Goal: Task Accomplishment & Management: Manage account settings

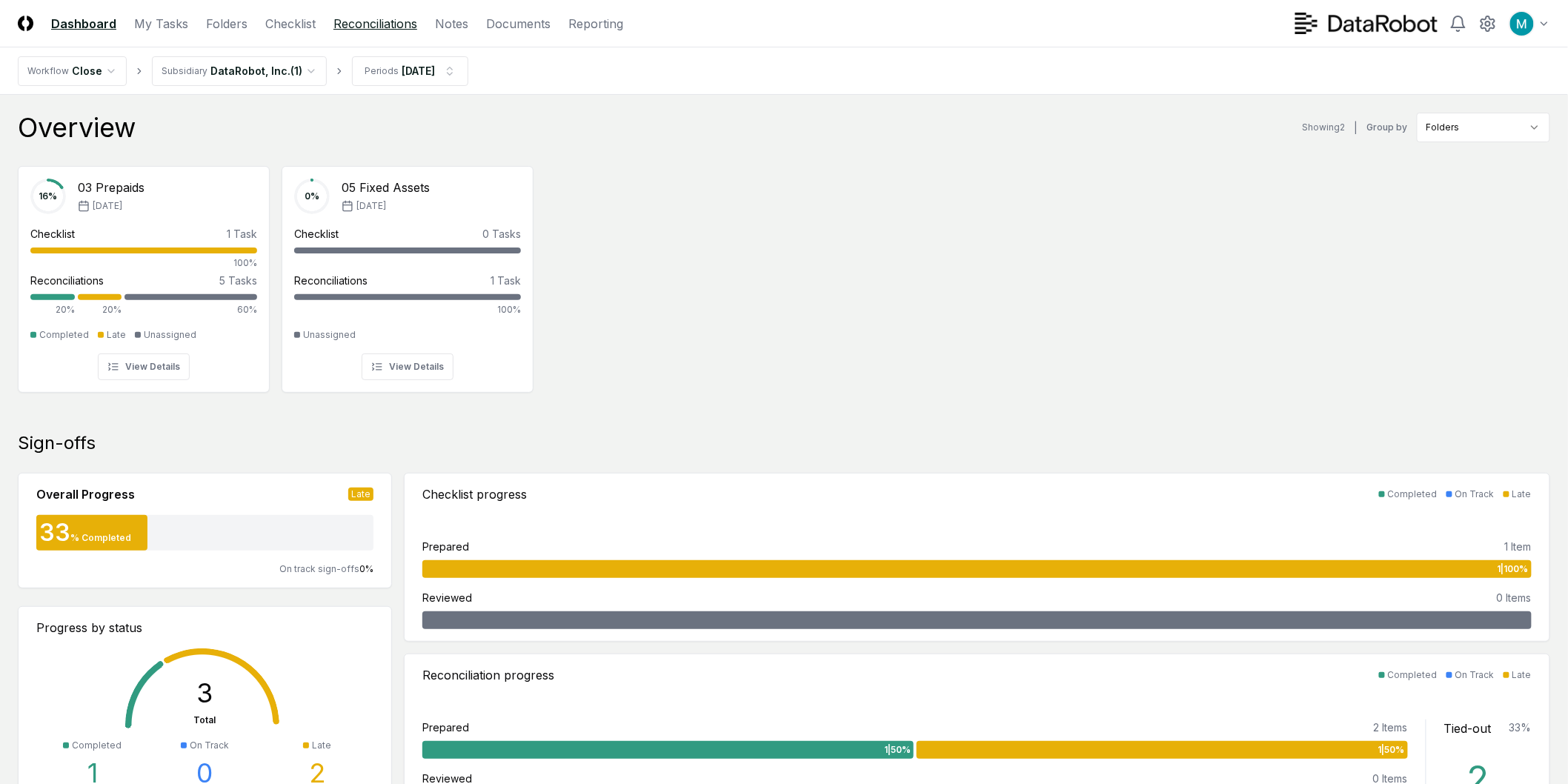
click at [349, 18] on link "Reconciliations" at bounding box center [374, 23] width 83 height 18
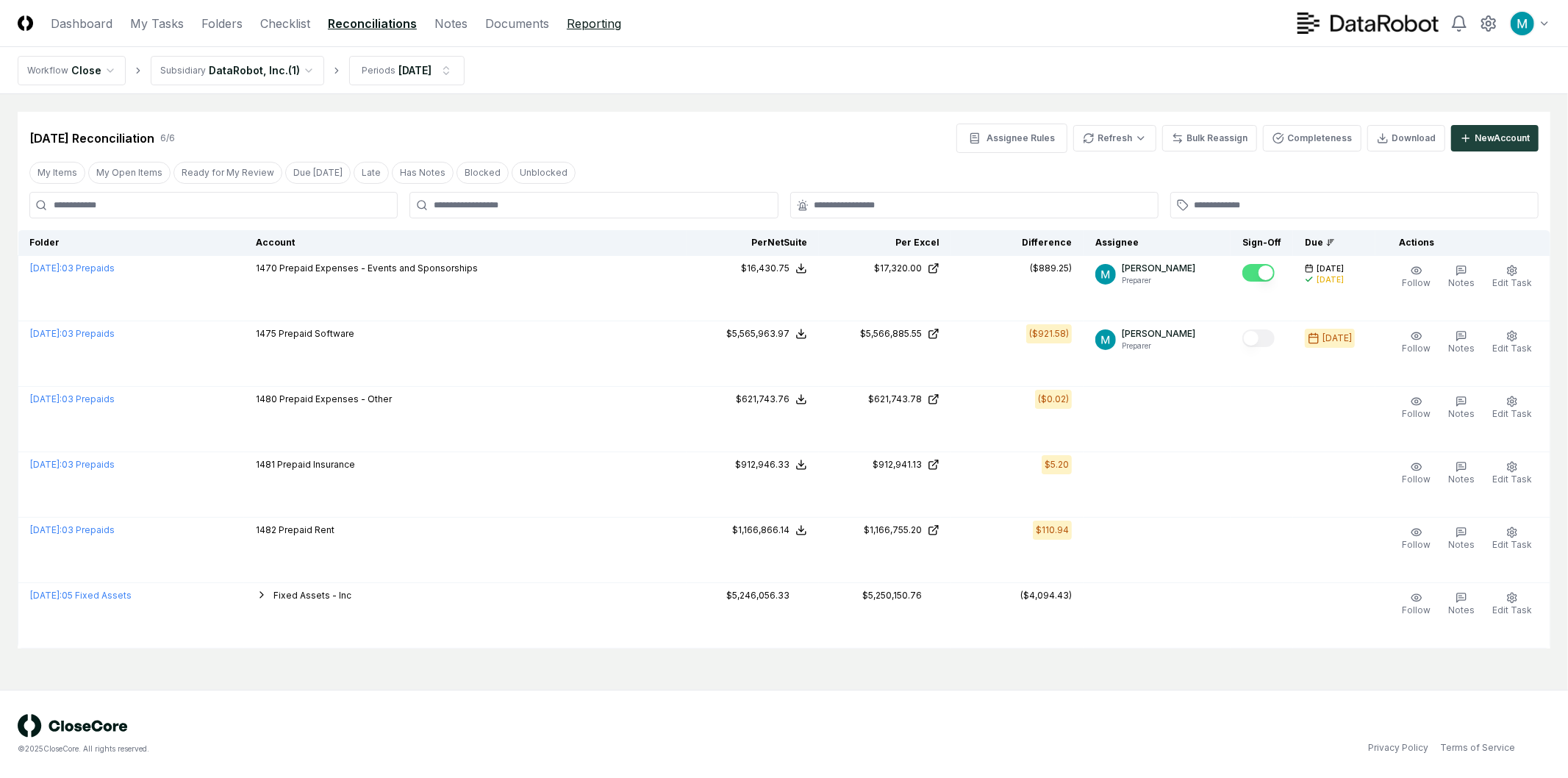
click at [586, 20] on link "Reporting" at bounding box center [594, 23] width 54 height 18
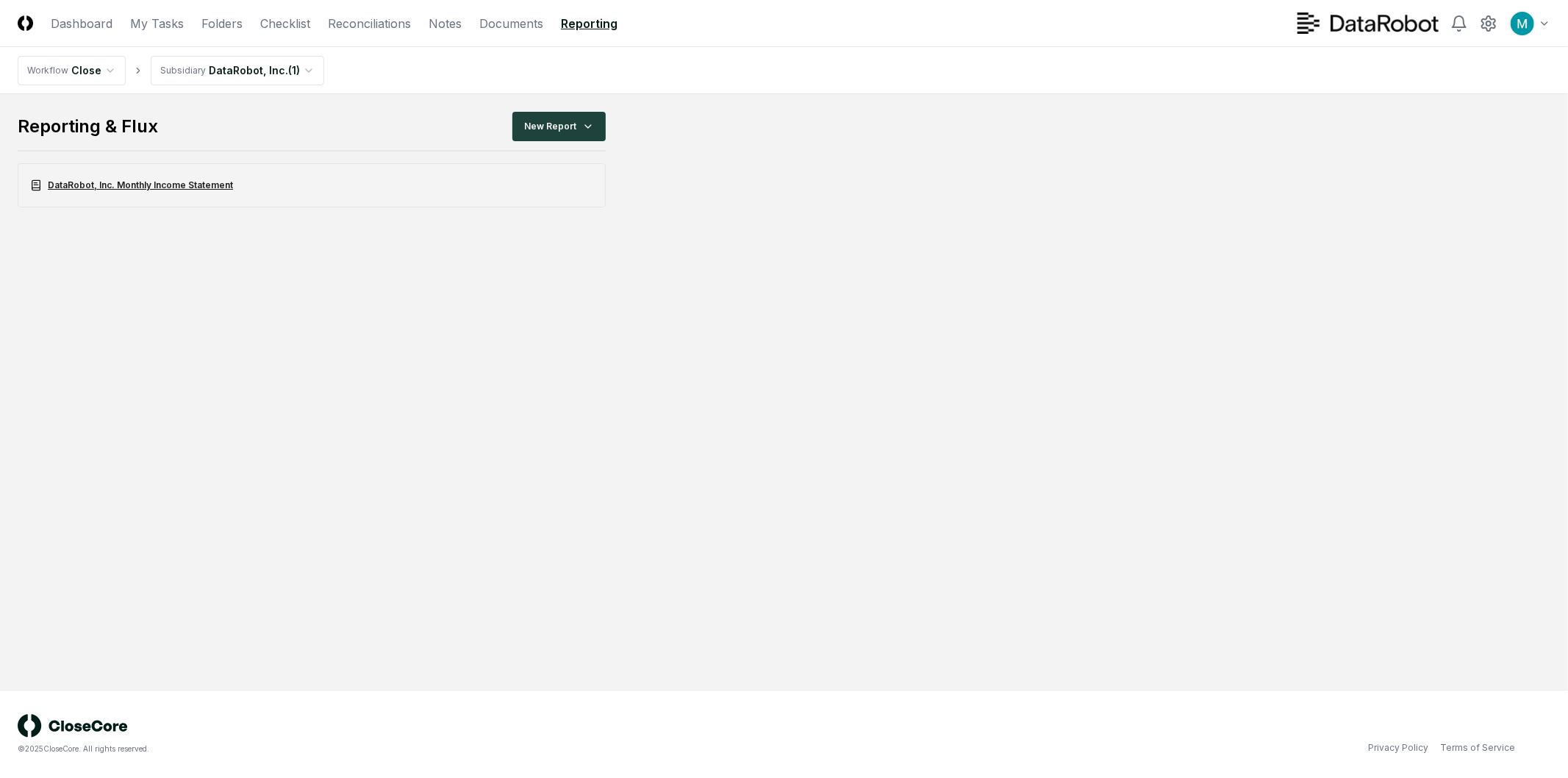
click at [258, 171] on link "DataRobot, Inc. Monthly Income Statement" at bounding box center [312, 185] width 588 height 44
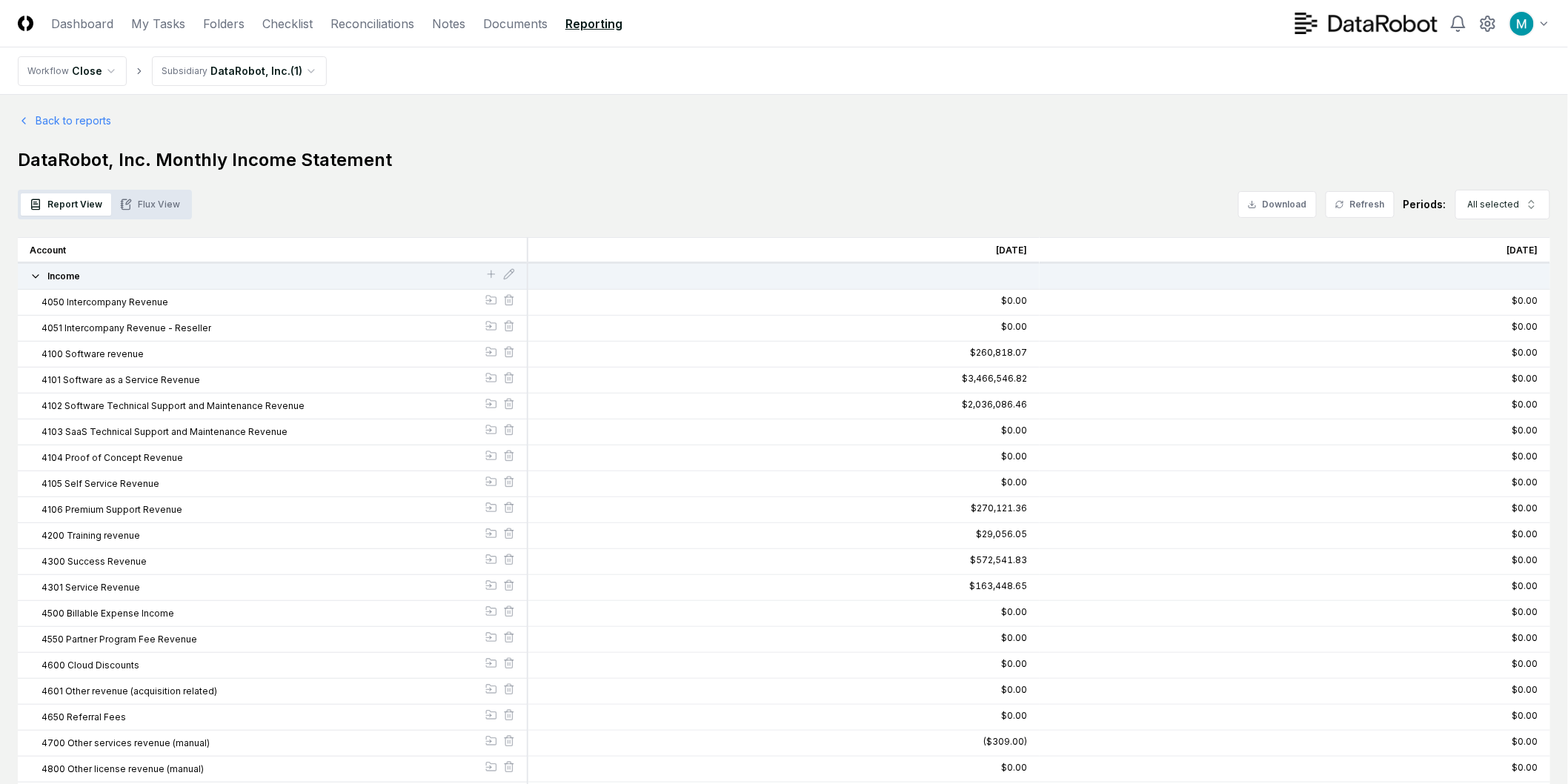
drag, startPoint x: 1112, startPoint y: 365, endPoint x: 1111, endPoint y: 258, distance: 107.0
click at [77, 121] on link "Back to reports" at bounding box center [65, 121] width 94 height 15
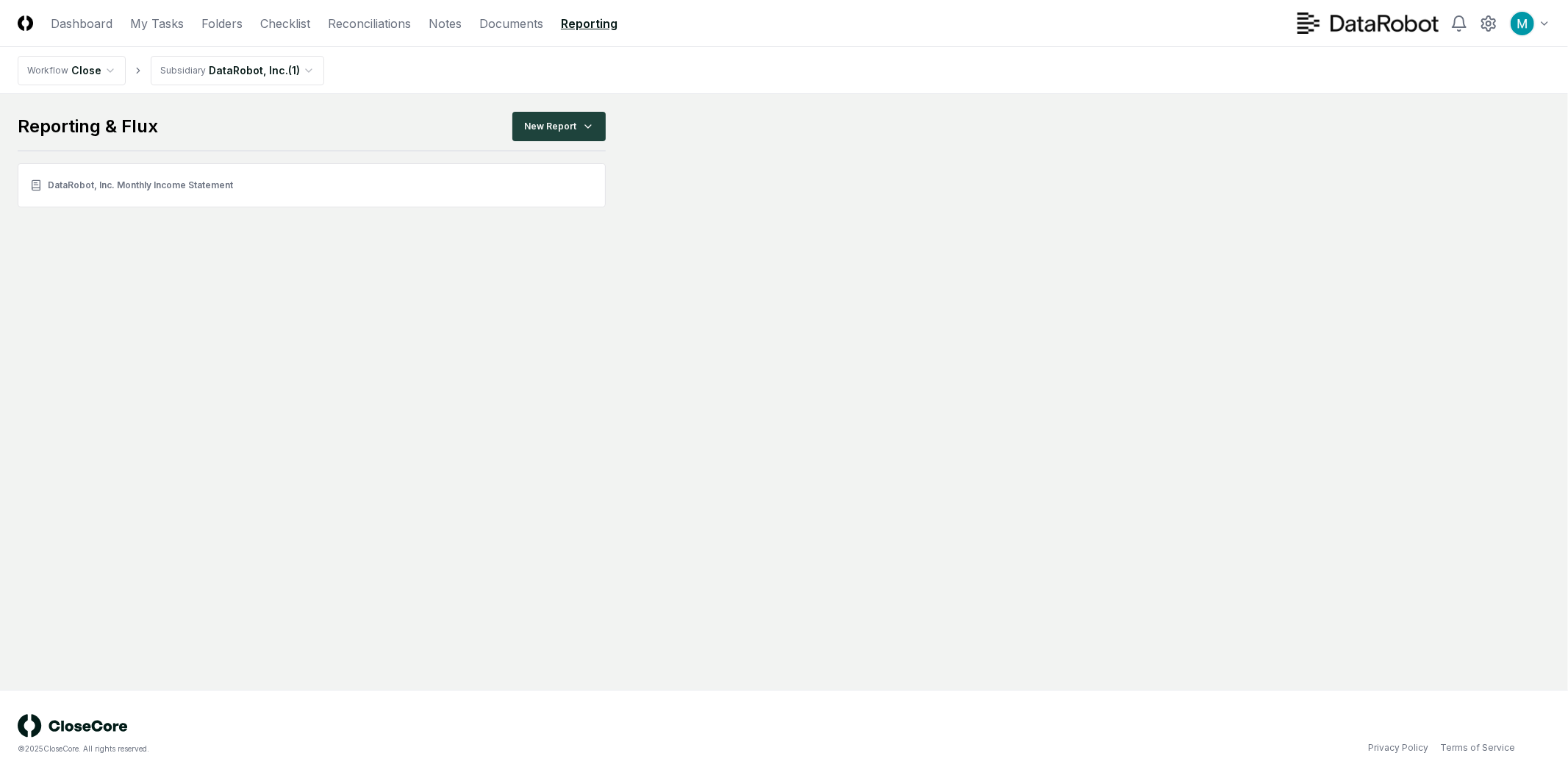
click at [287, 301] on main "Reporting & Flux New Report DataRobot, Inc. Monthly Income Statement" at bounding box center [784, 391] width 1568 height 596
click at [582, 125] on html "CloseCore Dashboard My Tasks Folders Checklist Reconciliations Notes Documents …" at bounding box center [784, 389] width 1568 height 778
click at [821, 259] on html "CloseCore Dashboard My Tasks Folders Checklist Reconciliations Notes Documents …" at bounding box center [784, 389] width 1568 height 778
click at [228, 25] on link "Folders" at bounding box center [221, 23] width 41 height 18
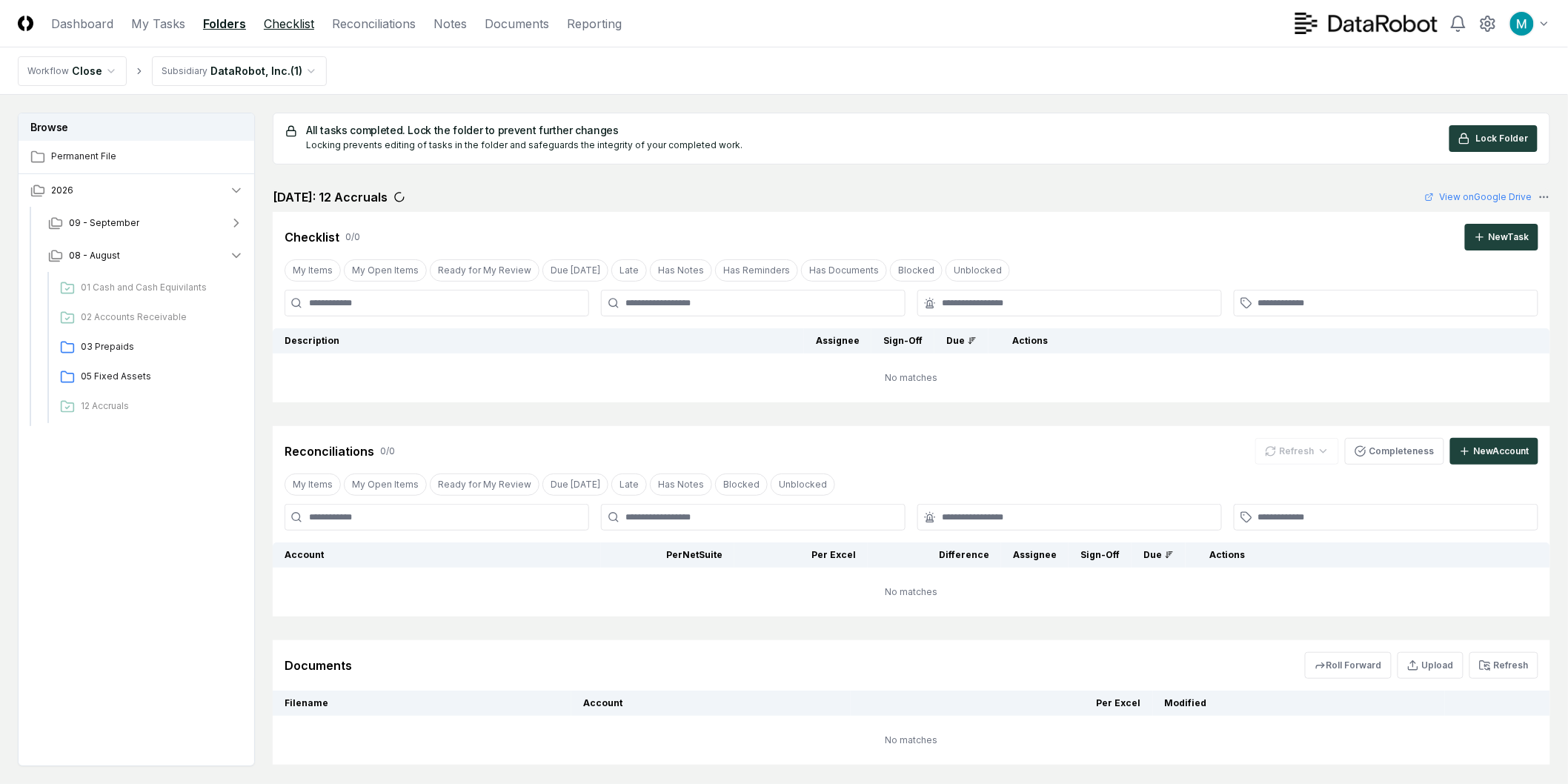
click at [285, 25] on link "Checklist" at bounding box center [289, 23] width 51 height 18
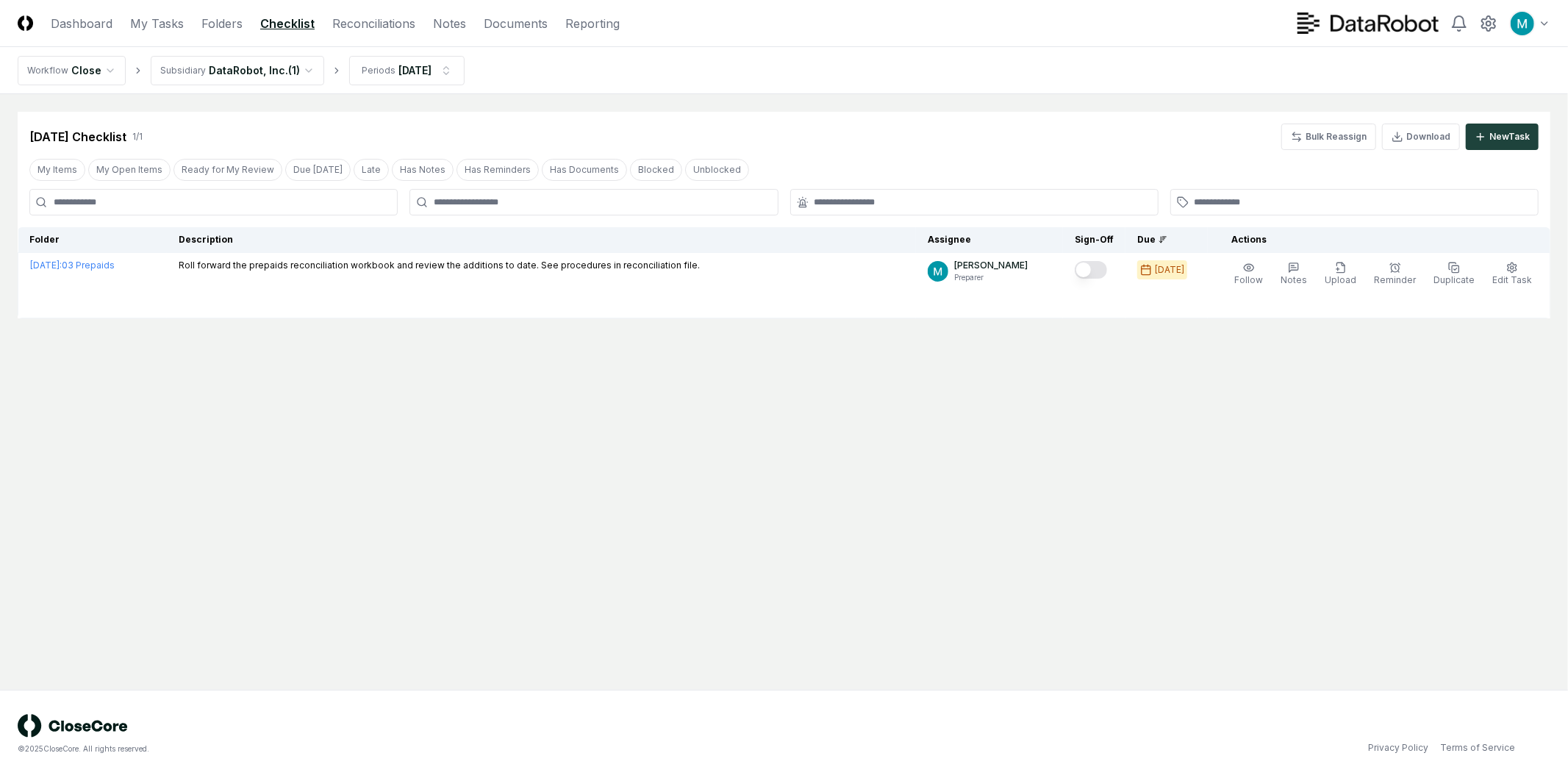
click at [435, 426] on main "Cancel Reassign Aug 2025 Checklist 1 / 1 Bulk Reassign Download New Task My Ite…" at bounding box center [784, 391] width 1568 height 596
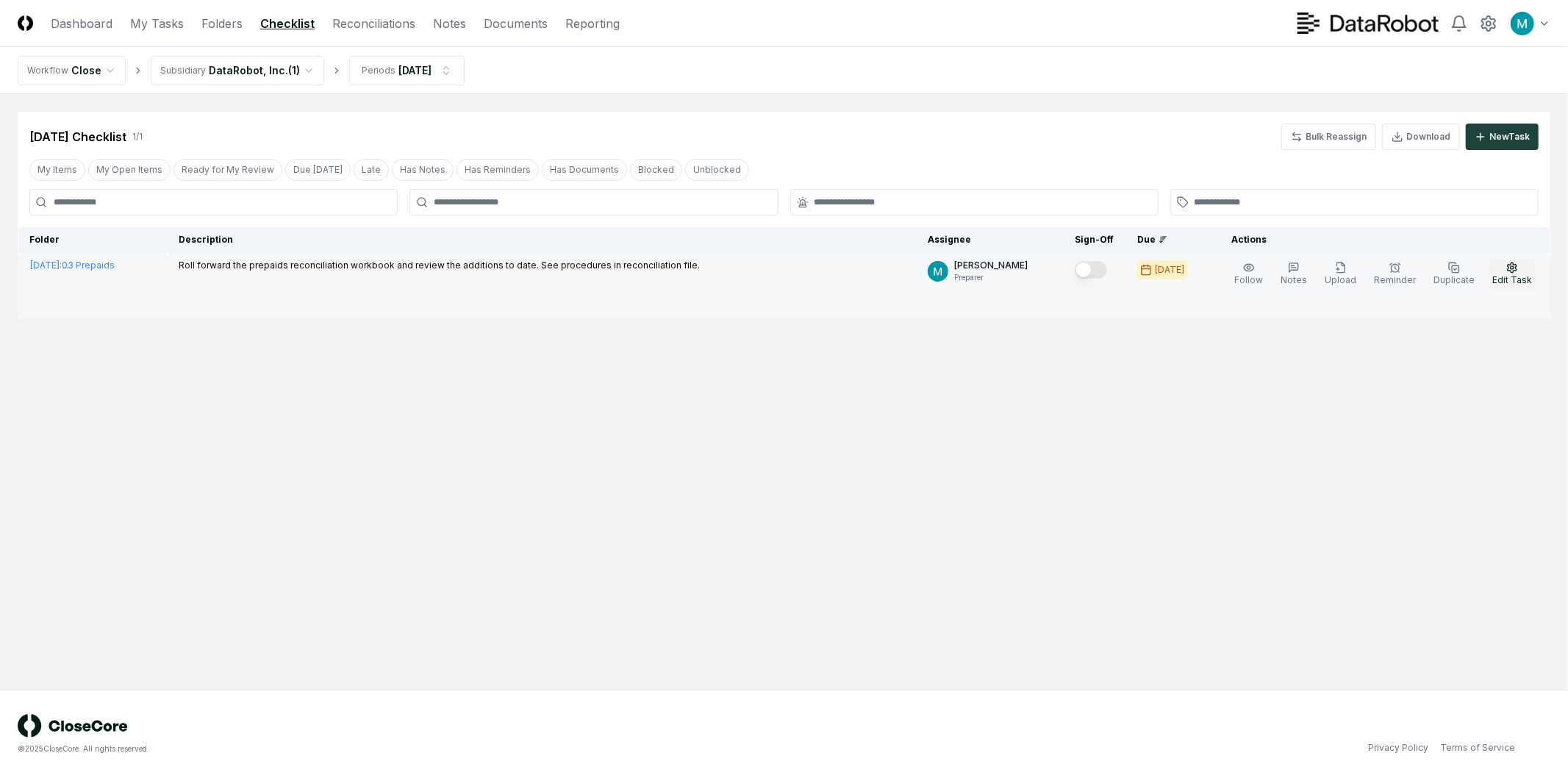
click at [1526, 272] on button "Edit Task" at bounding box center [1513, 275] width 46 height 31
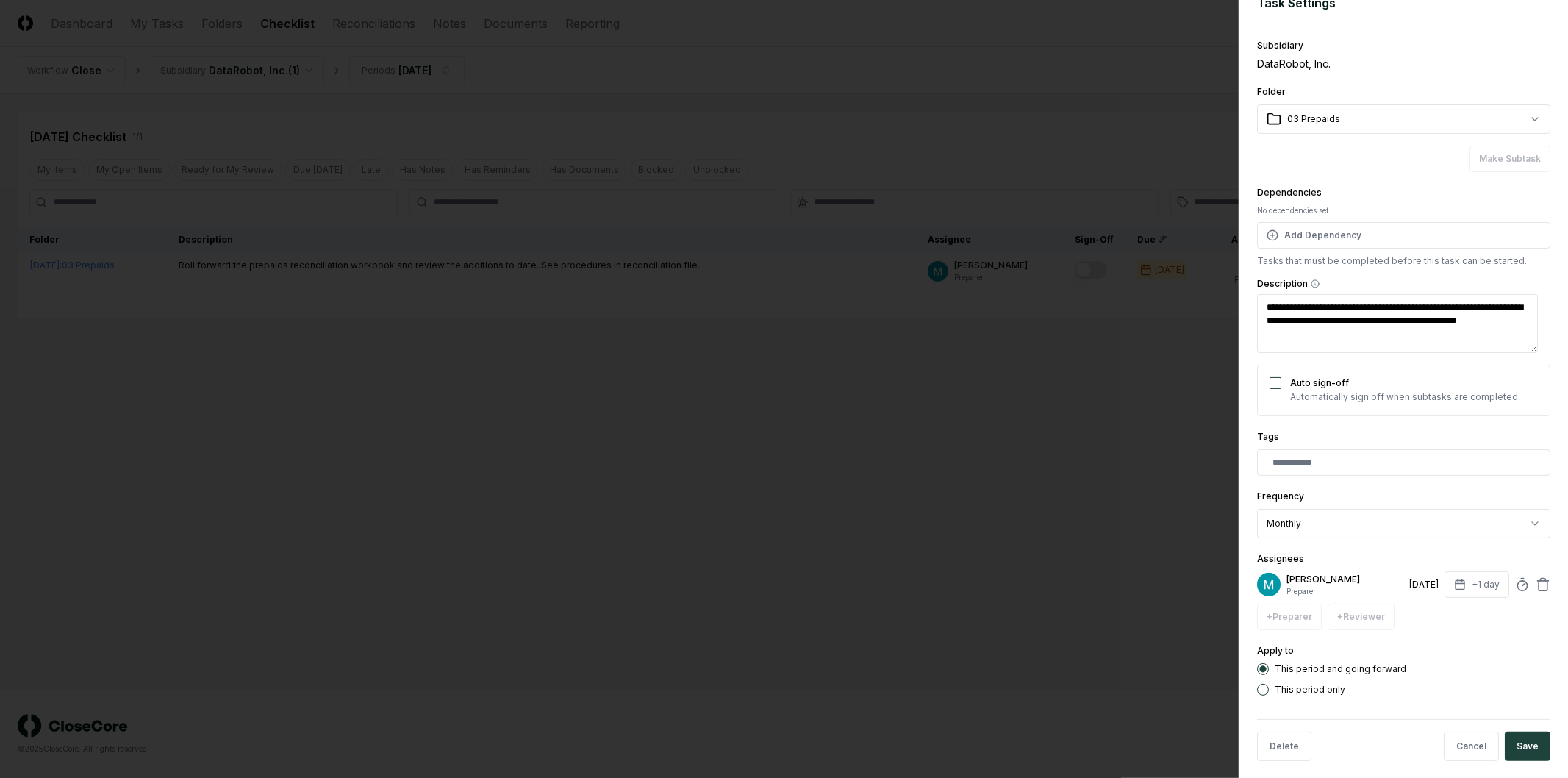
scroll to position [35, 0]
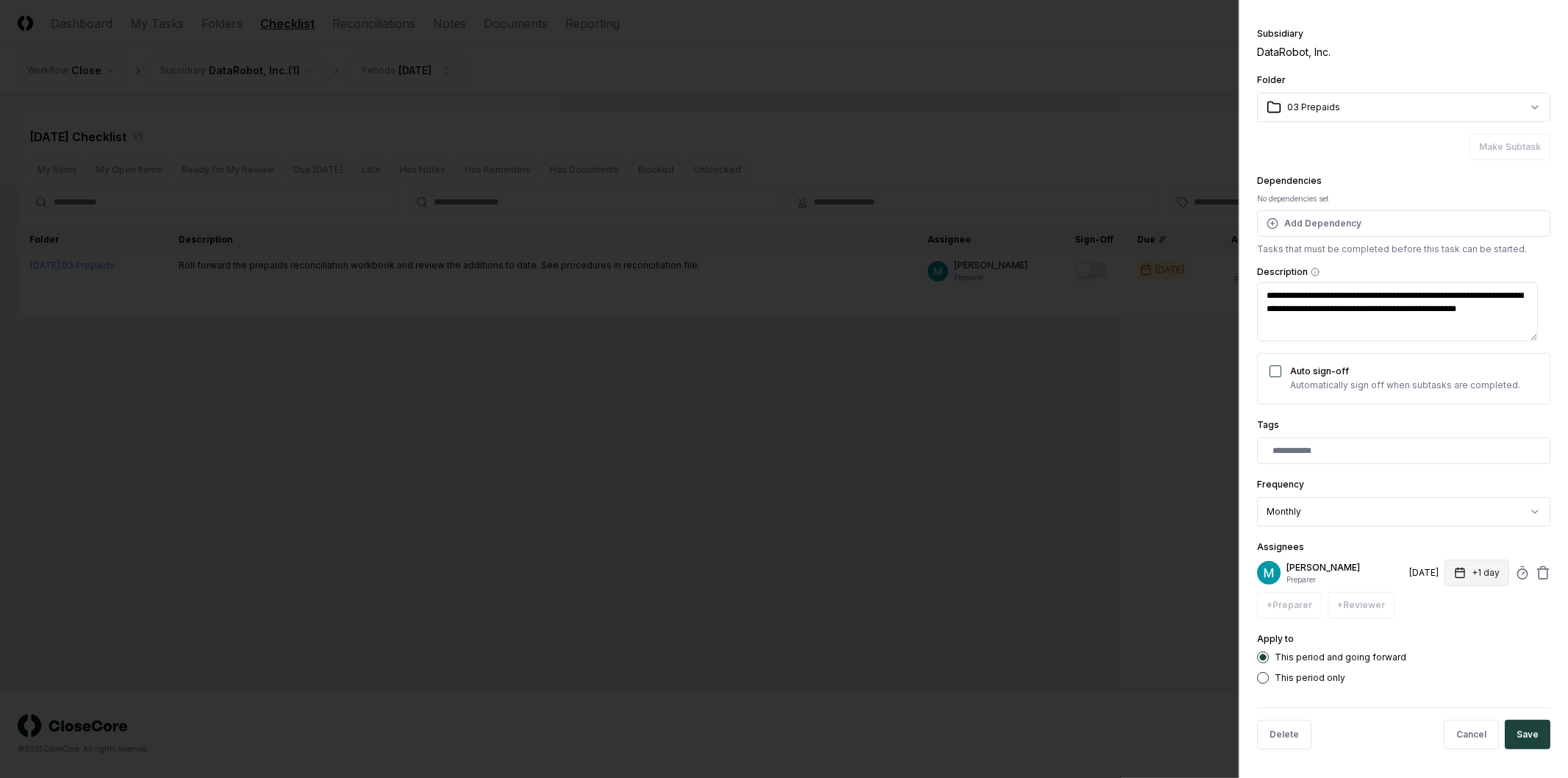
click at [1480, 571] on button "+1 day" at bounding box center [1477, 573] width 65 height 27
click at [1491, 633] on body "**********" at bounding box center [784, 389] width 1568 height 778
click at [1491, 631] on body "**********" at bounding box center [784, 389] width 1568 height 778
click at [1420, 620] on input "*" at bounding box center [1420, 631] width 51 height 27
type textarea "*"
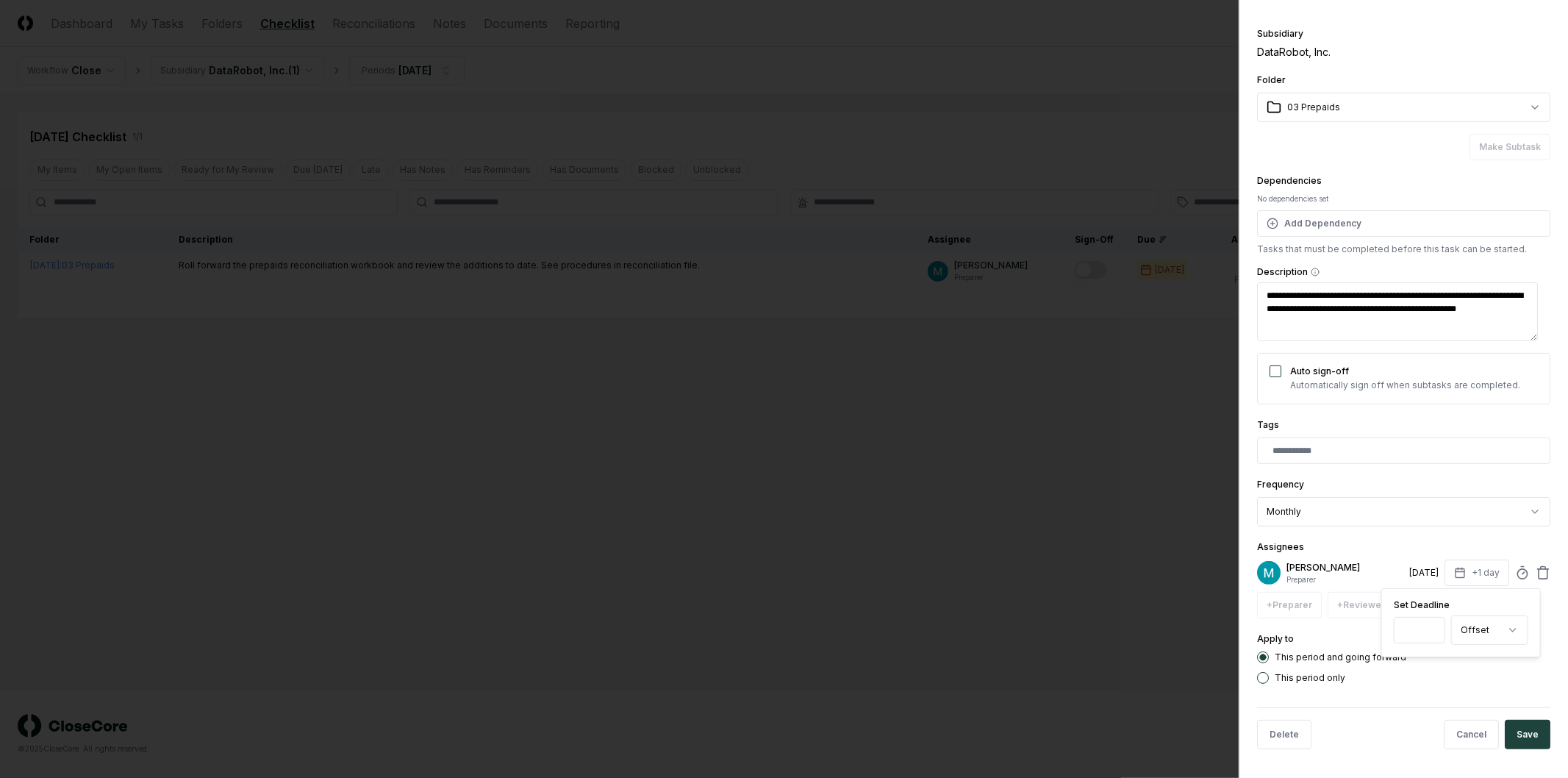
click at [1432, 634] on input "**" at bounding box center [1420, 631] width 51 height 27
click at [1432, 634] on input "**" at bounding box center [1421, 631] width 51 height 27
click at [1432, 634] on input "**" at bounding box center [1418, 631] width 51 height 27
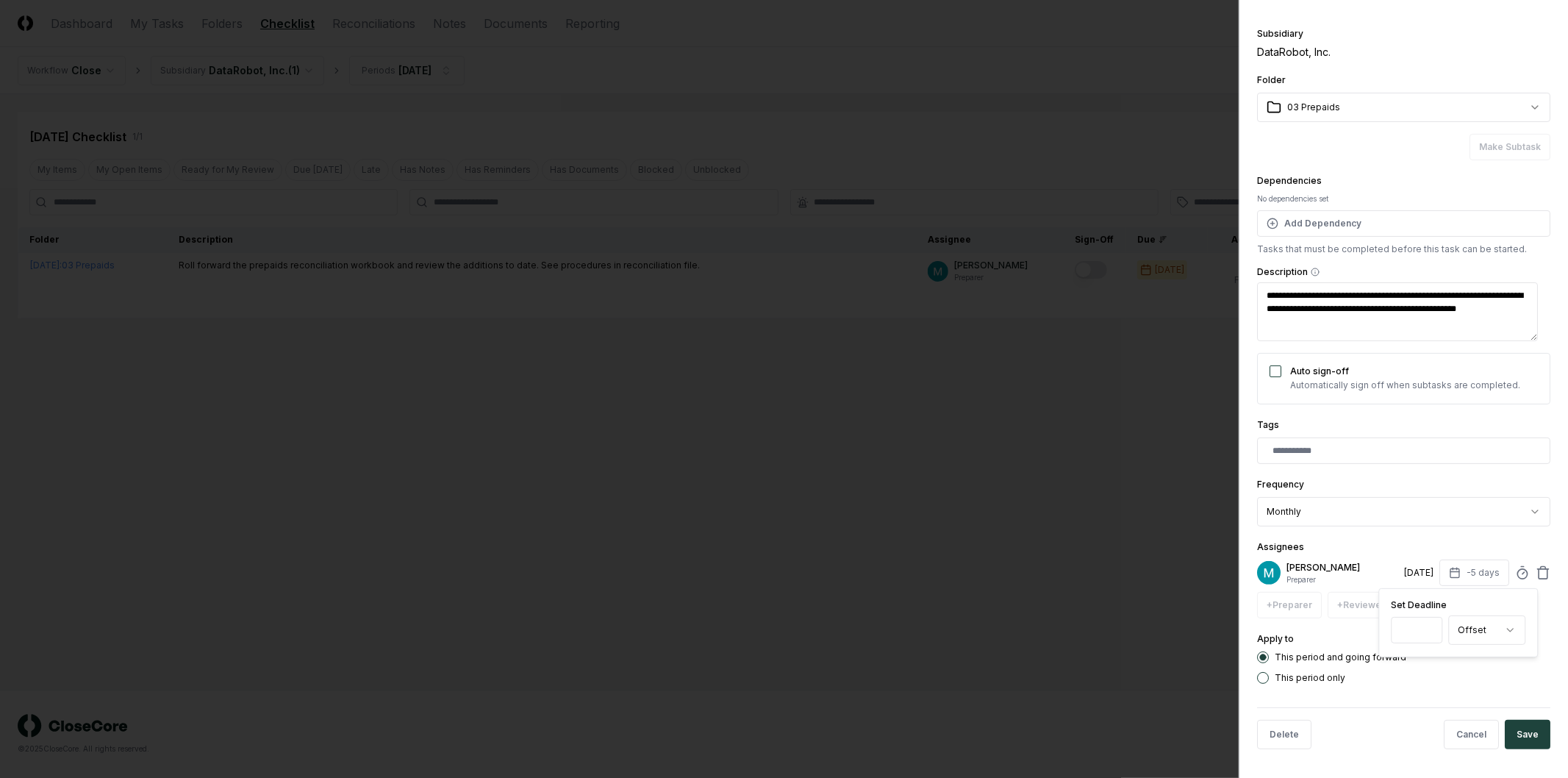
type input "**"
click at [1432, 634] on input "**" at bounding box center [1418, 631] width 51 height 27
click at [1517, 737] on button "Save" at bounding box center [1528, 734] width 46 height 29
type textarea "*"
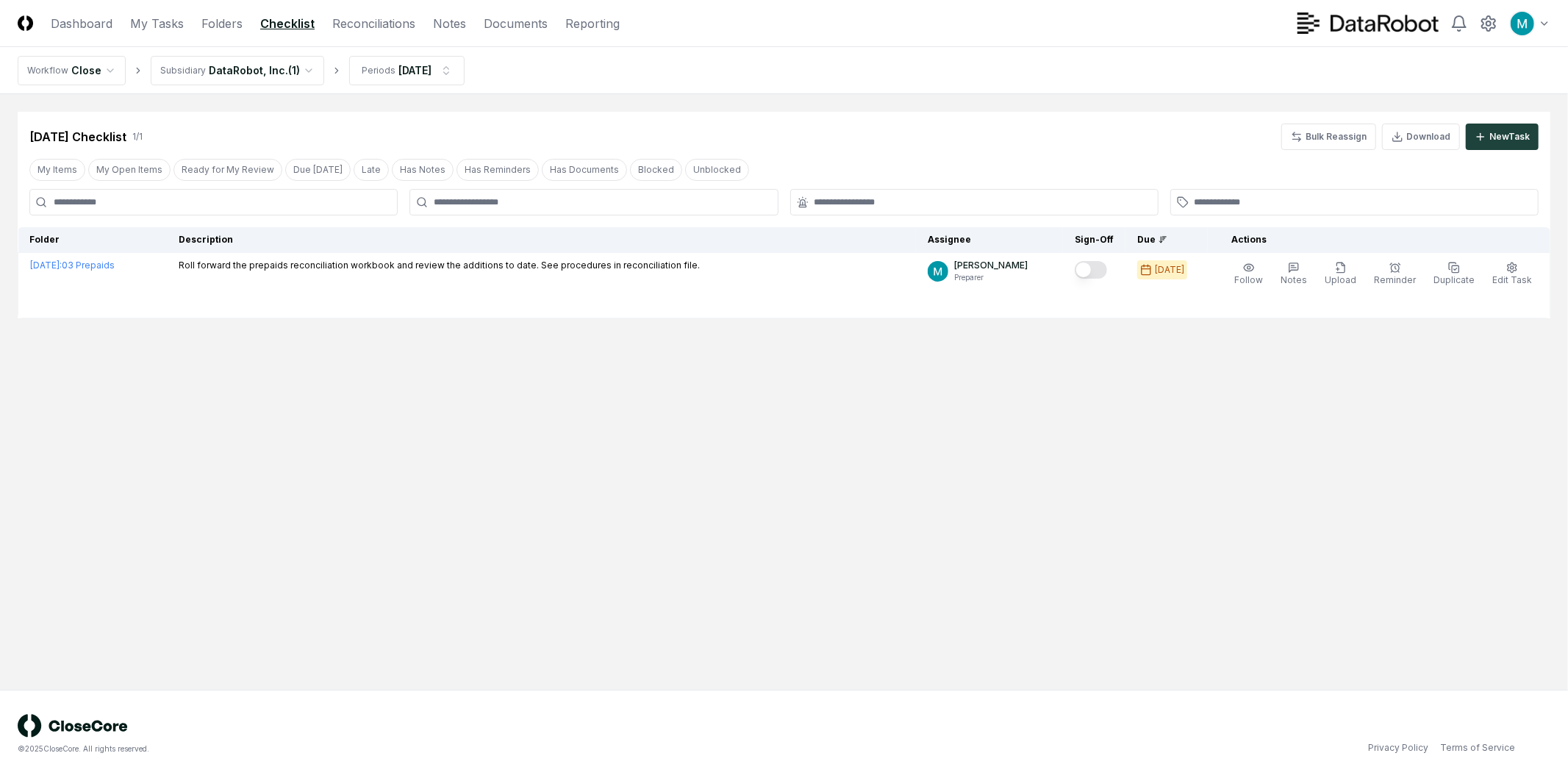
click at [655, 471] on main "Cancel Reassign Aug 2025 Checklist 1 / 1 Bulk Reassign Download New Task My Ite…" at bounding box center [784, 391] width 1568 height 596
click at [1507, 126] on button "New Task" at bounding box center [1502, 137] width 73 height 27
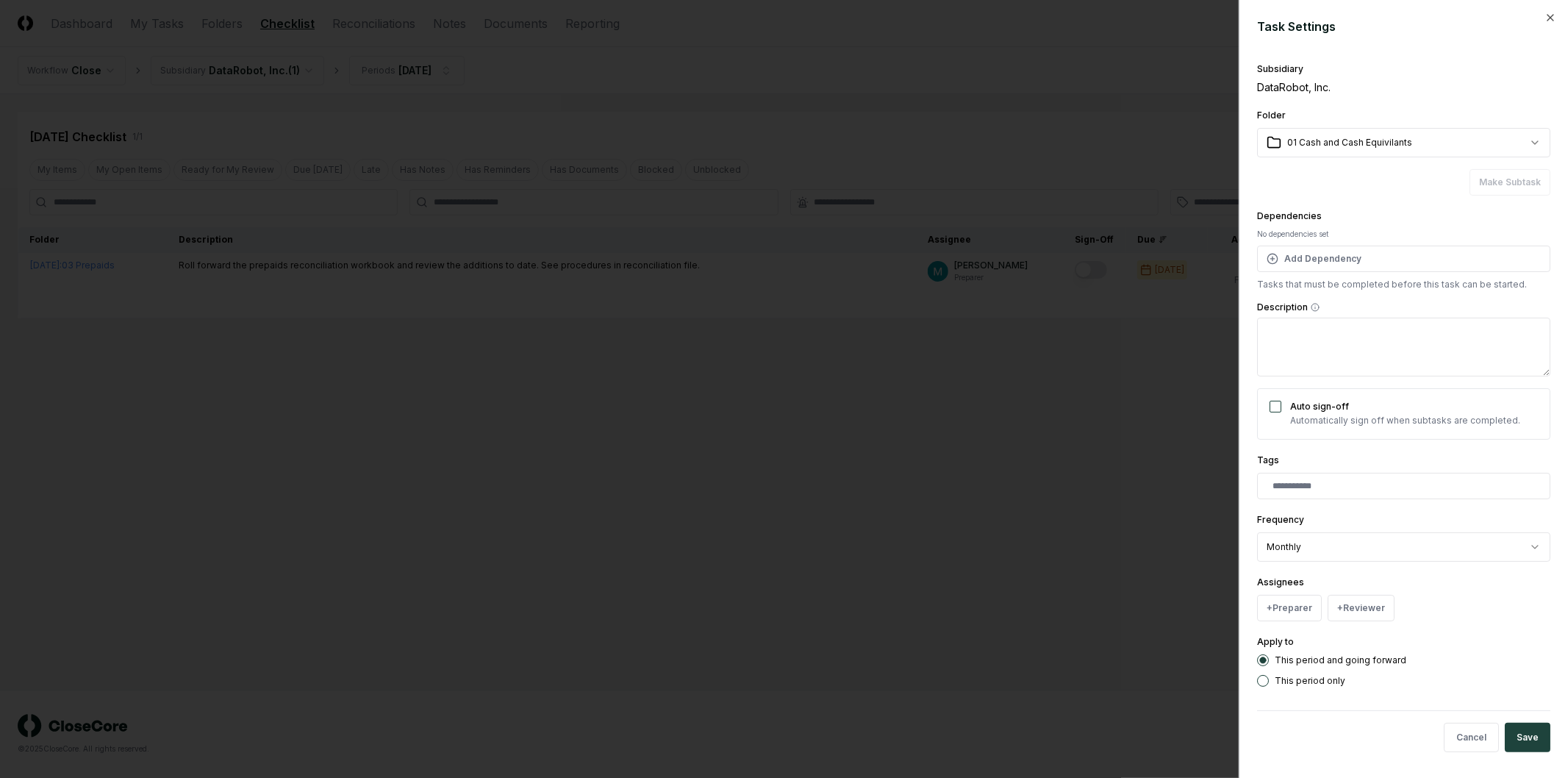
click at [1107, 174] on div at bounding box center [784, 389] width 1568 height 778
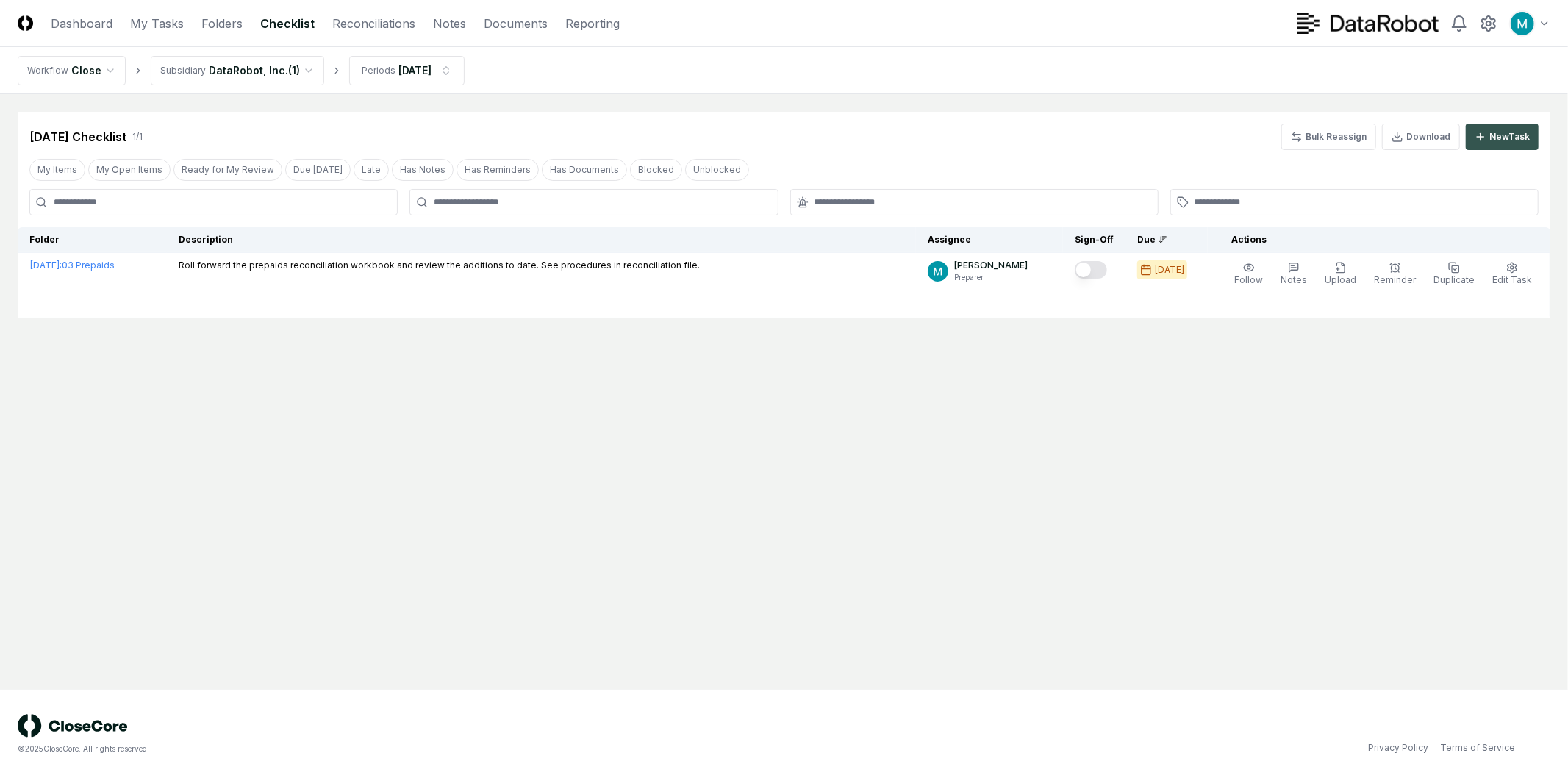
click at [1494, 137] on div "New Task" at bounding box center [1510, 137] width 41 height 13
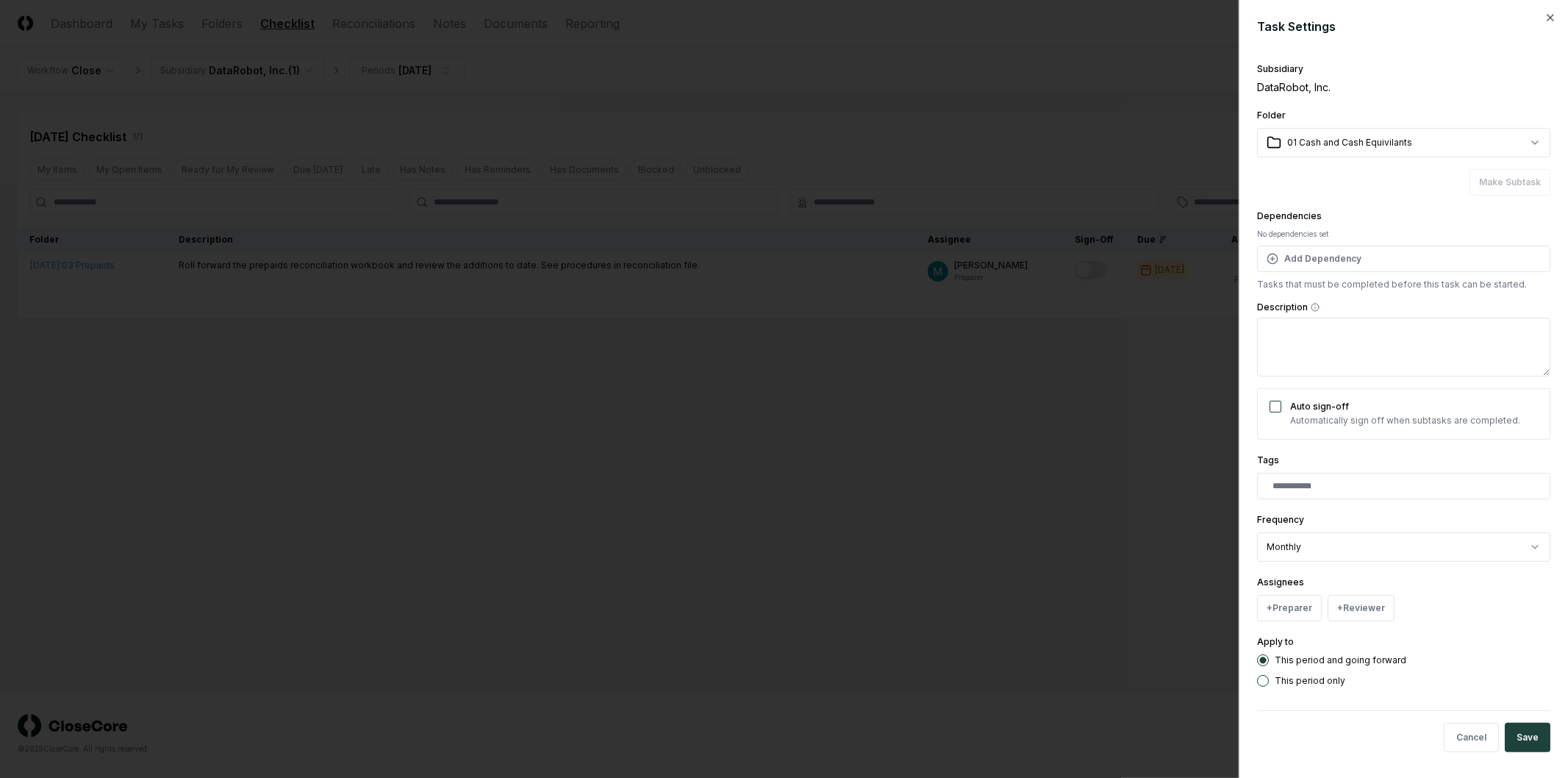
click at [1353, 144] on body "**********" at bounding box center [784, 389] width 1568 height 778
select select "**********"
click at [1351, 349] on textarea "Description" at bounding box center [1404, 347] width 293 height 59
paste textarea "**********"
type textarea "*"
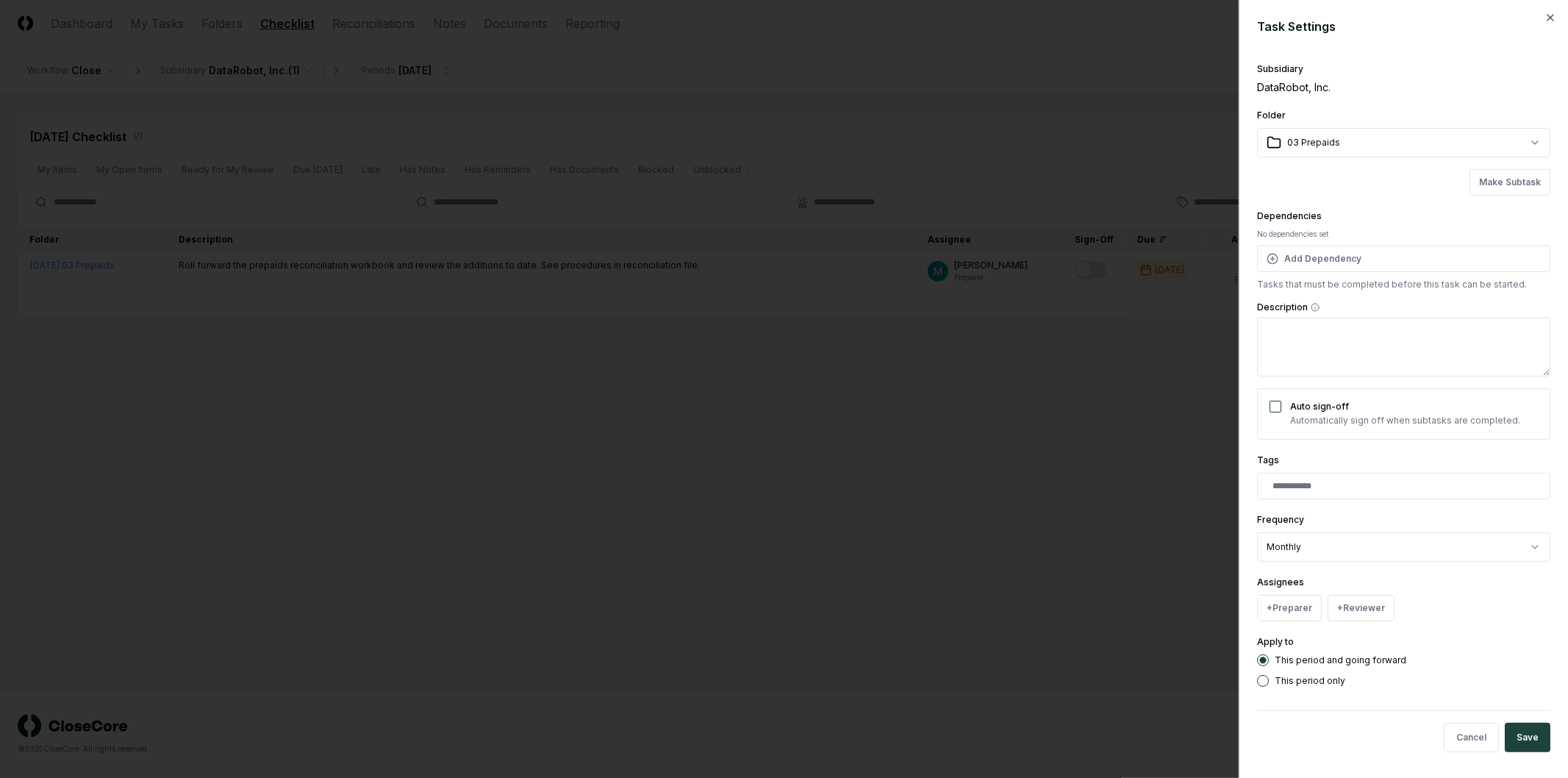
type textarea "**********"
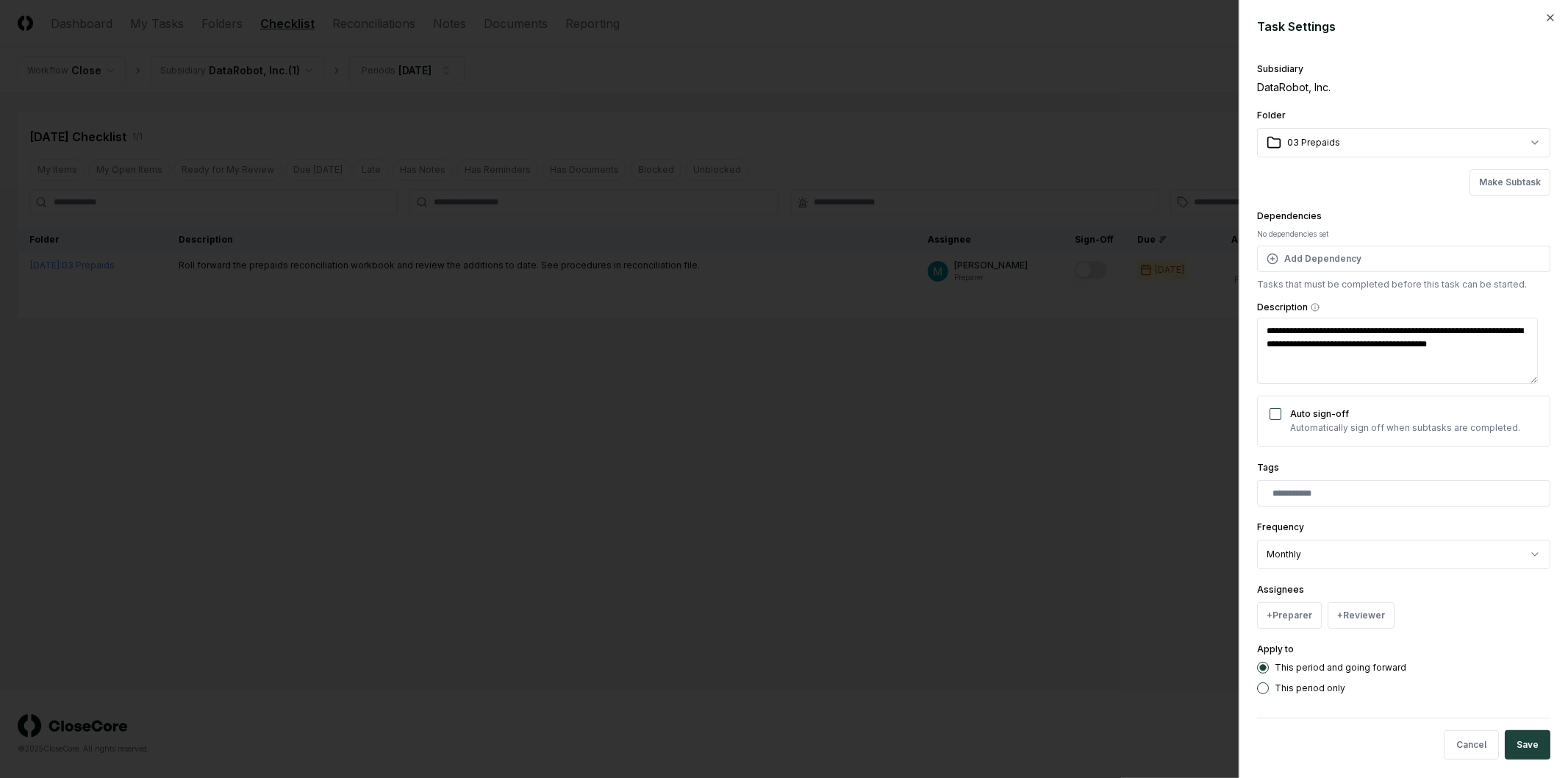
type textarea "*"
type textarea "**********"
type textarea "*"
type textarea "**********"
type textarea "*"
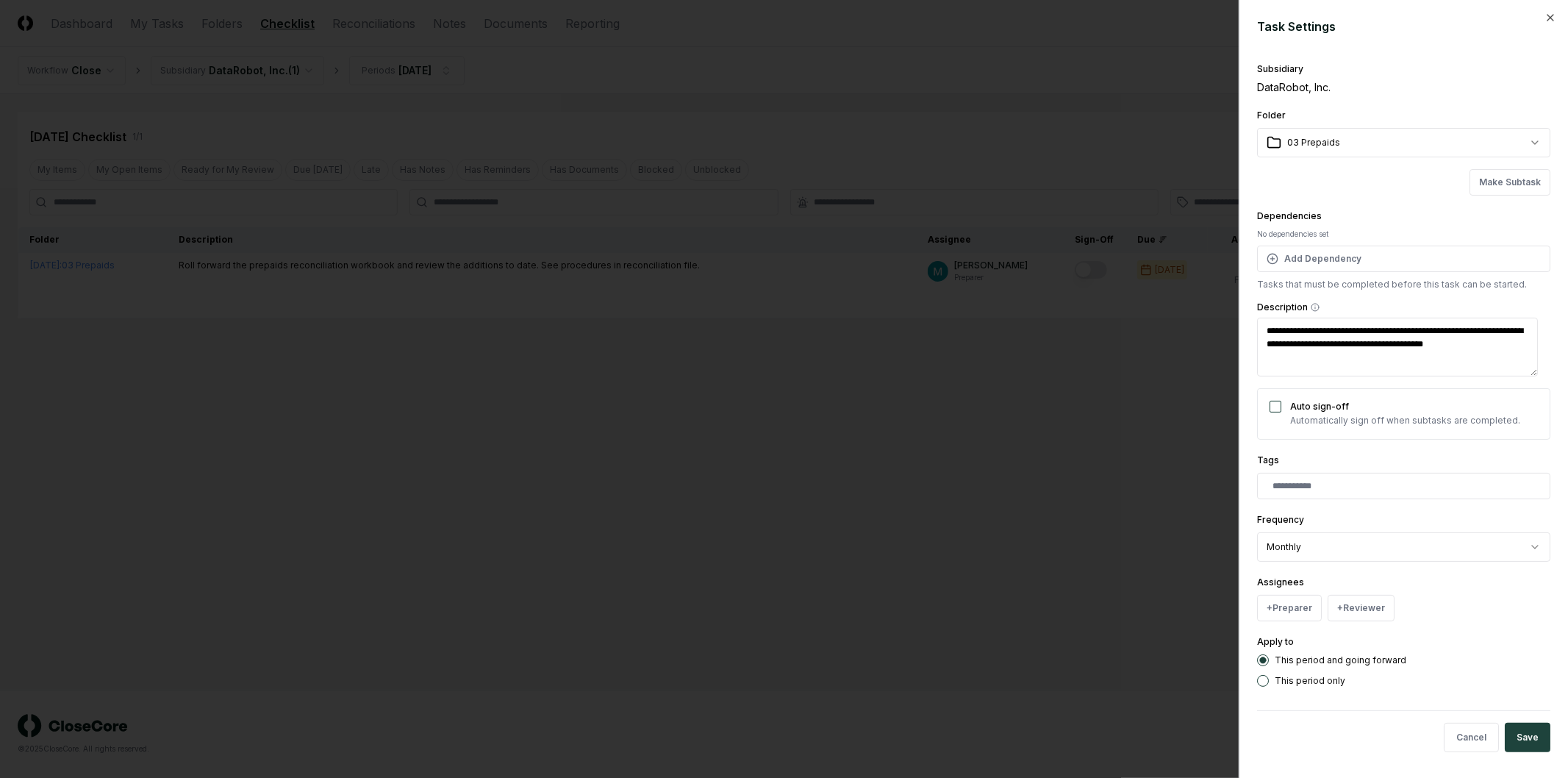
click at [1507, 342] on textarea "**********" at bounding box center [1398, 347] width 281 height 59
type textarea "**********"
click at [1298, 615] on button "+ Preparer" at bounding box center [1290, 608] width 65 height 27
click at [1407, 542] on div "[PERSON_NAME]" at bounding box center [1363, 549] width 204 height 27
type textarea "*"
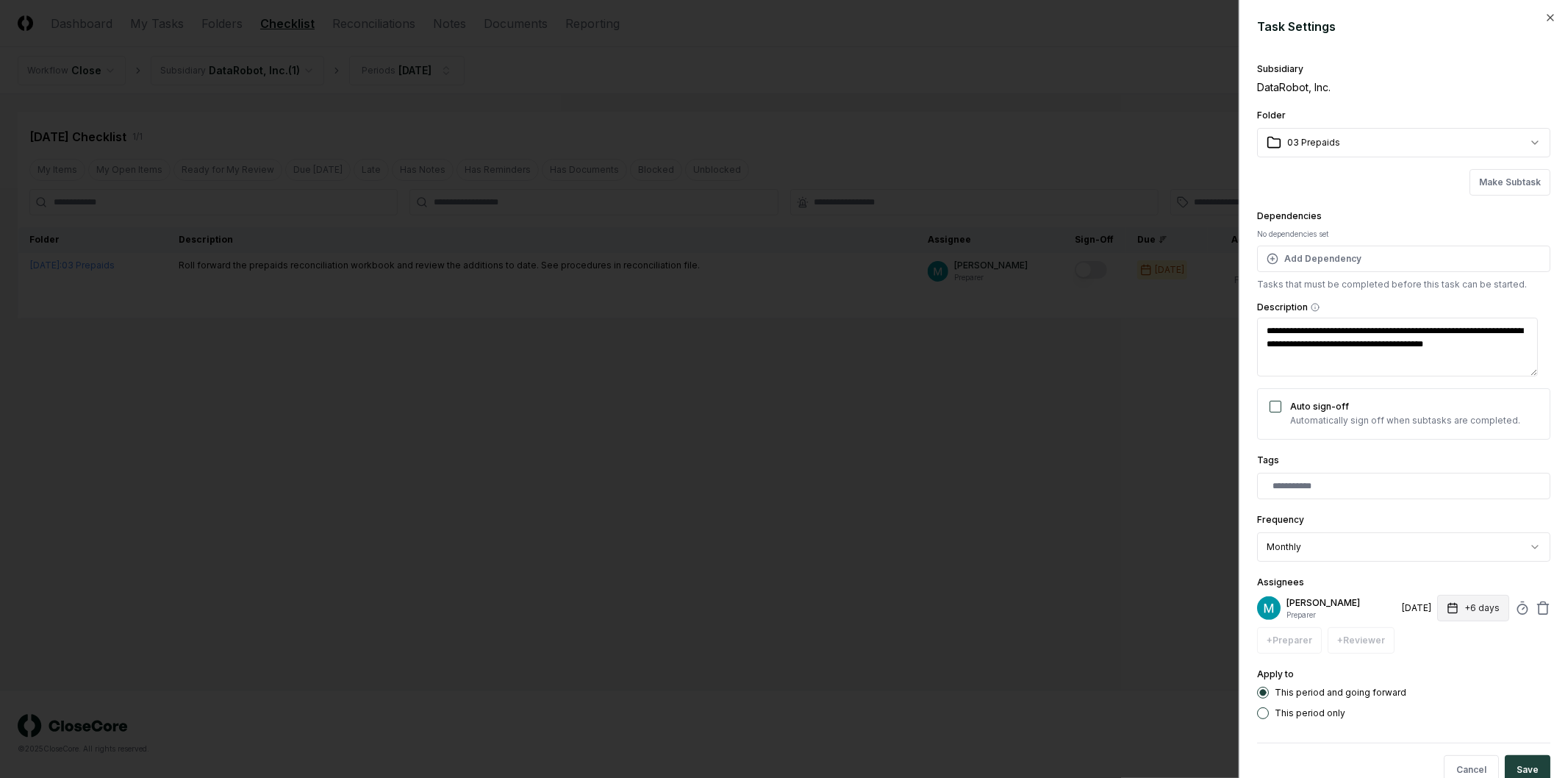
click at [1467, 614] on button "+6 days" at bounding box center [1474, 608] width 72 height 27
type input "**"
click at [1487, 707] on div "This period and going forward This period only" at bounding box center [1404, 703] width 293 height 32
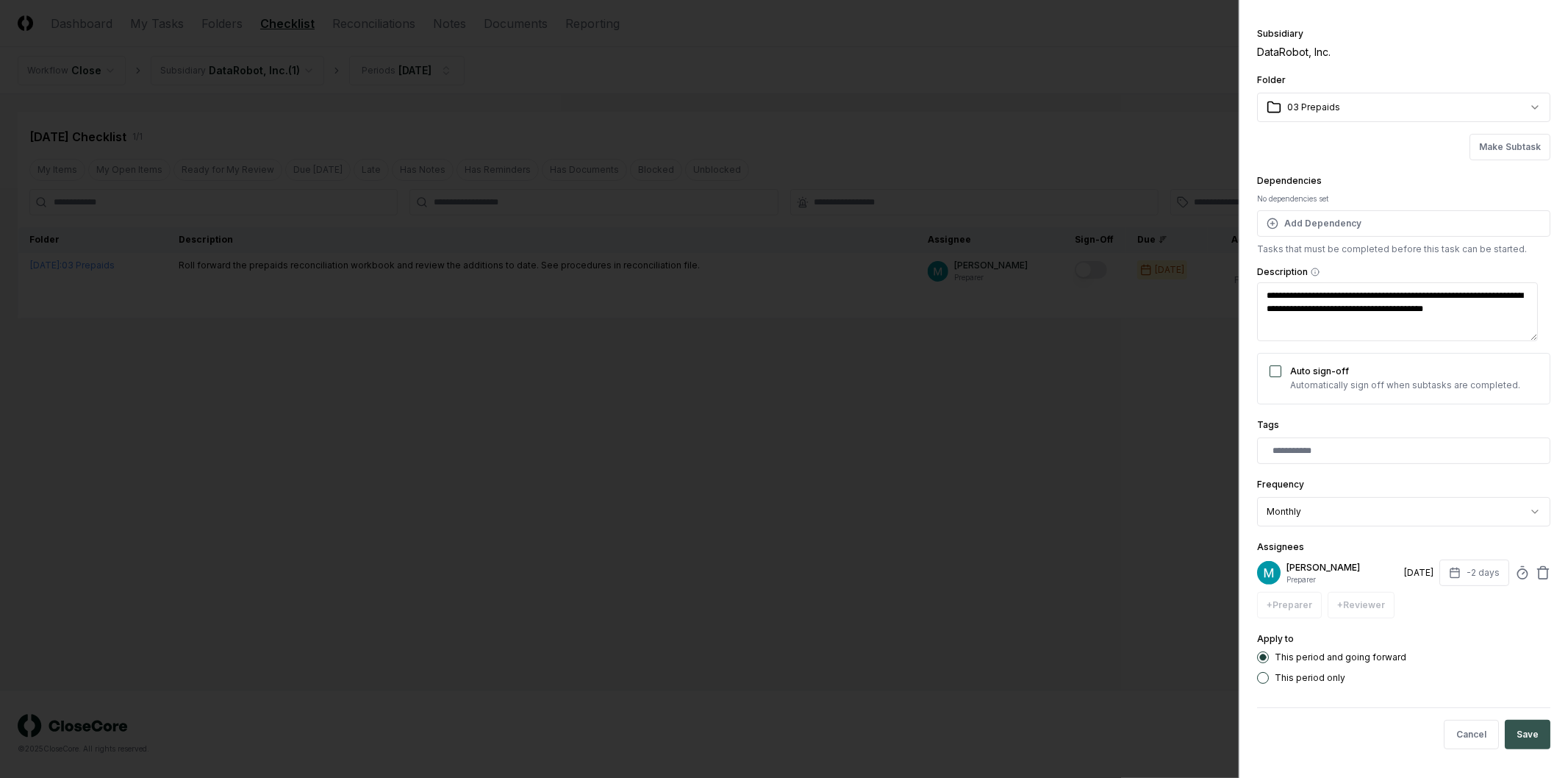
click at [1522, 738] on button "Save" at bounding box center [1528, 734] width 46 height 29
type textarea "*"
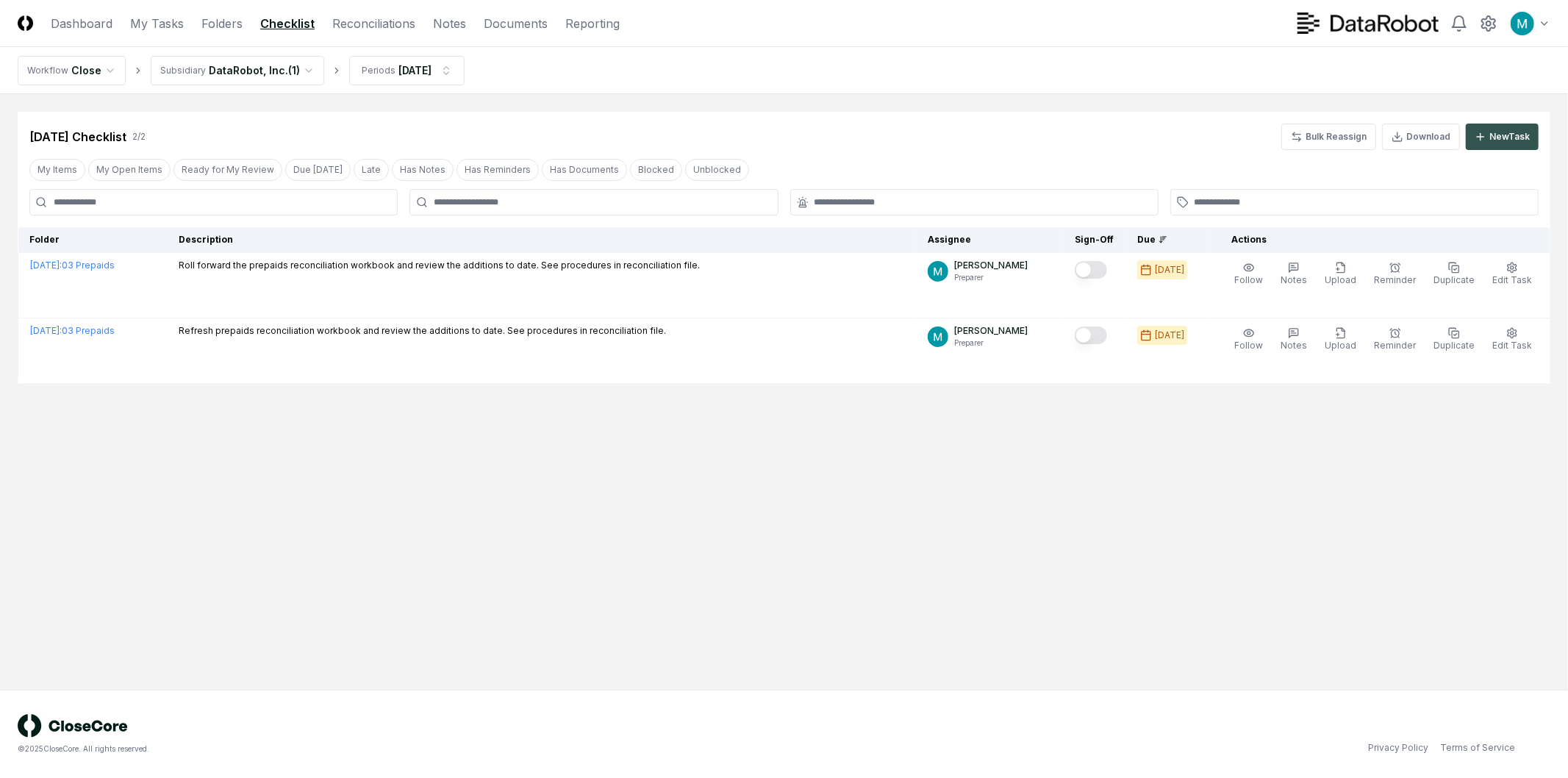
click at [1526, 137] on div "New Task" at bounding box center [1510, 137] width 41 height 13
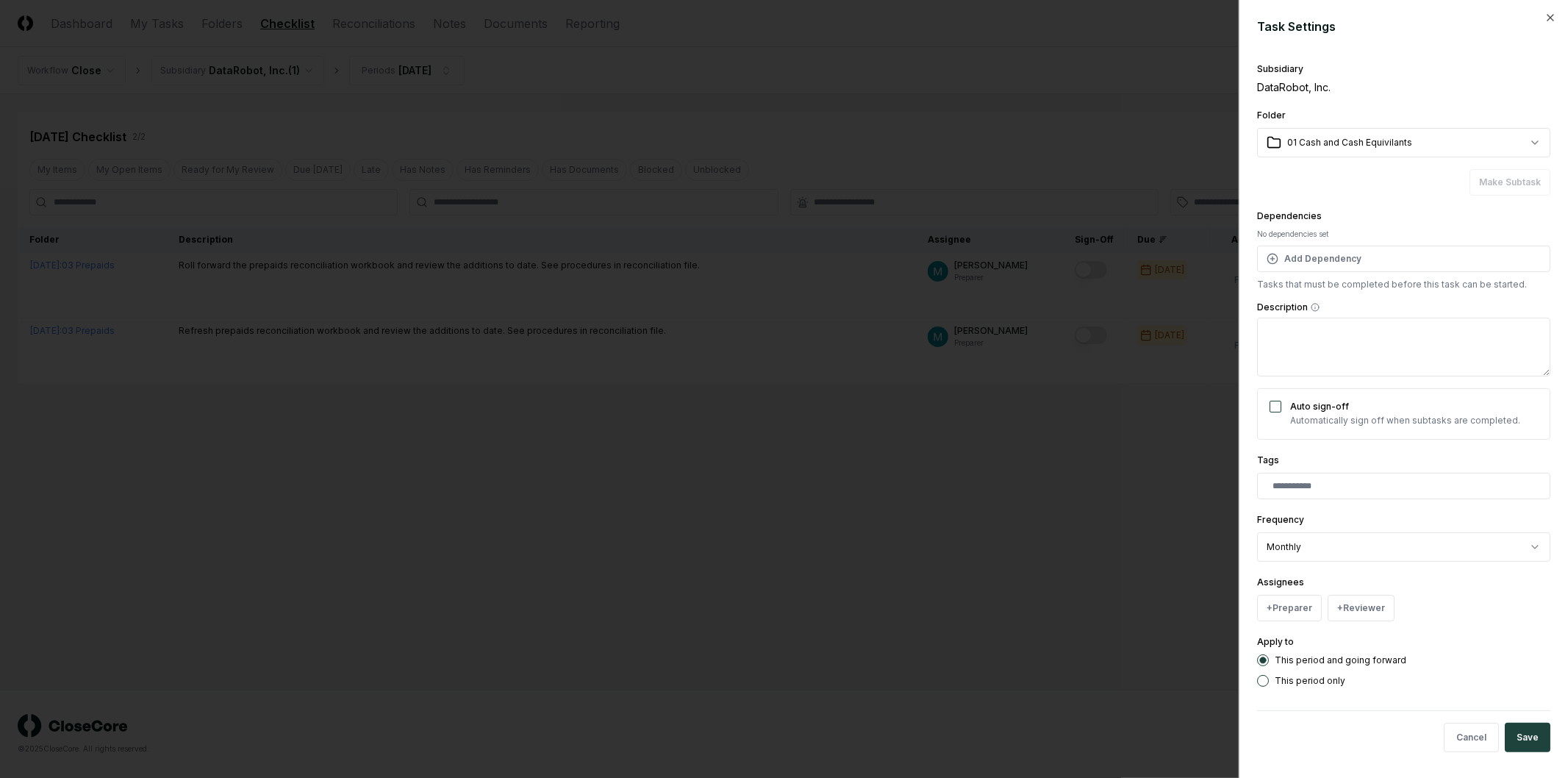
click at [1394, 134] on body "CloseCore Dashboard My Tasks Folders Checklist Reconciliations Notes Documents …" at bounding box center [784, 389] width 1568 height 778
select select "**********"
click at [1367, 341] on textarea "Description" at bounding box center [1404, 347] width 293 height 59
click at [1372, 344] on textarea "Description" at bounding box center [1404, 347] width 293 height 59
paste textarea "**********"
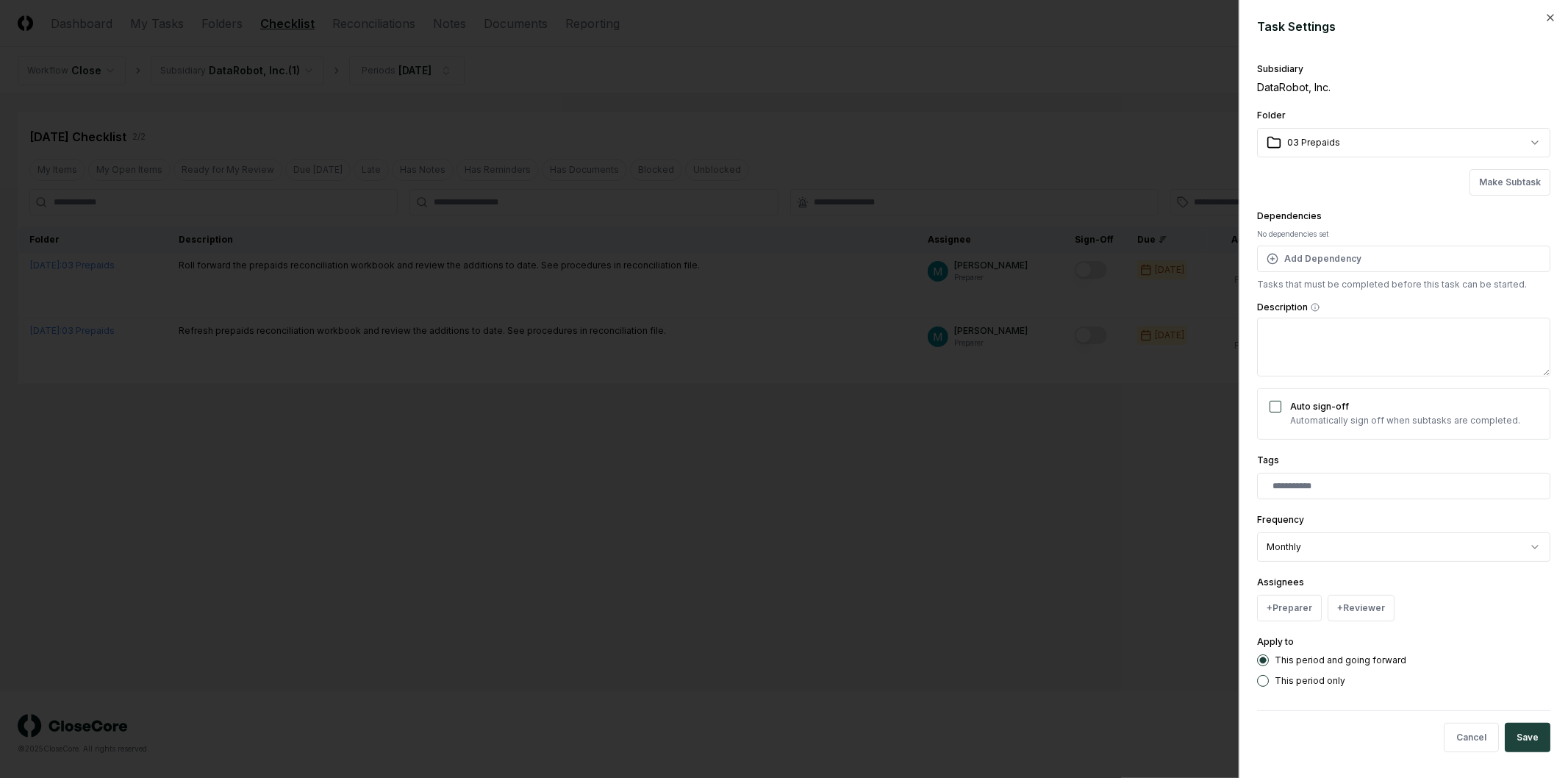
type textarea "*"
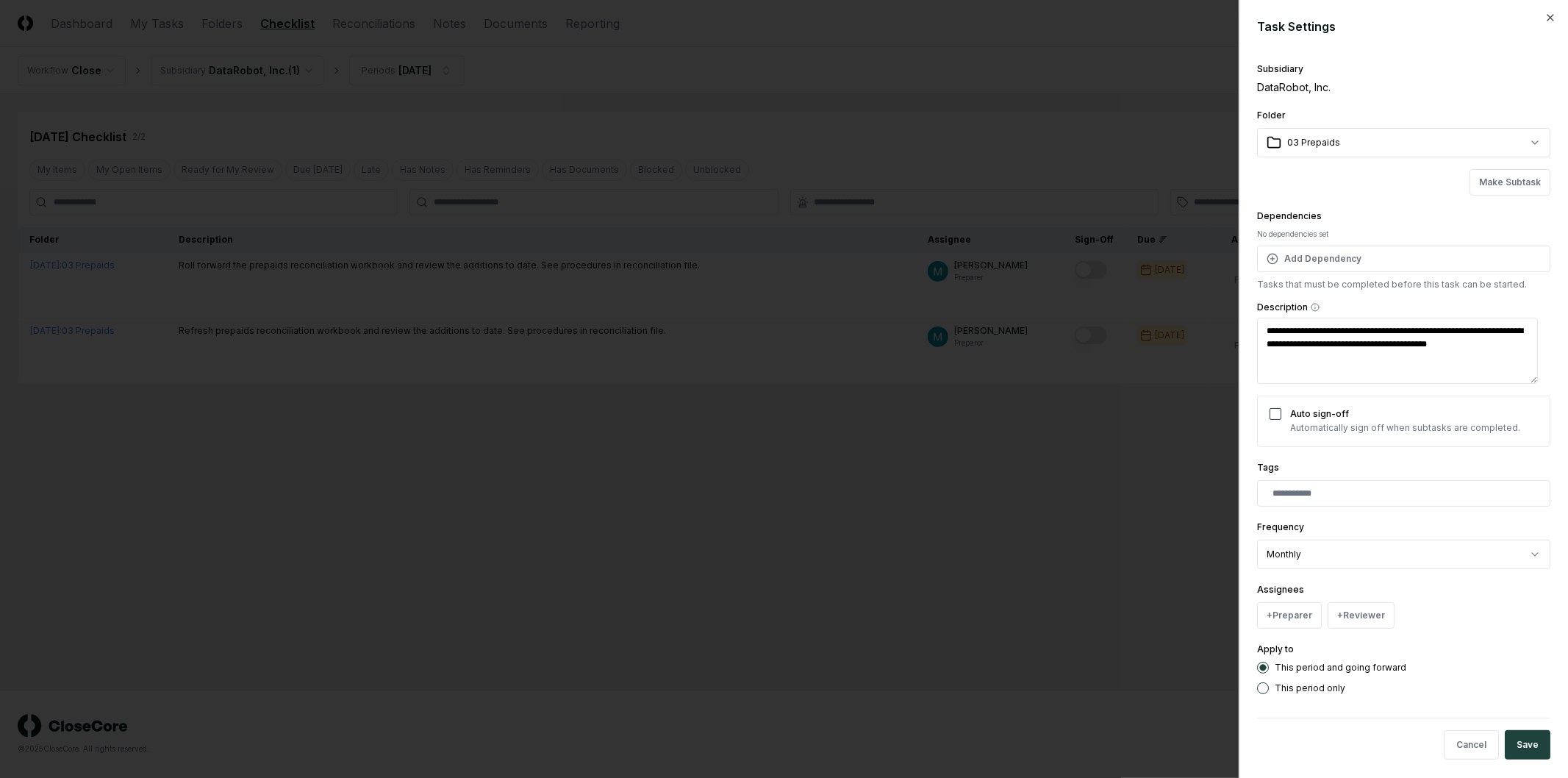
type textarea "**********"
type textarea "*"
type textarea "**********"
click at [1383, 373] on textarea "**********" at bounding box center [1398, 351] width 281 height 66
type textarea "*"
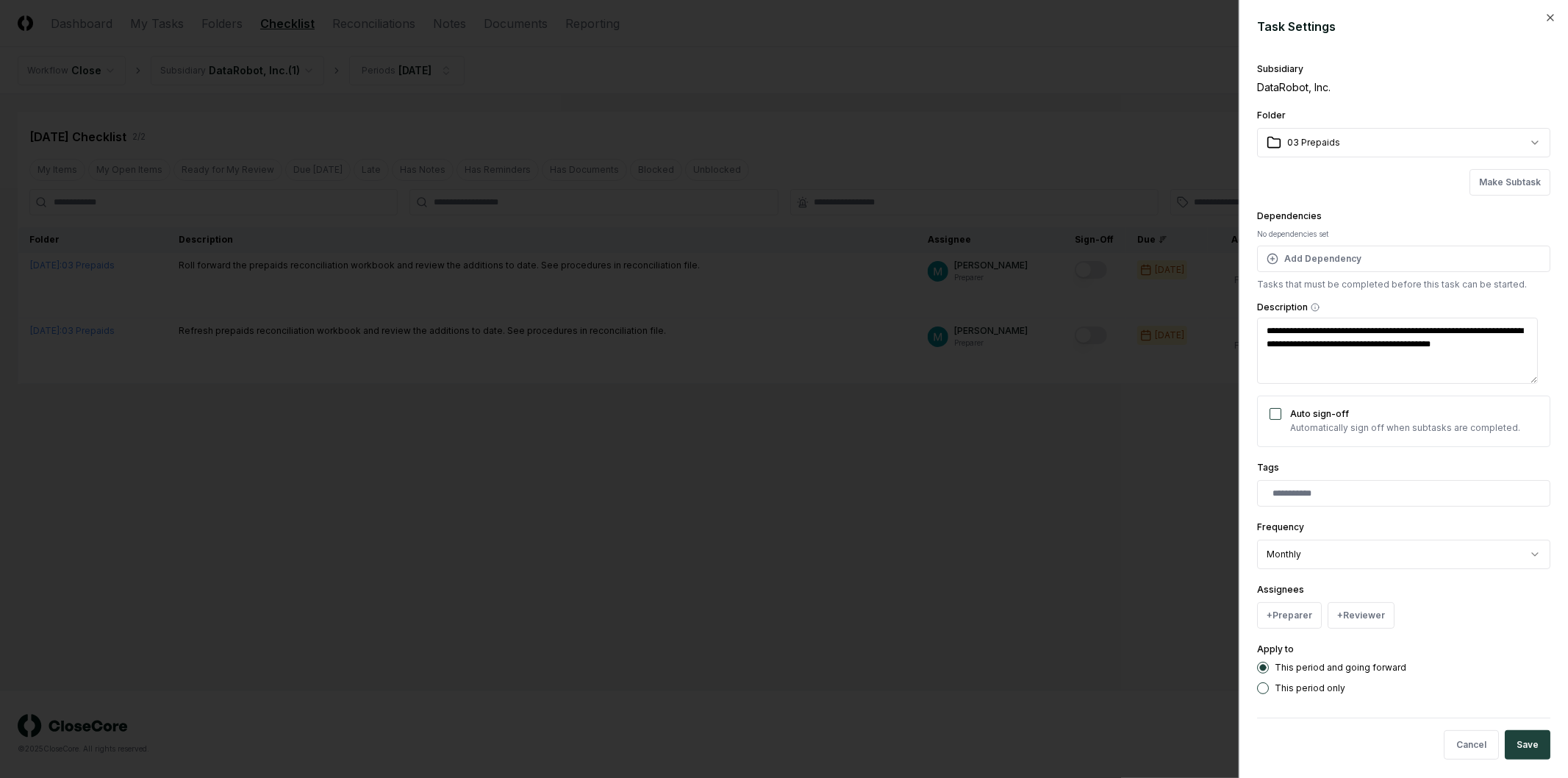
type textarea "**********"
type textarea "*"
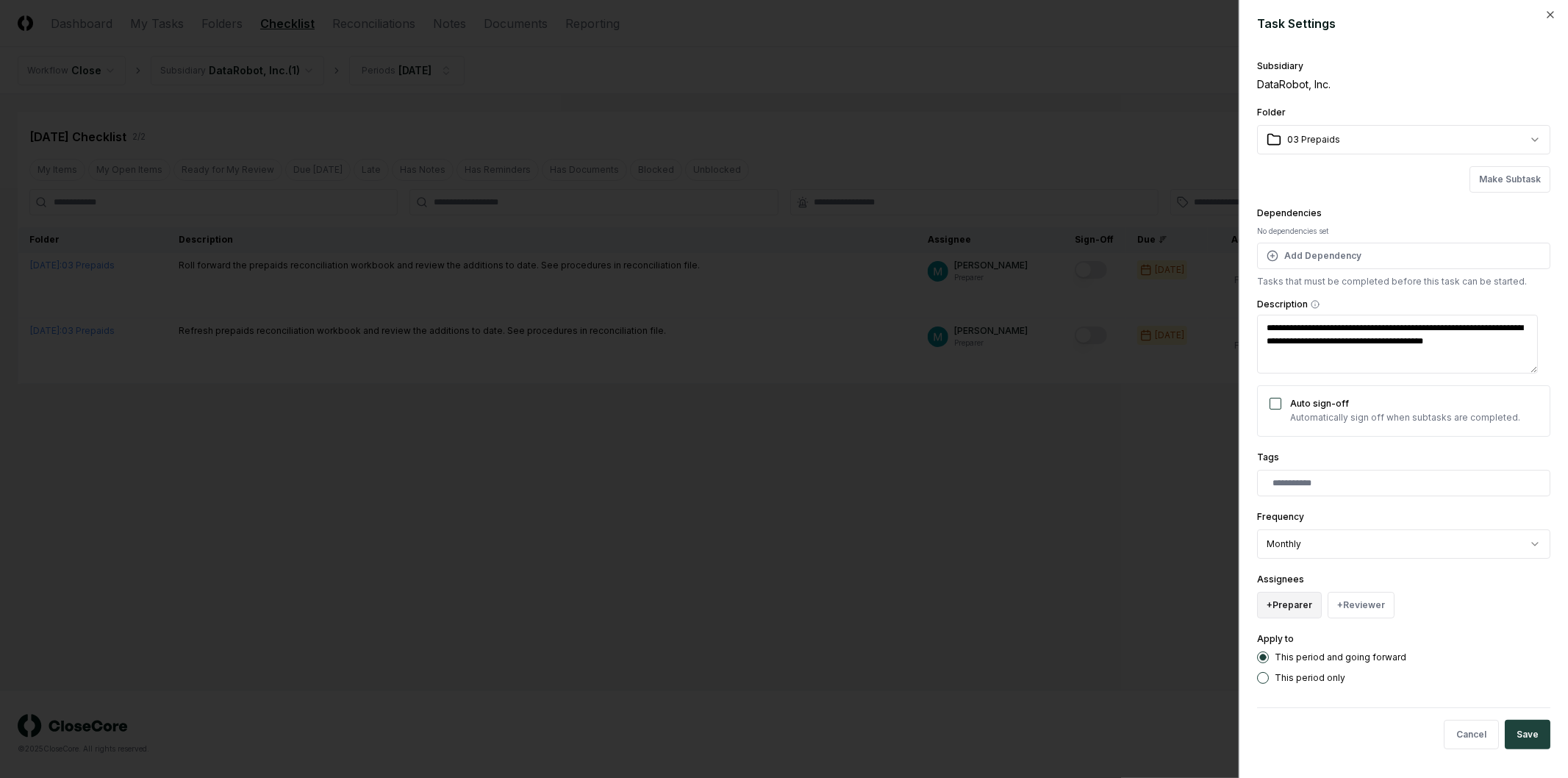
type textarea "**********"
click at [1305, 604] on button "+ Preparer" at bounding box center [1290, 605] width 65 height 27
click at [1328, 546] on div "[PERSON_NAME]" at bounding box center [1327, 545] width 72 height 13
type textarea "*"
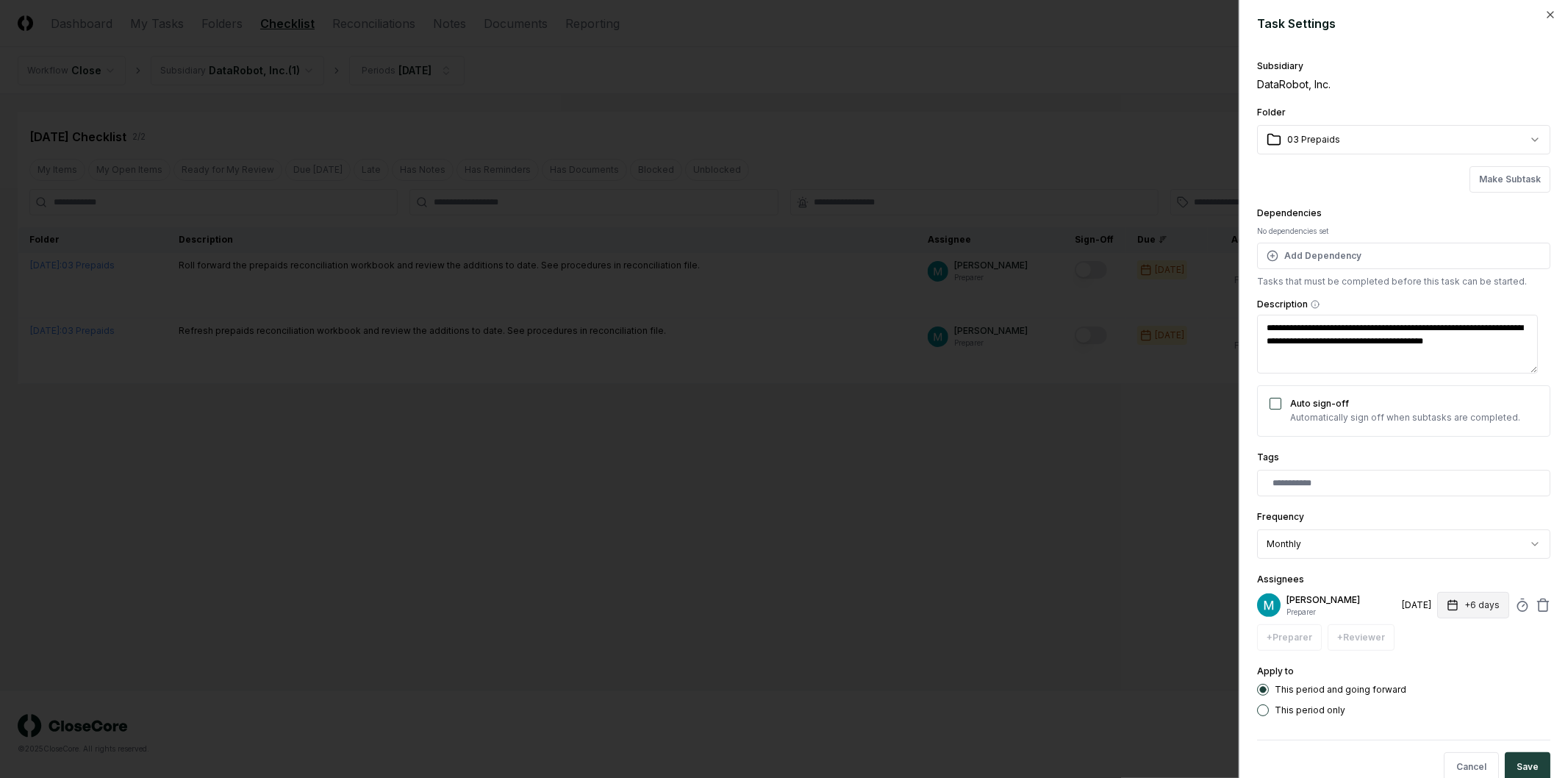
click at [1475, 608] on button "+6 days" at bounding box center [1474, 605] width 72 height 27
type input "*"
click at [1522, 758] on button "Save" at bounding box center [1528, 767] width 46 height 29
type textarea "*"
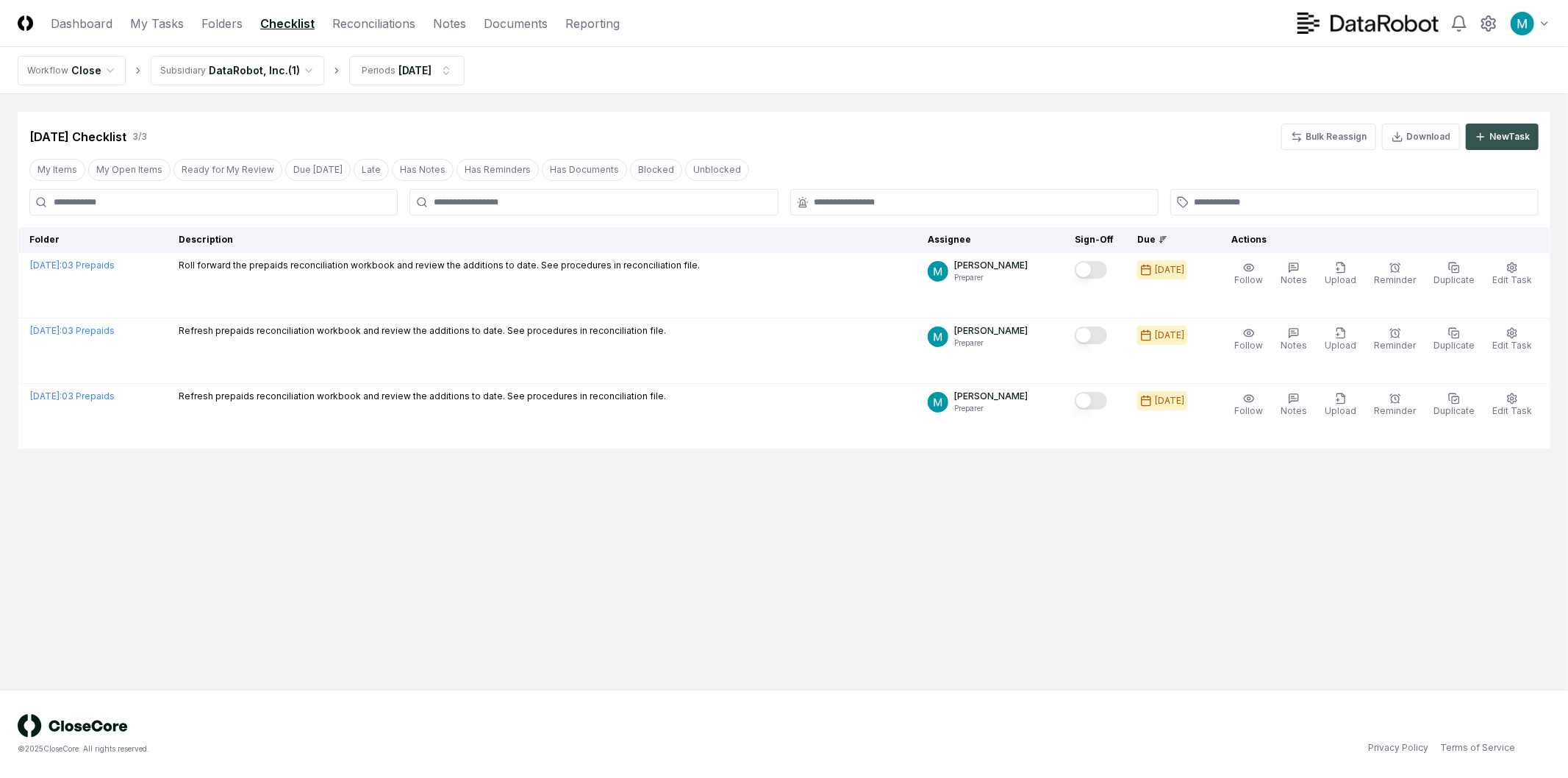
click at [1515, 123] on button "New Task" at bounding box center [1502, 137] width 73 height 27
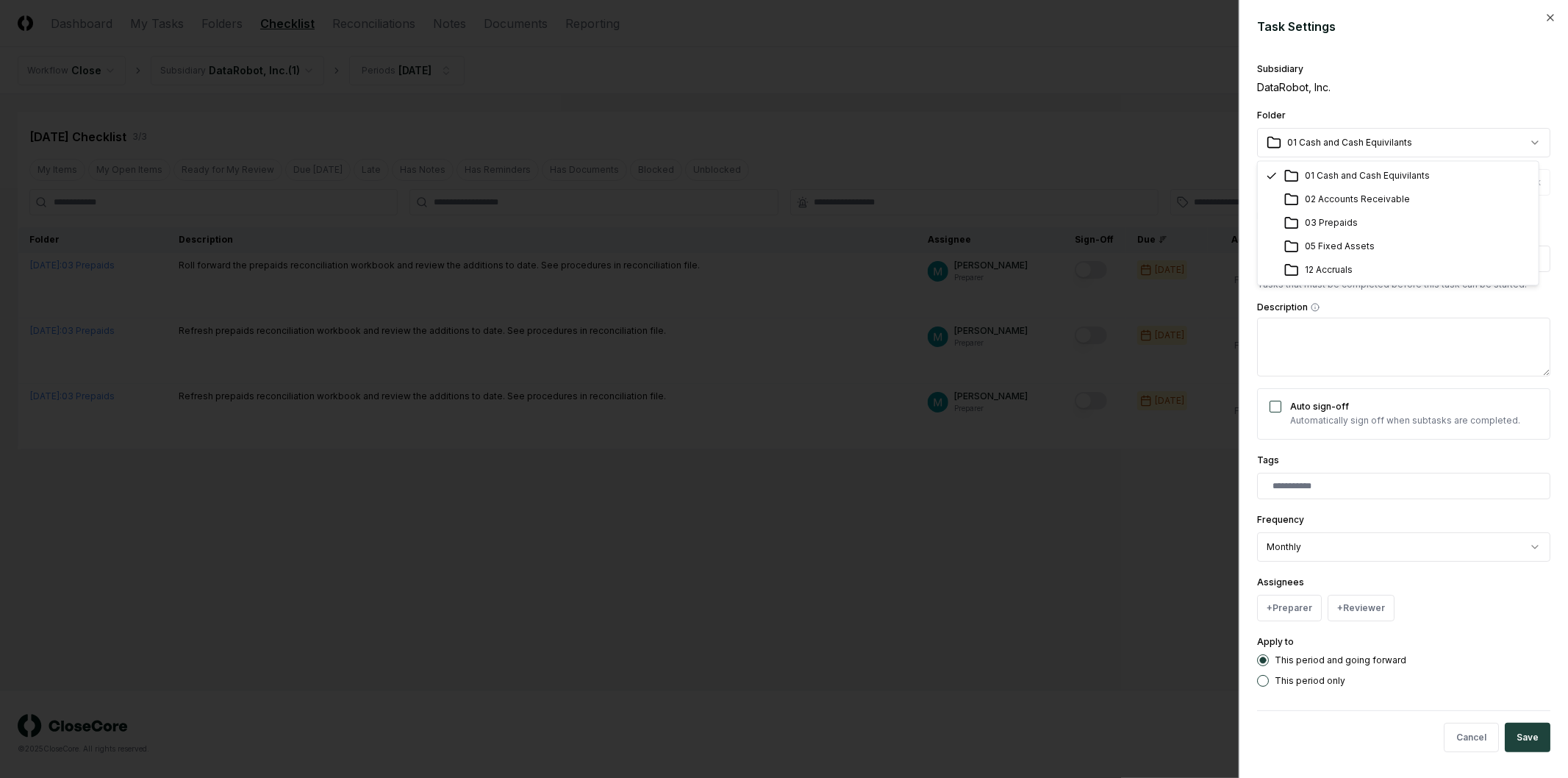
click at [1380, 142] on body "CloseCore Dashboard My Tasks Folders Checklist Reconciliations Notes Documents …" at bounding box center [784, 389] width 1568 height 778
select select "**********"
click at [1406, 348] on textarea "Description" at bounding box center [1404, 347] width 293 height 59
paste textarea "**********"
type textarea "*"
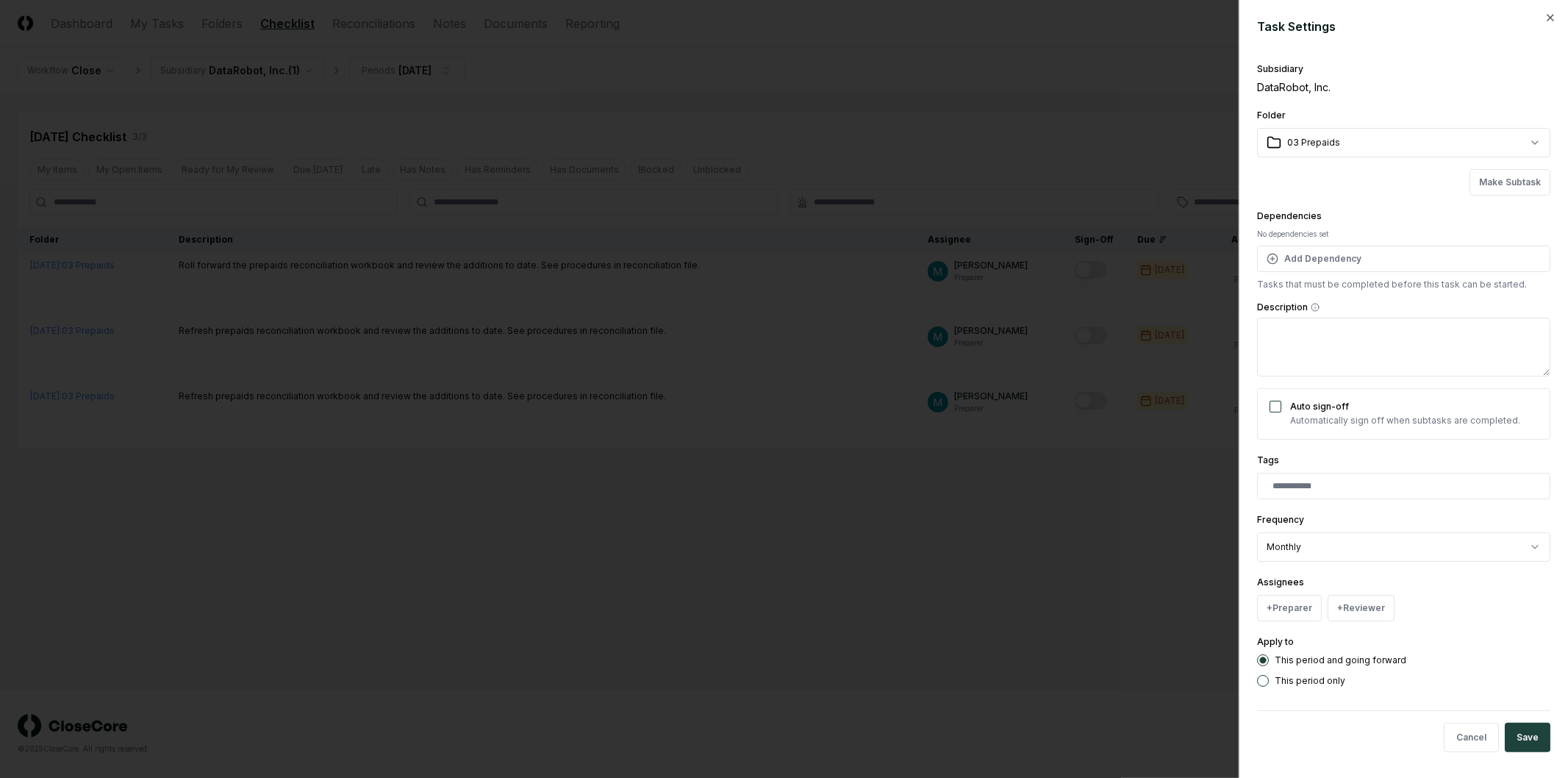
type textarea "**********"
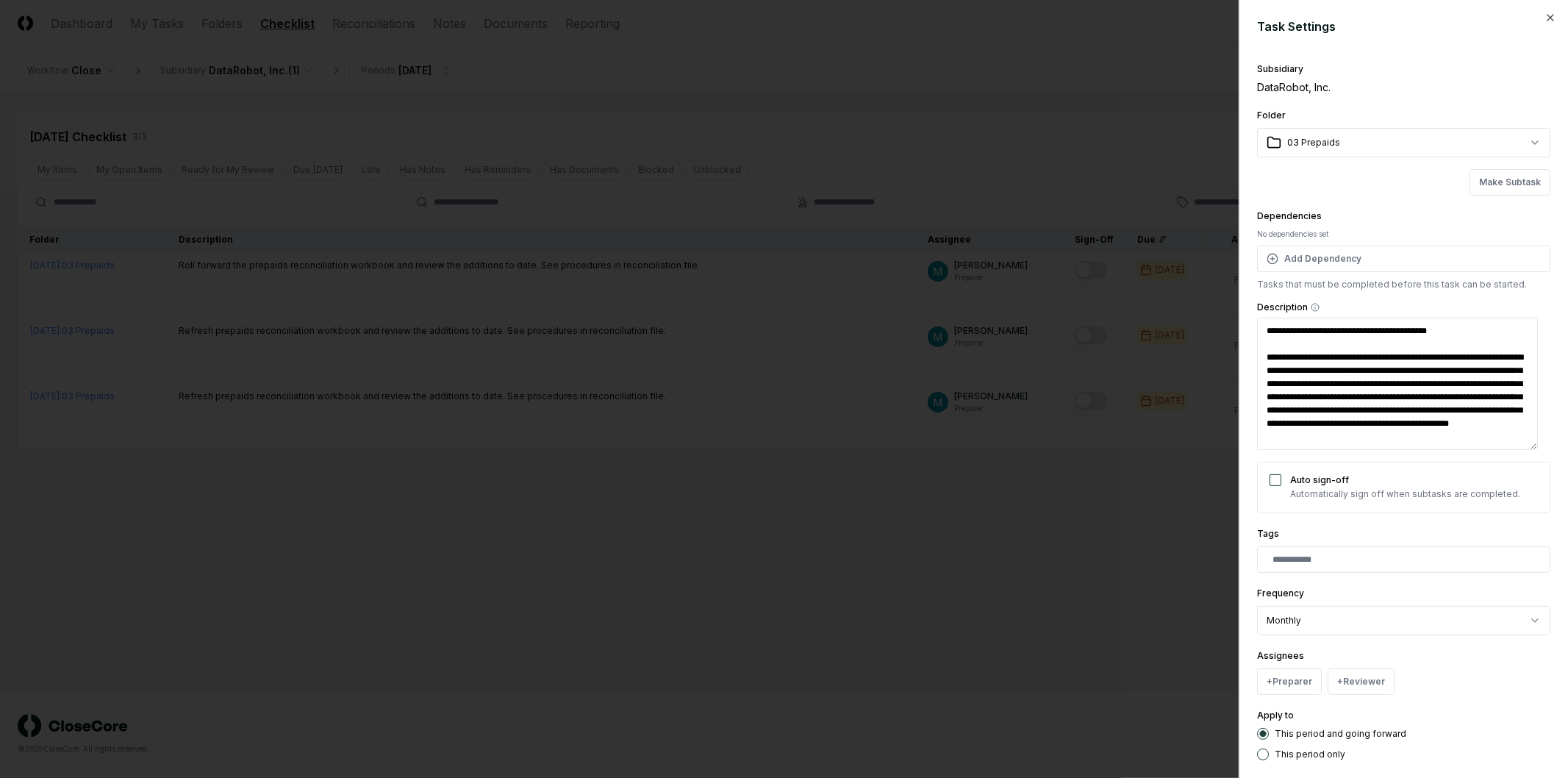
type textarea "*"
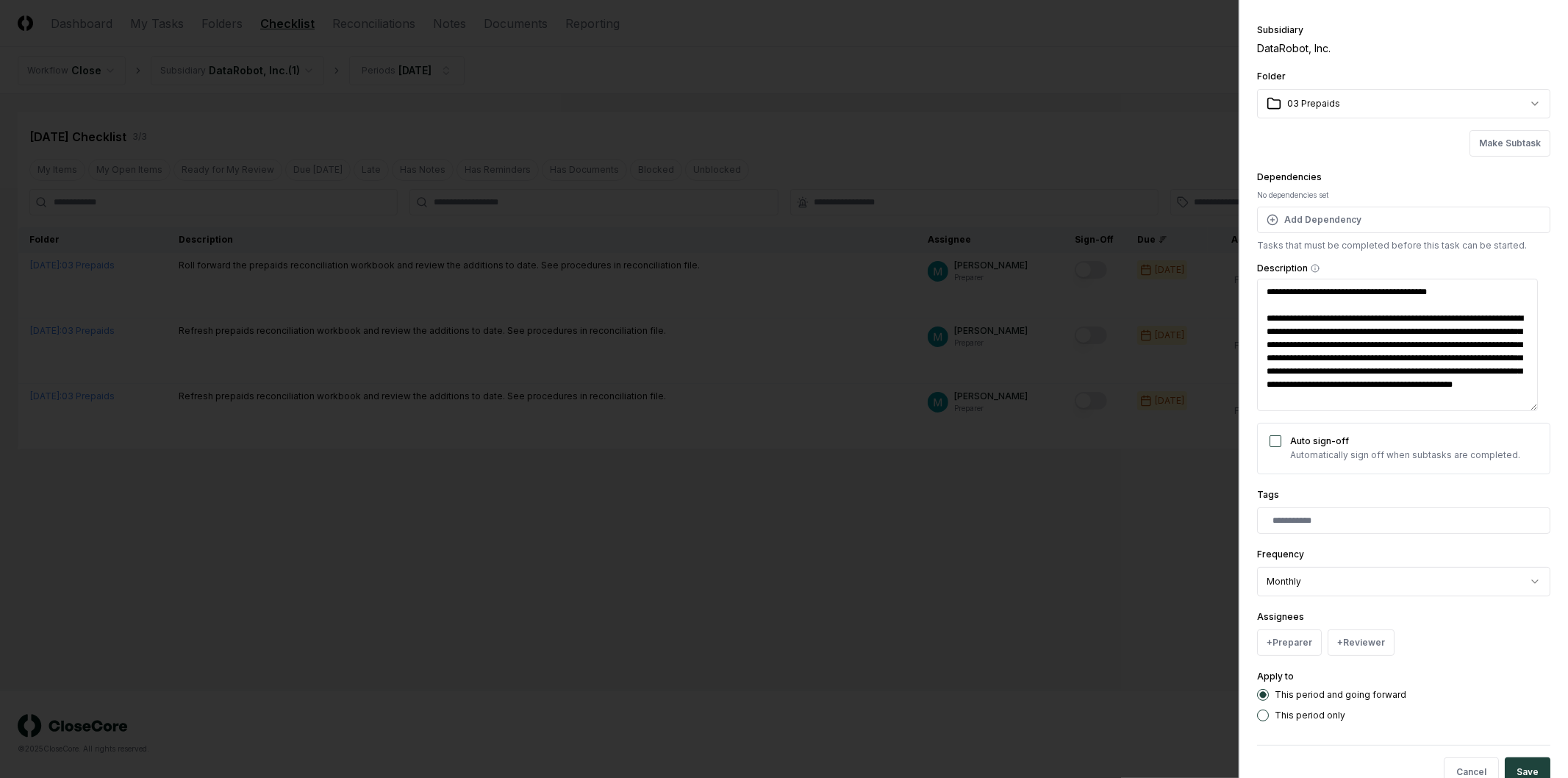
scroll to position [77, 0]
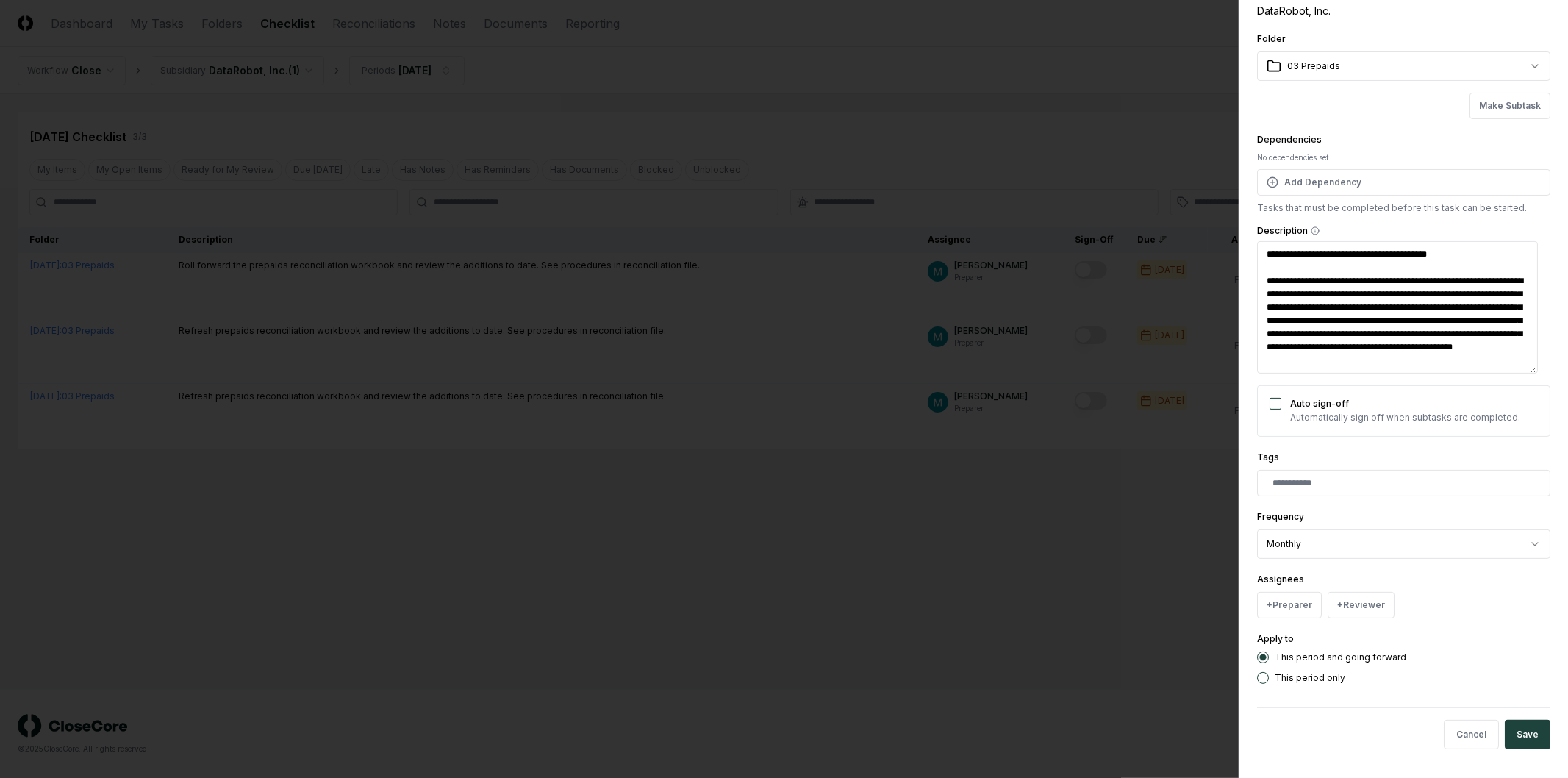
type textarea "**********"
click at [1443, 331] on textarea "**********" at bounding box center [1398, 307] width 281 height 132
click at [1314, 324] on textarea "**********" at bounding box center [1398, 307] width 281 height 132
type textarea "*"
type textarea "**********"
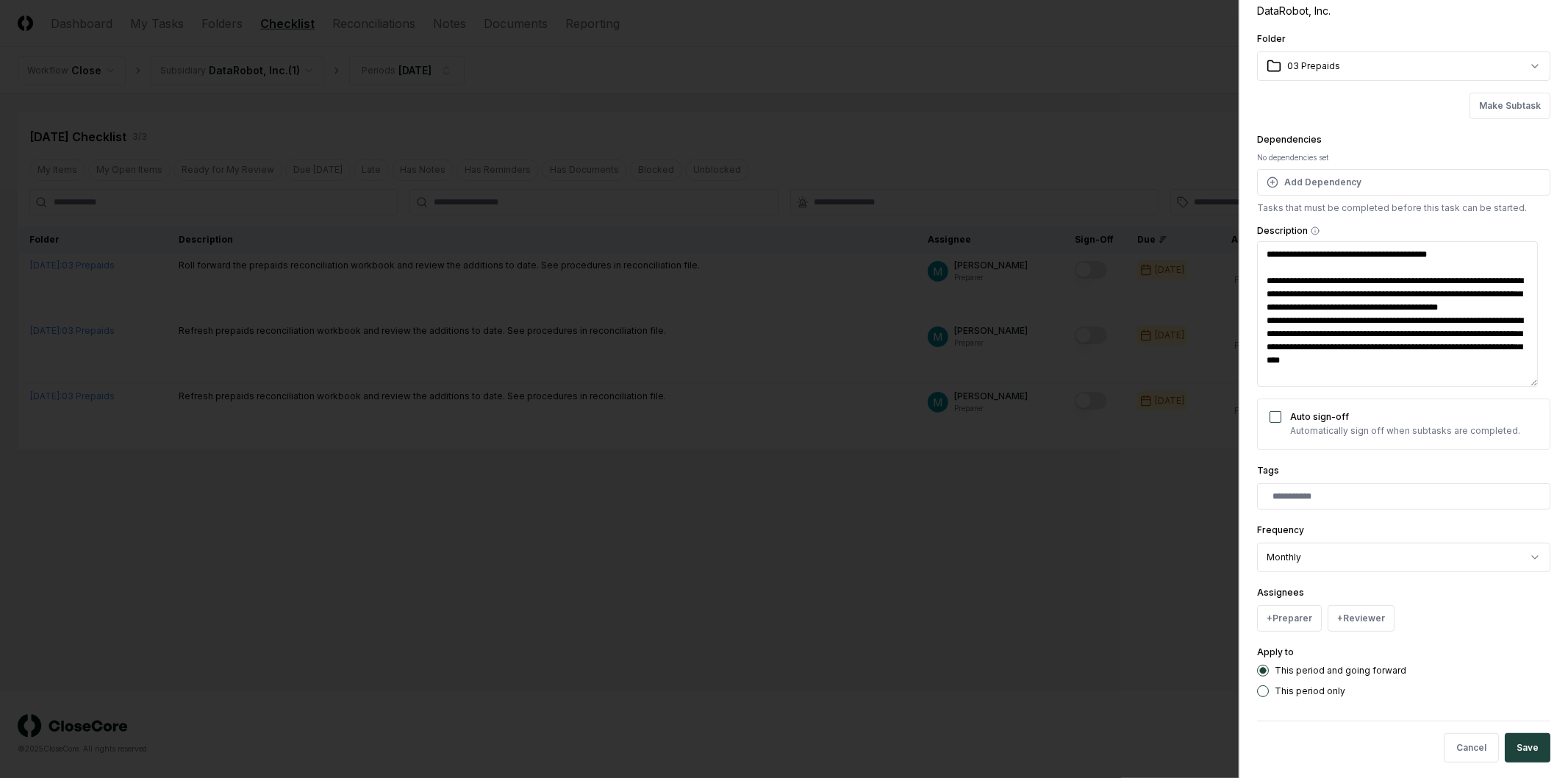
click at [1423, 335] on textarea "**********" at bounding box center [1398, 313] width 281 height 145
type textarea "*"
type textarea "**********"
click at [1392, 359] on textarea "**********" at bounding box center [1398, 313] width 281 height 145
type textarea "*"
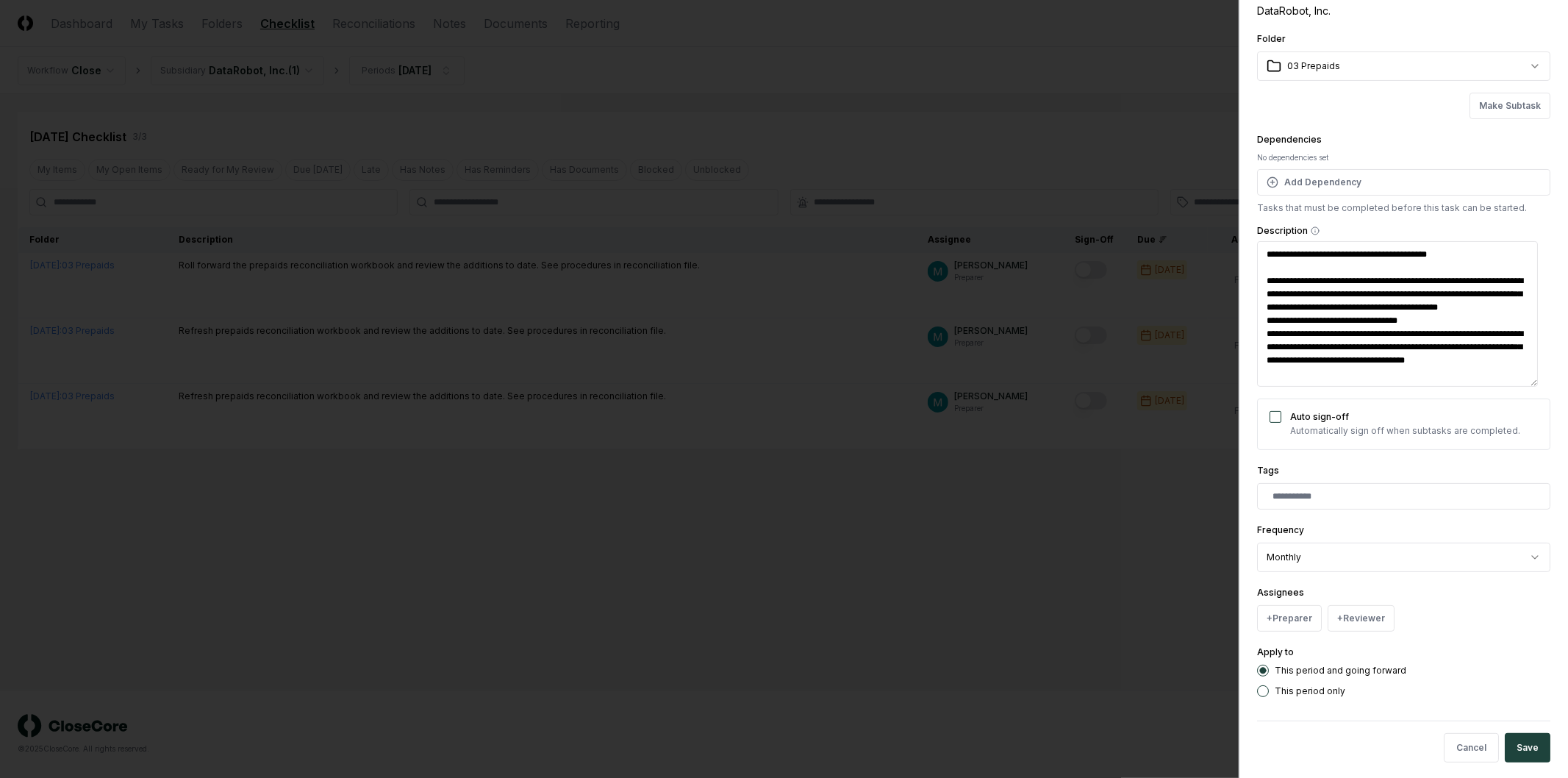
type textarea "**********"
click at [1399, 353] on textarea "**********" at bounding box center [1398, 313] width 281 height 145
type textarea "*"
type textarea "**********"
type textarea "*"
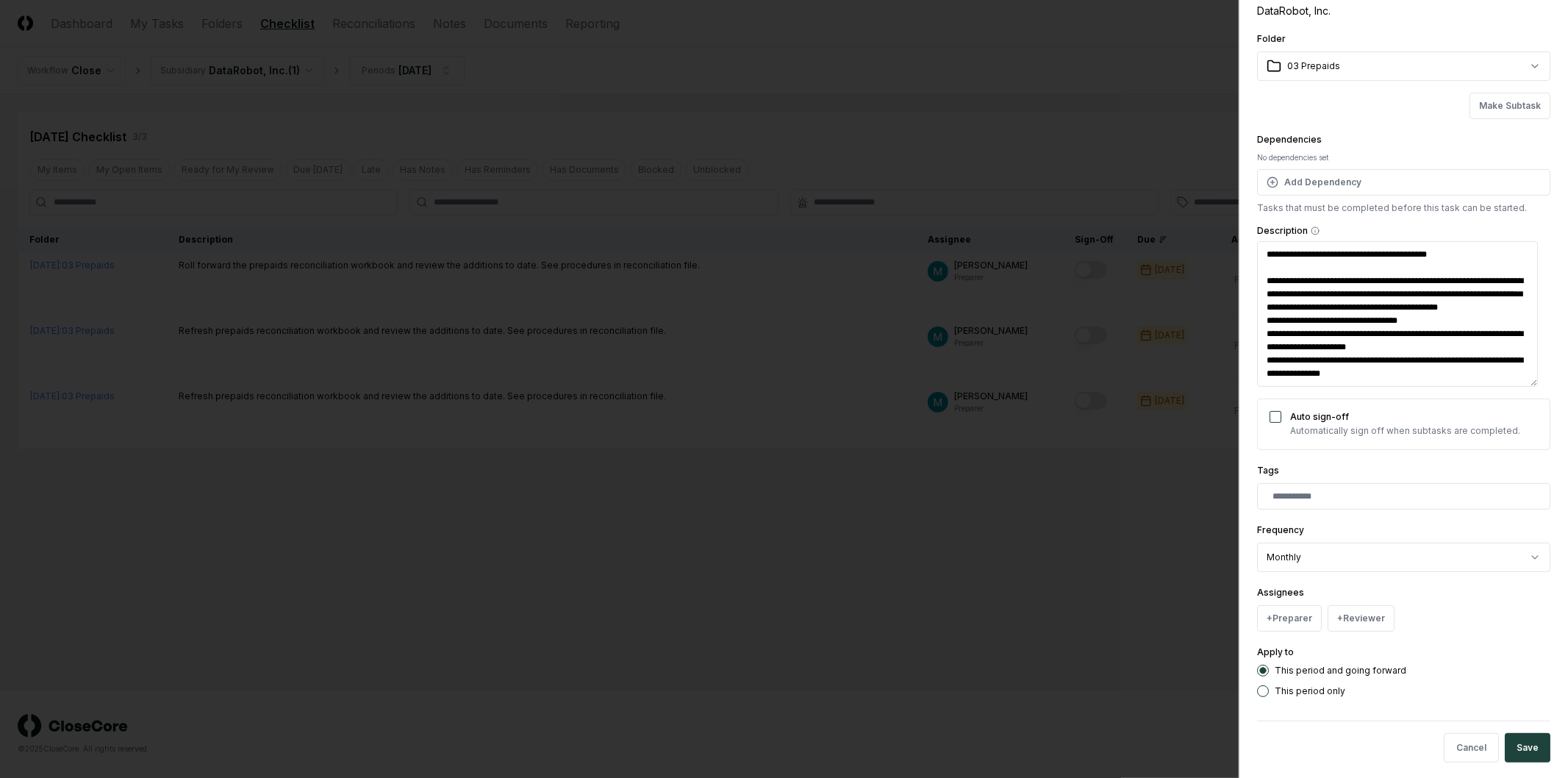
type textarea "**********"
type textarea "*"
type textarea "**********"
type textarea "*"
type textarea "**********"
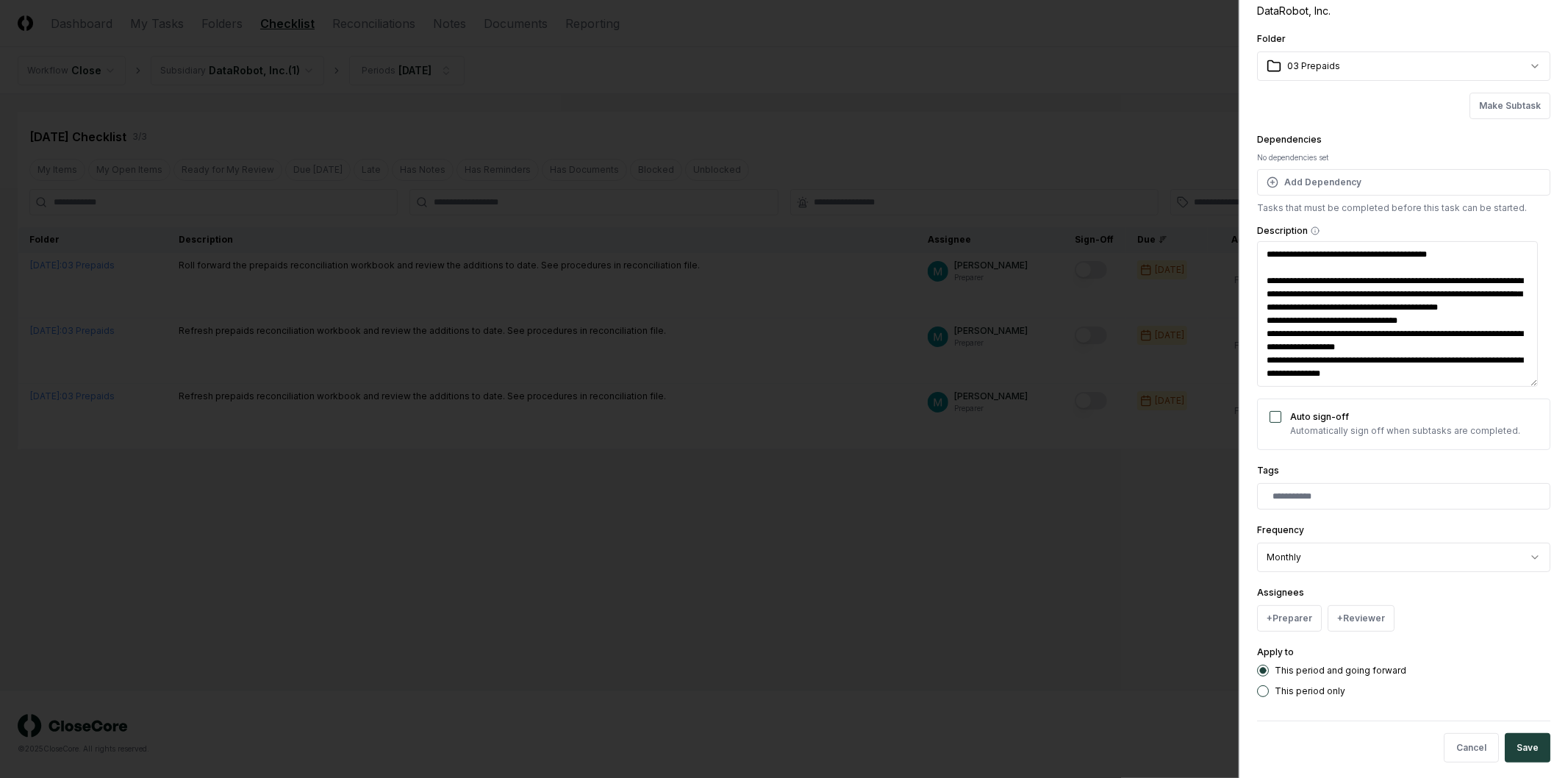
type textarea "*"
type textarea "**********"
type textarea "*"
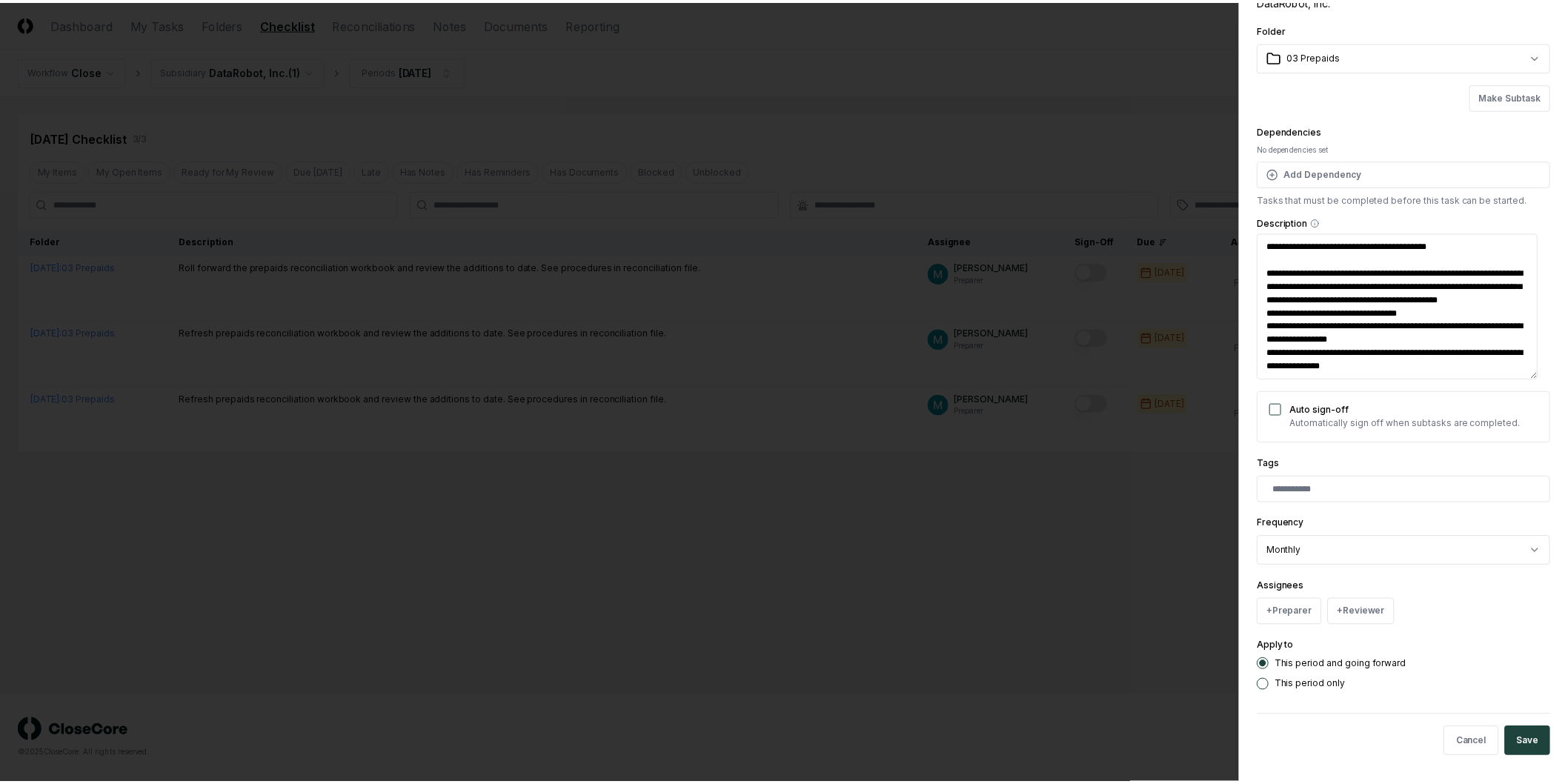
scroll to position [90, 0]
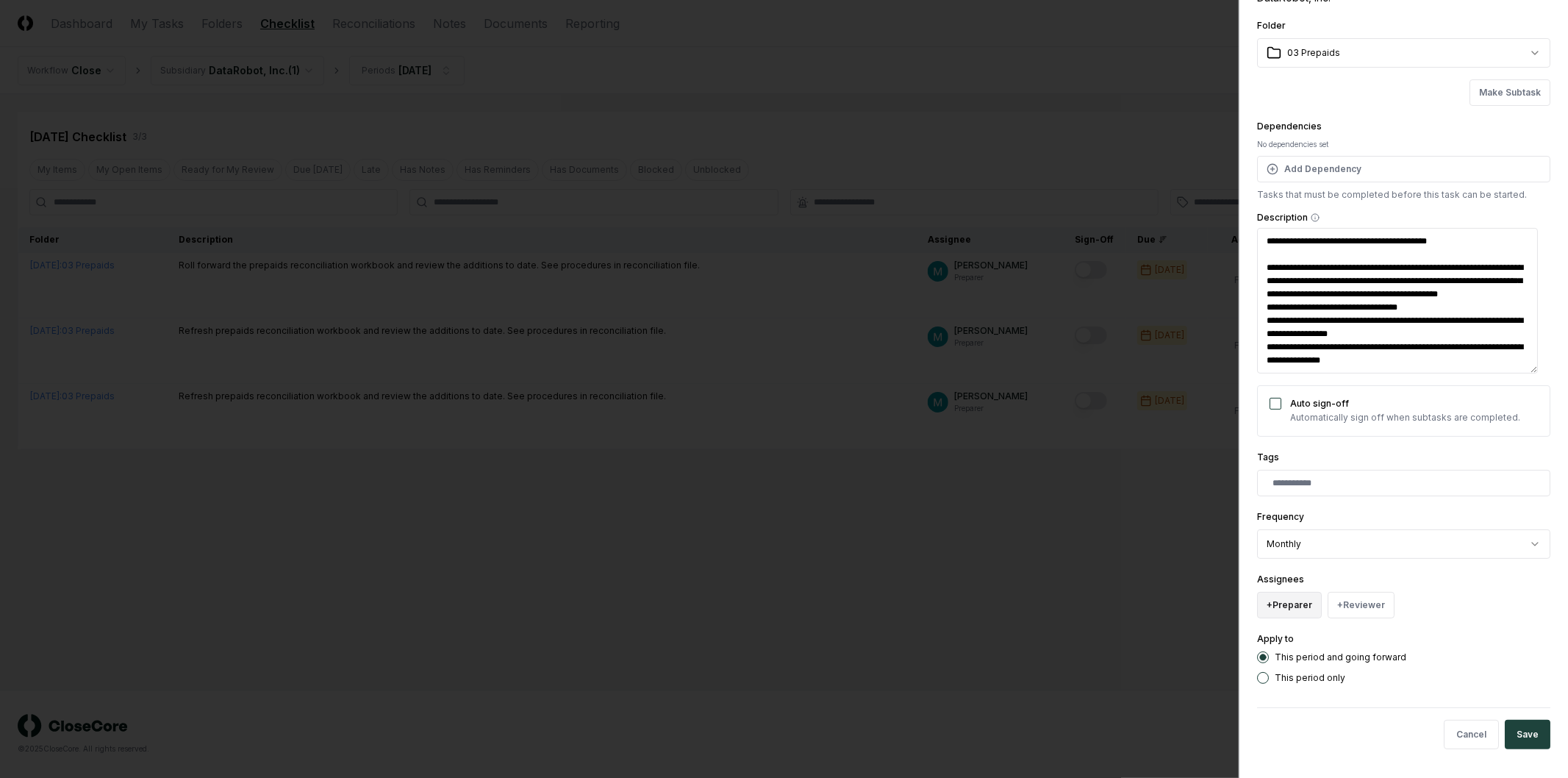
type textarea "**********"
click at [1300, 608] on button "+ Preparer" at bounding box center [1290, 605] width 65 height 27
click at [1324, 545] on div "[PERSON_NAME]" at bounding box center [1327, 546] width 72 height 13
type textarea "*"
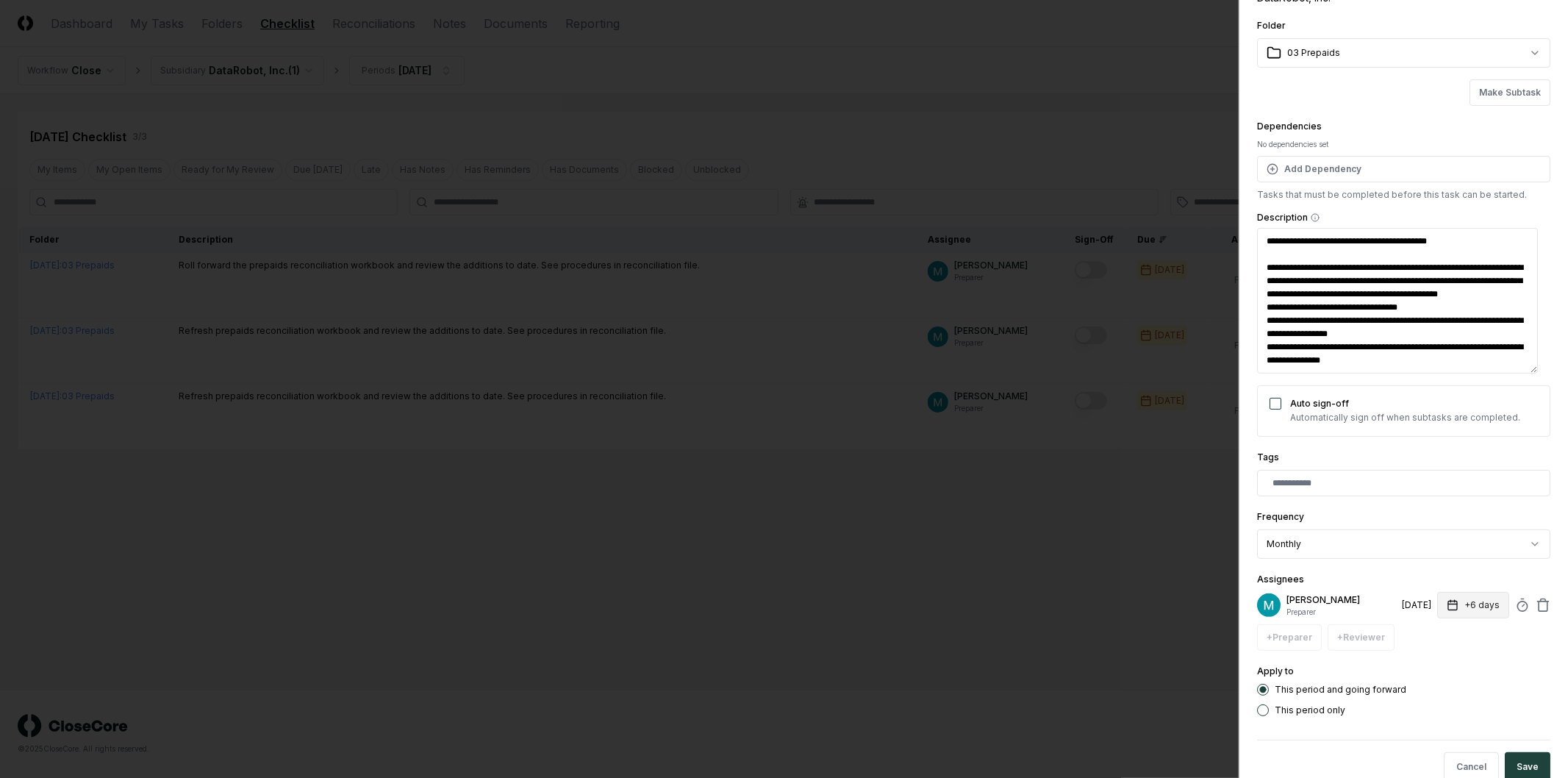
click at [1467, 611] on button "+6 days" at bounding box center [1474, 605] width 72 height 27
type input "*"
click at [1493, 718] on form "**********" at bounding box center [1404, 360] width 293 height 865
click at [1534, 759] on button "Save" at bounding box center [1528, 767] width 46 height 29
type textarea "*"
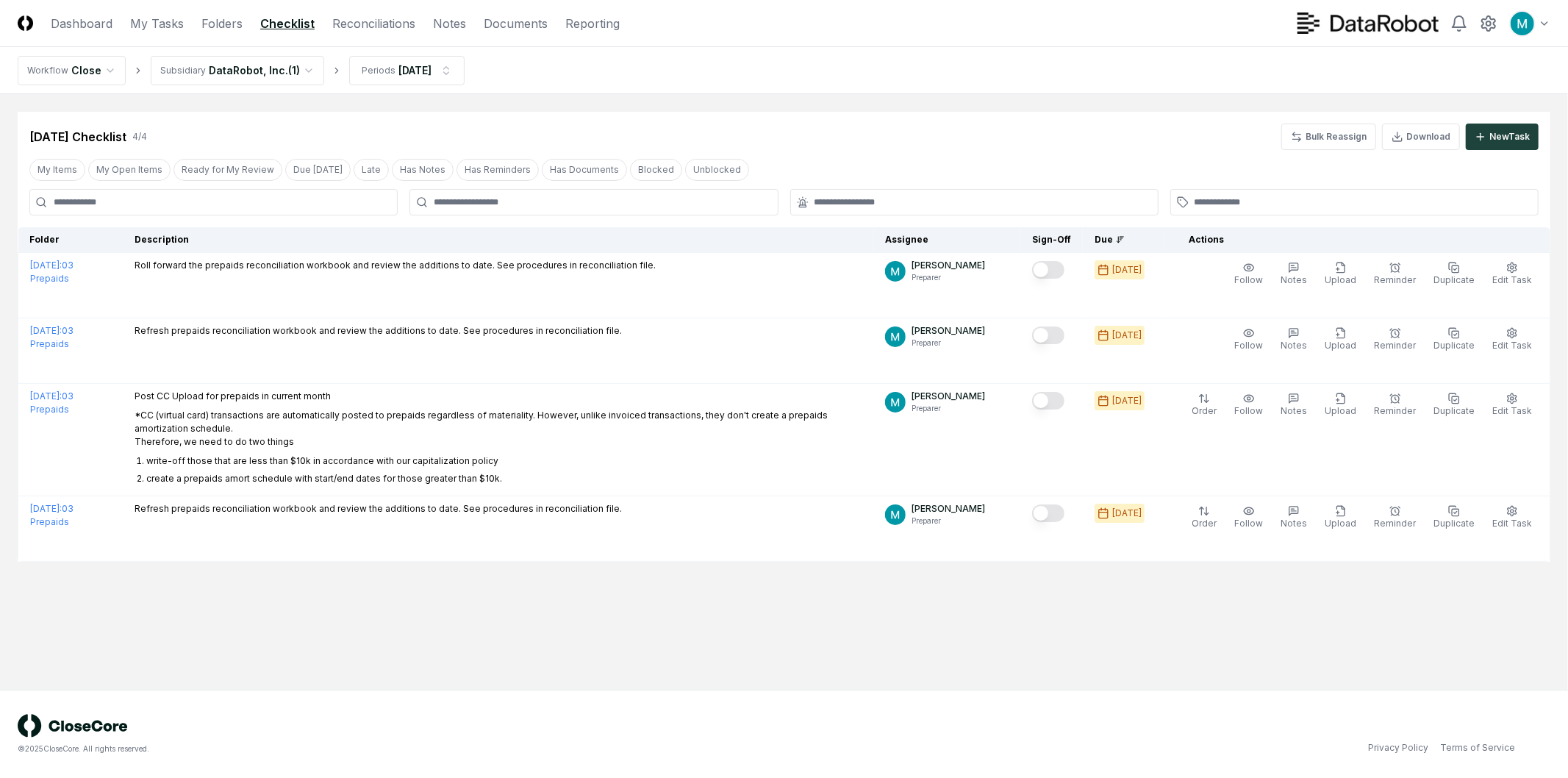
click at [589, 654] on main "Cancel Reassign Aug 2025 Checklist 4 / 4 Bulk Reassign Download New Task My Ite…" at bounding box center [784, 391] width 1568 height 596
click at [1513, 142] on div "New Task" at bounding box center [1510, 137] width 41 height 13
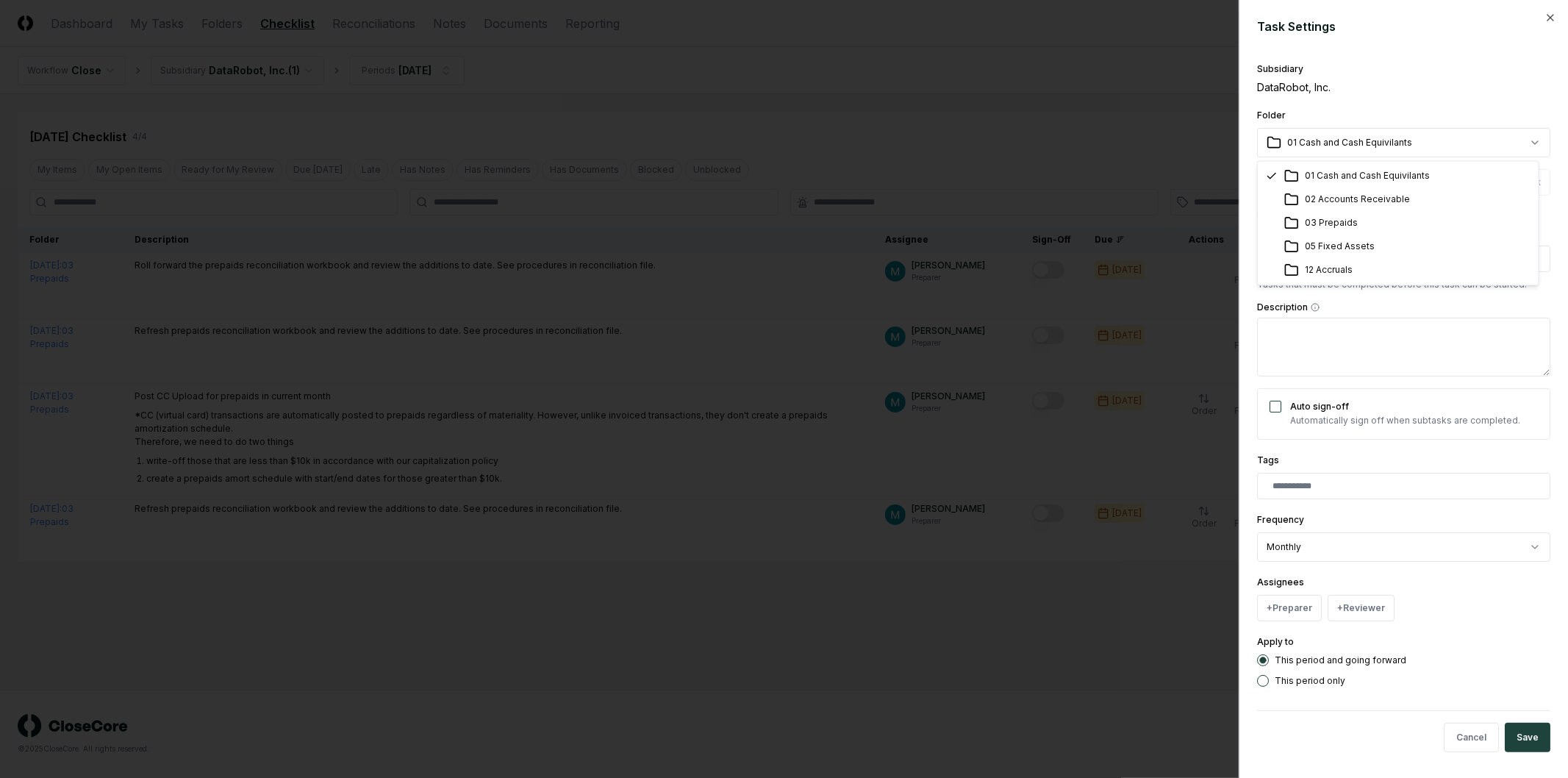
click at [1390, 145] on body "CloseCore Dashboard My Tasks Folders Checklist Reconciliations Notes Documents …" at bounding box center [784, 389] width 1568 height 778
select select "**********"
click at [1370, 383] on div "**********" at bounding box center [1404, 372] width 293 height 628
click at [1371, 370] on textarea "Description" at bounding box center [1404, 347] width 293 height 59
paste textarea "**********"
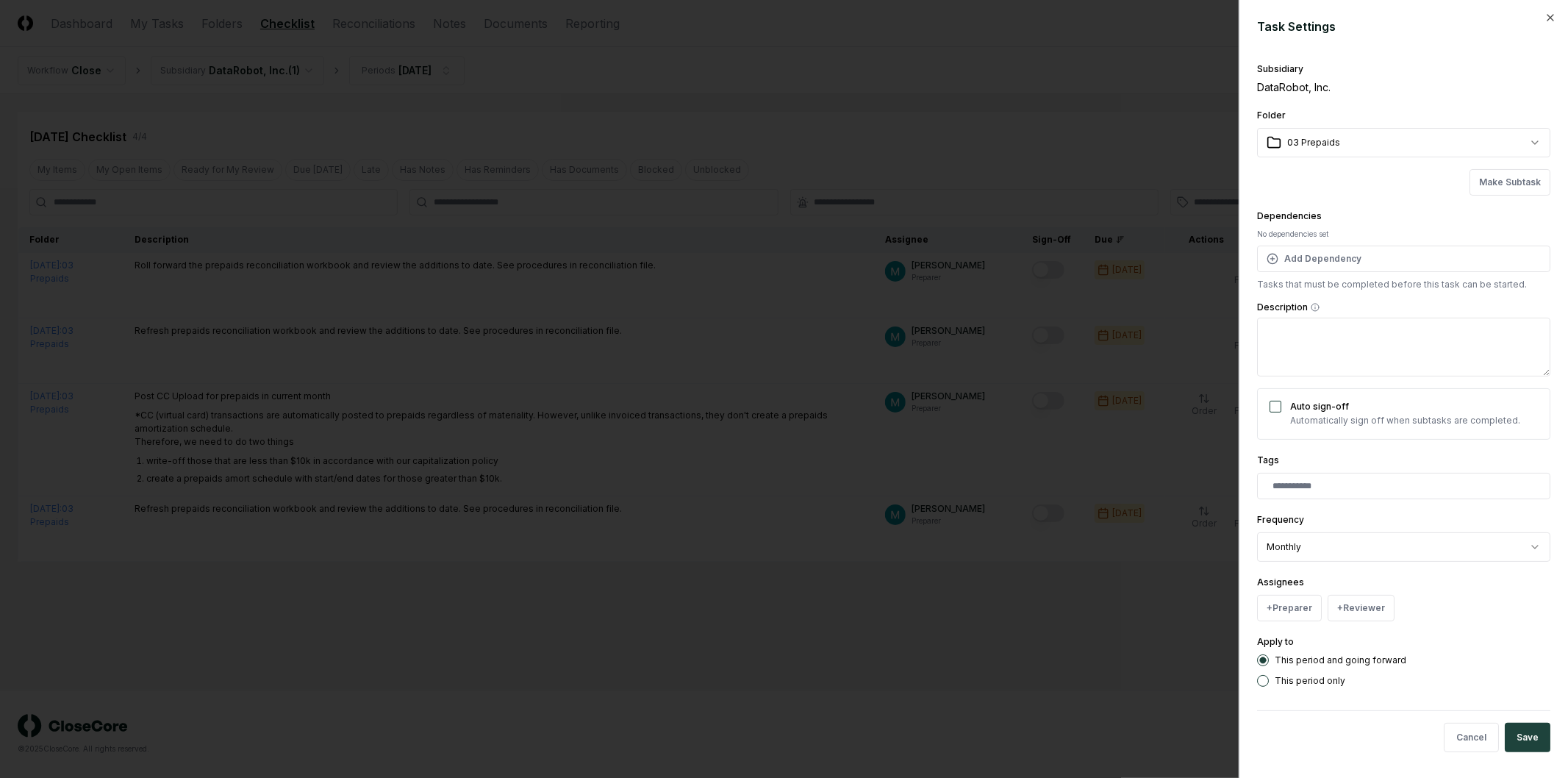
type textarea "*"
type textarea "**********"
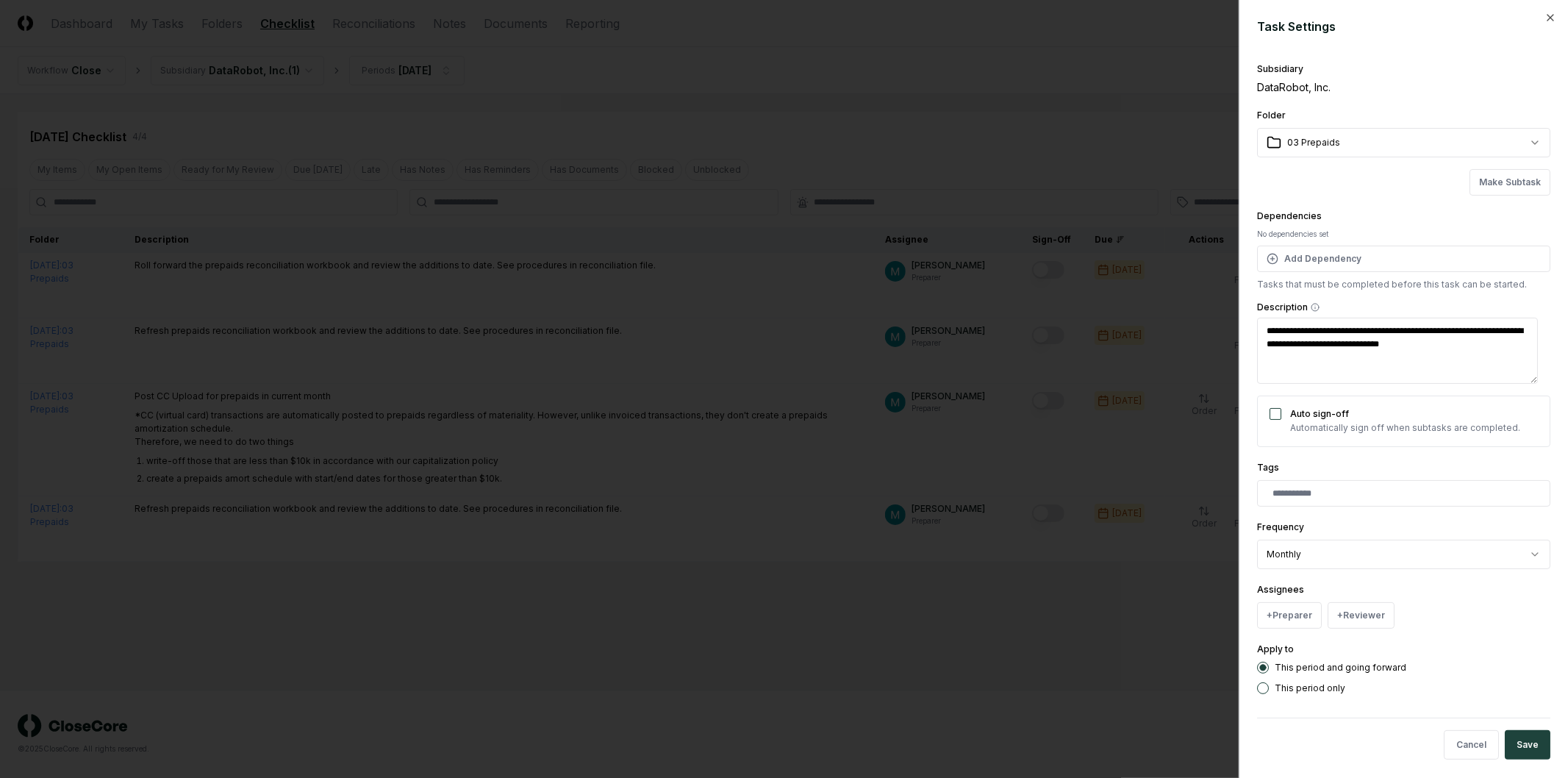
type textarea "*"
type textarea "**********"
type textarea "*"
type textarea "**********"
type textarea "*"
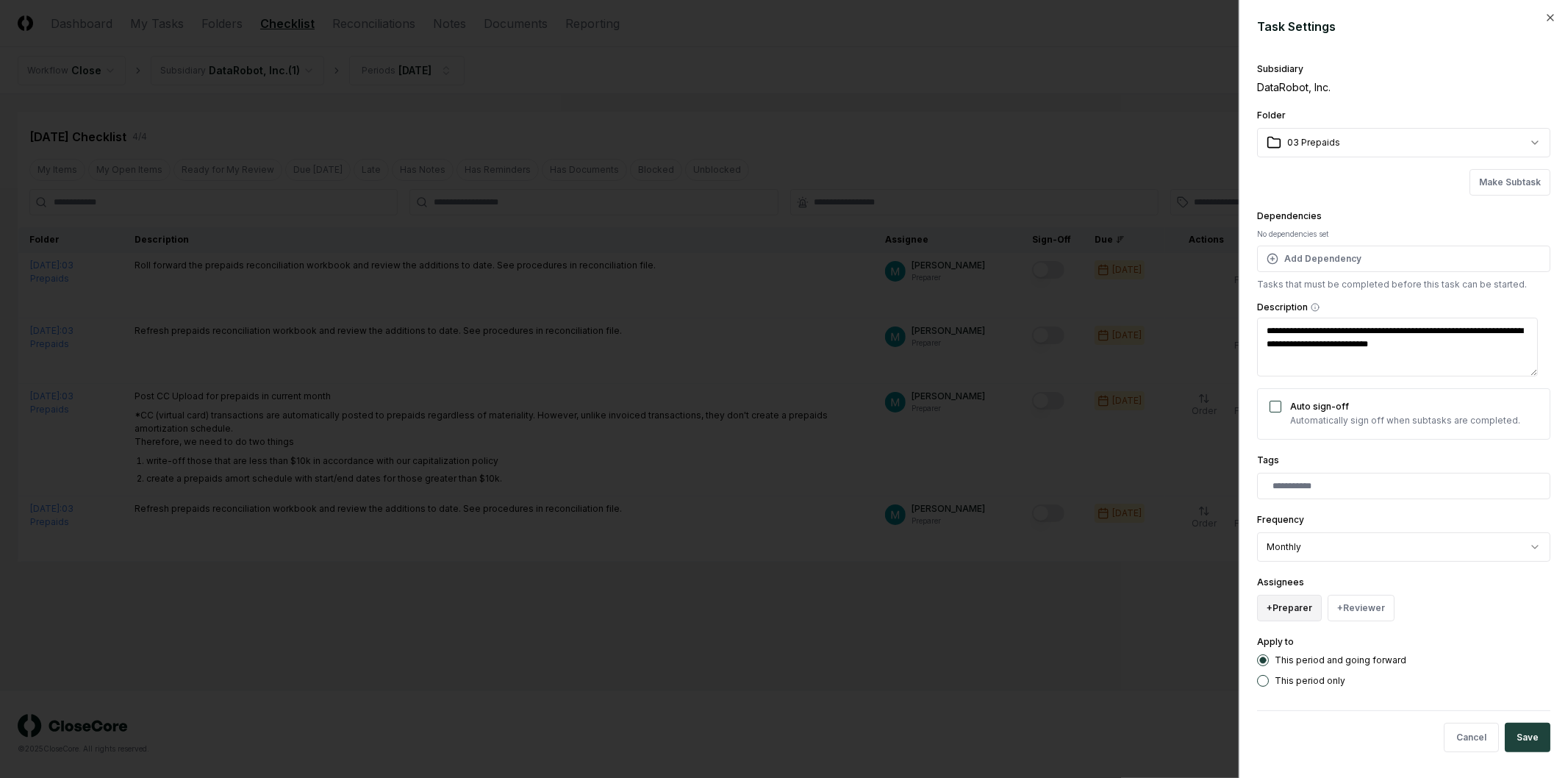
type textarea "**********"
click at [1295, 614] on button "+ Preparer" at bounding box center [1290, 608] width 65 height 27
click at [1313, 545] on div "[PERSON_NAME]" at bounding box center [1327, 549] width 72 height 13
type textarea "*"
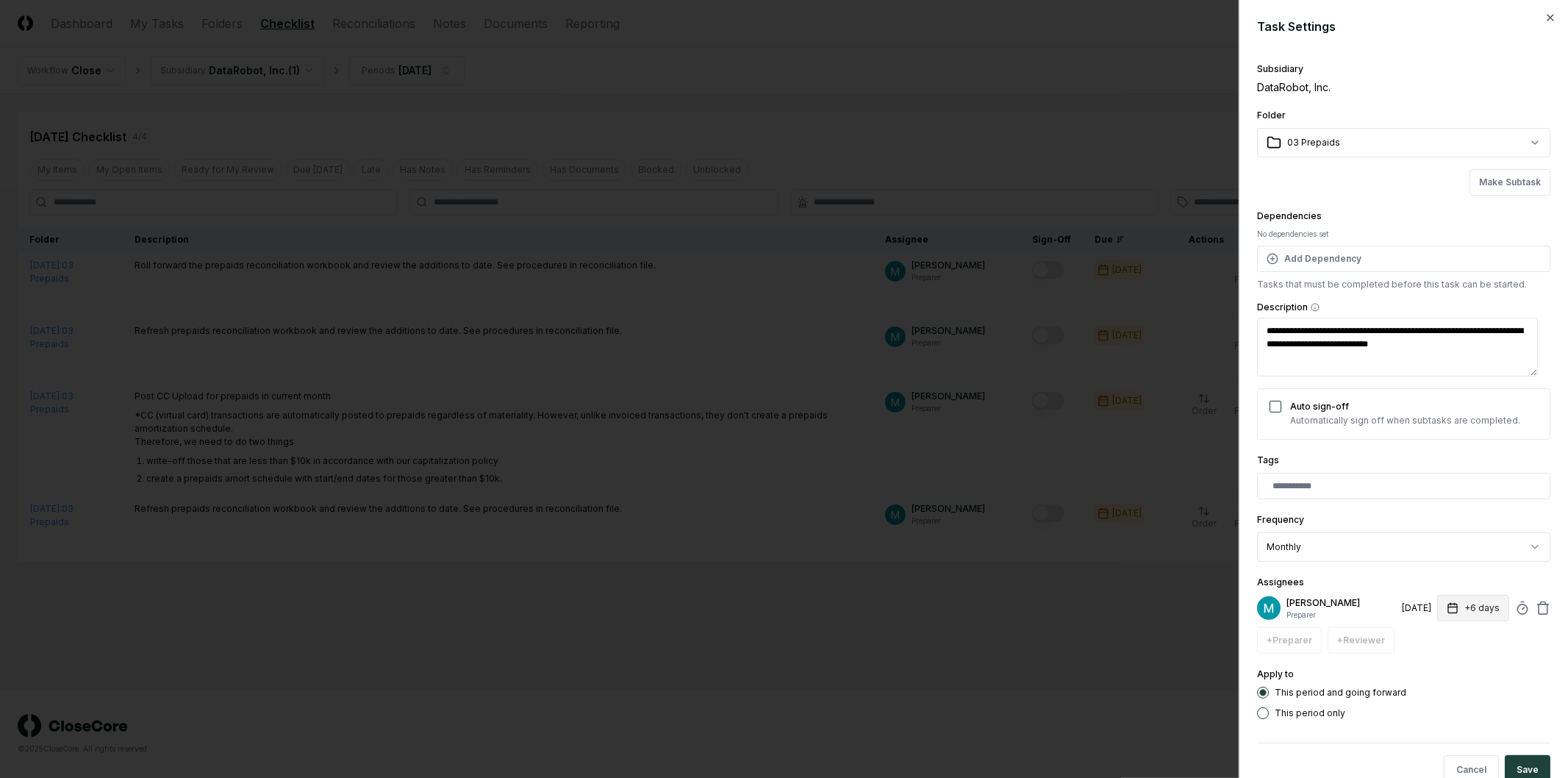
click at [1458, 607] on button "+6 days" at bounding box center [1474, 608] width 72 height 27
type input "*"
click at [1486, 721] on form "**********" at bounding box center [1404, 408] width 293 height 779
click at [1516, 761] on button "Save" at bounding box center [1528, 769] width 46 height 29
type textarea "*"
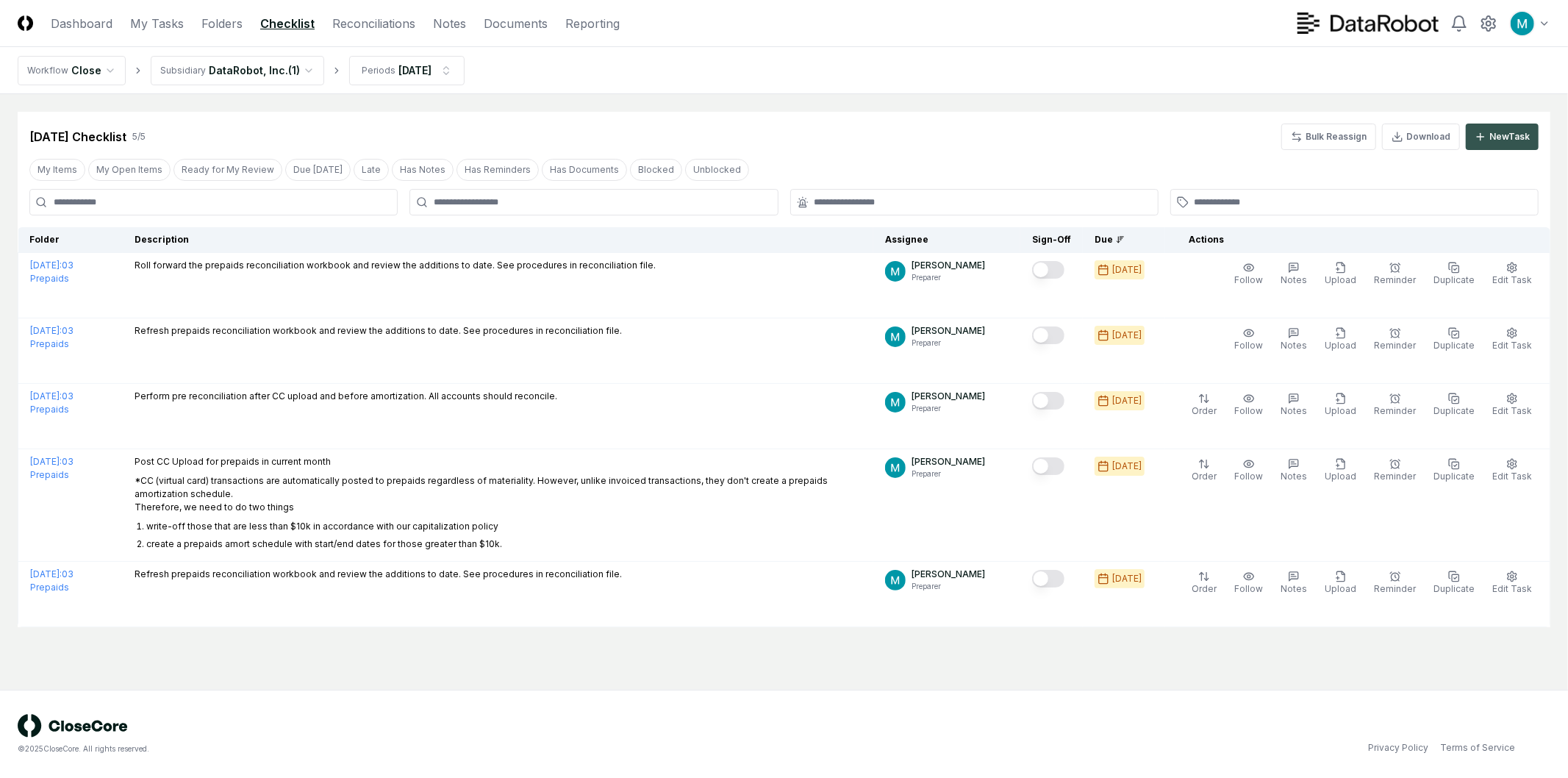
click at [1536, 123] on button "New Task" at bounding box center [1502, 137] width 73 height 27
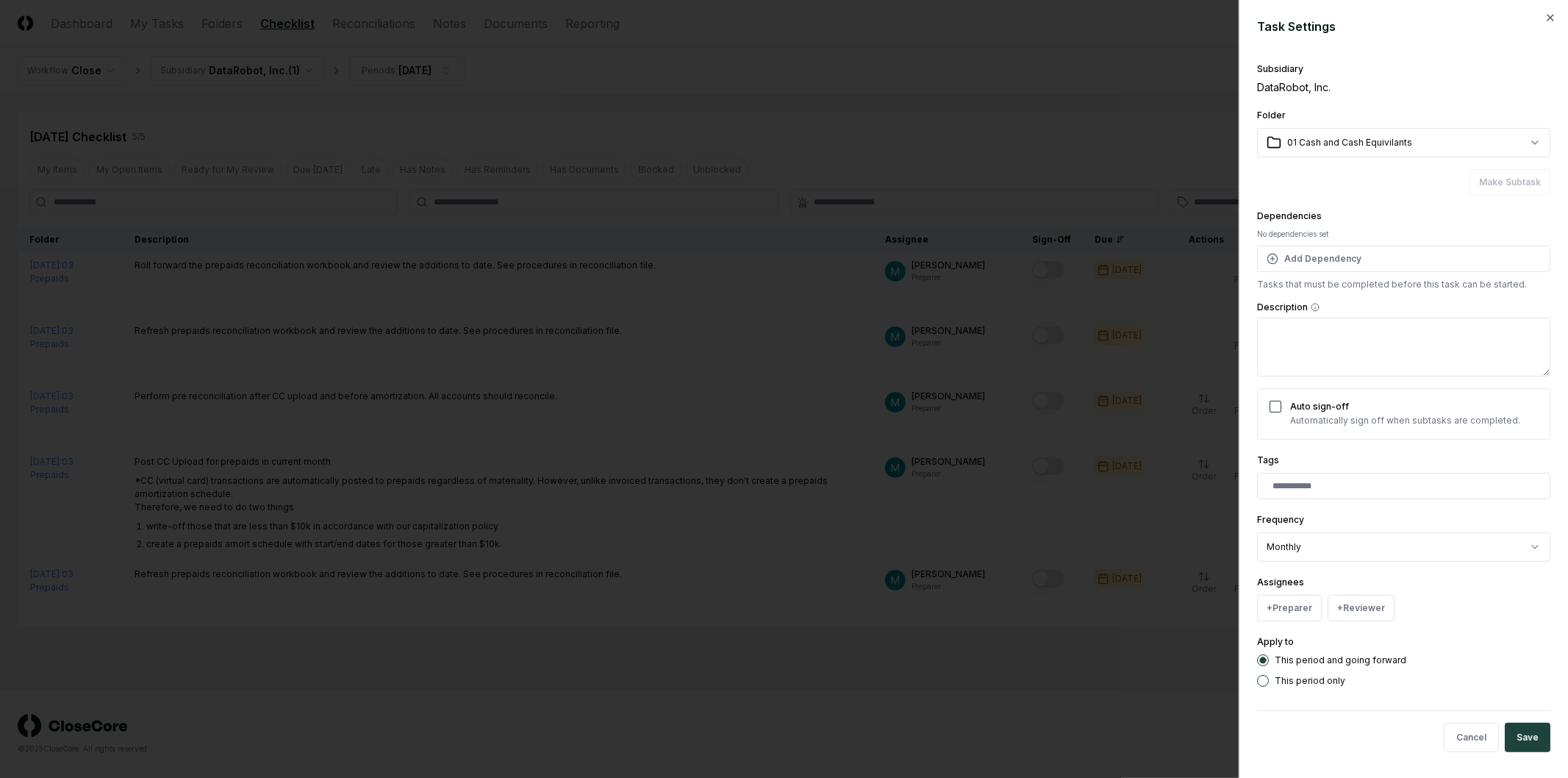
click at [1436, 142] on body "CloseCore Dashboard My Tasks Folders Checklist Reconciliations Notes Documents …" at bounding box center [784, 389] width 1568 height 778
select select "**********"
click at [1414, 338] on textarea "Description" at bounding box center [1404, 347] width 293 height 59
paste textarea "**********"
type textarea "*"
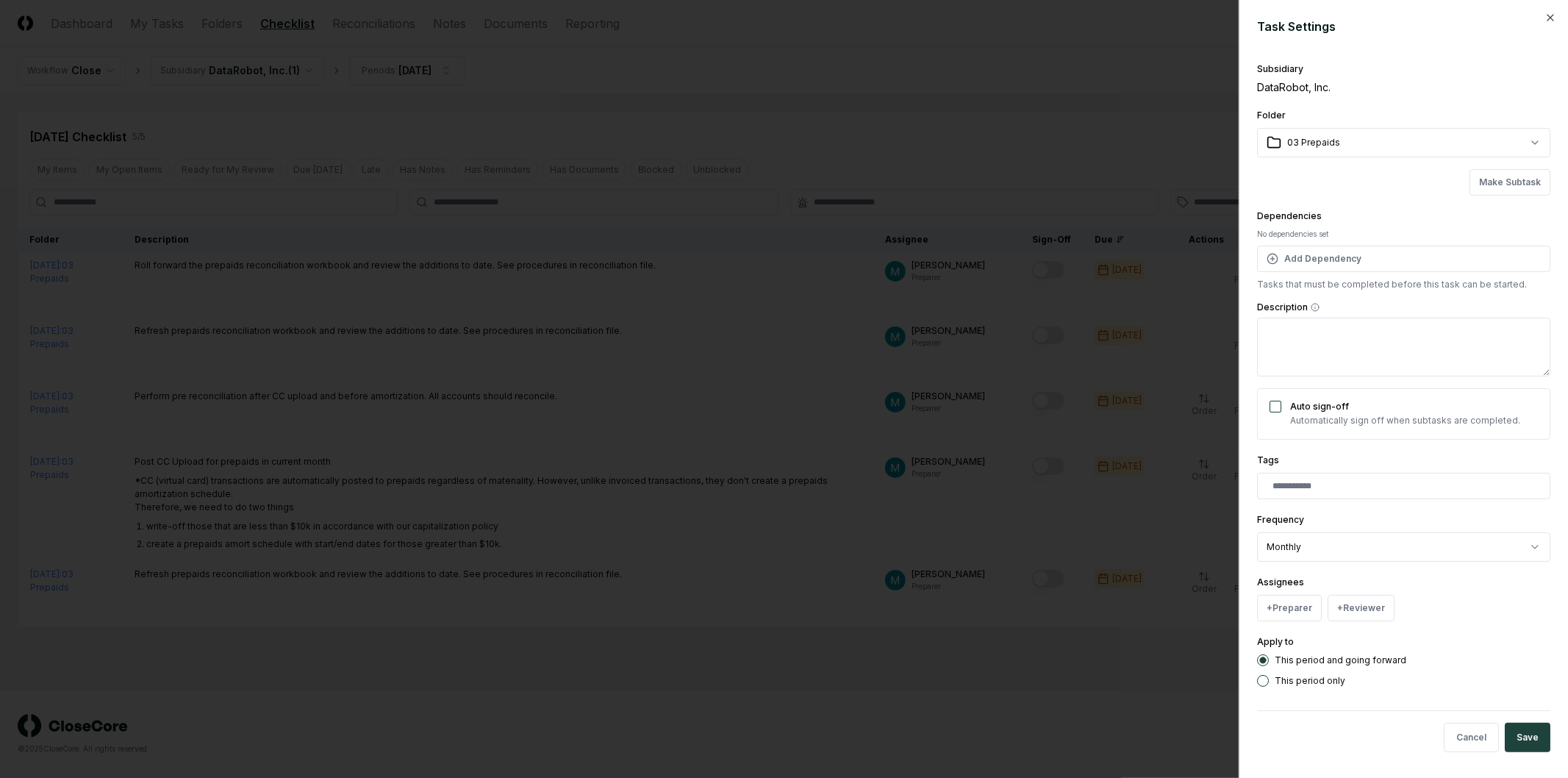
type textarea "**********"
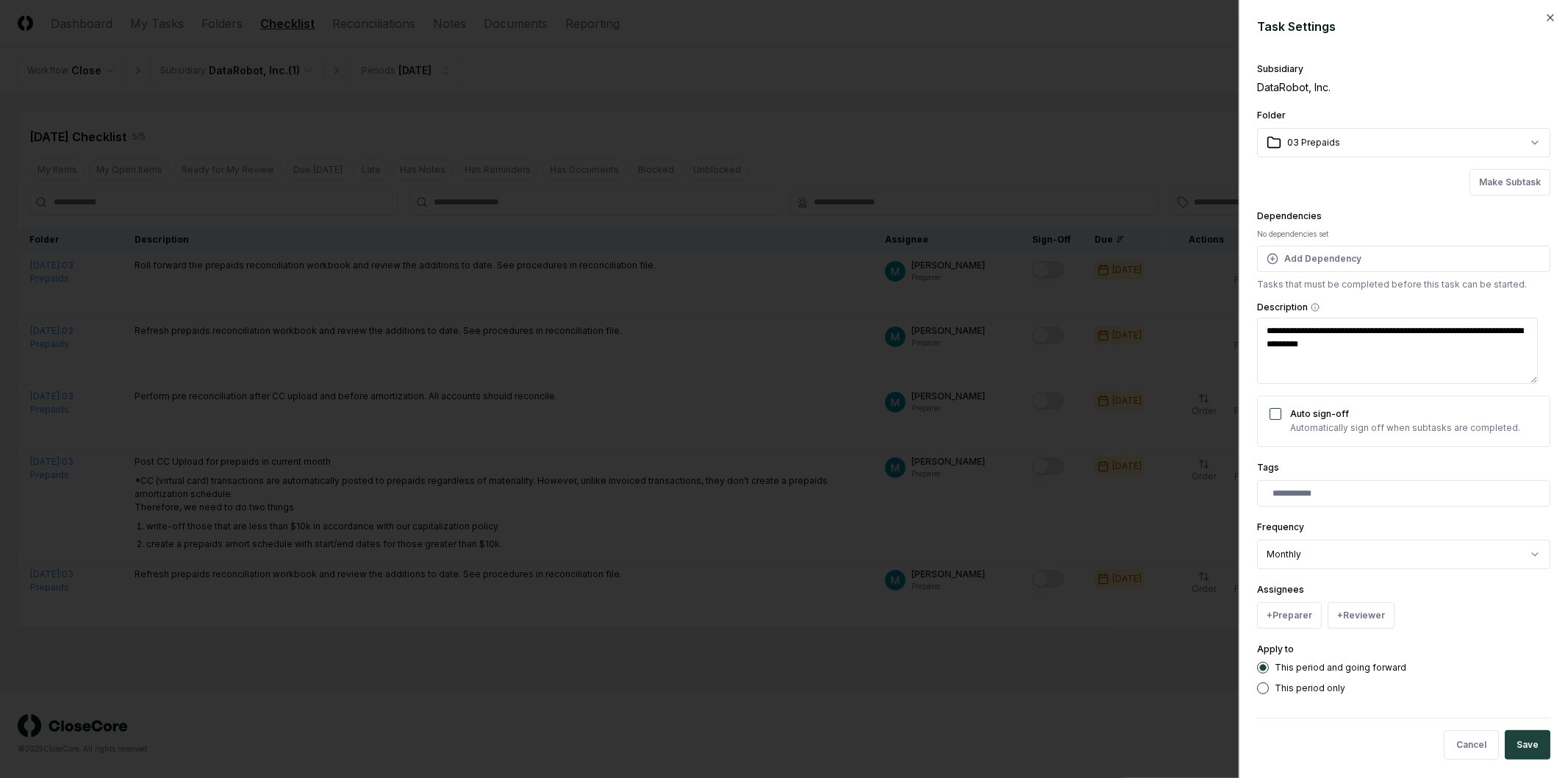
type textarea "*"
type textarea "**********"
type textarea "*"
type textarea "**********"
click at [1308, 607] on button "+ Preparer" at bounding box center [1290, 608] width 65 height 27
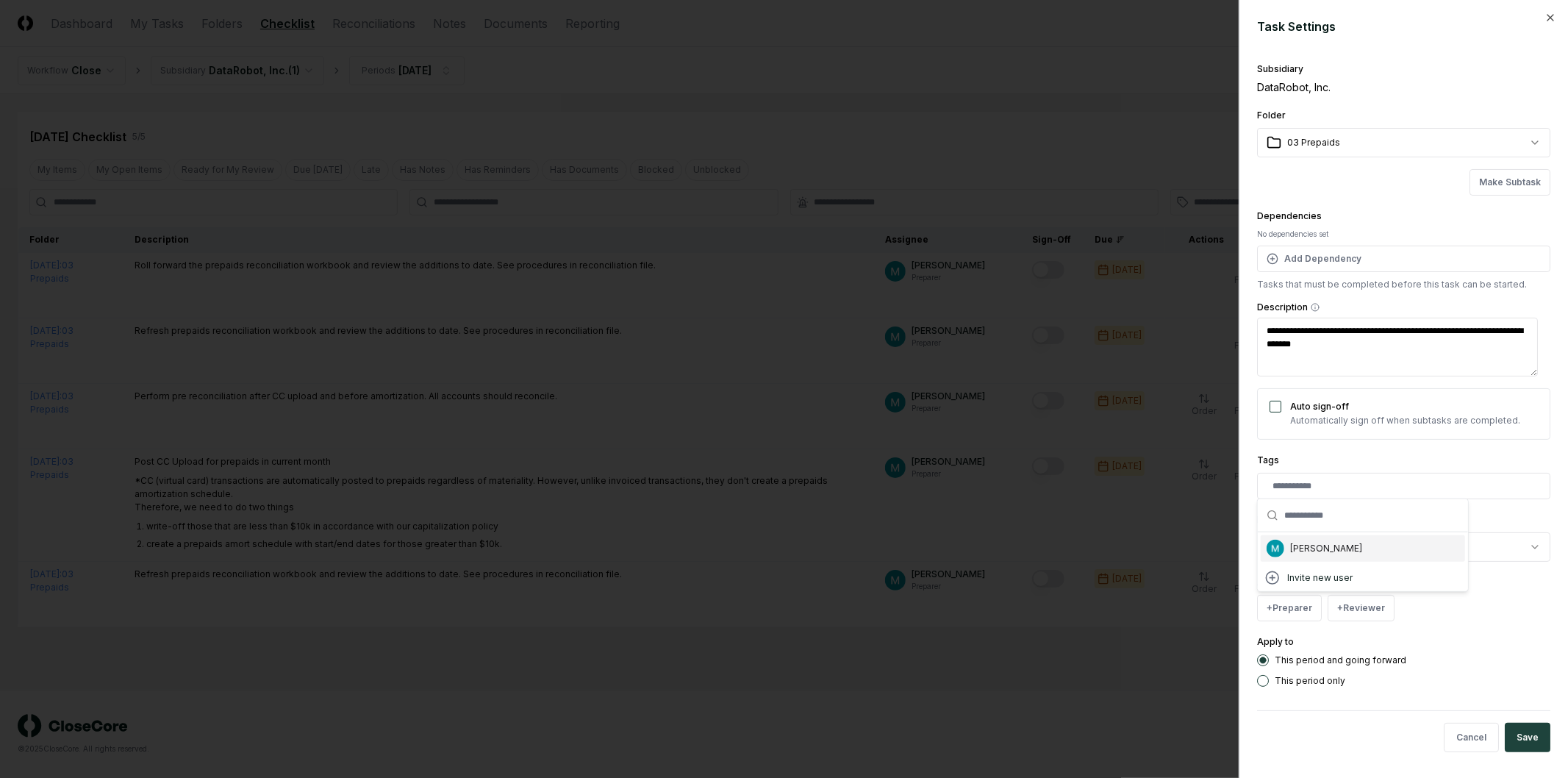
click at [1365, 549] on div "[PERSON_NAME]" at bounding box center [1363, 549] width 204 height 27
type textarea "*"
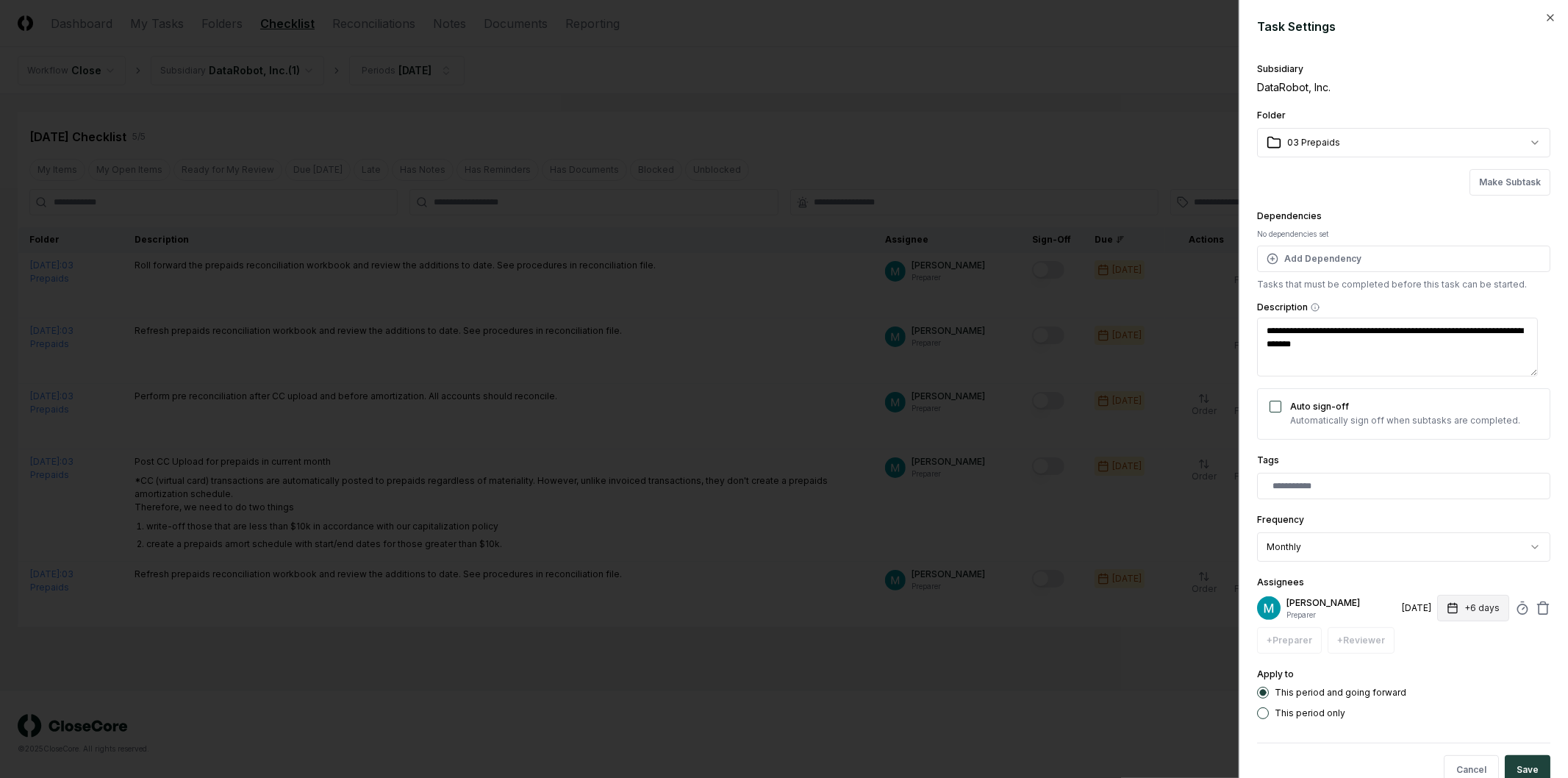
click at [1462, 609] on button "+6 days" at bounding box center [1474, 608] width 72 height 27
type input "*"
click at [1516, 725] on form "**********" at bounding box center [1404, 408] width 293 height 779
click at [1518, 761] on button "Save" at bounding box center [1528, 769] width 46 height 29
type textarea "*"
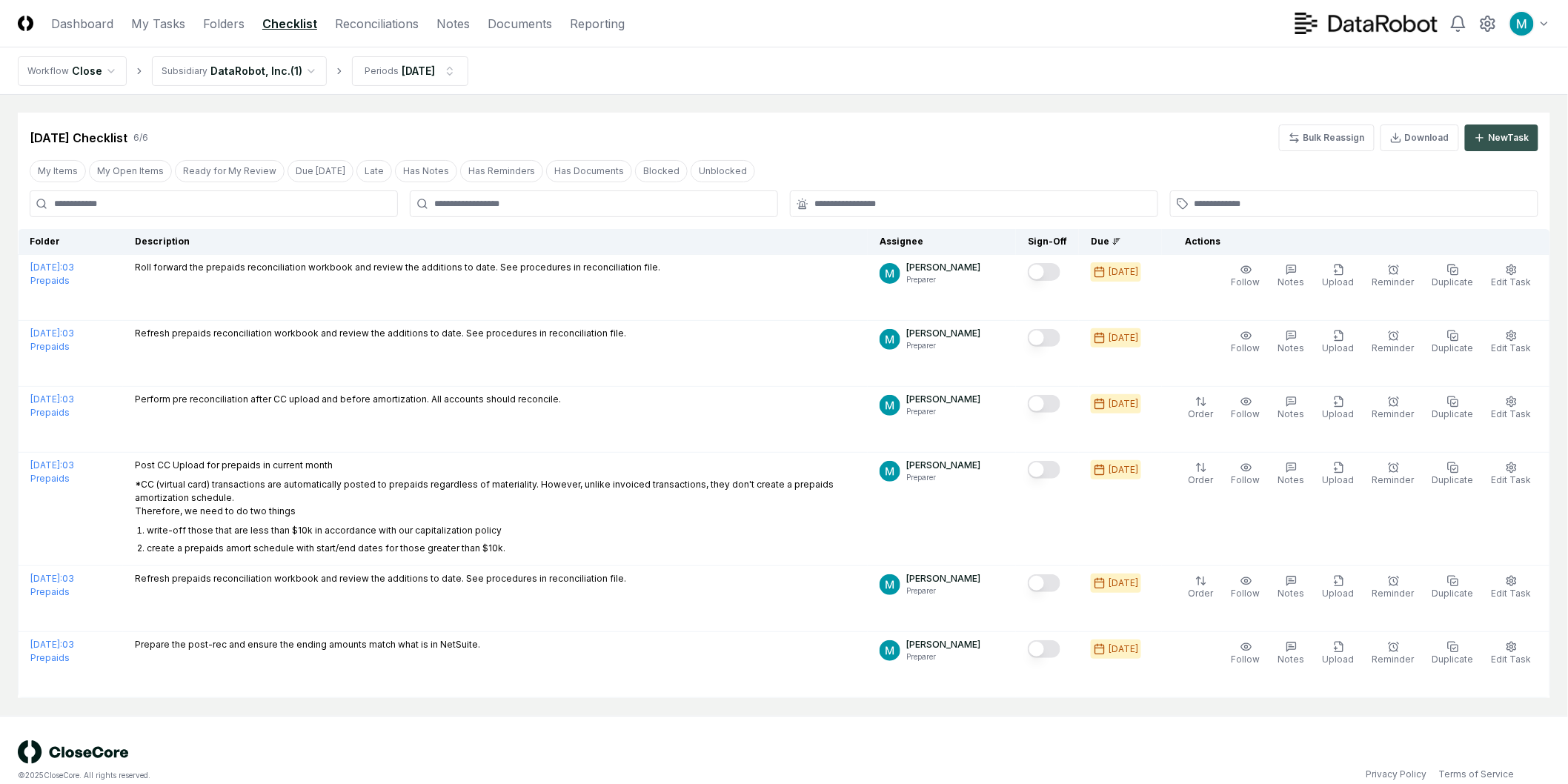
click at [1502, 137] on div "New Task" at bounding box center [1509, 138] width 41 height 13
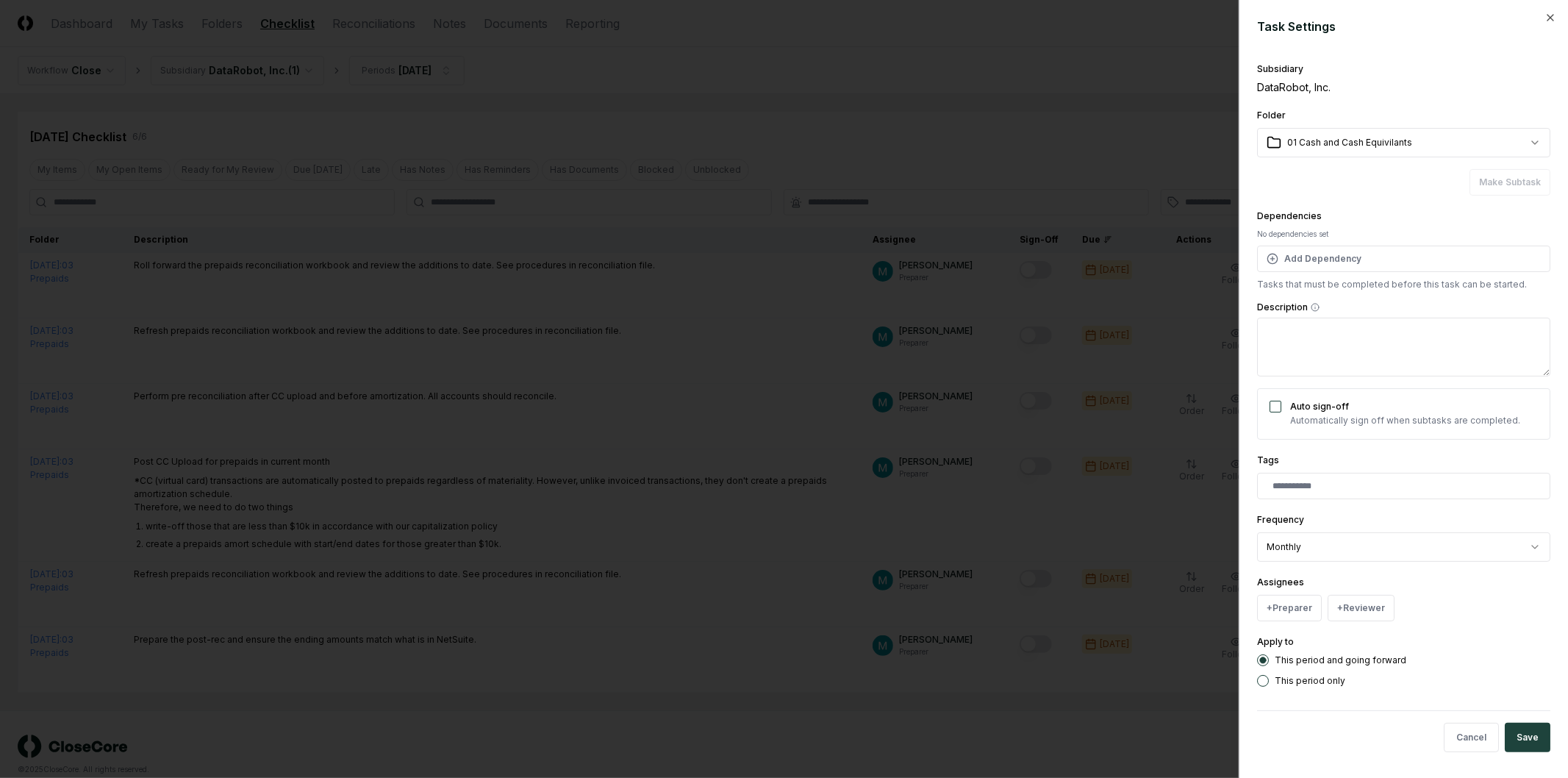
click at [1461, 127] on body "CloseCore Dashboard My Tasks Folders Checklist Reconciliations Notes Documents …" at bounding box center [778, 399] width 1556 height 799
select select "**********"
click at [1322, 316] on div "Description" at bounding box center [1404, 339] width 293 height 73
click at [1326, 343] on textarea "Description" at bounding box center [1404, 347] width 293 height 59
paste textarea "**********"
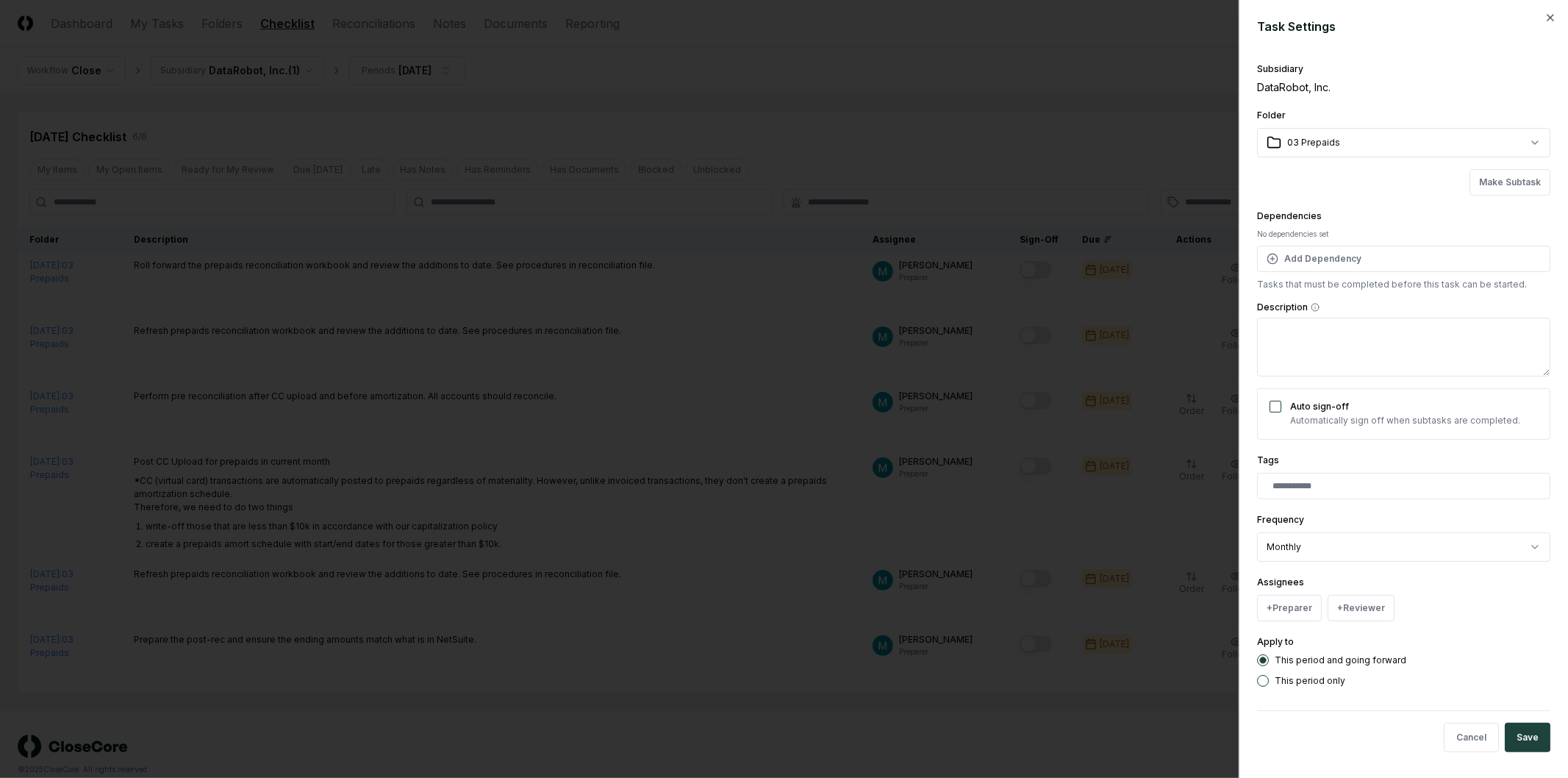
type textarea "*"
type textarea "**********"
type textarea "*"
type textarea "**********"
type textarea "*"
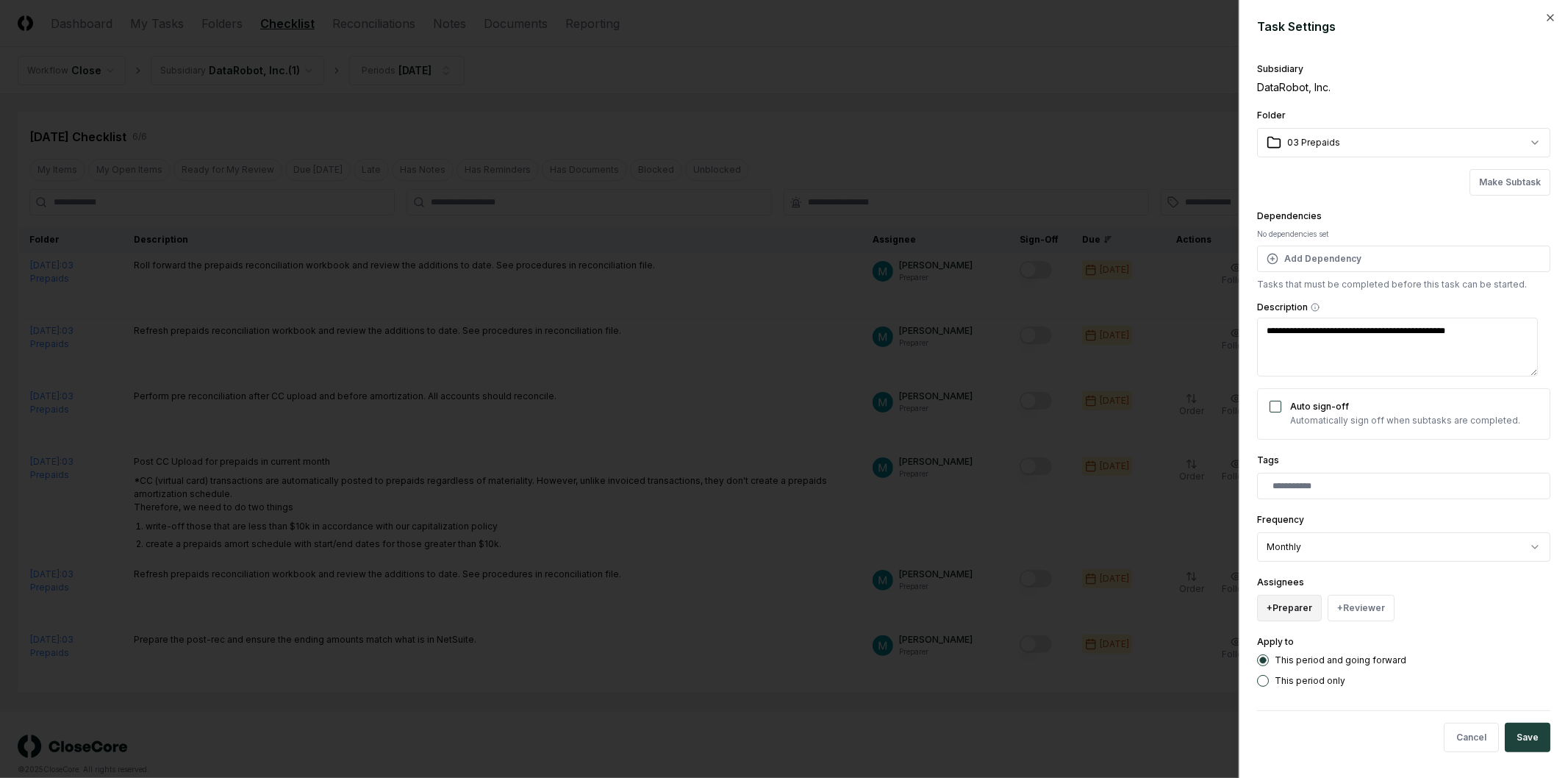
type textarea "**********"
click at [1289, 611] on button "+ Preparer" at bounding box center [1290, 608] width 65 height 27
click at [1354, 541] on div "[PERSON_NAME]" at bounding box center [1363, 549] width 204 height 27
type textarea "*"
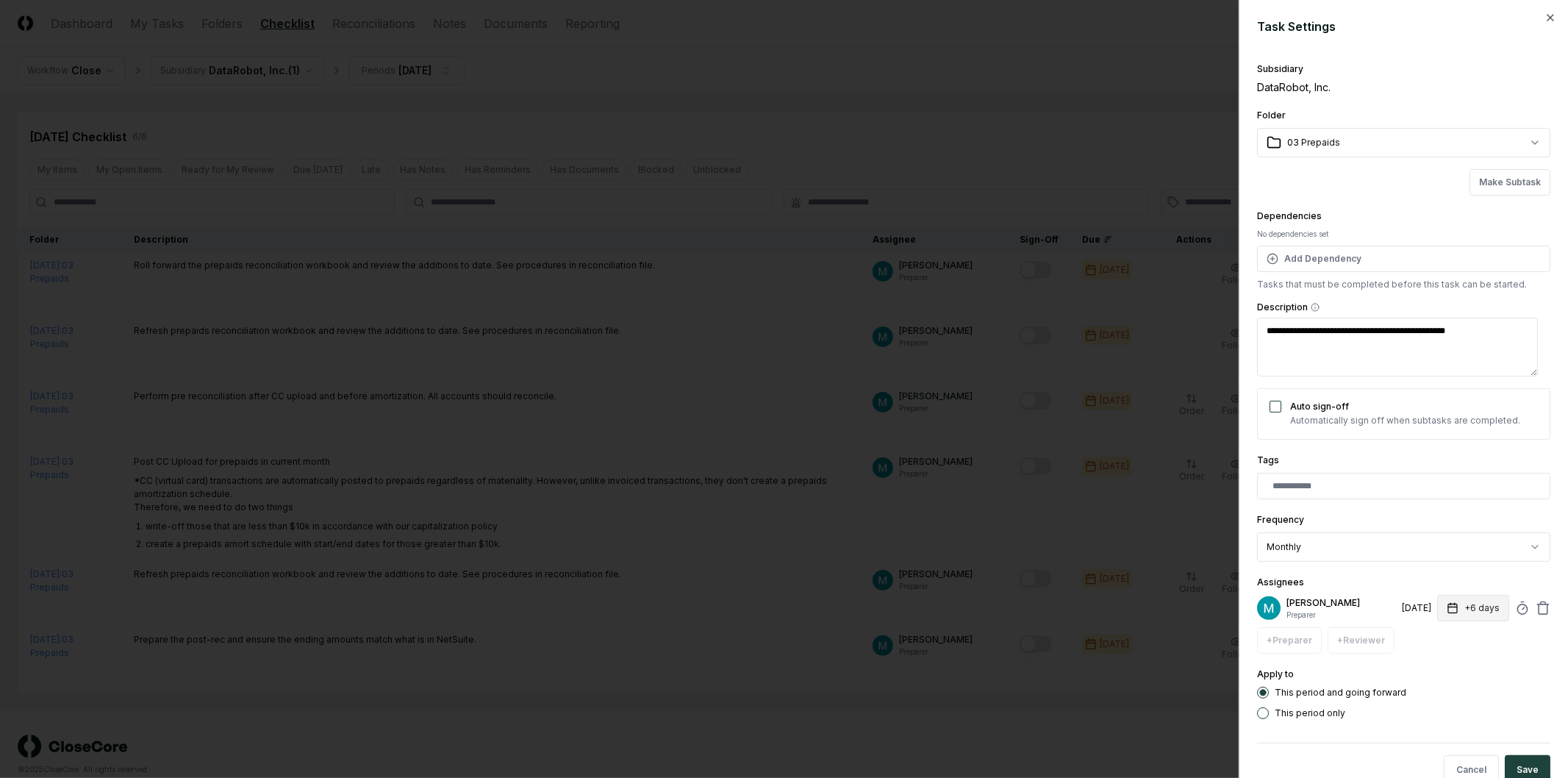
click at [1481, 616] on button "+6 days" at bounding box center [1474, 608] width 72 height 27
type input "*"
click at [1502, 717] on div "This period only" at bounding box center [1404, 713] width 293 height 11
click at [1516, 764] on button "Save" at bounding box center [1528, 769] width 46 height 29
type textarea "*"
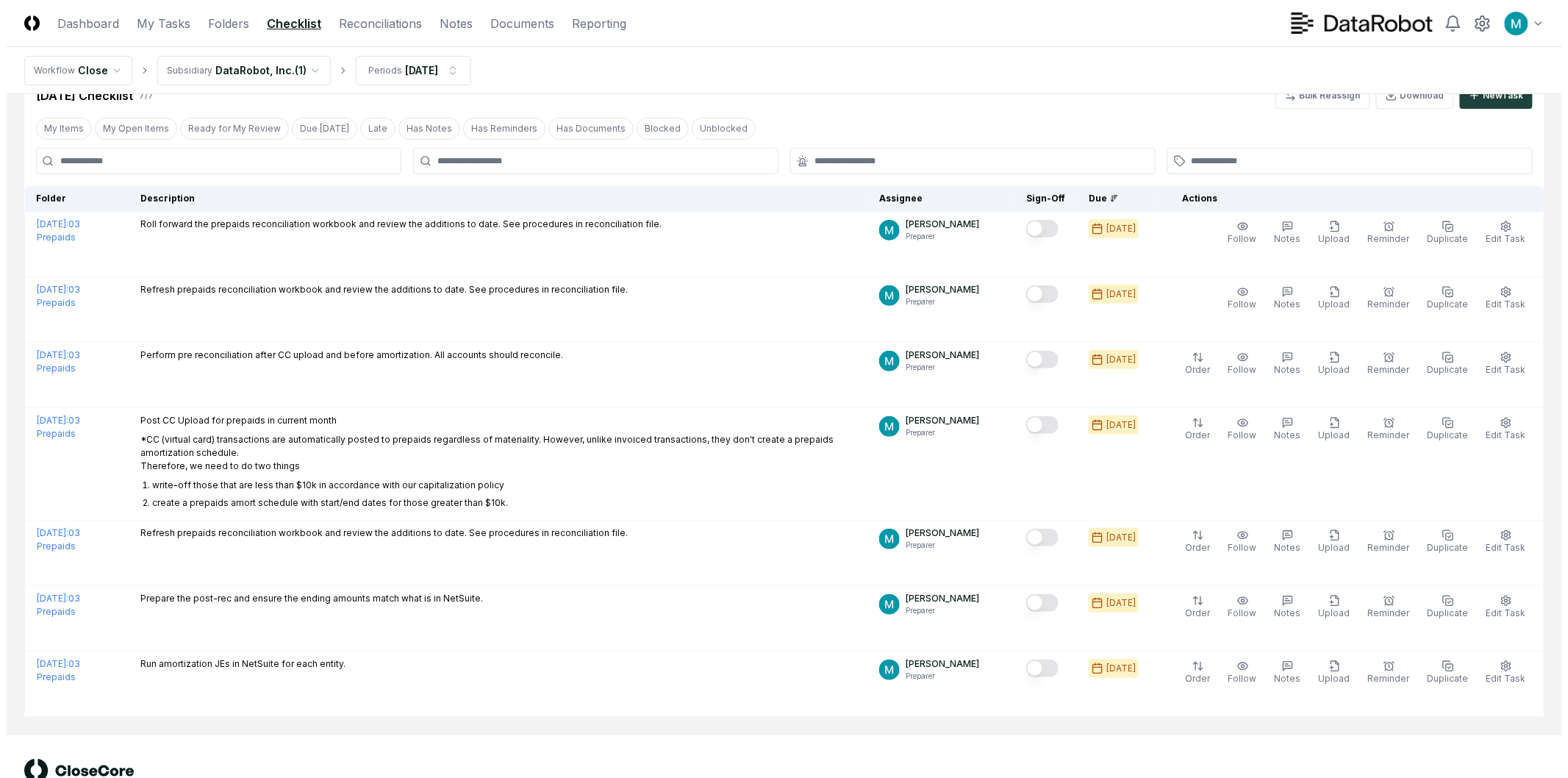
scroll to position [0, 0]
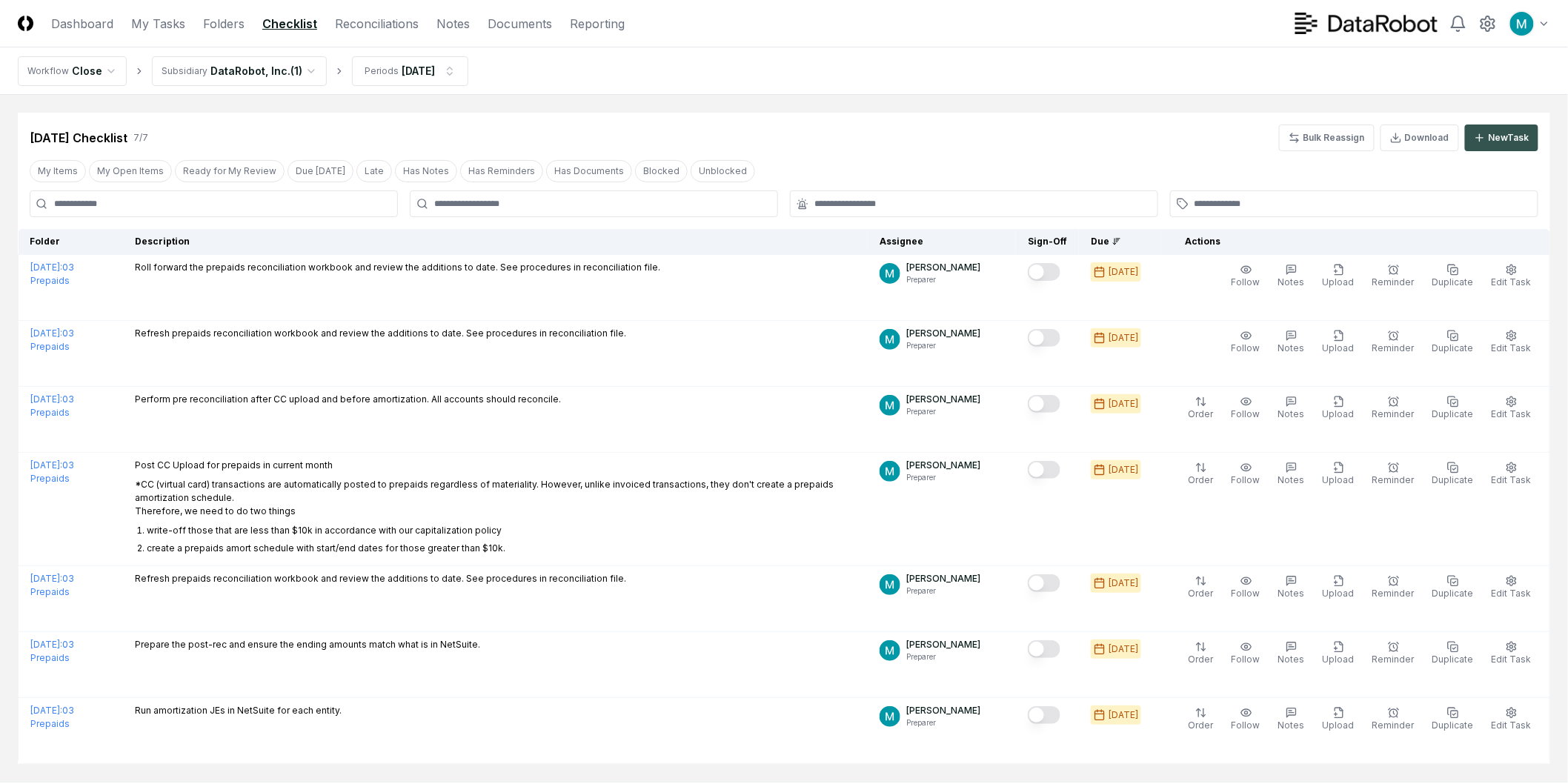
click at [1509, 143] on div "New Task" at bounding box center [1509, 138] width 41 height 13
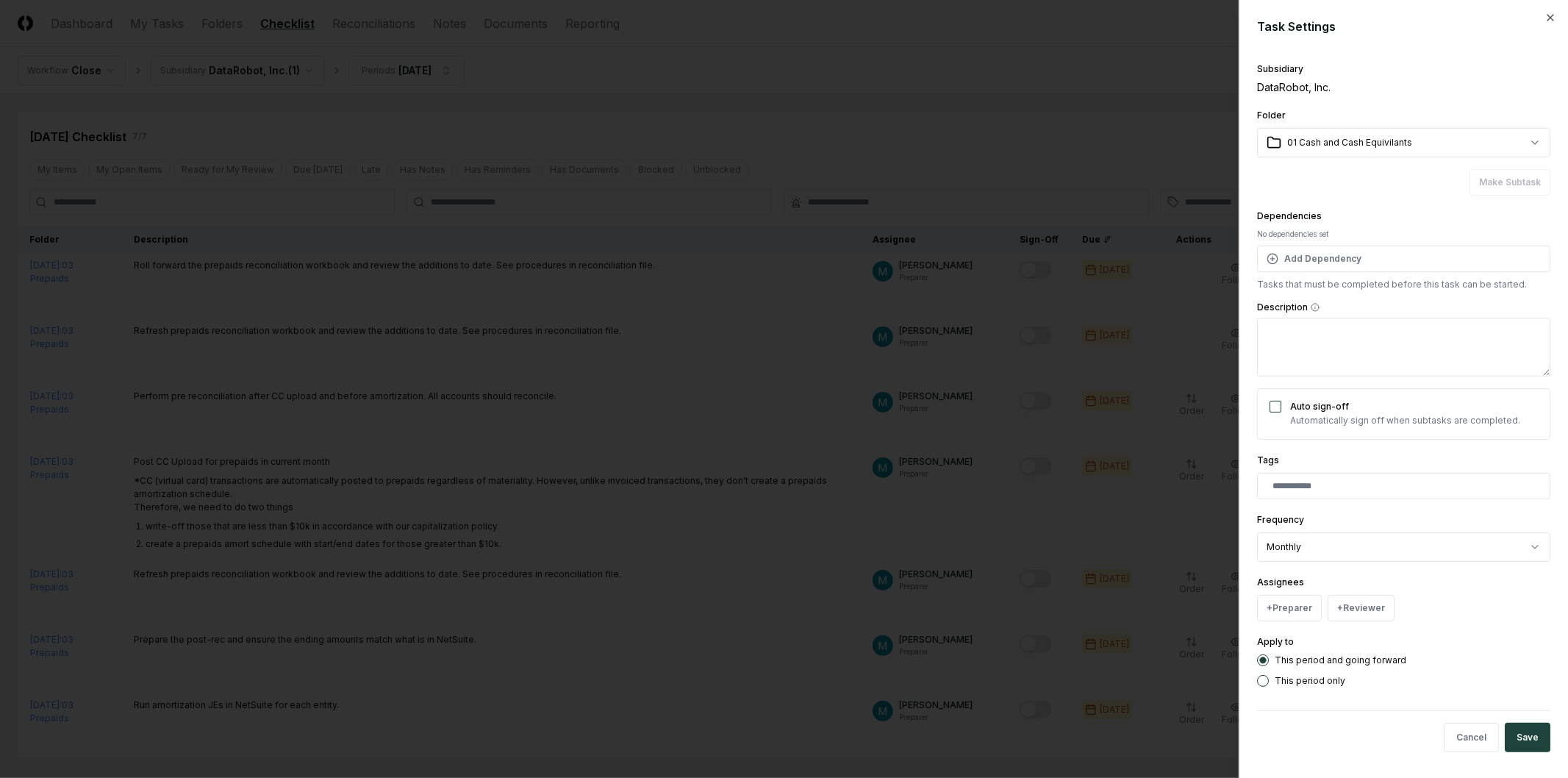
click at [1343, 144] on body "CloseCore Dashboard My Tasks Folders Checklist Reconciliations Notes Documents …" at bounding box center [778, 432] width 1556 height 864
select select "**********"
click at [1370, 334] on textarea "Description" at bounding box center [1404, 347] width 293 height 59
paste textarea "**********"
type textarea "*"
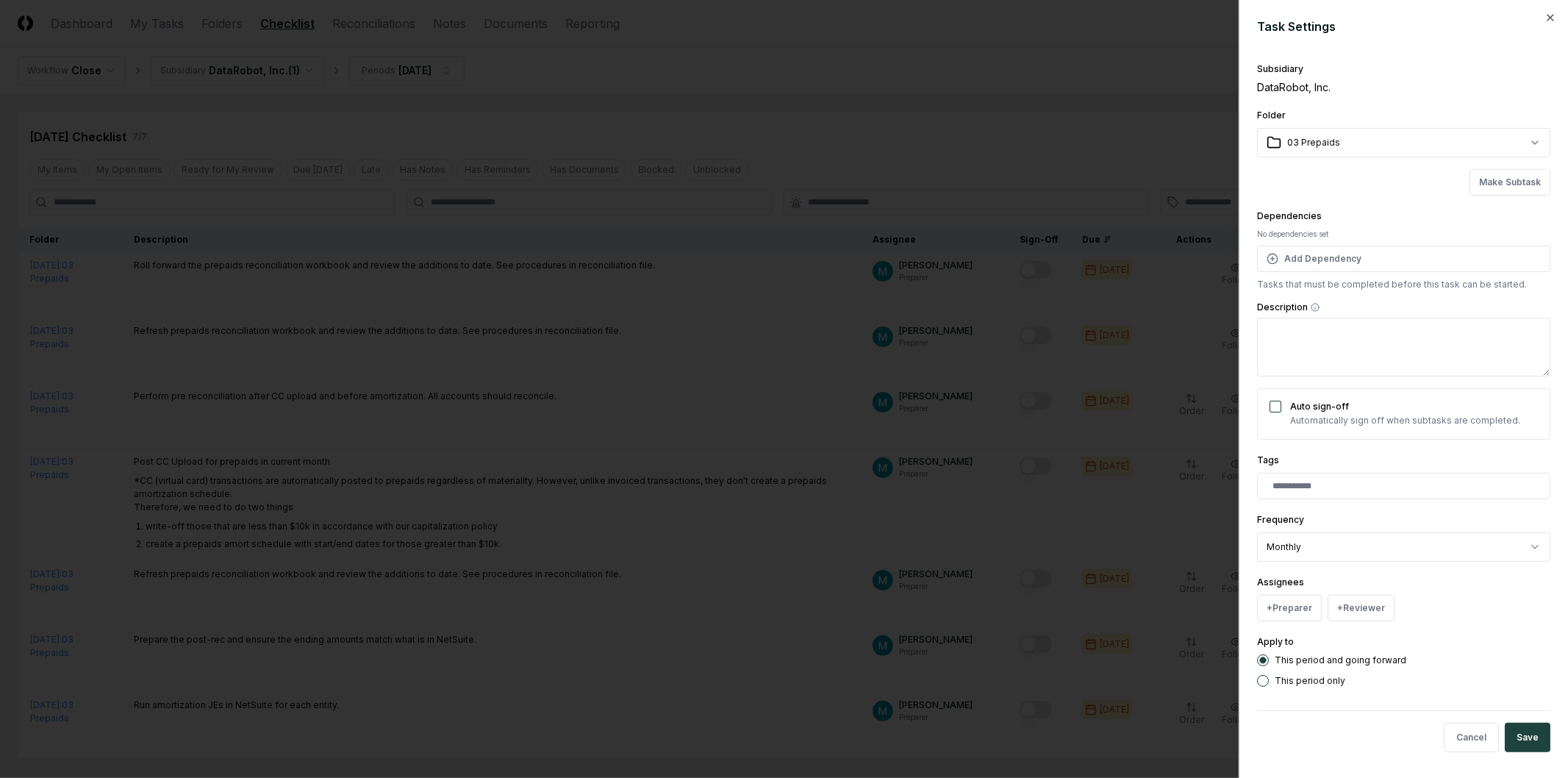
type textarea "**********"
type textarea "*"
type textarea "**********"
type textarea "*"
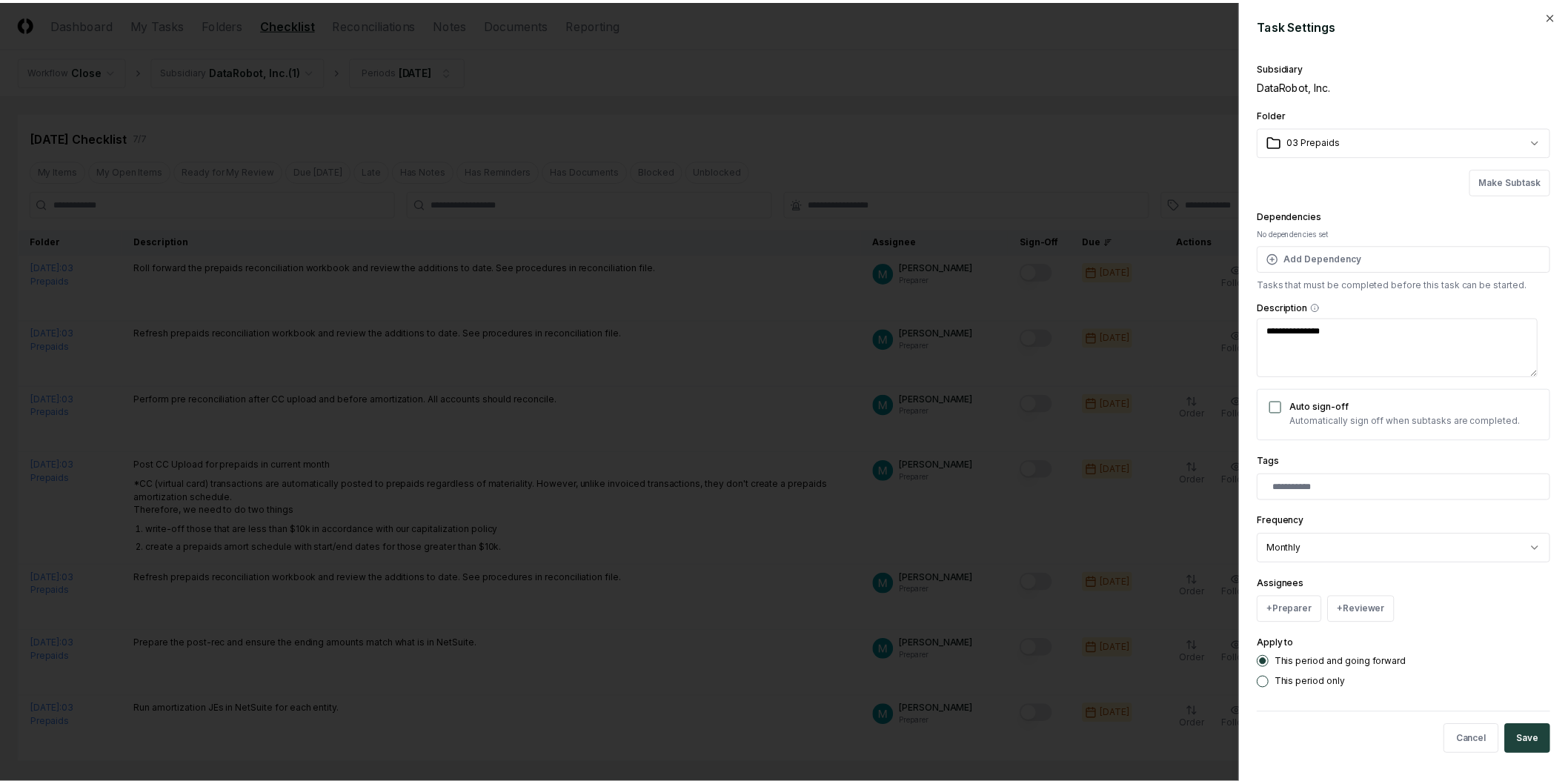
scroll to position [3, 0]
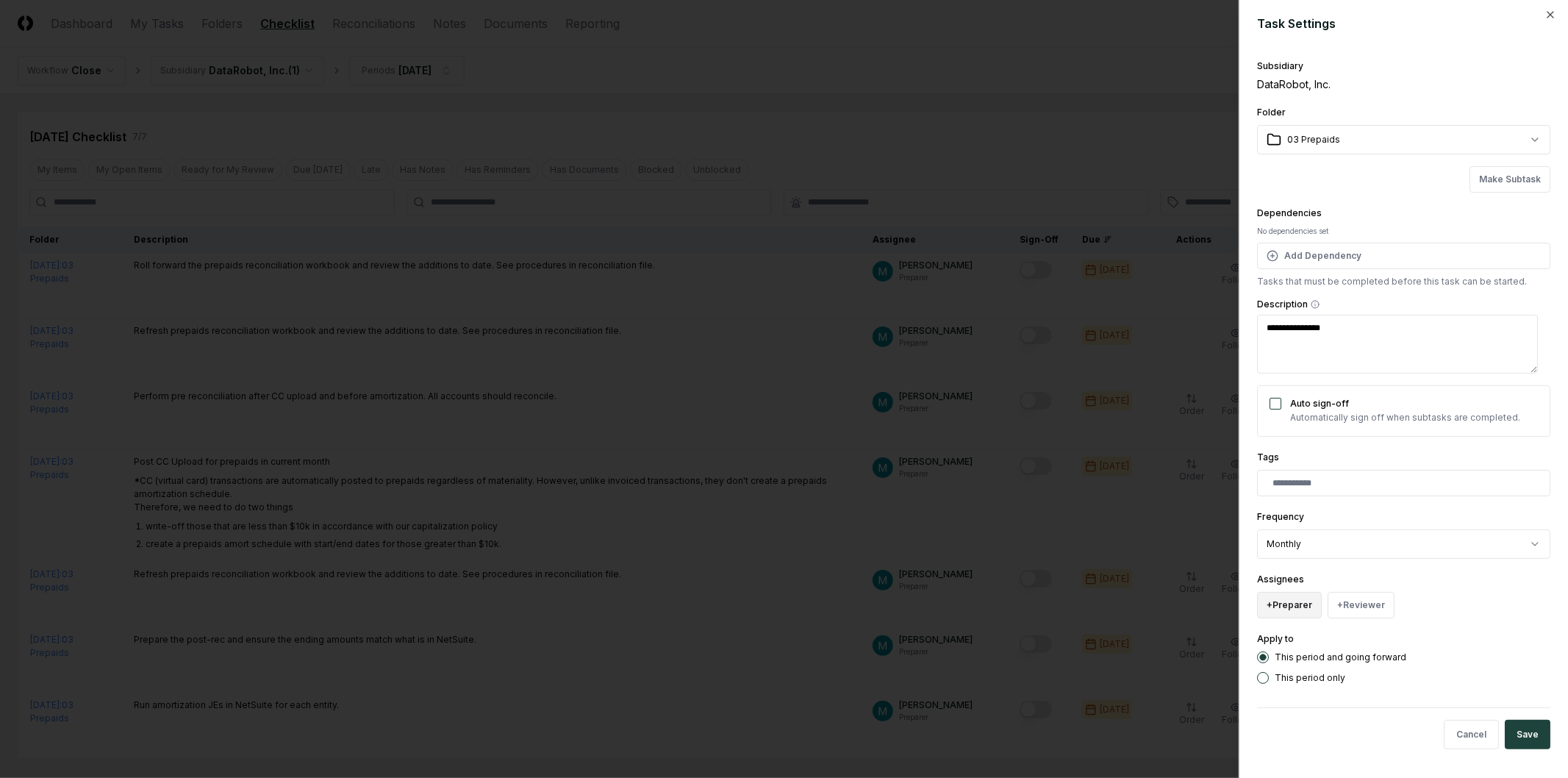
type textarea "**********"
click at [1281, 614] on button "+ Preparer" at bounding box center [1290, 605] width 65 height 27
click at [1330, 550] on div "[PERSON_NAME]" at bounding box center [1327, 545] width 72 height 13
type textarea "*"
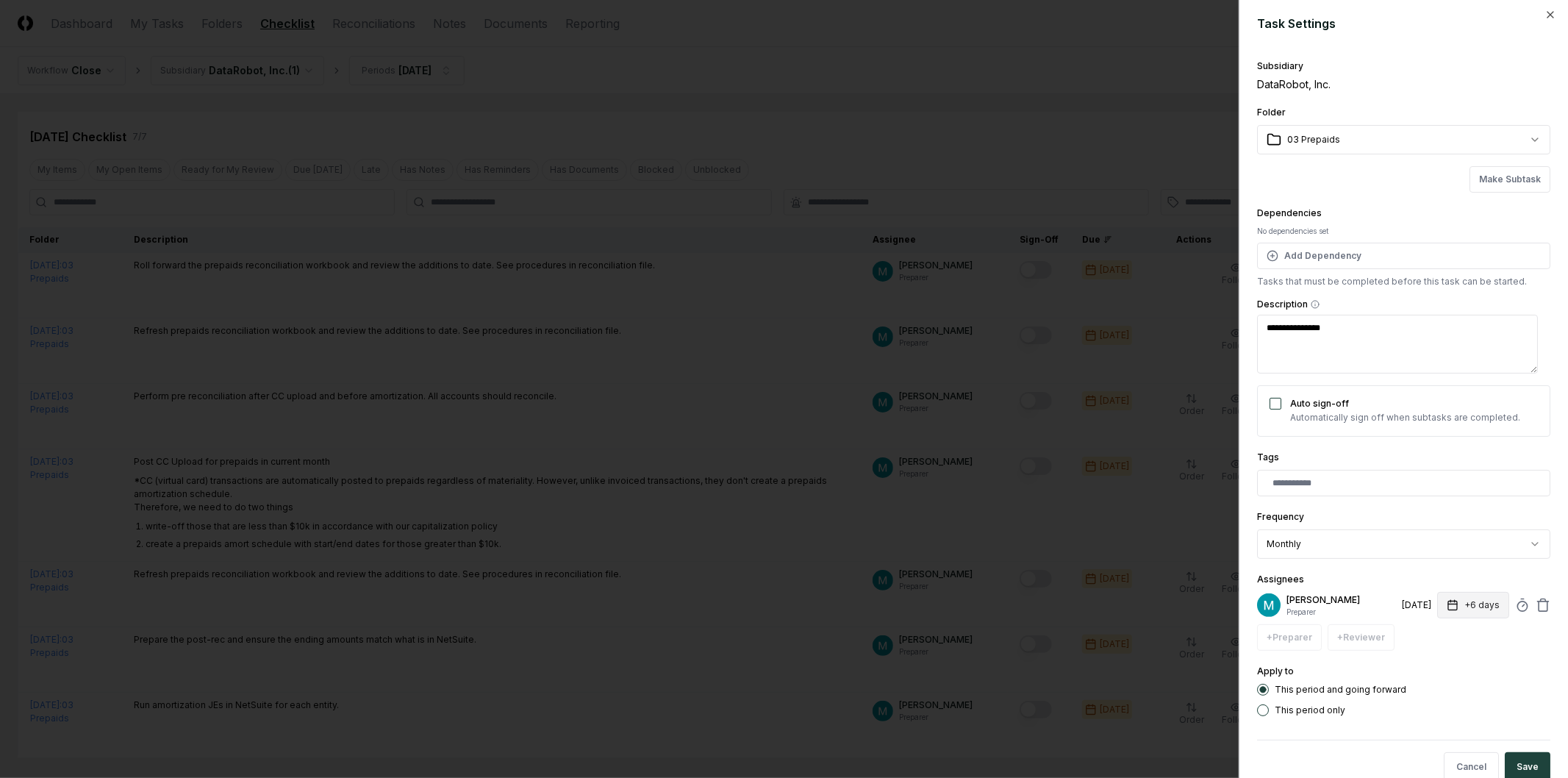
click at [1468, 605] on button "+6 days" at bounding box center [1474, 605] width 72 height 27
type input "*"
click at [1493, 722] on form "**********" at bounding box center [1404, 404] width 293 height 779
click at [1519, 761] on button "Save" at bounding box center [1528, 767] width 46 height 29
type textarea "*"
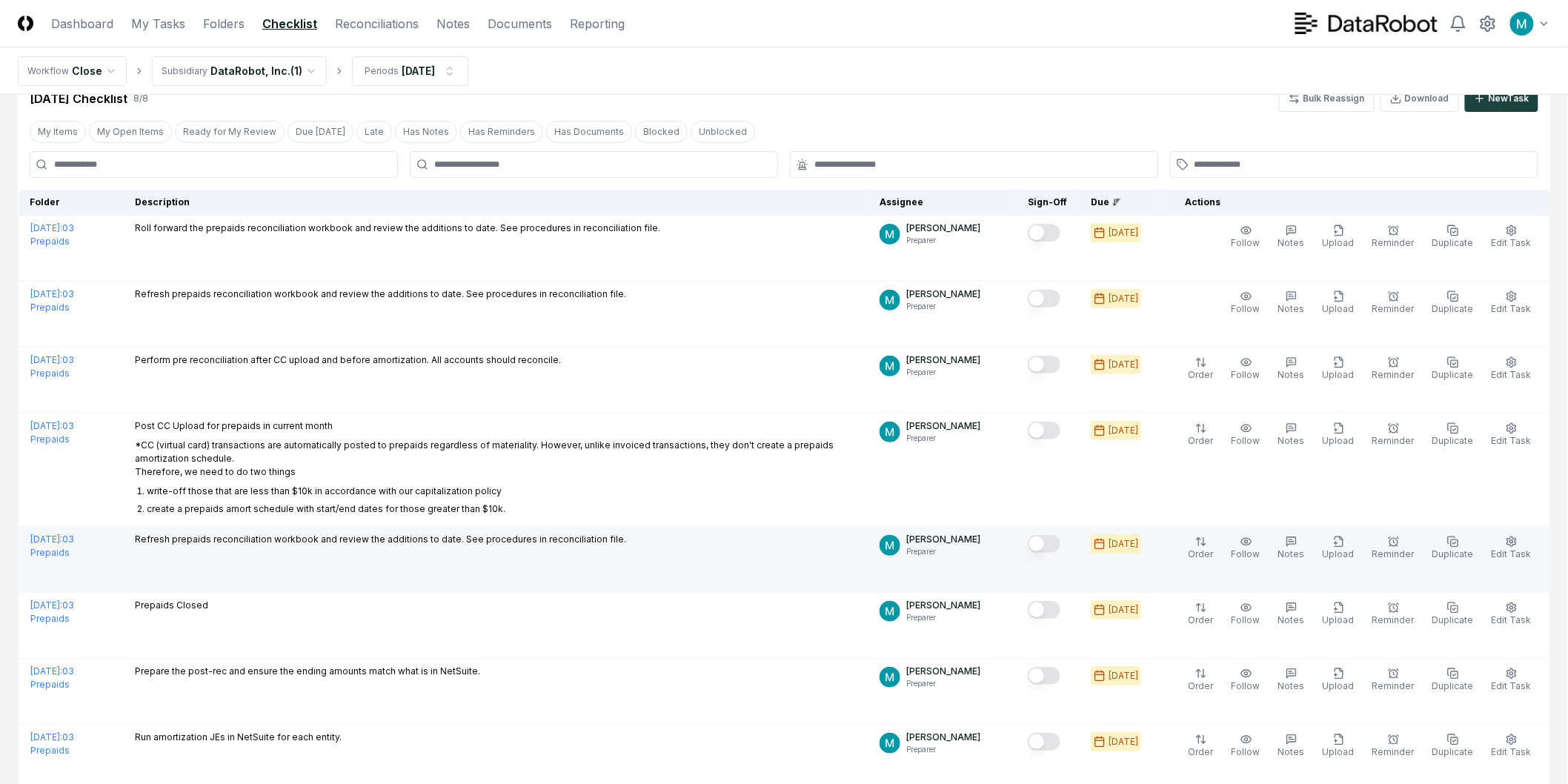
scroll to position [0, 0]
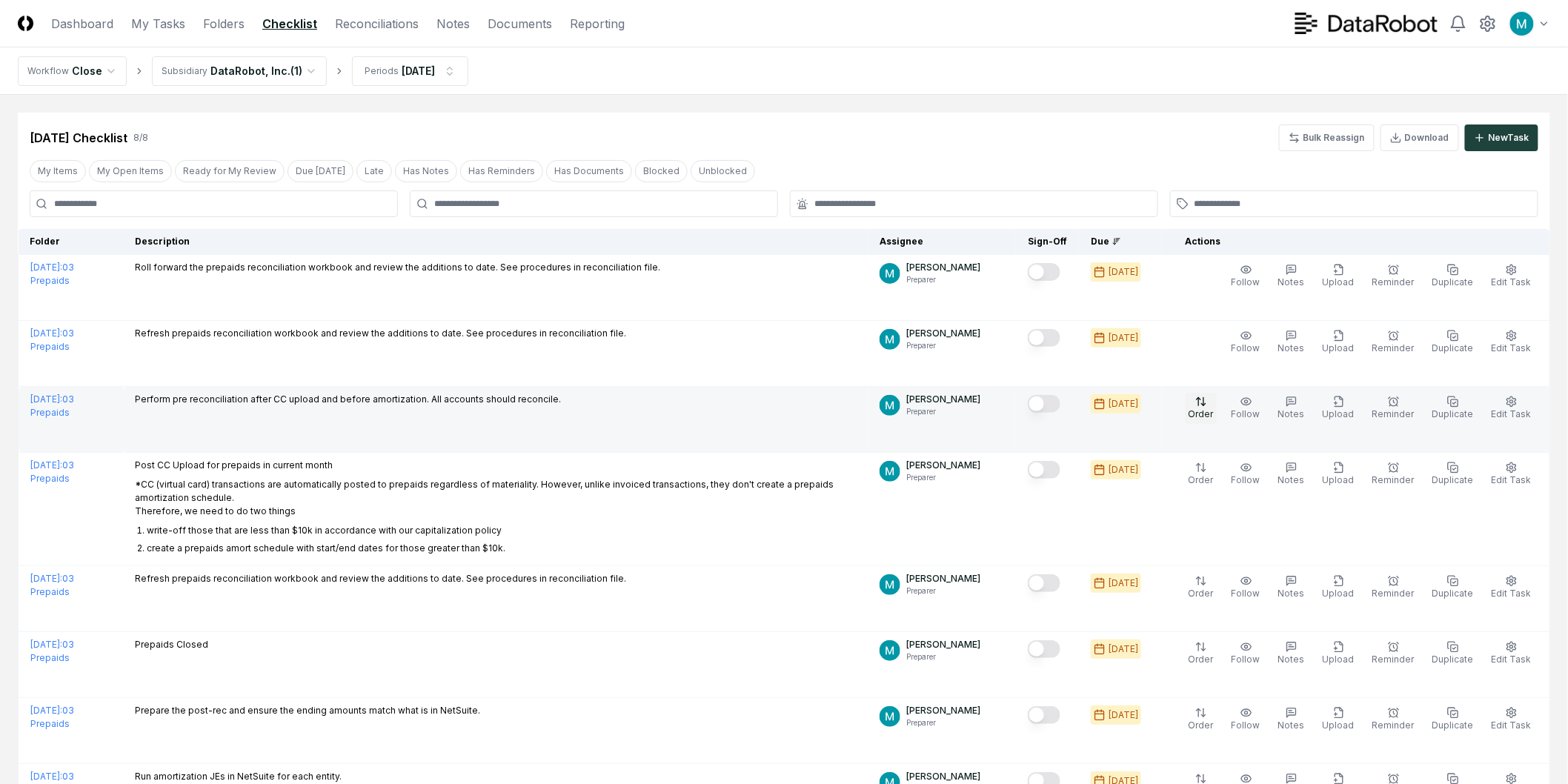
click at [1203, 419] on html "CloseCore Dashboard My Tasks Folders Checklist Reconciliations Notes Documents …" at bounding box center [784, 468] width 1568 height 937
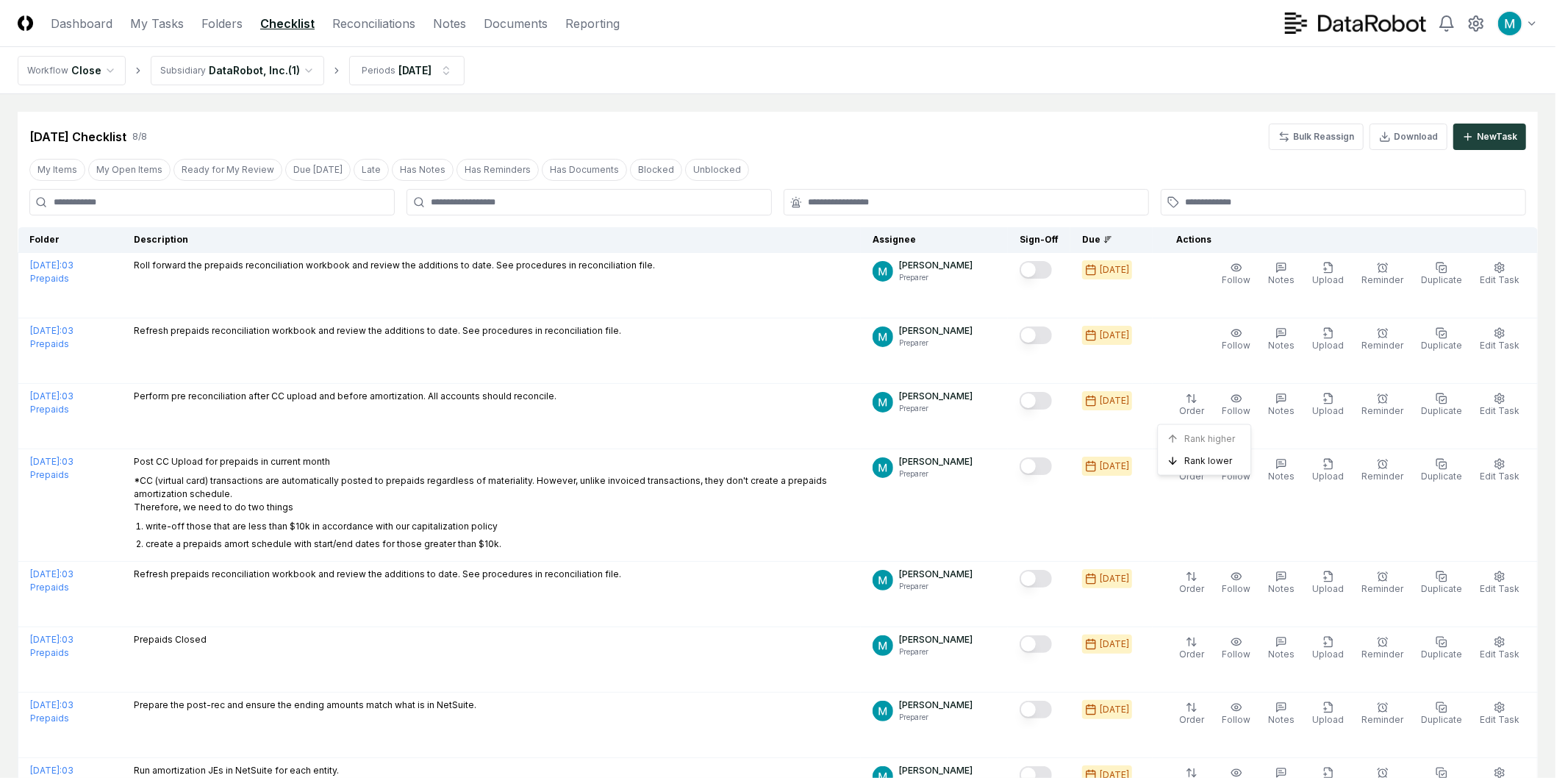
click at [1194, 410] on html "CloseCore Dashboard My Tasks Folders Checklist Reconciliations Notes Documents …" at bounding box center [784, 465] width 1568 height 930
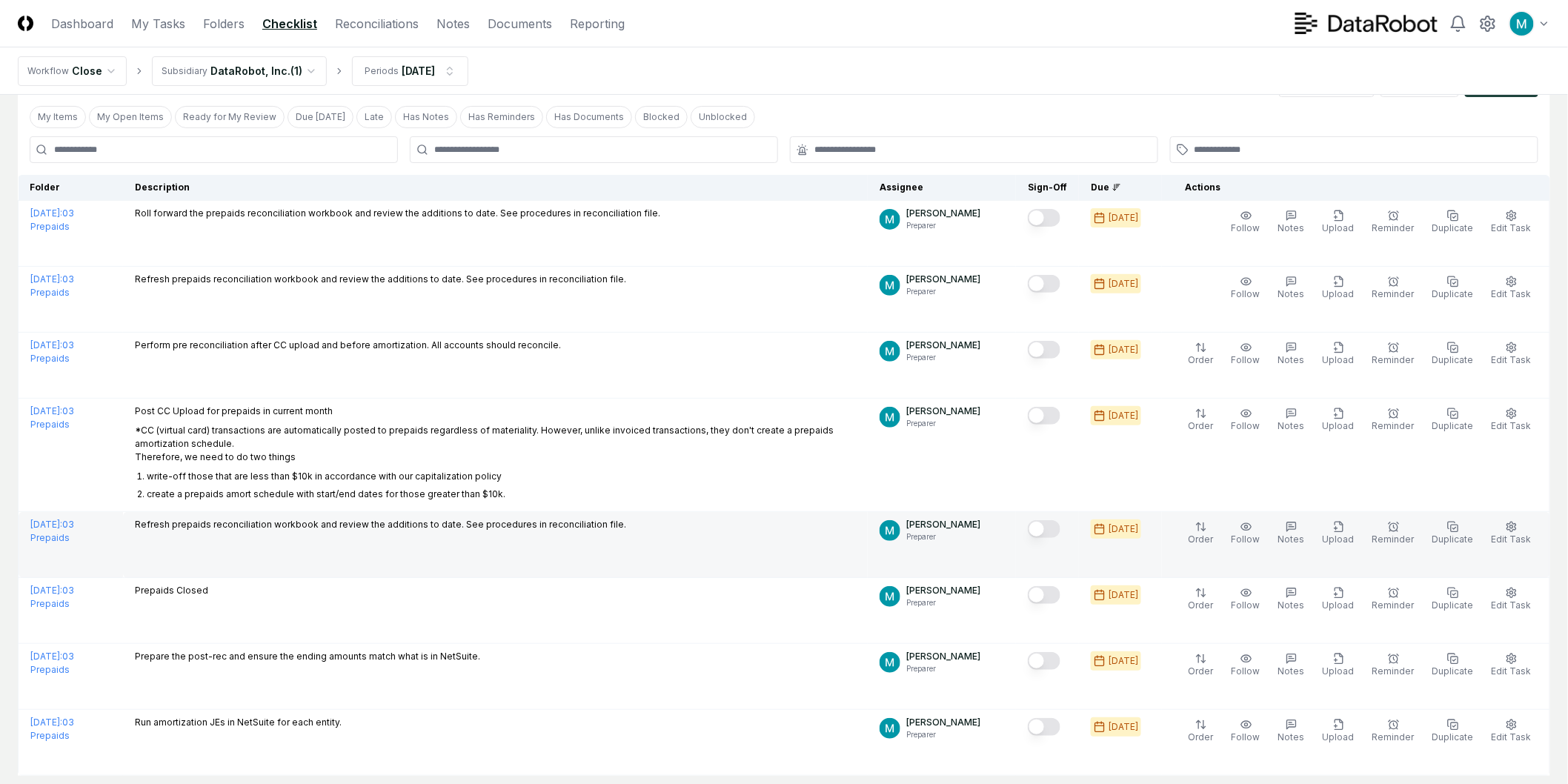
scroll to position [82, 0]
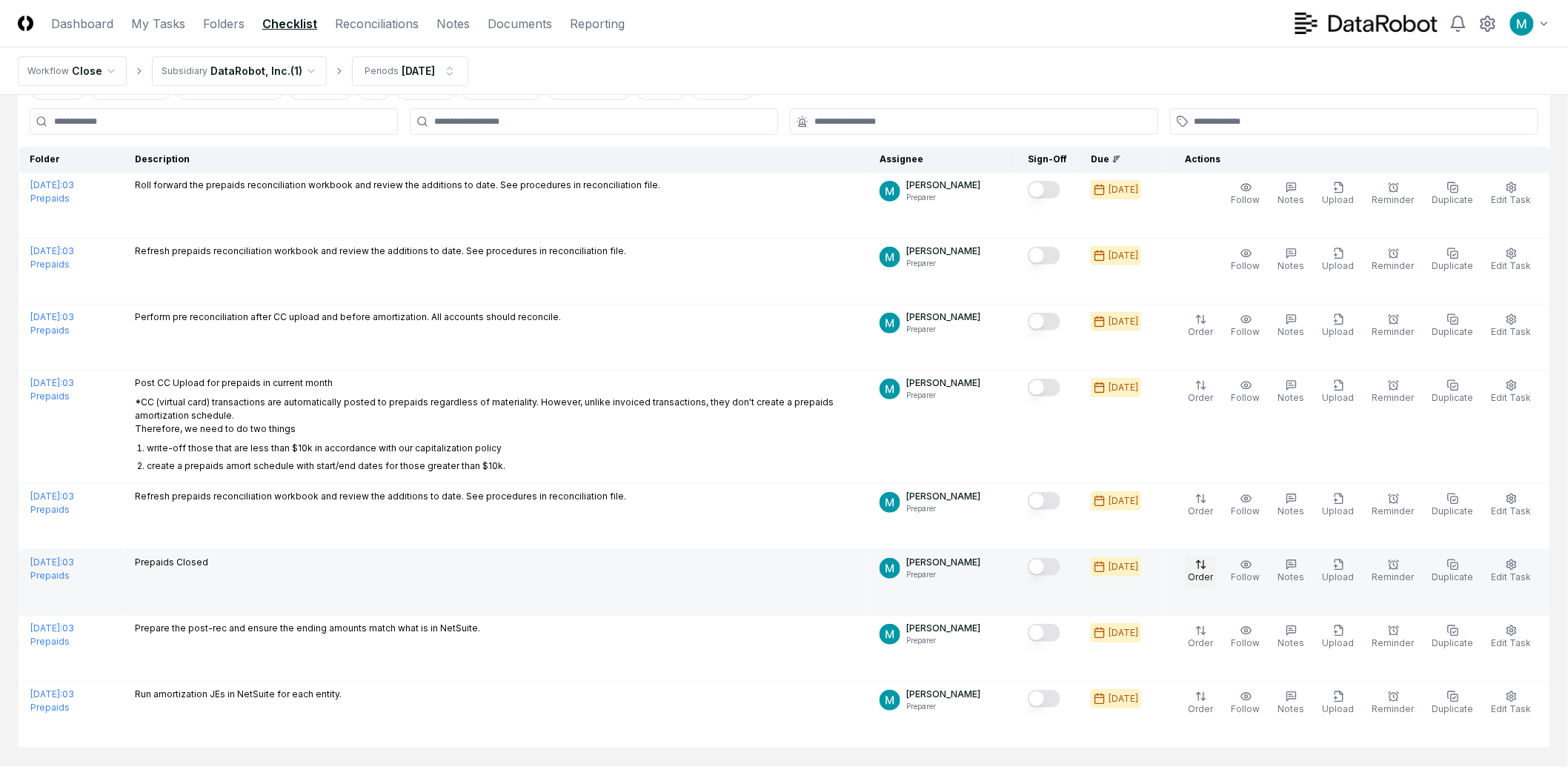
click at [1218, 576] on html "CloseCore Dashboard My Tasks Folders Checklist Reconciliations Notes Documents …" at bounding box center [784, 386] width 1568 height 937
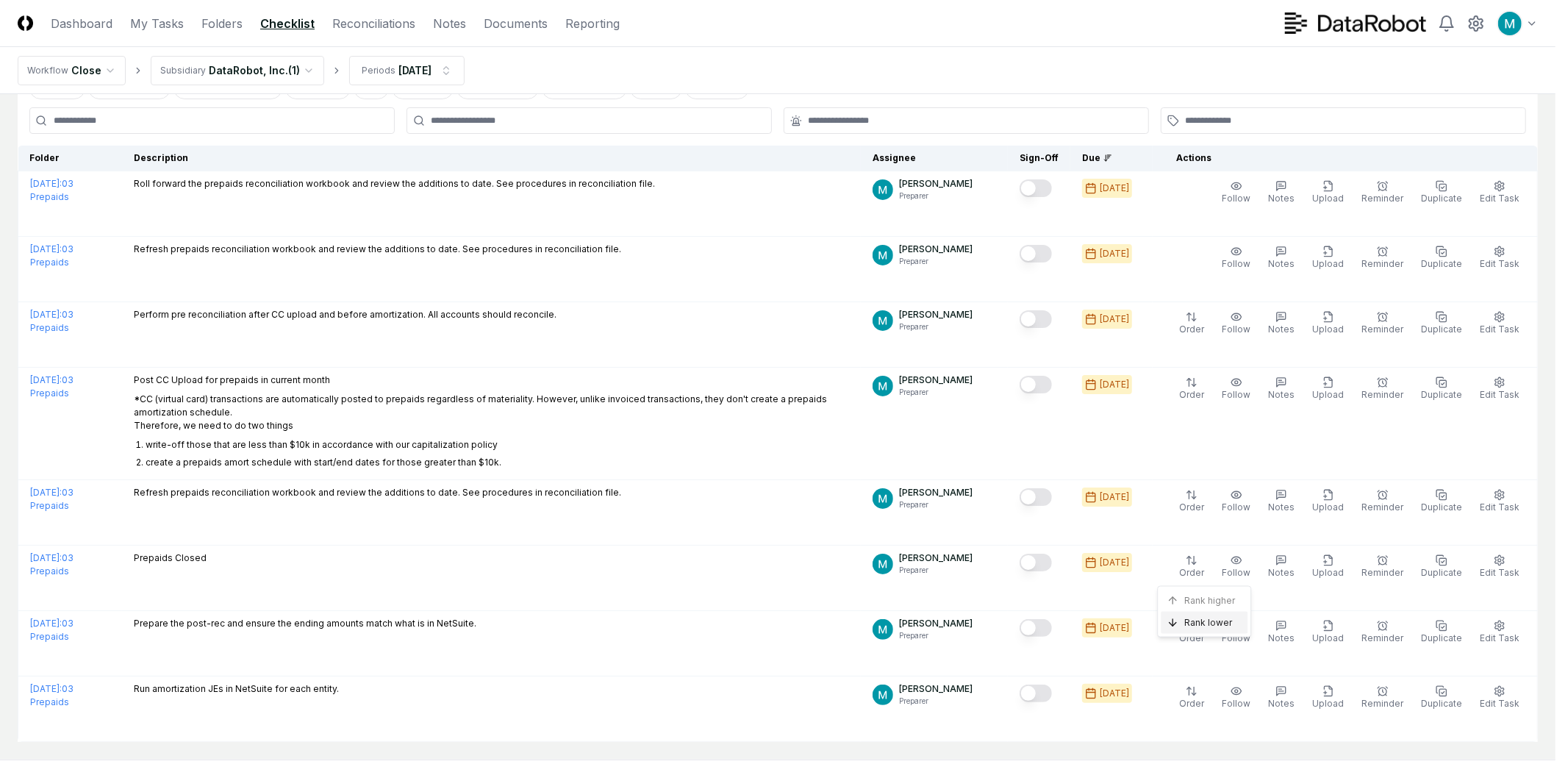
click at [1220, 626] on span "Rank lower" at bounding box center [1208, 623] width 47 height 13
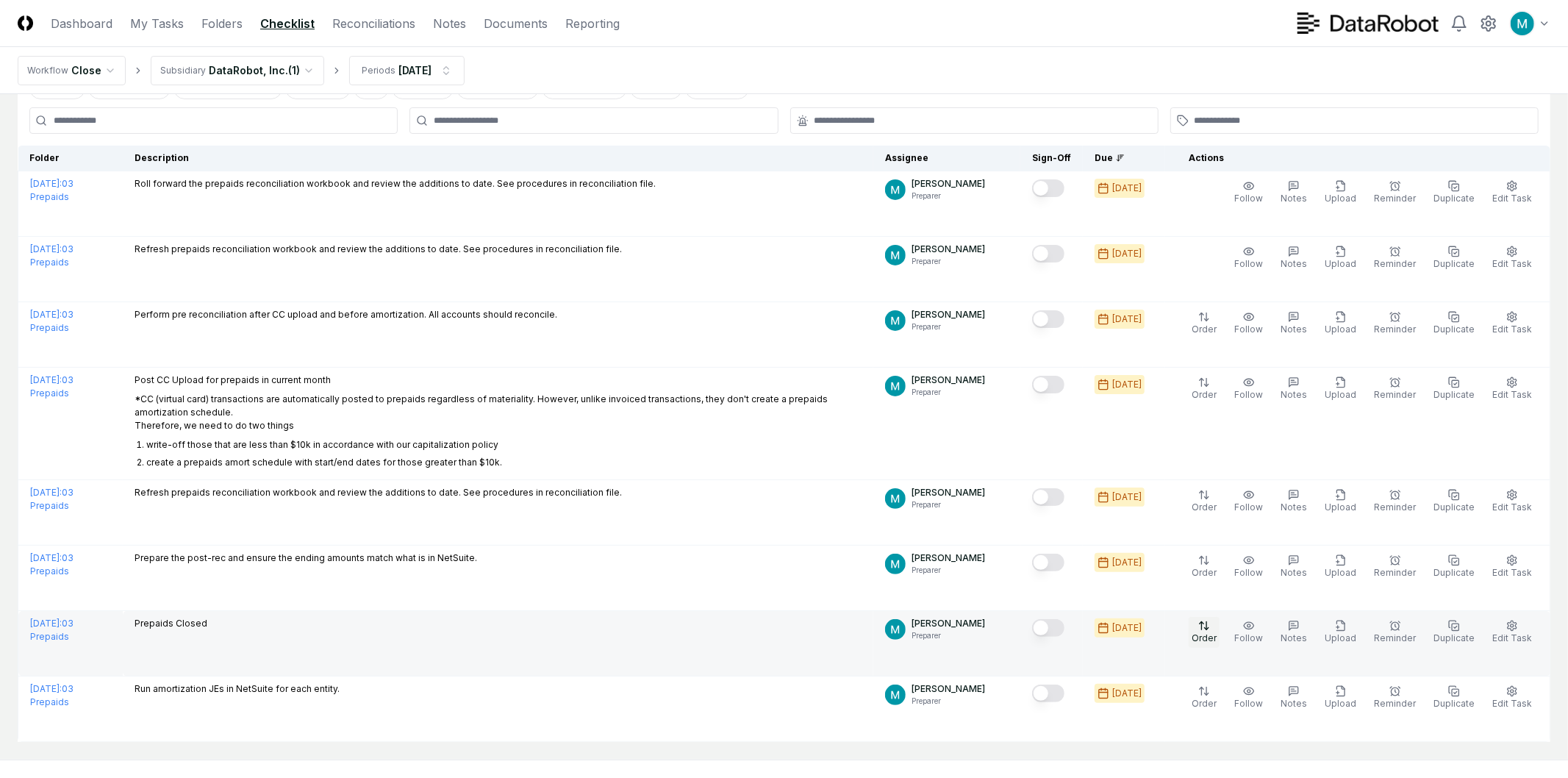
click at [1207, 636] on html "CloseCore Dashboard My Tasks Folders Checklist Reconciliations Notes Documents …" at bounding box center [784, 383] width 1568 height 930
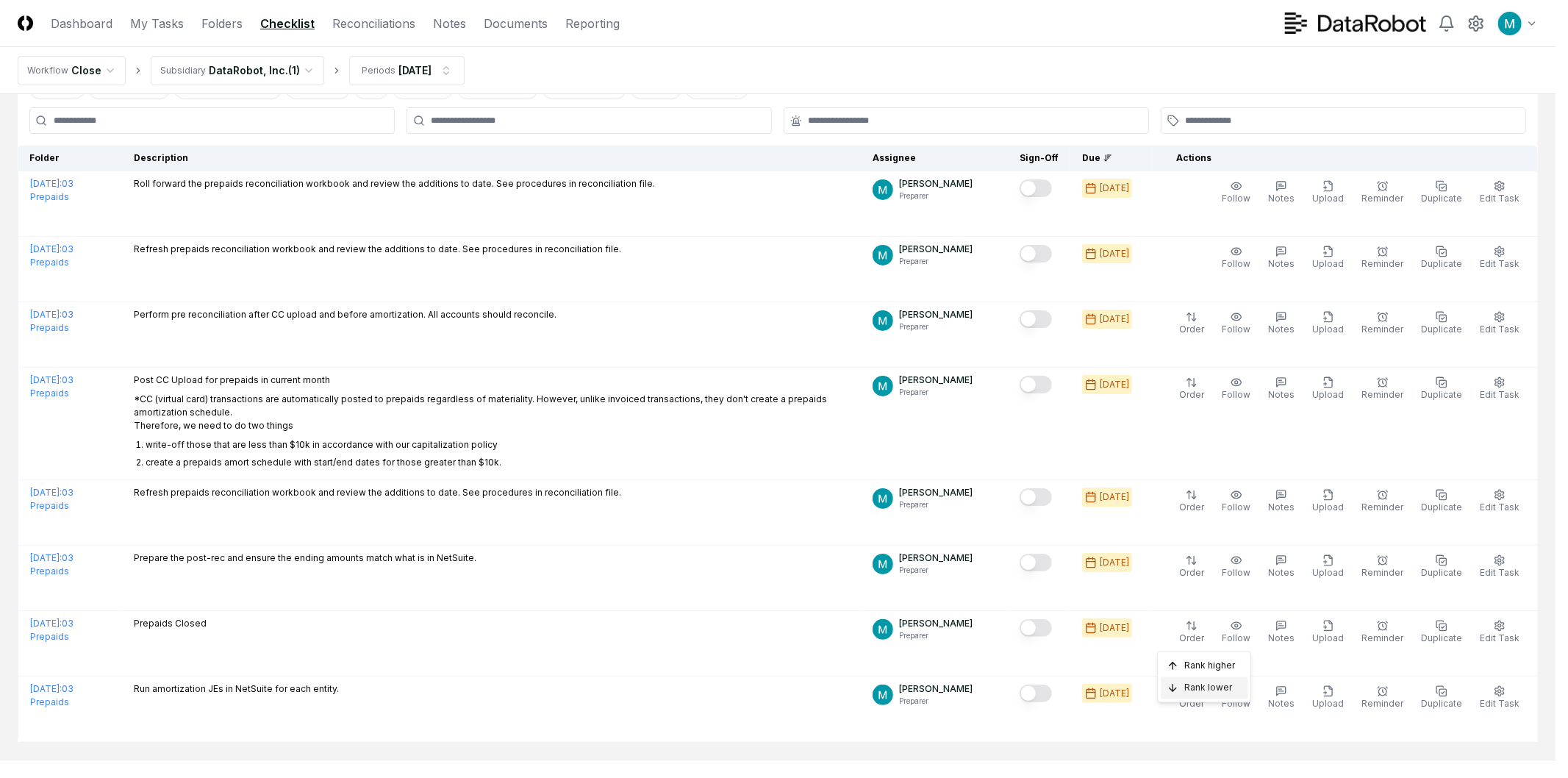
click at [1214, 682] on span "Rank lower" at bounding box center [1208, 689] width 47 height 13
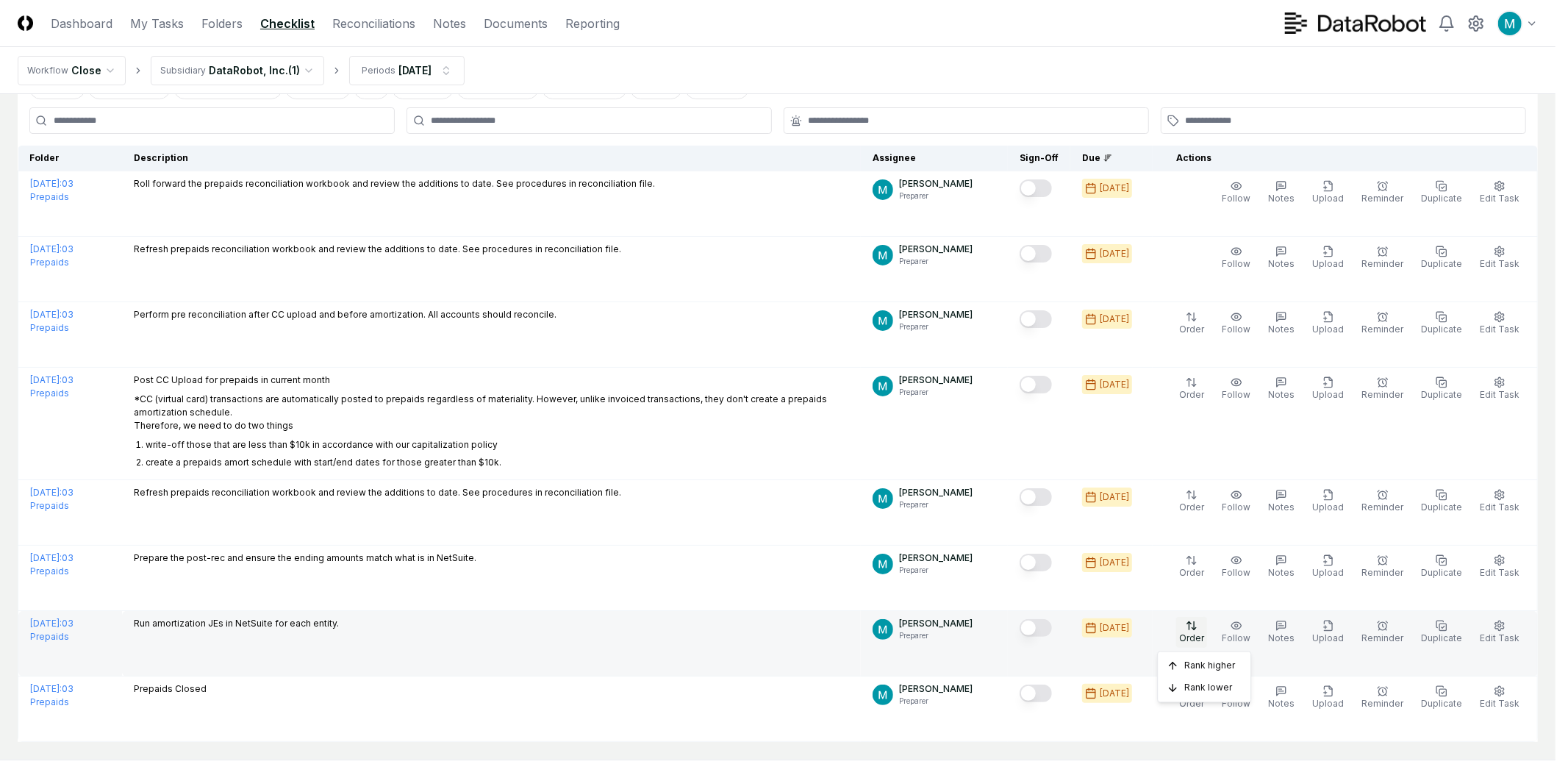
click at [1210, 631] on html "CloseCore Dashboard My Tasks Folders Checklist Reconciliations Notes Documents …" at bounding box center [784, 383] width 1568 height 930
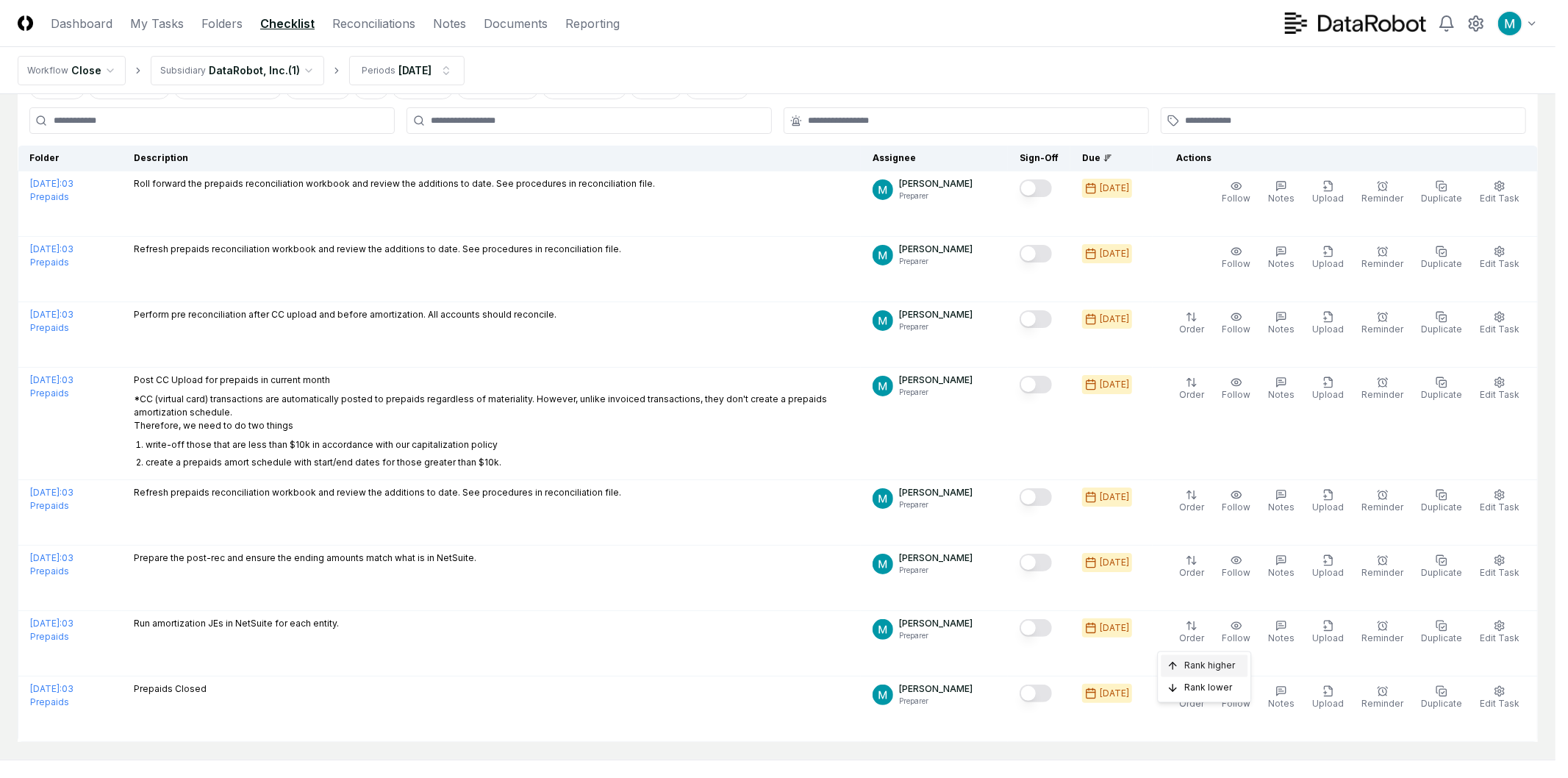
click at [1216, 668] on span "Rank higher" at bounding box center [1209, 667] width 50 height 13
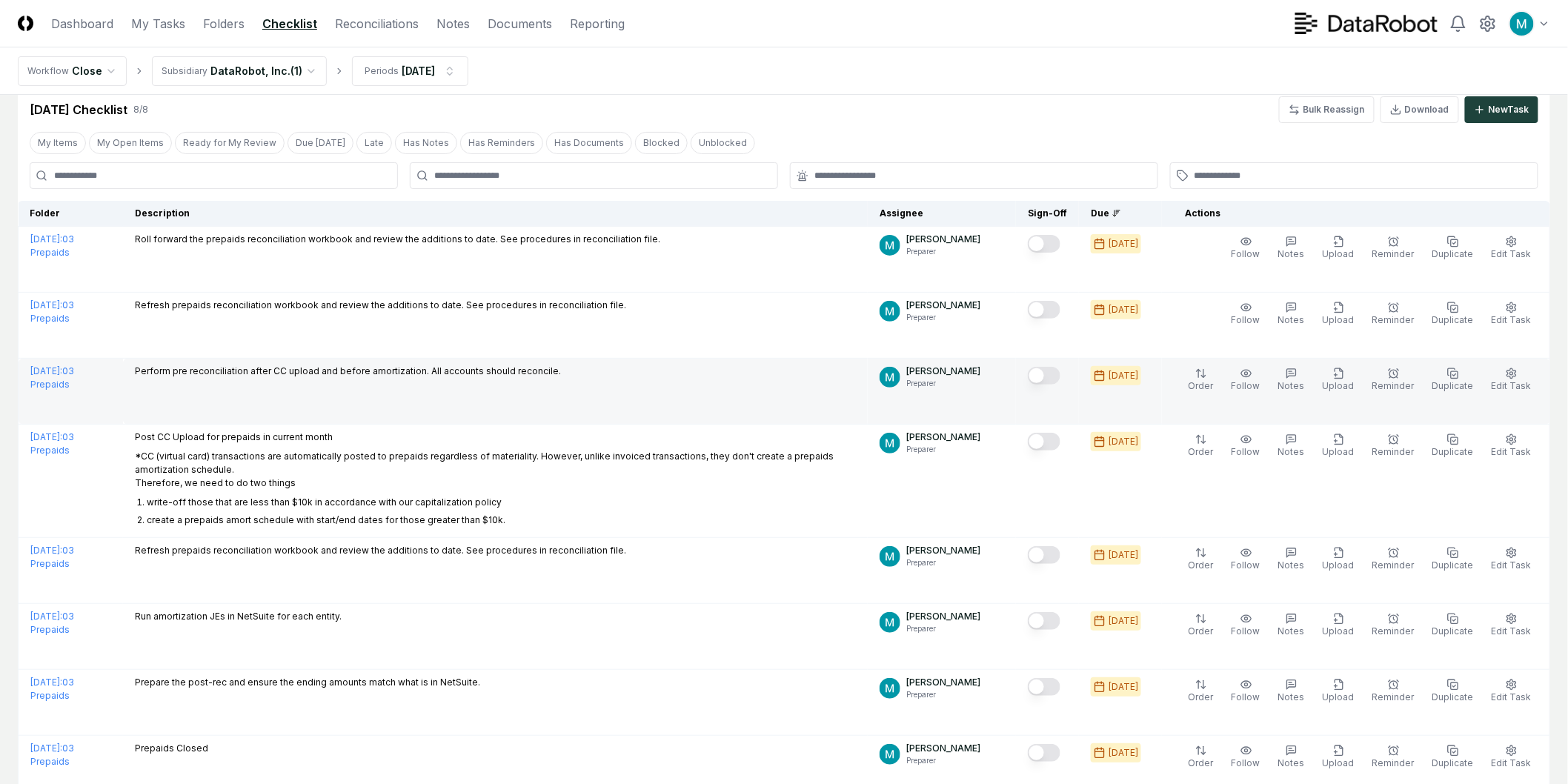
scroll to position [0, 0]
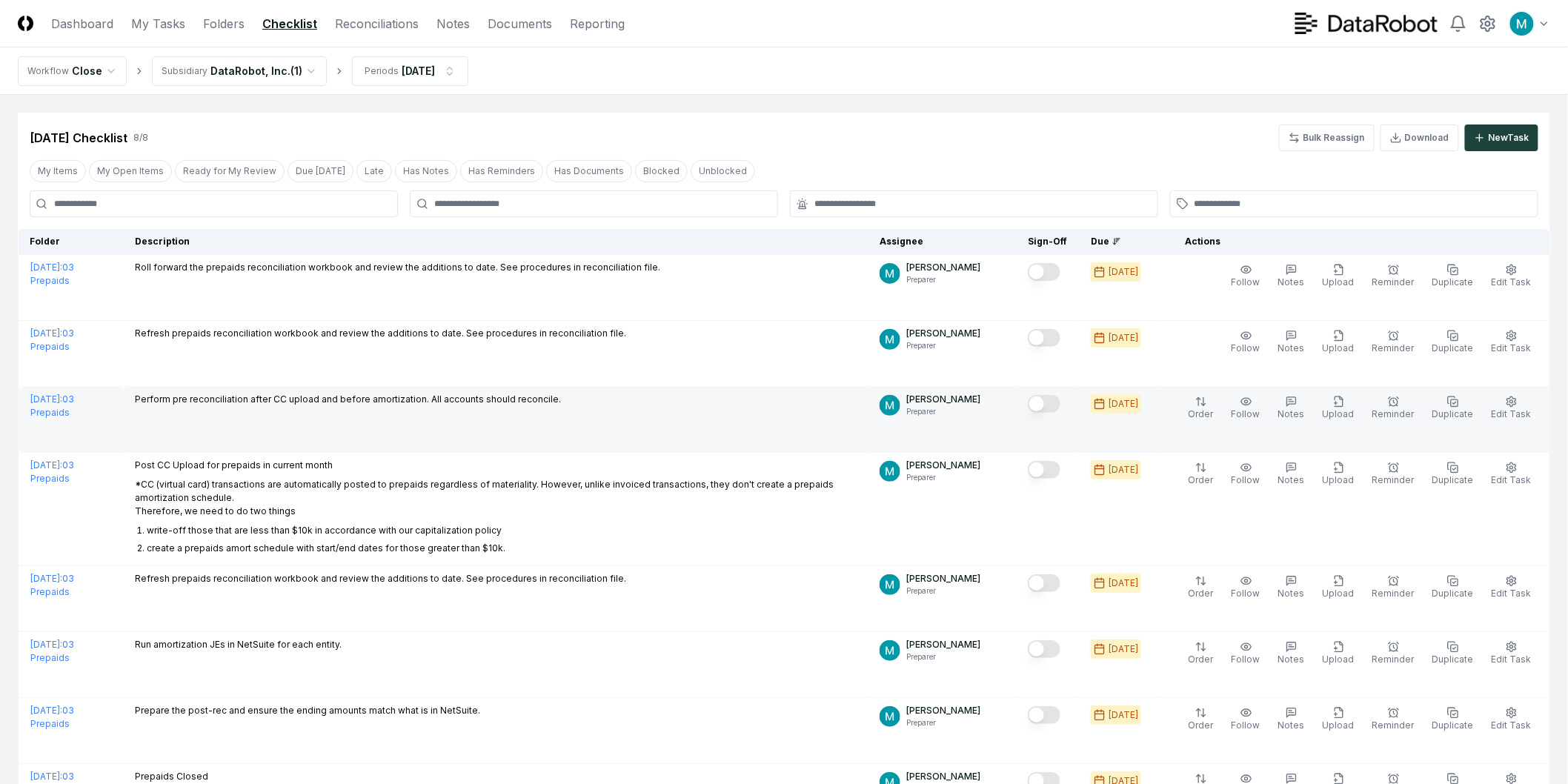
click at [567, 425] on td "Perform pre reconciliation after CC upload and before amortization. All account…" at bounding box center [496, 419] width 745 height 66
click at [1213, 410] on html "CloseCore Dashboard My Tasks Folders Checklist Reconciliations Notes Documents …" at bounding box center [784, 468] width 1568 height 937
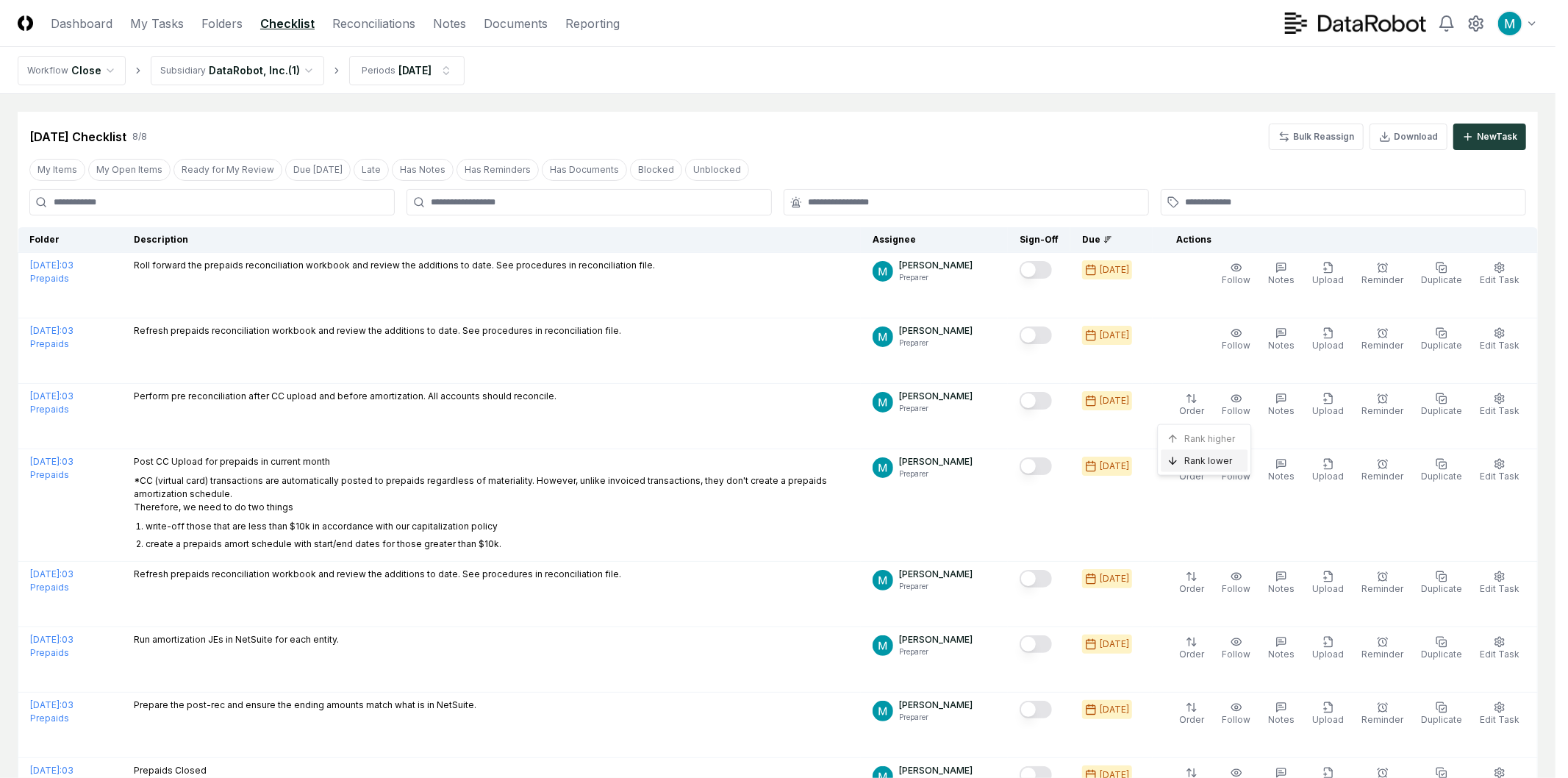
click at [1202, 458] on span "Rank lower" at bounding box center [1208, 461] width 47 height 13
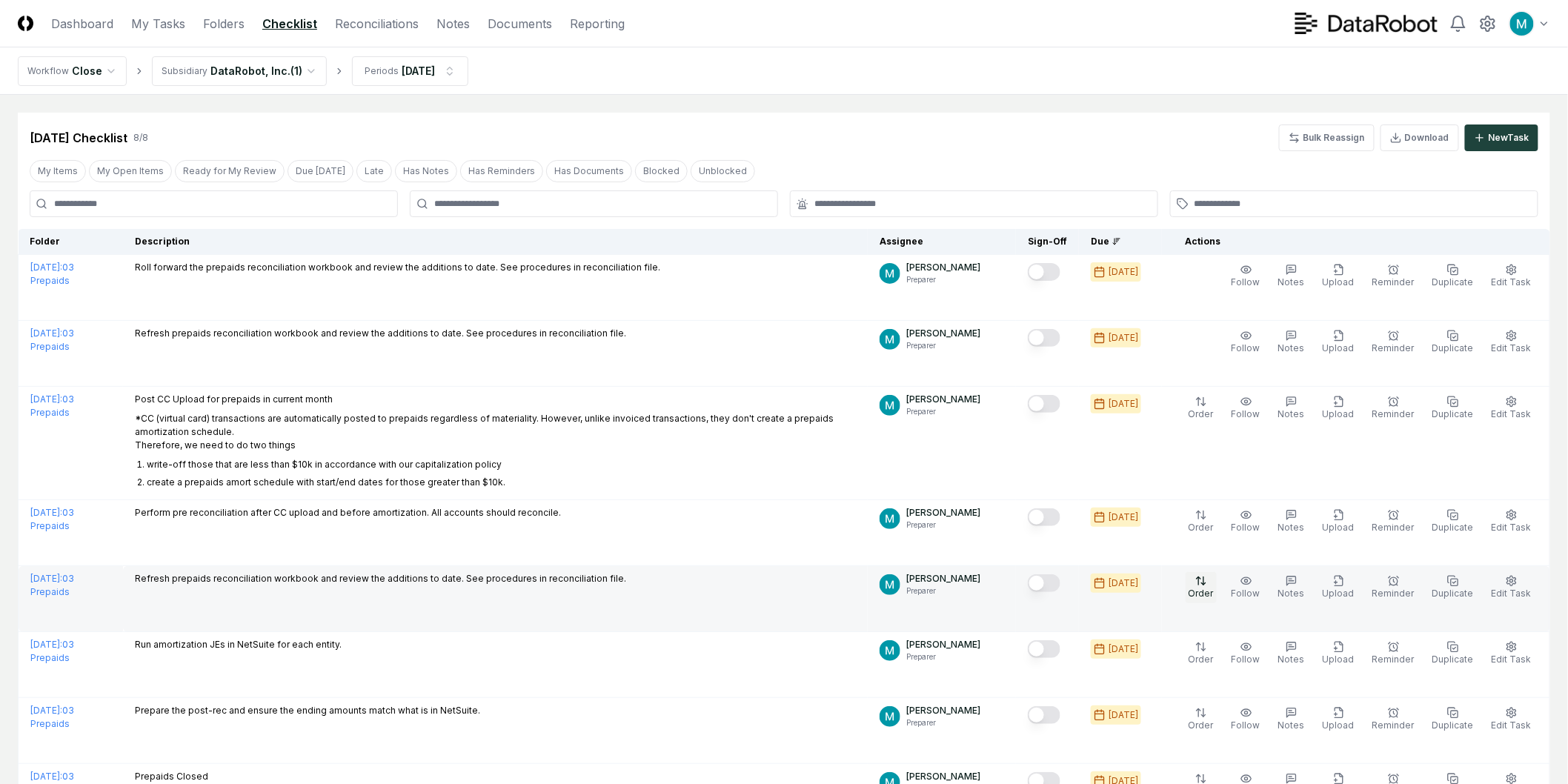
click at [1212, 591] on html "CloseCore Dashboard My Tasks Folders Checklist Reconciliations Notes Documents …" at bounding box center [784, 468] width 1568 height 937
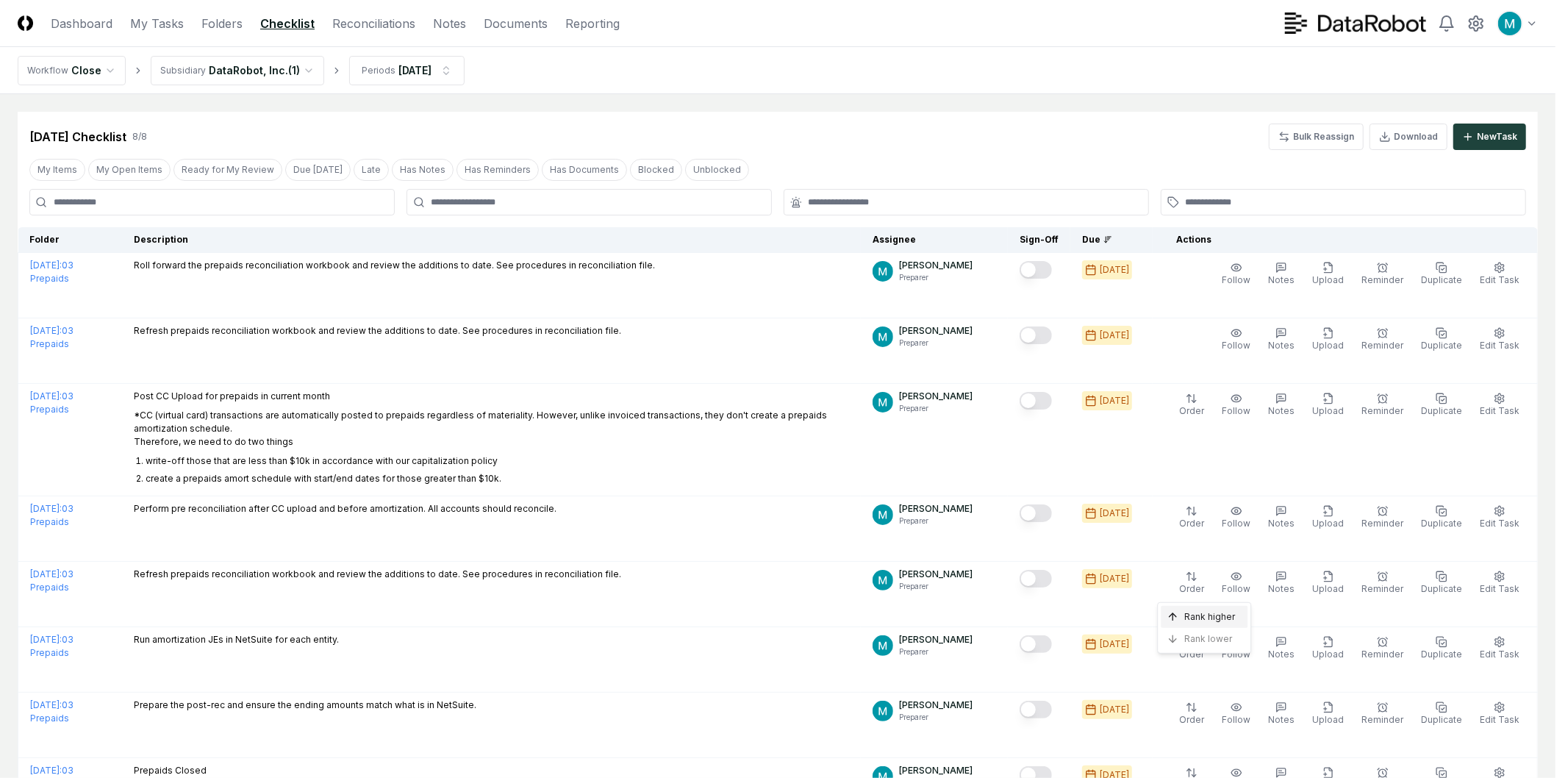
click at [1202, 614] on span "Rank higher" at bounding box center [1209, 617] width 50 height 13
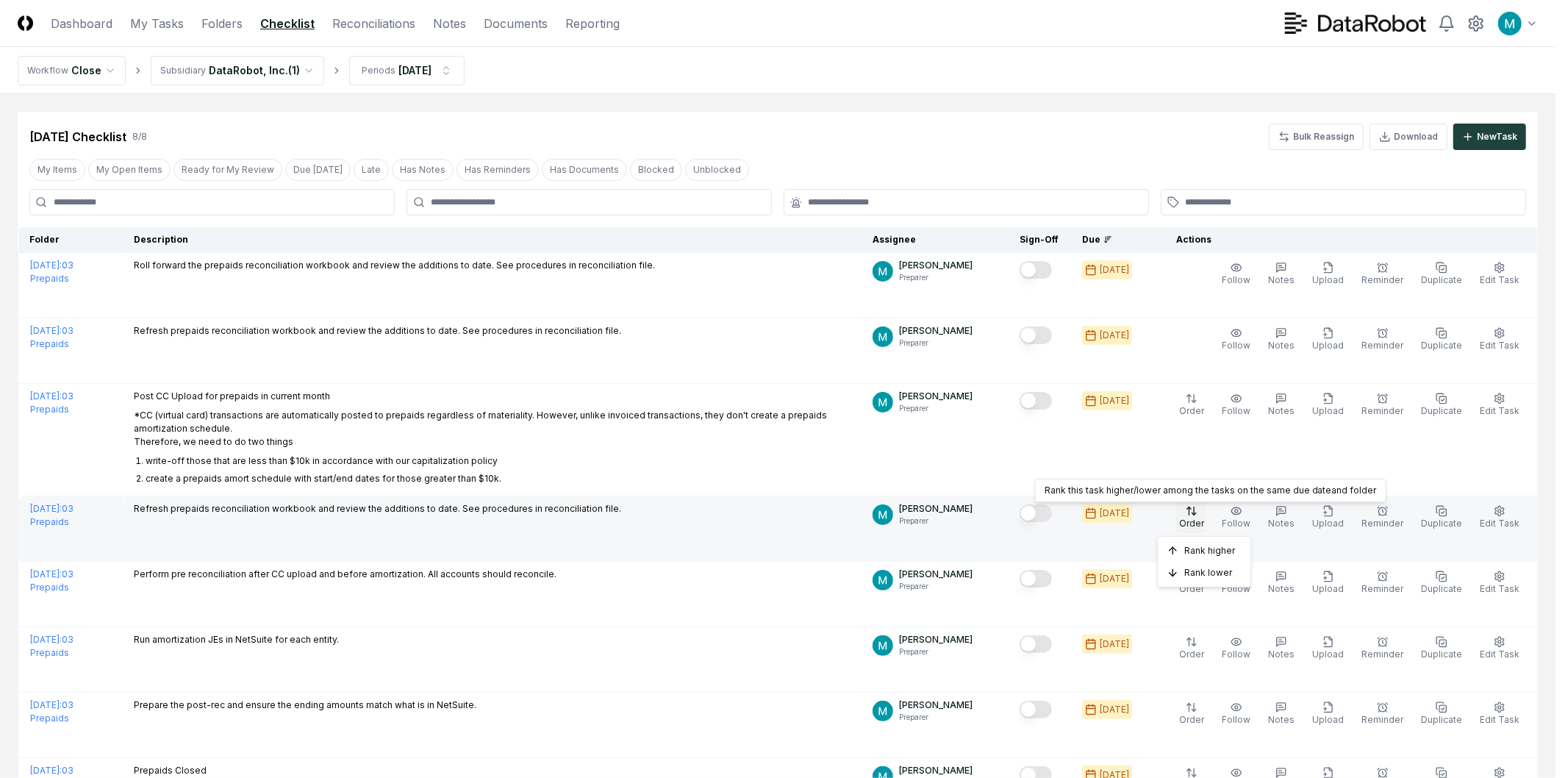
click at [1204, 519] on html "CloseCore Dashboard My Tasks Folders Checklist Reconciliations Notes Documents …" at bounding box center [784, 465] width 1568 height 930
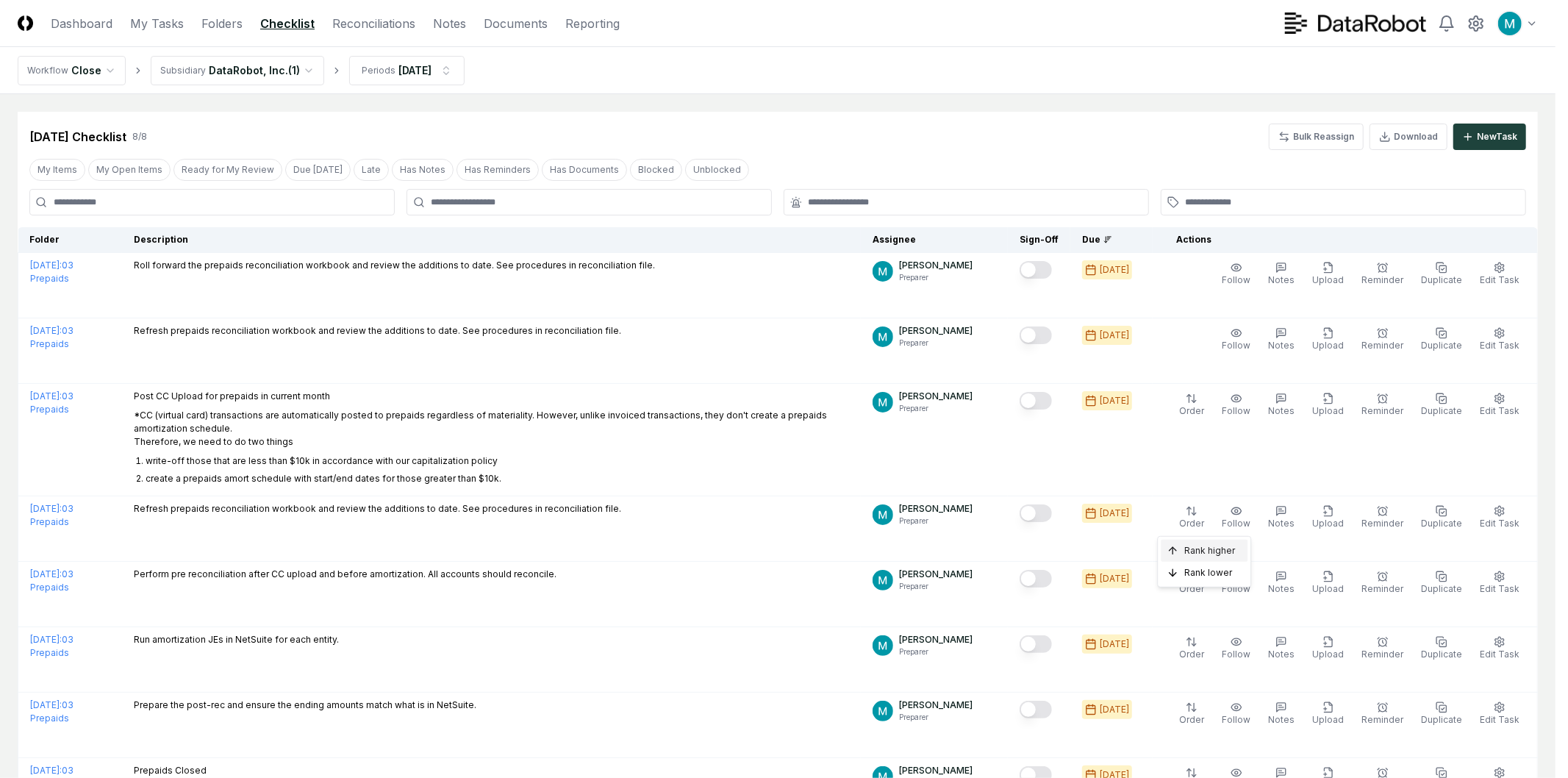
click at [1200, 542] on div "Rank higher" at bounding box center [1204, 550] width 86 height 22
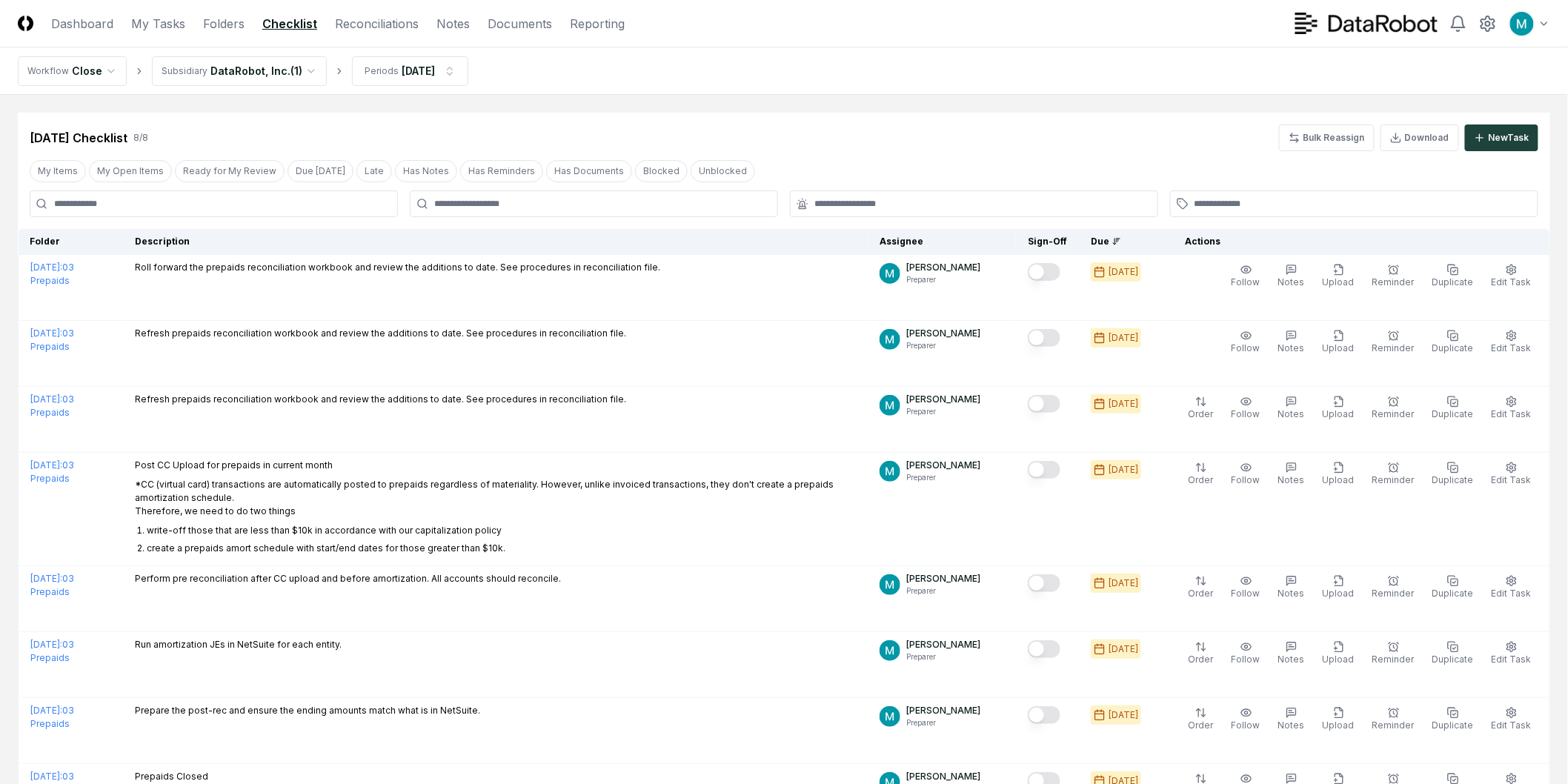
click at [993, 106] on main "Cancel Reassign Aug 2025 Checklist 8 / 8 Bulk Reassign Download New Task My Ite…" at bounding box center [784, 471] width 1568 height 753
click at [52, 30] on link "Dashboard" at bounding box center [81, 23] width 62 height 18
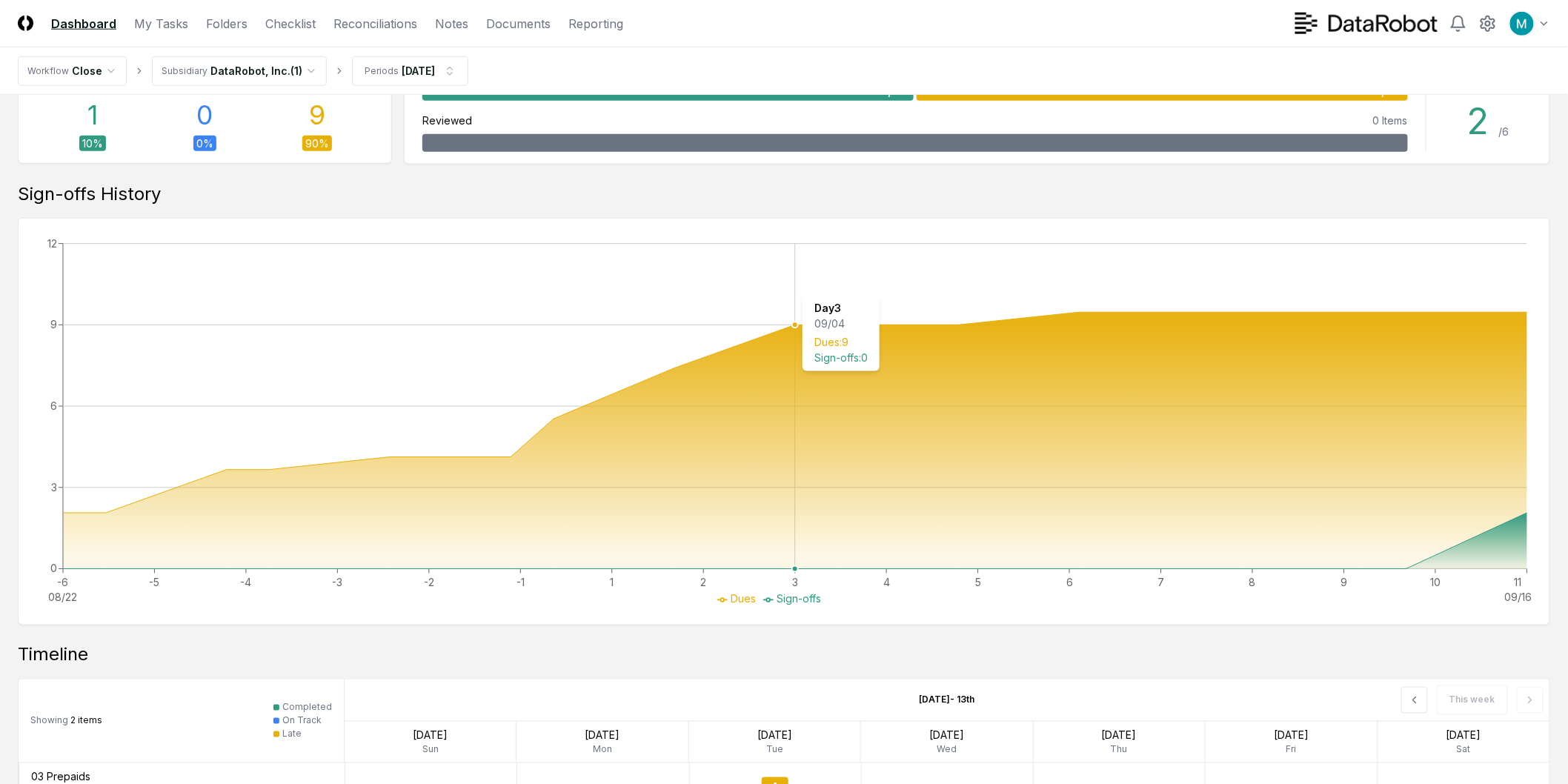
scroll to position [840, 0]
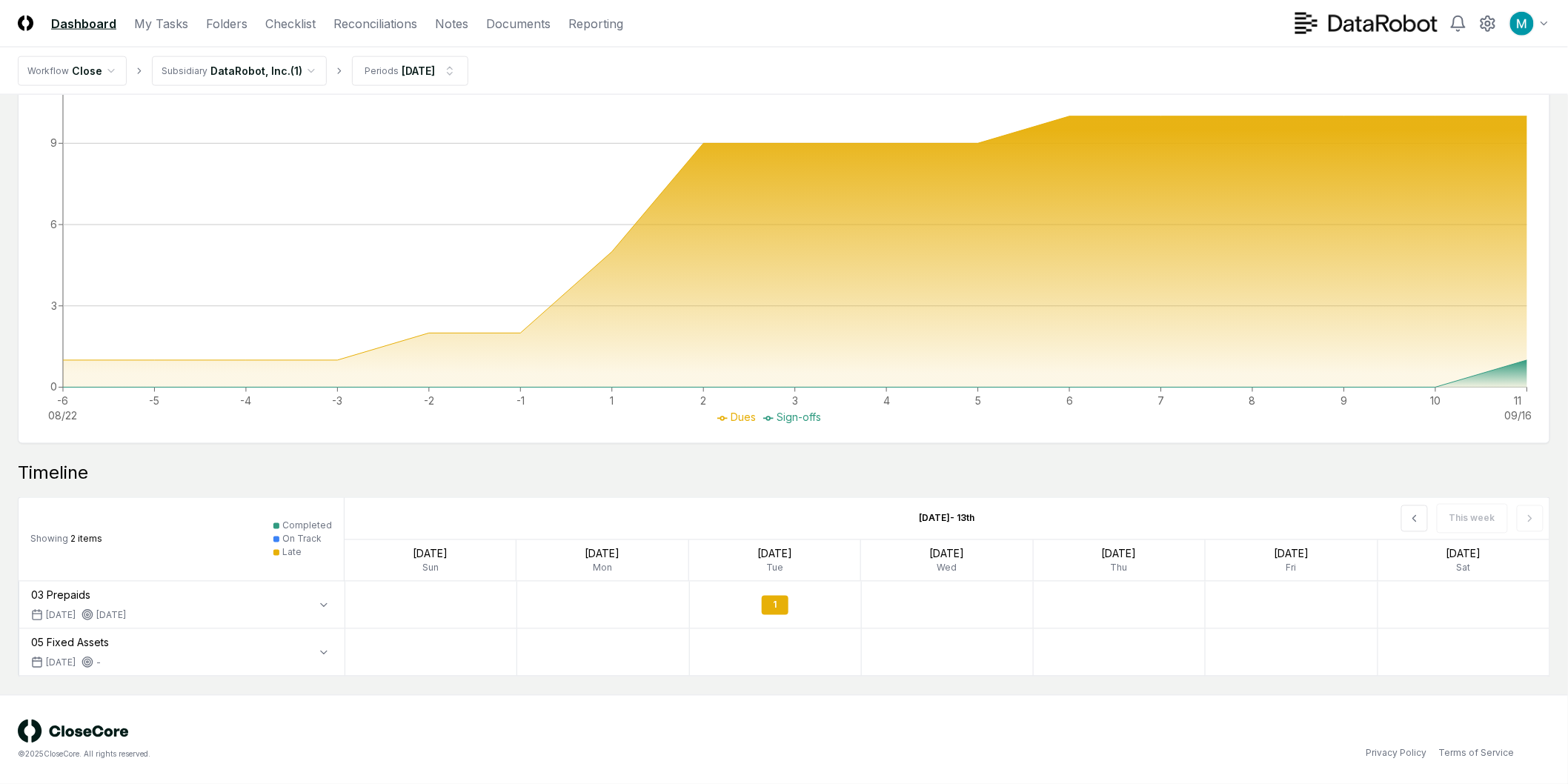
drag, startPoint x: 575, startPoint y: 636, endPoint x: 526, endPoint y: 632, distance: 49.2
drag, startPoint x: 580, startPoint y: 634, endPoint x: 701, endPoint y: 632, distance: 121.0
drag, startPoint x: 698, startPoint y: 634, endPoint x: 491, endPoint y: 638, distance: 207.0
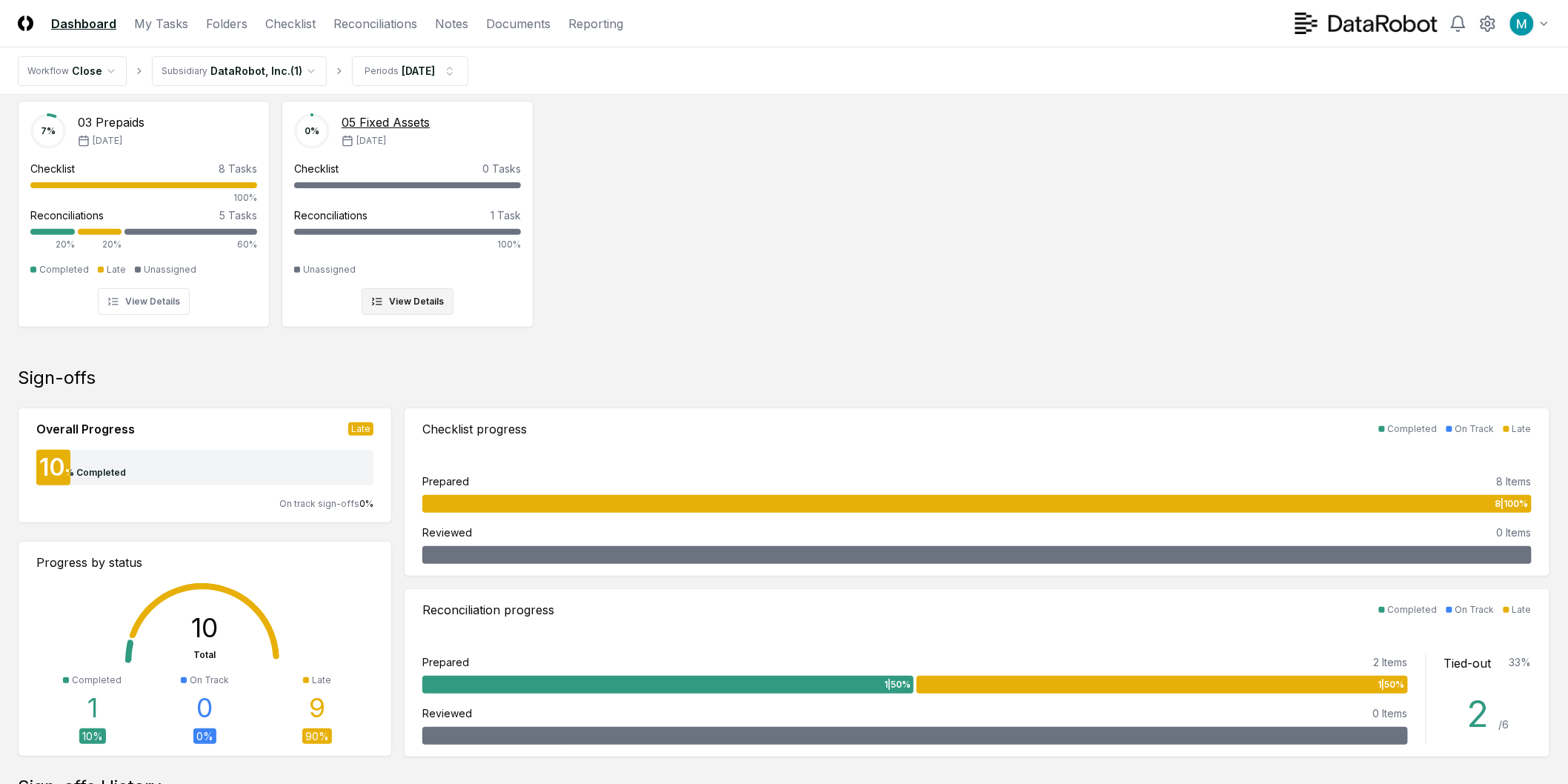
scroll to position [0, 0]
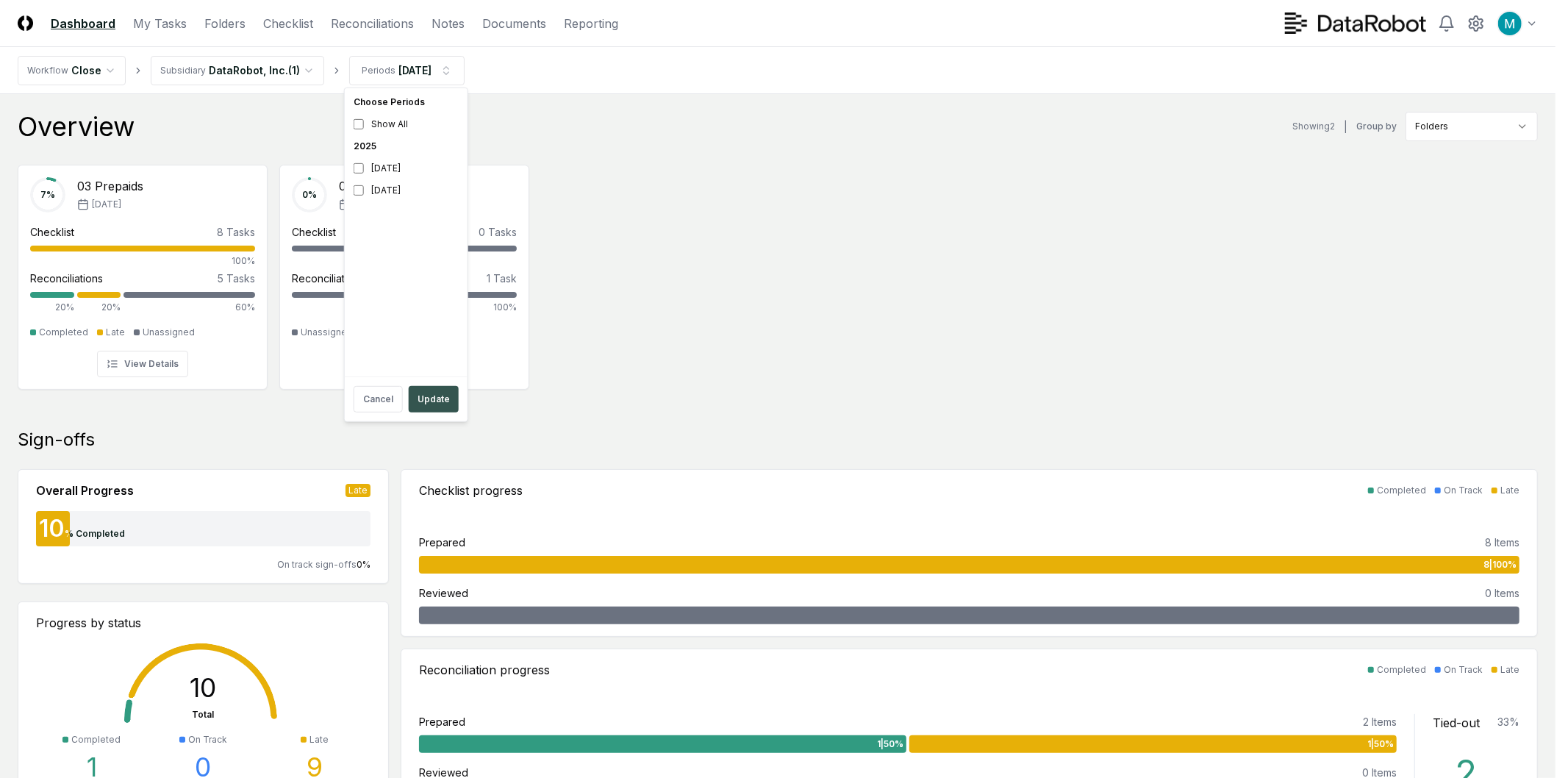
click at [431, 398] on button "Update" at bounding box center [433, 399] width 50 height 27
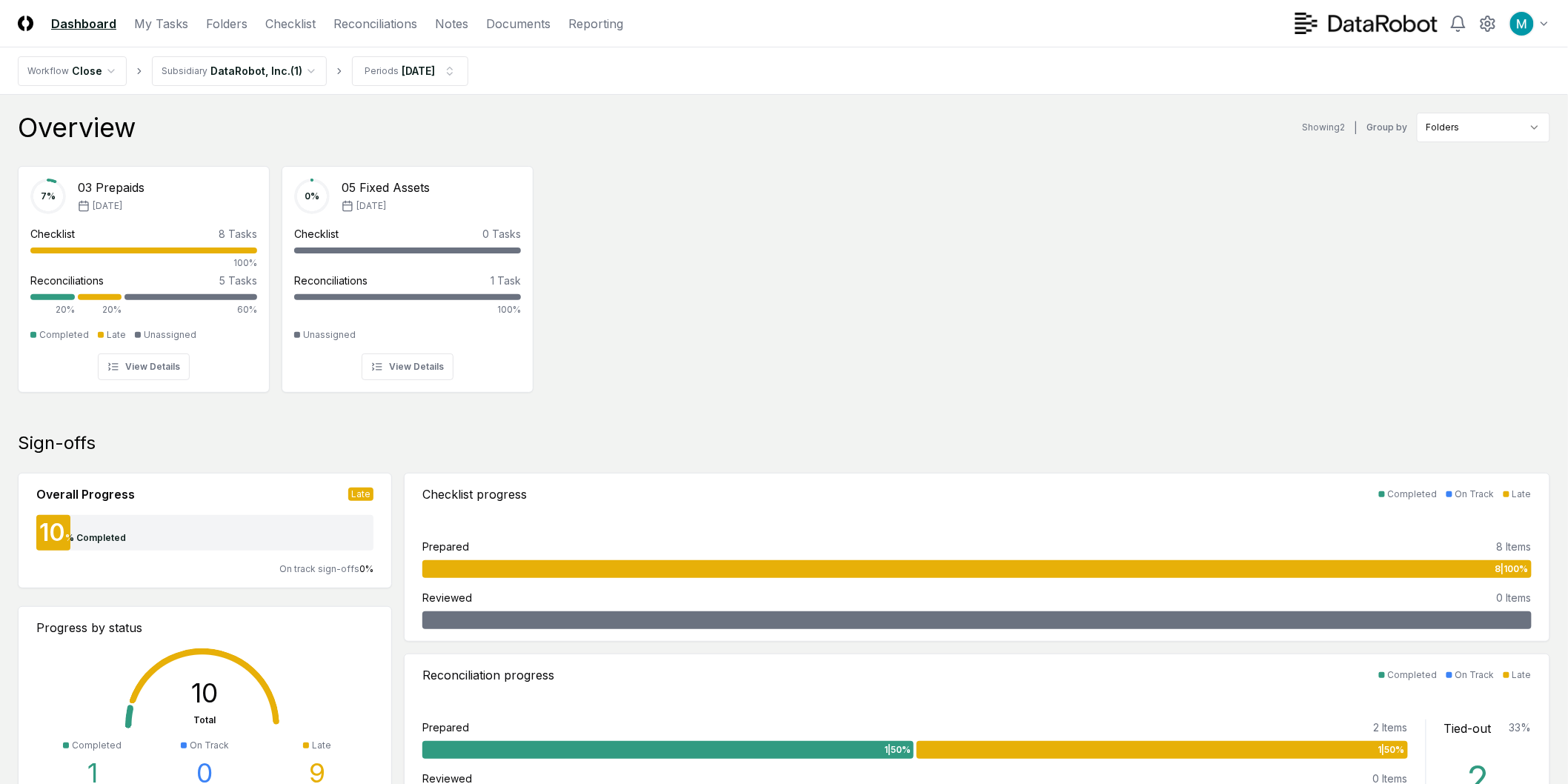
click at [636, 168] on div "7 % 03 Prepaids Aug '25 Checklist 8 Tasks 100% Reconciliations 5 Tasks 20% 20% …" at bounding box center [784, 278] width 1568 height 248
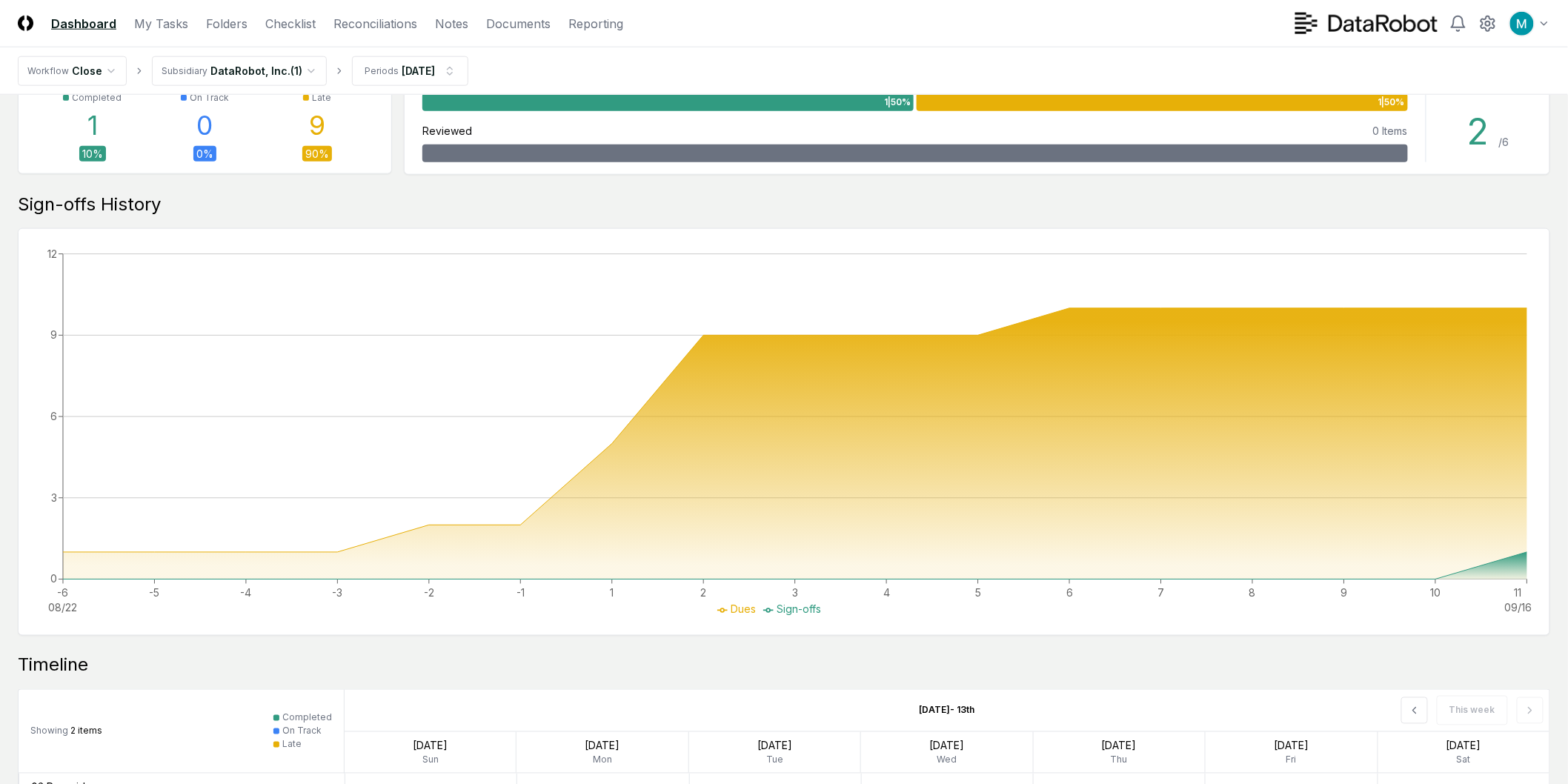
scroll to position [840, 0]
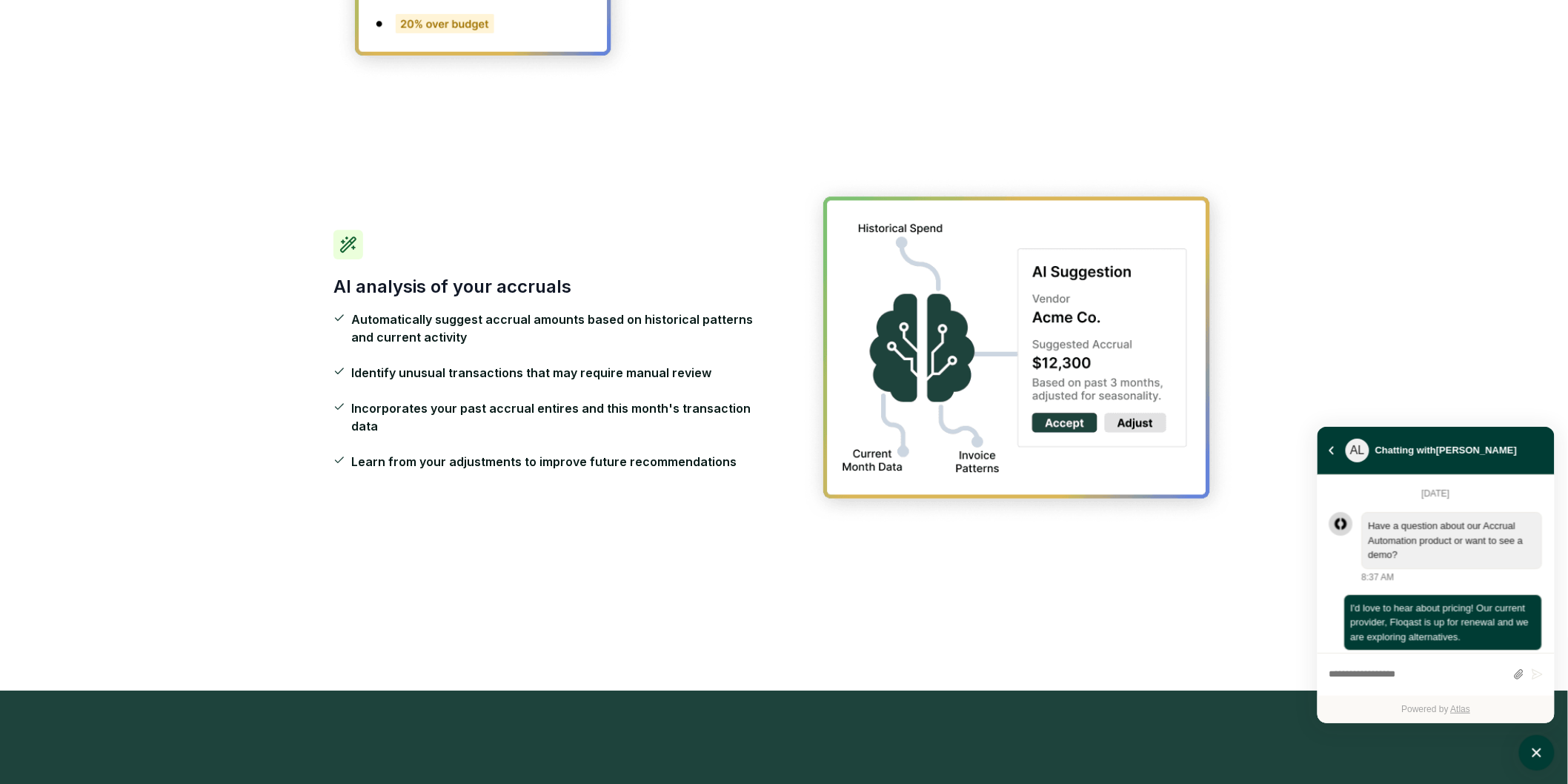
scroll to position [3880, 0]
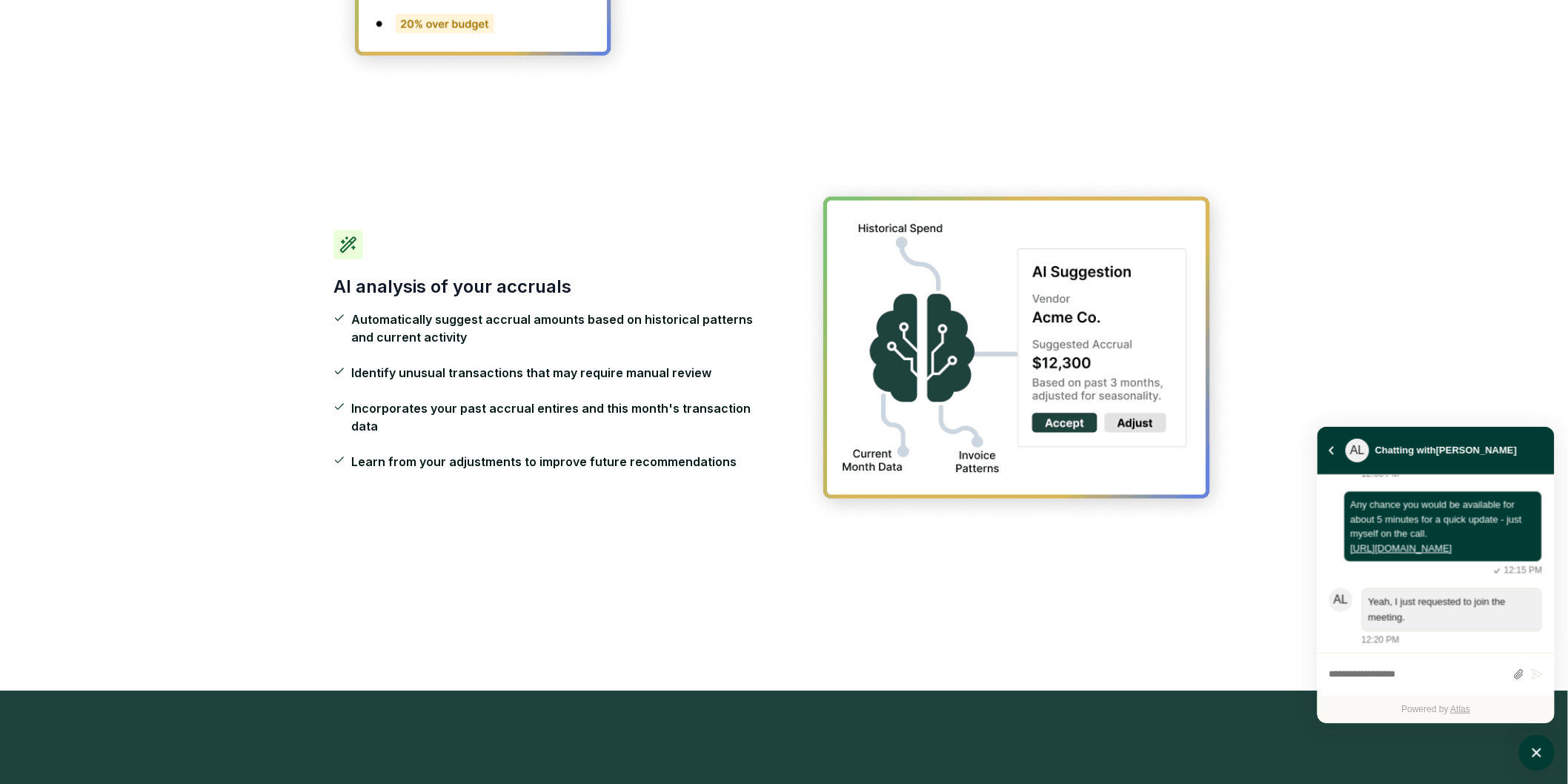
click at [544, 493] on div "AI analysis of your accruals Automatically suggest accrual amounts based on his…" at bounding box center [783, 350] width 901 height 443
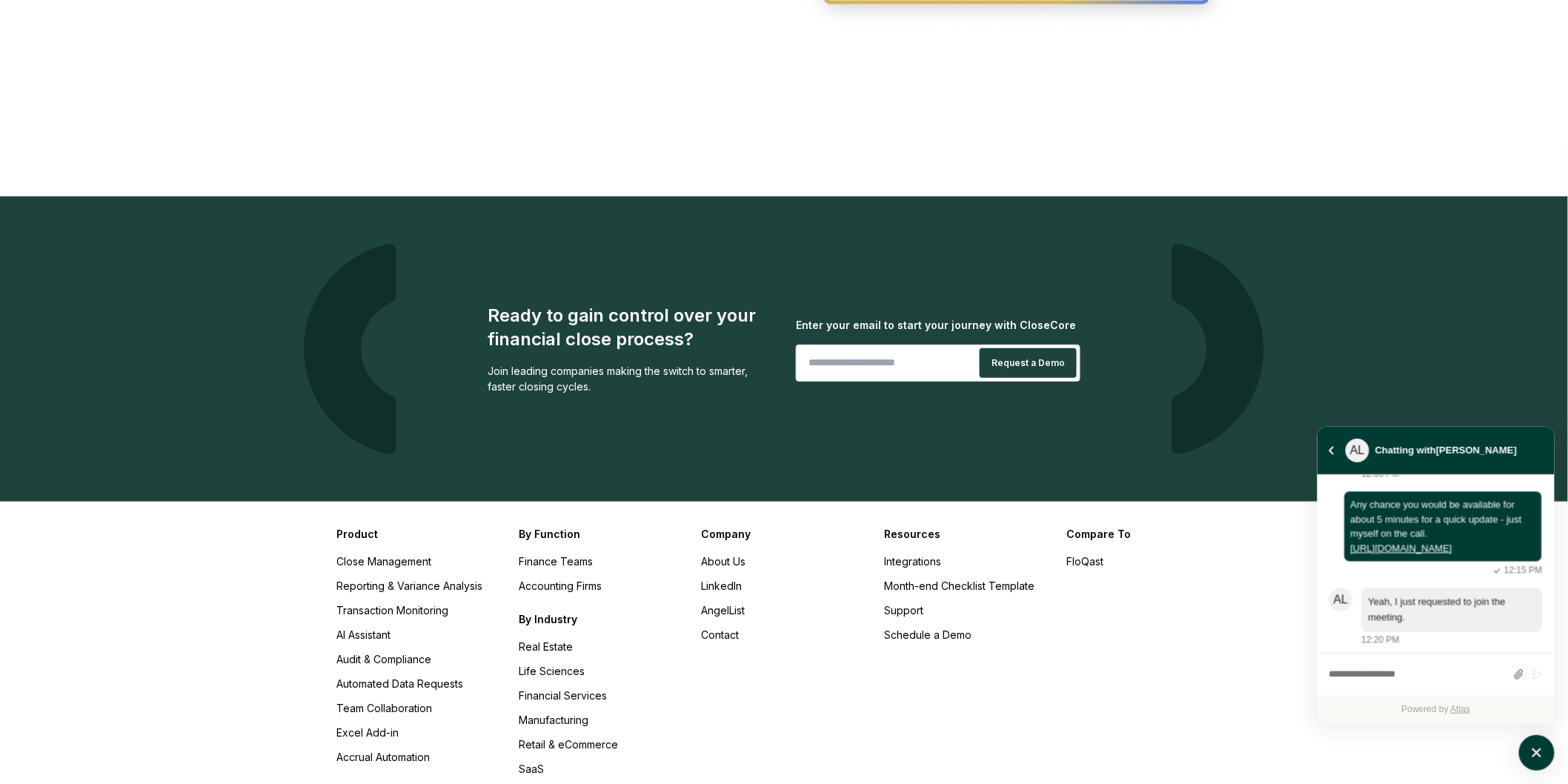
scroll to position [2436, 0]
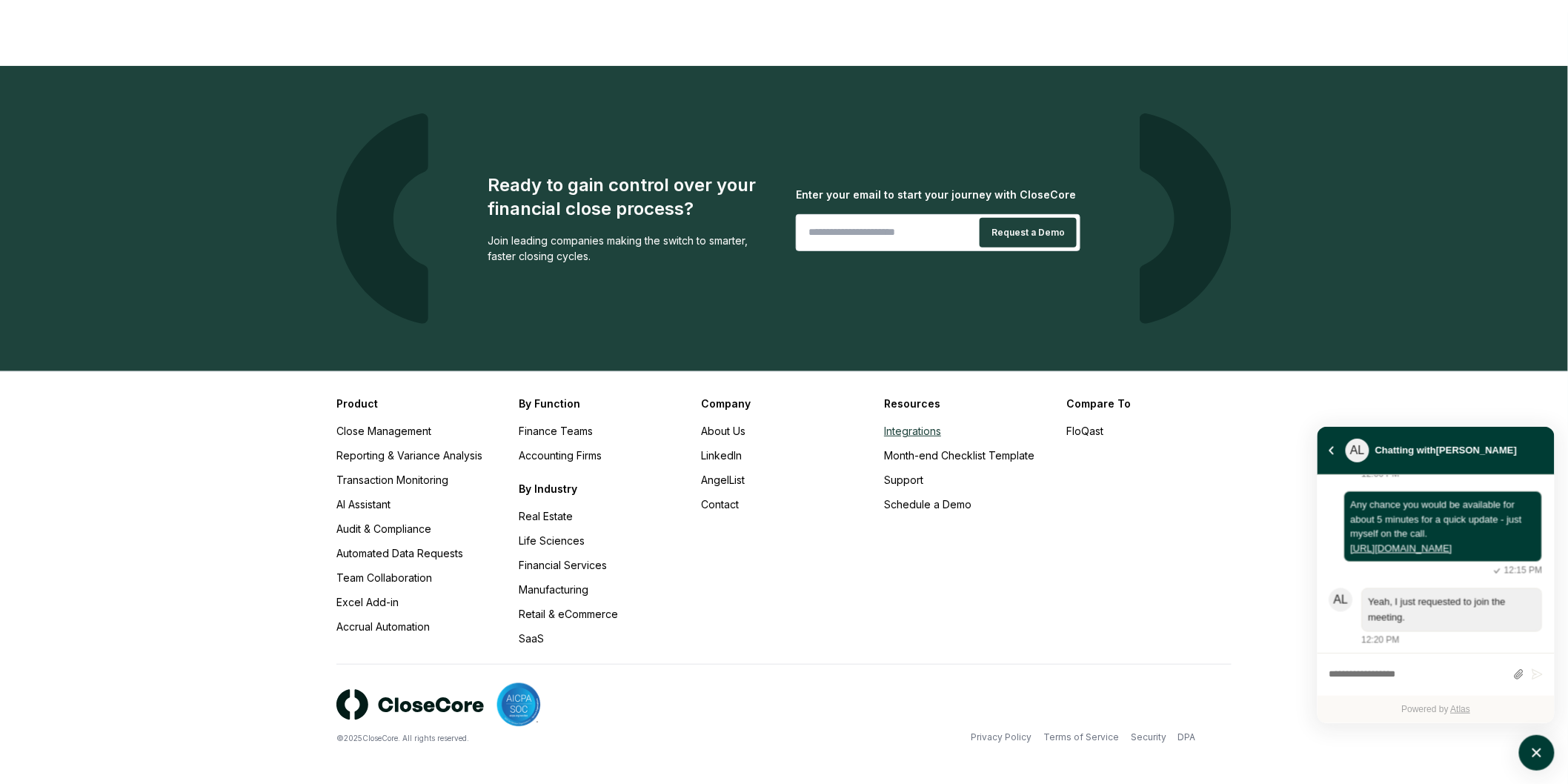
click at [917, 429] on link "Integrations" at bounding box center [913, 431] width 57 height 12
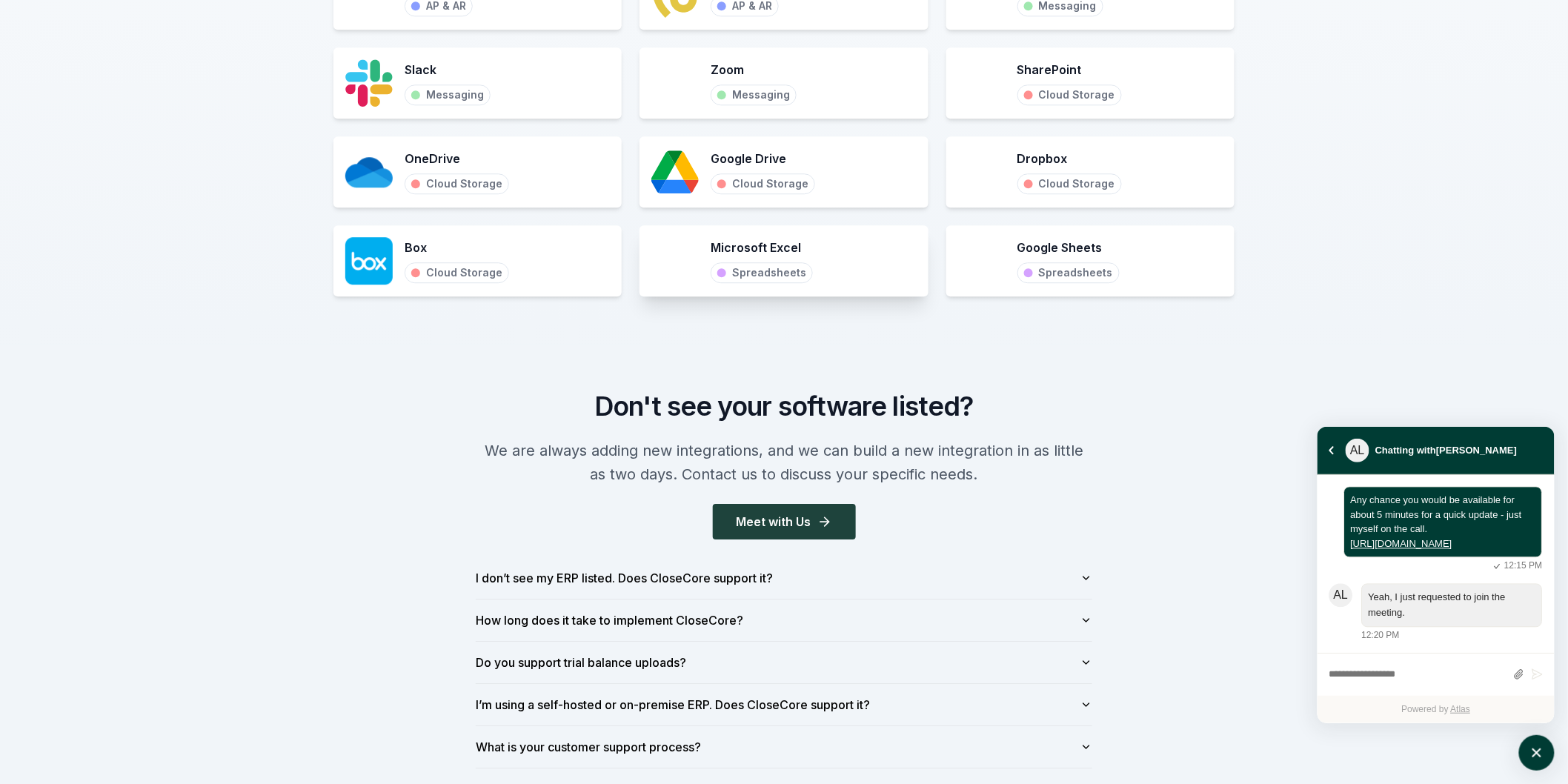
scroll to position [1564, 0]
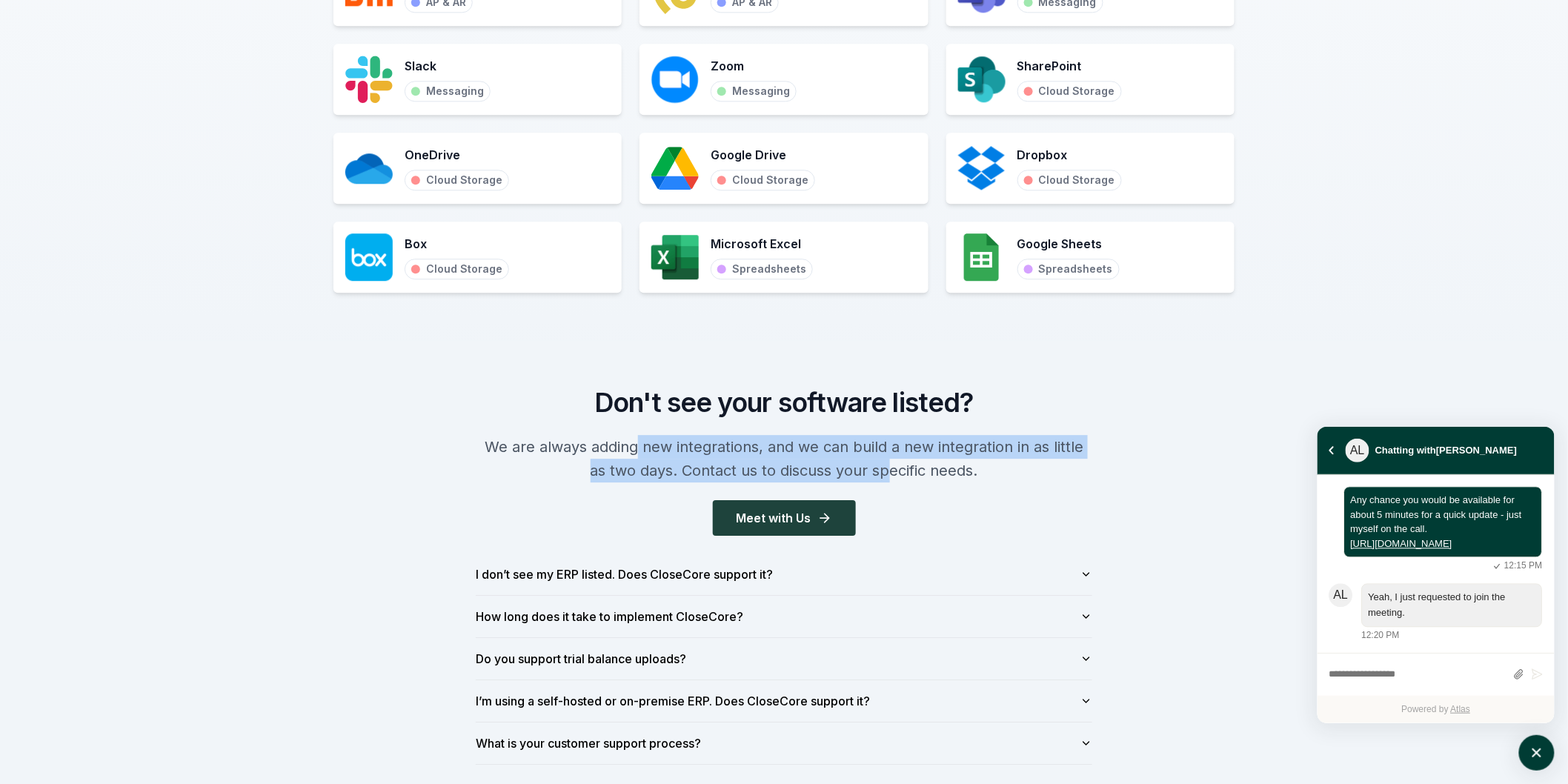
drag, startPoint x: 738, startPoint y: 458, endPoint x: 930, endPoint y: 458, distance: 192.0
click at [898, 457] on p "We are always adding new integrations, and we can build a new integration in as…" at bounding box center [784, 459] width 616 height 48
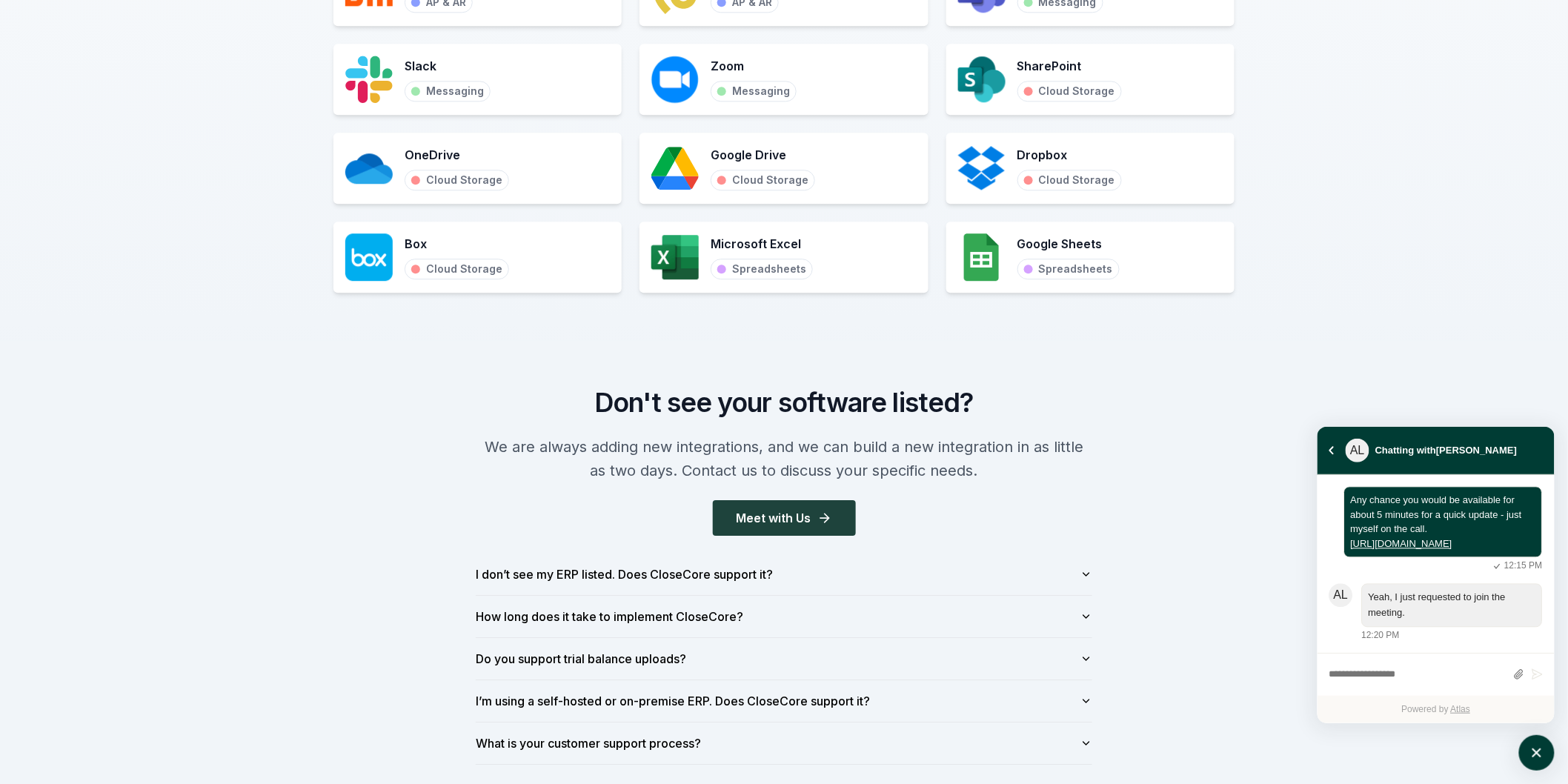
click at [932, 457] on p "We are always adding new integrations, and we can build a new integration in as…" at bounding box center [784, 459] width 616 height 48
click at [818, 512] on icon "button" at bounding box center [824, 517] width 14 height 14
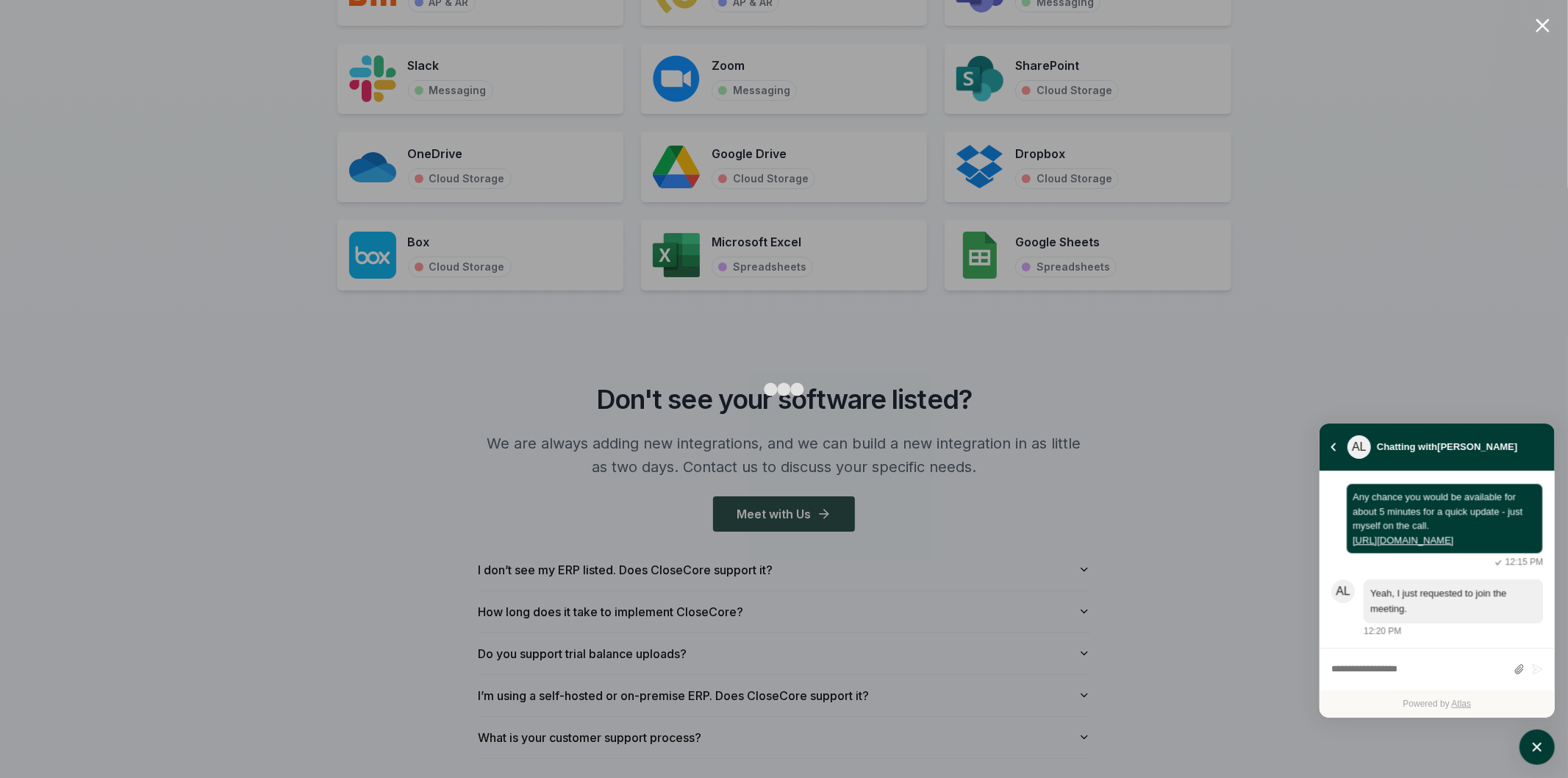
click at [1548, 25] on div at bounding box center [1542, 25] width 14 height 14
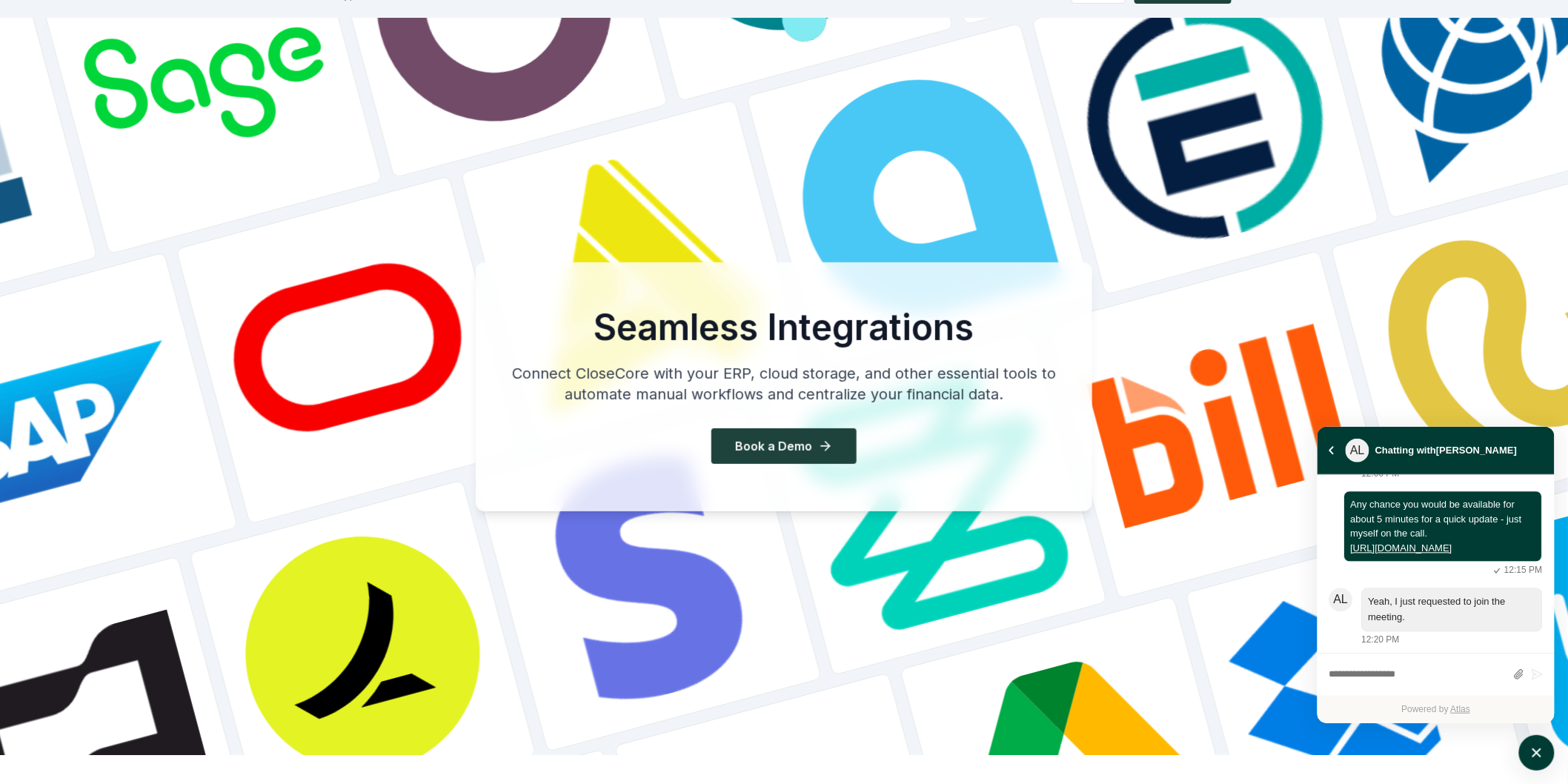
scroll to position [0, 0]
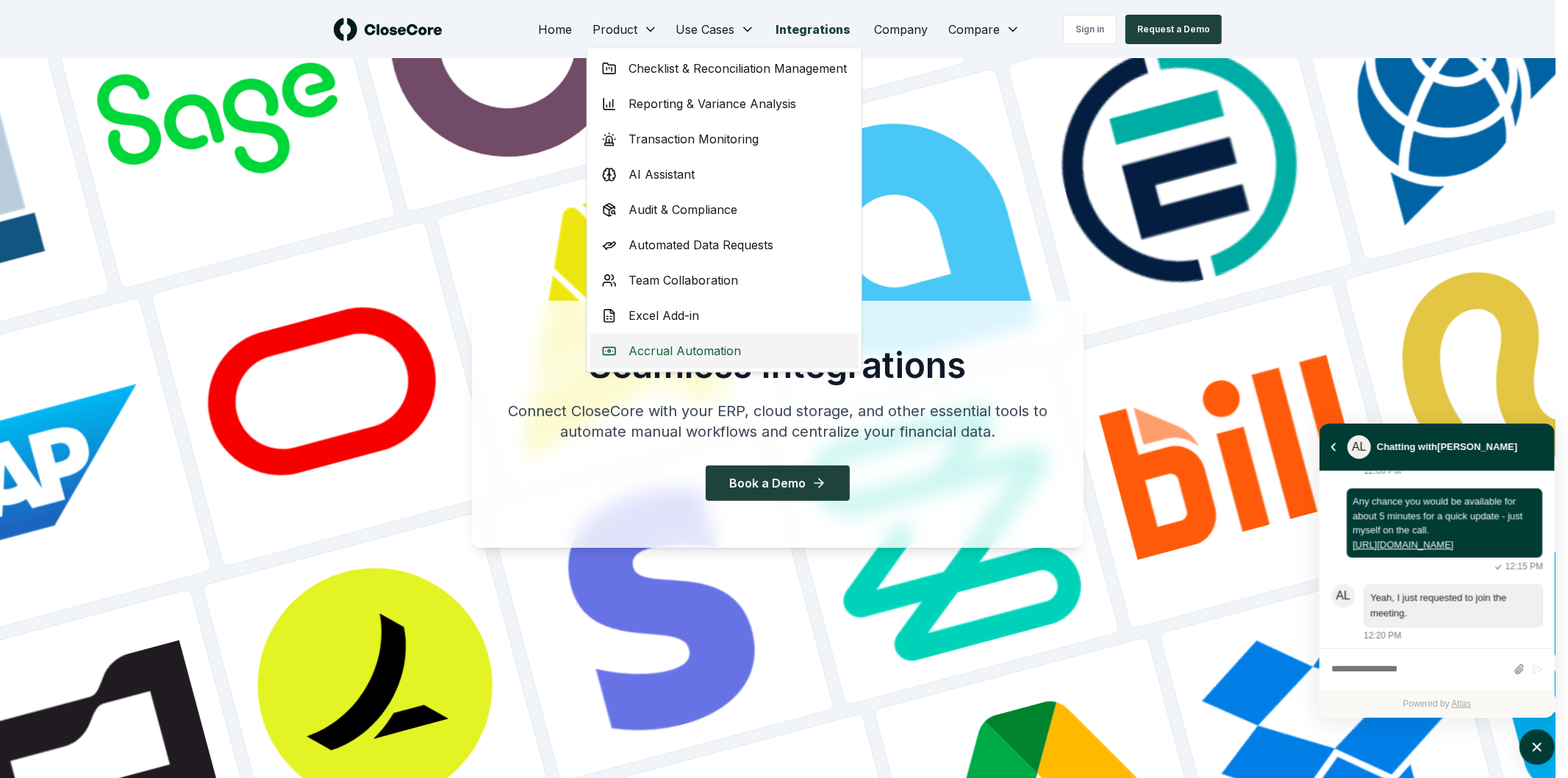
click at [695, 348] on span "Accrual Automation" at bounding box center [685, 351] width 112 height 18
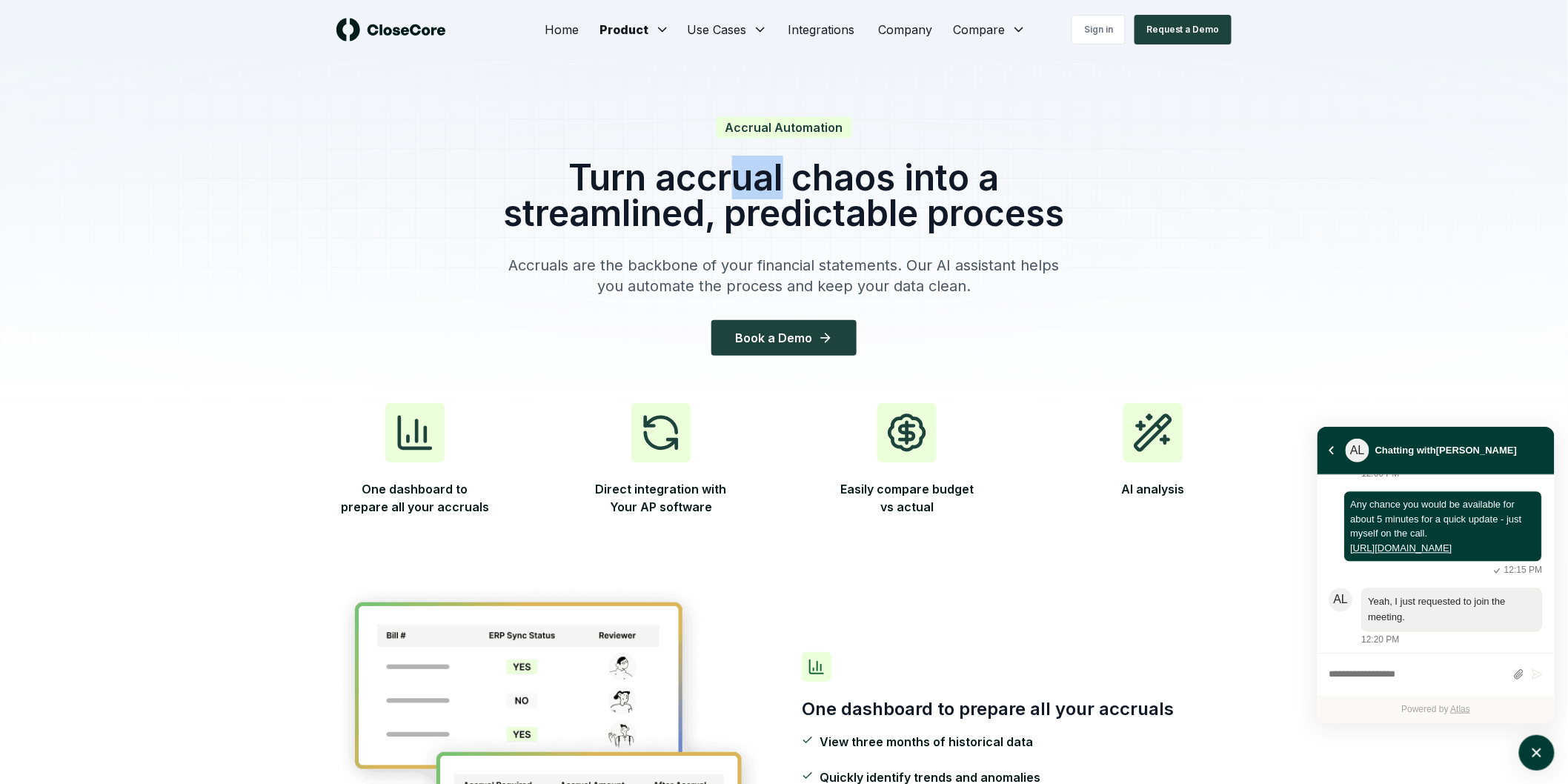
drag, startPoint x: 760, startPoint y: 172, endPoint x: 957, endPoint y: 231, distance: 205.6
click at [880, 202] on h1 "Turn accrual chaos into a streamlined, predictable process" at bounding box center [784, 195] width 570 height 71
click at [962, 232] on h1 "Turn accrual chaos into a streamlined, predictable process" at bounding box center [784, 195] width 570 height 71
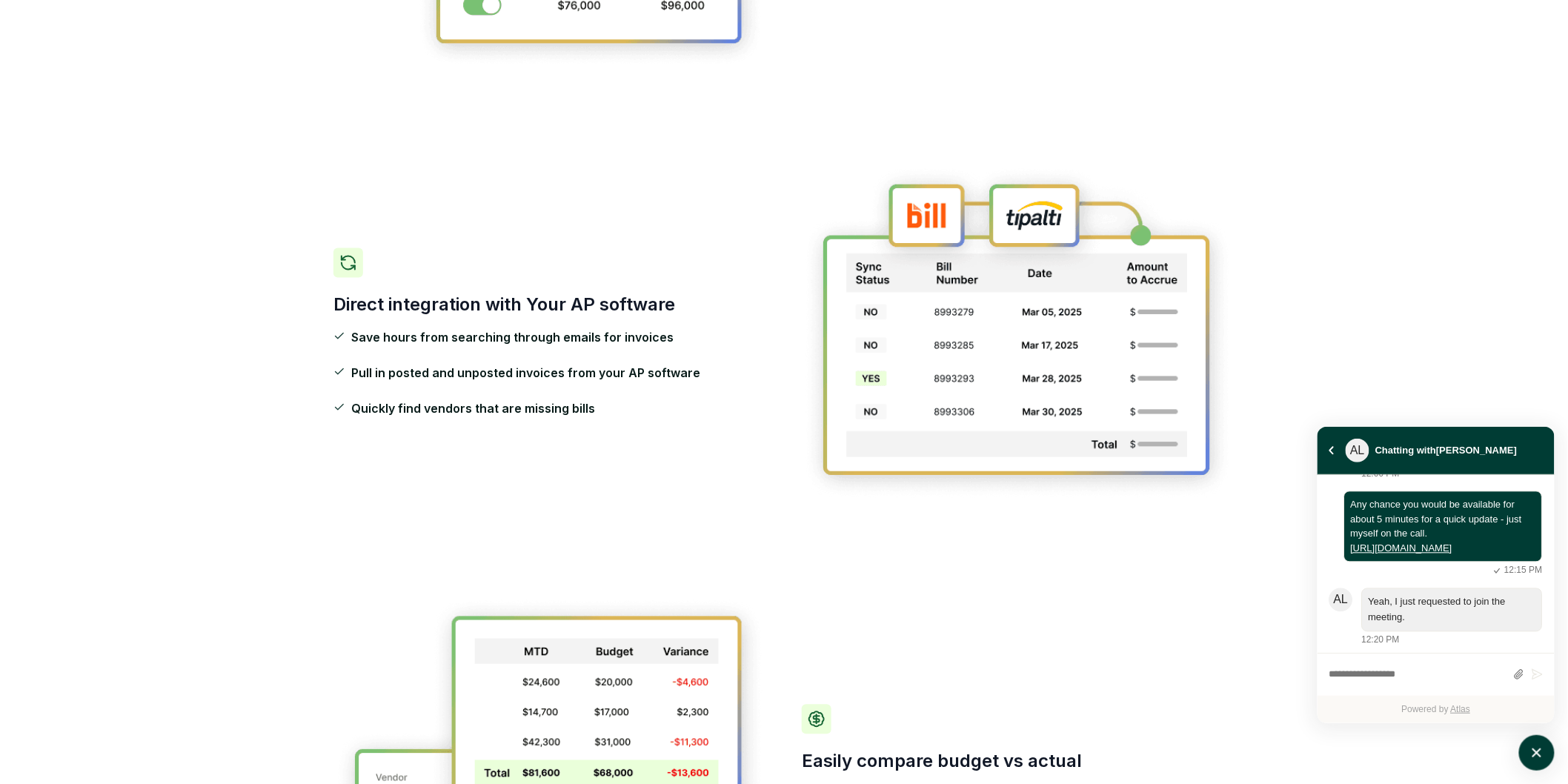
scroll to position [906, 0]
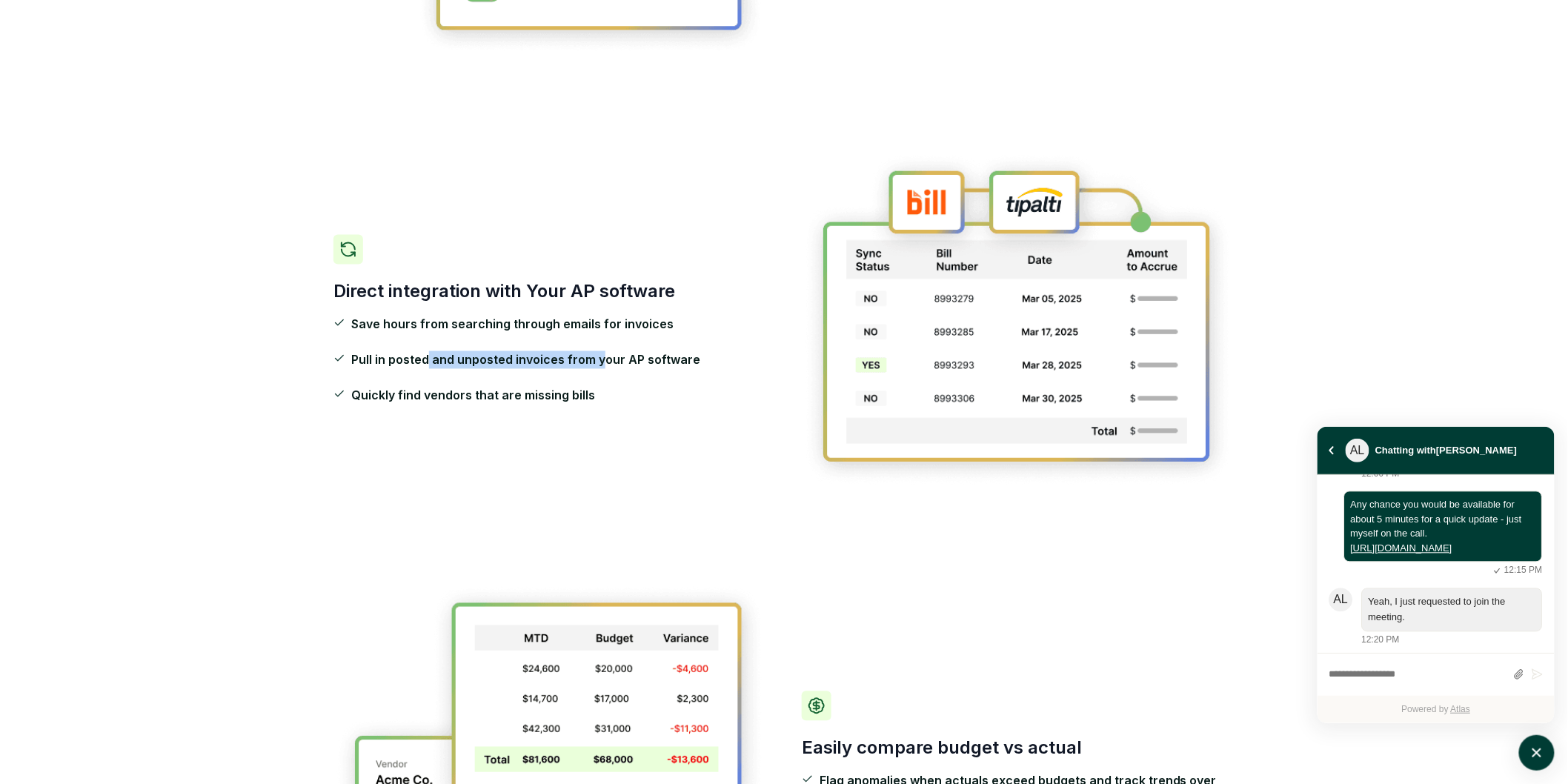
drag, startPoint x: 452, startPoint y: 356, endPoint x: 612, endPoint y: 365, distance: 160.3
click at [604, 362] on span "Pull in posted and unposted invoices from your AP software" at bounding box center [526, 360] width 349 height 18
click at [612, 365] on span "Pull in posted and unposted invoices from your AP software" at bounding box center [526, 360] width 349 height 18
drag, startPoint x: 559, startPoint y: 370, endPoint x: 626, endPoint y: 371, distance: 67.0
click at [617, 370] on ul "Save hours from searching through emails for invoices Pull in posted and unpost…" at bounding box center [549, 360] width 433 height 89
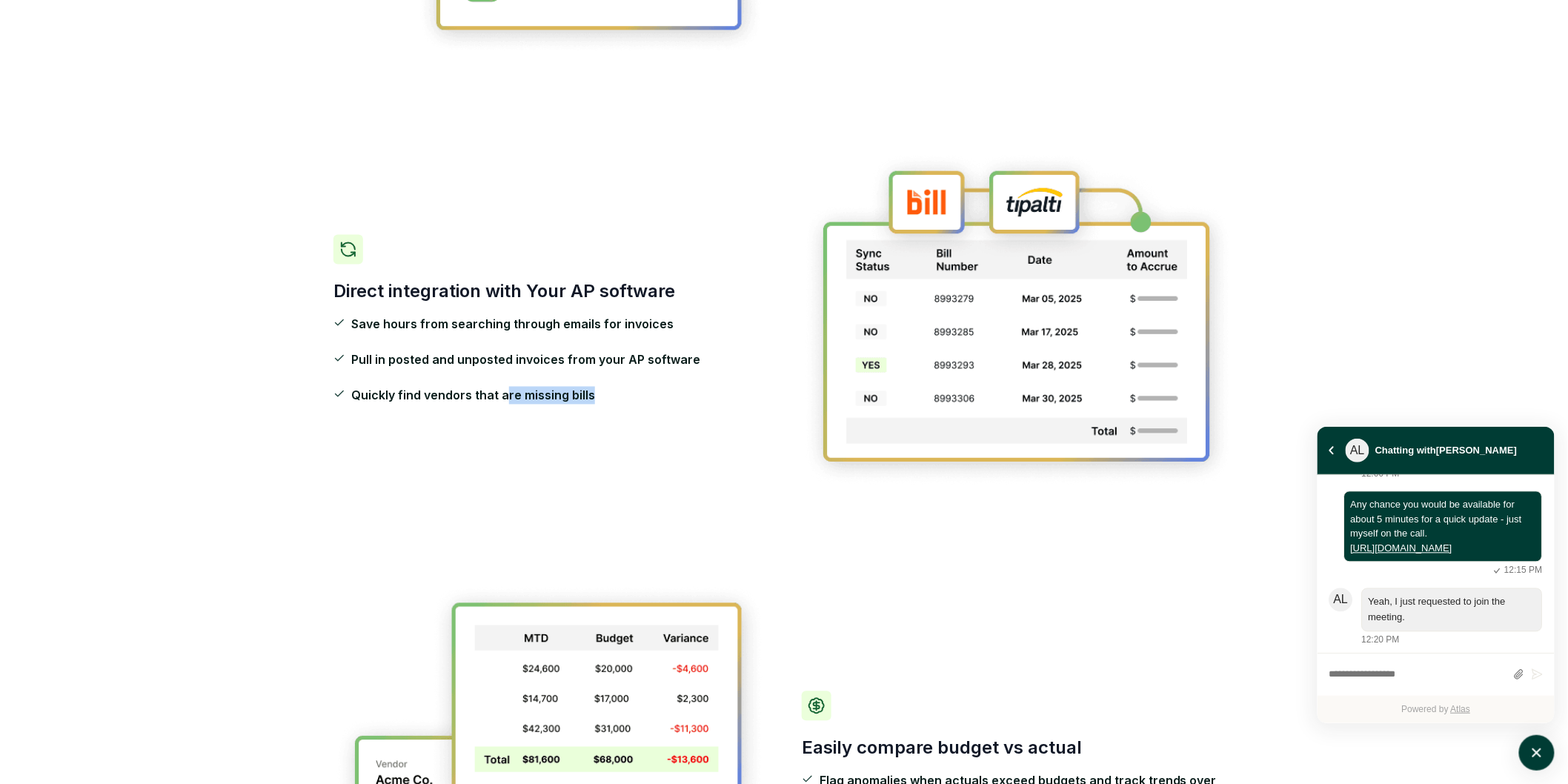
click at [626, 371] on ul "Save hours from searching through emails for invoices Pull in posted and unpost…" at bounding box center [549, 360] width 433 height 89
drag, startPoint x: 388, startPoint y: 392, endPoint x: 550, endPoint y: 395, distance: 162.0
click at [550, 395] on span "Quickly find vendors that are missing bills" at bounding box center [473, 395] width 244 height 18
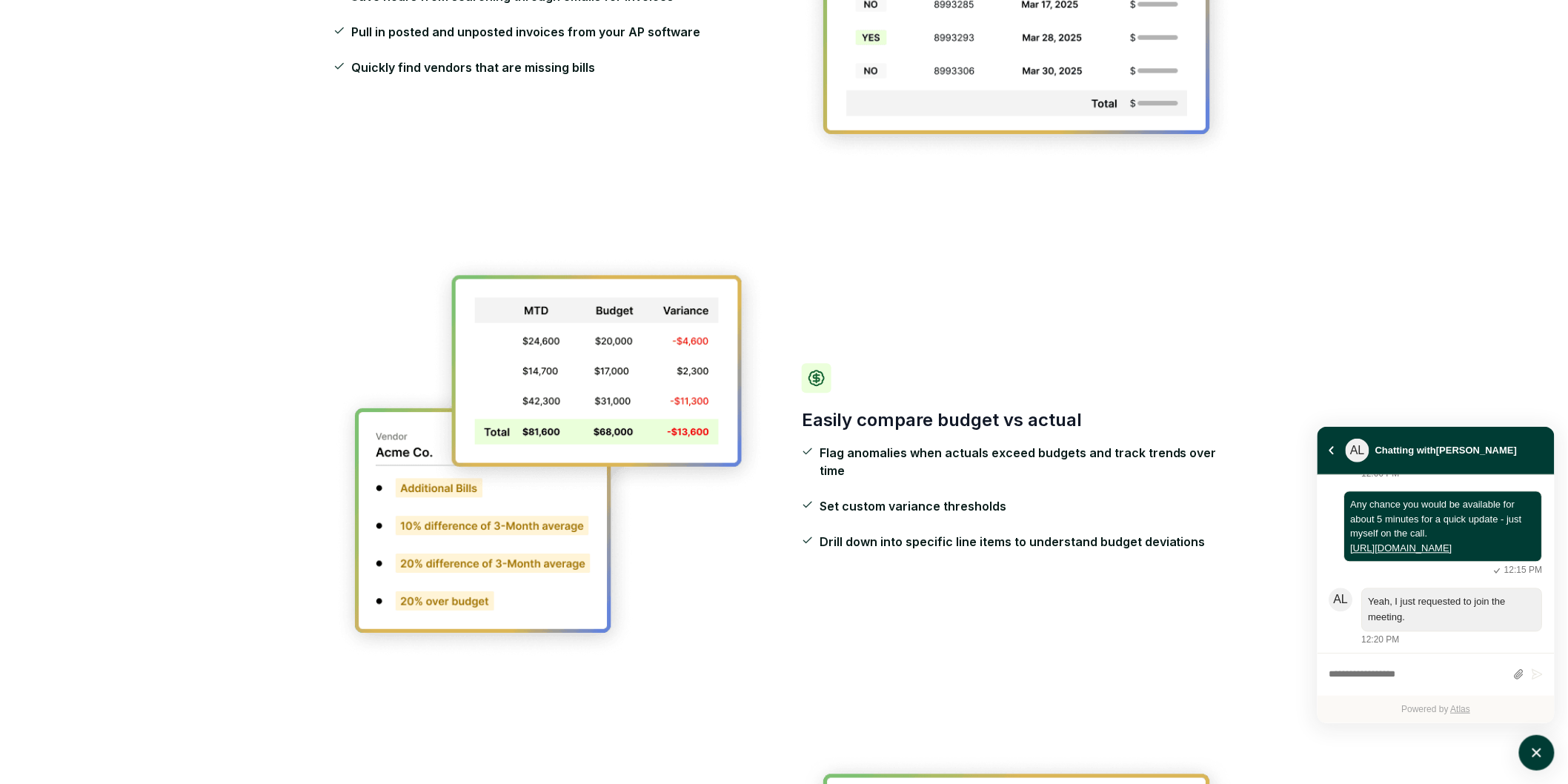
scroll to position [1235, 0]
drag, startPoint x: 878, startPoint y: 438, endPoint x: 975, endPoint y: 439, distance: 97.0
click at [974, 439] on div "Easily compare budget vs actual Flag anomalies when actuals exceed budgets and …" at bounding box center [1019, 457] width 433 height 188
click at [975, 439] on div "Easily compare budget vs actual Flag anomalies when actuals exceed budgets and …" at bounding box center [1019, 457] width 433 height 188
drag, startPoint x: 840, startPoint y: 461, endPoint x: 1106, endPoint y: 450, distance: 266.2
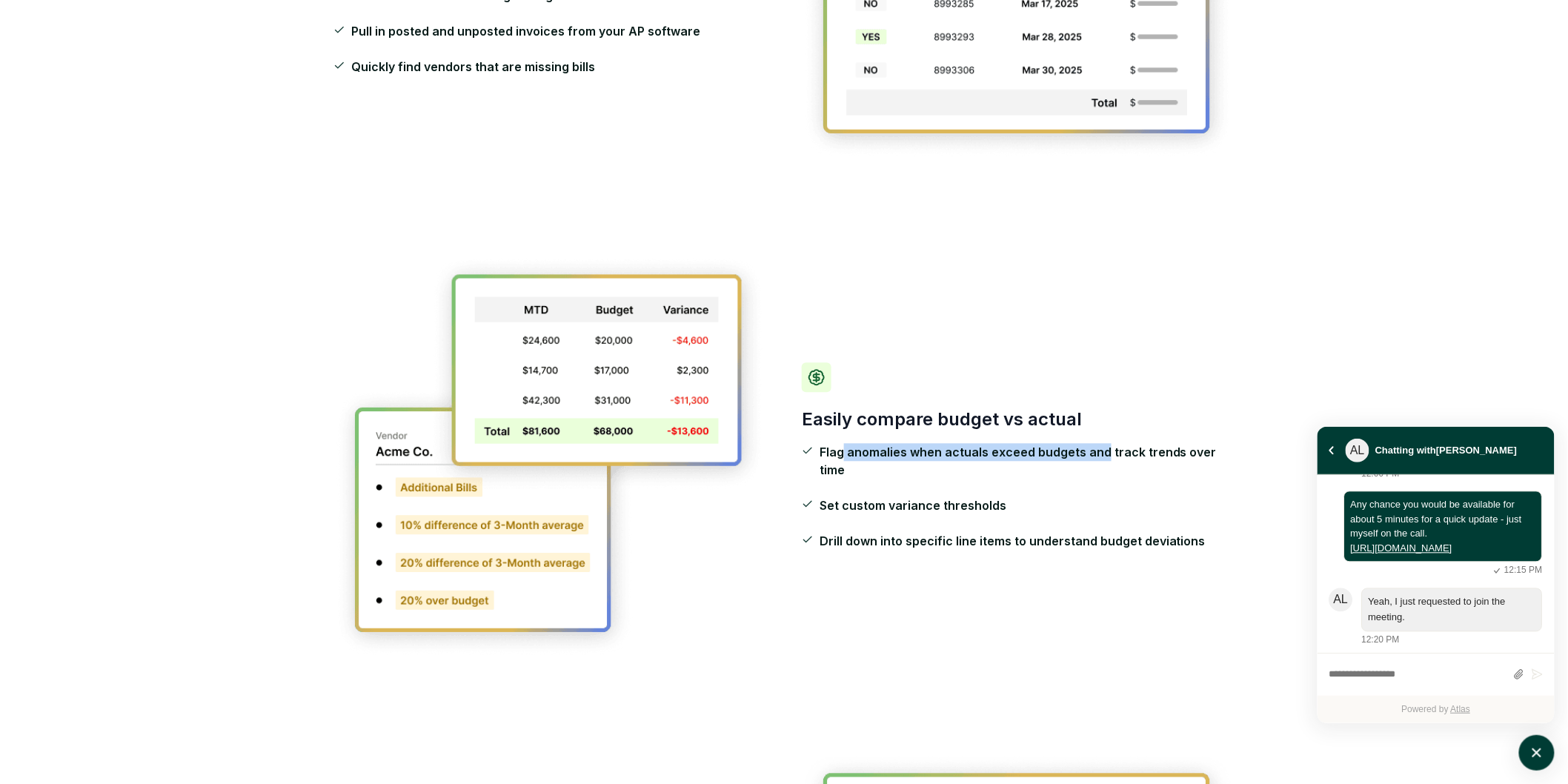
click at [1105, 449] on div "Easily compare budget vs actual Flag anomalies when actuals exceed budgets and …" at bounding box center [1019, 457] width 433 height 188
click at [1118, 455] on span "Flag anomalies when actuals exceed budgets and track trends over time" at bounding box center [1027, 460] width 415 height 35
drag, startPoint x: 944, startPoint y: 456, endPoint x: 1124, endPoint y: 460, distance: 180.0
click at [1121, 458] on span "Flag anomalies when actuals exceed budgets and track trends over time" at bounding box center [1027, 460] width 415 height 35
click at [1128, 461] on span "Flag anomalies when actuals exceed budgets and track trends over time" at bounding box center [1027, 460] width 415 height 35
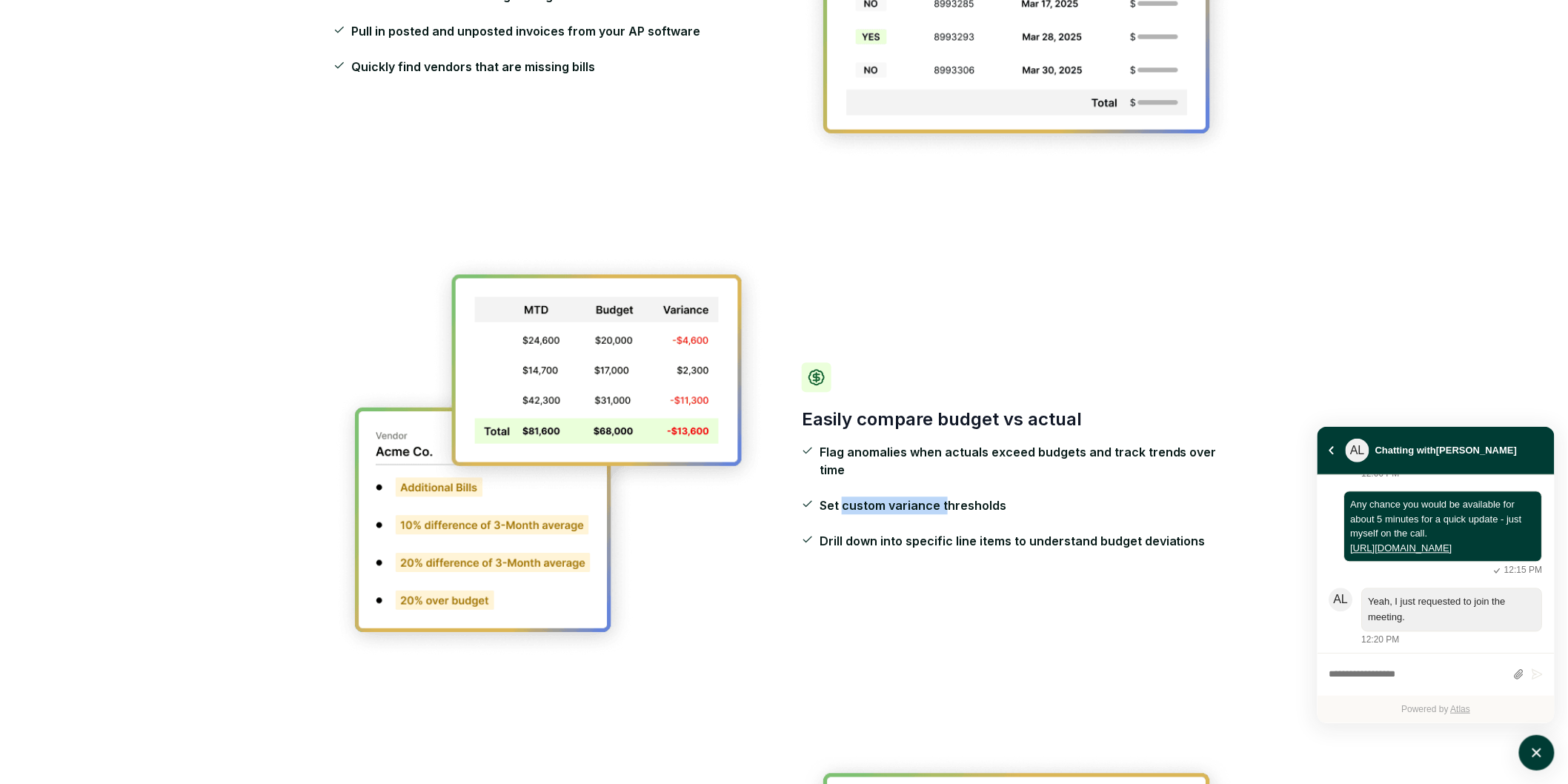
drag, startPoint x: 840, startPoint y: 493, endPoint x: 980, endPoint y: 514, distance: 141.6
click at [961, 507] on ul "Flag anomalies when actuals exceed budgets and track trends over time Set custo…" at bounding box center [1019, 496] width 433 height 106
click at [980, 514] on ul "Flag anomalies when actuals exceed budgets and track trends over time Set custo…" at bounding box center [1019, 496] width 433 height 106
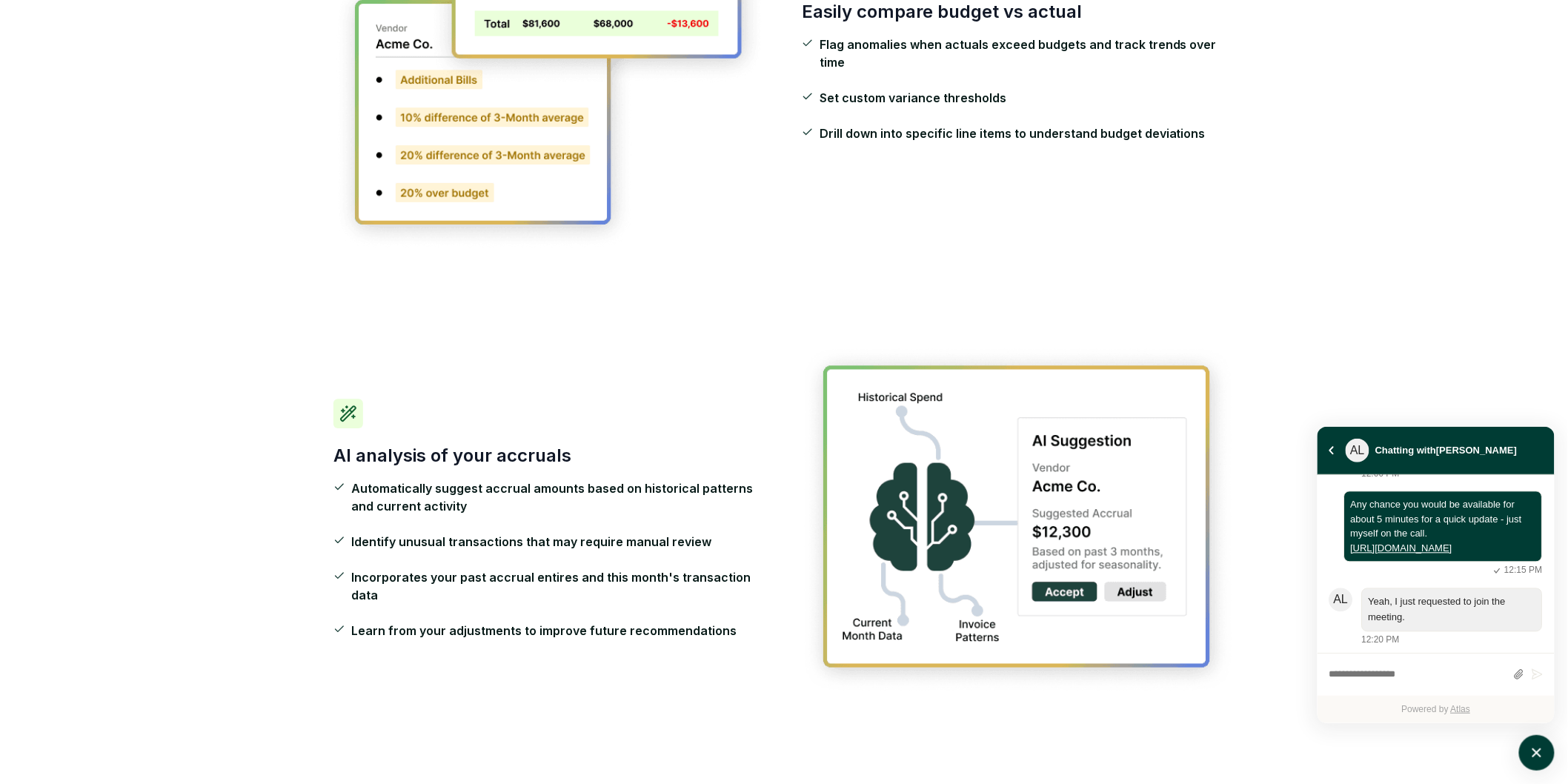
scroll to position [1646, 0]
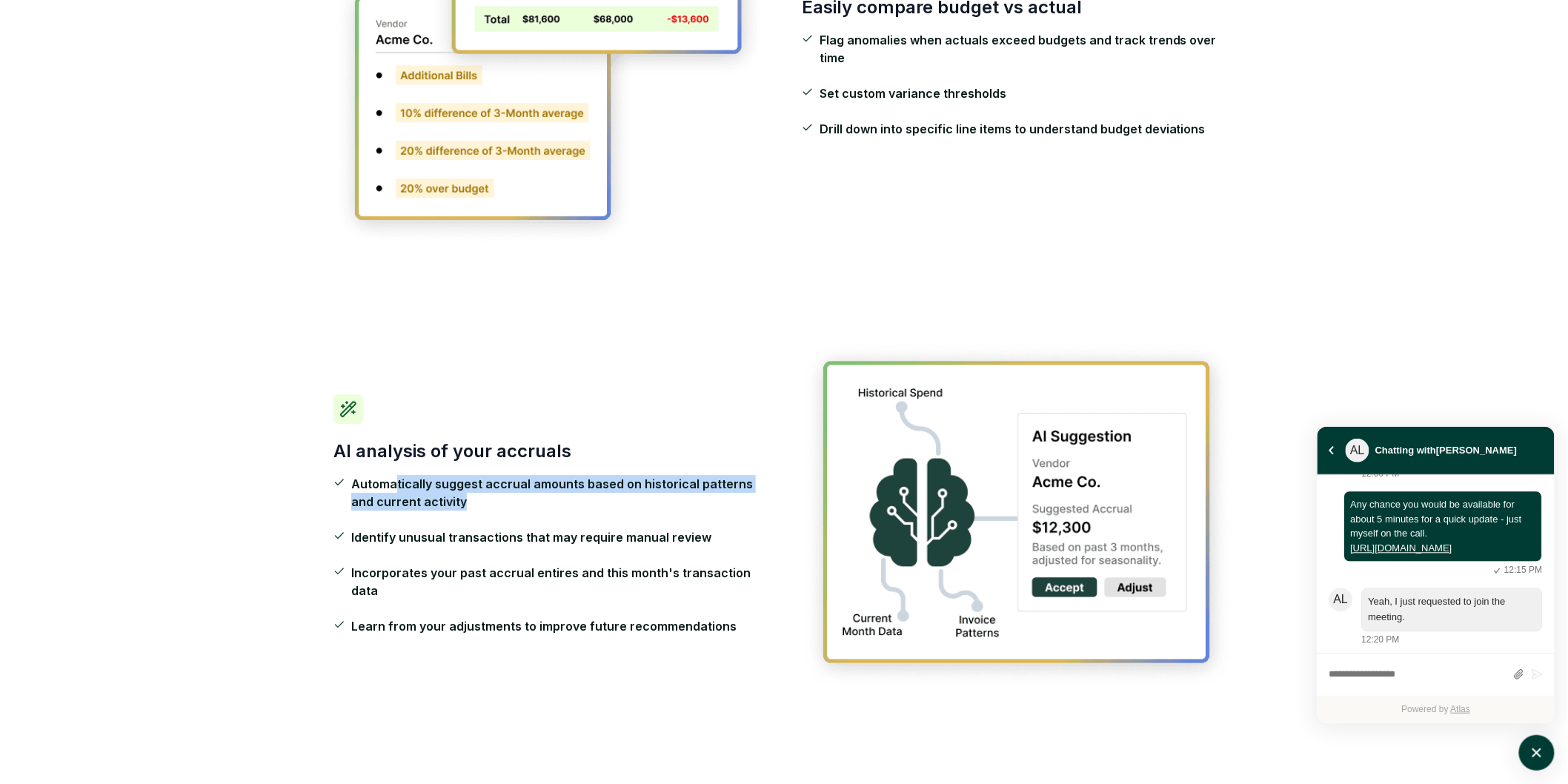
drag, startPoint x: 393, startPoint y: 487, endPoint x: 676, endPoint y: 502, distance: 283.4
click at [676, 502] on span "Automatically suggest accrual amounts based on historical patterns and current …" at bounding box center [559, 492] width 415 height 35
click at [678, 501] on span "Automatically suggest accrual amounts based on historical patterns and current …" at bounding box center [559, 492] width 415 height 35
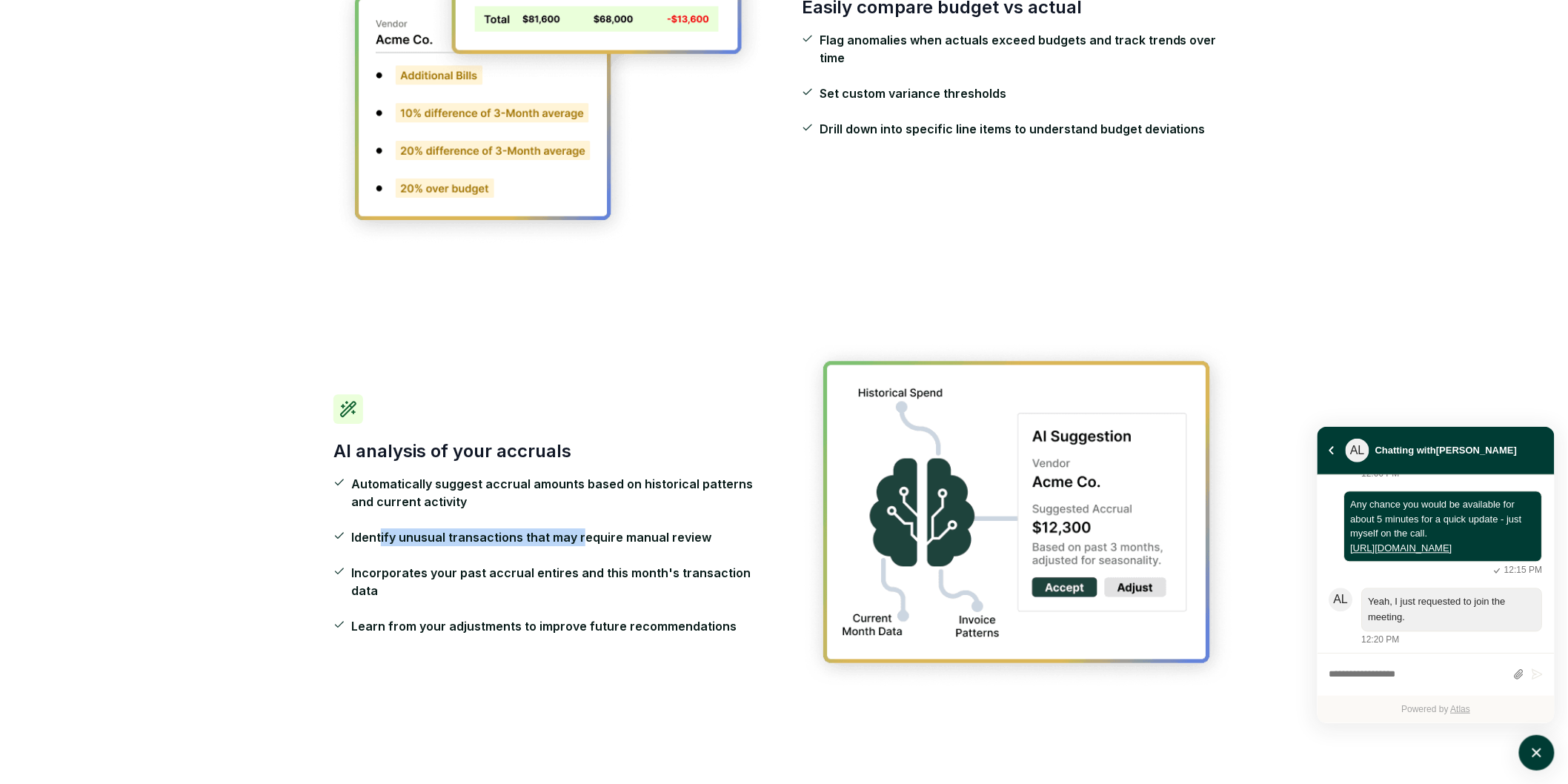
drag, startPoint x: 380, startPoint y: 545, endPoint x: 609, endPoint y: 544, distance: 229.0
click at [594, 544] on span "Identify unusual transactions that may require manual review" at bounding box center [531, 537] width 360 height 18
click at [609, 544] on span "Identify unusual transactions that may require manual review" at bounding box center [531, 537] width 360 height 18
drag, startPoint x: 579, startPoint y: 546, endPoint x: 662, endPoint y: 546, distance: 83.0
click at [653, 544] on span "Identify unusual transactions that may require manual review" at bounding box center [531, 537] width 360 height 18
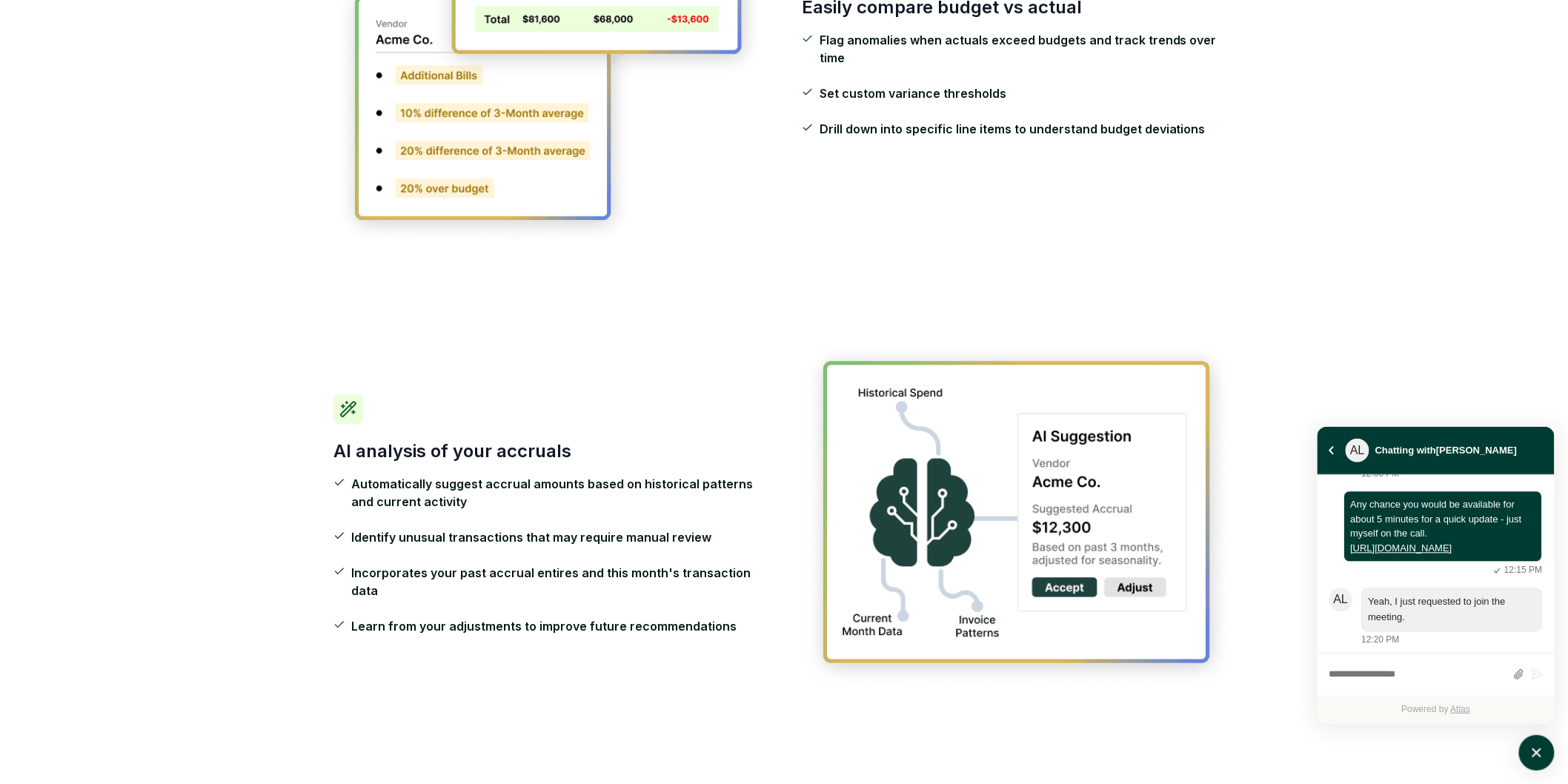
click at [672, 547] on span "Identify unusual transactions that may require manual review" at bounding box center [531, 537] width 360 height 18
drag, startPoint x: 379, startPoint y: 578, endPoint x: 713, endPoint y: 586, distance: 334.1
click at [713, 586] on span "Incorporates your past accrual entires and this month's transaction data" at bounding box center [559, 581] width 415 height 35
drag, startPoint x: 498, startPoint y: 586, endPoint x: 738, endPoint y: 586, distance: 240.0
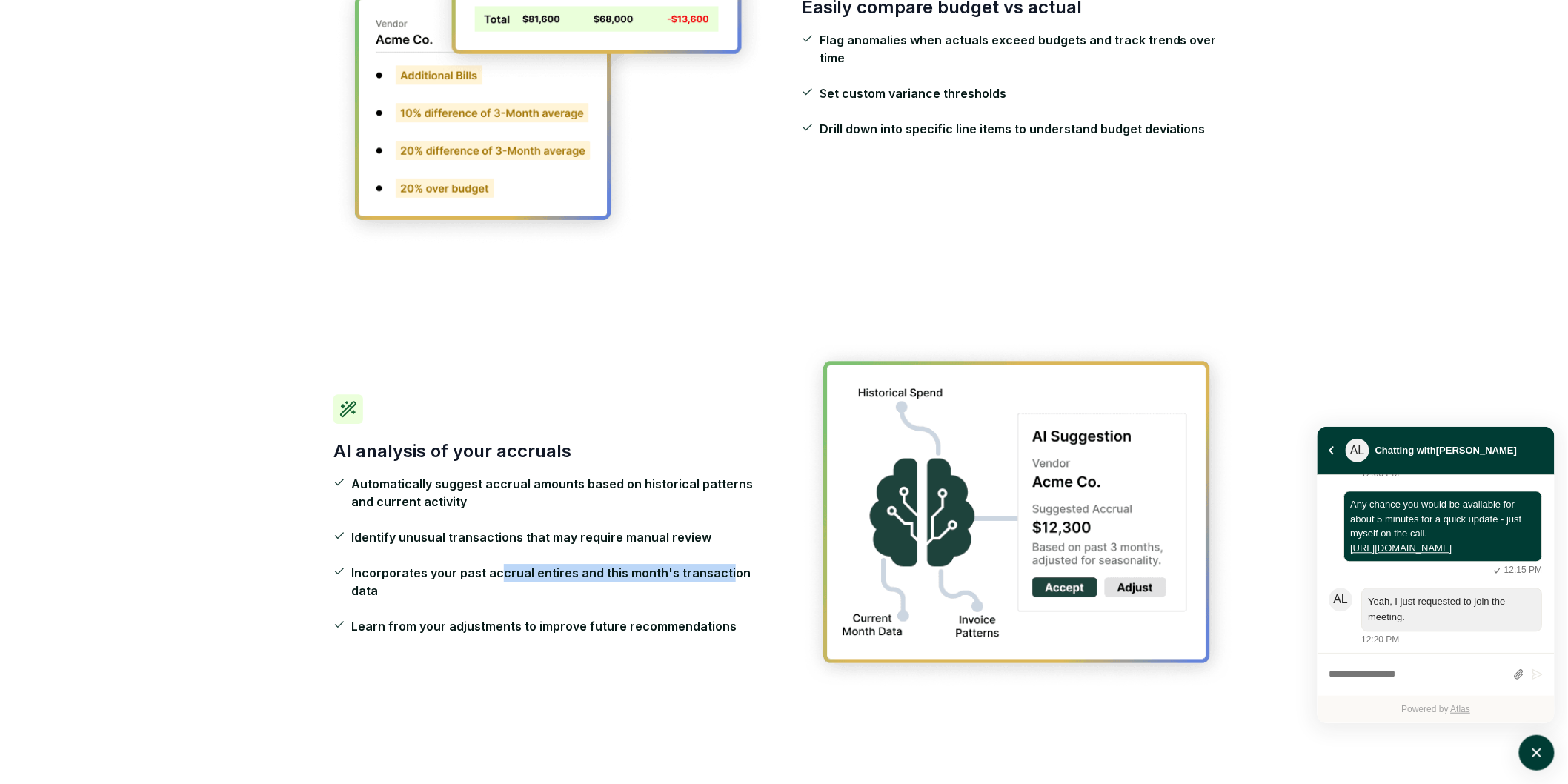
click at [736, 584] on span "Incorporates your past accrual entires and this month's transaction data" at bounding box center [559, 581] width 415 height 35
click at [738, 586] on span "Incorporates your past accrual entires and this month's transaction data" at bounding box center [559, 581] width 415 height 35
drag, startPoint x: 366, startPoint y: 620, endPoint x: 661, endPoint y: 622, distance: 295.0
click at [661, 622] on span "Learn from your adjustments to improve future recommendations" at bounding box center [544, 626] width 386 height 18
click at [661, 622] on span "Learn from your adjustments to improve future recommendations" at bounding box center [544, 626] width 386 height 18
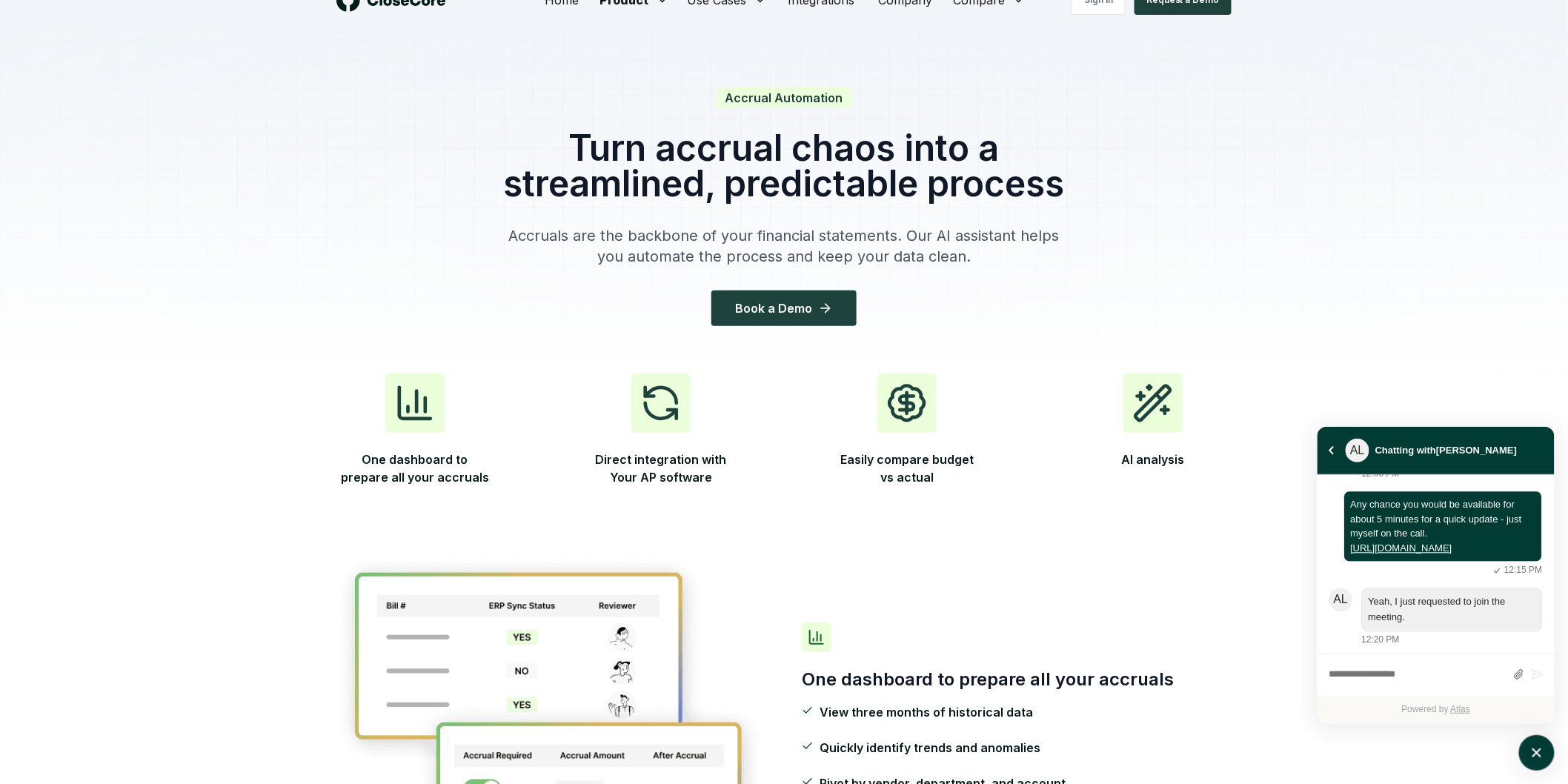
scroll to position [0, 0]
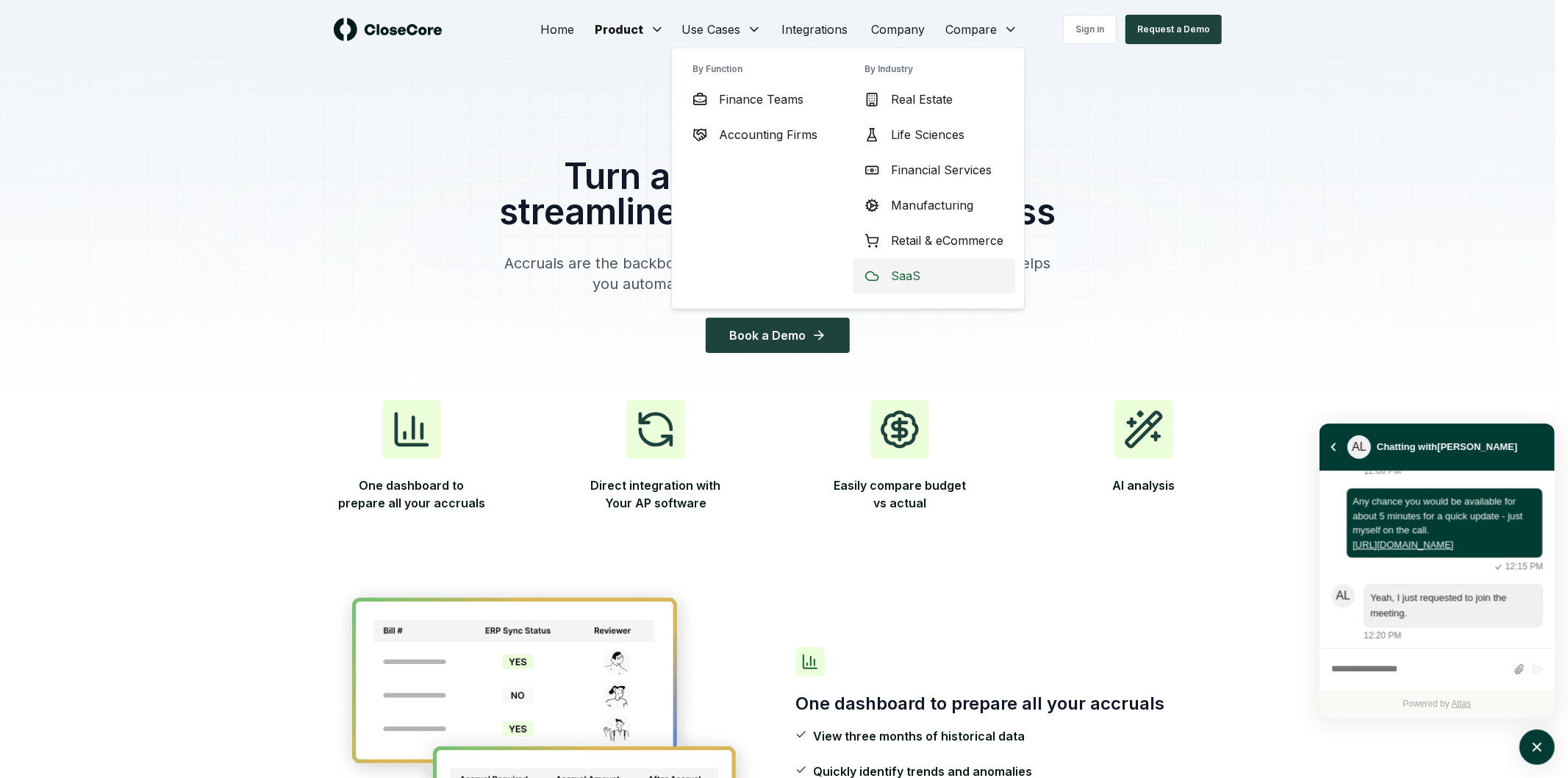
click at [923, 267] on div "SaaS" at bounding box center [934, 275] width 162 height 35
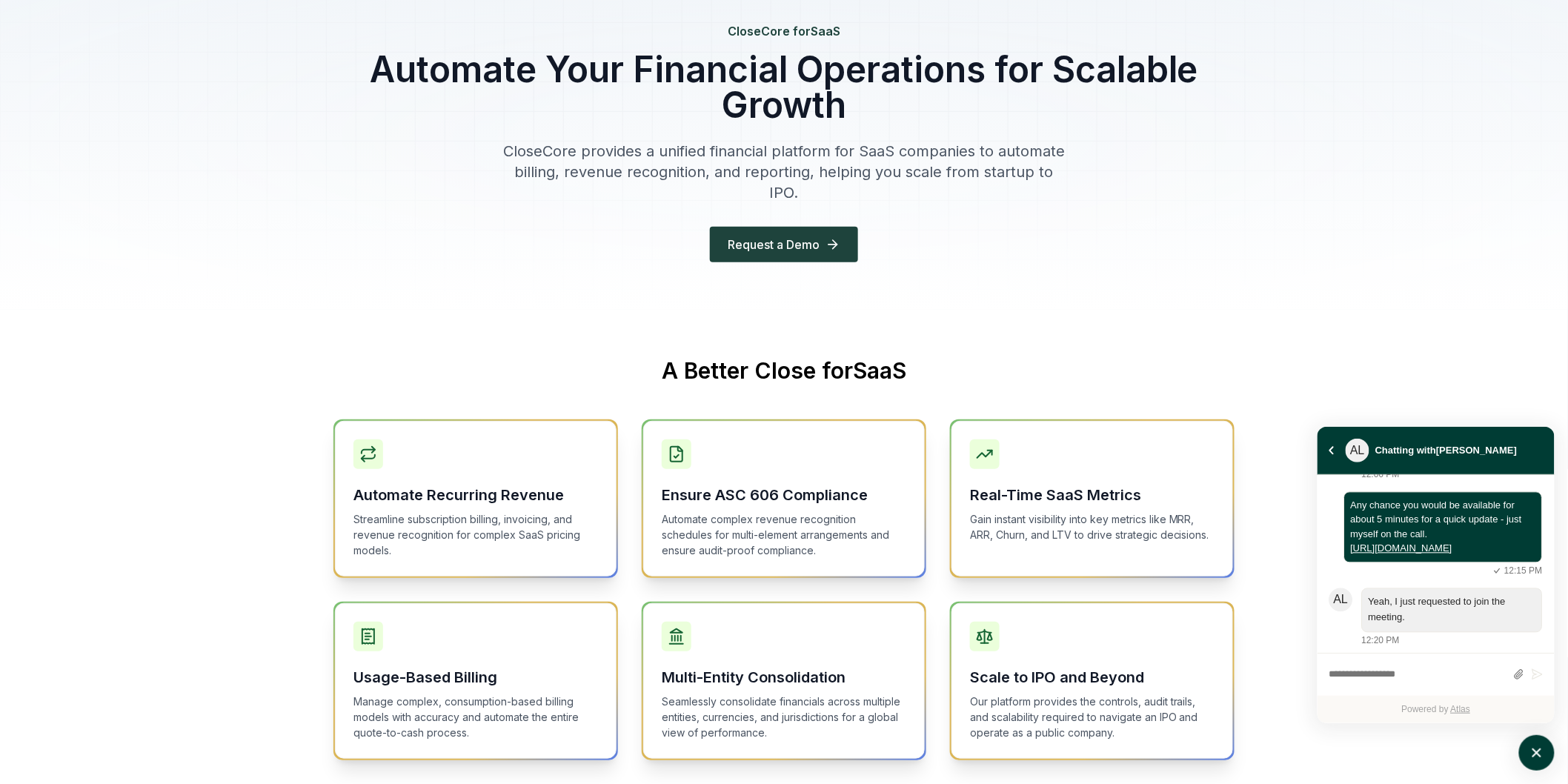
scroll to position [165, 0]
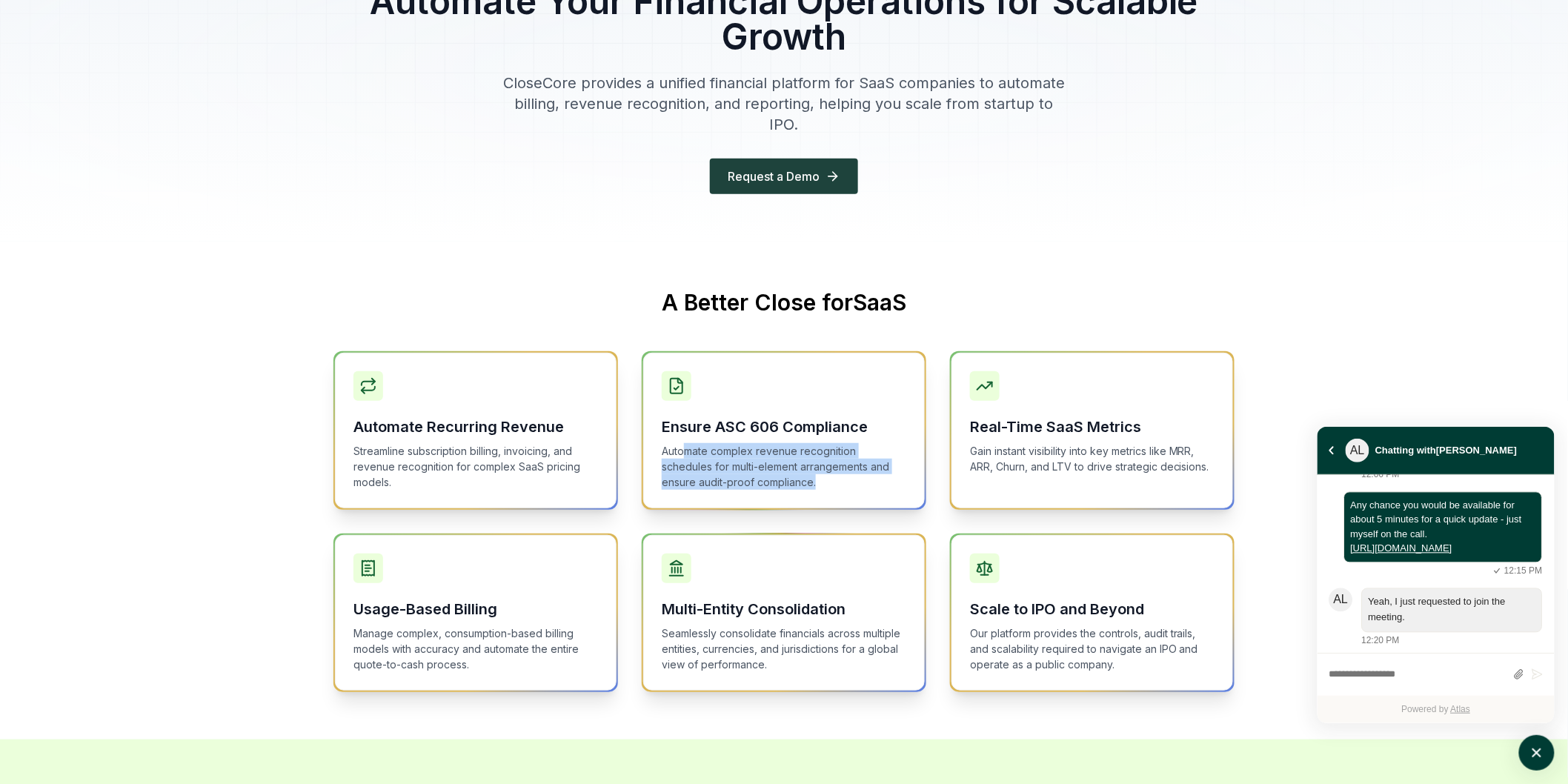
drag, startPoint x: 764, startPoint y: 447, endPoint x: 826, endPoint y: 475, distance: 68.0
click at [826, 475] on div "Ensure ASC 606 Compliance Automate complex revenue recognition schedules for mu…" at bounding box center [784, 431] width 281 height 156
click at [832, 473] on div "Ensure ASC 606 Compliance Automate complex revenue recognition schedules for mu…" at bounding box center [784, 431] width 281 height 156
click at [822, 443] on p "Automate complex revenue recognition schedules for multi-element arrangements a…" at bounding box center [784, 466] width 245 height 47
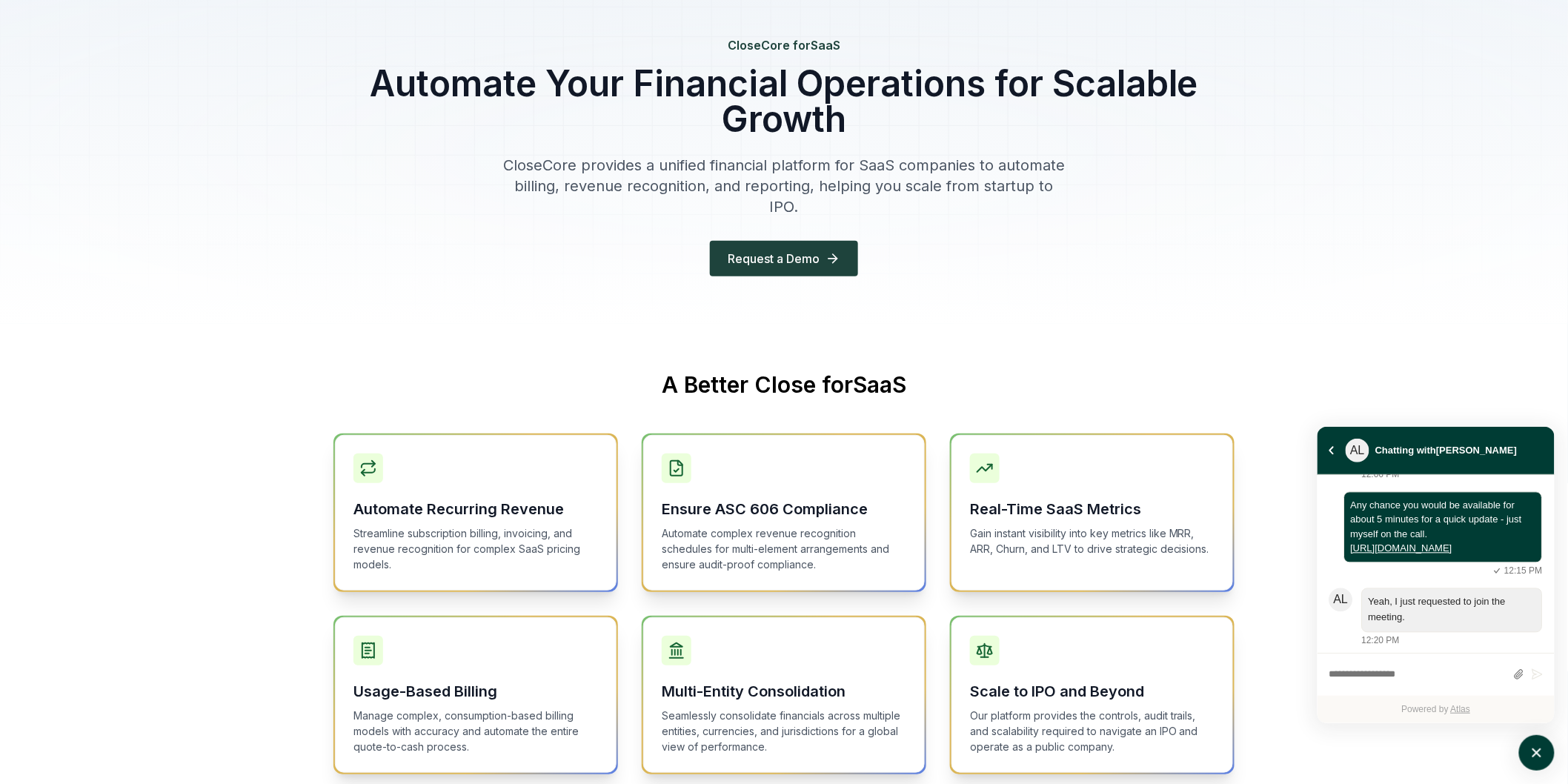
scroll to position [0, 0]
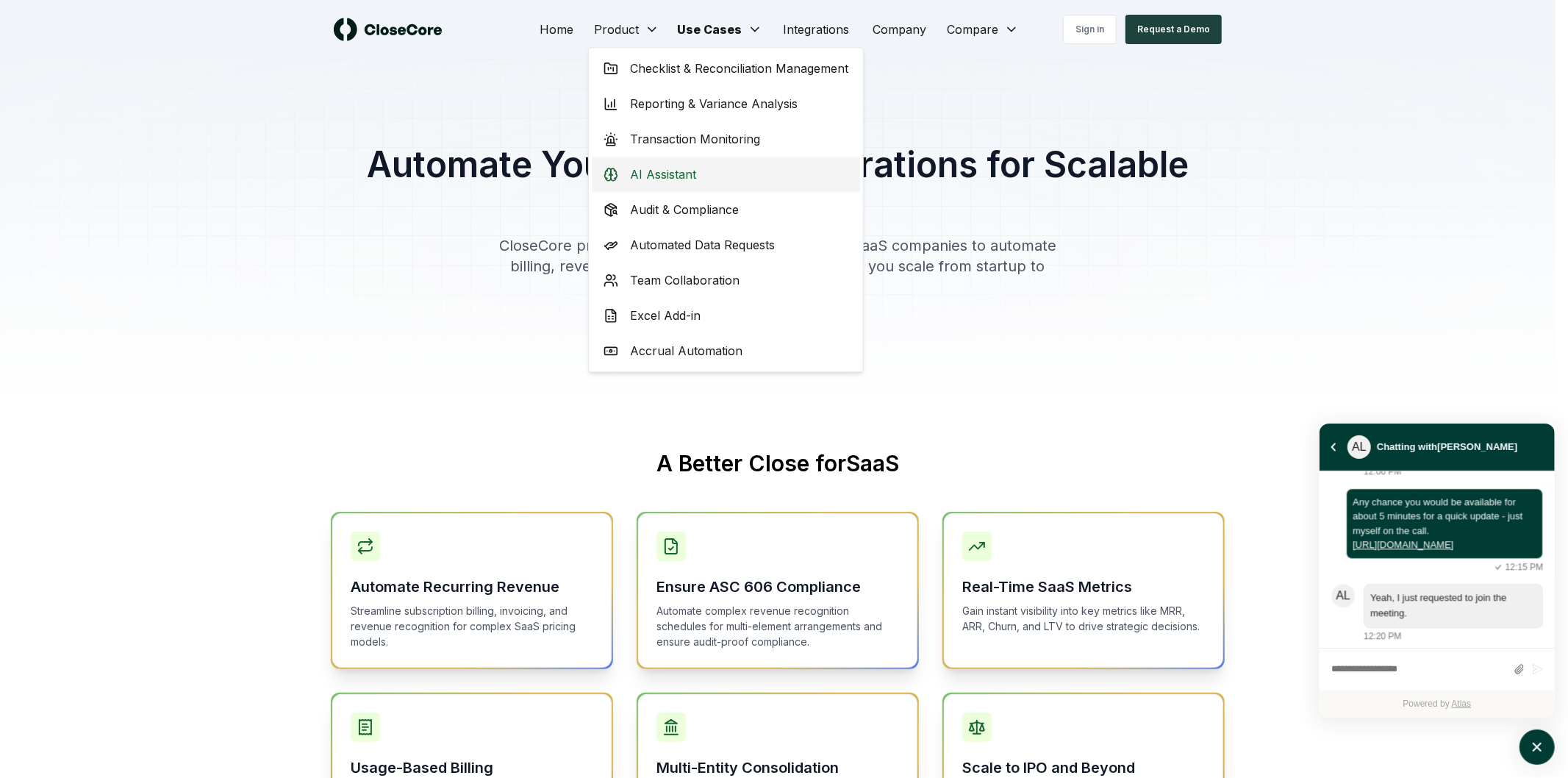
click at [702, 184] on div "AI Assistant" at bounding box center [726, 174] width 269 height 35
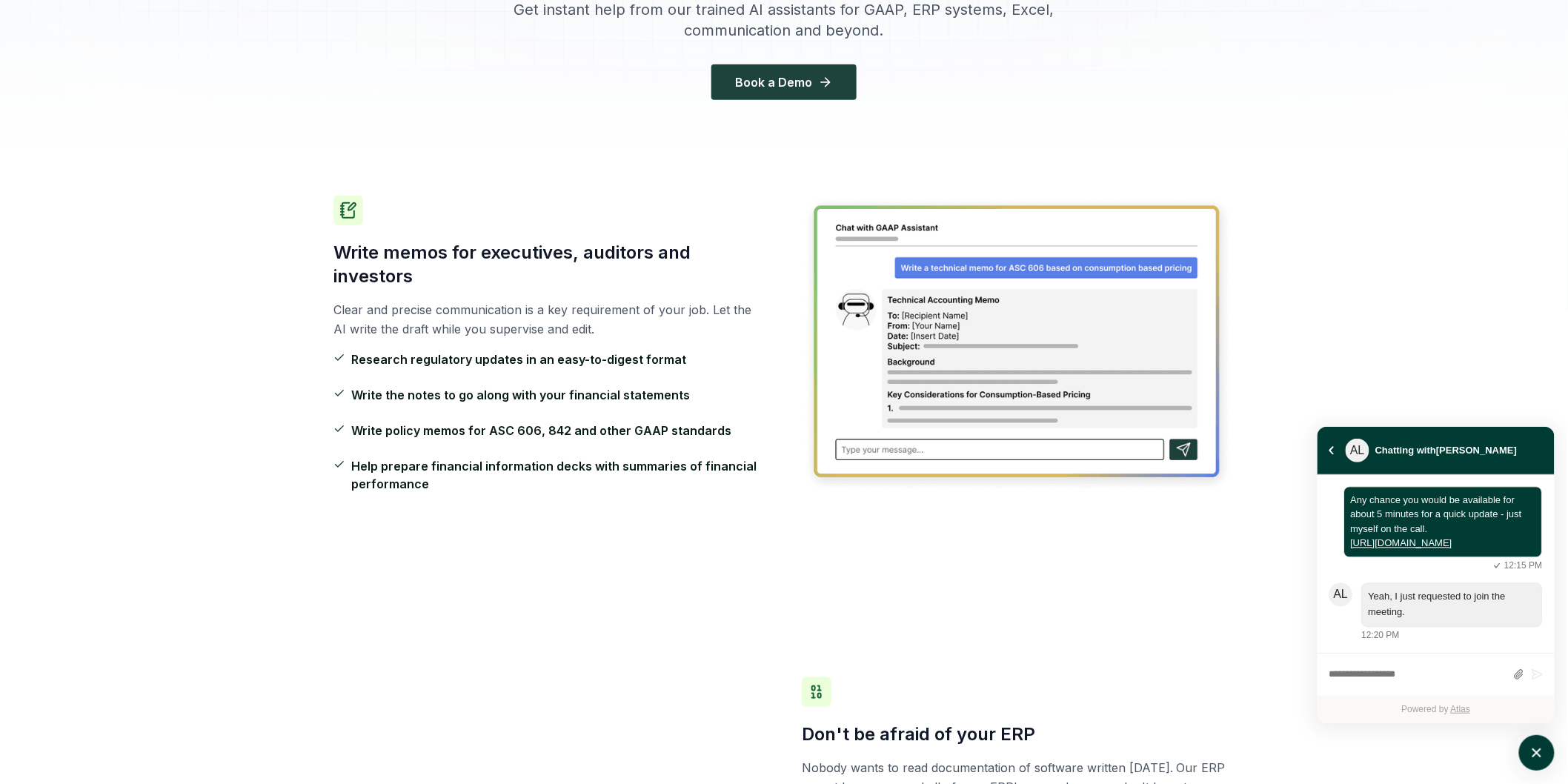
scroll to position [494, 0]
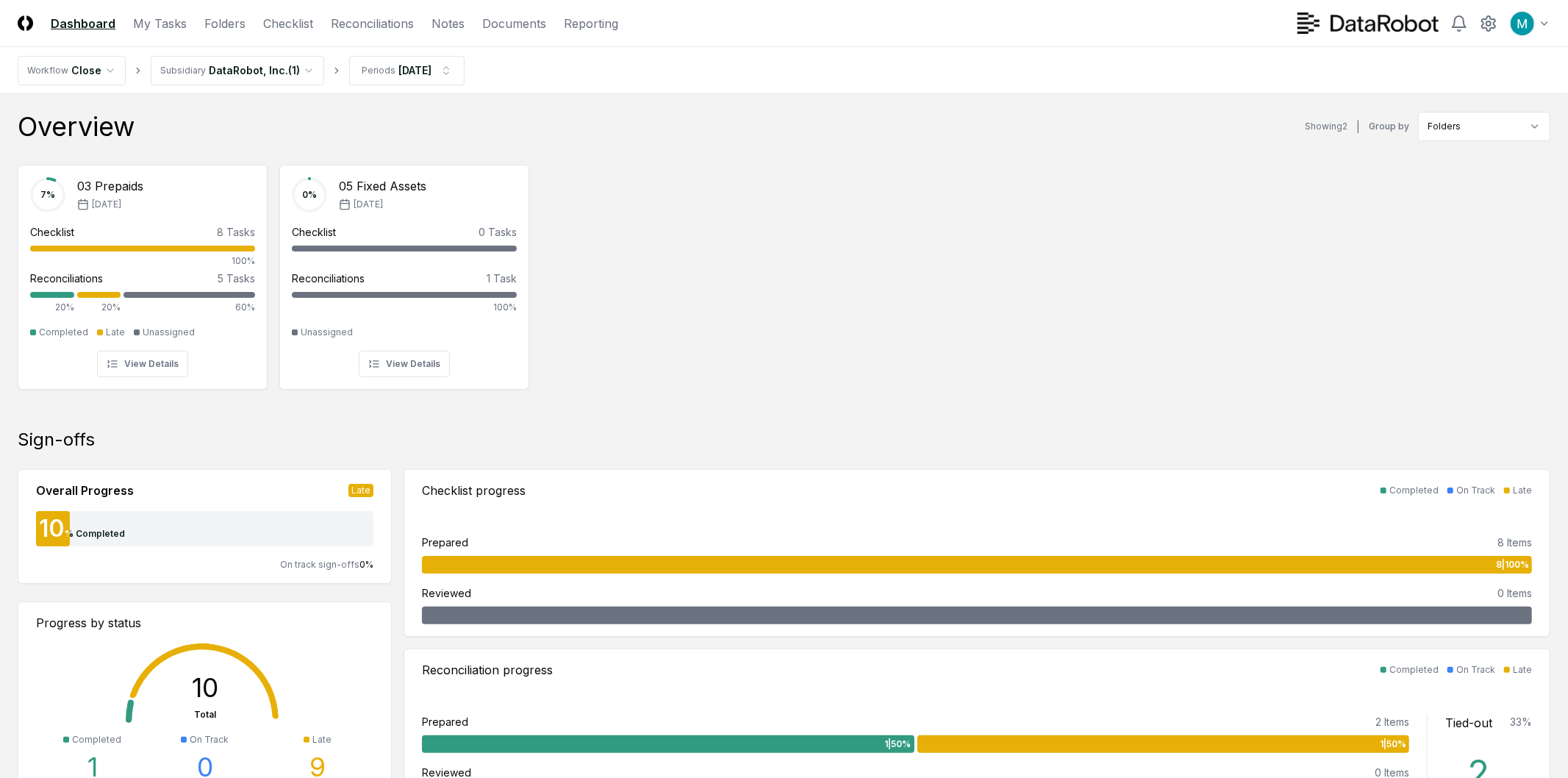
scroll to position [833, 0]
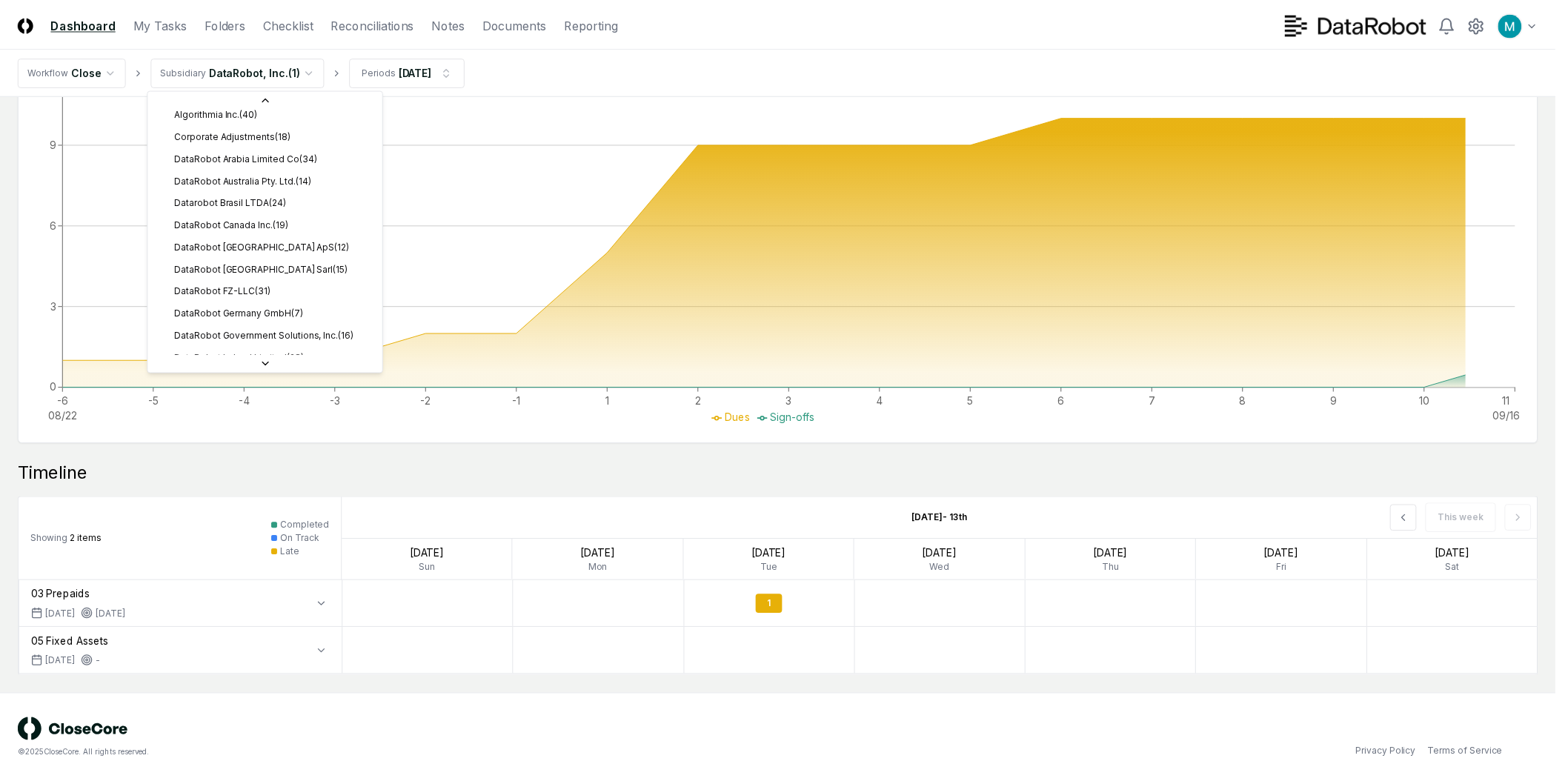
scroll to position [0, 0]
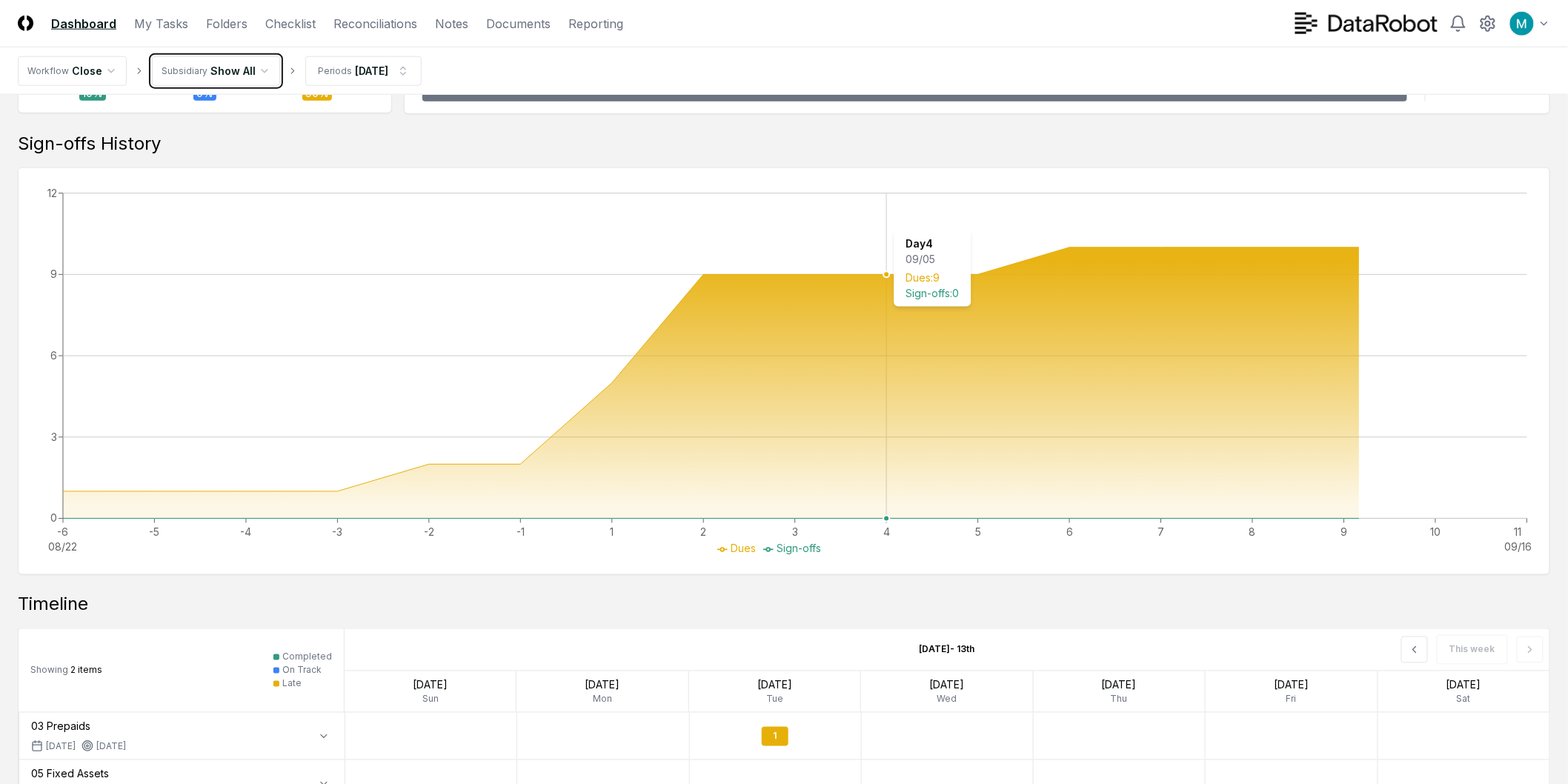
scroll to position [840, 0]
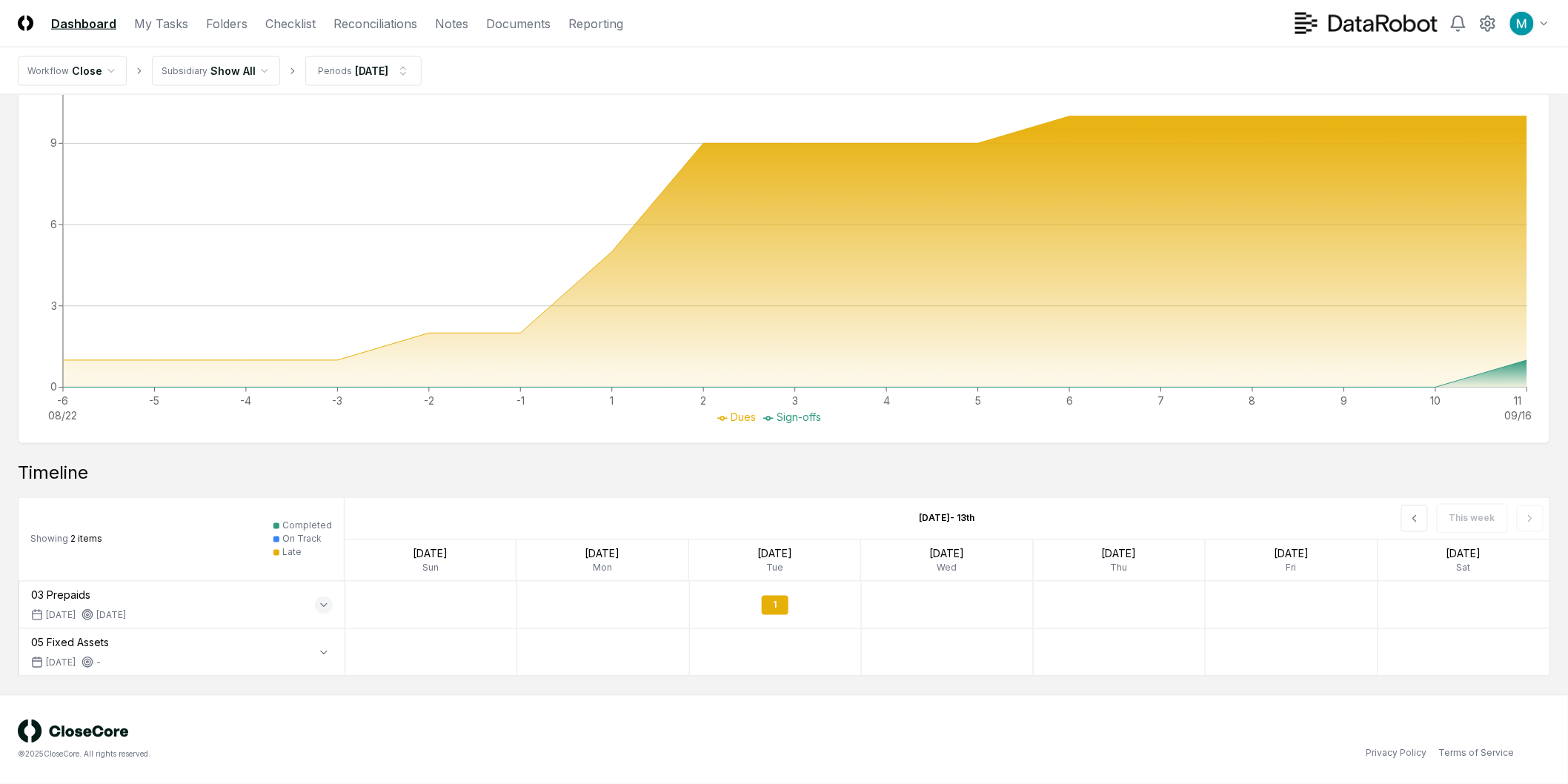
click at [326, 605] on icon "button" at bounding box center [324, 605] width 6 height 3
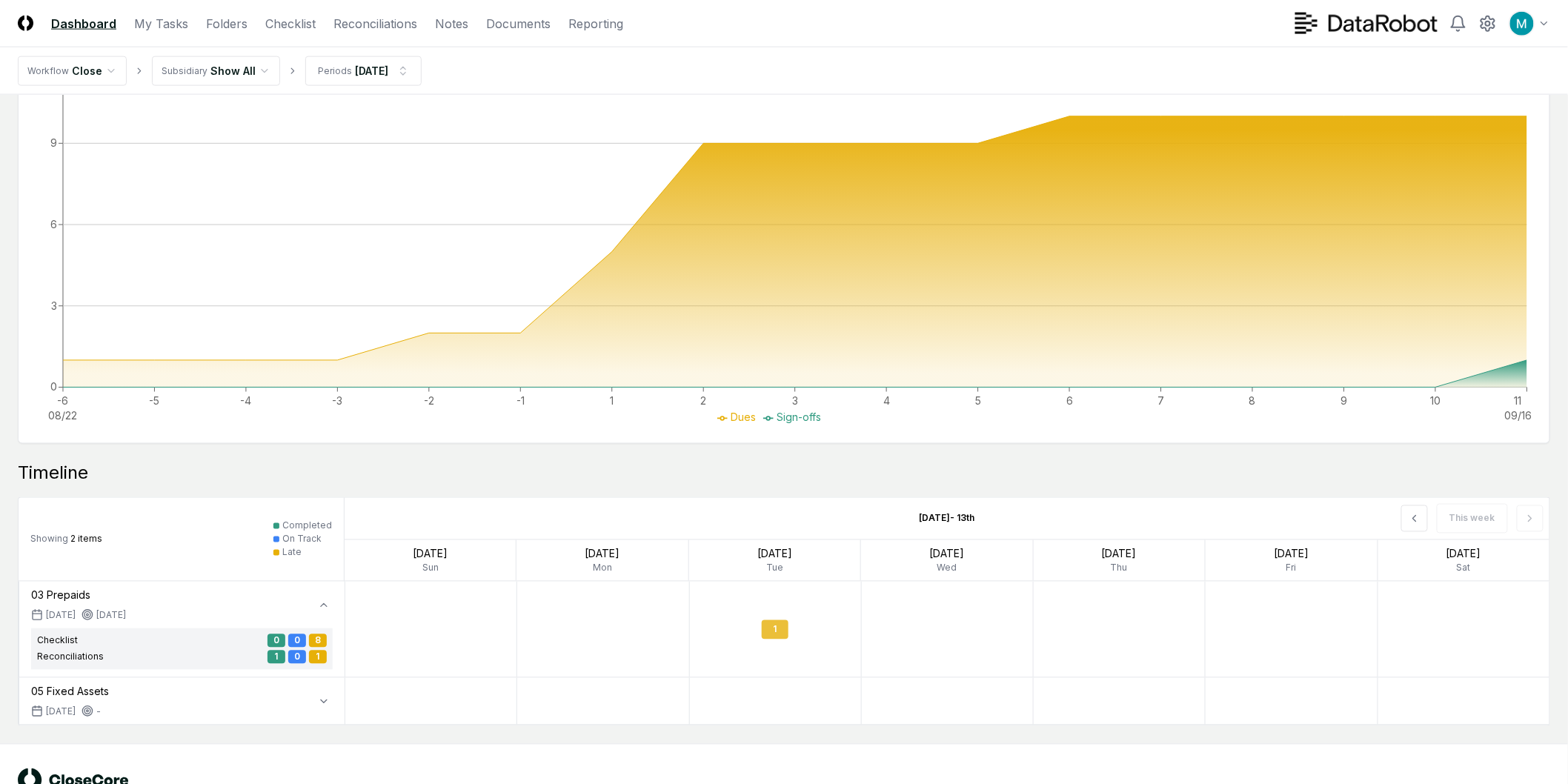
click at [769, 622] on div "1" at bounding box center [775, 630] width 27 height 19
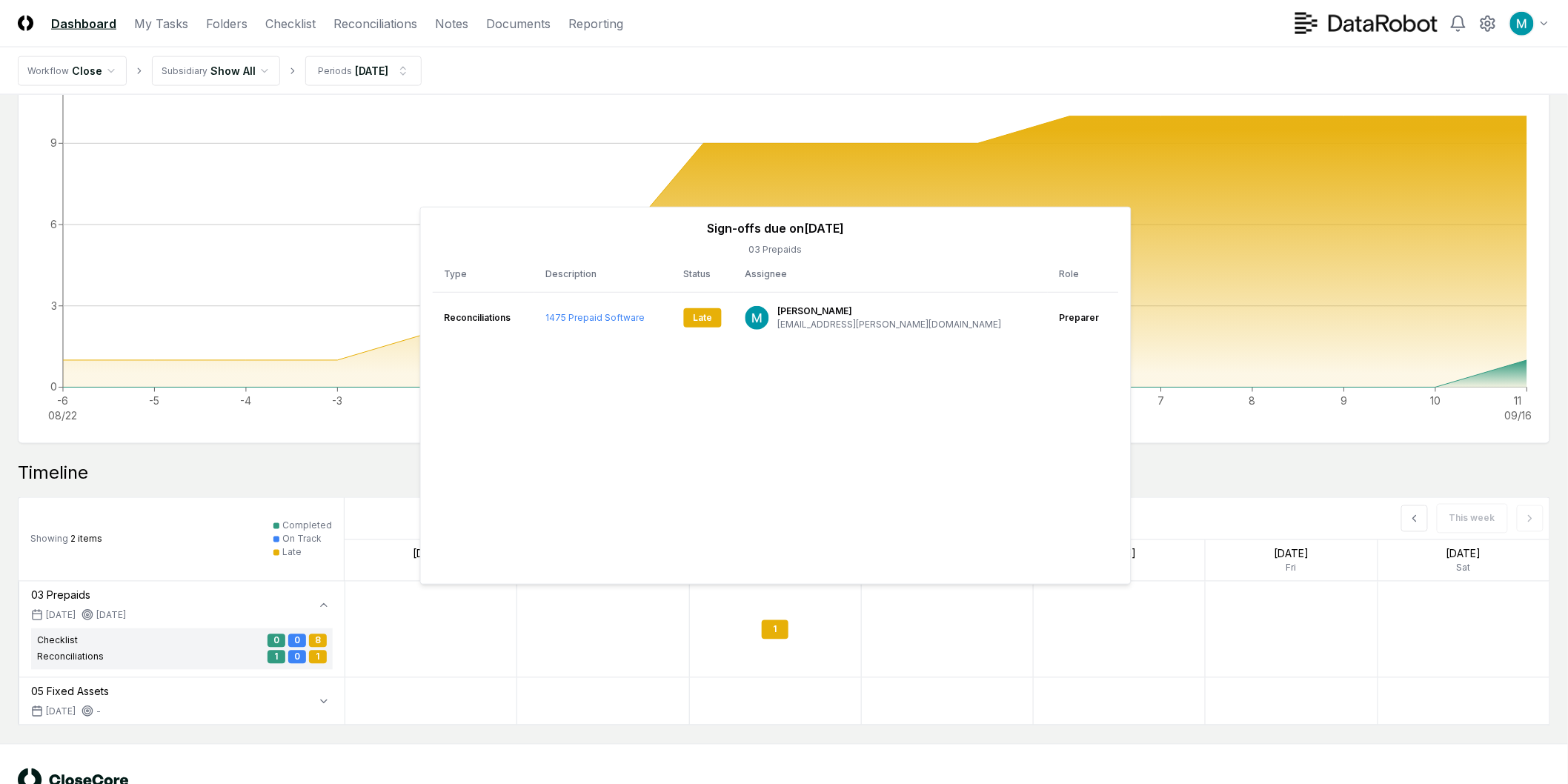
click at [867, 618] on div at bounding box center [948, 630] width 172 height 96
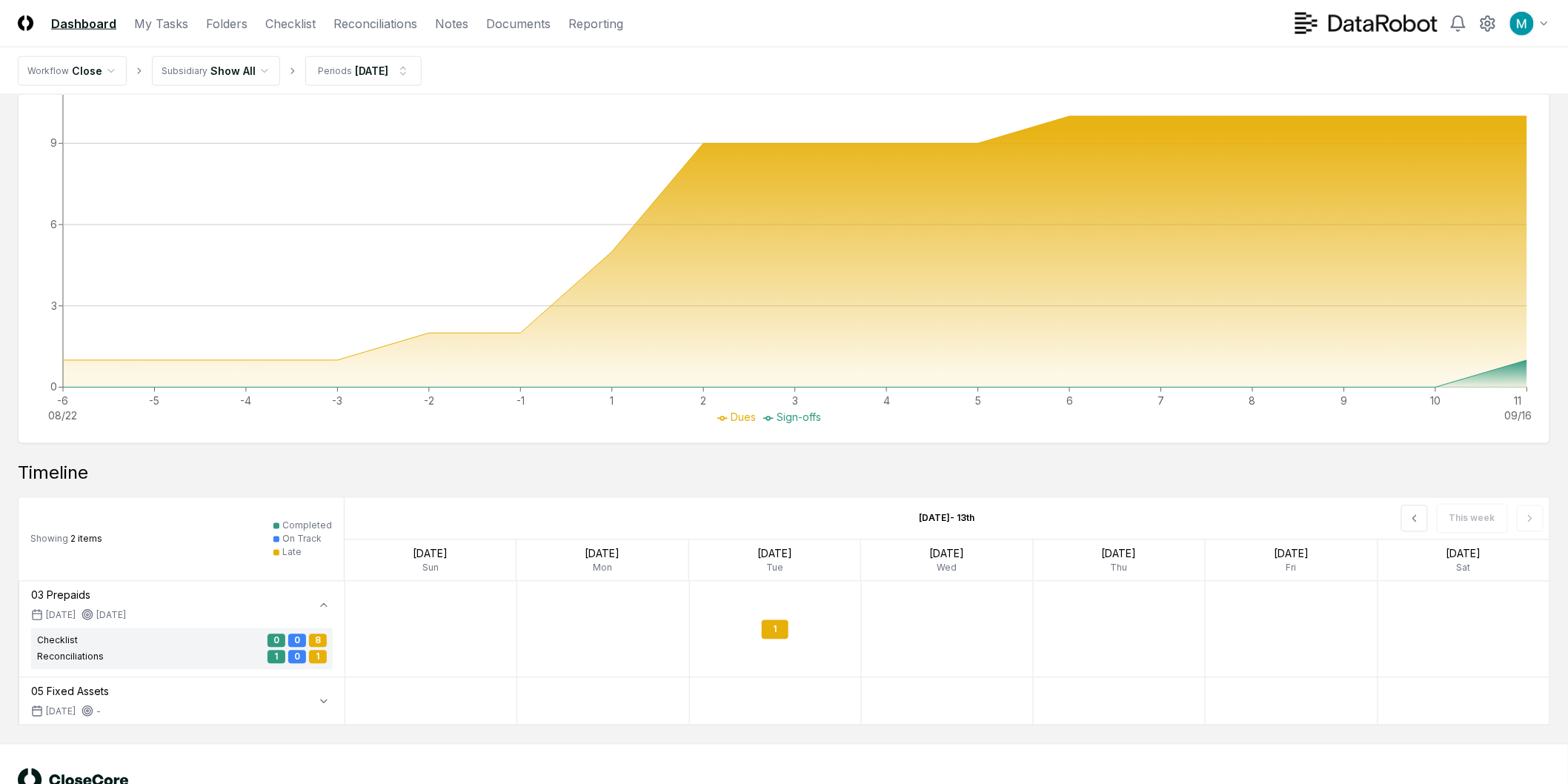
drag, startPoint x: 891, startPoint y: 624, endPoint x: 1110, endPoint y: 631, distance: 219.1
drag, startPoint x: 1003, startPoint y: 642, endPoint x: 794, endPoint y: 636, distance: 209.1
click at [412, 623] on div at bounding box center [432, 630] width 172 height 96
click at [320, 641] on div "8" at bounding box center [318, 641] width 18 height 13
click at [330, 703] on button "button" at bounding box center [324, 702] width 18 height 18
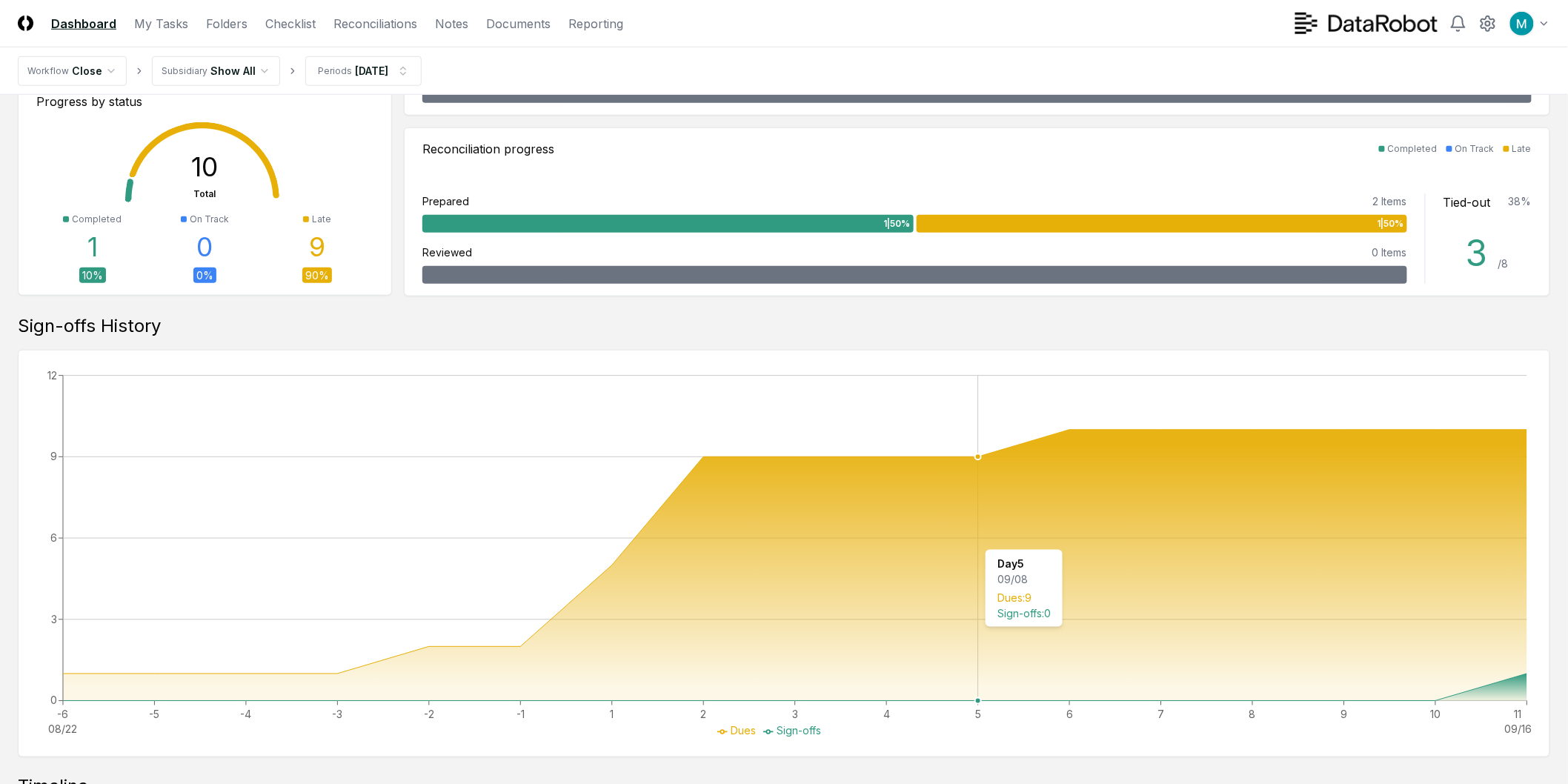
scroll to position [937, 0]
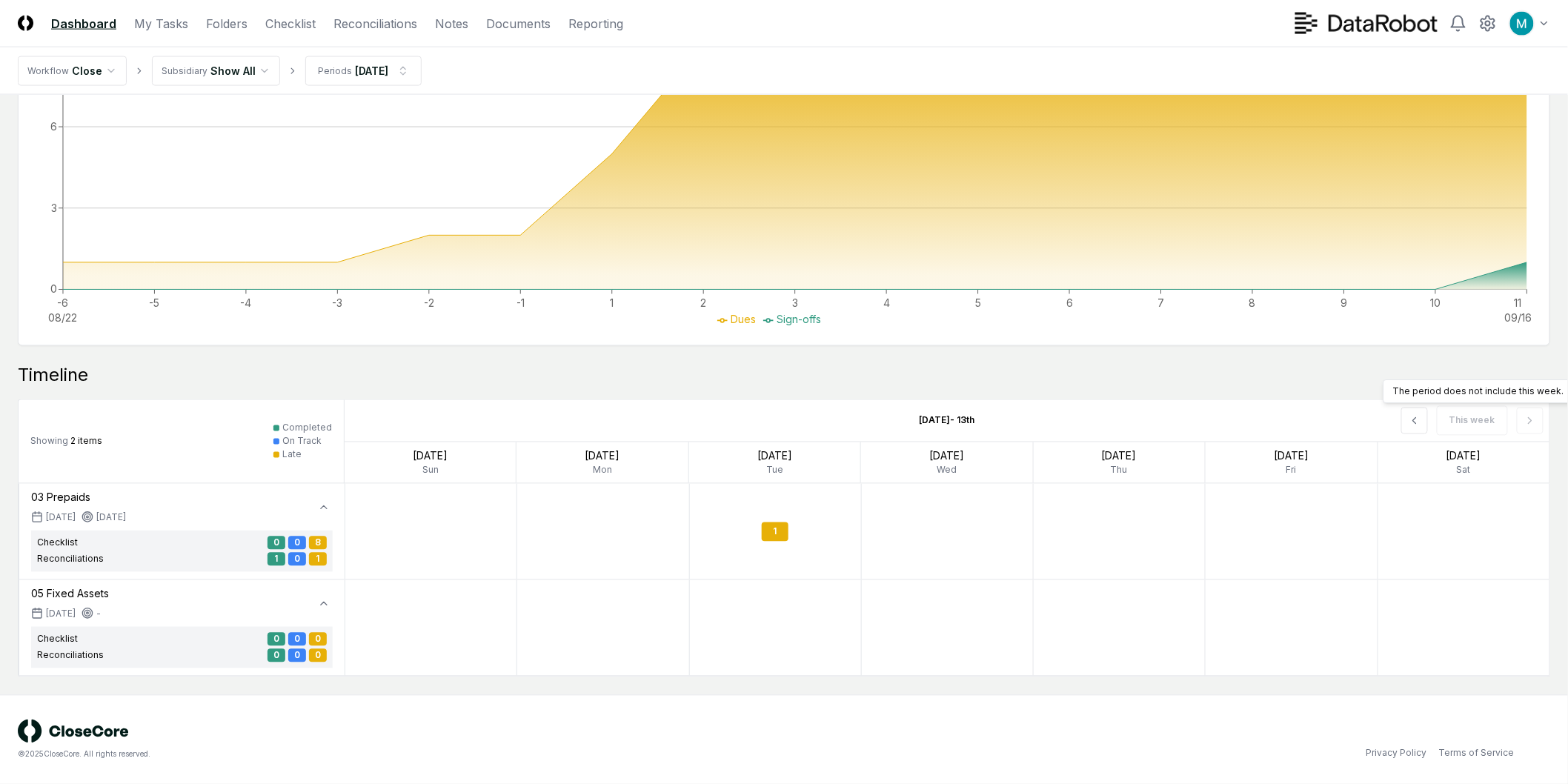
click at [1510, 418] on div "This week The period does not include this week. The period does not include th…" at bounding box center [1309, 420] width 482 height 41
click at [1537, 416] on div "This week" at bounding box center [1309, 420] width 482 height 41
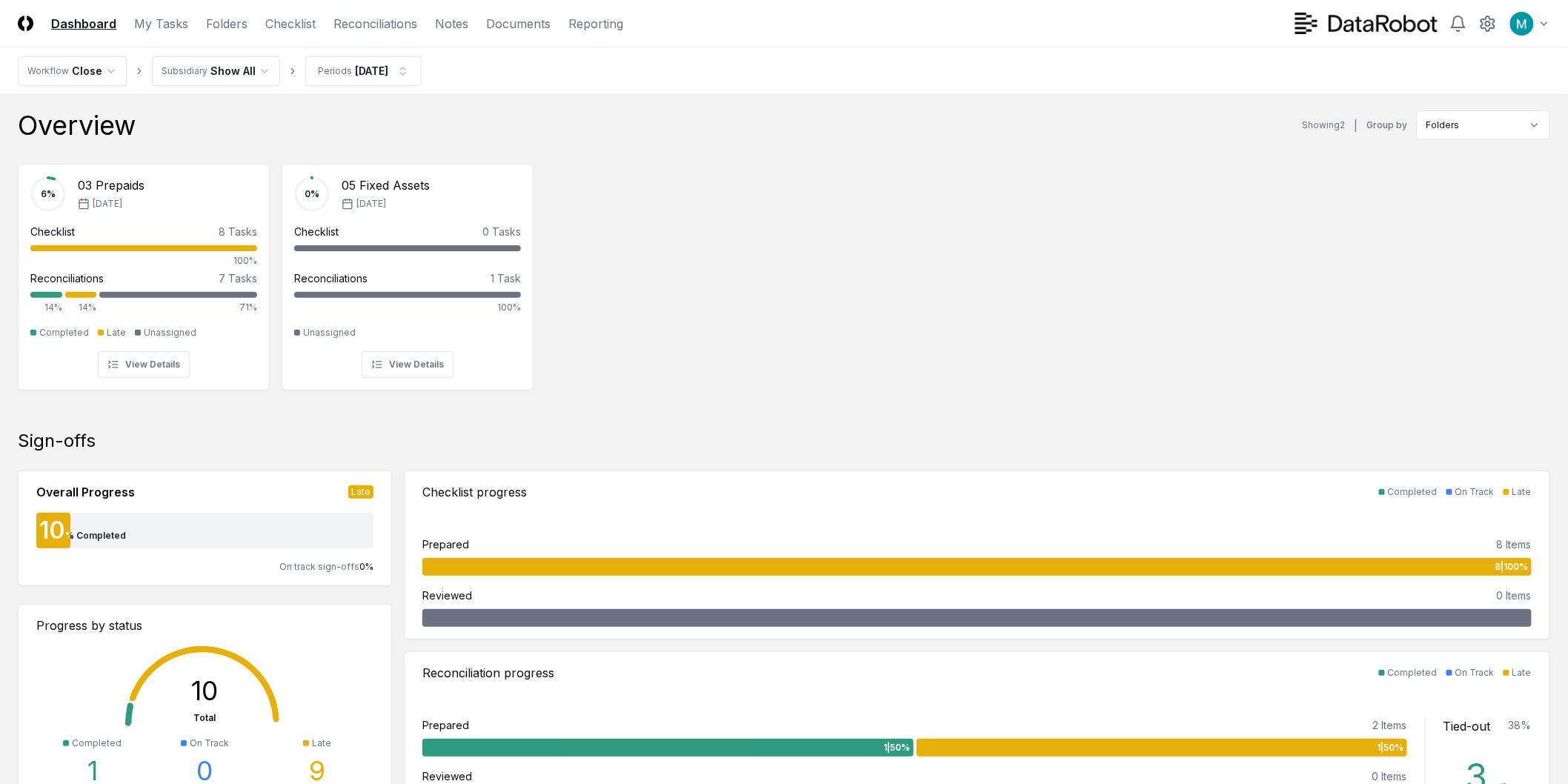
scroll to position [0, 0]
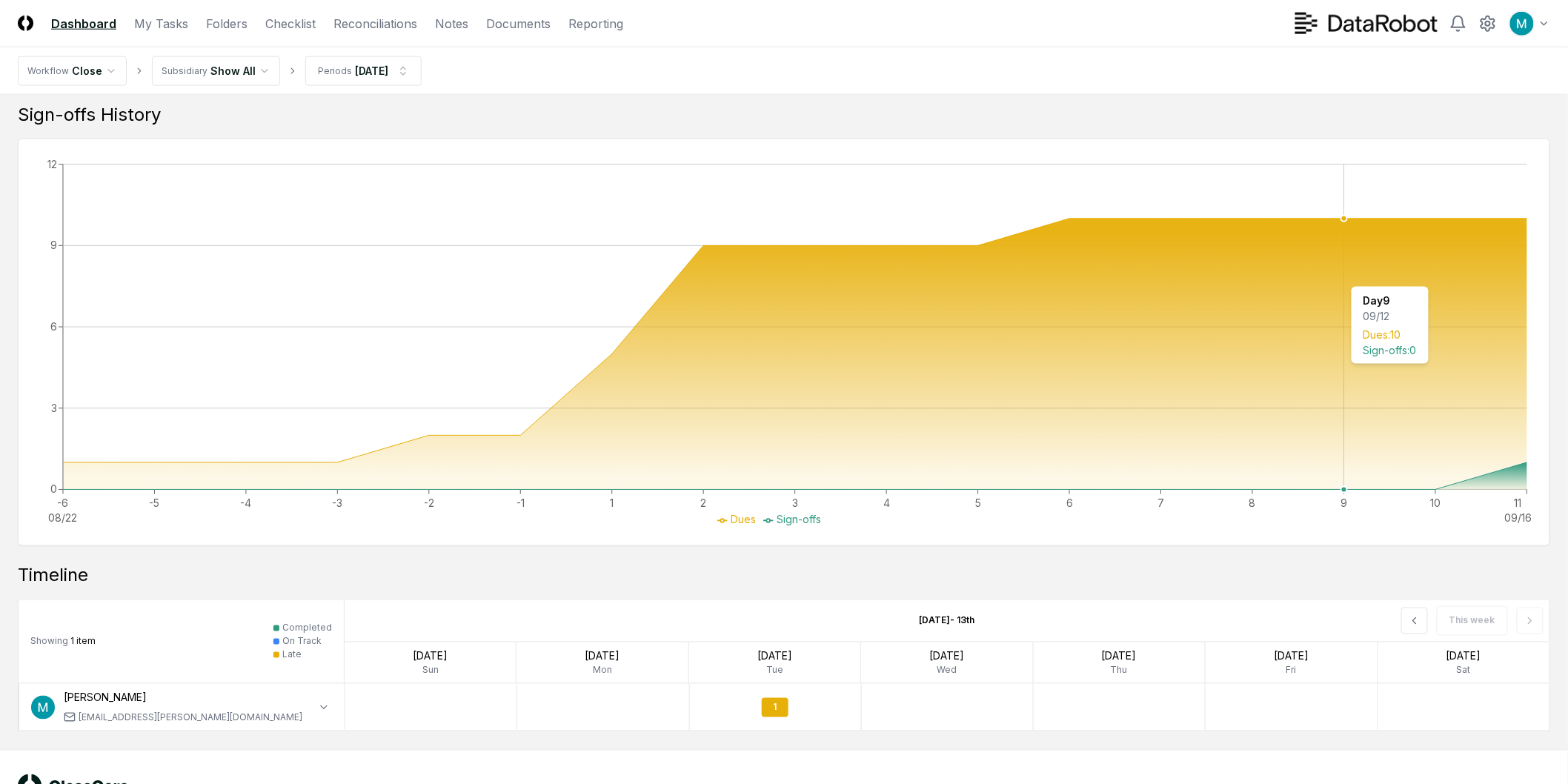
scroll to position [792, 0]
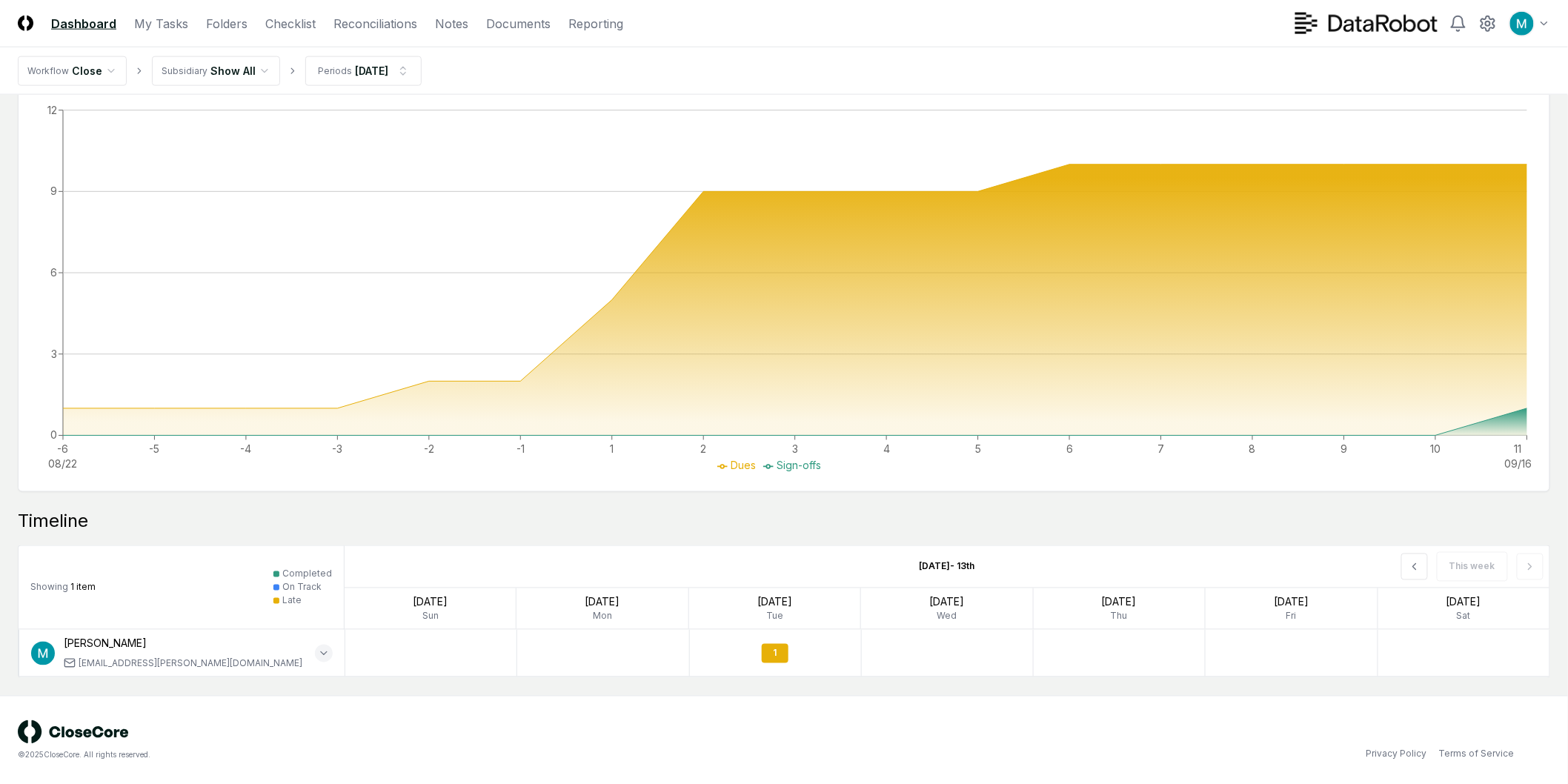
click at [326, 654] on icon "button" at bounding box center [324, 654] width 11 height 11
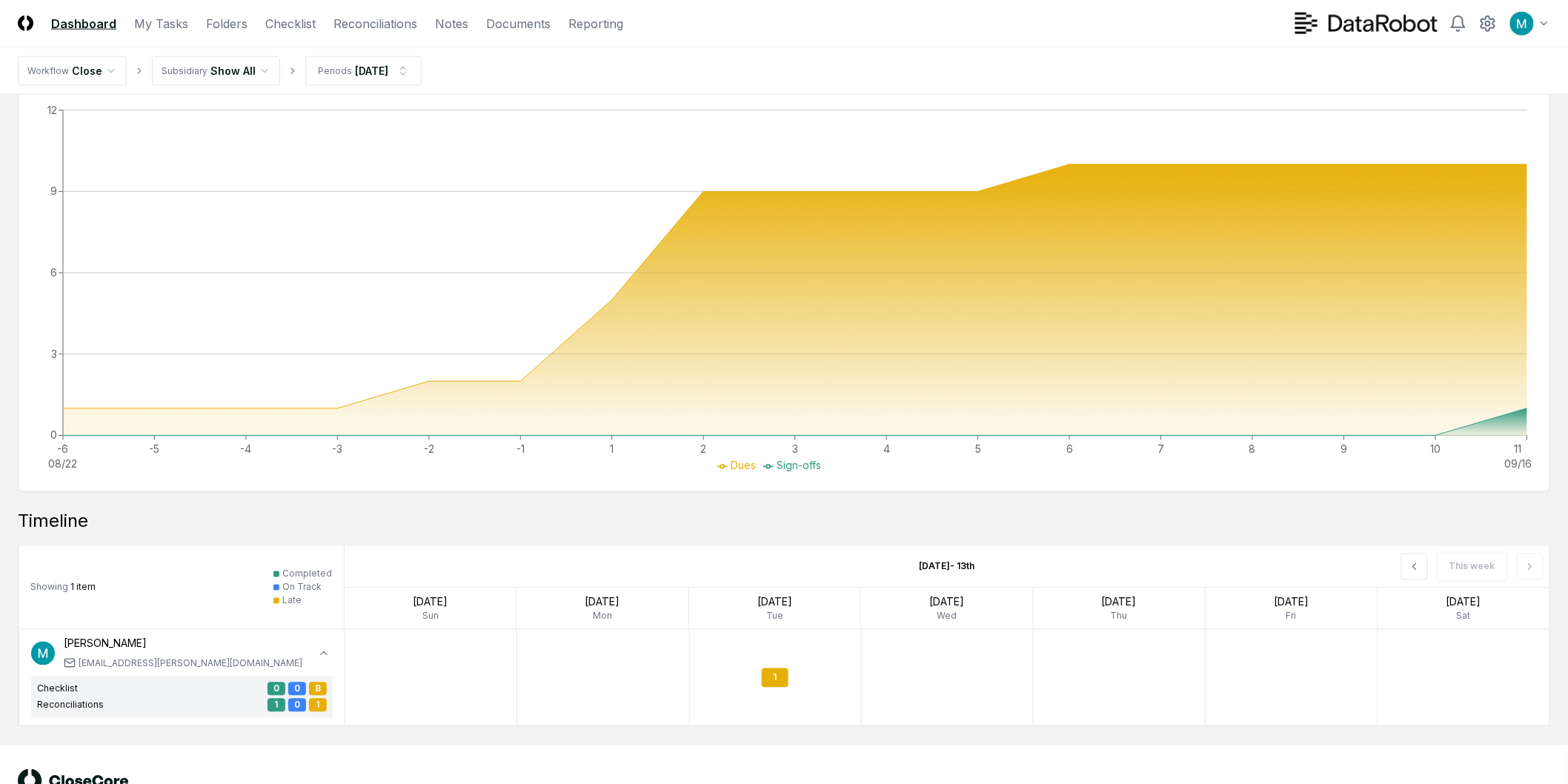
click at [327, 685] on div "Checklist 0 0 8 Reconciliations 1 0 1" at bounding box center [182, 697] width 302 height 41
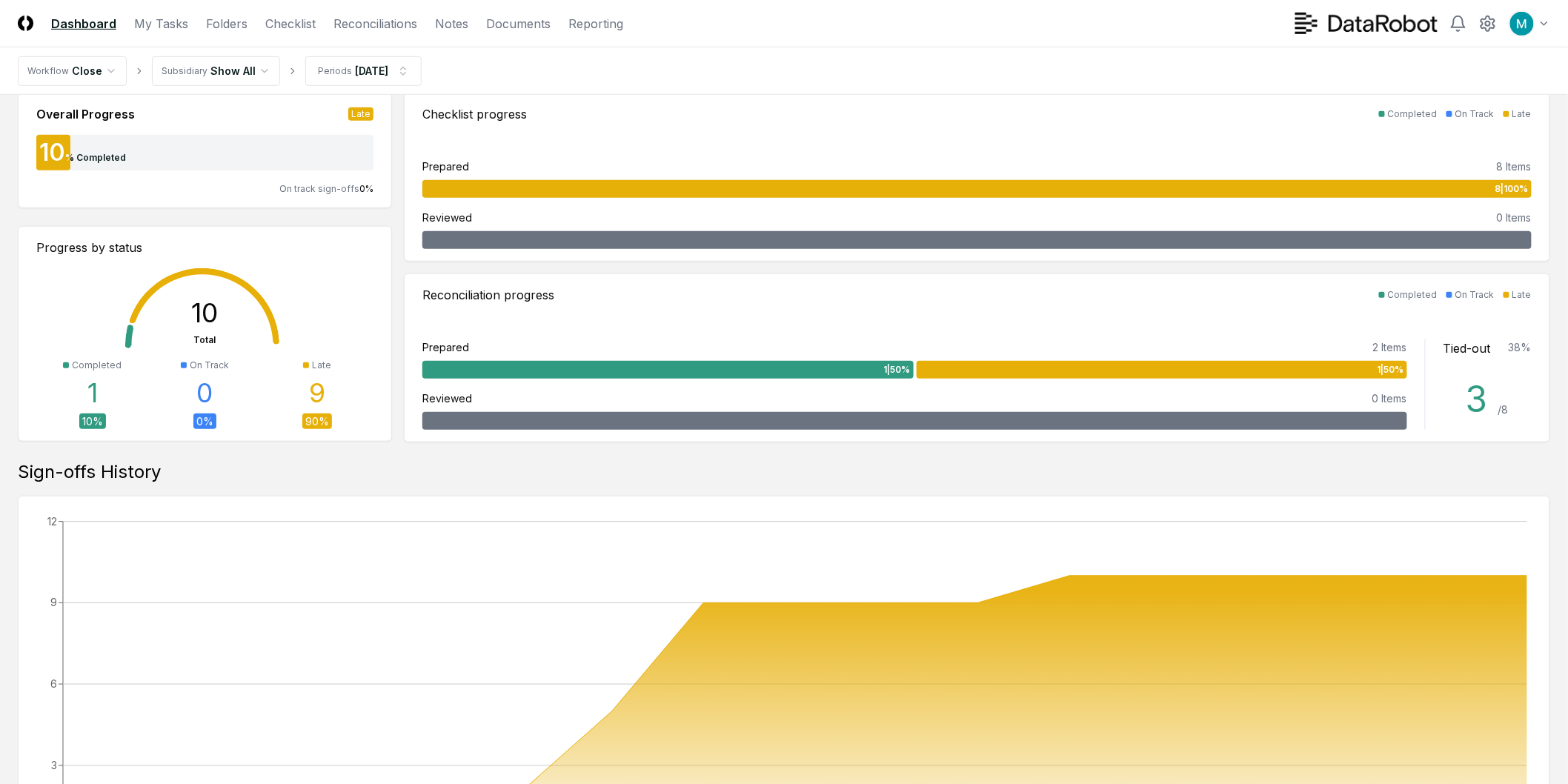
scroll to position [0, 0]
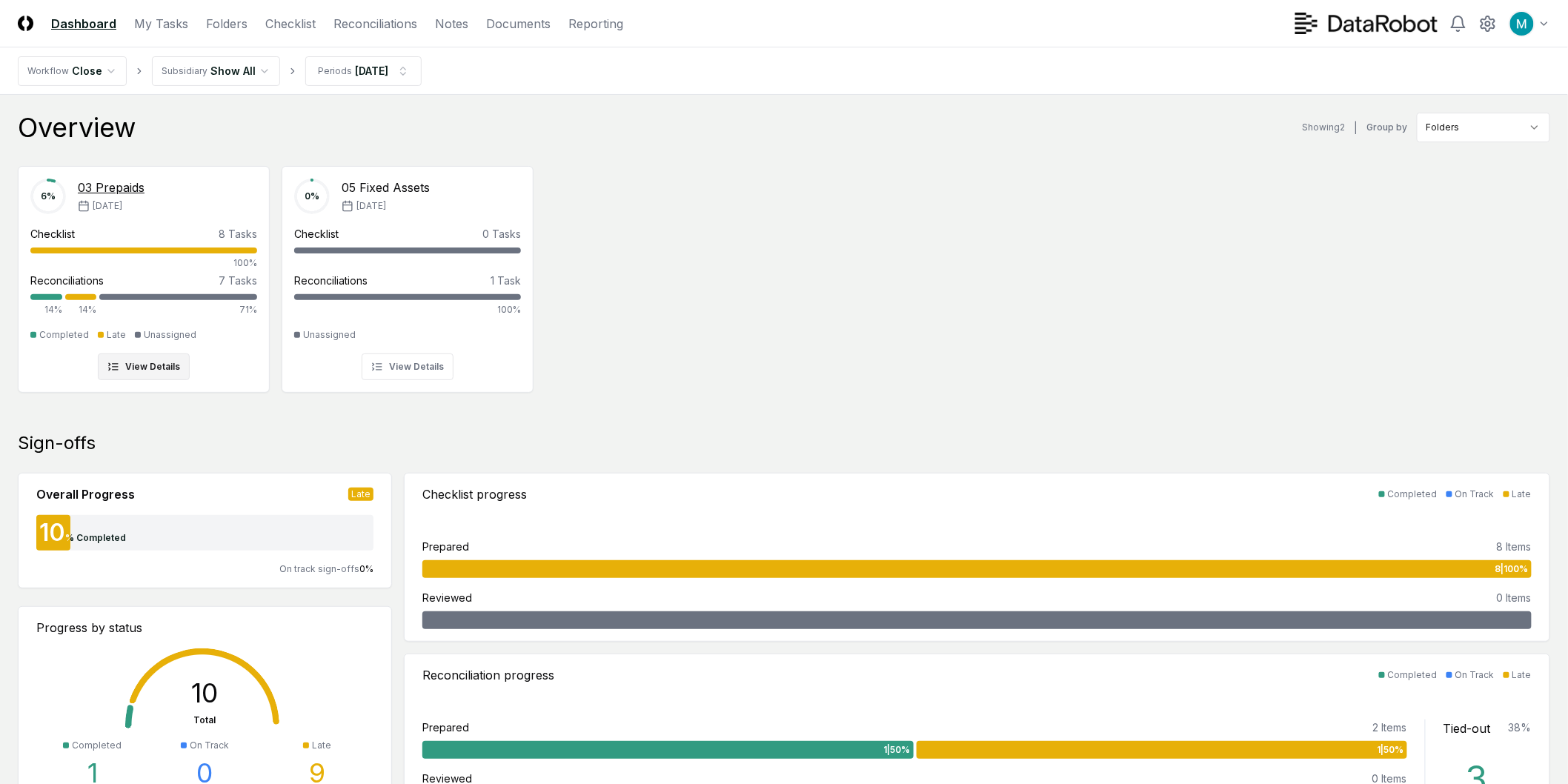
click at [158, 367] on button "View Details" at bounding box center [144, 367] width 92 height 27
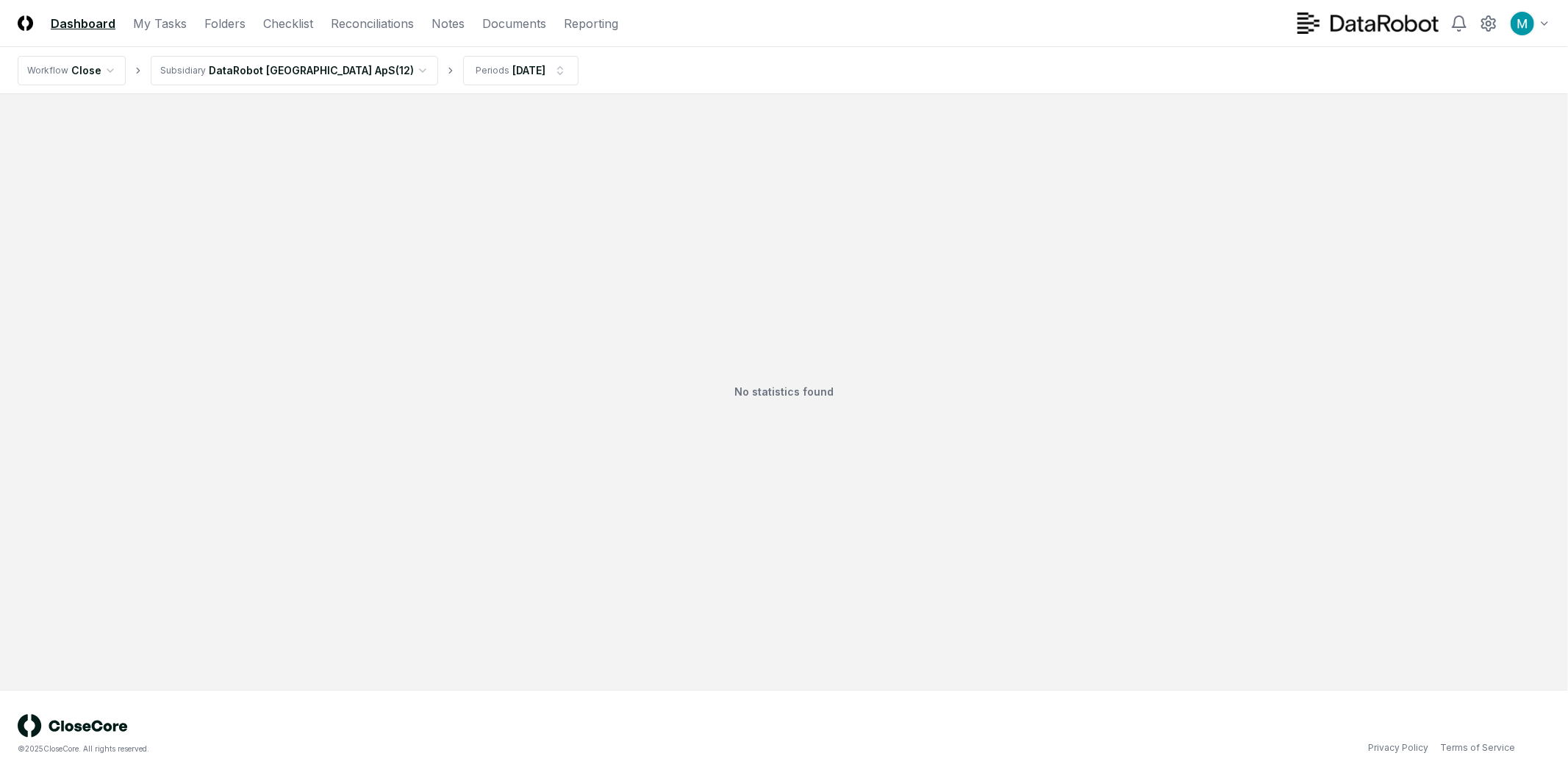
click at [228, 86] on nav "Workflow Close Subsidiary DataRobot Denmark ApS ( 12 ) Periods Aug 2025" at bounding box center [784, 71] width 1568 height 47
click at [228, 72] on html "CloseCore Dashboard My Tasks Folders Checklist Reconciliations Notes Documents …" at bounding box center [784, 389] width 1568 height 778
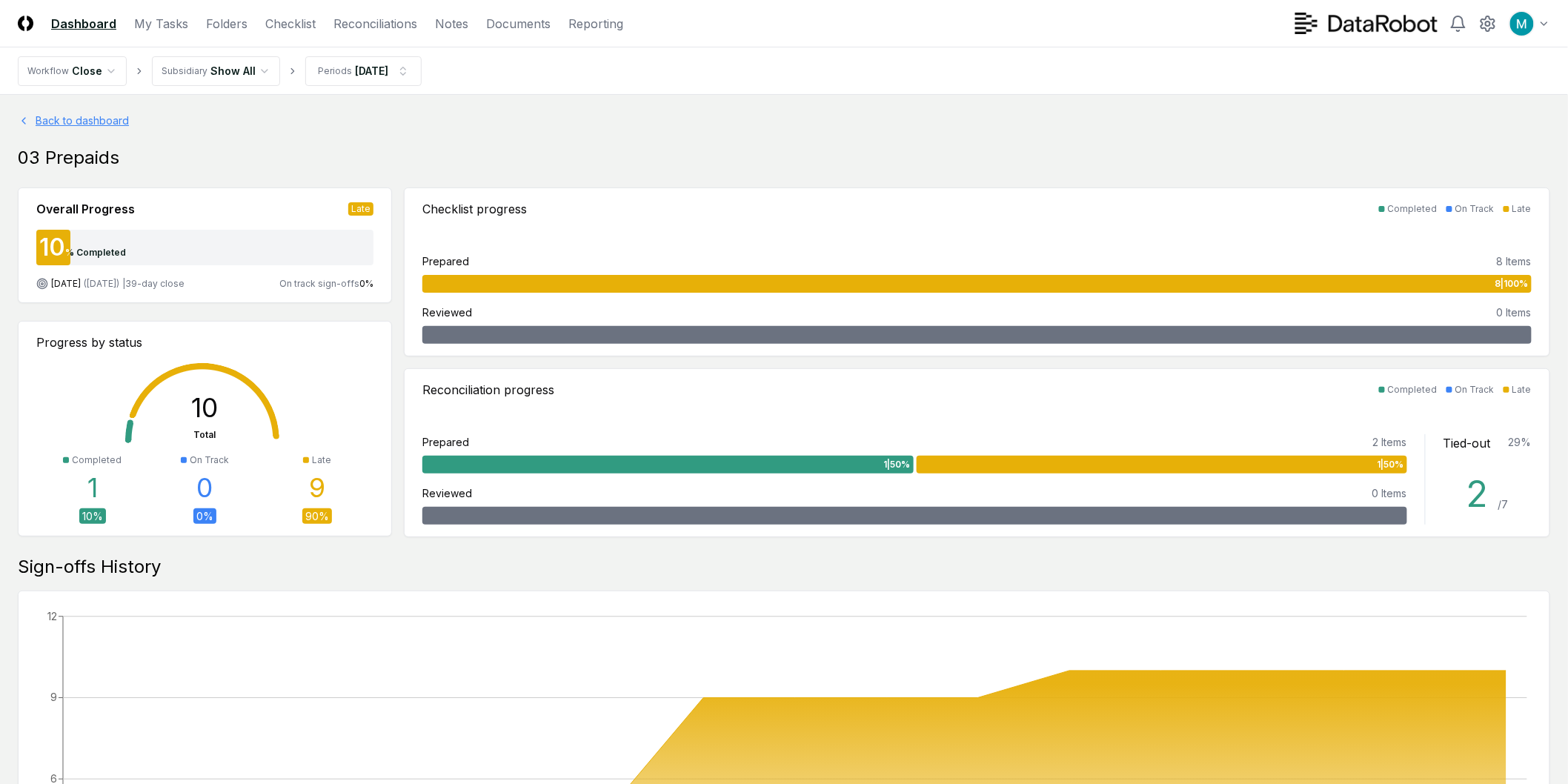
click at [694, 113] on link "Back to dashboard" at bounding box center [784, 121] width 1533 height 15
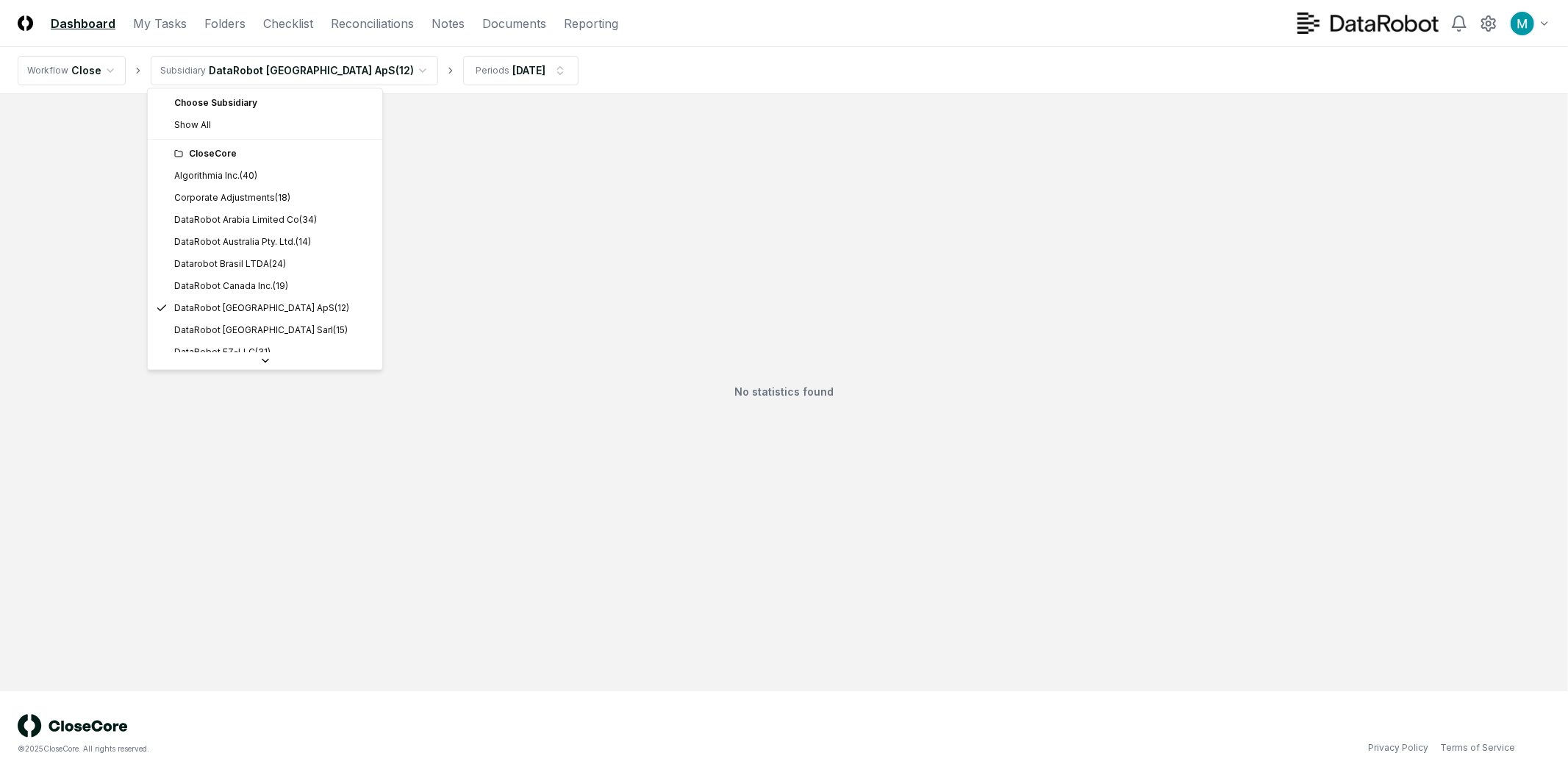
click at [331, 60] on html "CloseCore Dashboard My Tasks Folders Checklist Reconciliations Notes Documents …" at bounding box center [784, 389] width 1568 height 778
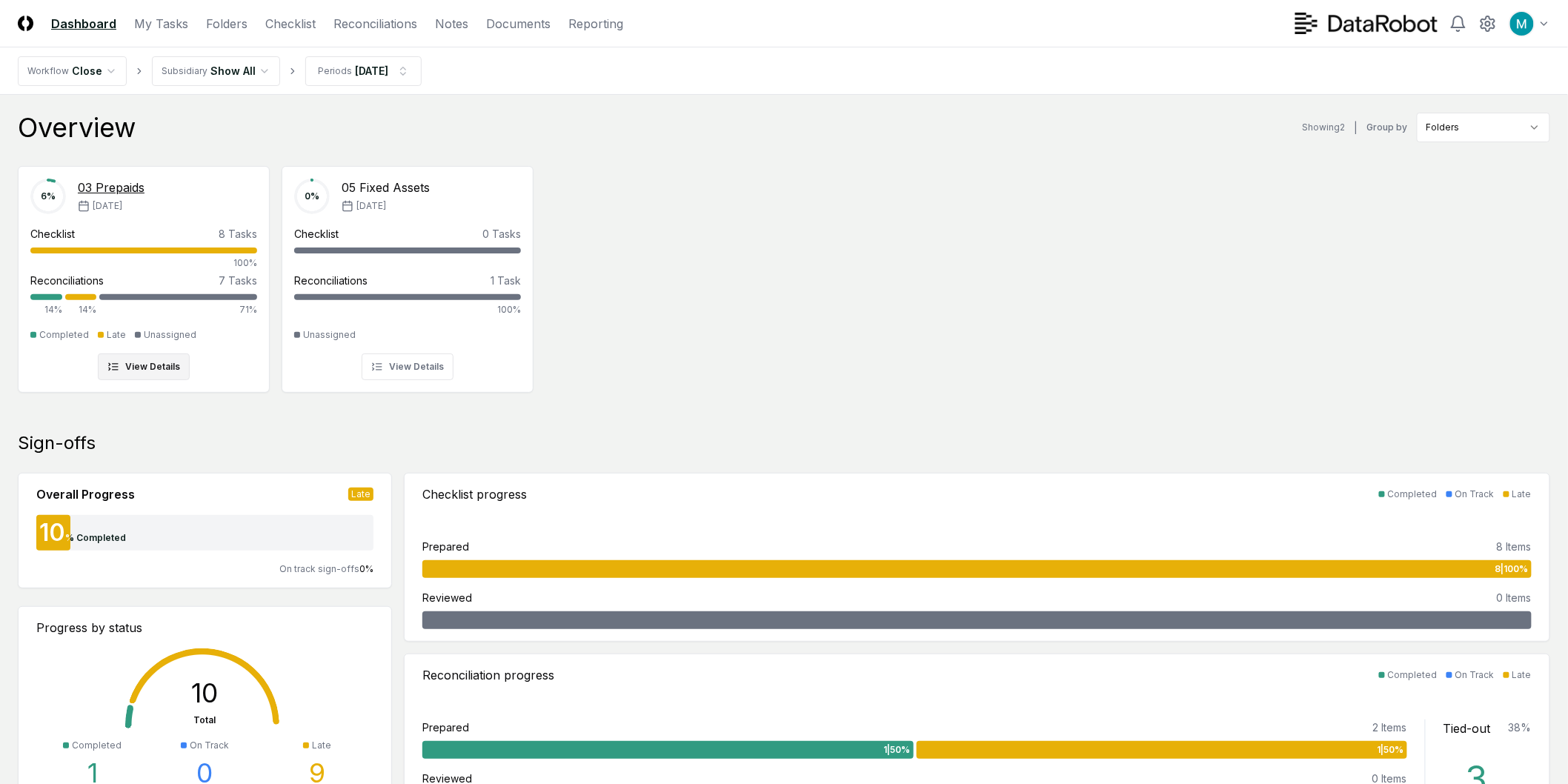
click at [162, 364] on button "View Details" at bounding box center [144, 367] width 92 height 27
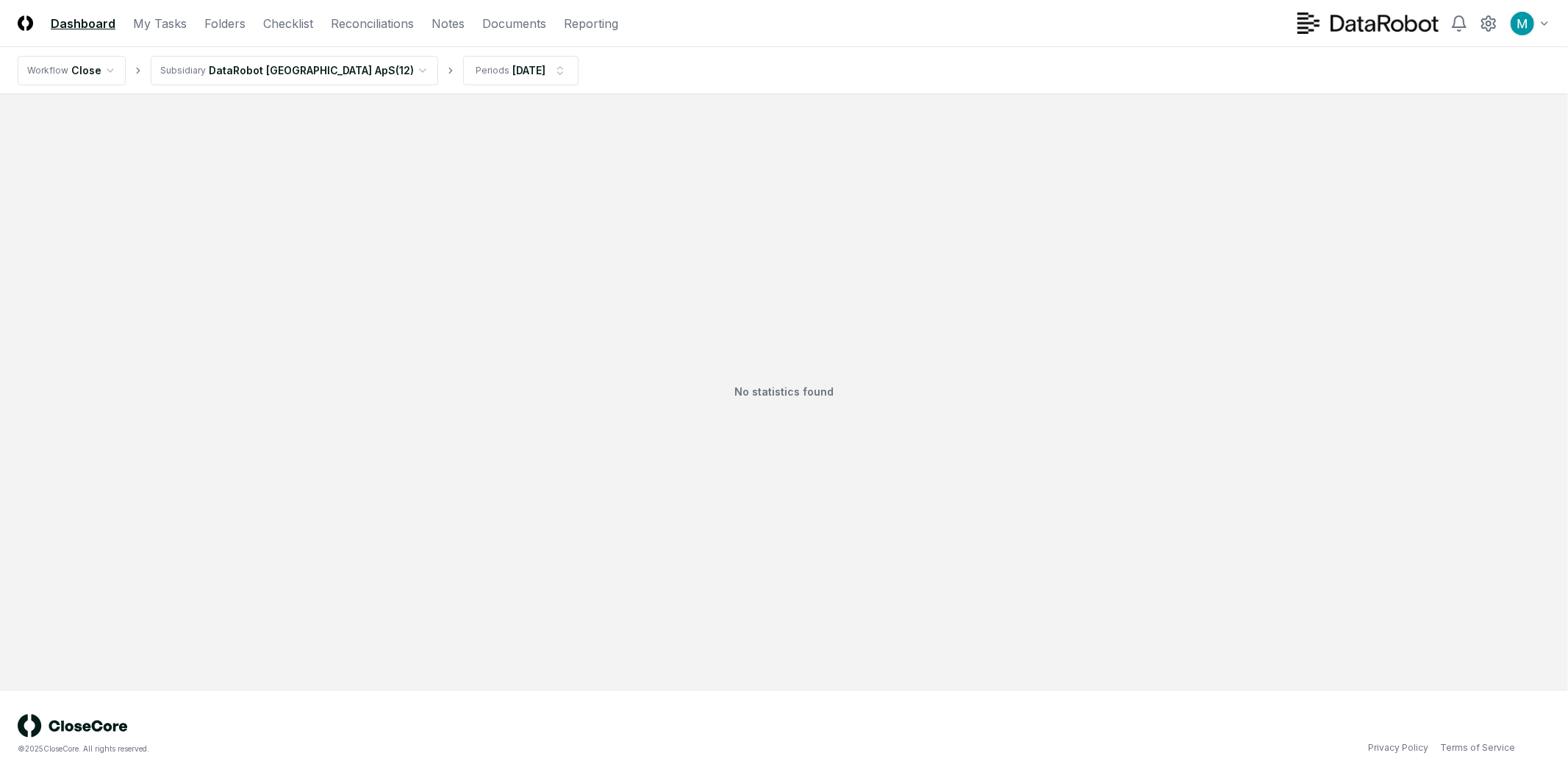
click at [298, 69] on html "CloseCore Dashboard My Tasks Folders Checklist Reconciliations Notes Documents …" at bounding box center [784, 389] width 1568 height 778
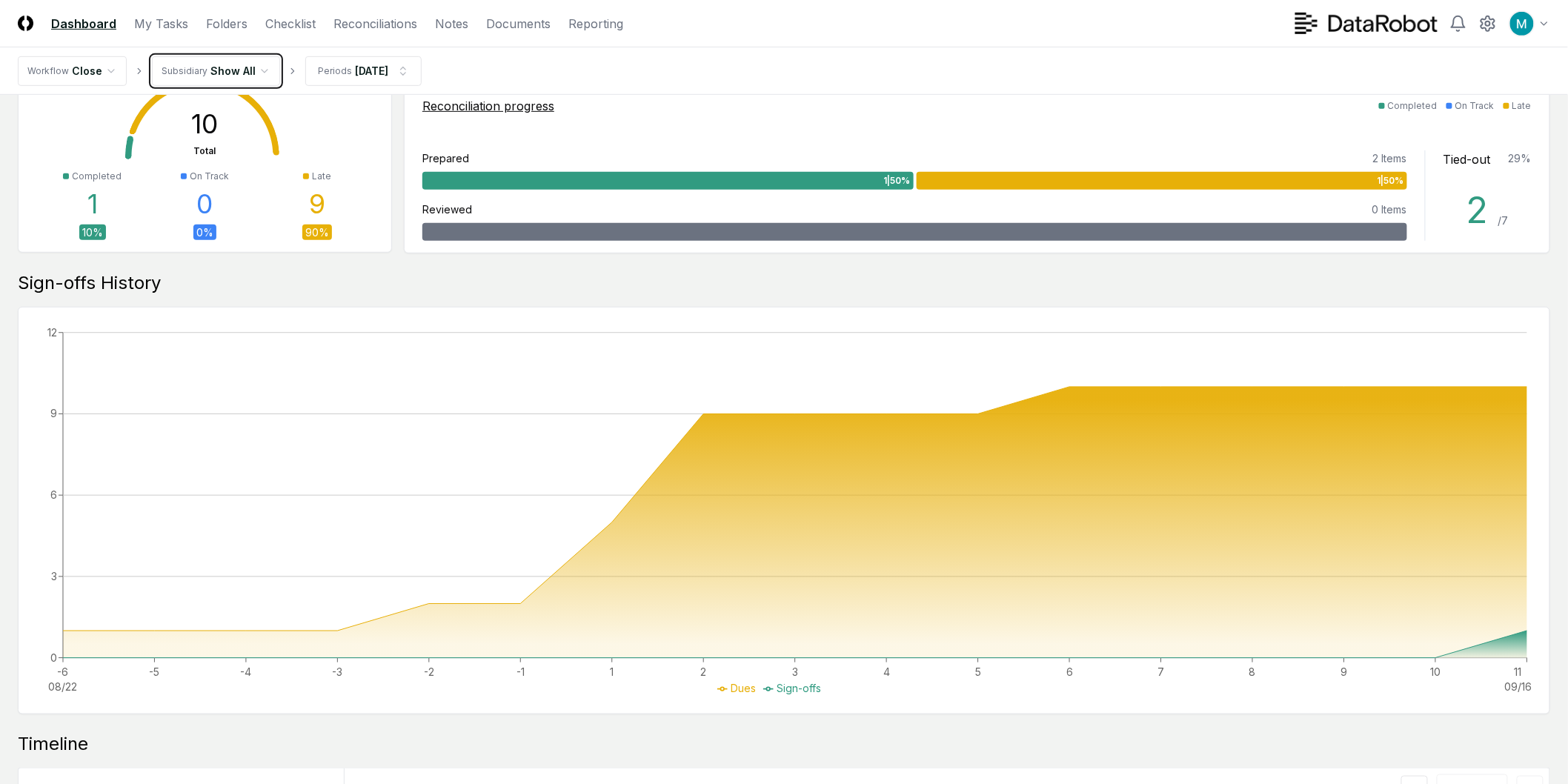
scroll to position [552, 0]
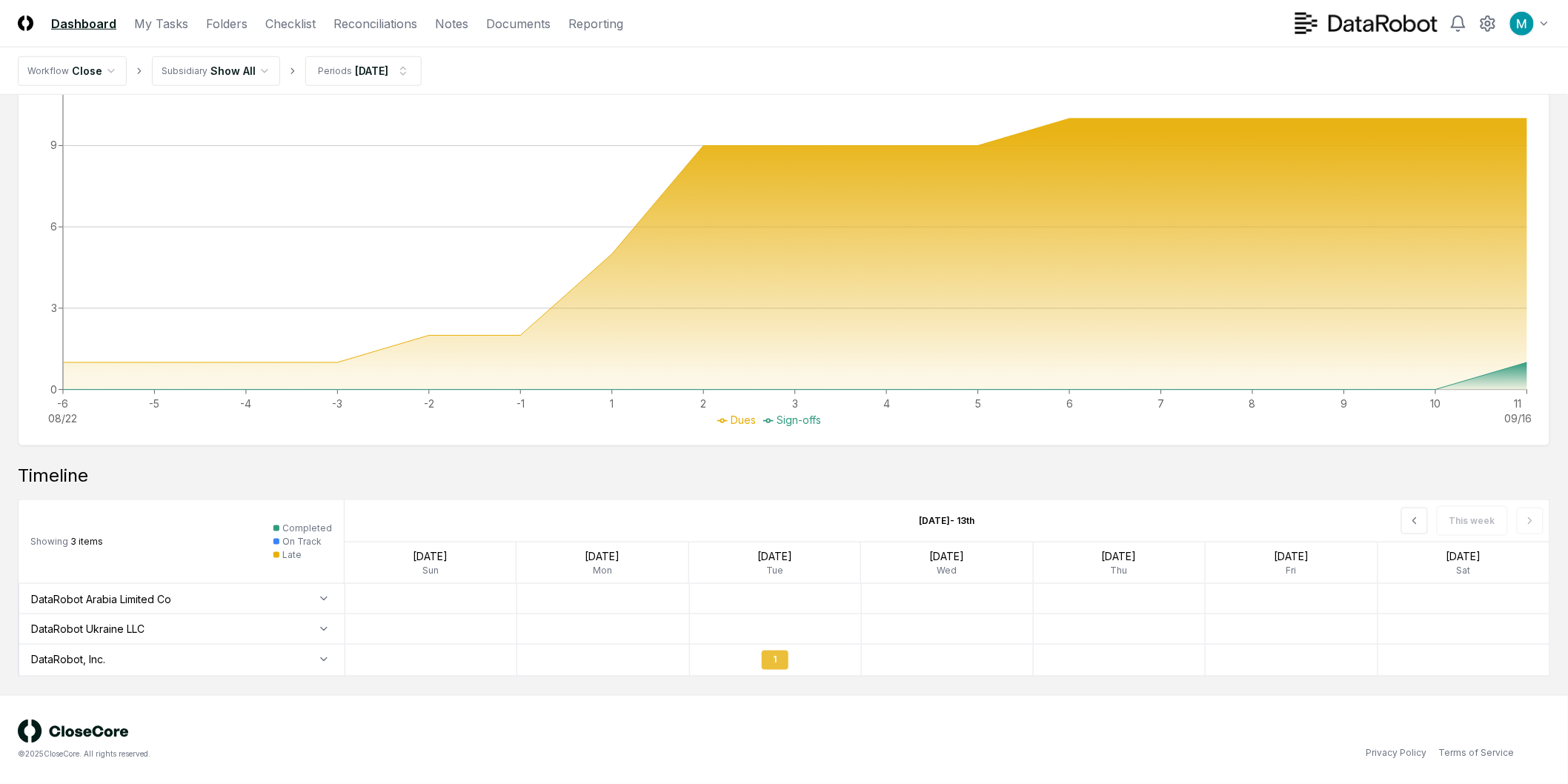
click at [762, 664] on div "1" at bounding box center [775, 661] width 27 height 19
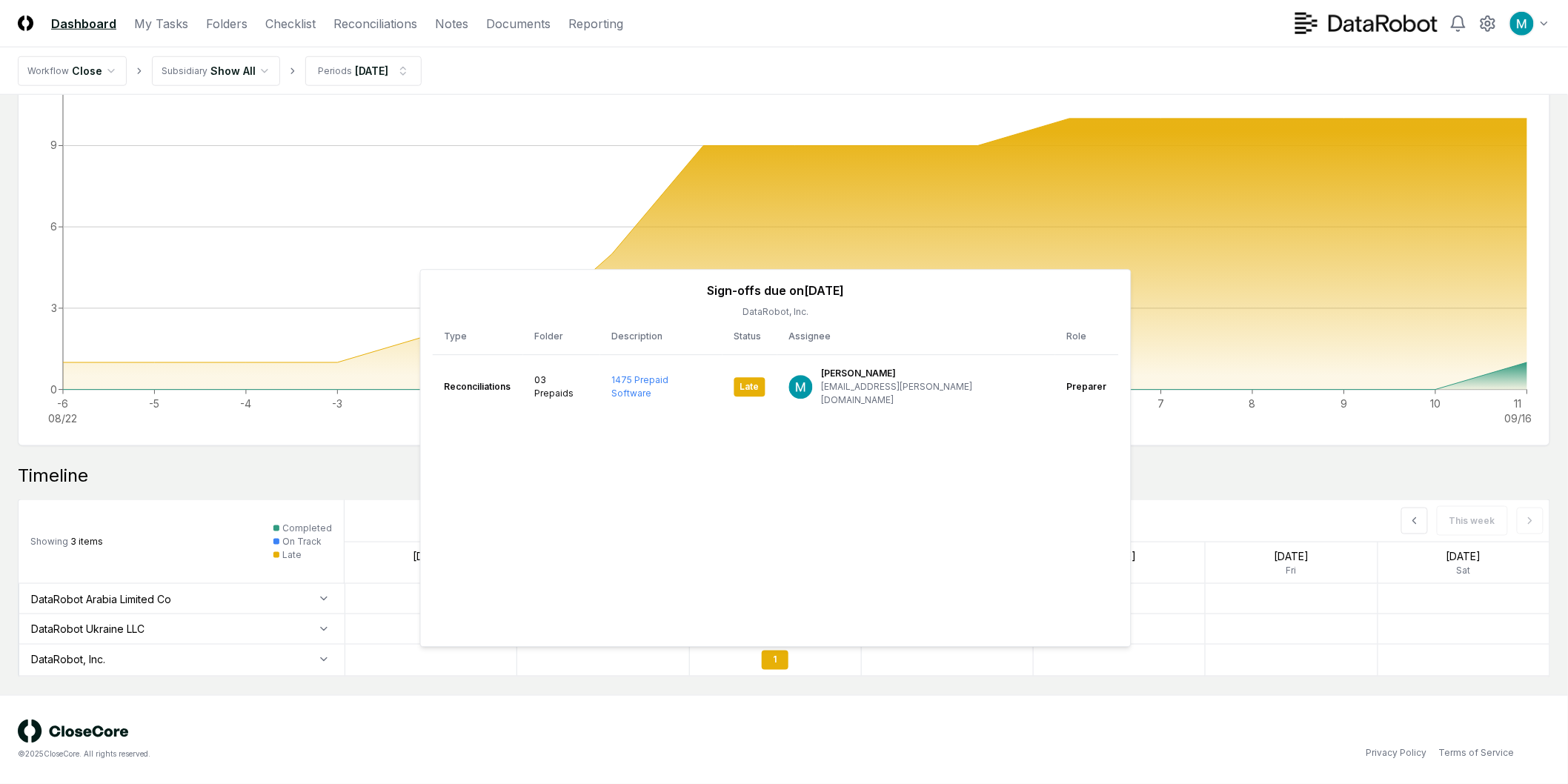
click at [759, 693] on main "Back to dashboard 03 Prepaids Overall Progress Late 10 % Completed Sep 9th (8 d…" at bounding box center [784, 119] width 1568 height 1153
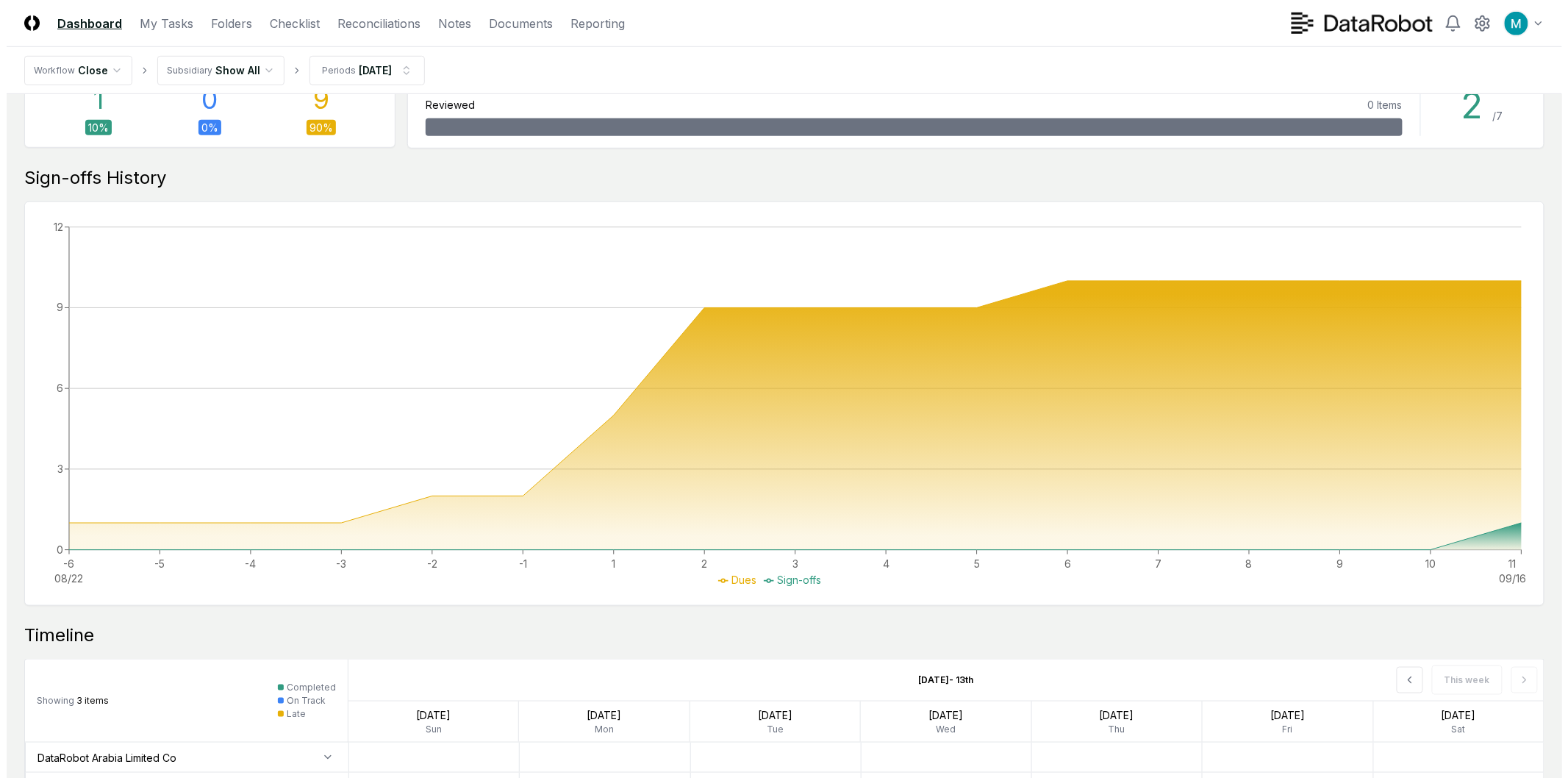
scroll to position [0, 0]
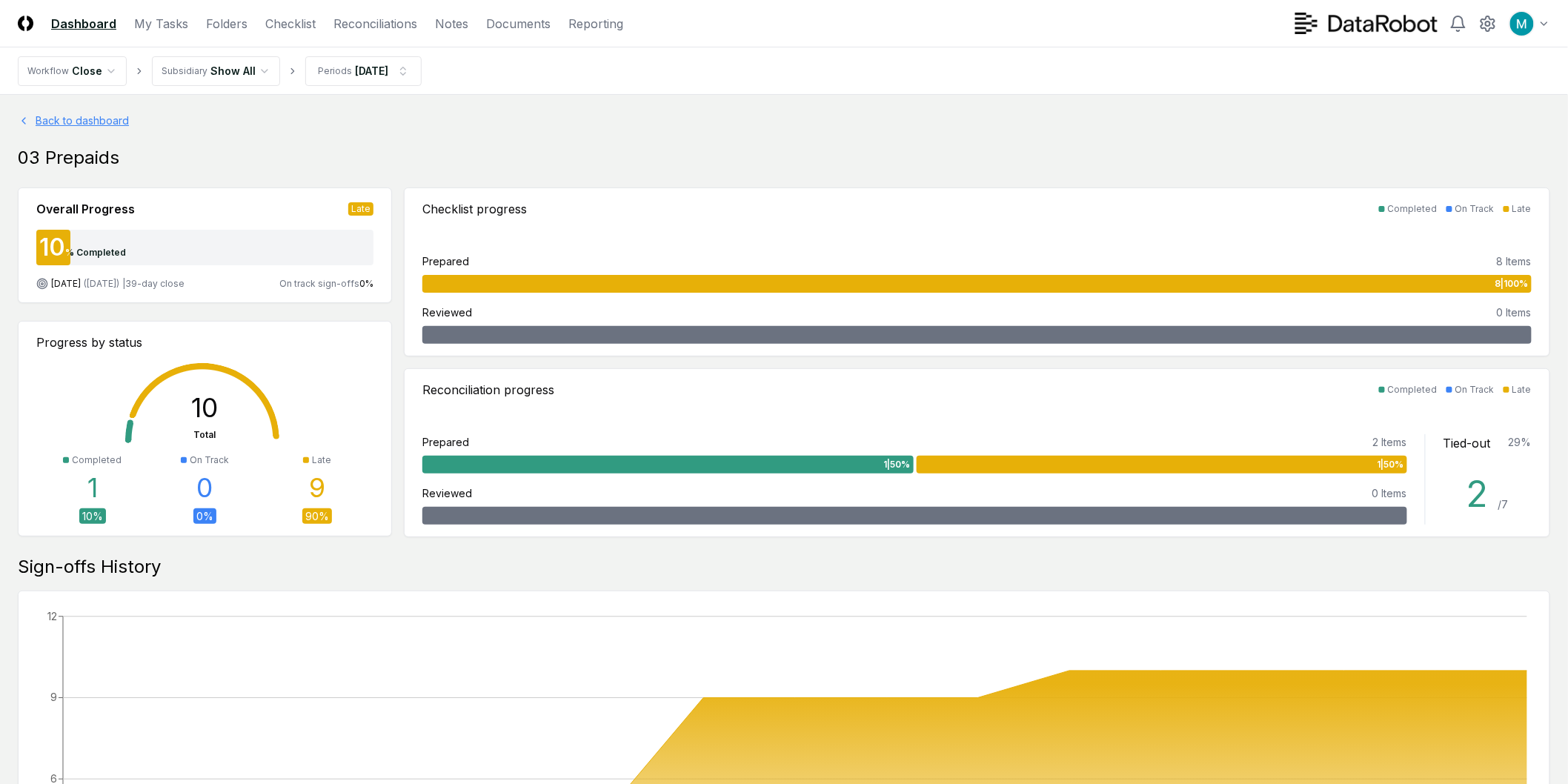
click at [71, 117] on link "Back to dashboard" at bounding box center [784, 121] width 1533 height 15
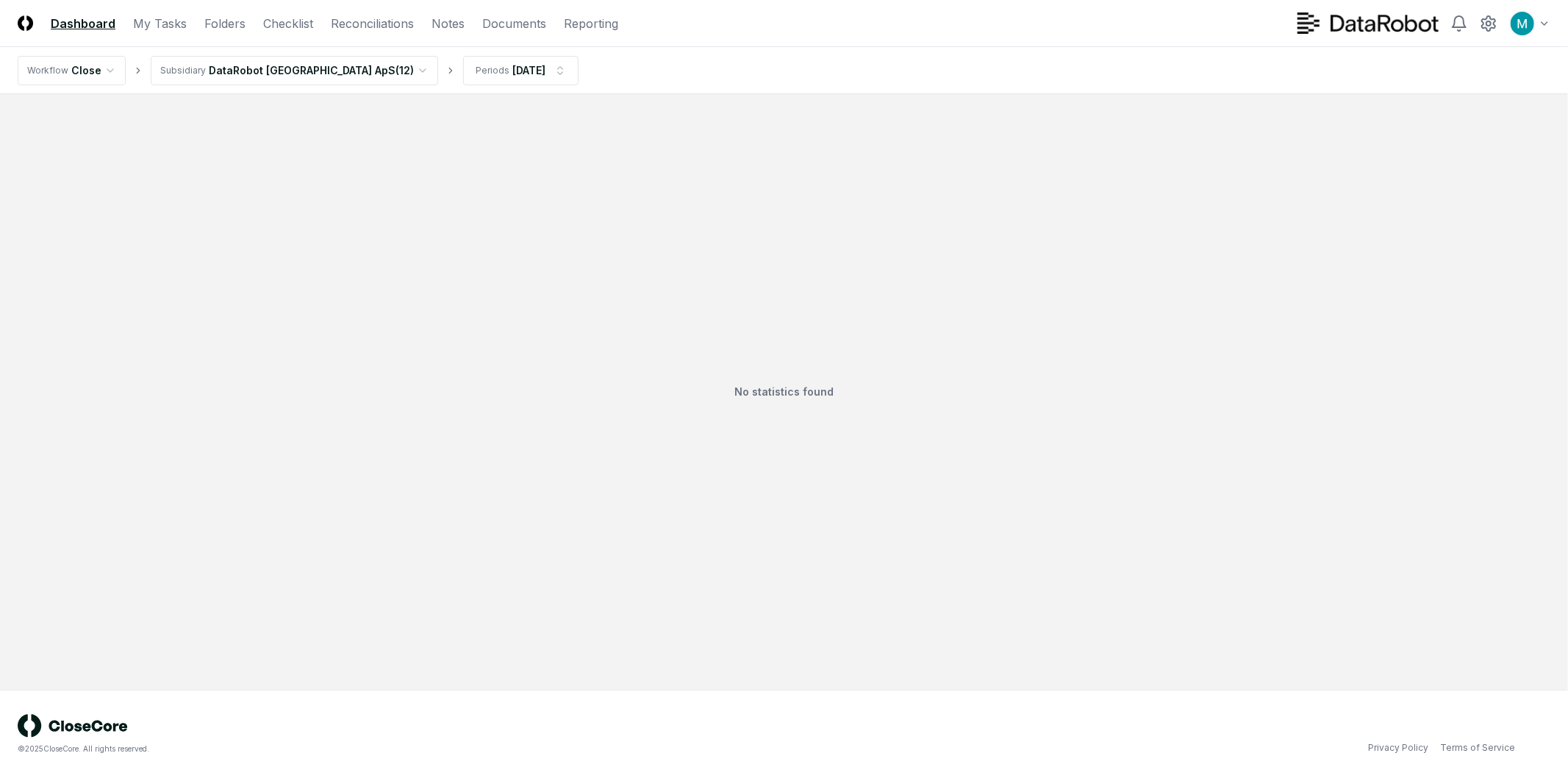
click at [70, 25] on link "Dashboard" at bounding box center [83, 23] width 65 height 18
click at [28, 26] on img at bounding box center [26, 23] width 15 height 15
click at [255, 77] on html "CloseCore Dashboard My Tasks Folders Checklist Reconciliations Notes Documents …" at bounding box center [784, 389] width 1568 height 778
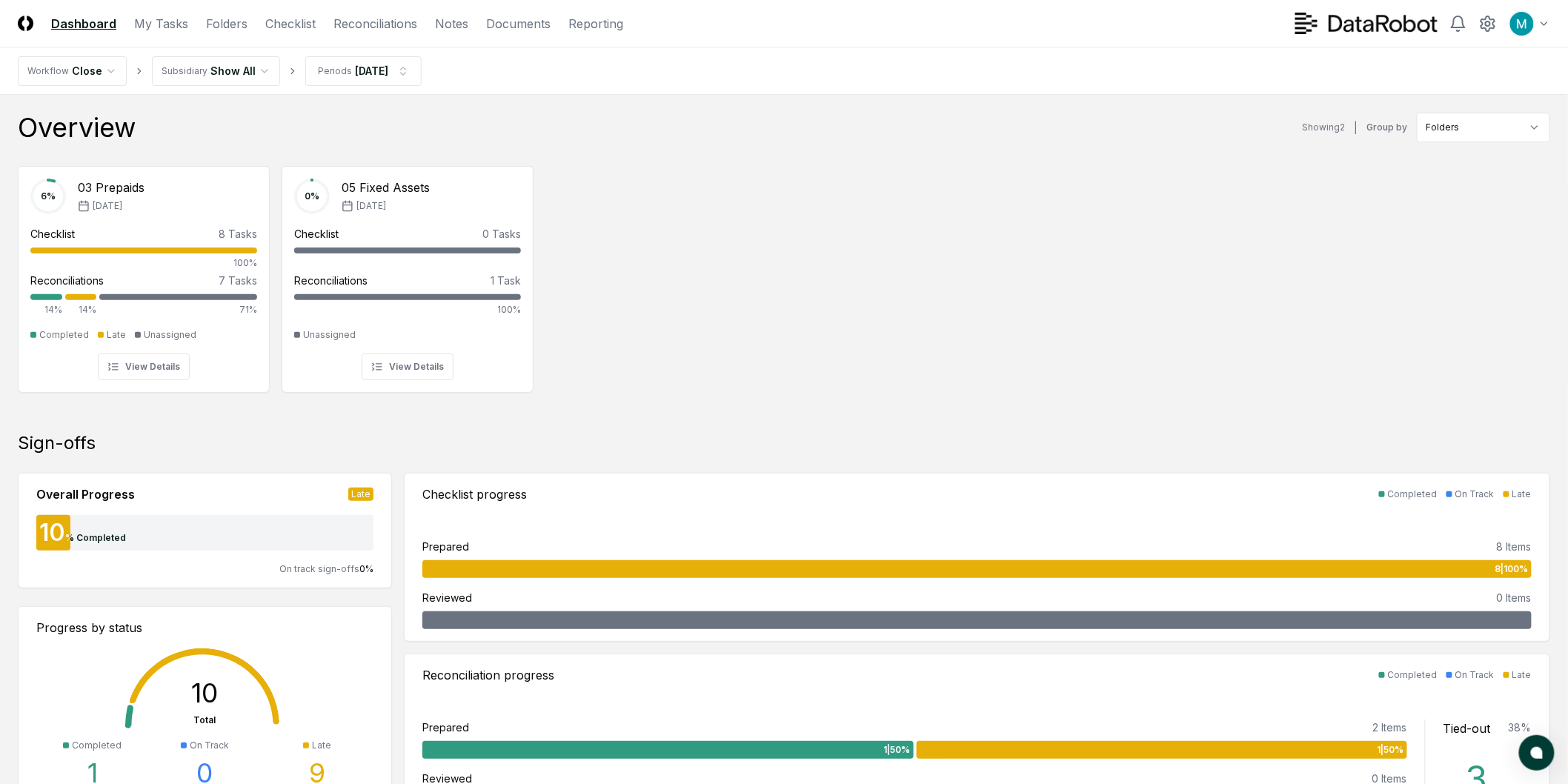
click at [753, 218] on div "6 % 03 Prepaids [DATE] Checklist 8 Tasks 100% Reconciliations 7 Tasks 14% 14% 7…" at bounding box center [784, 278] width 1568 height 248
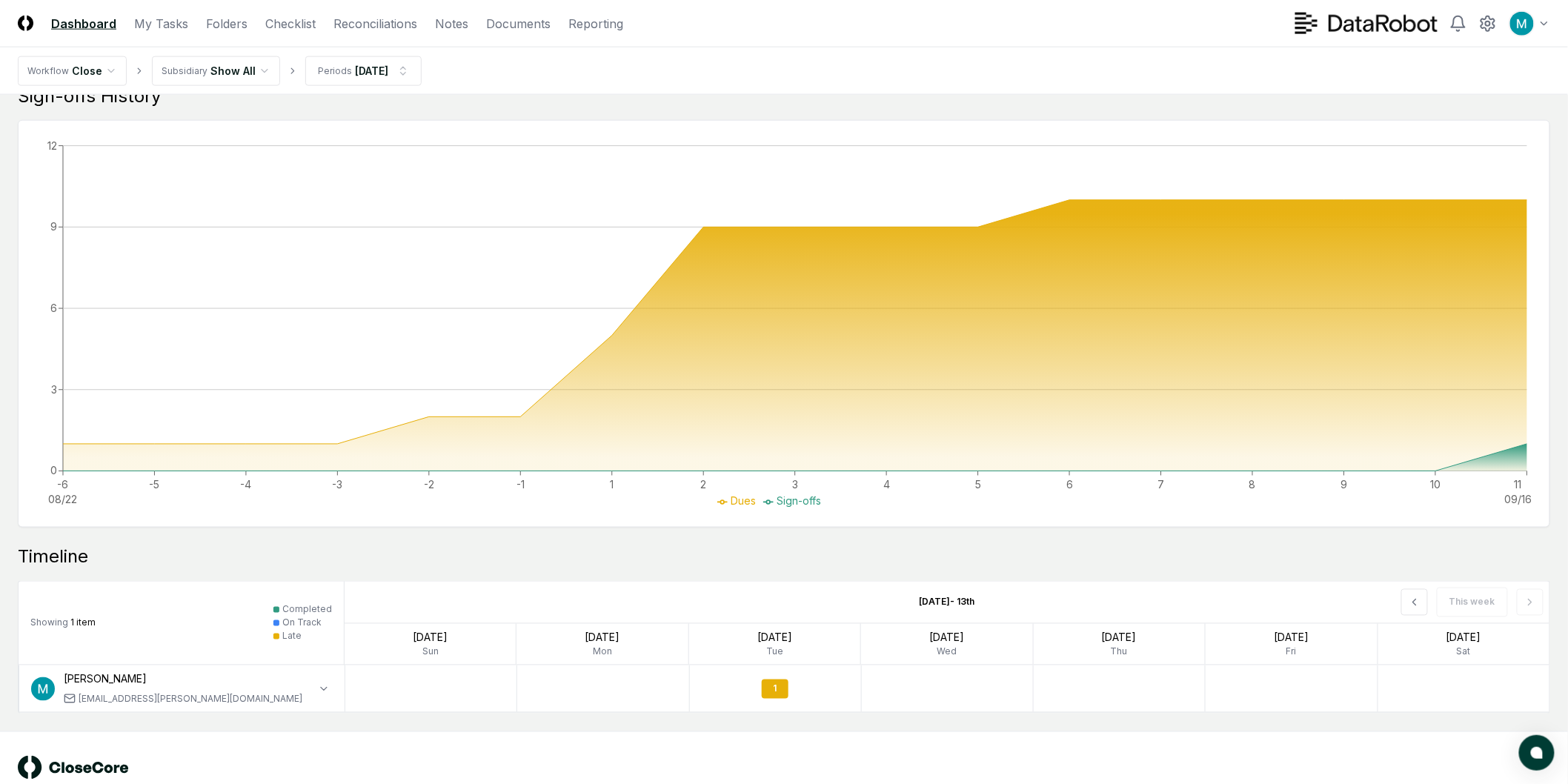
scroll to position [792, 0]
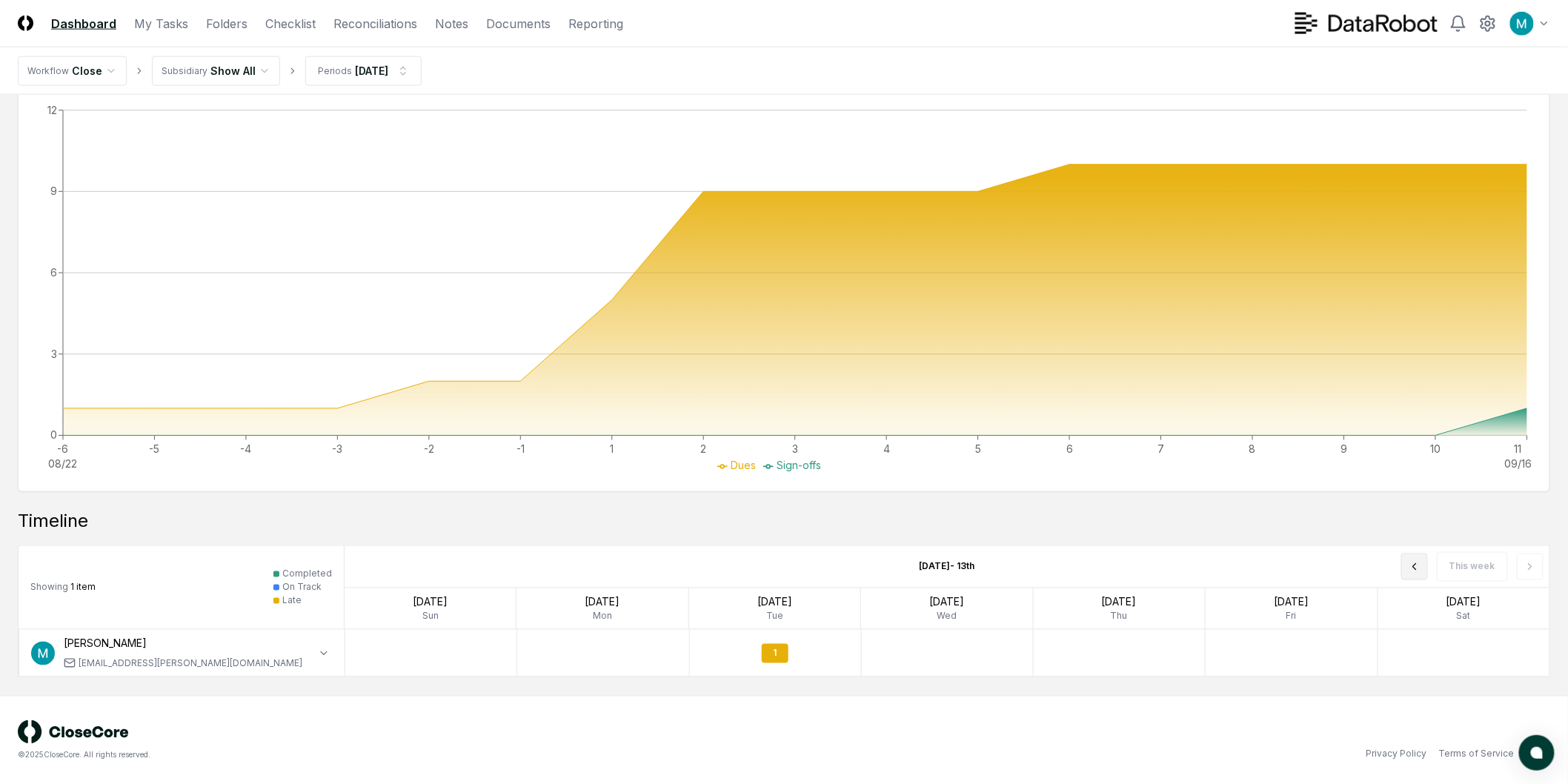
click at [1413, 563] on icon at bounding box center [1415, 567] width 11 height 11
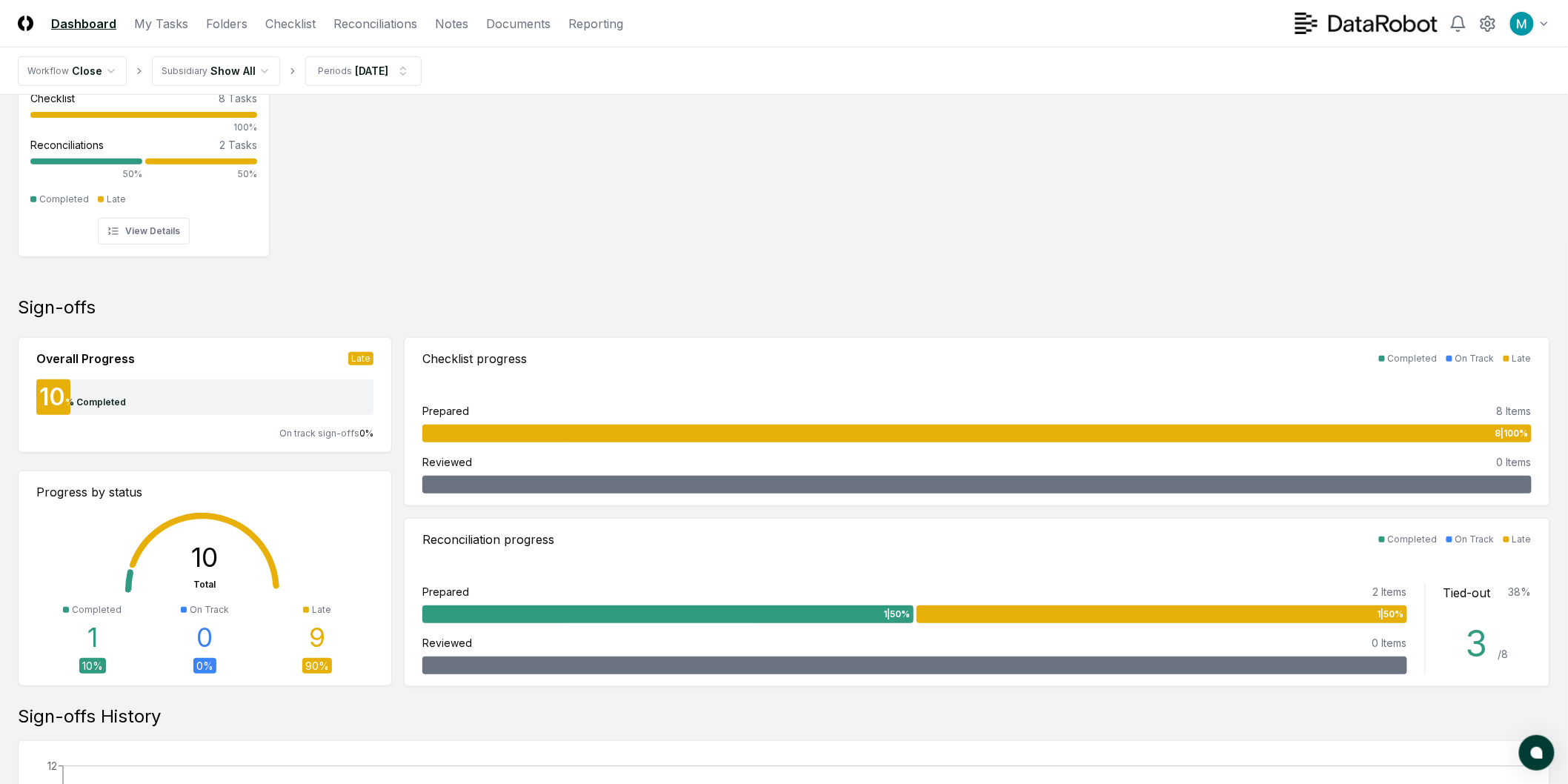
scroll to position [0, 0]
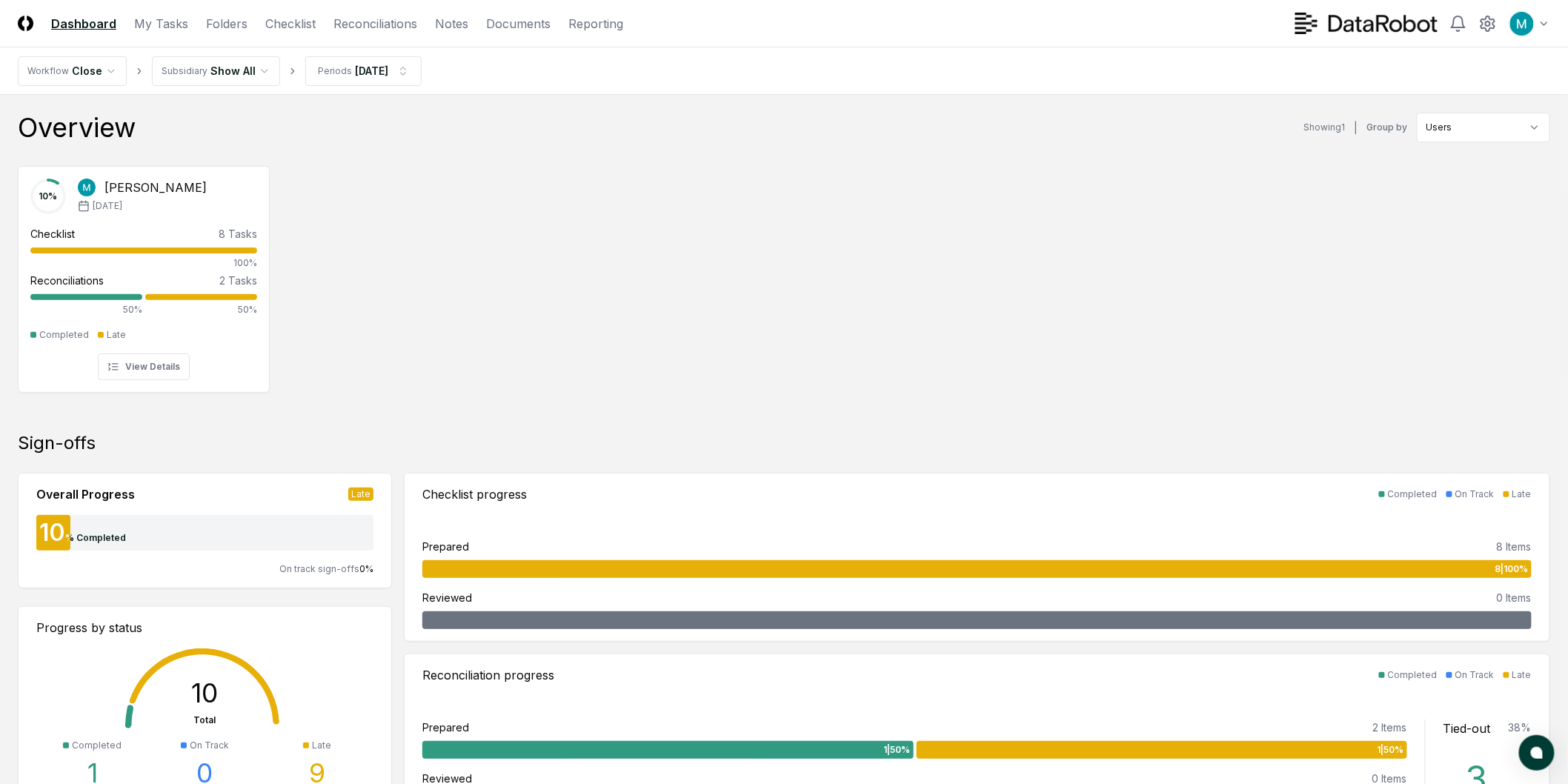
click at [1451, 128] on html "CloseCore Dashboard My Tasks Folders Checklist Reconciliations Notes Documents …" at bounding box center [784, 788] width 1568 height 1577
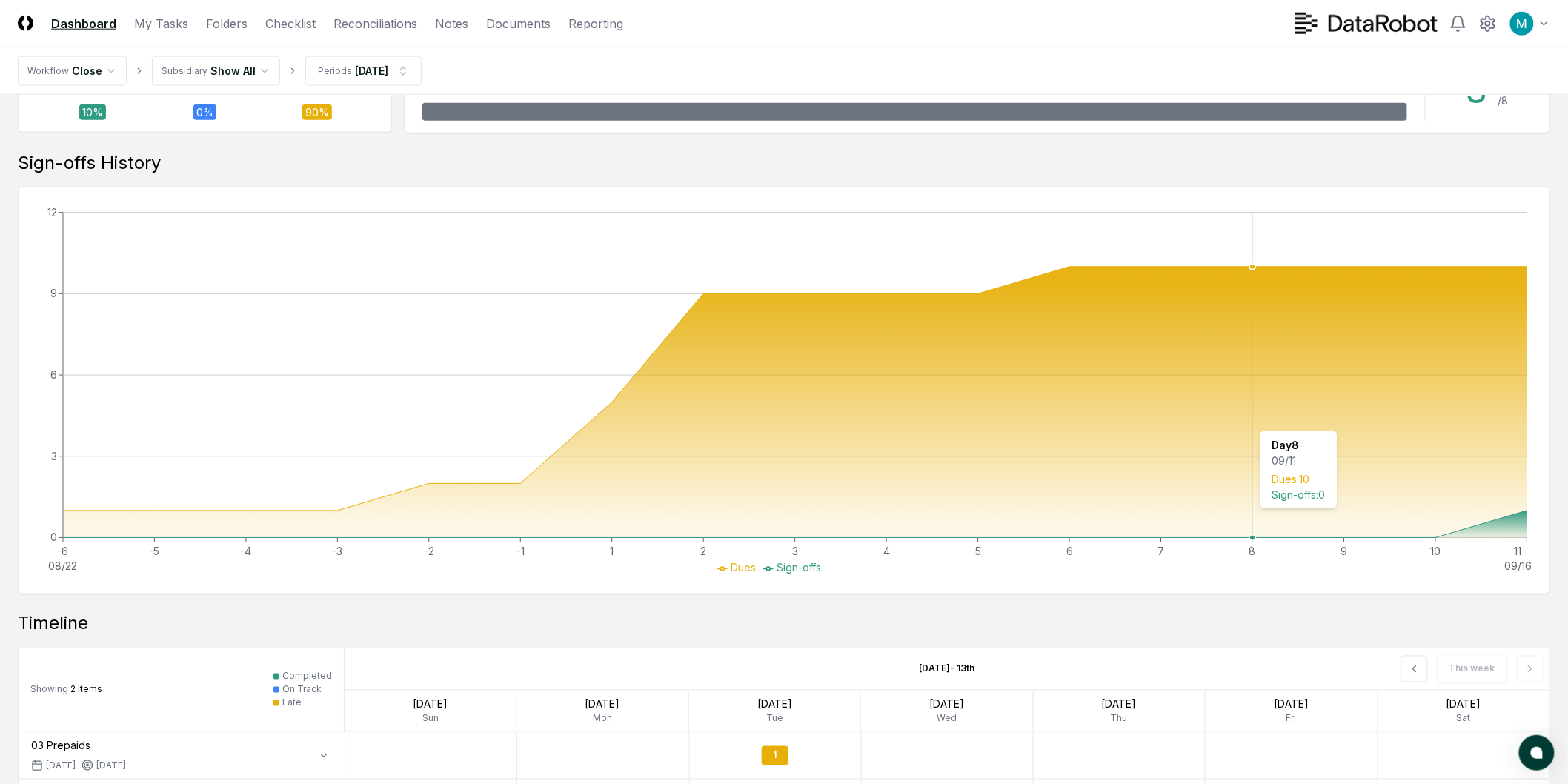
scroll to position [840, 0]
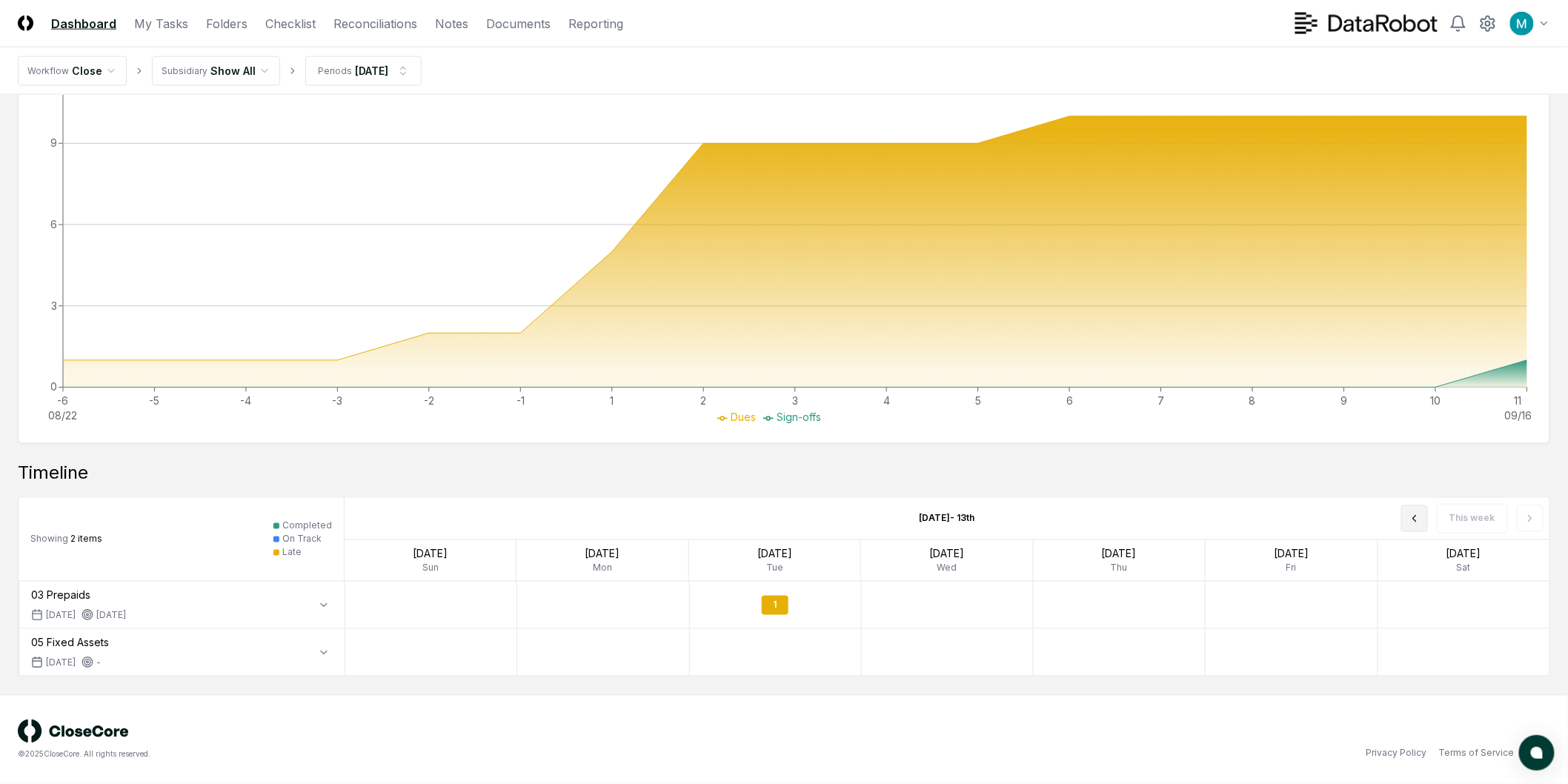
click at [1417, 521] on icon at bounding box center [1414, 519] width 3 height 6
click at [780, 606] on div "3" at bounding box center [775, 605] width 27 height 19
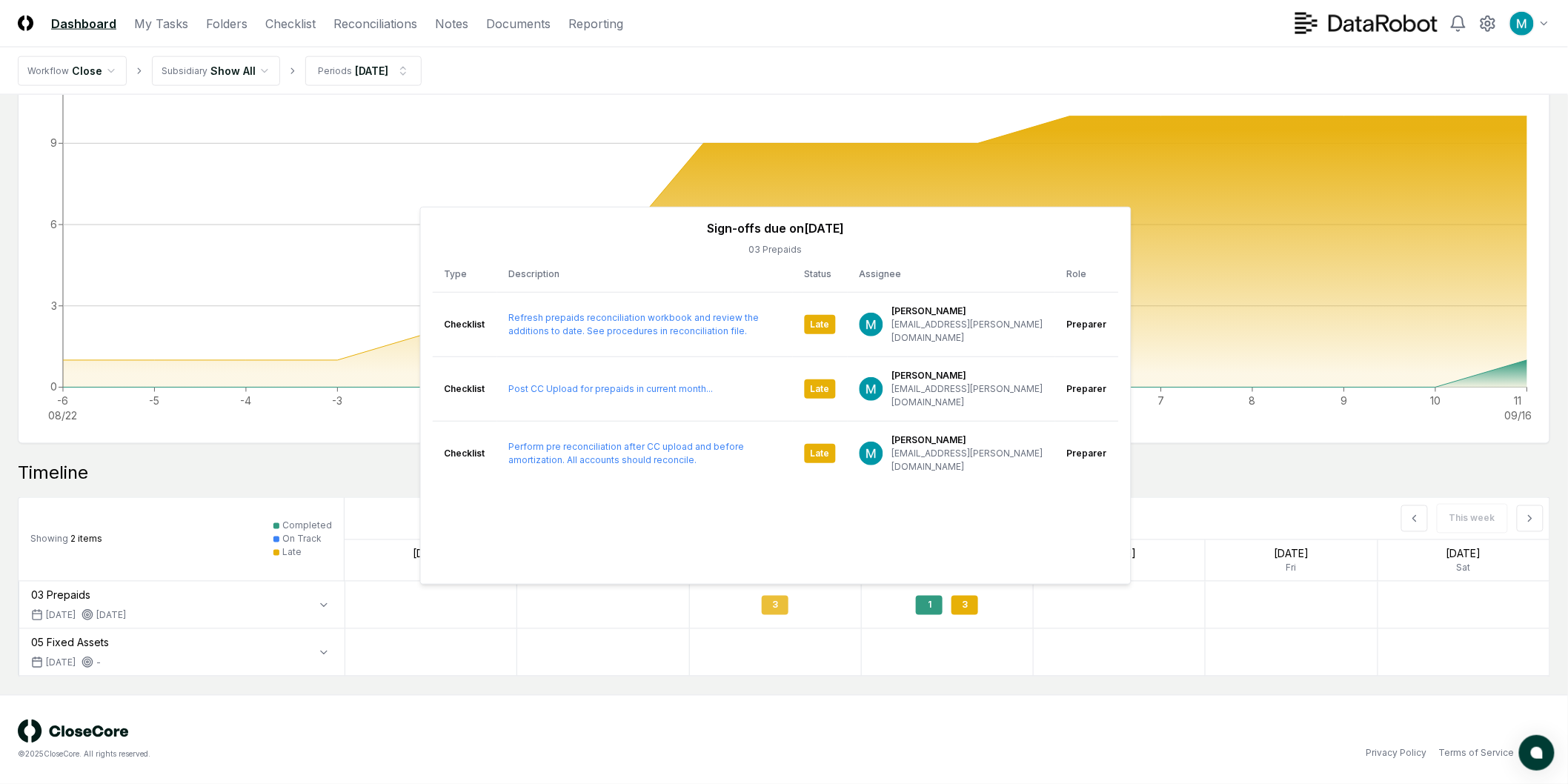
click at [835, 618] on div "3" at bounding box center [775, 605] width 171 height 34
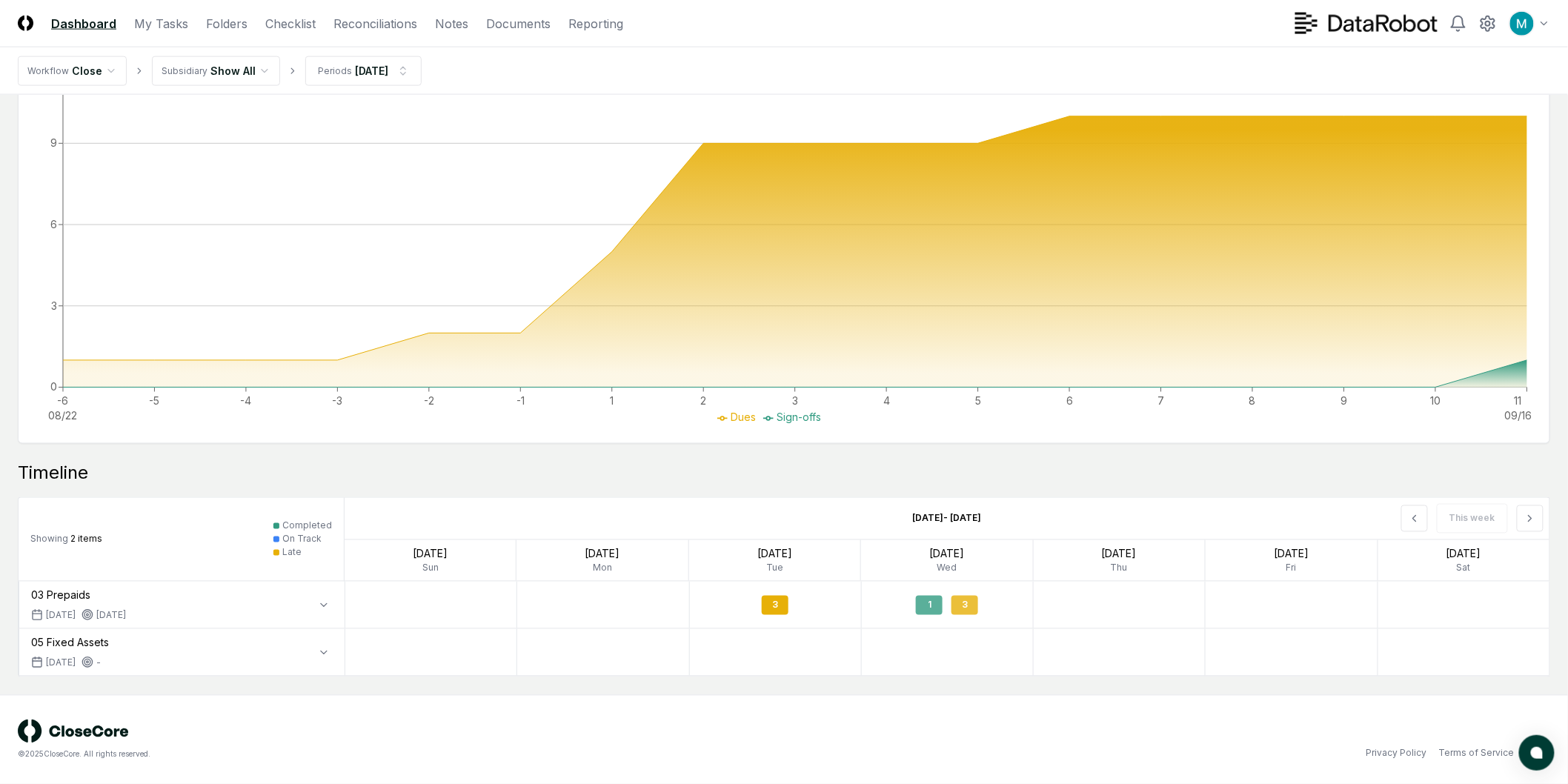
click at [947, 612] on div "1 3" at bounding box center [947, 605] width 171 height 34
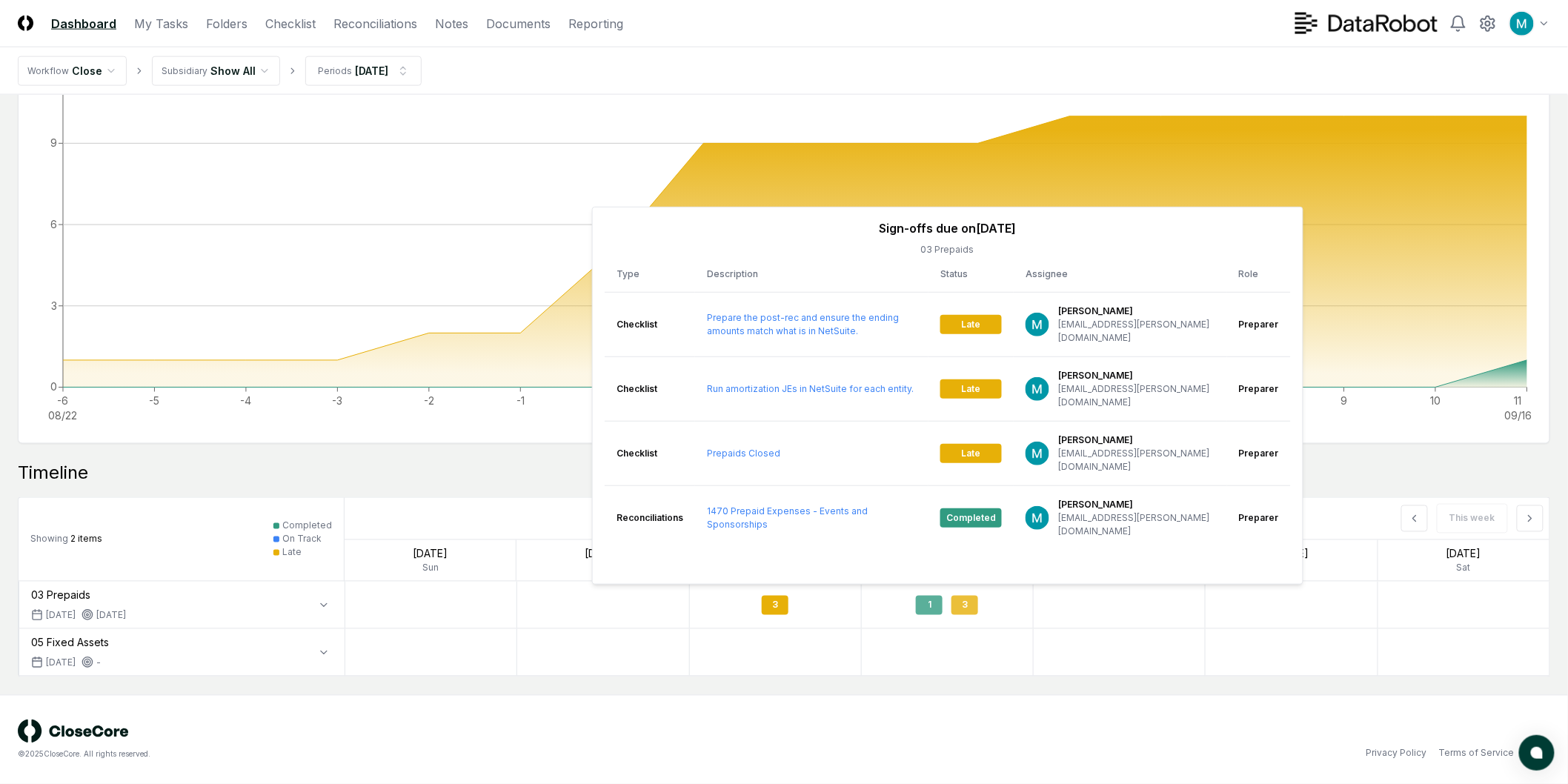
click at [947, 609] on div "1 3" at bounding box center [947, 605] width 171 height 34
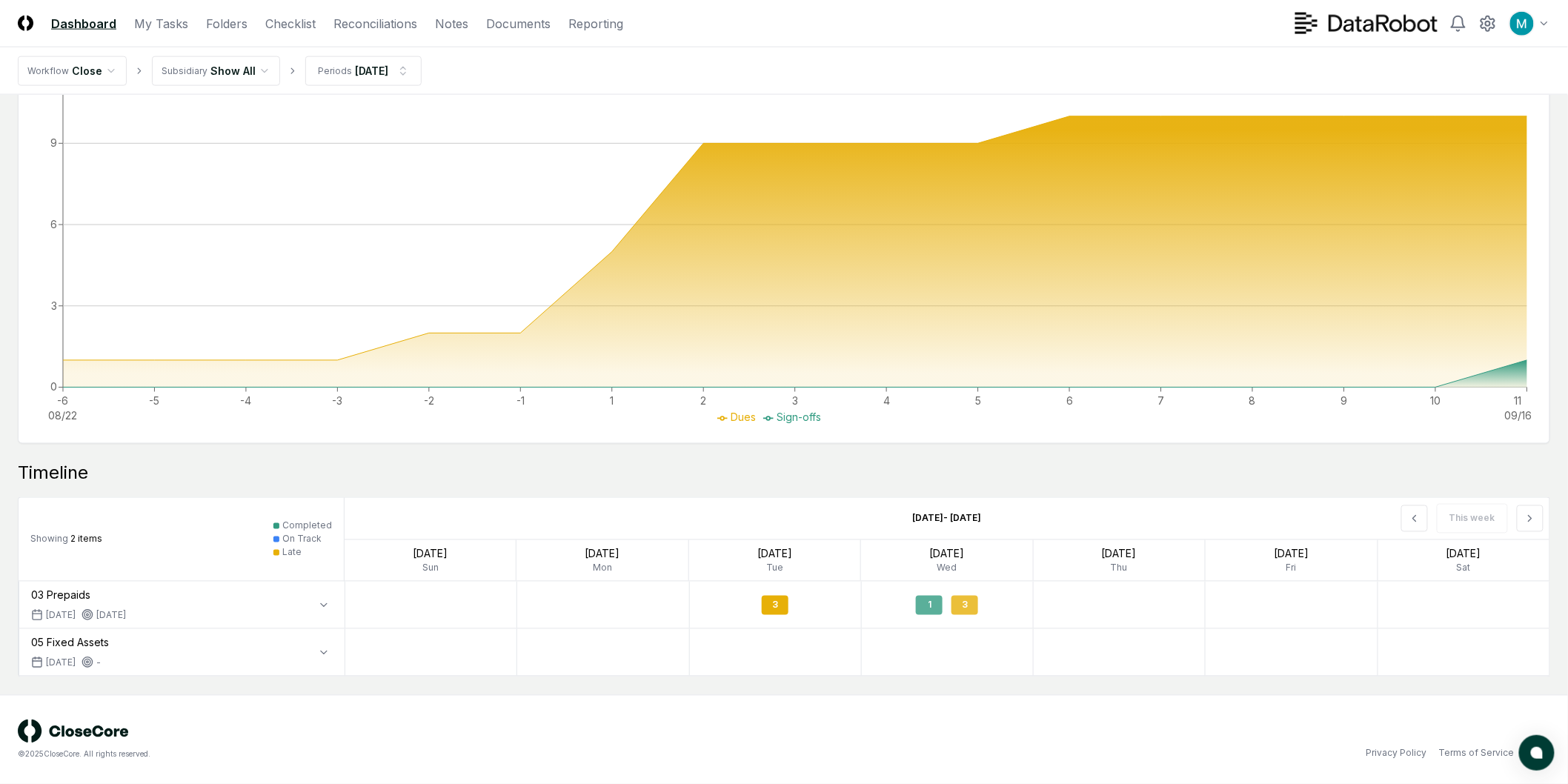
click at [947, 609] on div "1 3" at bounding box center [947, 605] width 171 height 34
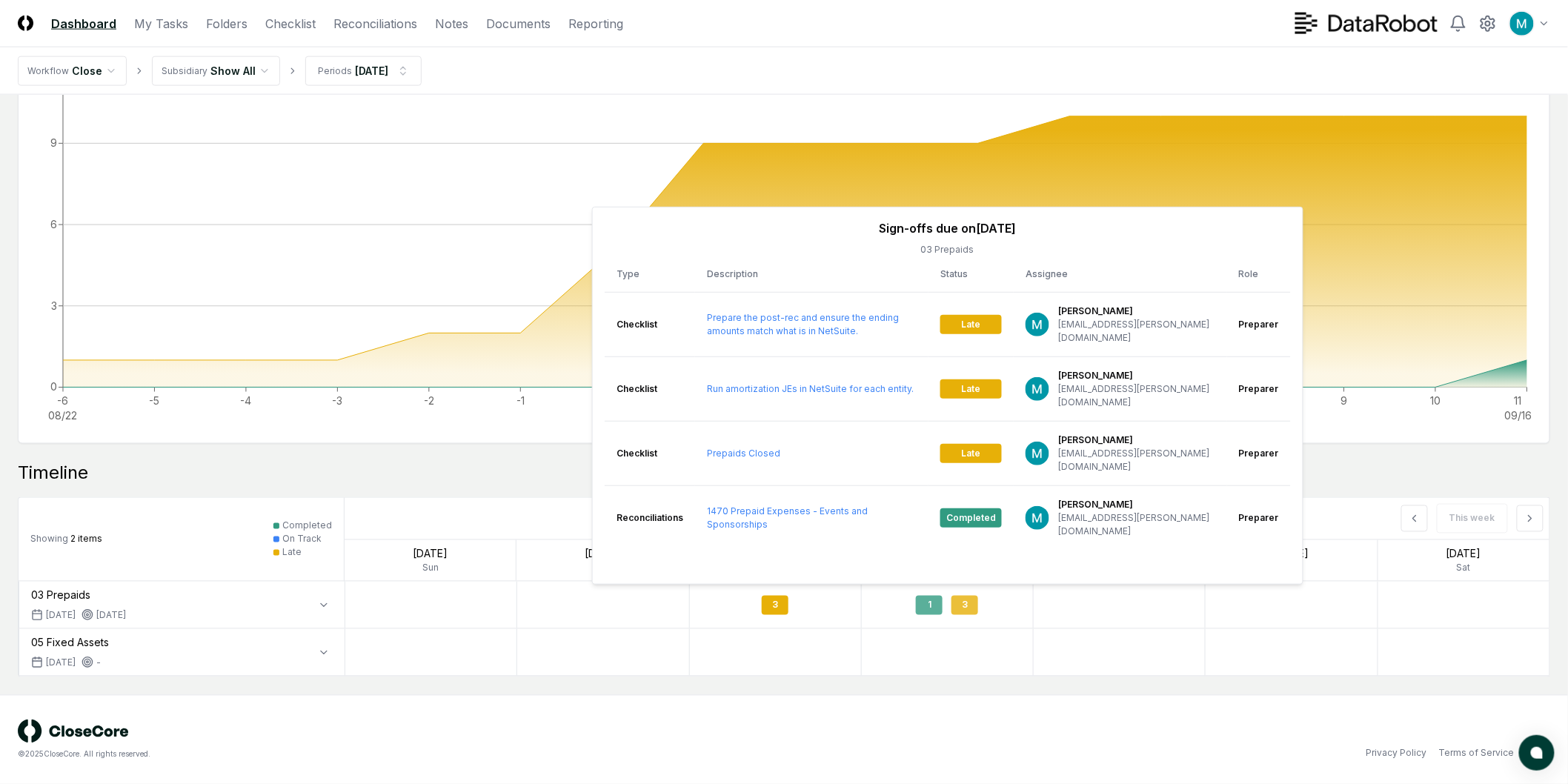
click at [947, 609] on div "1 3" at bounding box center [947, 605] width 171 height 34
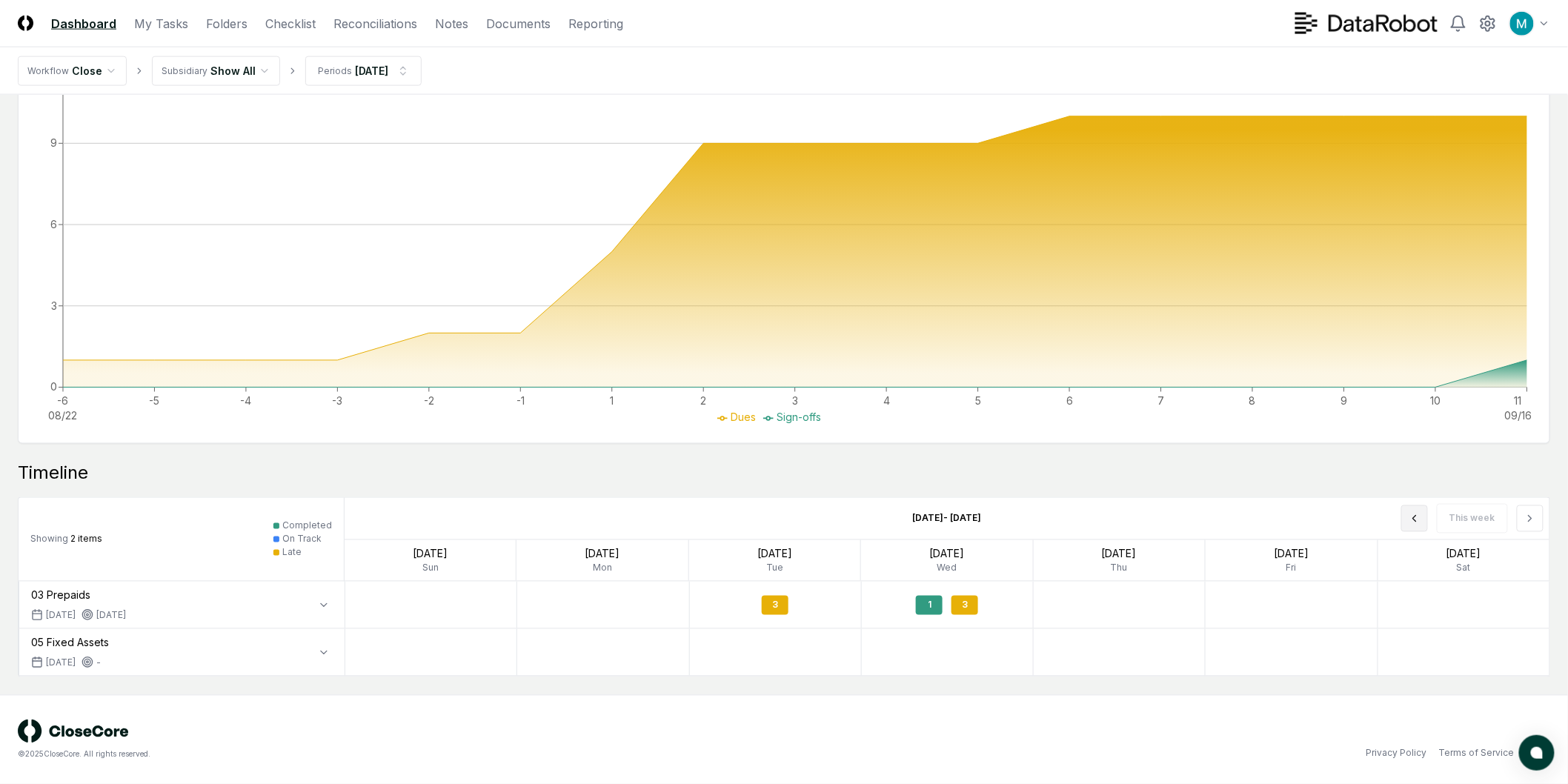
click at [1412, 519] on icon at bounding box center [1415, 519] width 11 height 11
click at [1534, 522] on icon at bounding box center [1531, 519] width 11 height 11
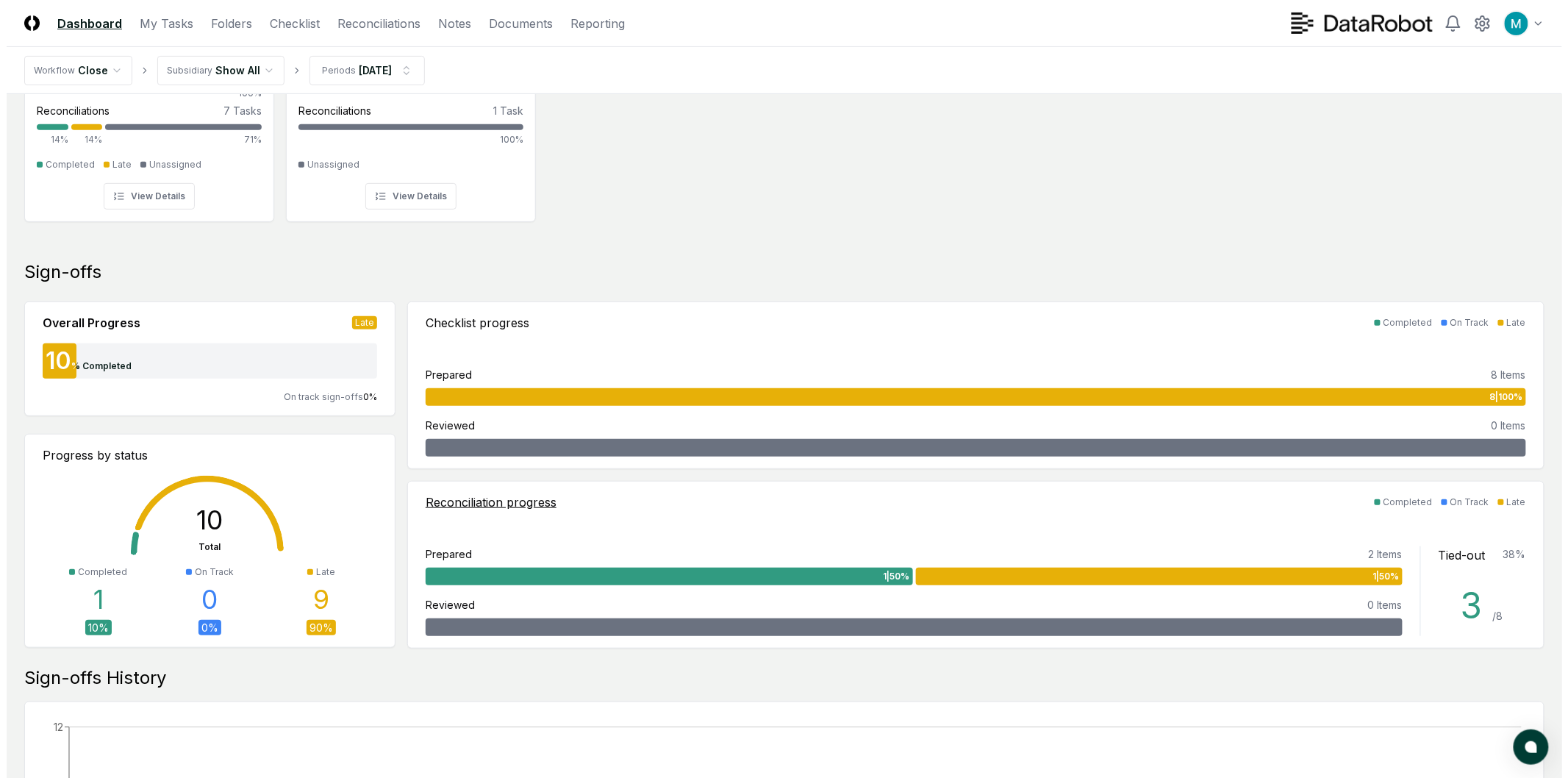
scroll to position [0, 0]
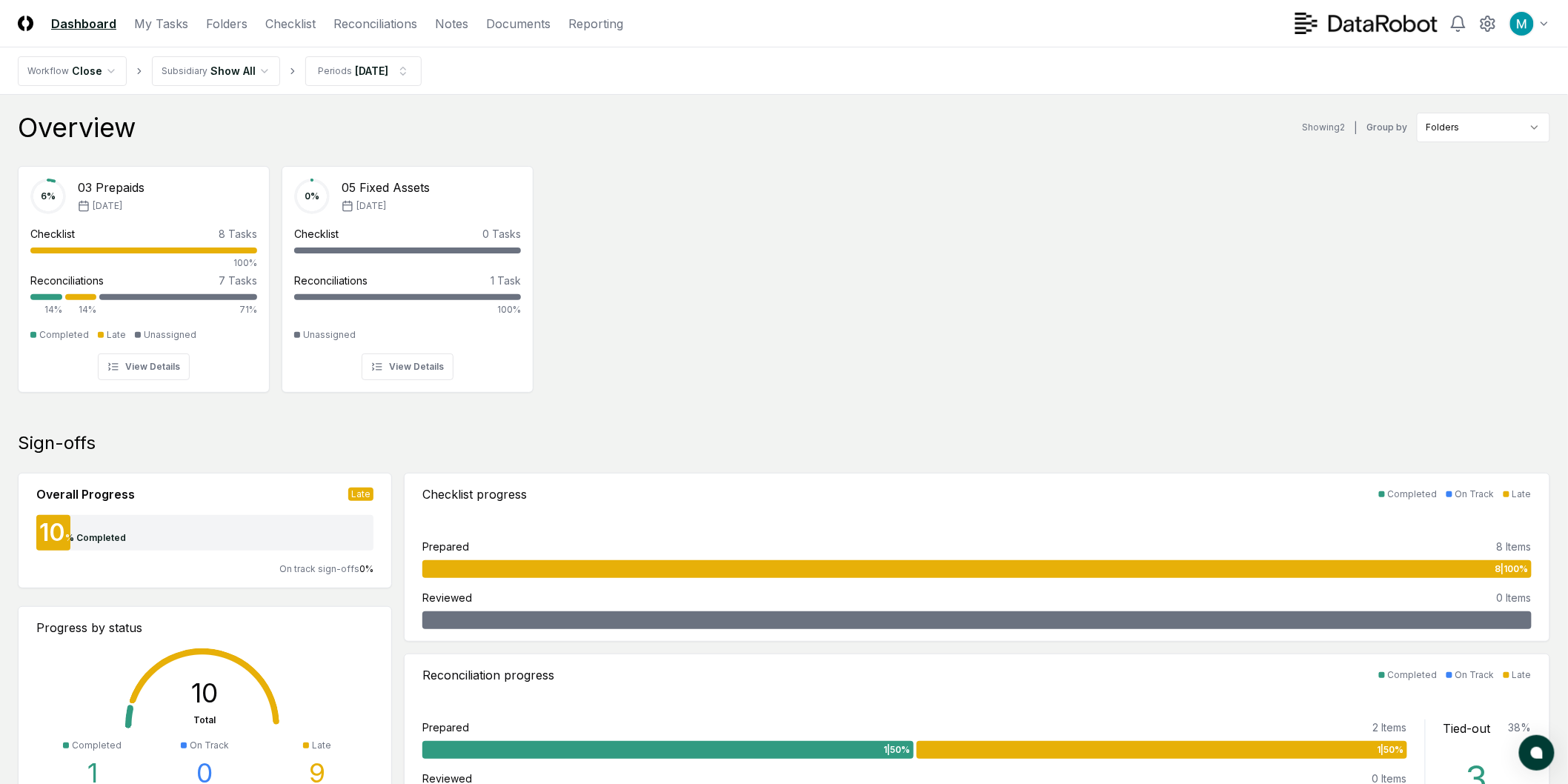
click at [989, 213] on div "6 % 03 Prepaids Aug '25 Checklist 8 Tasks 100% Reconciliations 7 Tasks 14% 14% …" at bounding box center [784, 278] width 1568 height 248
click at [1479, 18] on div "Toggle user menu" at bounding box center [1422, 24] width 255 height 27
click at [1486, 18] on icon at bounding box center [1489, 23] width 13 height 14
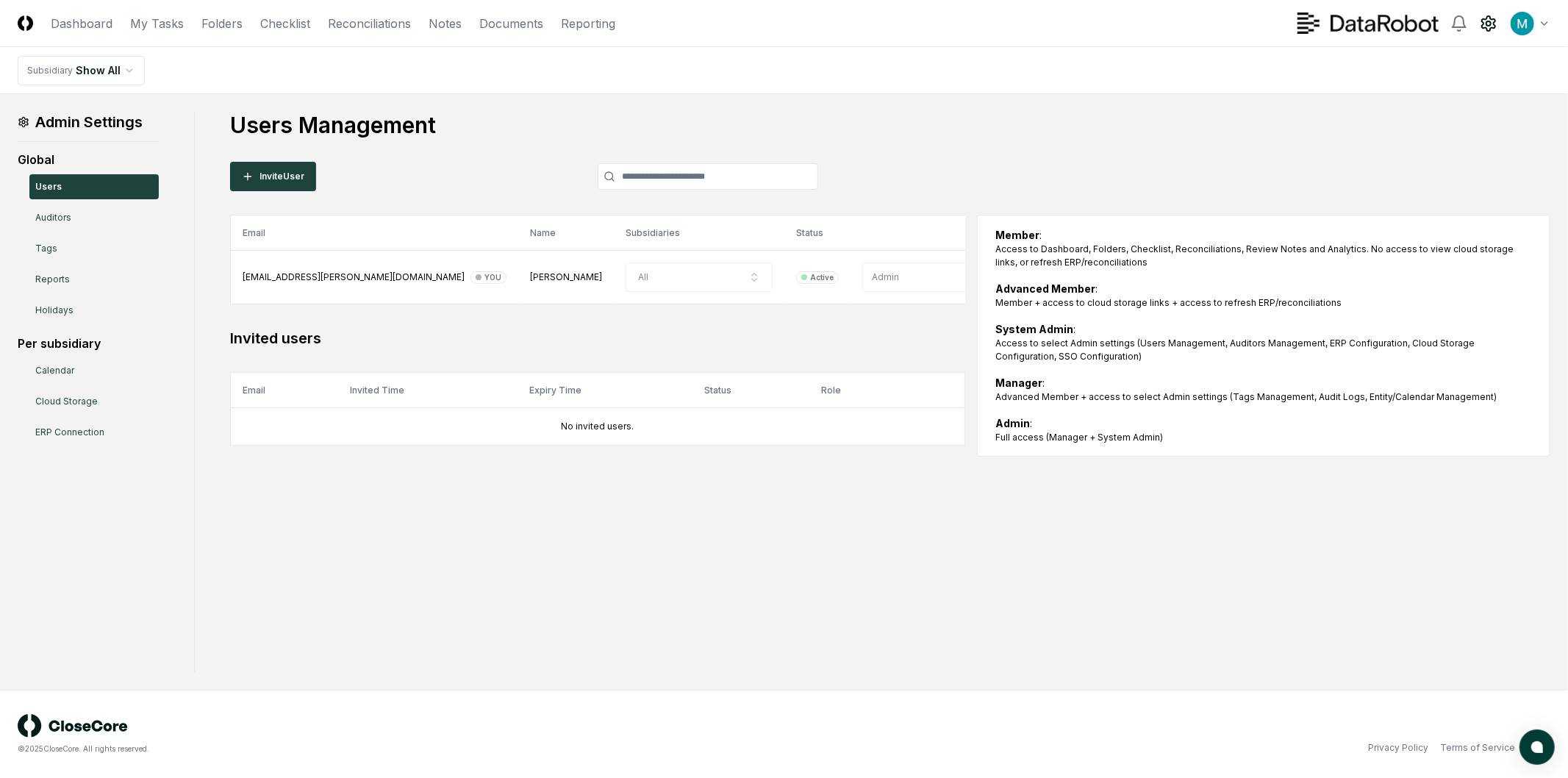
click at [399, 566] on div "Admin Settings Global Users Auditors Tags Reports Holidays Per subsidiary Calen…" at bounding box center [784, 392] width 1533 height 560
click at [685, 565] on div "Admin Settings Global Users Auditors Tags Reports Holidays Per subsidiary Calen…" at bounding box center [784, 392] width 1533 height 560
click at [252, 171] on icon at bounding box center [248, 177] width 11 height 11
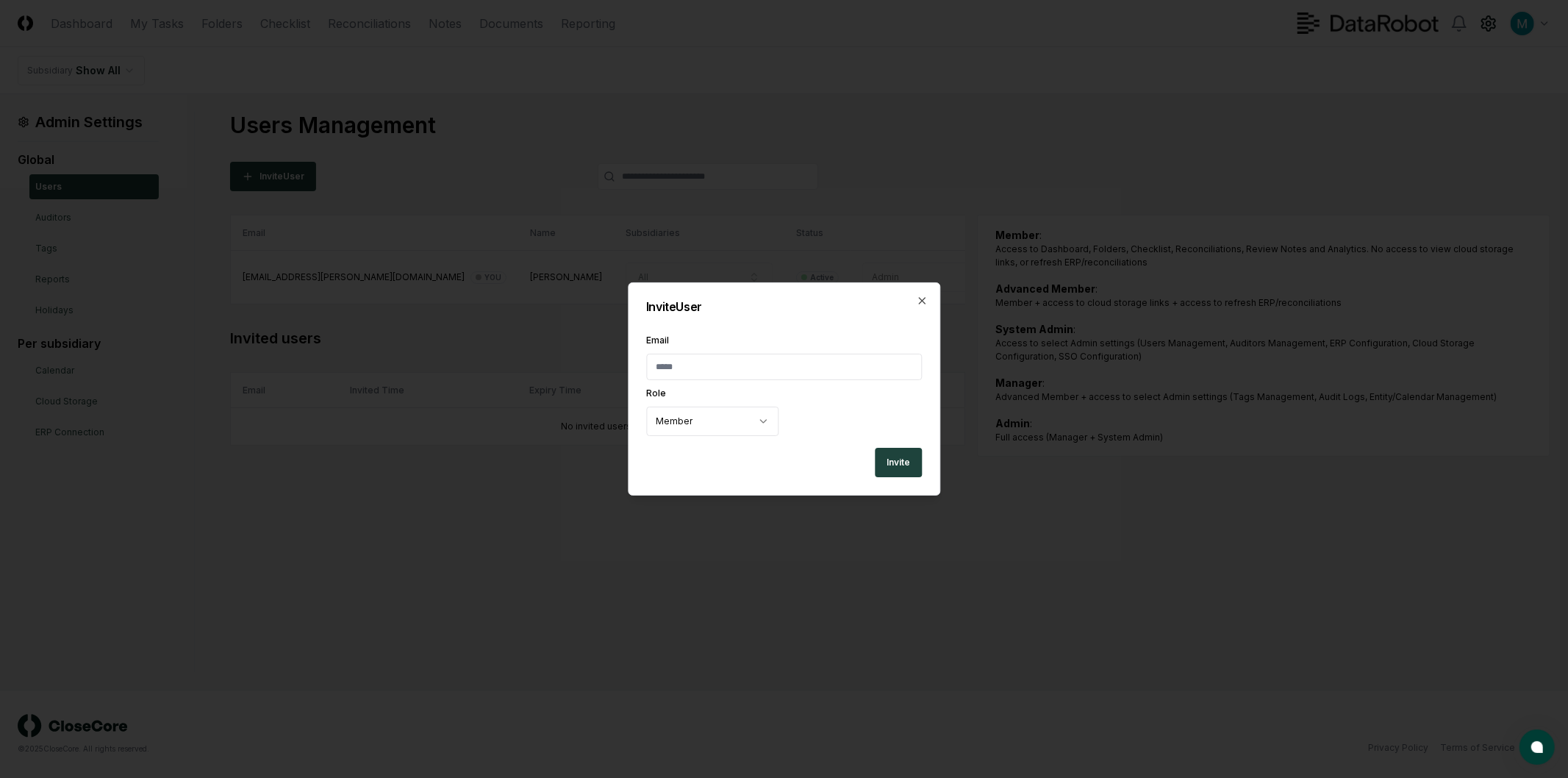
click at [726, 379] on input "Email" at bounding box center [784, 367] width 275 height 27
drag, startPoint x: 578, startPoint y: 561, endPoint x: 577, endPoint y: 581, distance: 20.0
click at [578, 561] on div at bounding box center [784, 389] width 1568 height 778
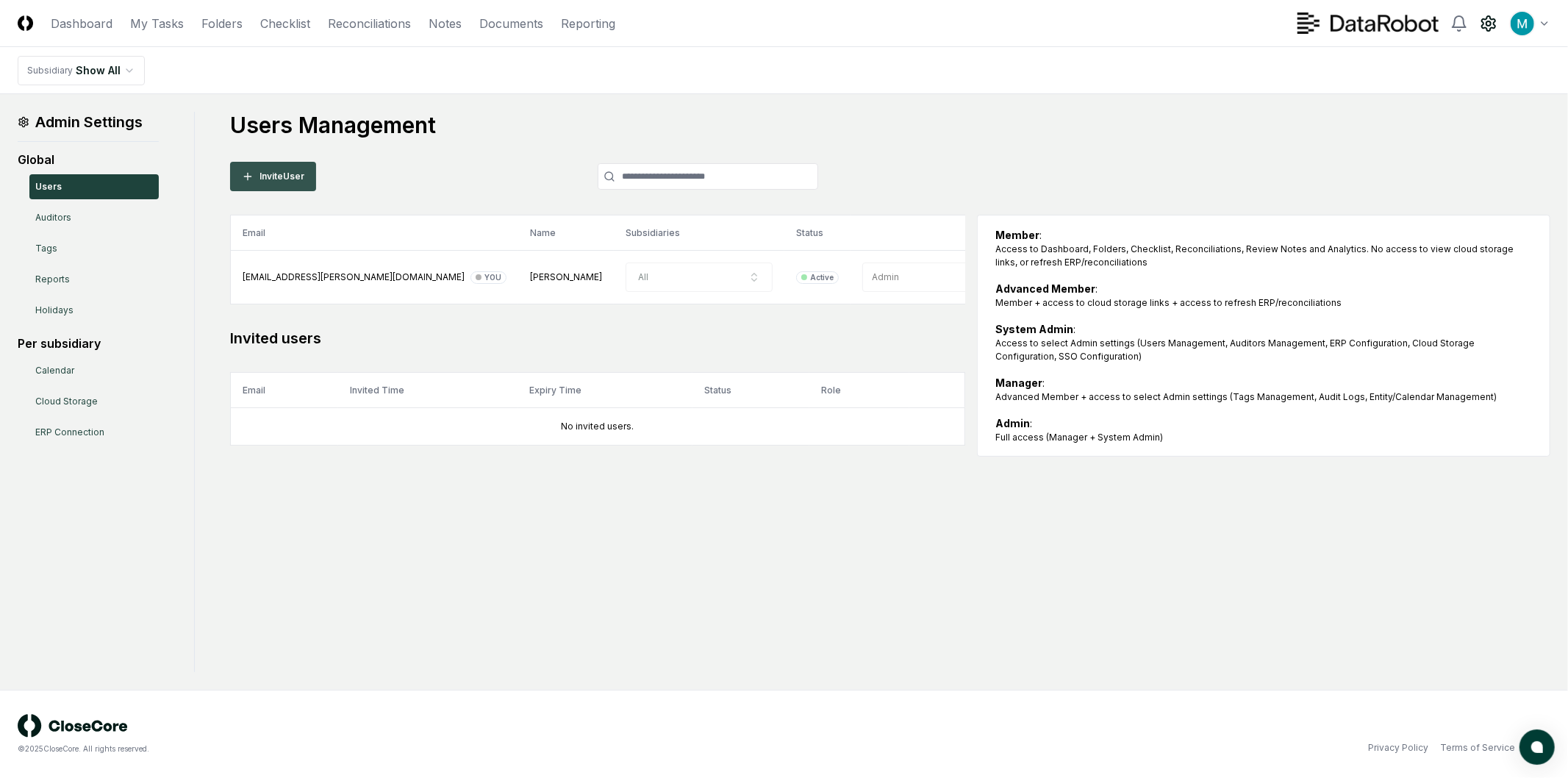
click at [275, 188] on button "Invite User" at bounding box center [273, 176] width 86 height 29
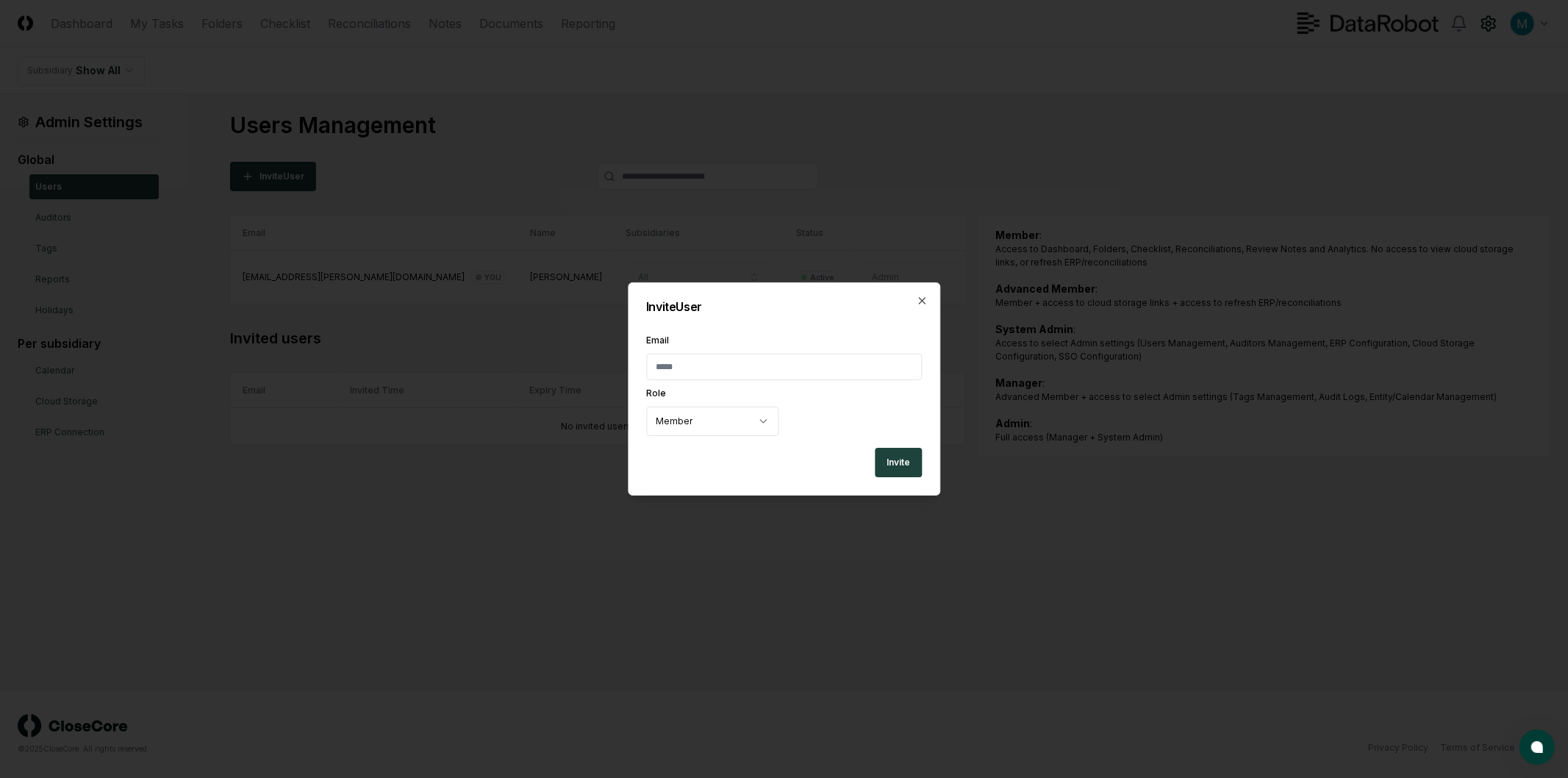
click at [718, 362] on input "Email" at bounding box center [784, 367] width 275 height 27
paste input "**********"
type input "**********"
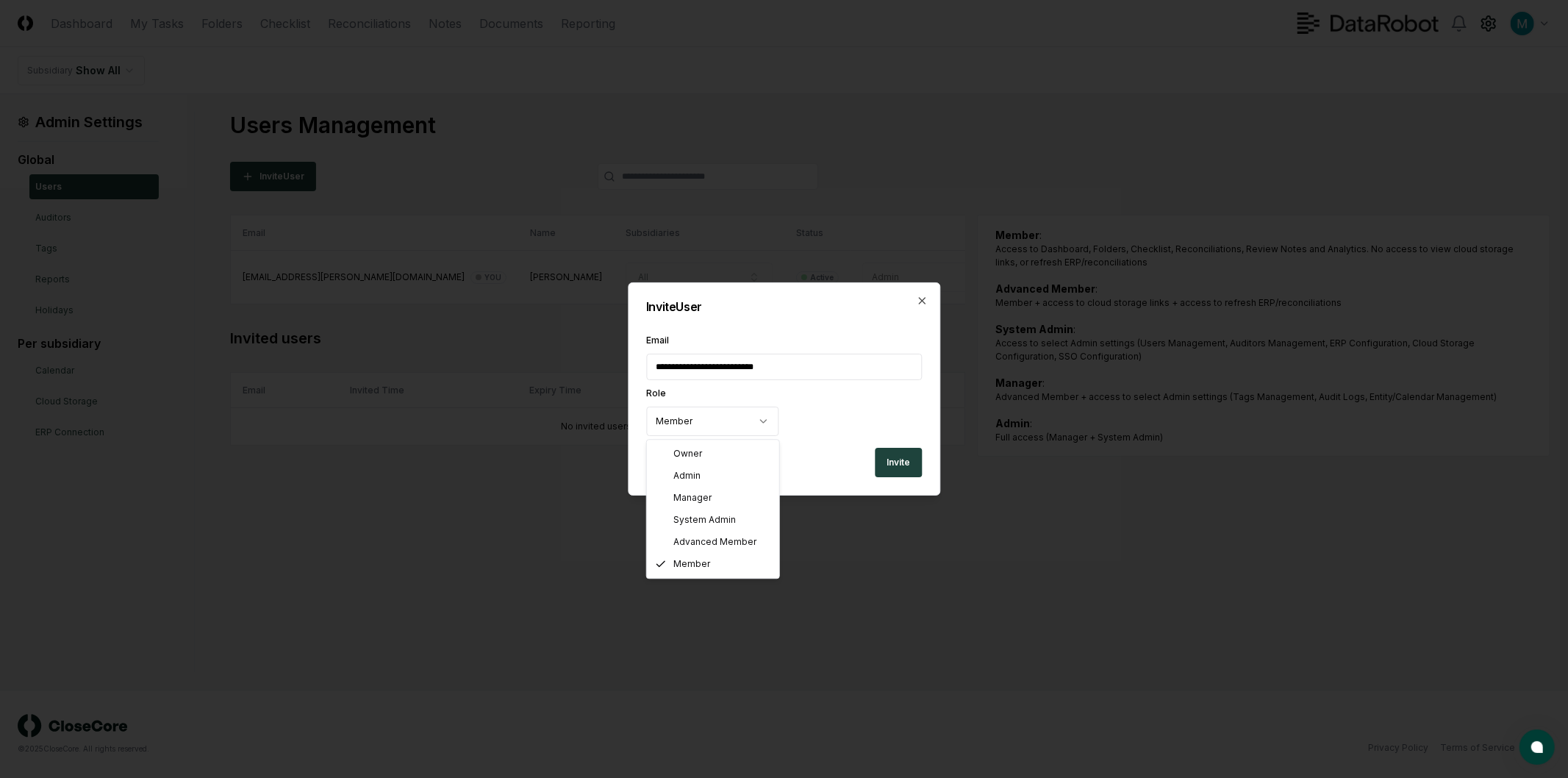
click at [700, 425] on body "CloseCore Dashboard My Tasks Folders Checklist Reconciliations Notes Documents …" at bounding box center [784, 389] width 1568 height 778
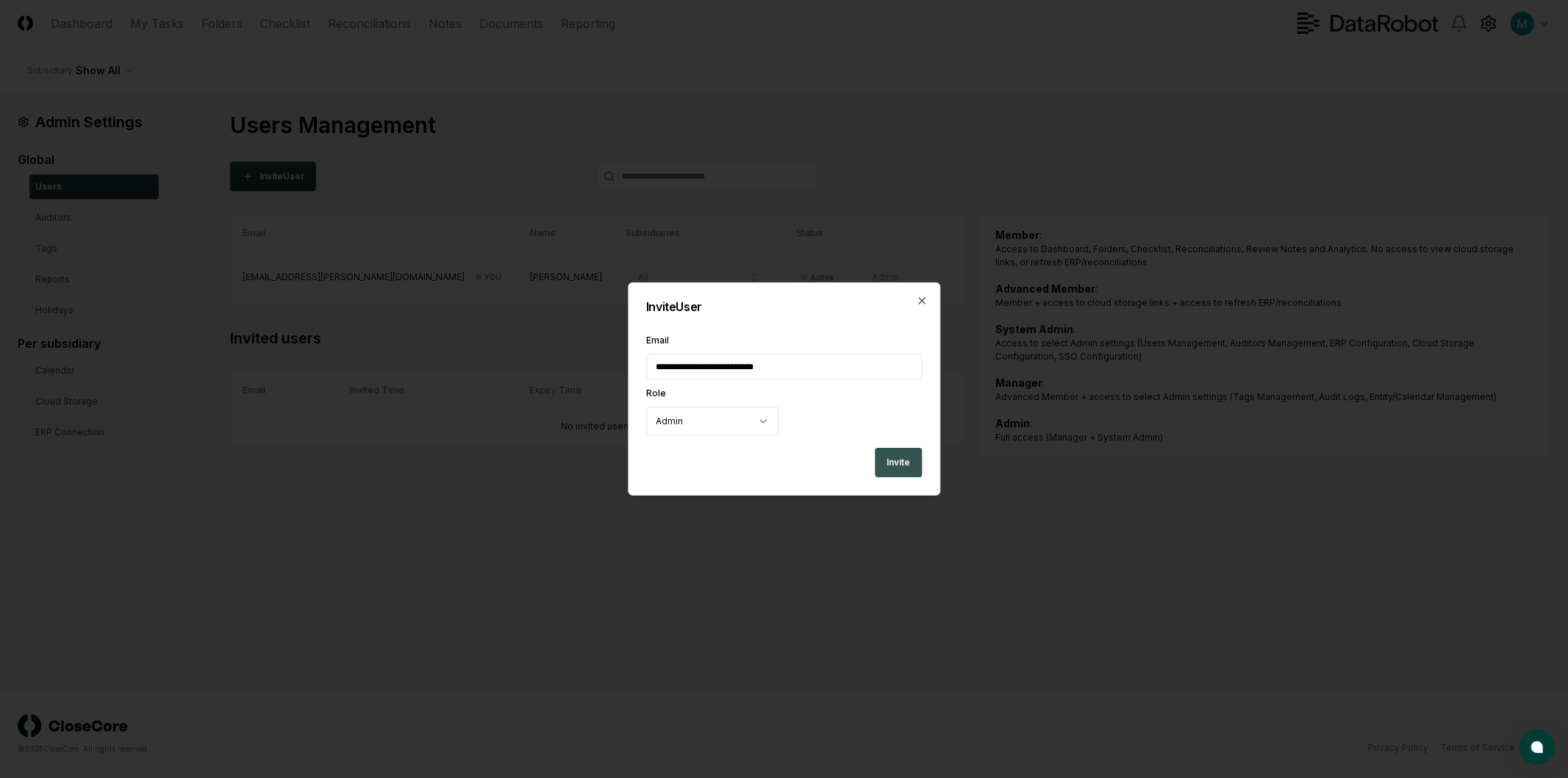
click at [899, 465] on button "Invite" at bounding box center [898, 463] width 47 height 29
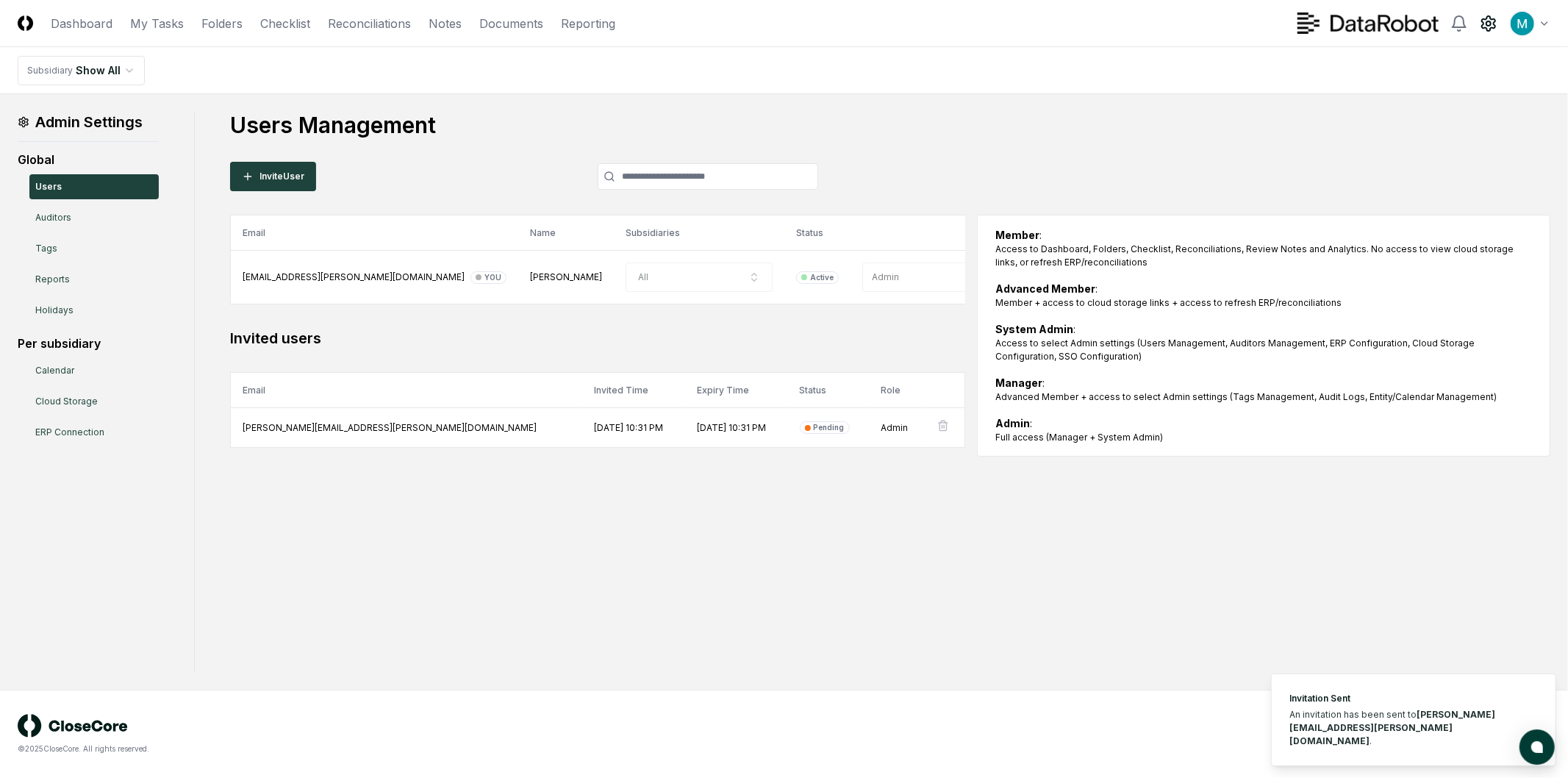
click at [942, 653] on div "Admin Settings Global Users Auditors Tags Reports Holidays Per subsidiary Calen…" at bounding box center [784, 392] width 1533 height 560
click at [1028, 617] on div "Admin Settings Global Users Auditors Tags Reports Holidays Per subsidiary Calen…" at bounding box center [784, 392] width 1533 height 560
drag, startPoint x: 1317, startPoint y: 722, endPoint x: 1389, endPoint y: 740, distance: 74.2
click at [1378, 739] on div "An invitation has been sent to philip.bianco@datarobot.com ." at bounding box center [1411, 729] width 243 height 40
click at [1224, 663] on div "Admin Settings Global Users Auditors Tags Reports Holidays Per subsidiary Calen…" at bounding box center [784, 392] width 1533 height 560
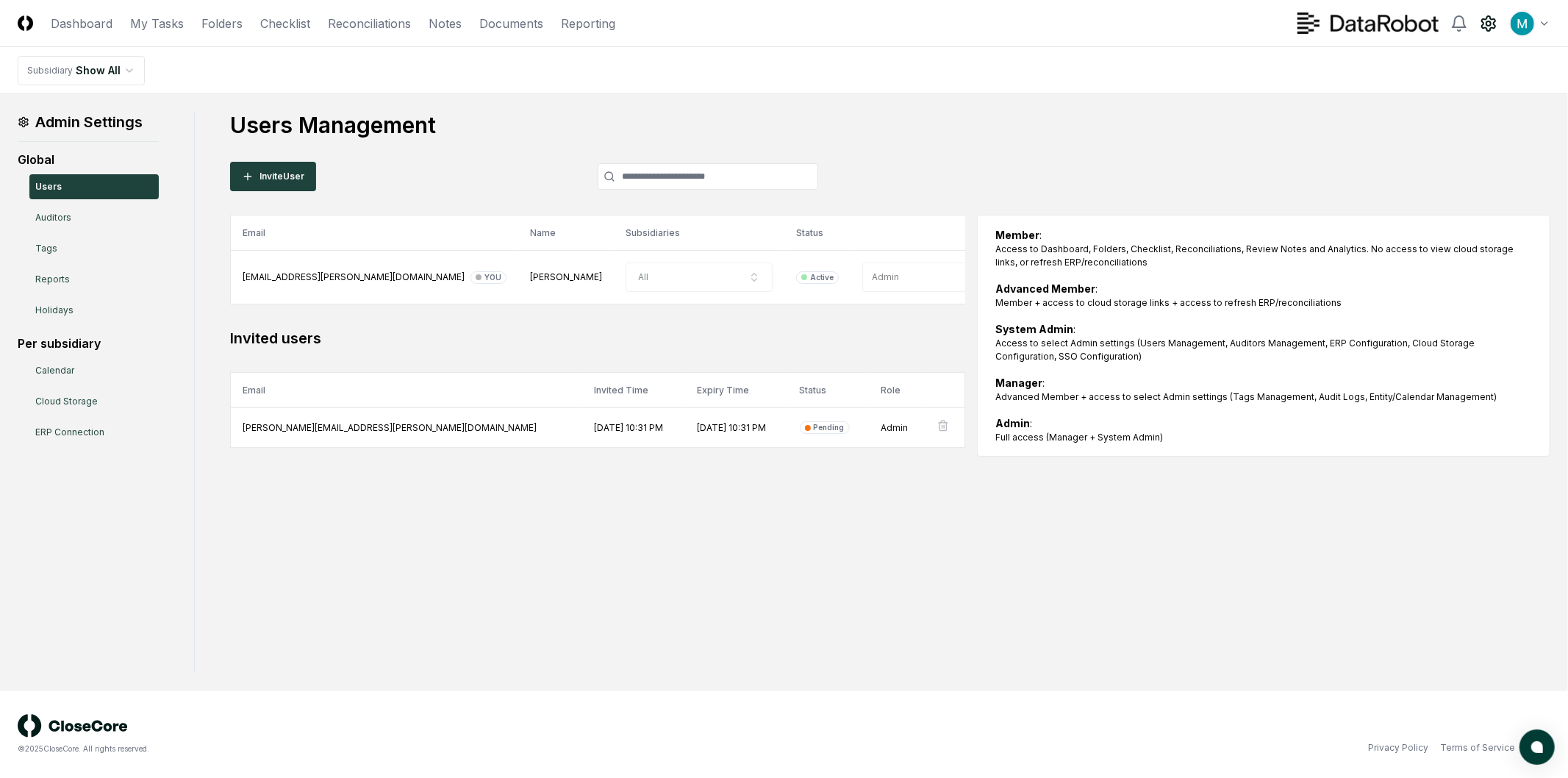
click at [464, 502] on div "Admin Settings Global Users Auditors Tags Reports Holidays Per subsidiary Calen…" at bounding box center [784, 392] width 1533 height 560
click at [482, 168] on div "Invite User" at bounding box center [523, 176] width 588 height 29
click at [147, 18] on link "My Tasks" at bounding box center [157, 23] width 54 height 18
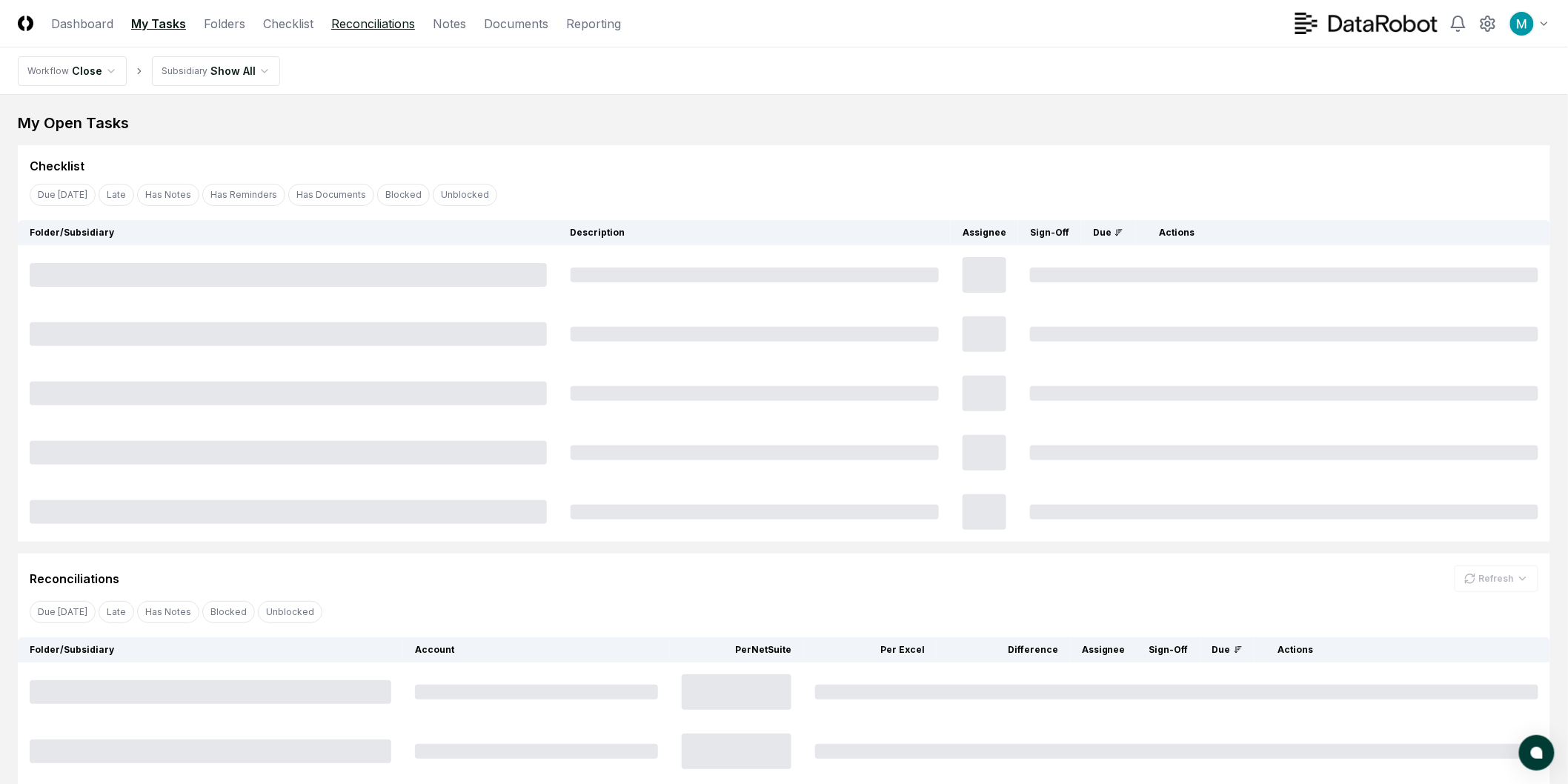
click at [383, 28] on link "Reconciliations" at bounding box center [372, 23] width 83 height 18
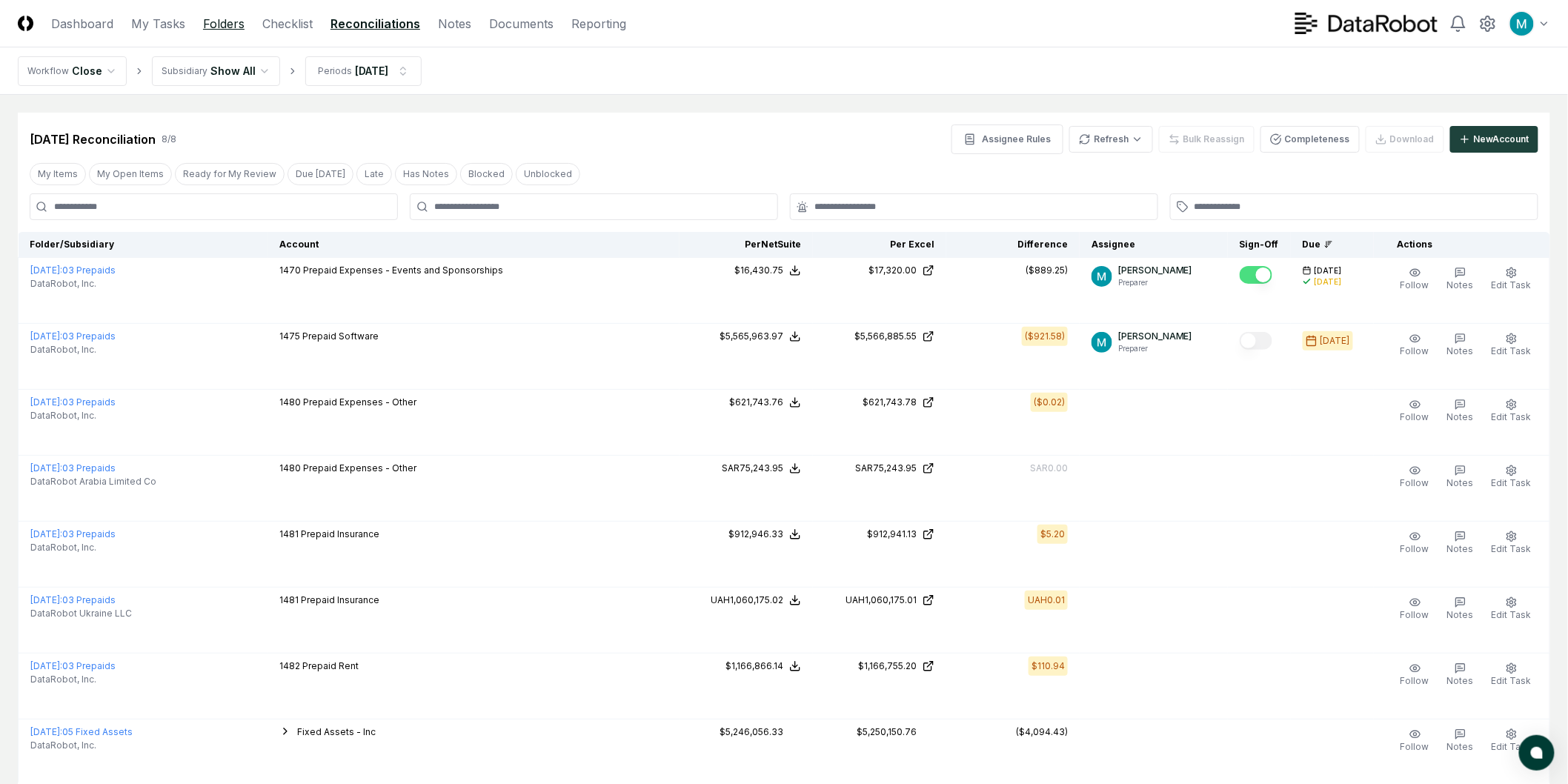
click at [209, 28] on link "Folders" at bounding box center [223, 23] width 41 height 18
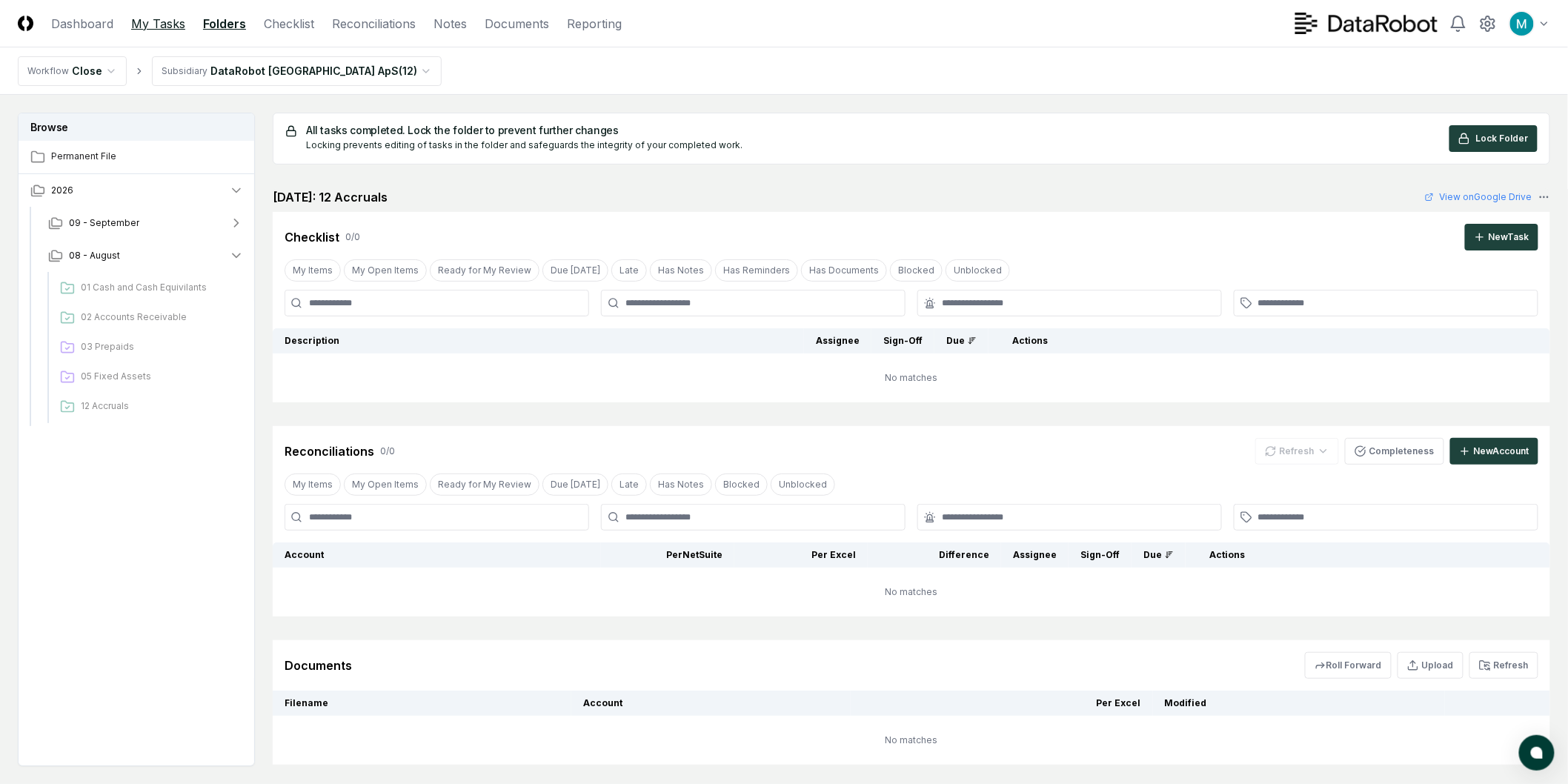
click at [153, 26] on link "My Tasks" at bounding box center [158, 23] width 55 height 18
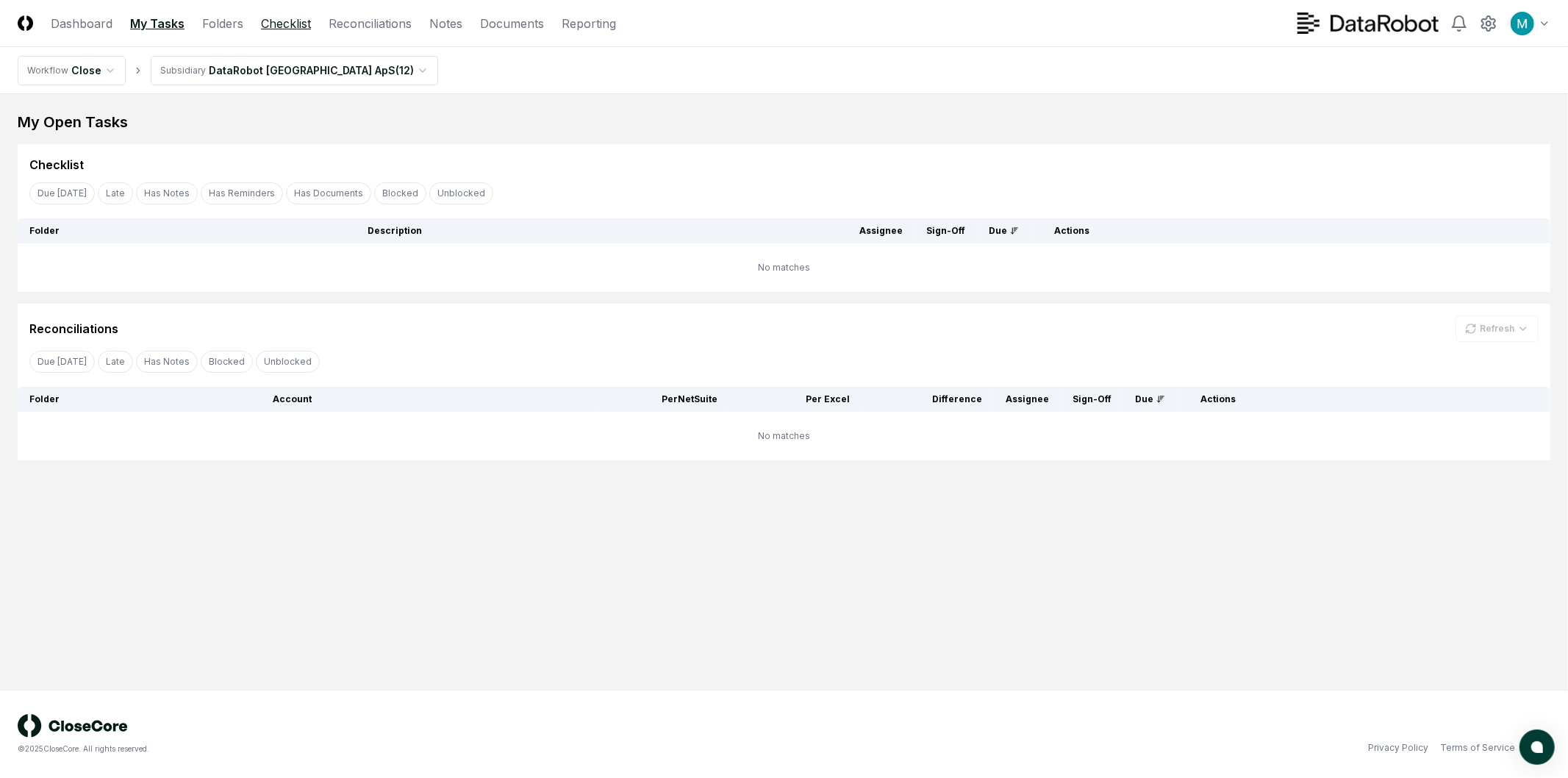
click at [295, 31] on link "Checklist" at bounding box center [286, 23] width 50 height 18
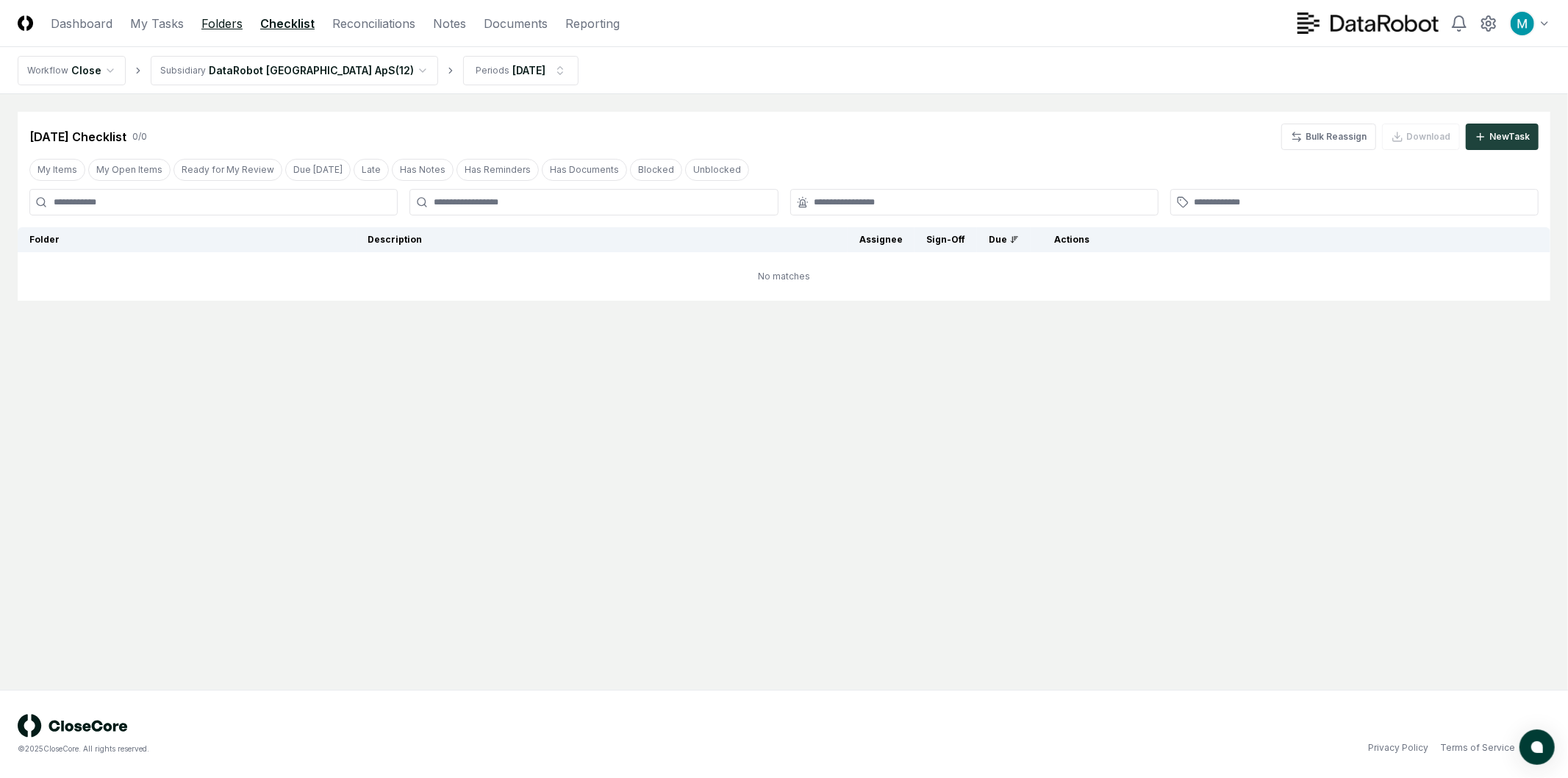
click at [226, 24] on link "Folders" at bounding box center [221, 23] width 41 height 18
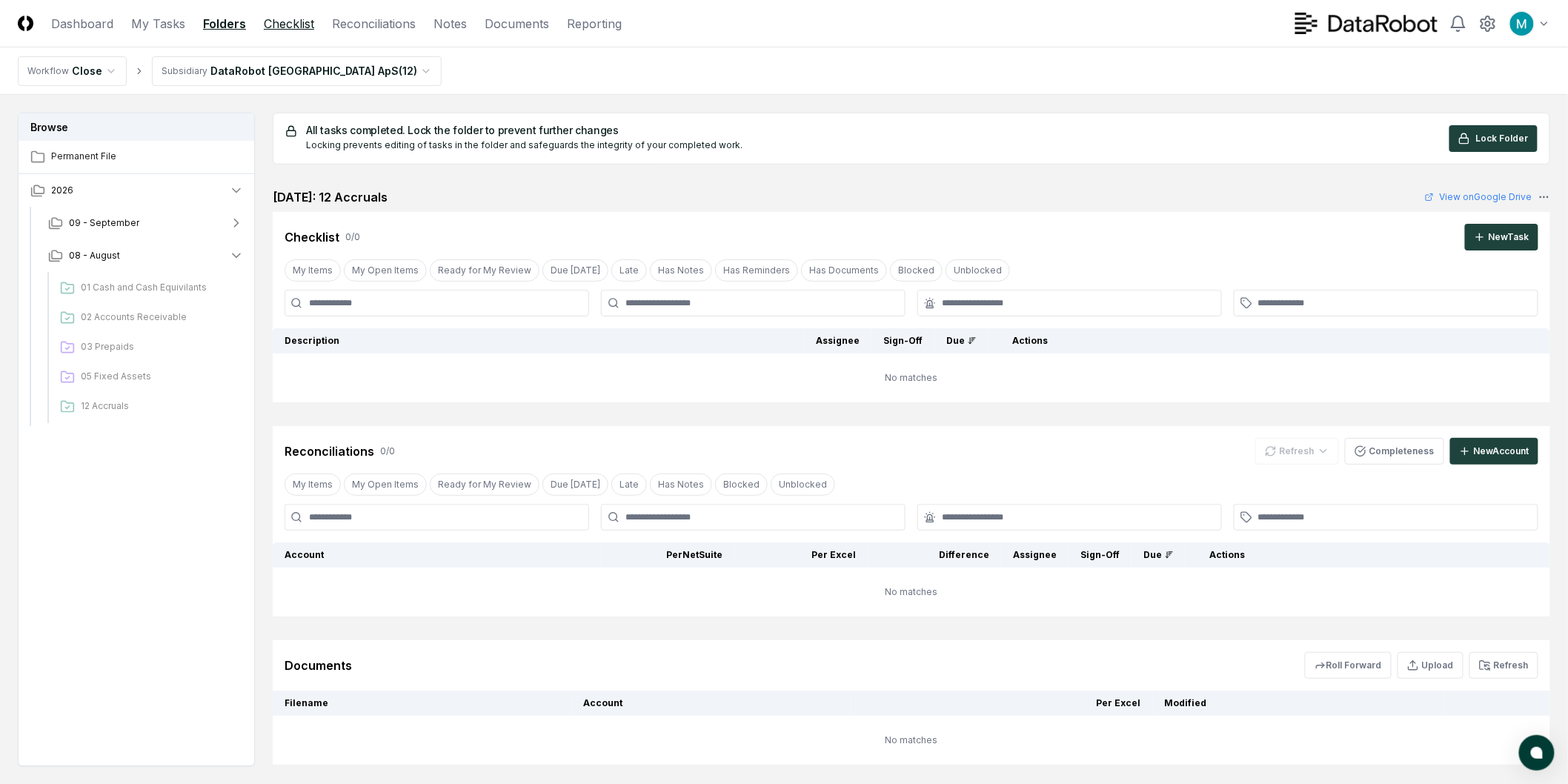
click at [297, 25] on link "Checklist" at bounding box center [289, 23] width 51 height 18
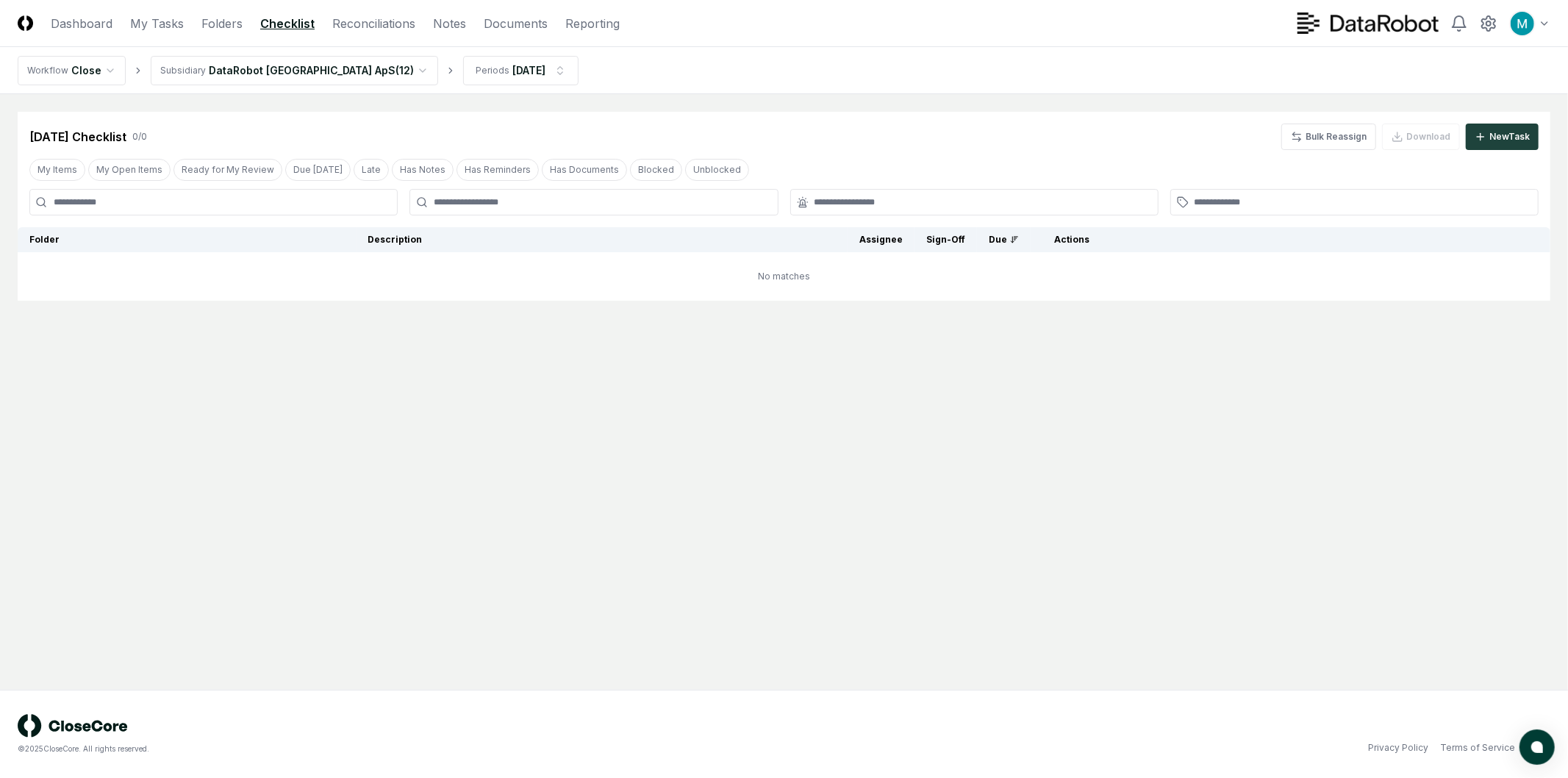
click at [331, 65] on html "CloseCore Dashboard My Tasks Folders Checklist Reconciliations Notes Documents …" at bounding box center [784, 389] width 1568 height 778
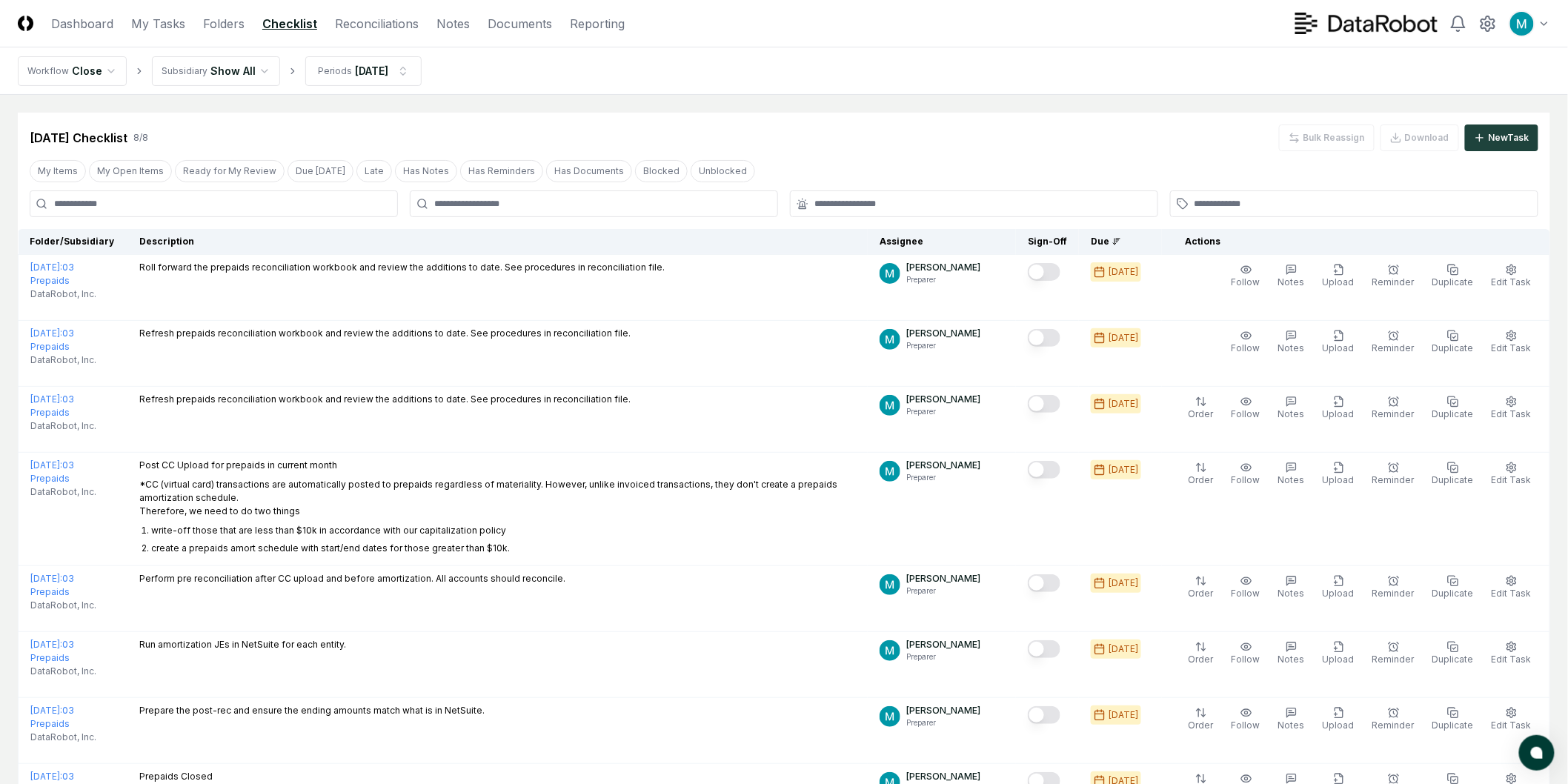
click at [632, 98] on main "Cancel Reassign Aug 2025 Checklist 8 / 8 Bulk Reassign Download New Task My Ite…" at bounding box center [784, 471] width 1568 height 753
click at [1337, 136] on div "Bulk Reassign" at bounding box center [1327, 138] width 96 height 27
click at [241, 67] on html "CloseCore Dashboard My Tasks Folders Checklist Reconciliations Notes Documents …" at bounding box center [784, 468] width 1568 height 937
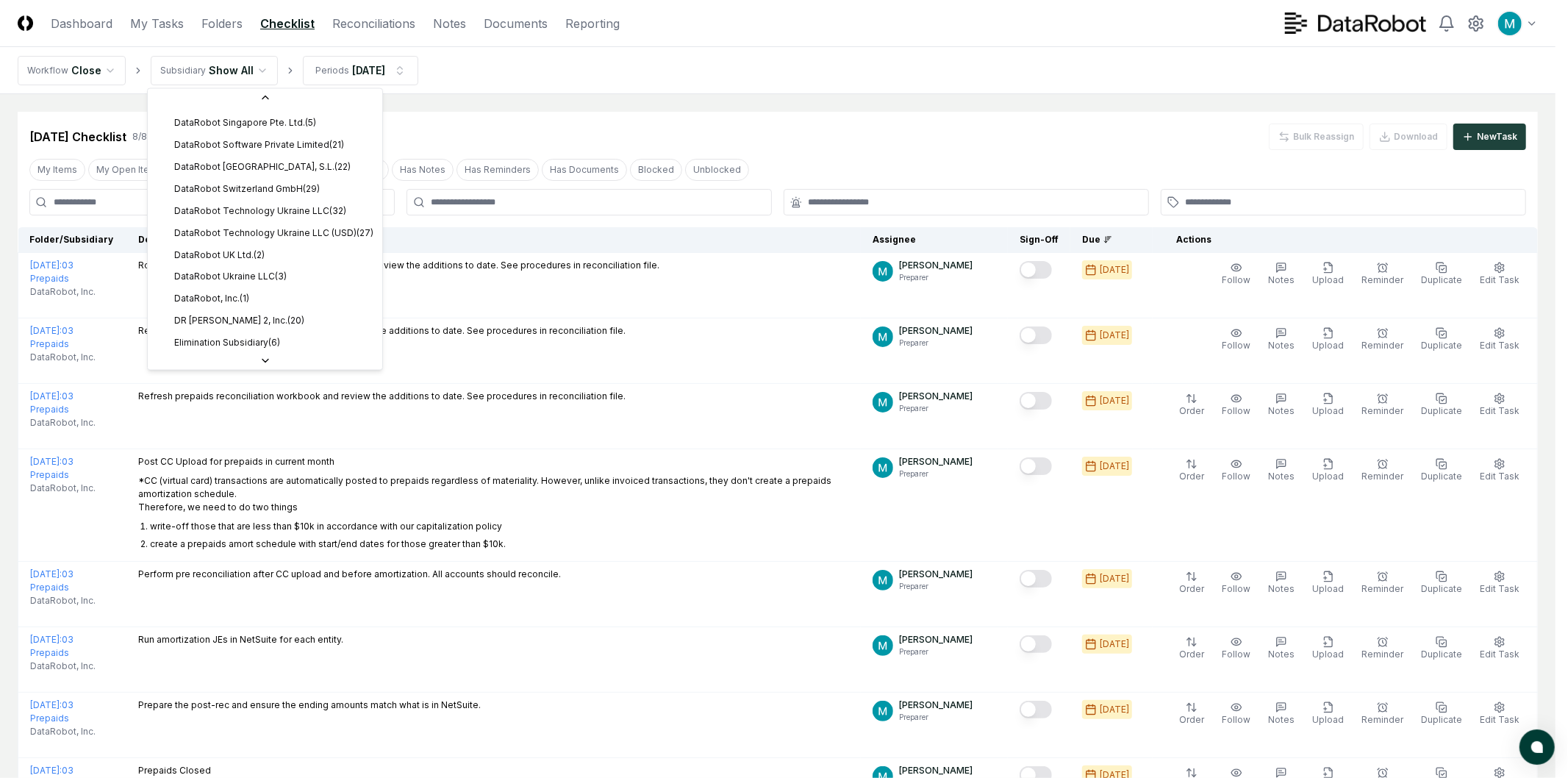
scroll to position [454, 0]
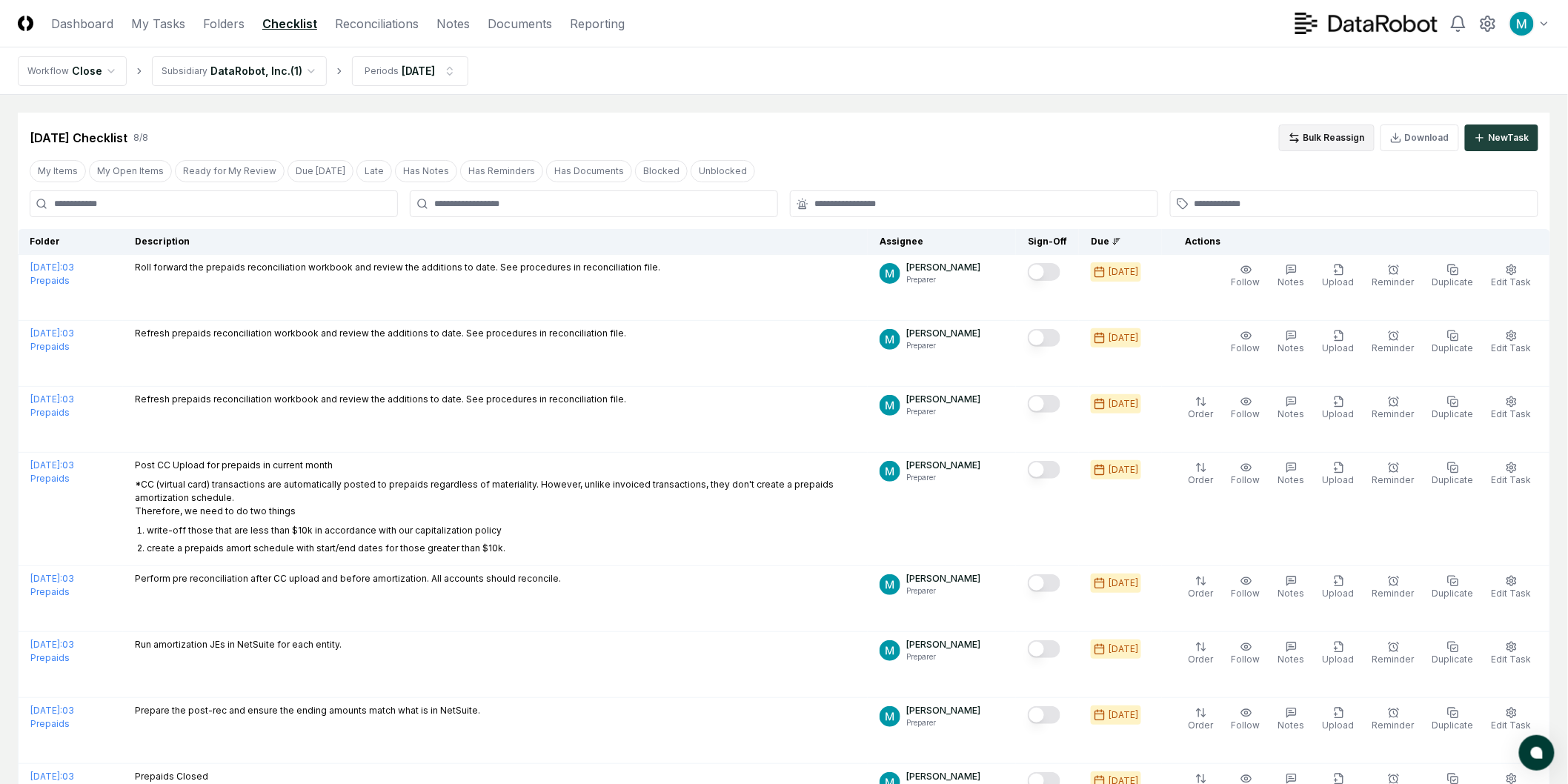
click at [1331, 124] on button "Bulk Reassign" at bounding box center [1327, 138] width 96 height 27
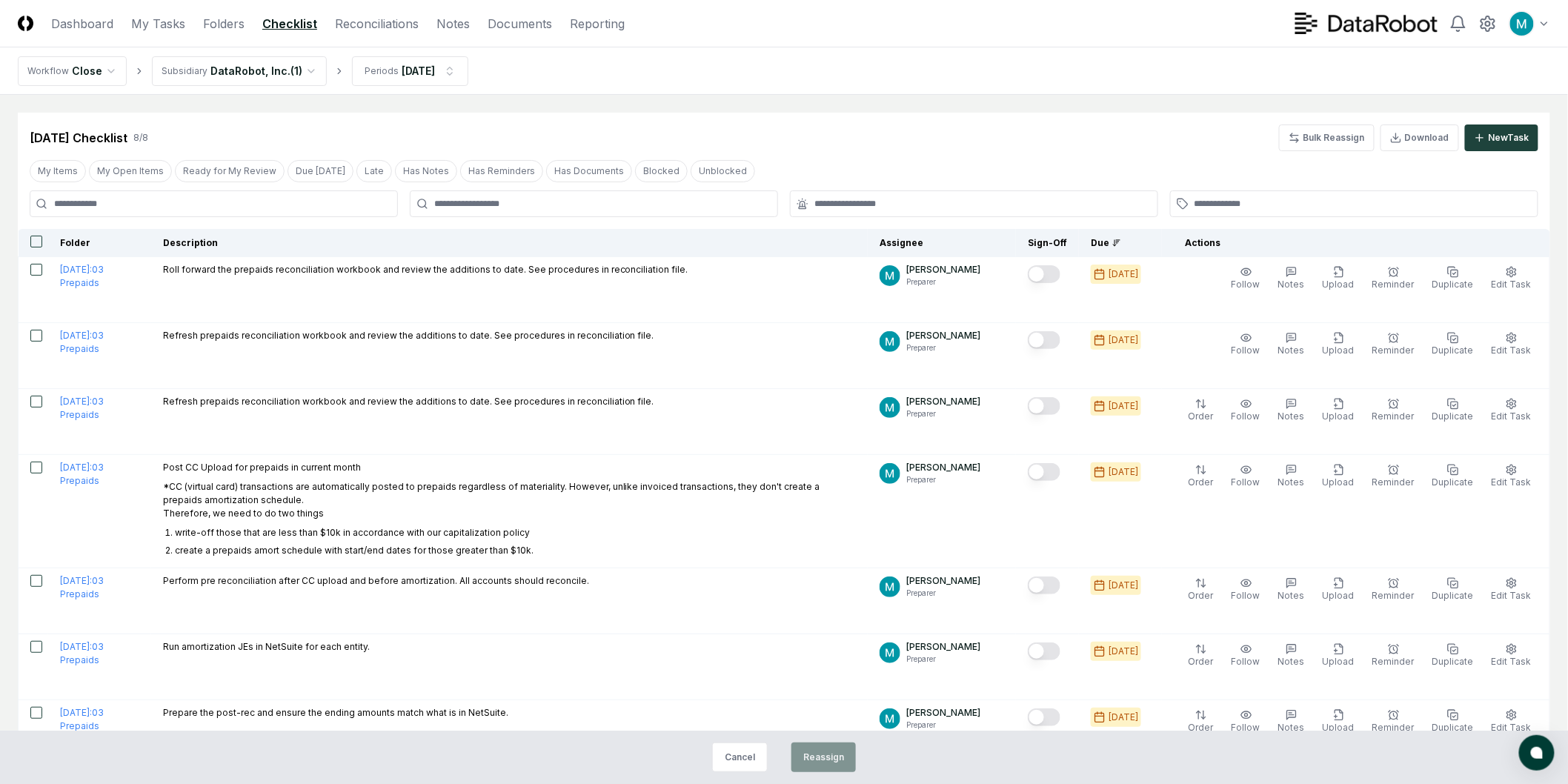
click at [34, 240] on button "button" at bounding box center [36, 241] width 11 height 11
click at [847, 766] on button "Reassign" at bounding box center [823, 757] width 64 height 30
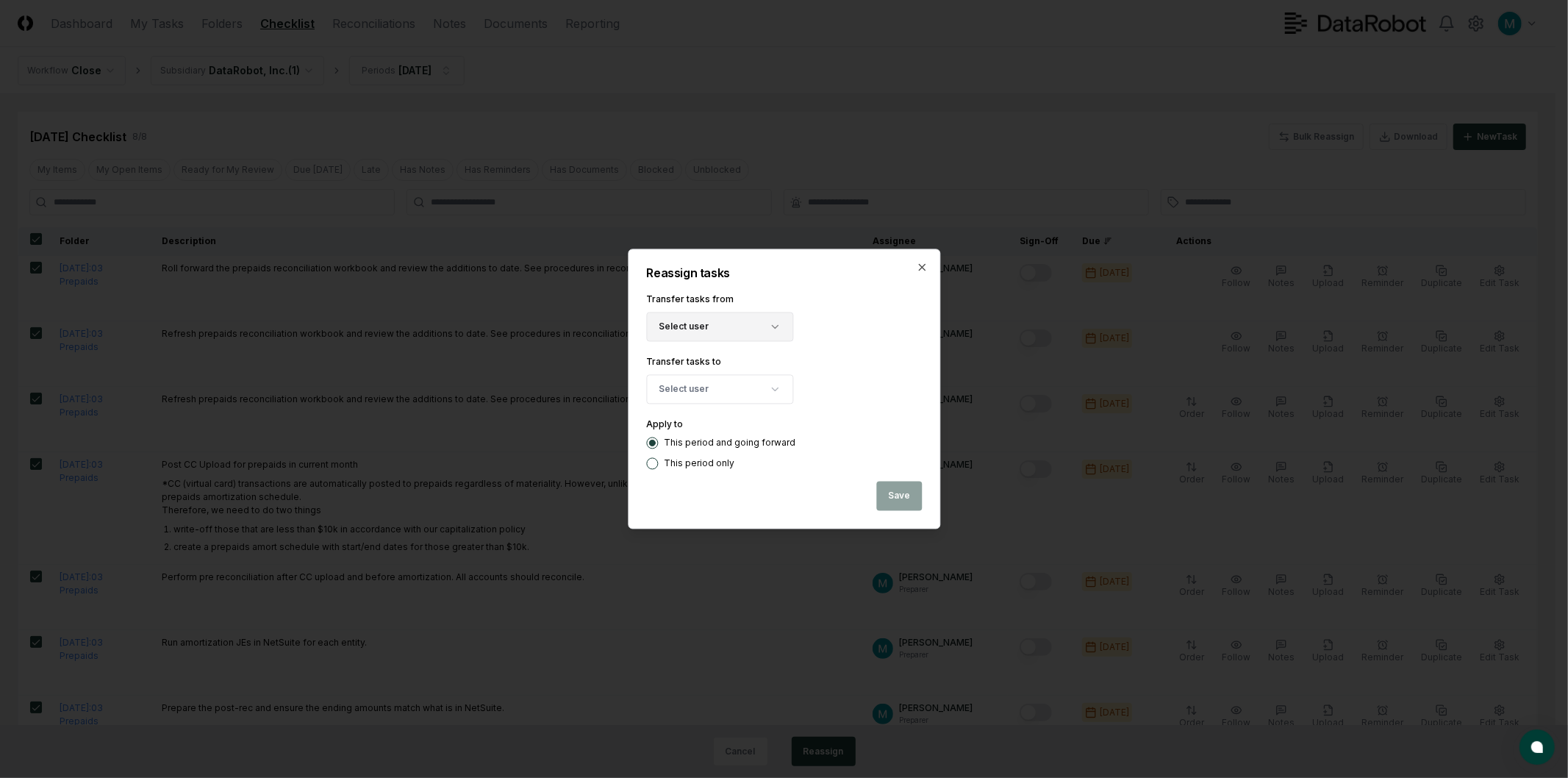
click at [731, 329] on button "Select user" at bounding box center [720, 327] width 147 height 29
click at [857, 325] on div "Select user Manny Birrueta" at bounding box center [784, 327] width 275 height 29
click at [748, 389] on button "Select user" at bounding box center [720, 389] width 147 height 29
click at [911, 380] on div "Select user Manny Birrueta" at bounding box center [784, 389] width 275 height 29
click at [927, 263] on icon "button" at bounding box center [922, 268] width 11 height 11
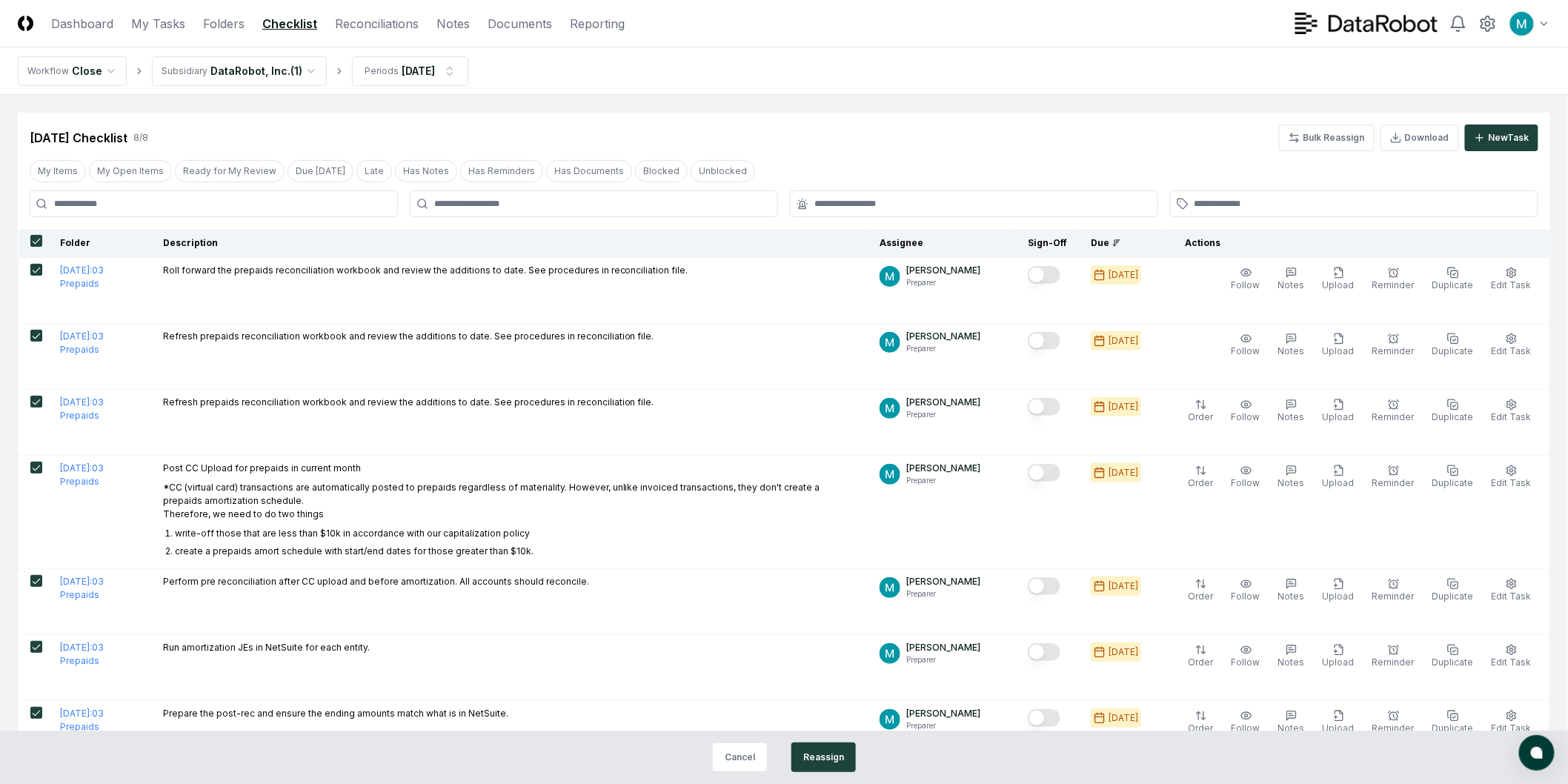
click at [42, 246] on th at bounding box center [34, 243] width 31 height 29
click at [1183, 90] on nav "Workflow Close Subsidiary DataRobot, Inc. ( 1 ) Periods Aug 2025" at bounding box center [784, 72] width 1568 height 48
click at [768, 764] on button "Cancel" at bounding box center [740, 757] width 56 height 30
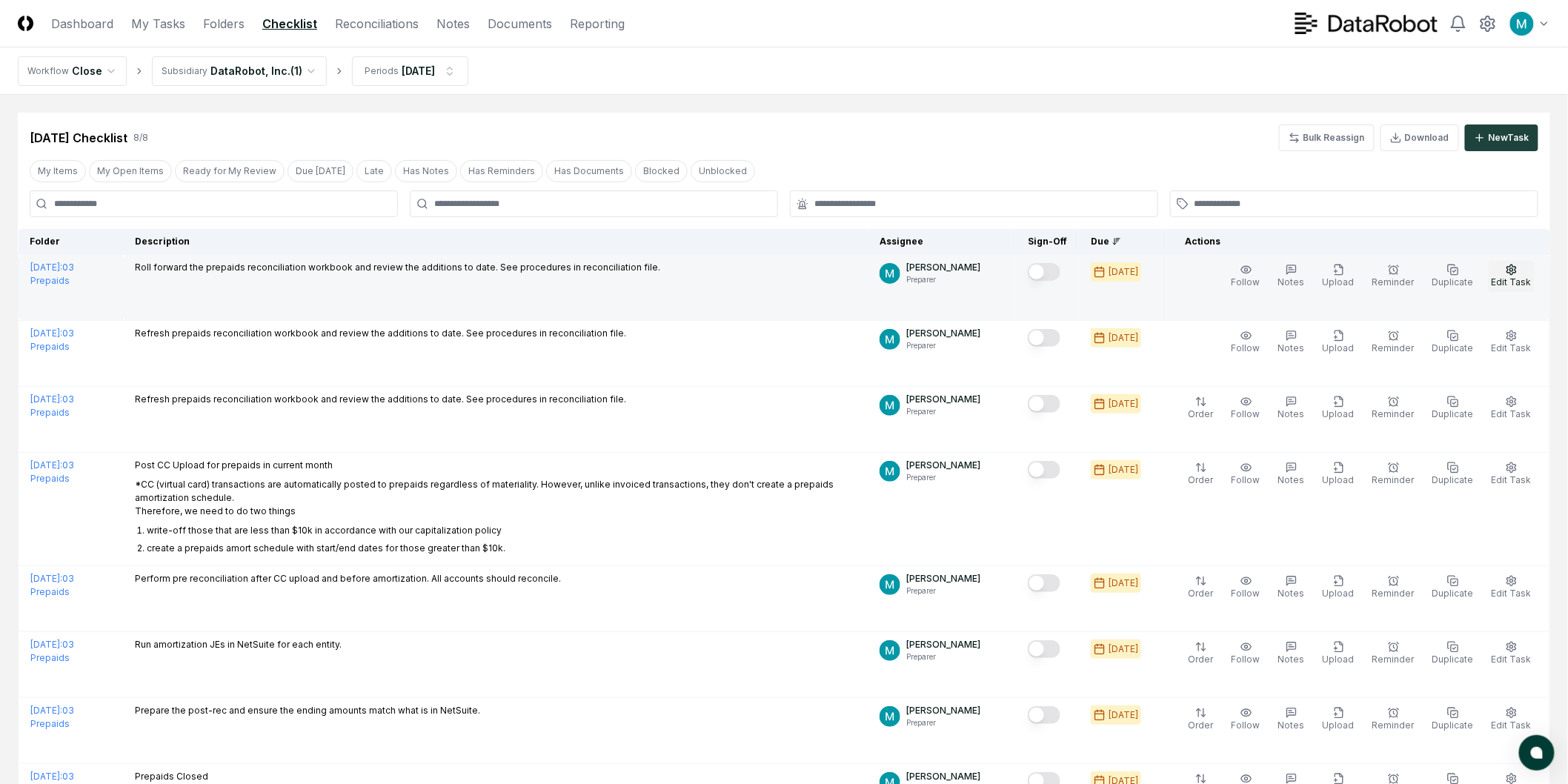
click at [1515, 278] on span "Edit Task" at bounding box center [1512, 282] width 40 height 11
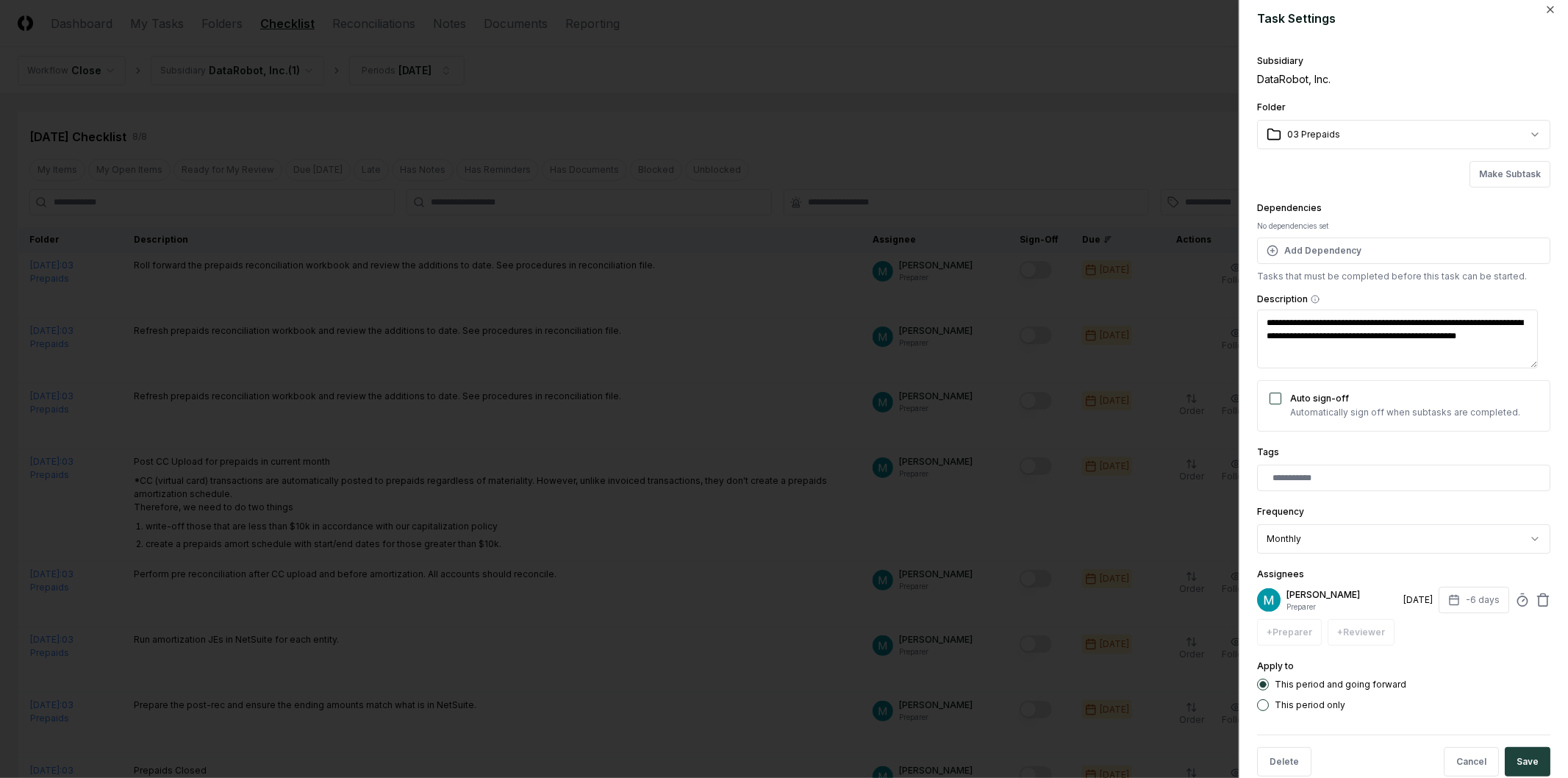
scroll to position [35, 0]
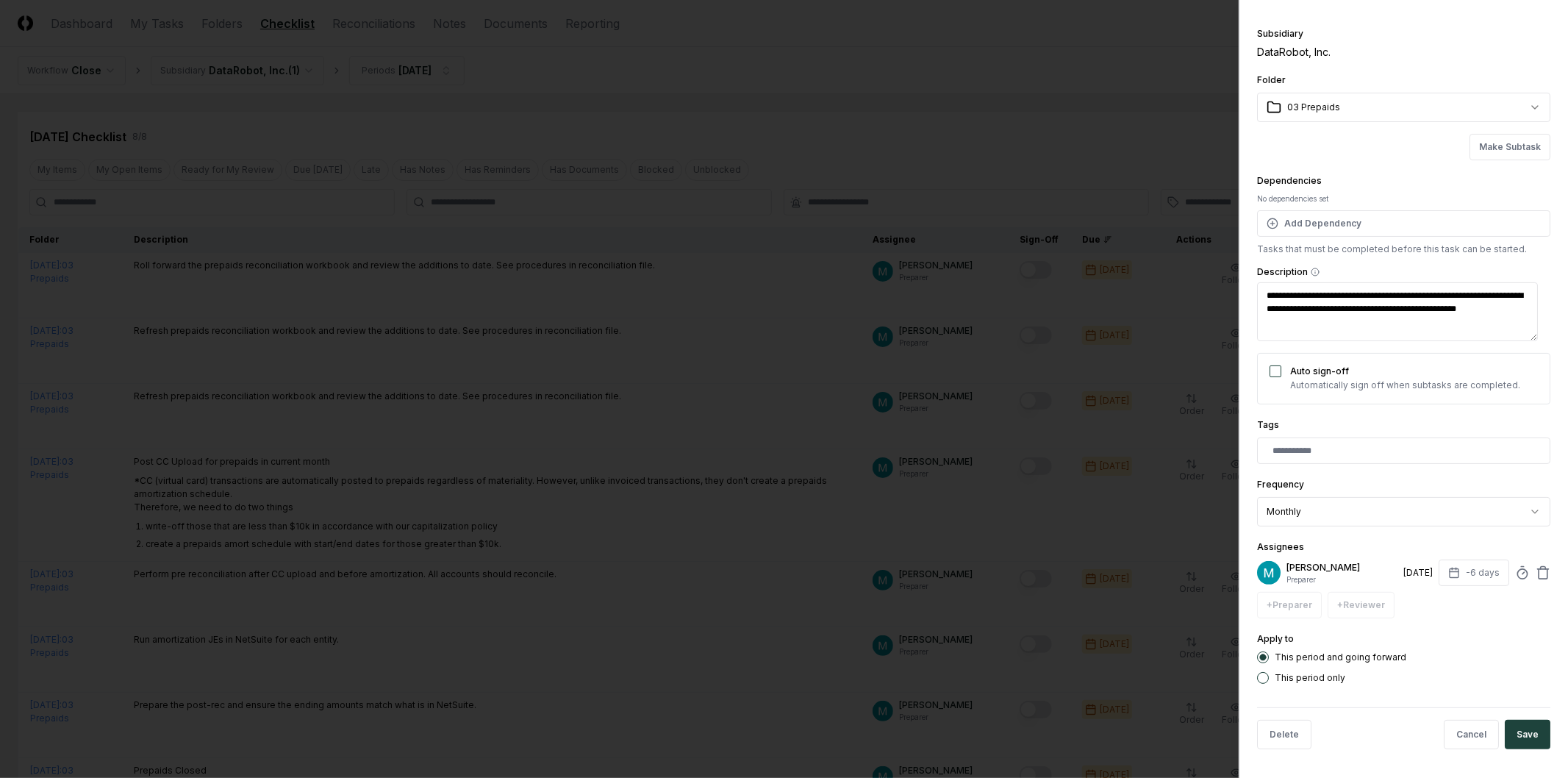
click at [1373, 607] on div "+ Preparer + Reviewer" at bounding box center [1404, 605] width 293 height 27
click at [1363, 614] on div "+ Preparer + Reviewer" at bounding box center [1404, 605] width 293 height 27
click at [1288, 605] on div "+ Preparer + Reviewer" at bounding box center [1404, 605] width 293 height 27
click at [1325, 576] on p "Preparer" at bounding box center [1342, 580] width 111 height 11
click at [1539, 572] on icon at bounding box center [1542, 572] width 14 height 14
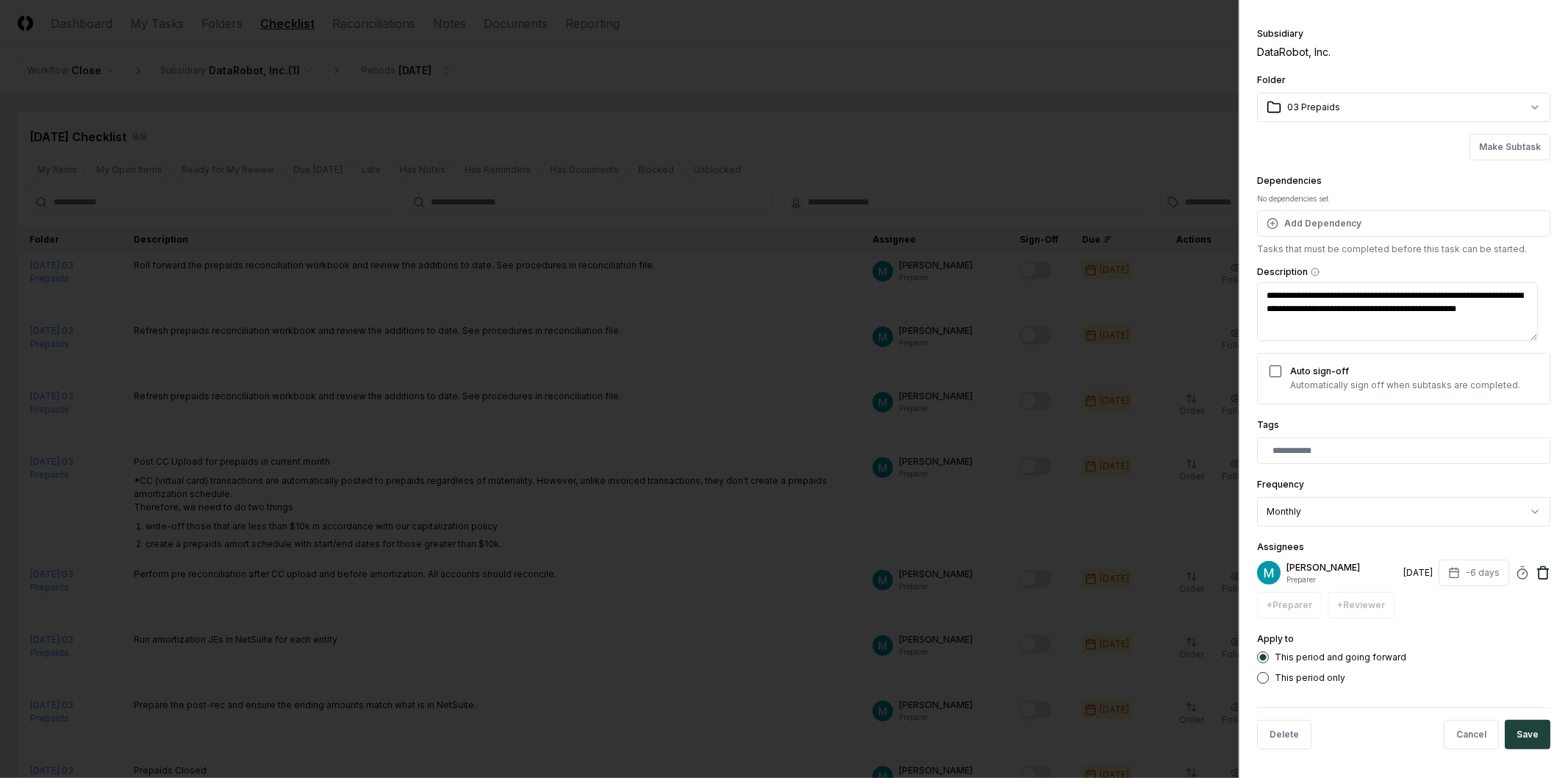
type textarea "*"
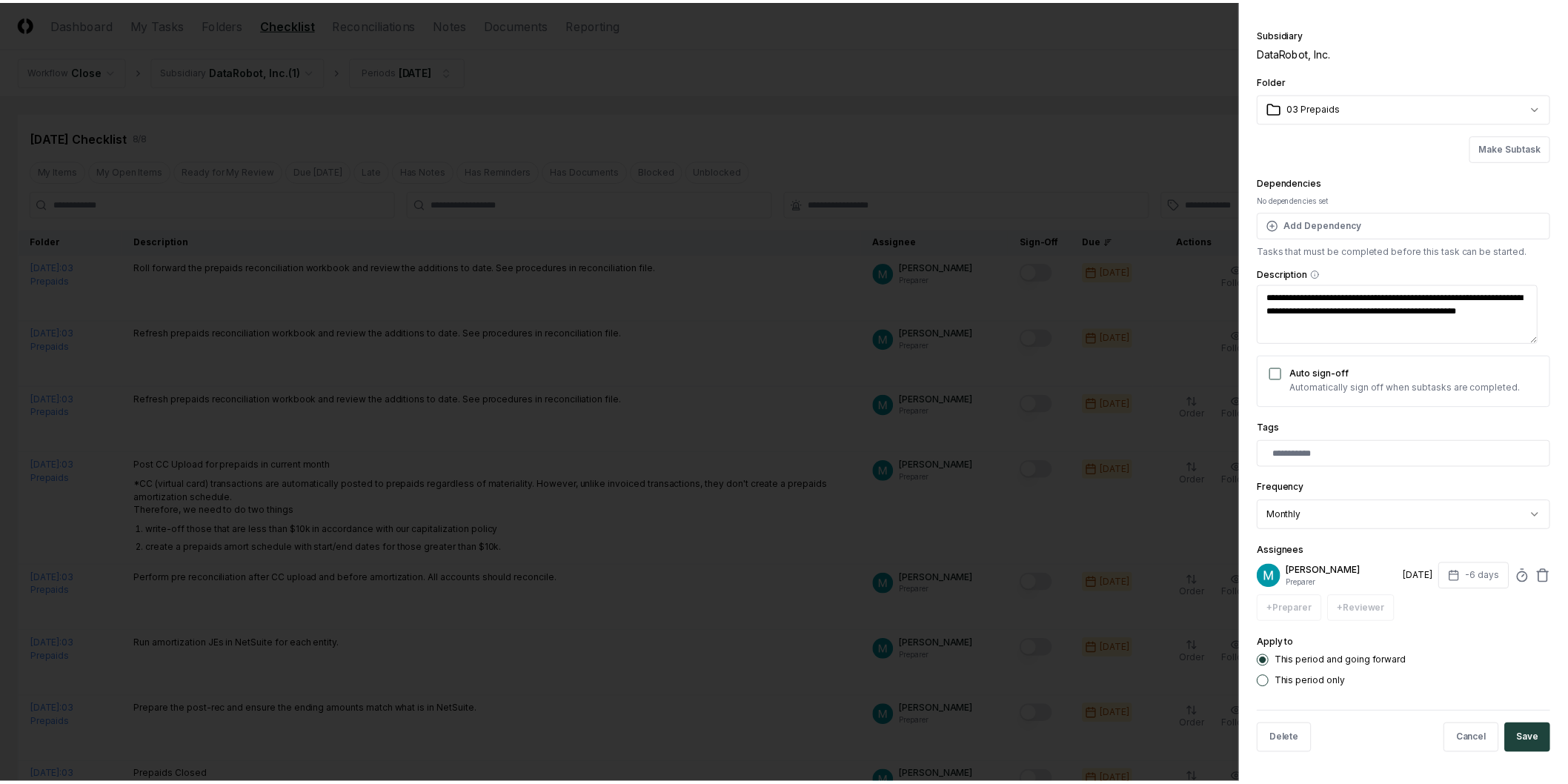
scroll to position [3, 0]
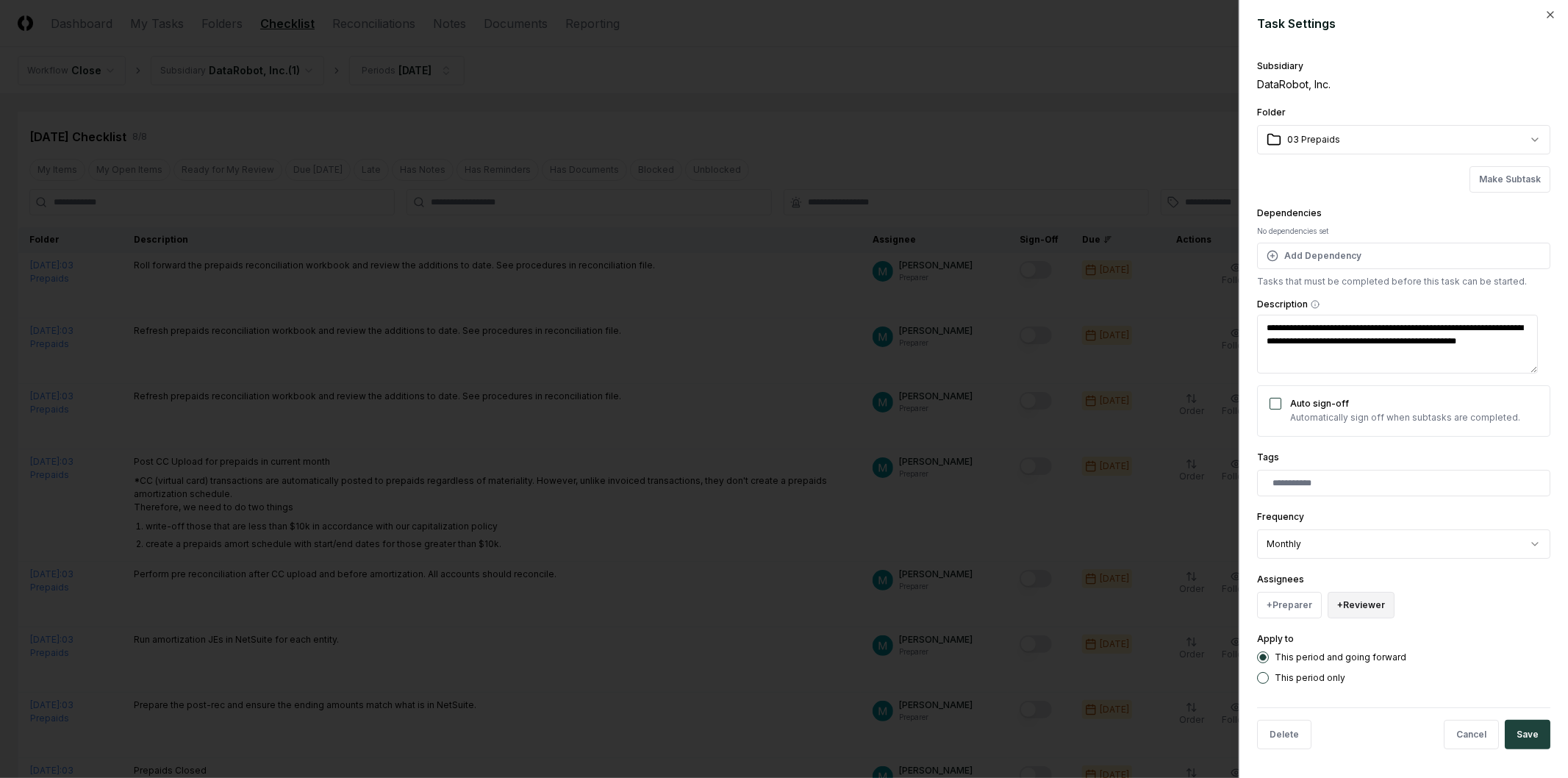
click at [1357, 604] on button "+ Reviewer" at bounding box center [1361, 605] width 66 height 27
click at [1450, 575] on link "Invite new user" at bounding box center [1433, 574] width 198 height 18
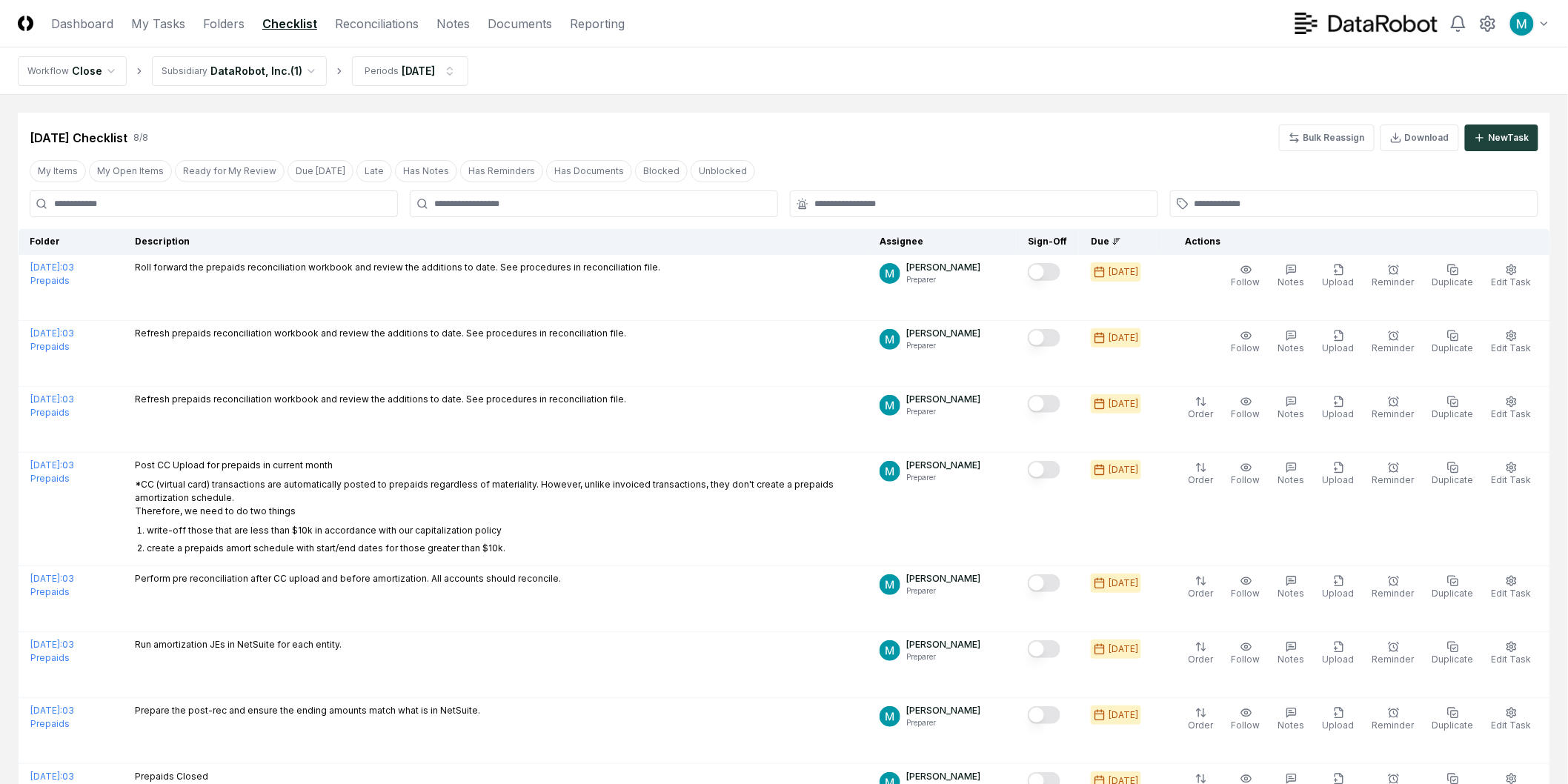
click at [710, 120] on div "Aug 2025 Checklist 8 / 8 Bulk Reassign Download New Task" at bounding box center [784, 132] width 1533 height 38
click at [75, 30] on link "Dashboard" at bounding box center [81, 23] width 62 height 18
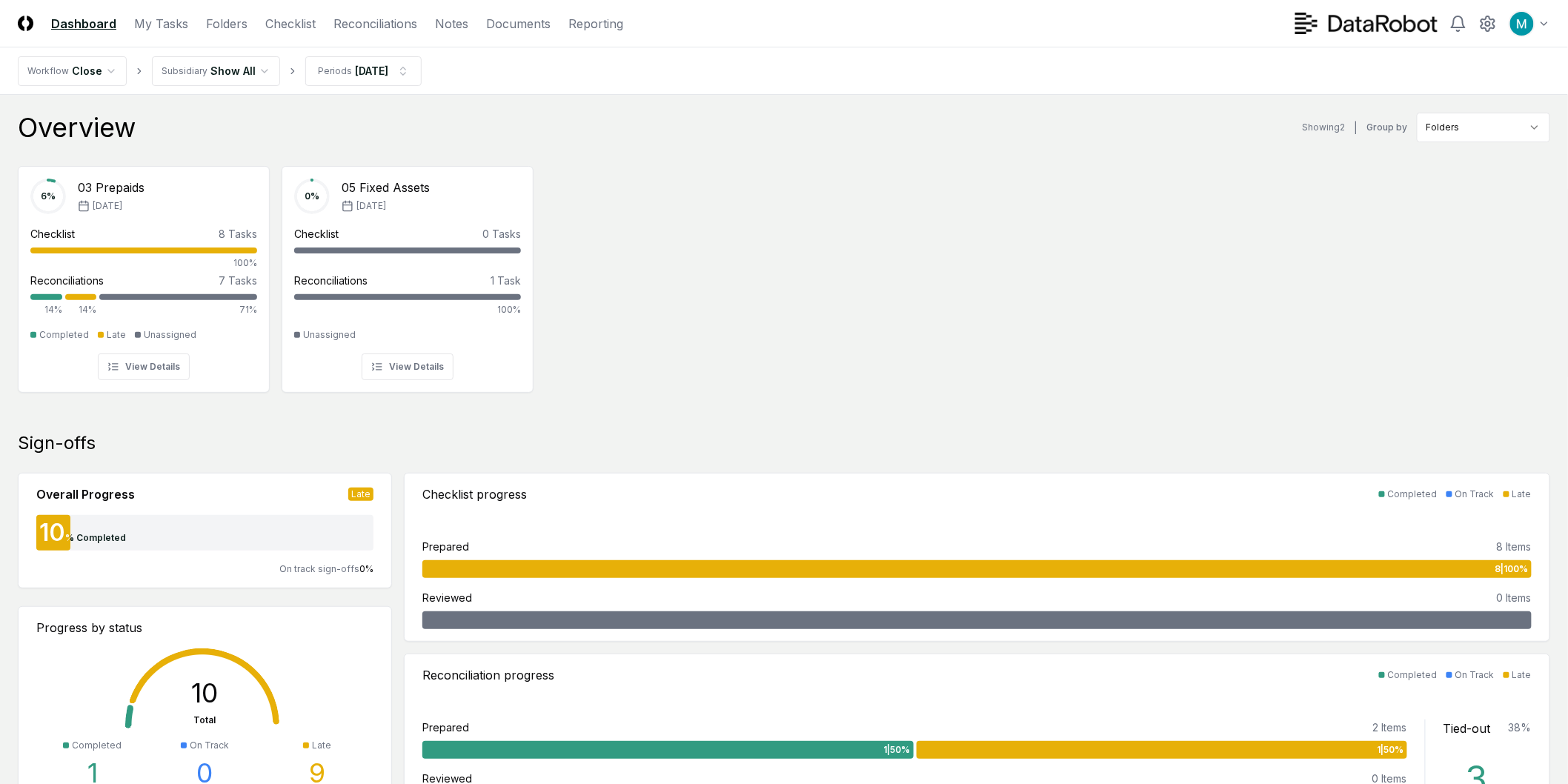
click at [683, 145] on div "Overview Showing 2 | Group by Folders 6 % 03 Prepaids Aug '25 Checklist 8 Tasks…" at bounding box center [784, 263] width 1533 height 301
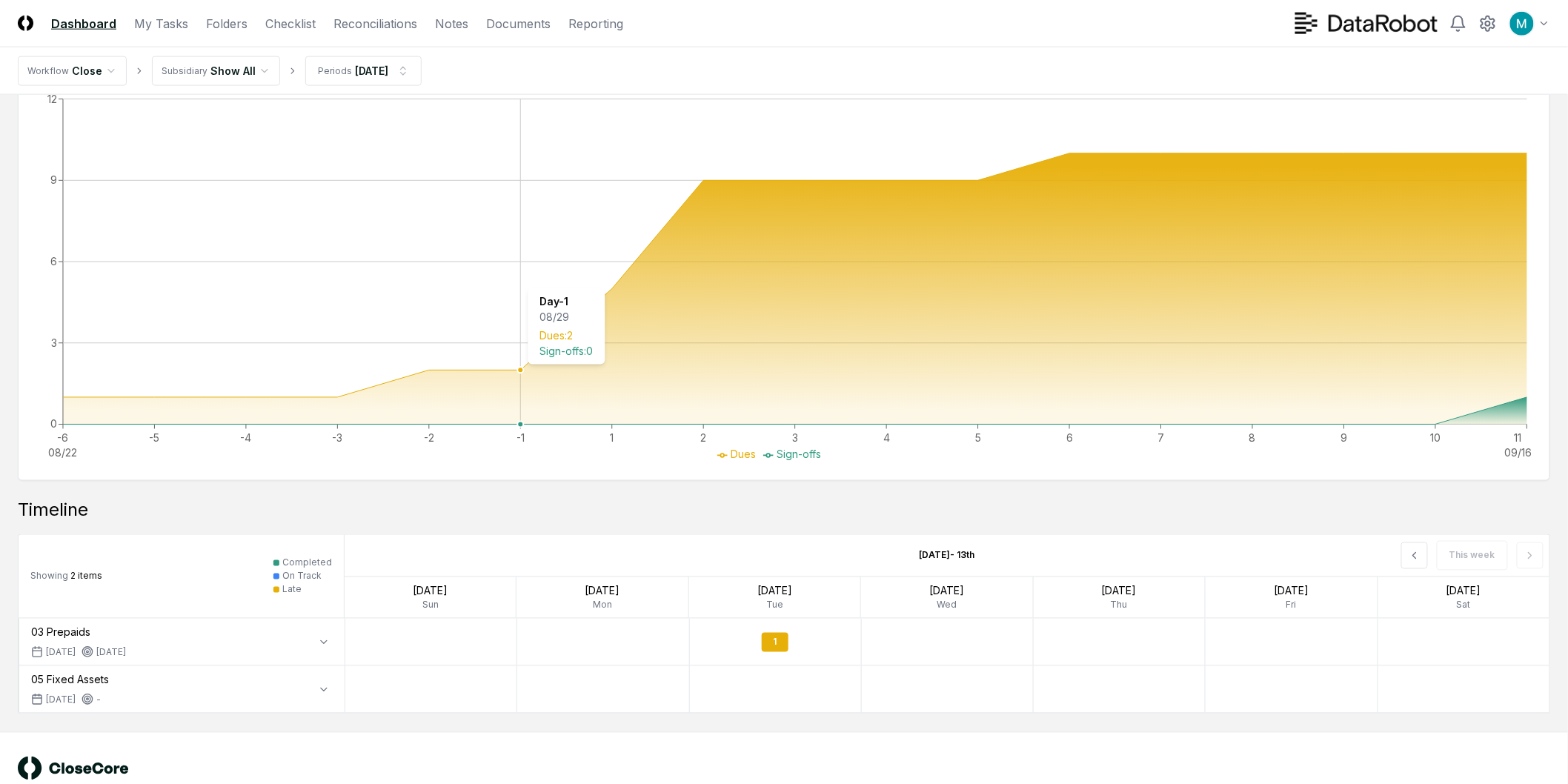
scroll to position [840, 0]
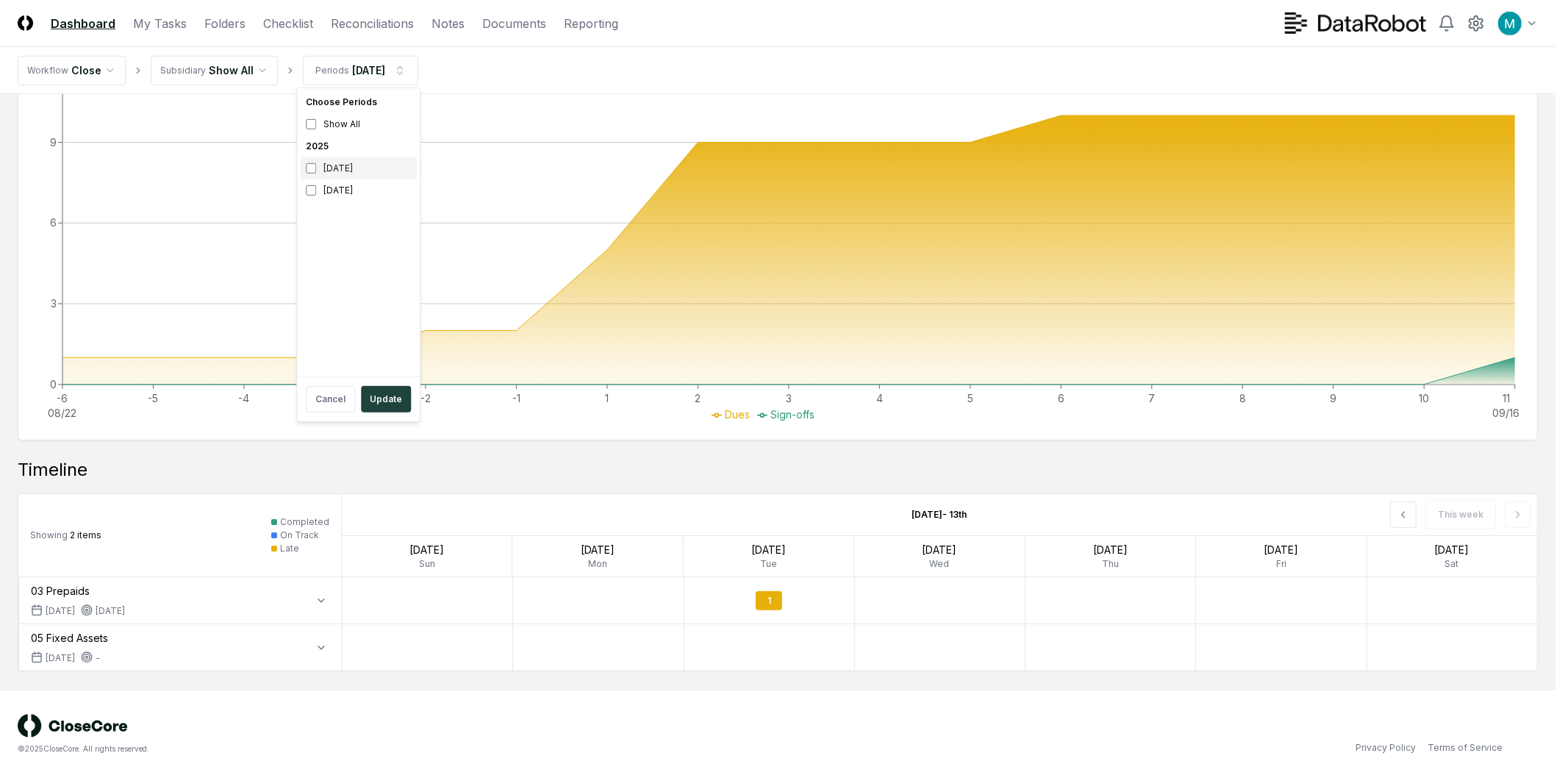
click at [350, 171] on div "September 2025" at bounding box center [358, 168] width 117 height 22
click at [350, 190] on div "August 2025" at bounding box center [358, 190] width 117 height 22
click at [395, 406] on button "Update" at bounding box center [386, 399] width 50 height 27
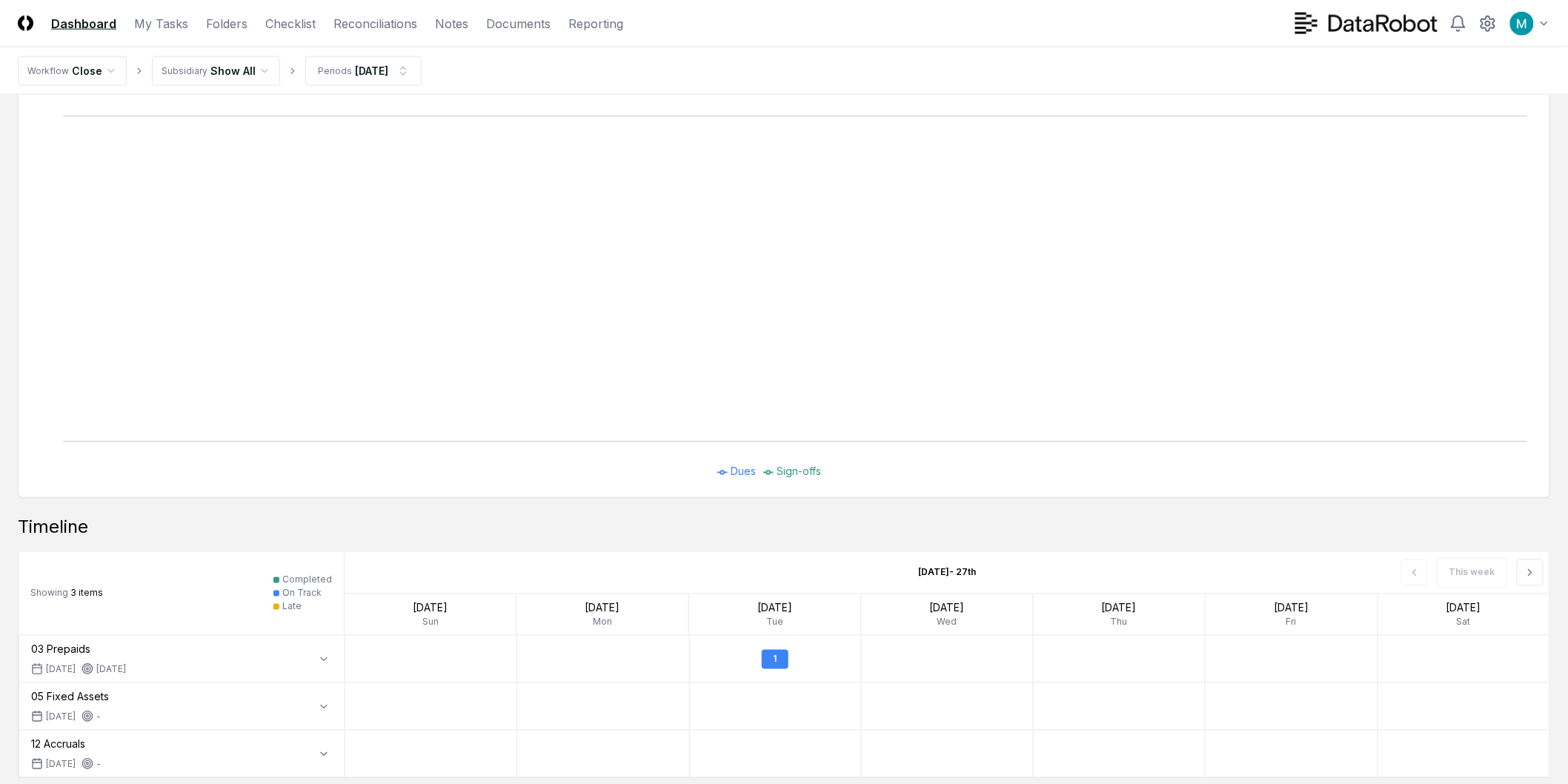
scroll to position [887, 0]
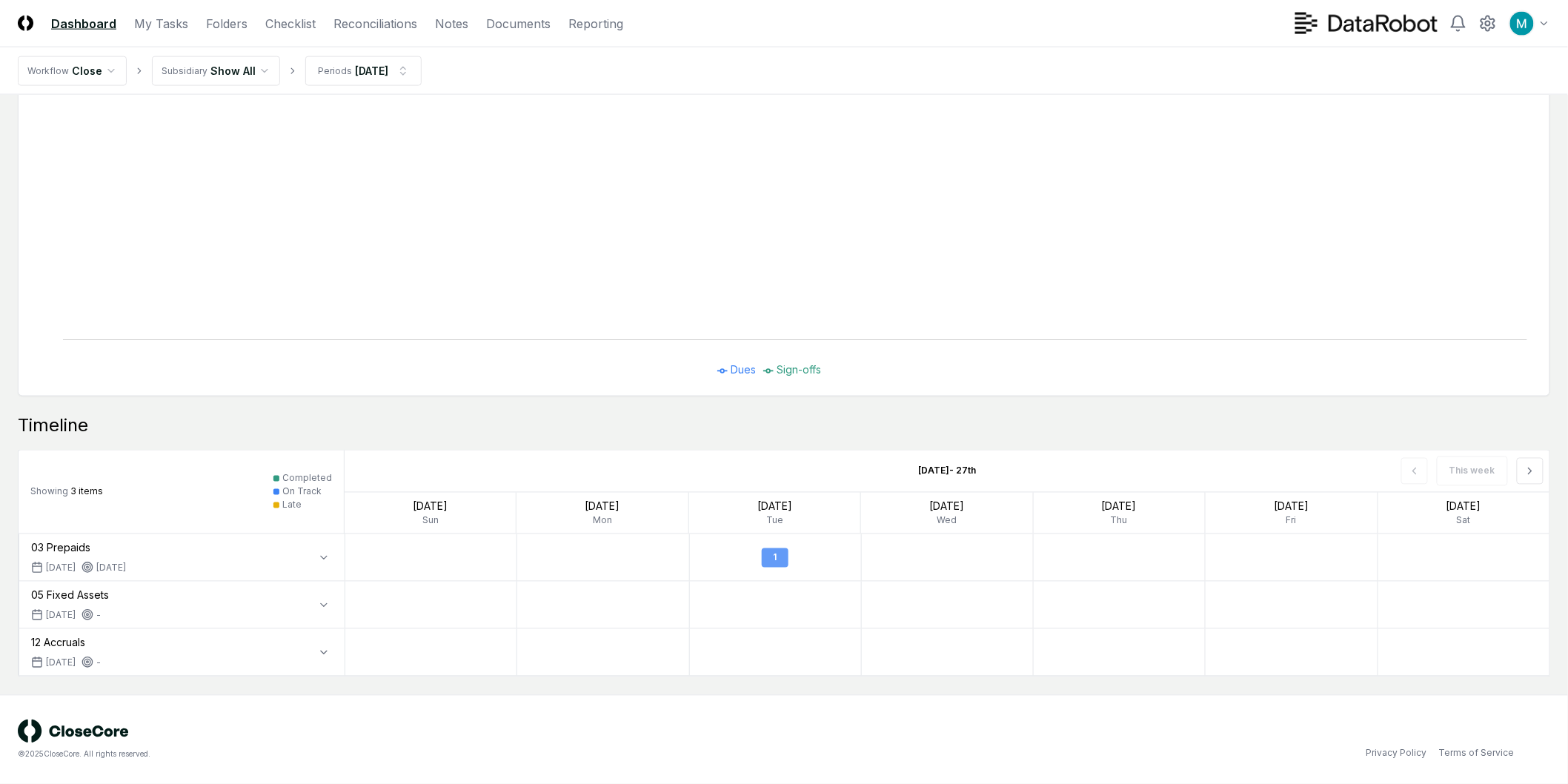
click at [780, 559] on div "1" at bounding box center [775, 558] width 27 height 19
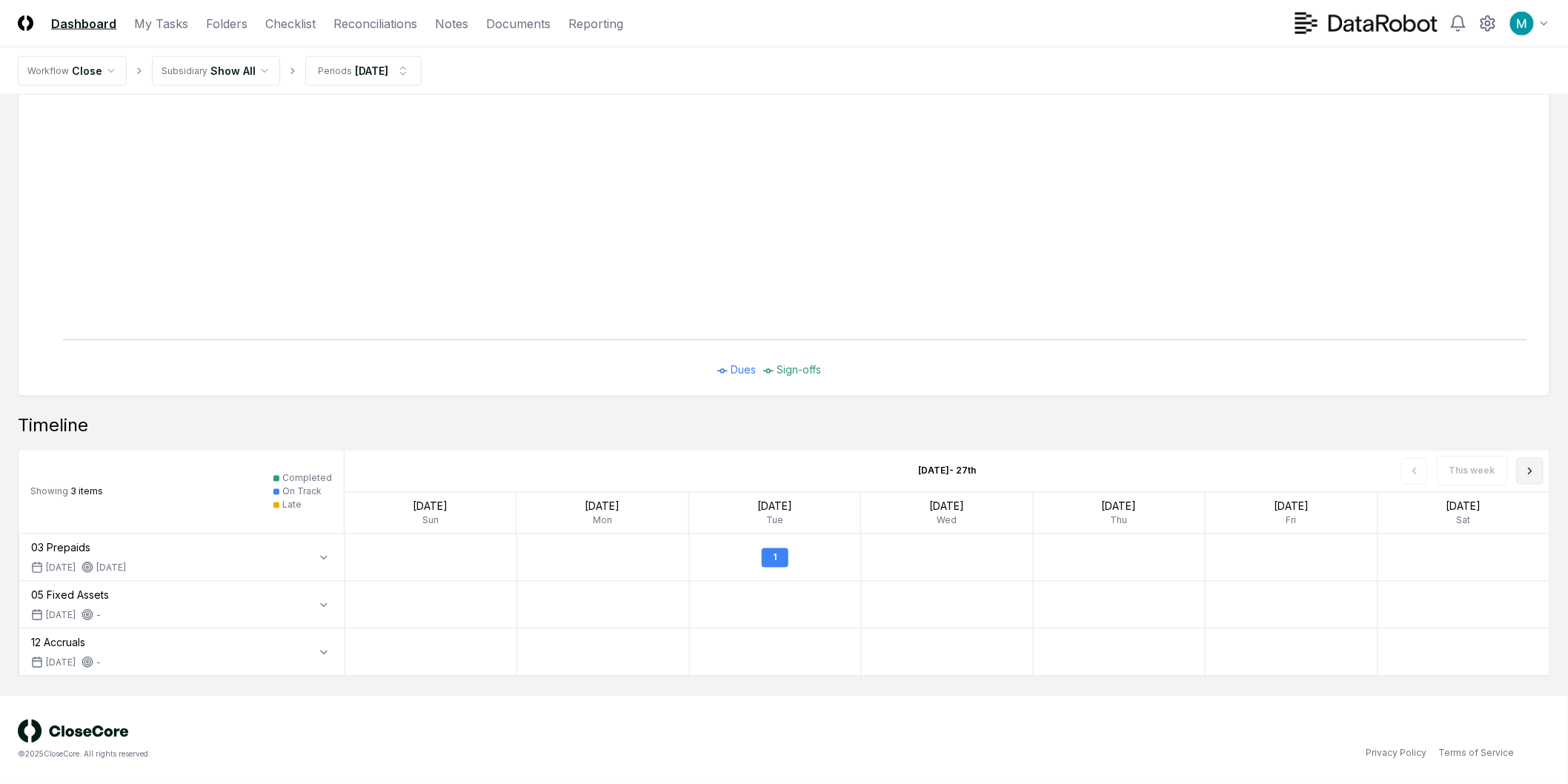
click at [1520, 473] on button at bounding box center [1531, 471] width 27 height 27
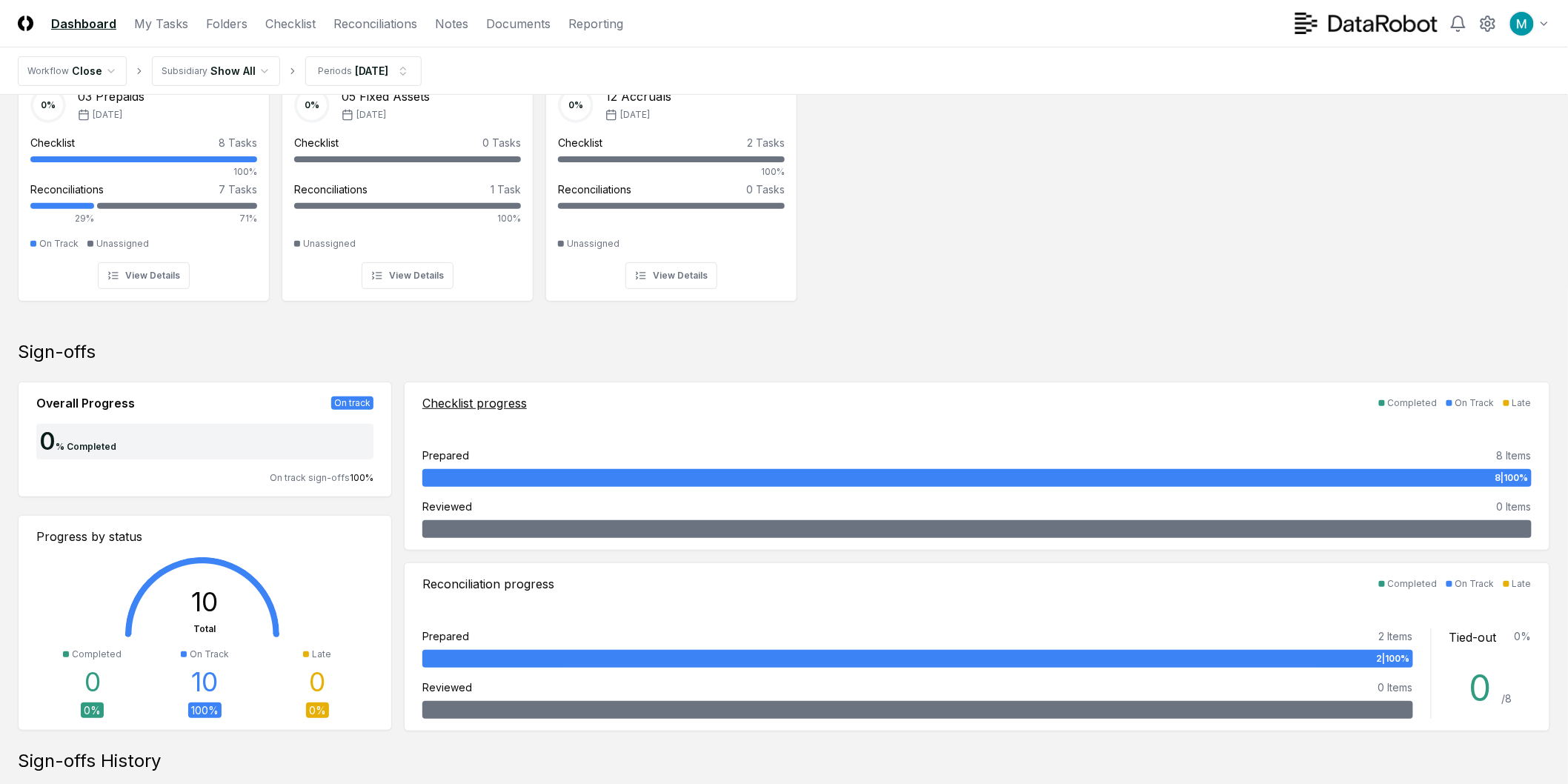
scroll to position [0, 0]
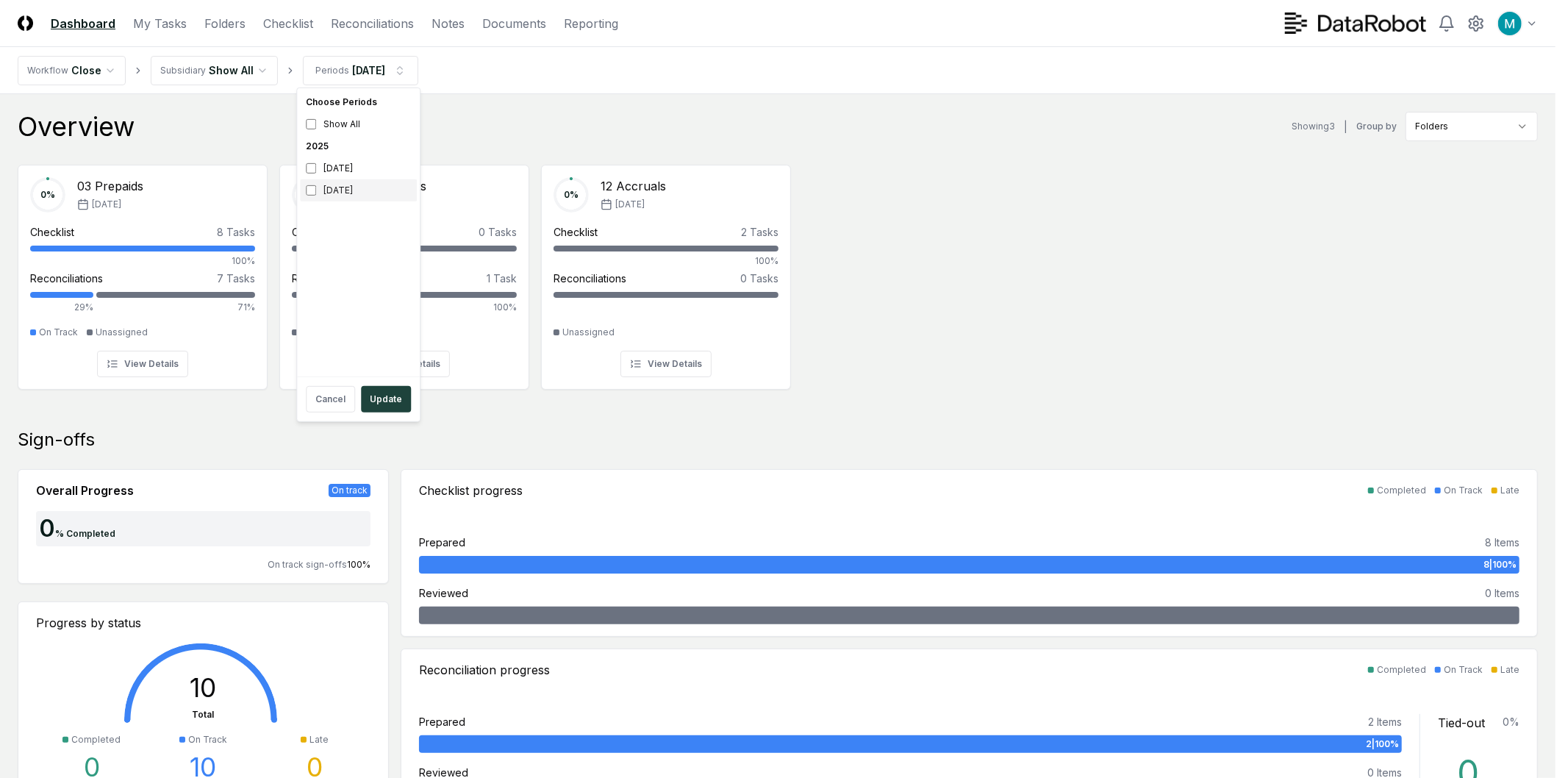
click at [348, 189] on div "August 2025" at bounding box center [358, 190] width 117 height 22
click at [355, 171] on div "September 2025" at bounding box center [358, 168] width 117 height 22
click at [386, 399] on button "Update" at bounding box center [386, 399] width 50 height 27
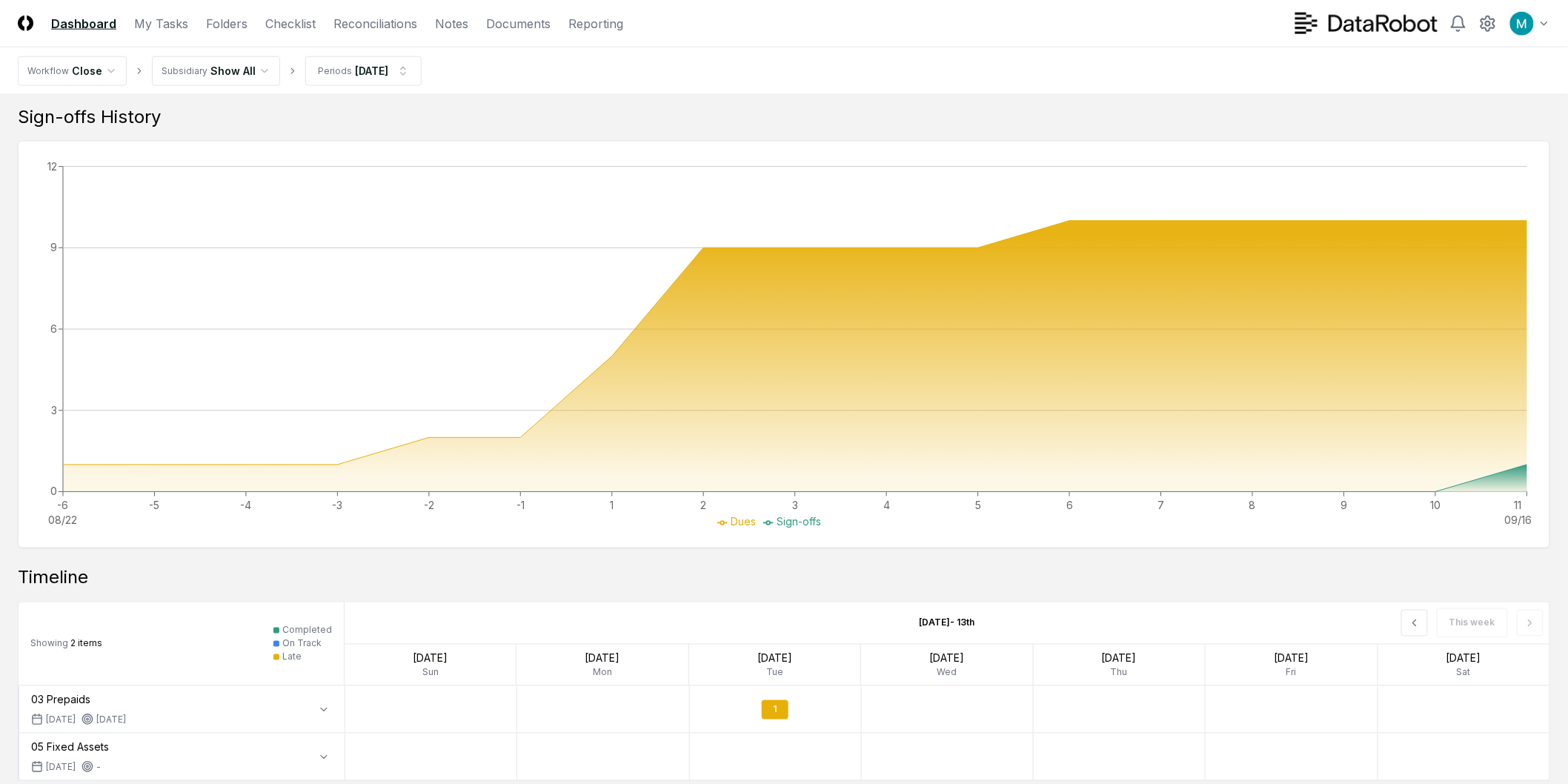
scroll to position [840, 0]
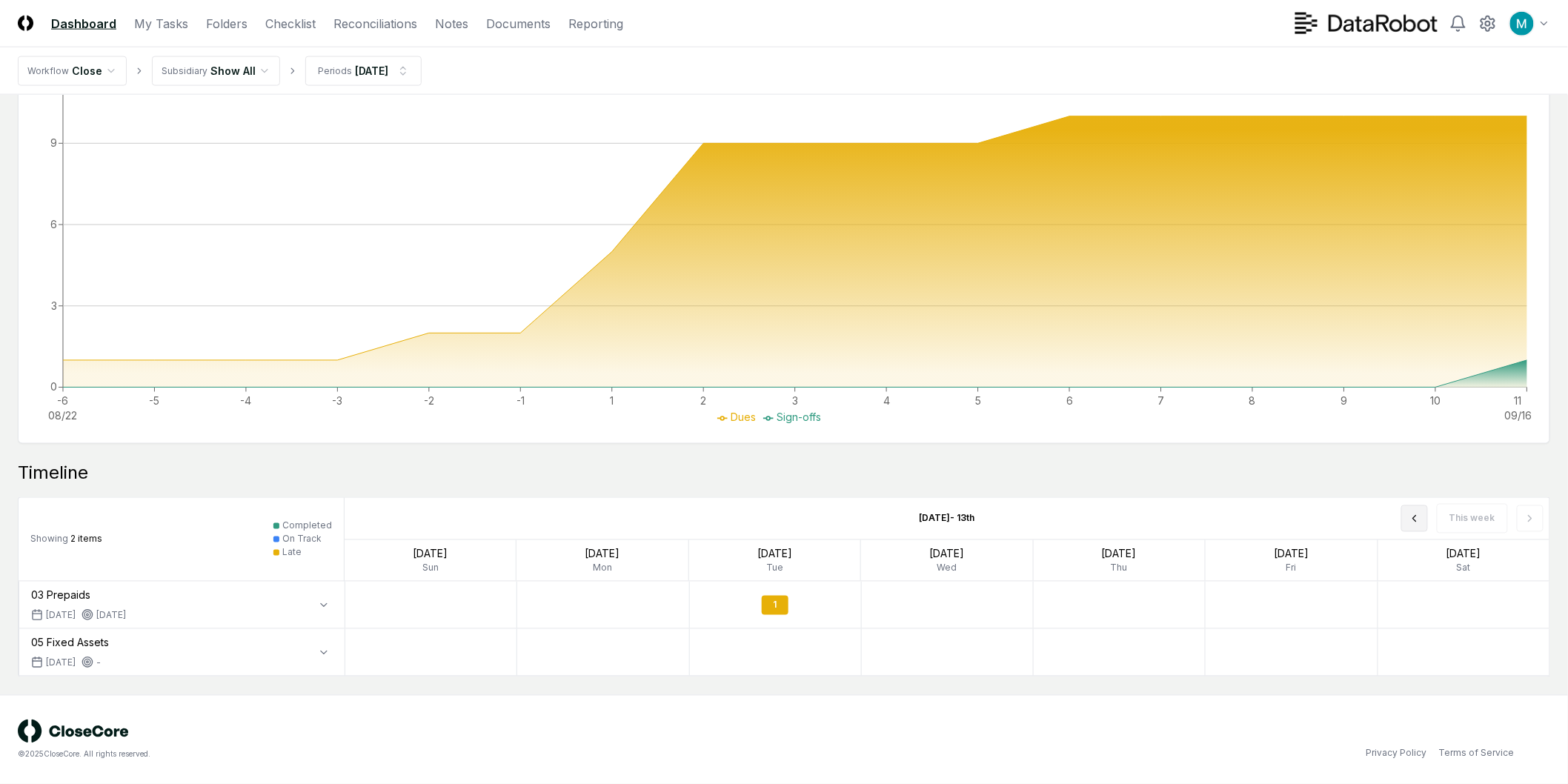
click at [1426, 524] on button at bounding box center [1415, 519] width 27 height 27
click at [328, 606] on icon "button" at bounding box center [324, 605] width 11 height 11
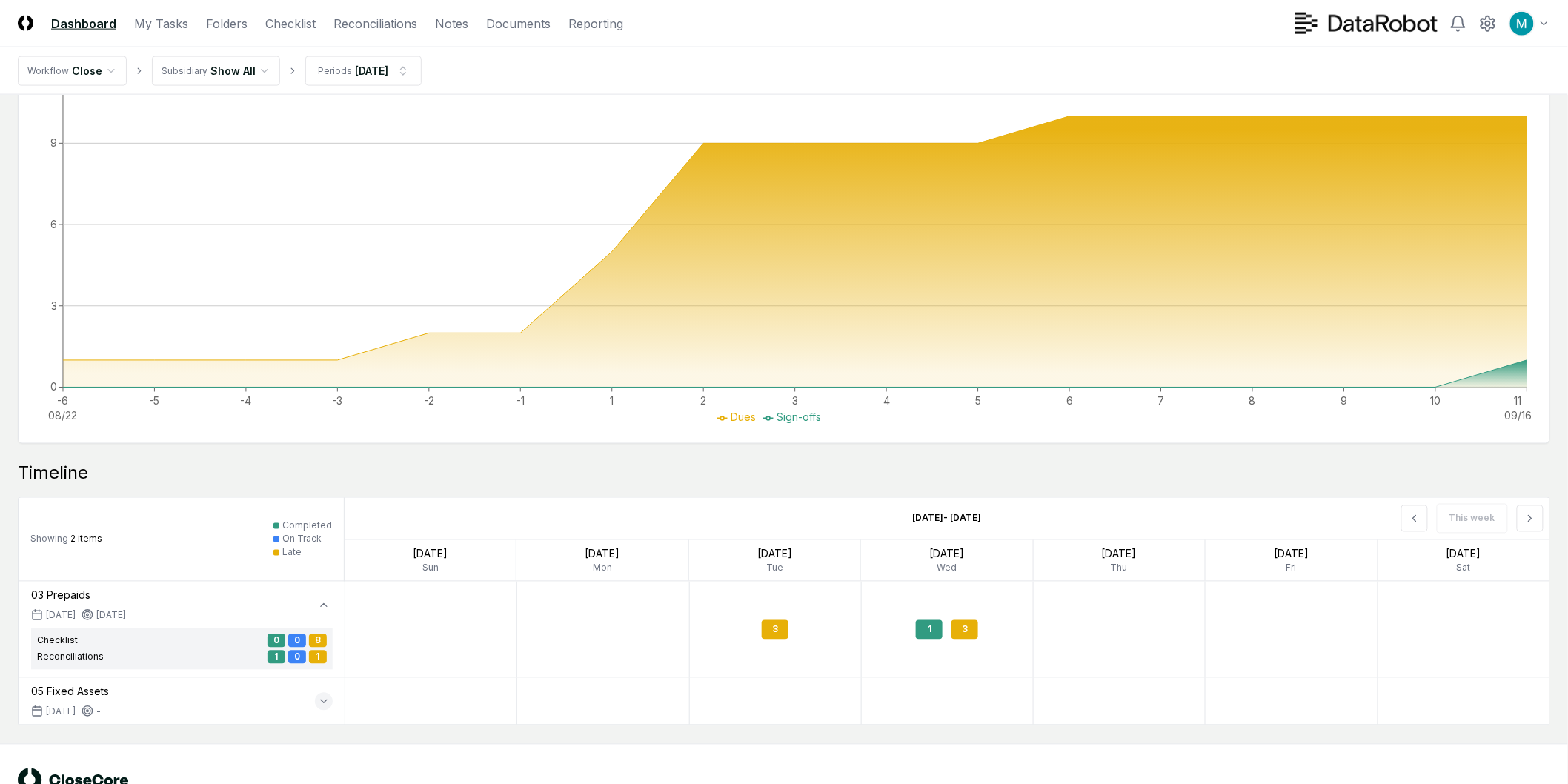
click at [327, 706] on icon "button" at bounding box center [324, 702] width 11 height 11
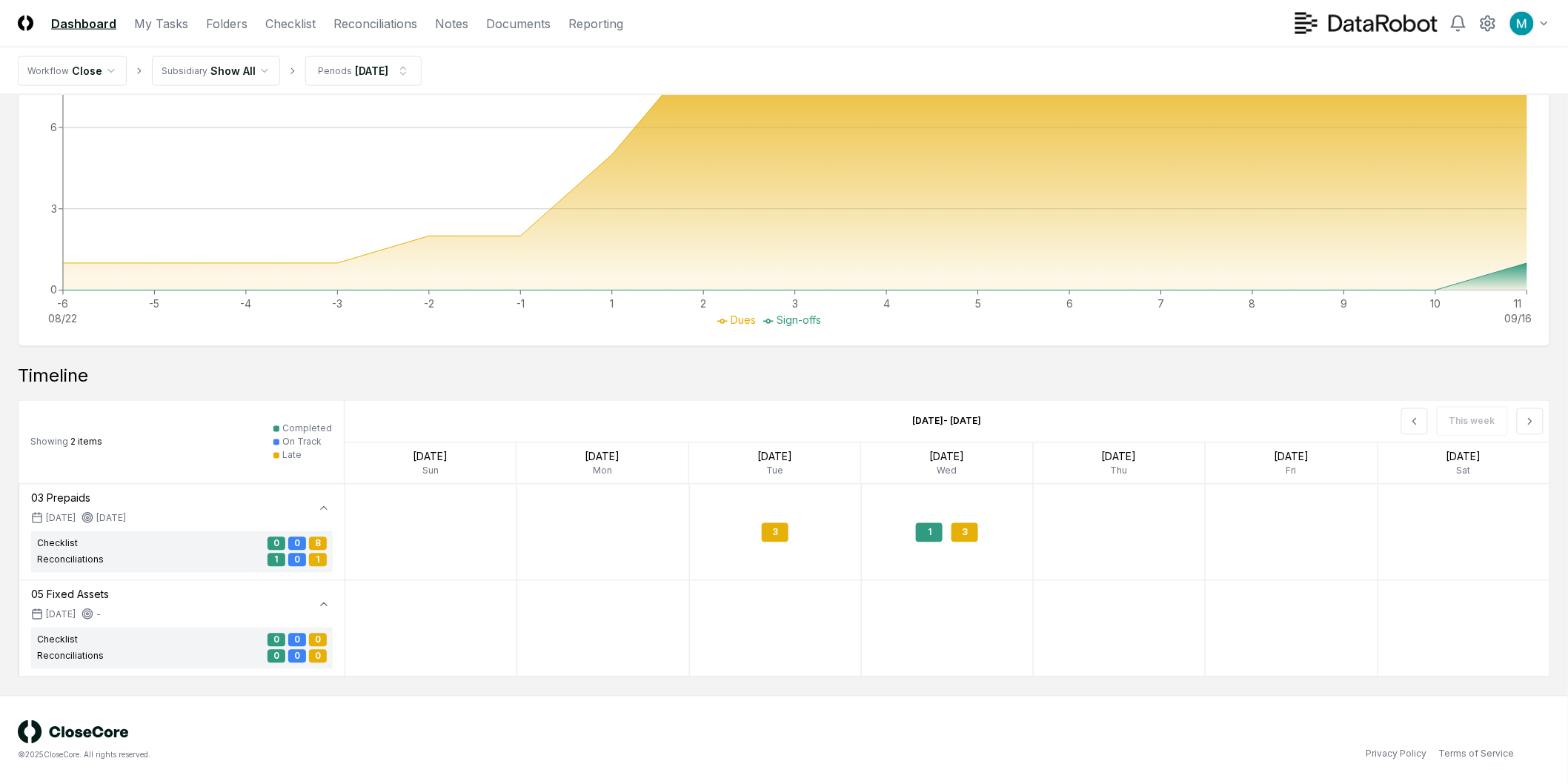
scroll to position [937, 0]
click at [1424, 419] on button at bounding box center [1415, 421] width 27 height 27
click at [1525, 426] on icon at bounding box center [1531, 421] width 11 height 11
click at [327, 517] on div at bounding box center [324, 507] width 18 height 34
click at [327, 513] on icon "button" at bounding box center [324, 507] width 11 height 11
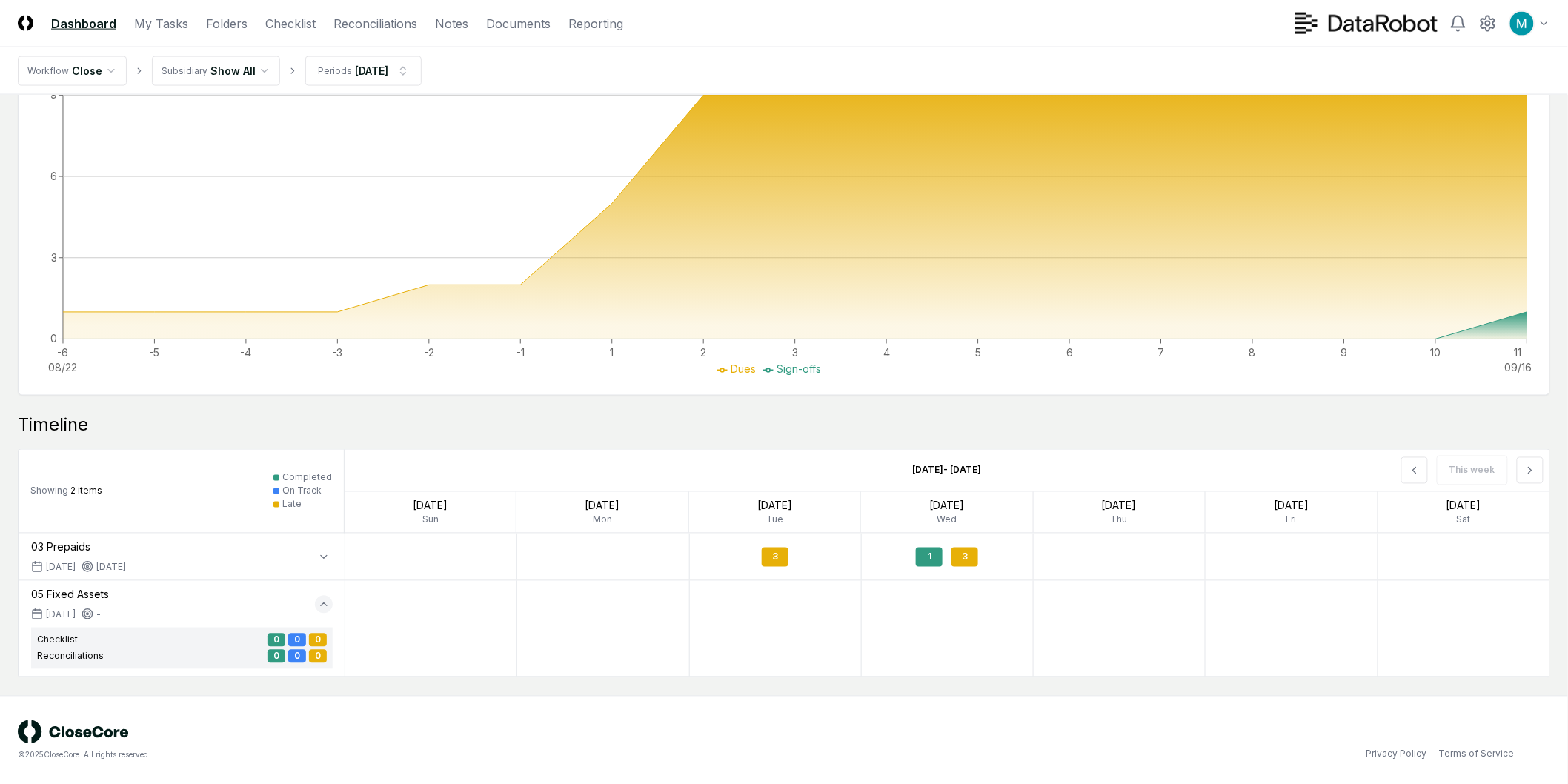
click at [322, 610] on icon "button" at bounding box center [324, 605] width 11 height 11
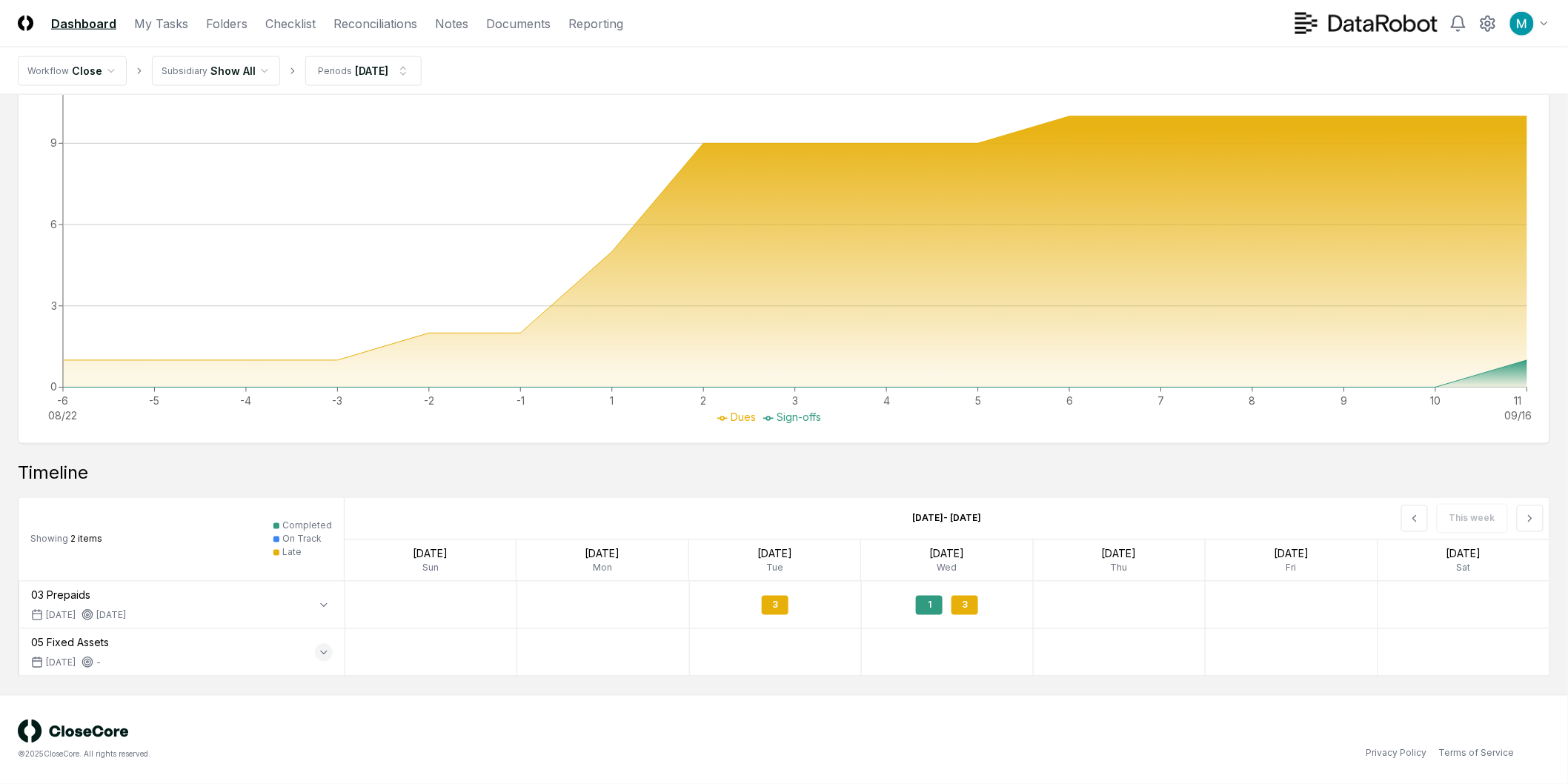
scroll to position [840, 0]
click at [89, 613] on circle at bounding box center [87, 616] width 6 height 6
drag, startPoint x: 108, startPoint y: 613, endPoint x: 130, endPoint y: 614, distance: 22.0
click at [126, 614] on div "Sep 9th" at bounding box center [103, 616] width 44 height 13
click at [126, 616] on div "Sep 9th" at bounding box center [103, 616] width 44 height 13
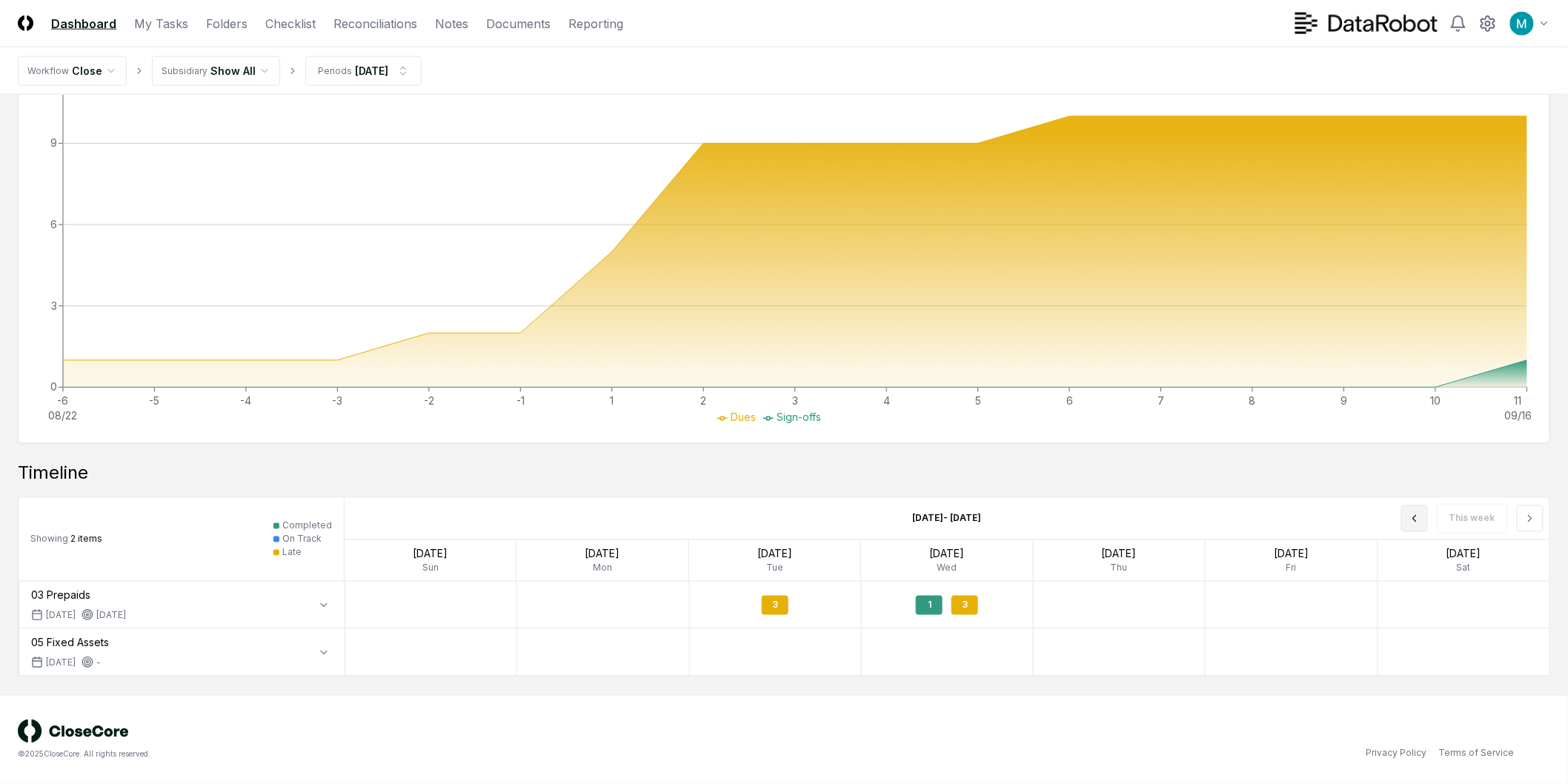
click at [1420, 511] on button at bounding box center [1415, 519] width 27 height 27
click at [1532, 521] on icon at bounding box center [1531, 519] width 11 height 11
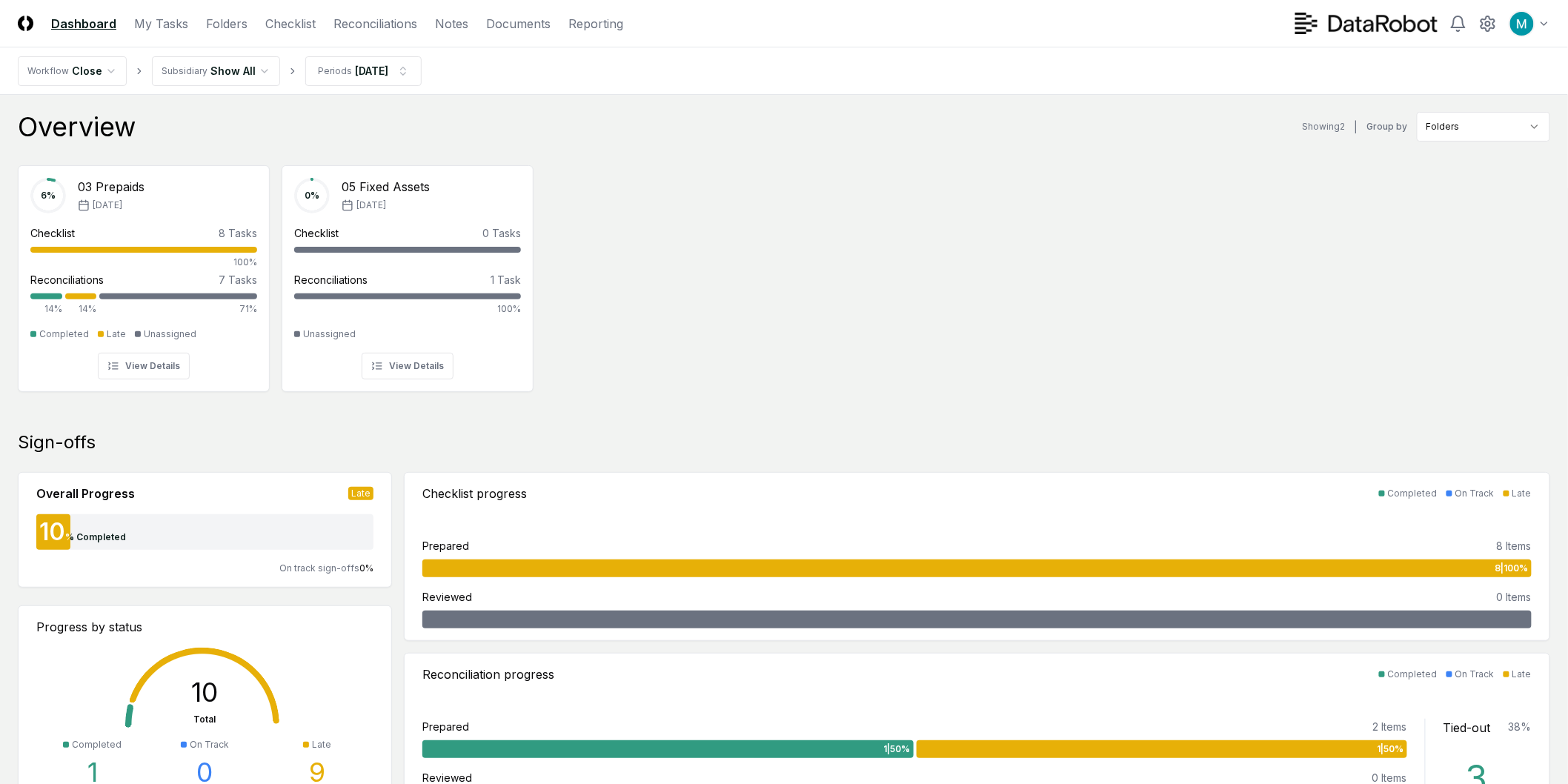
scroll to position [0, 0]
click at [376, 35] on header "CloseCore Dashboard My Tasks Folders Checklist Reconciliations Notes Documents …" at bounding box center [784, 24] width 1568 height 48
click at [379, 30] on link "Reconciliations" at bounding box center [374, 23] width 83 height 18
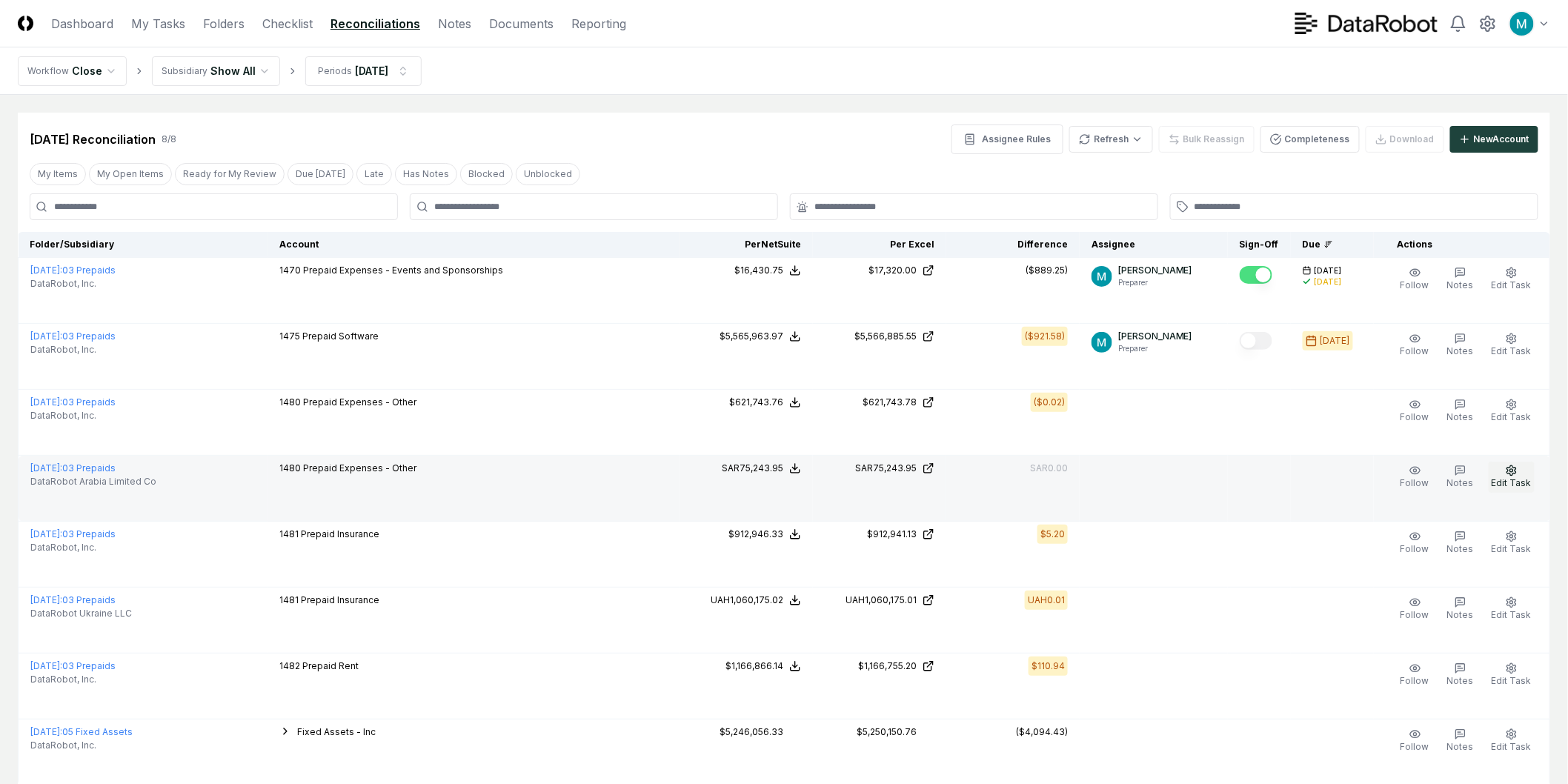
click at [1516, 480] on span "Edit Task" at bounding box center [1512, 483] width 40 height 11
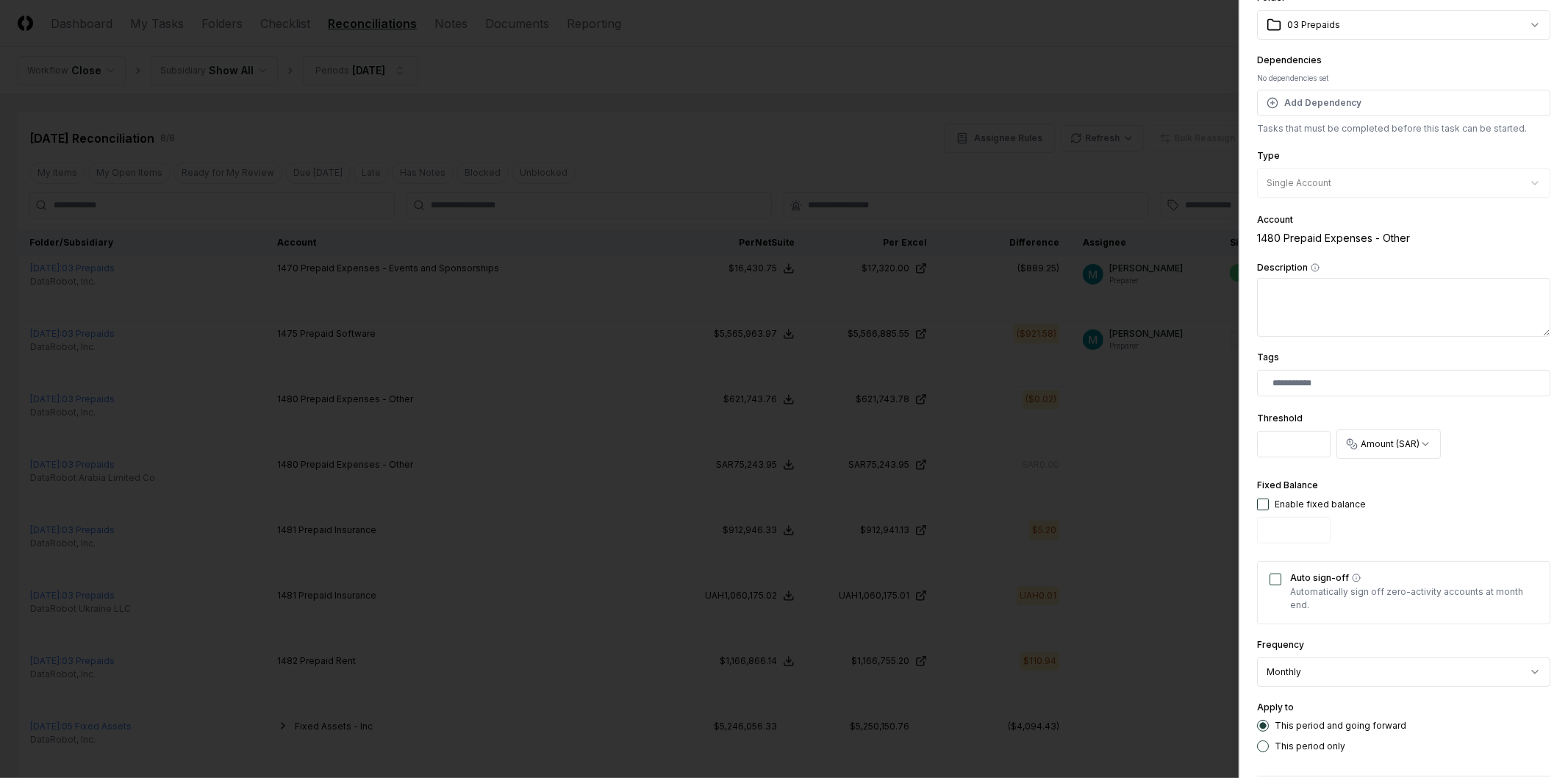
scroll to position [186, 0]
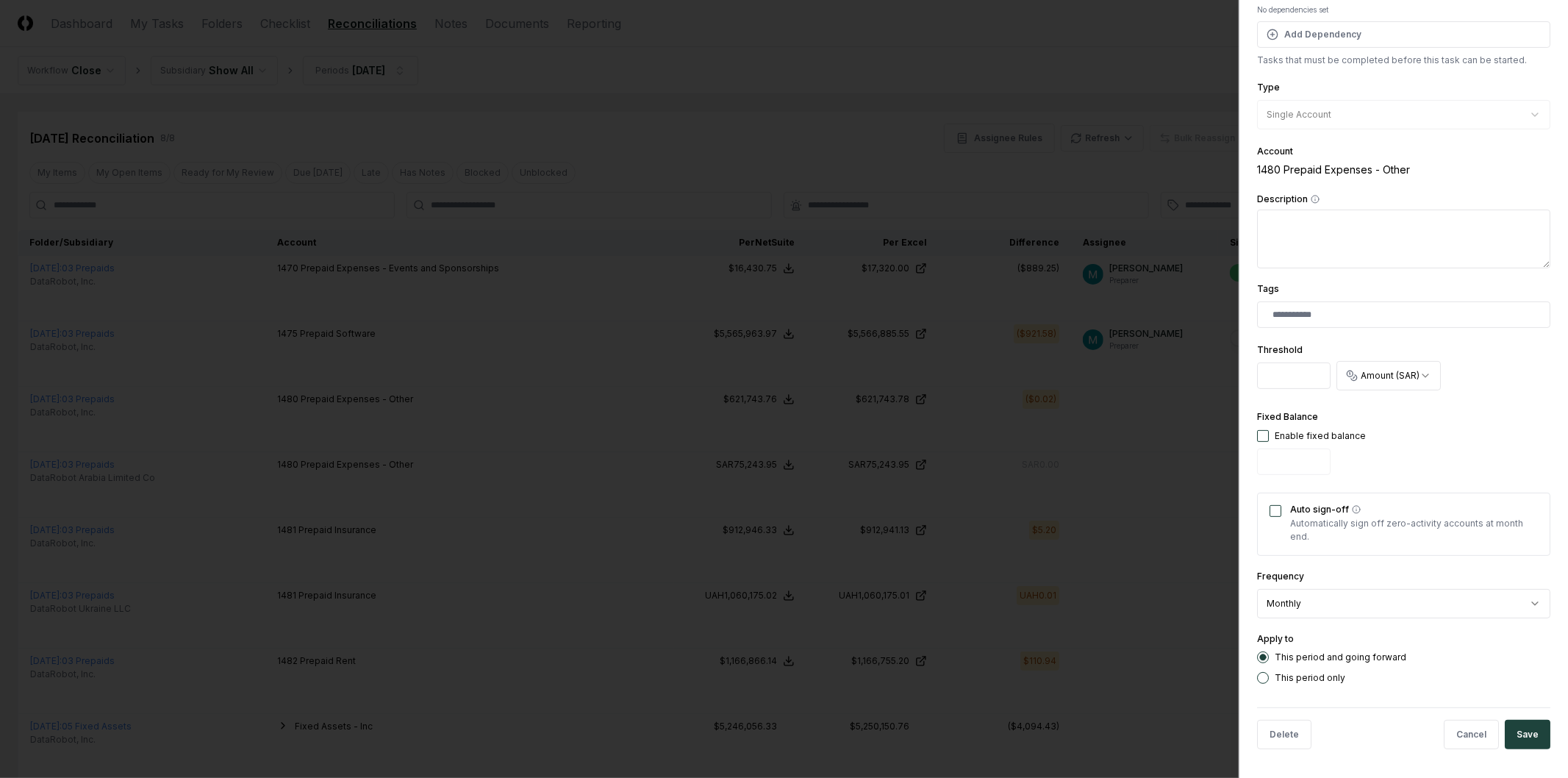
click at [1164, 448] on div at bounding box center [784, 389] width 1568 height 778
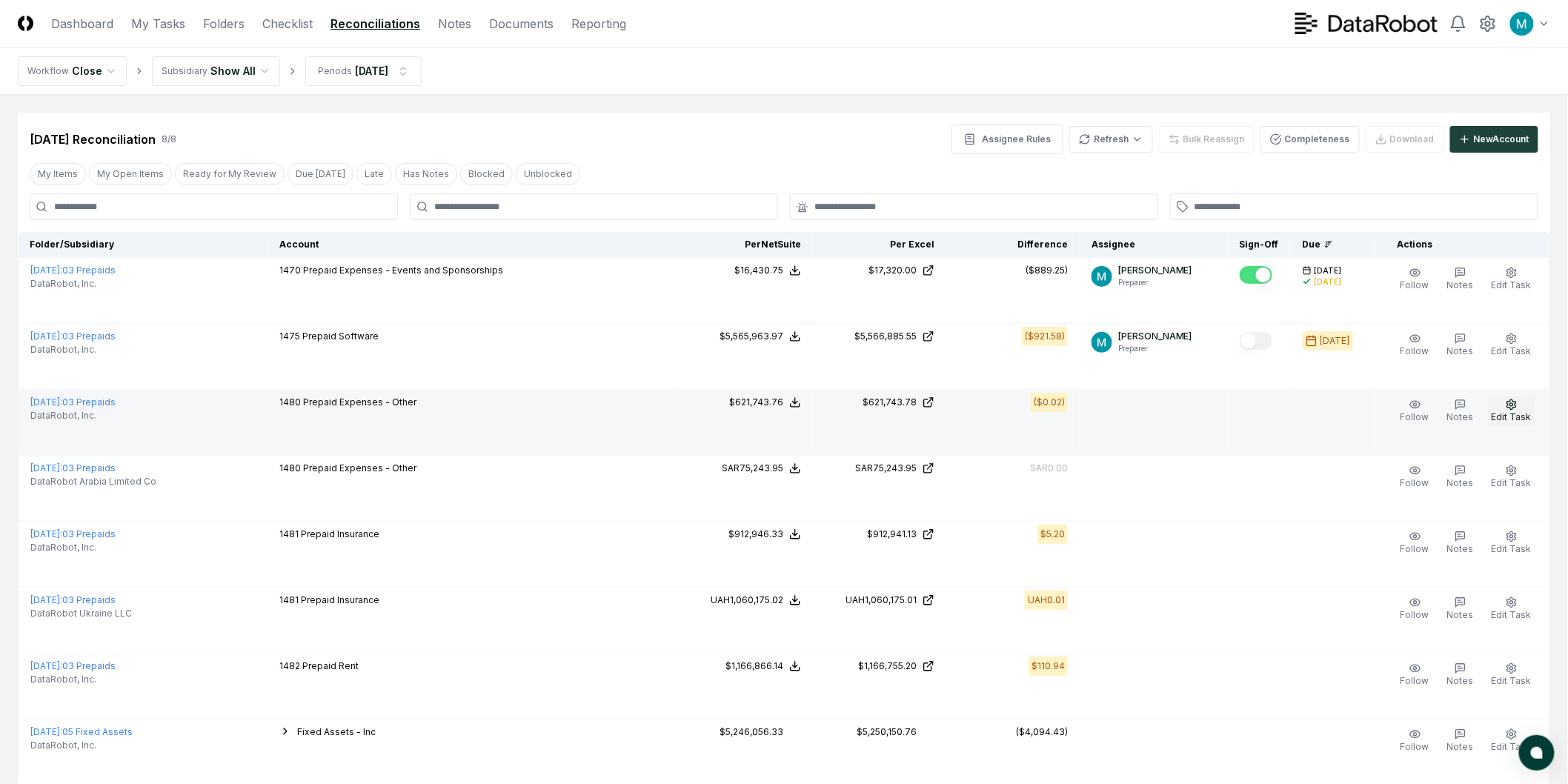
click at [1524, 406] on button "Edit Task" at bounding box center [1512, 411] width 46 height 32
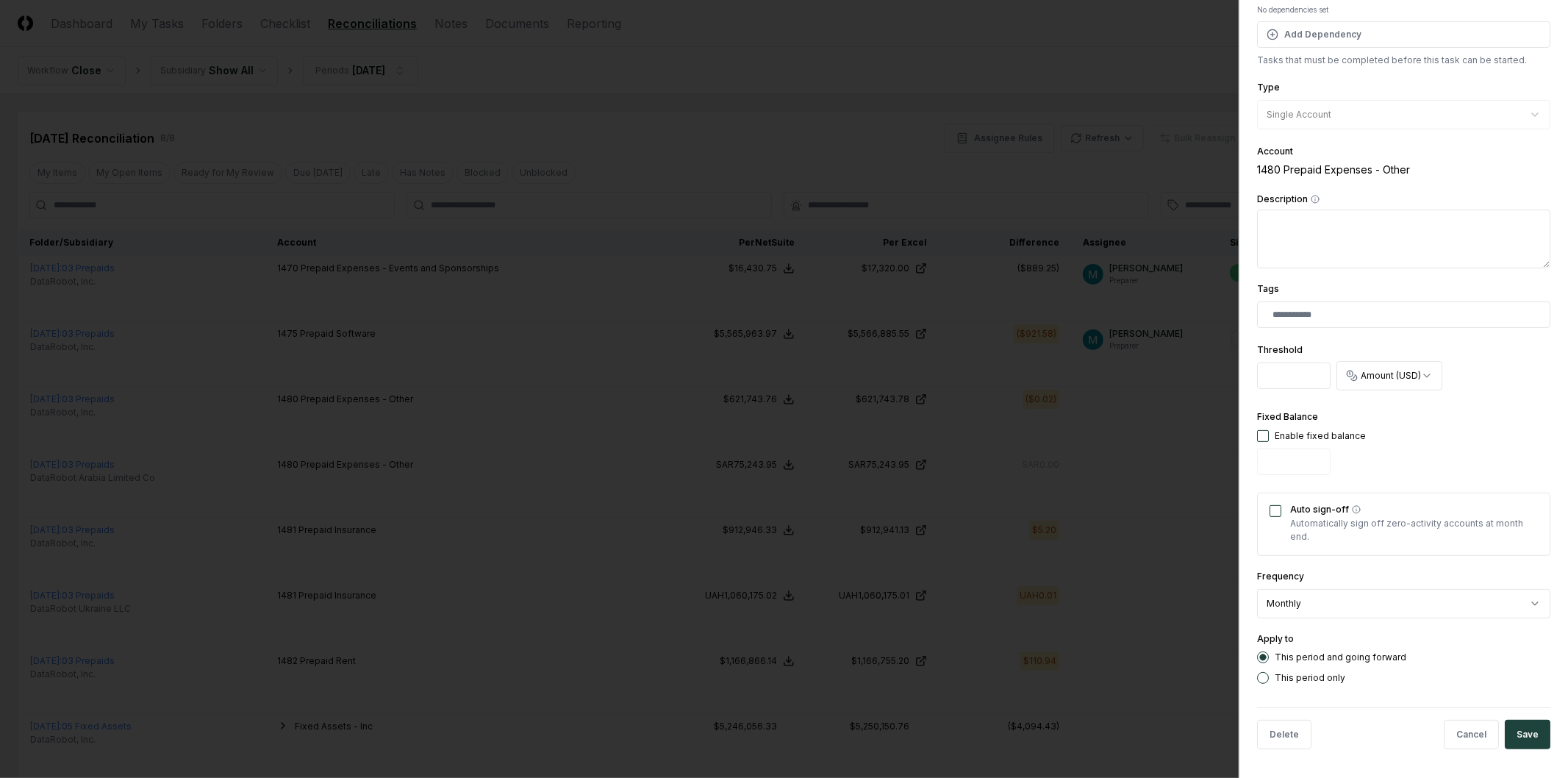
click at [1140, 497] on div at bounding box center [784, 389] width 1568 height 778
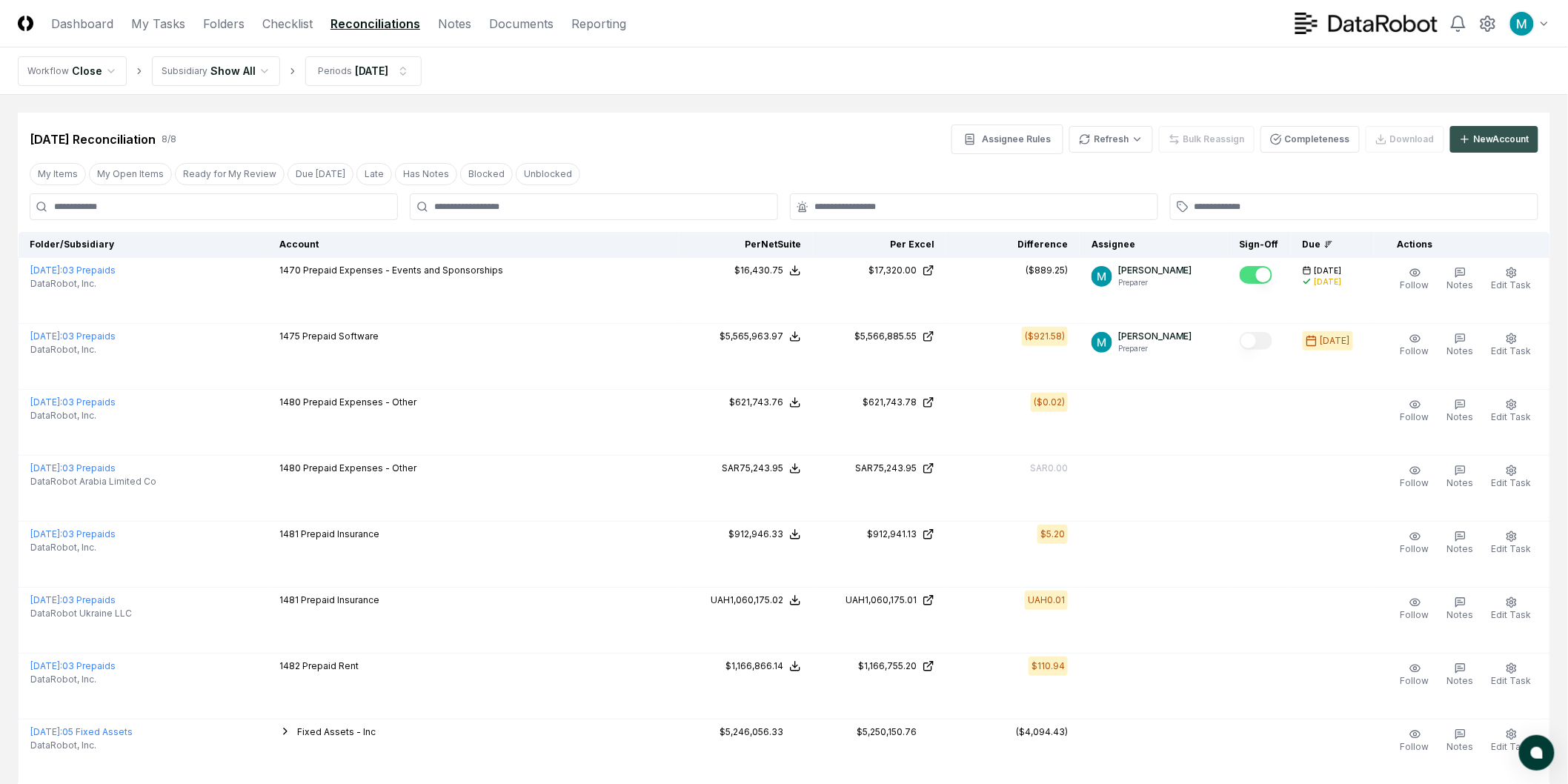
click at [1498, 128] on button "New Account" at bounding box center [1494, 140] width 88 height 27
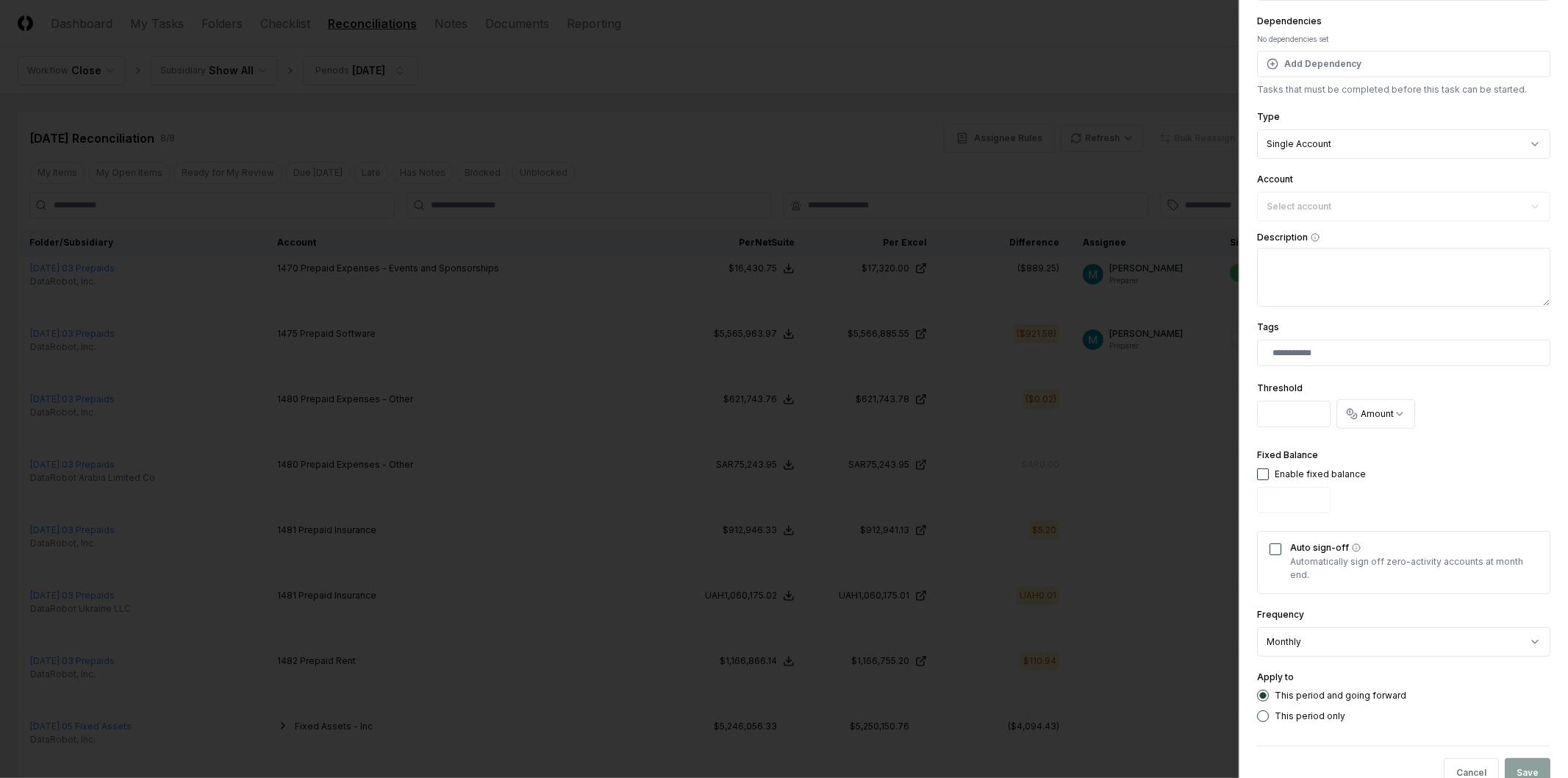
scroll to position [209, 0]
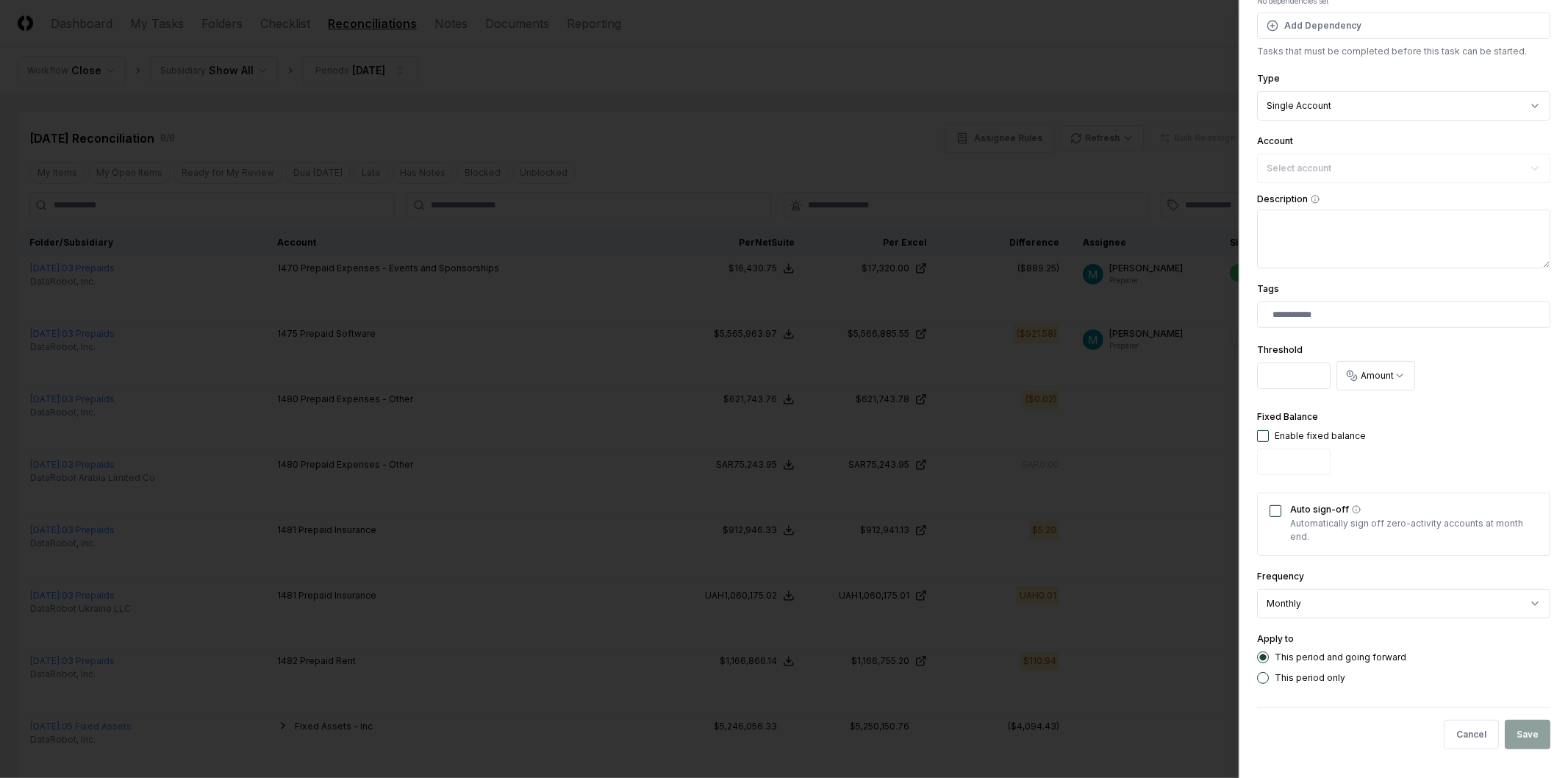
click at [1316, 611] on body "CloseCore Dashboard My Tasks Folders Checklist Reconciliations Notes Documents …" at bounding box center [778, 443] width 1556 height 885
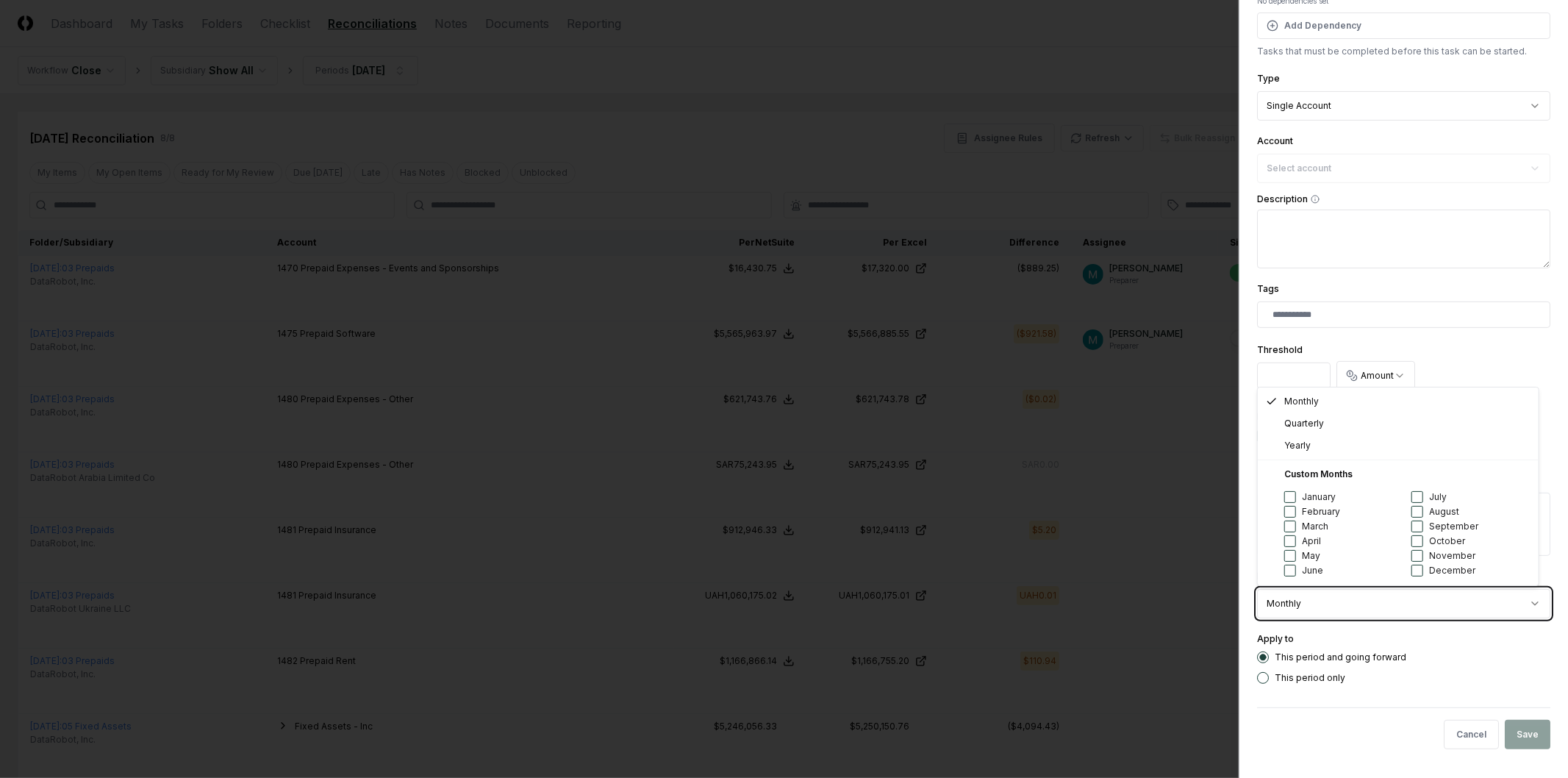
click at [1316, 611] on body "CloseCore Dashboard My Tasks Folders Checklist Reconciliations Notes Documents …" at bounding box center [778, 443] width 1556 height 885
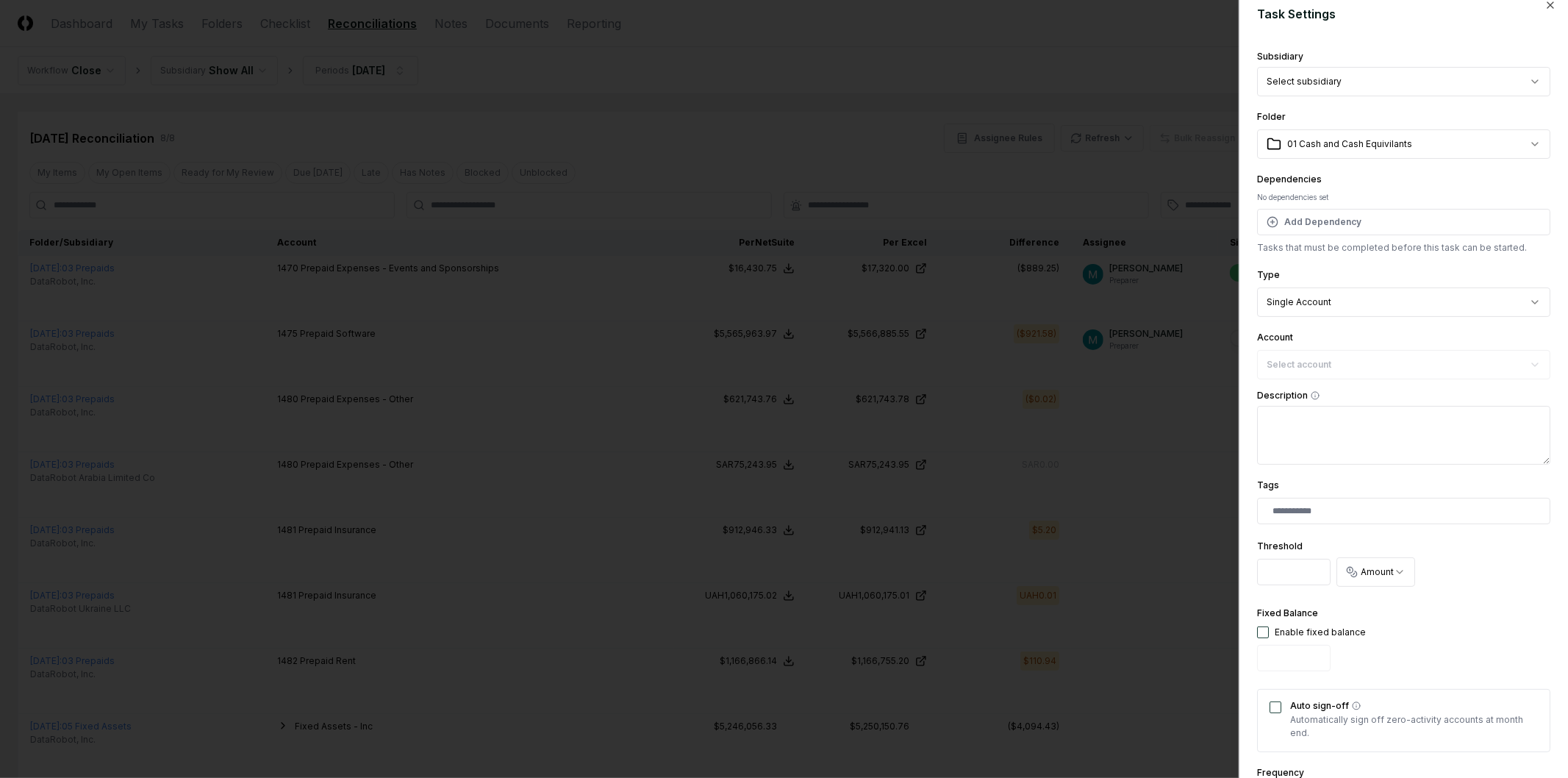
scroll to position [0, 0]
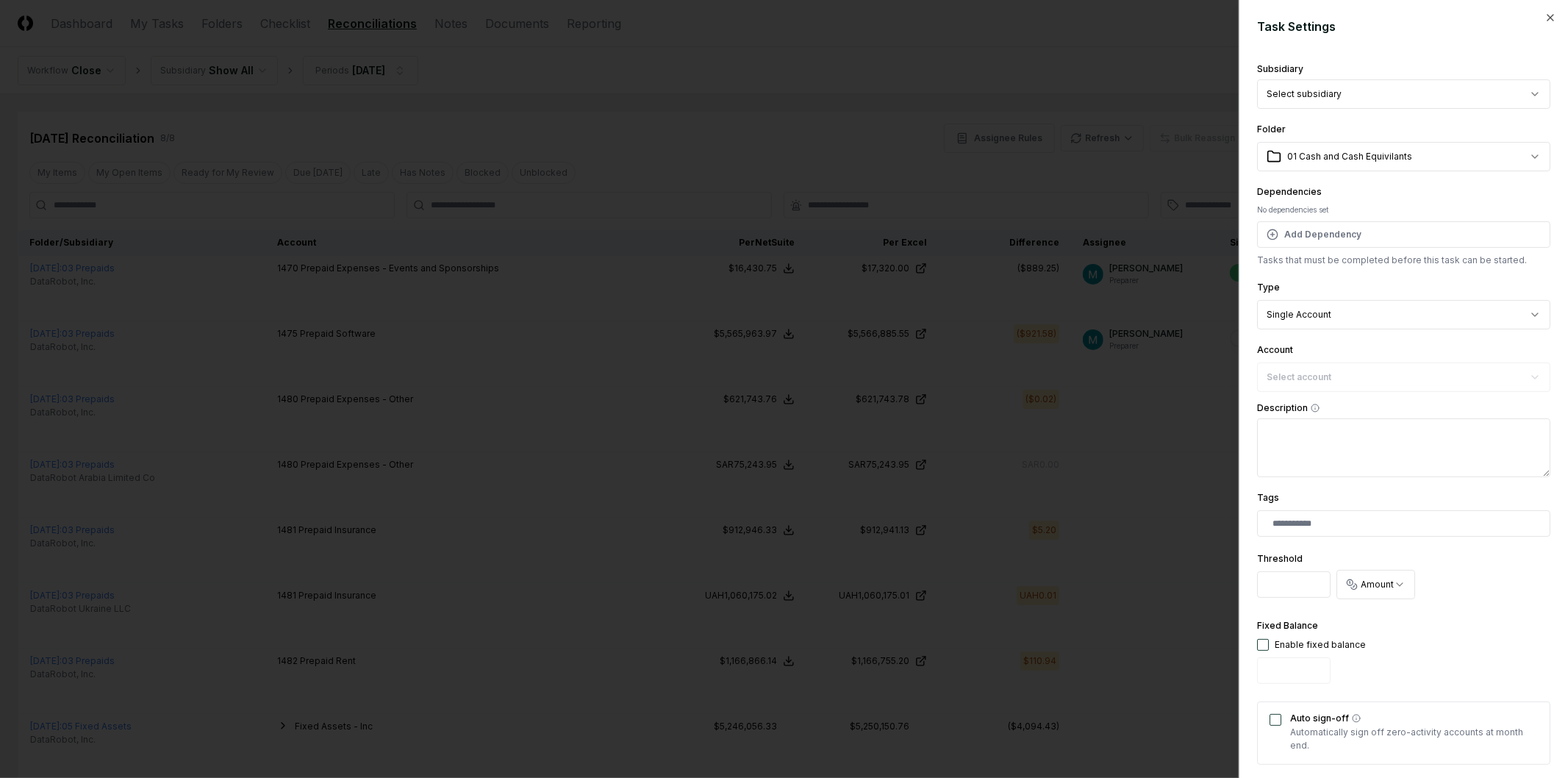
click at [1141, 313] on div at bounding box center [784, 389] width 1568 height 778
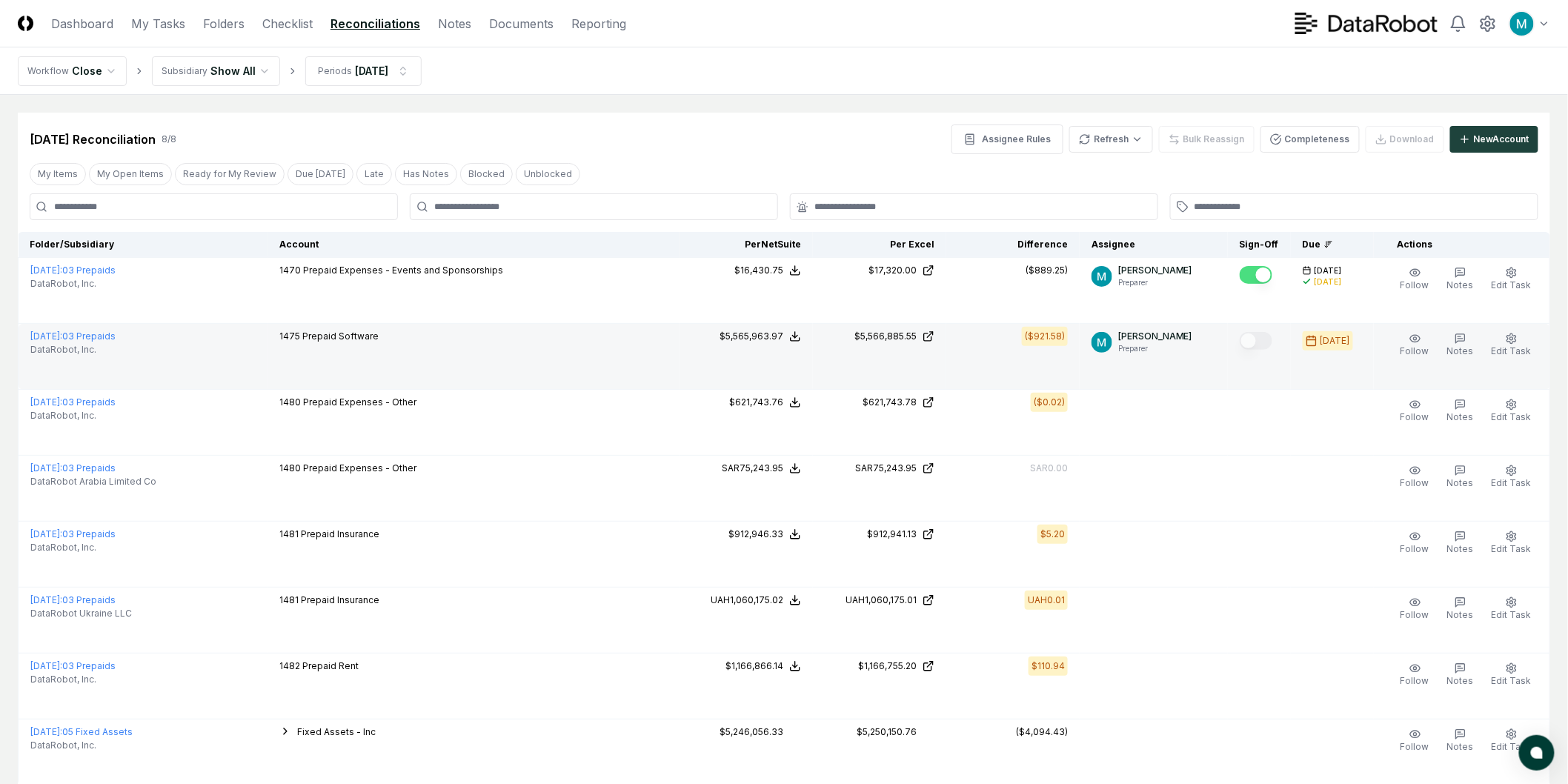
click at [1128, 335] on p "[PERSON_NAME]" at bounding box center [1154, 337] width 74 height 13
click at [1515, 346] on span "Edit Task" at bounding box center [1512, 351] width 40 height 11
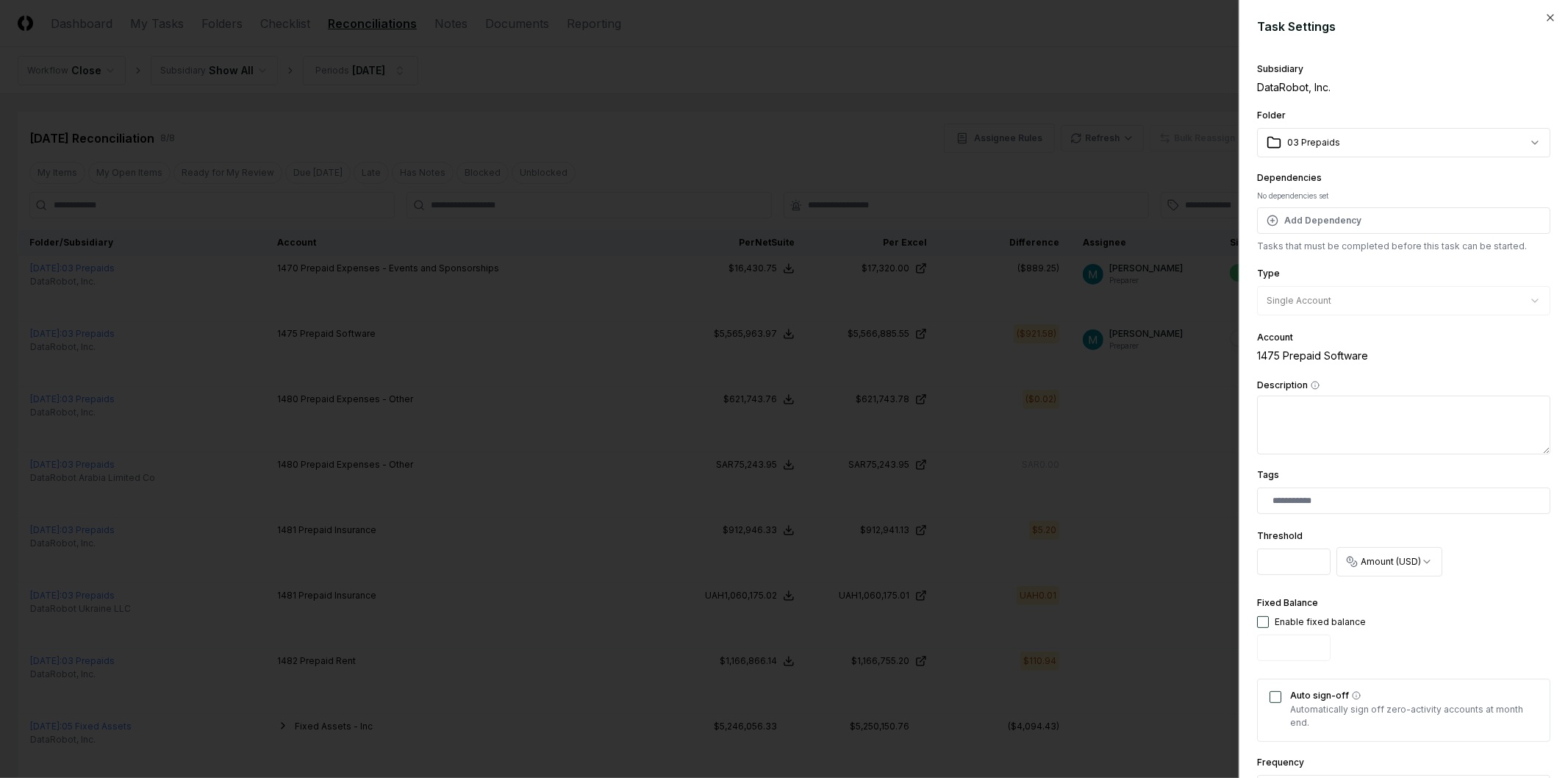
click at [1044, 373] on div at bounding box center [784, 389] width 1568 height 778
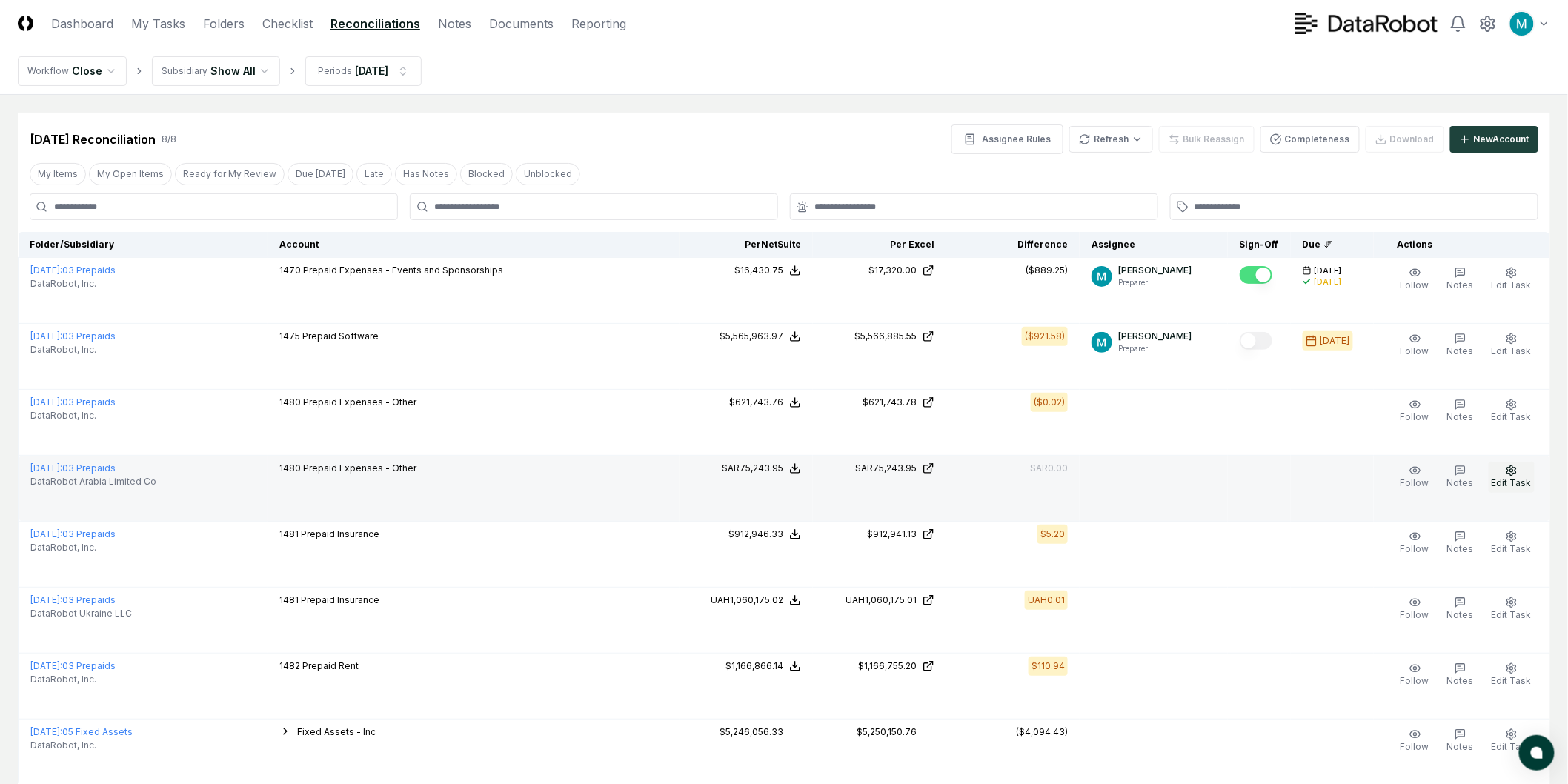
click at [1523, 478] on span "Edit Task" at bounding box center [1512, 483] width 40 height 11
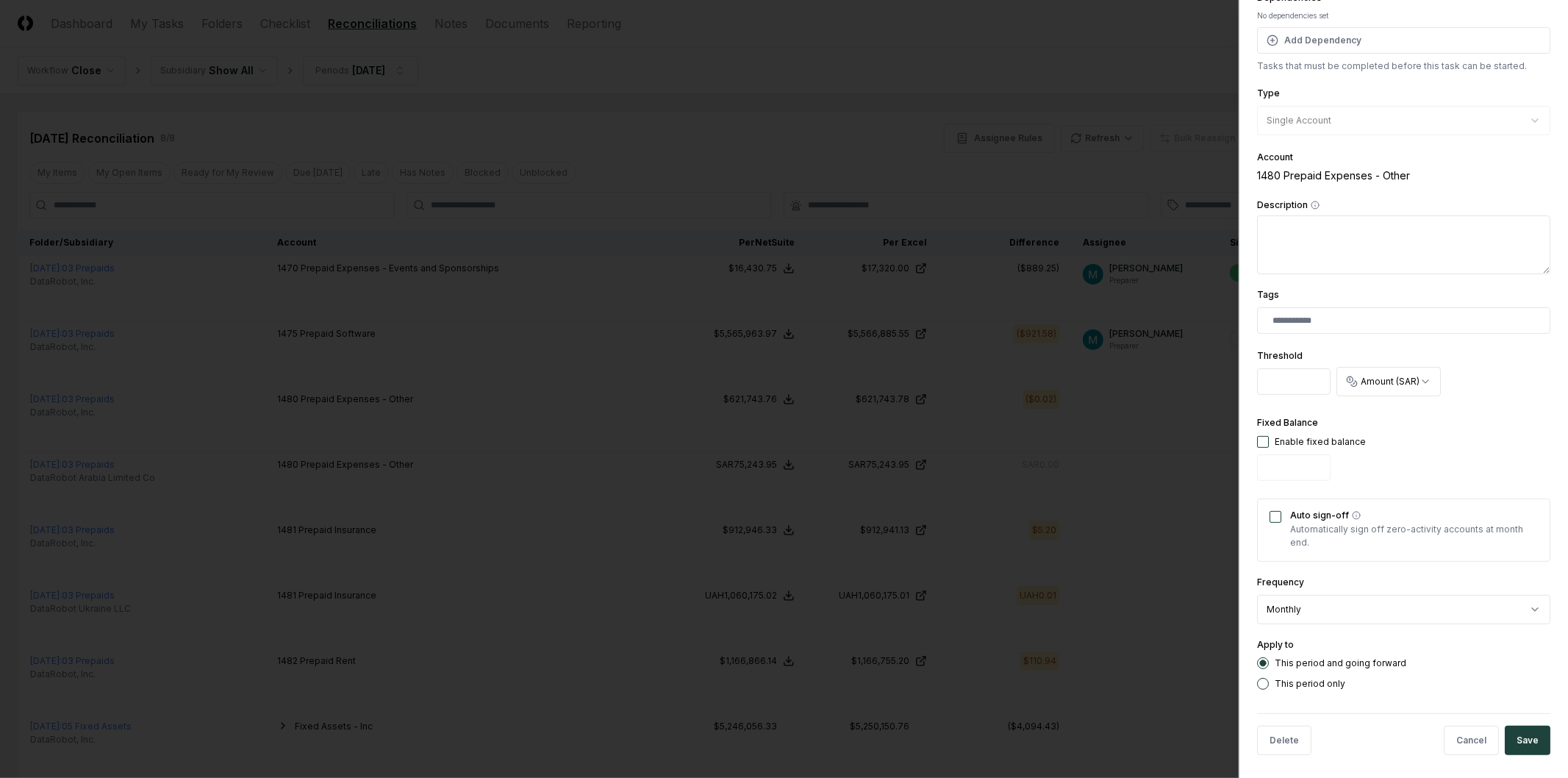
scroll to position [186, 0]
click at [1307, 554] on div "Auto sign-off Automatically sign off zero-activity accounts at month end." at bounding box center [1404, 524] width 293 height 64
click at [1334, 528] on p "Automatically sign off zero-activity accounts at month end." at bounding box center [1414, 530] width 248 height 27
click at [1331, 619] on div "**********" at bounding box center [1404, 278] width 293 height 811
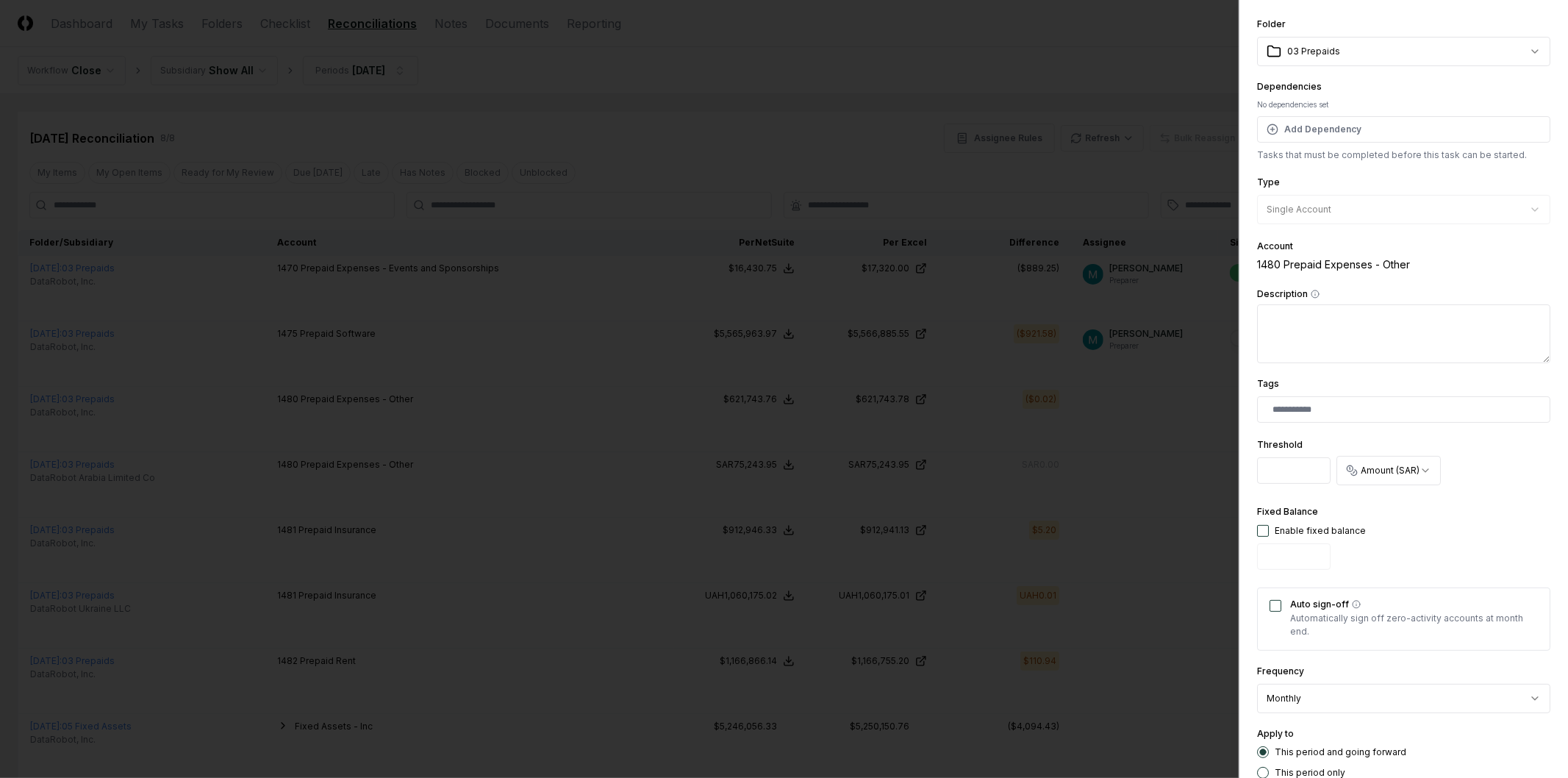
scroll to position [0, 0]
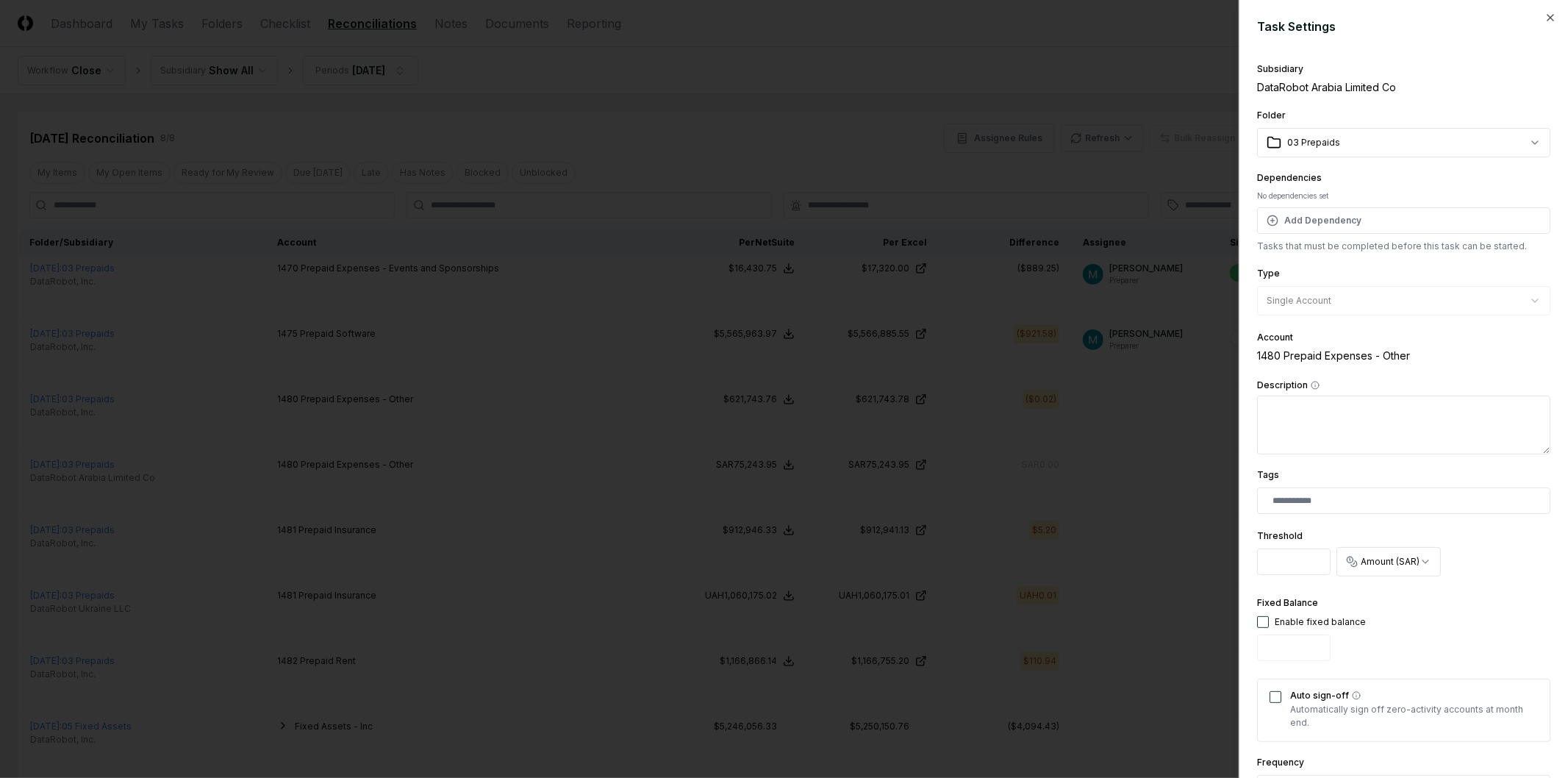
click at [1057, 420] on div at bounding box center [784, 389] width 1568 height 778
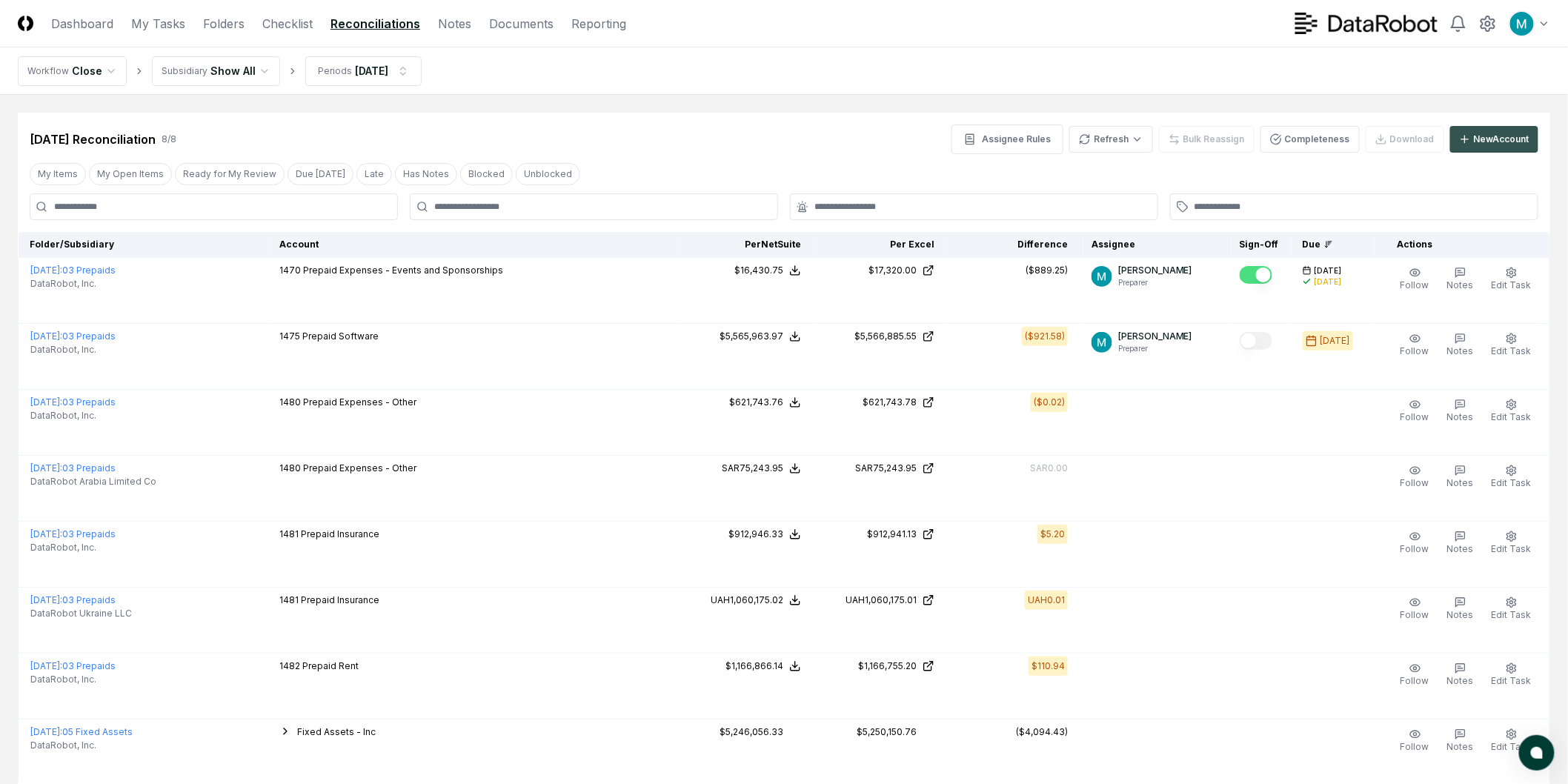
click at [1515, 133] on div "New Account" at bounding box center [1502, 140] width 56 height 13
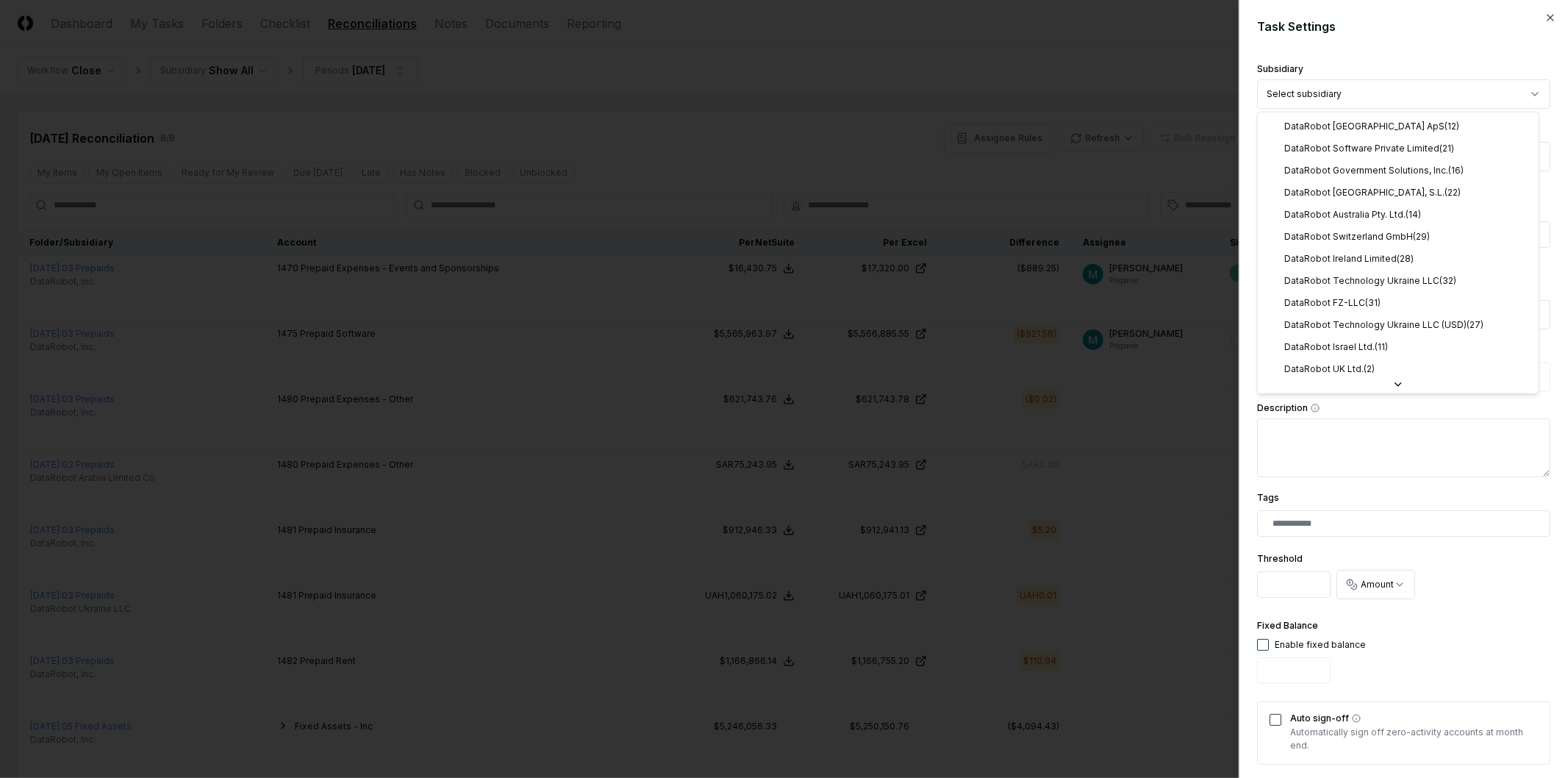
click at [1371, 93] on body "CloseCore Dashboard My Tasks Folders Checklist Reconciliations Notes Documents …" at bounding box center [778, 443] width 1556 height 885
select select "**********"
drag, startPoint x: 1388, startPoint y: 285, endPoint x: 1400, endPoint y: 287, distance: 12.2
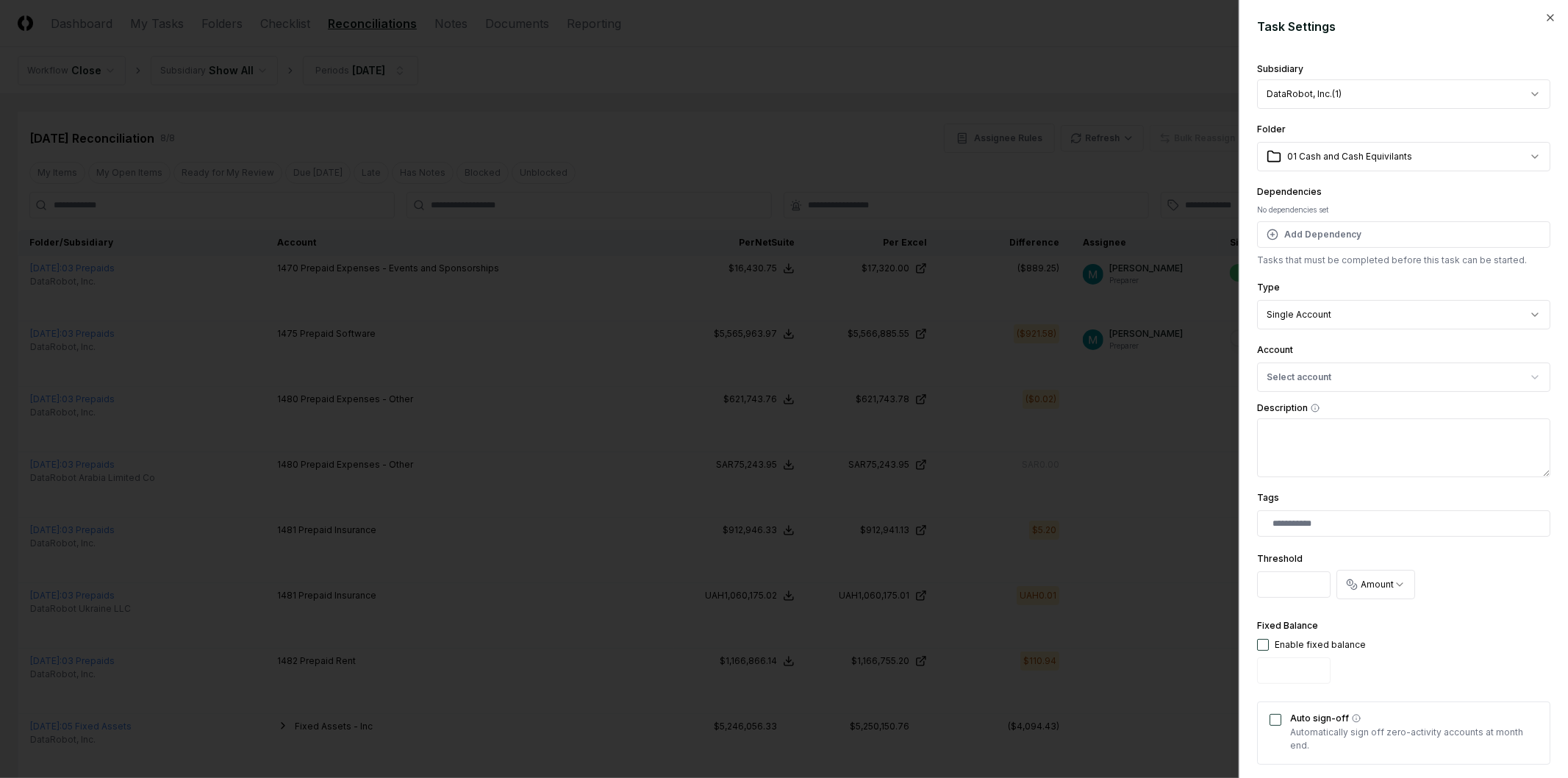
click at [1363, 162] on body "CloseCore Dashboard My Tasks Folders Checklist Reconciliations Notes Documents …" at bounding box center [778, 443] width 1556 height 885
select select "**********"
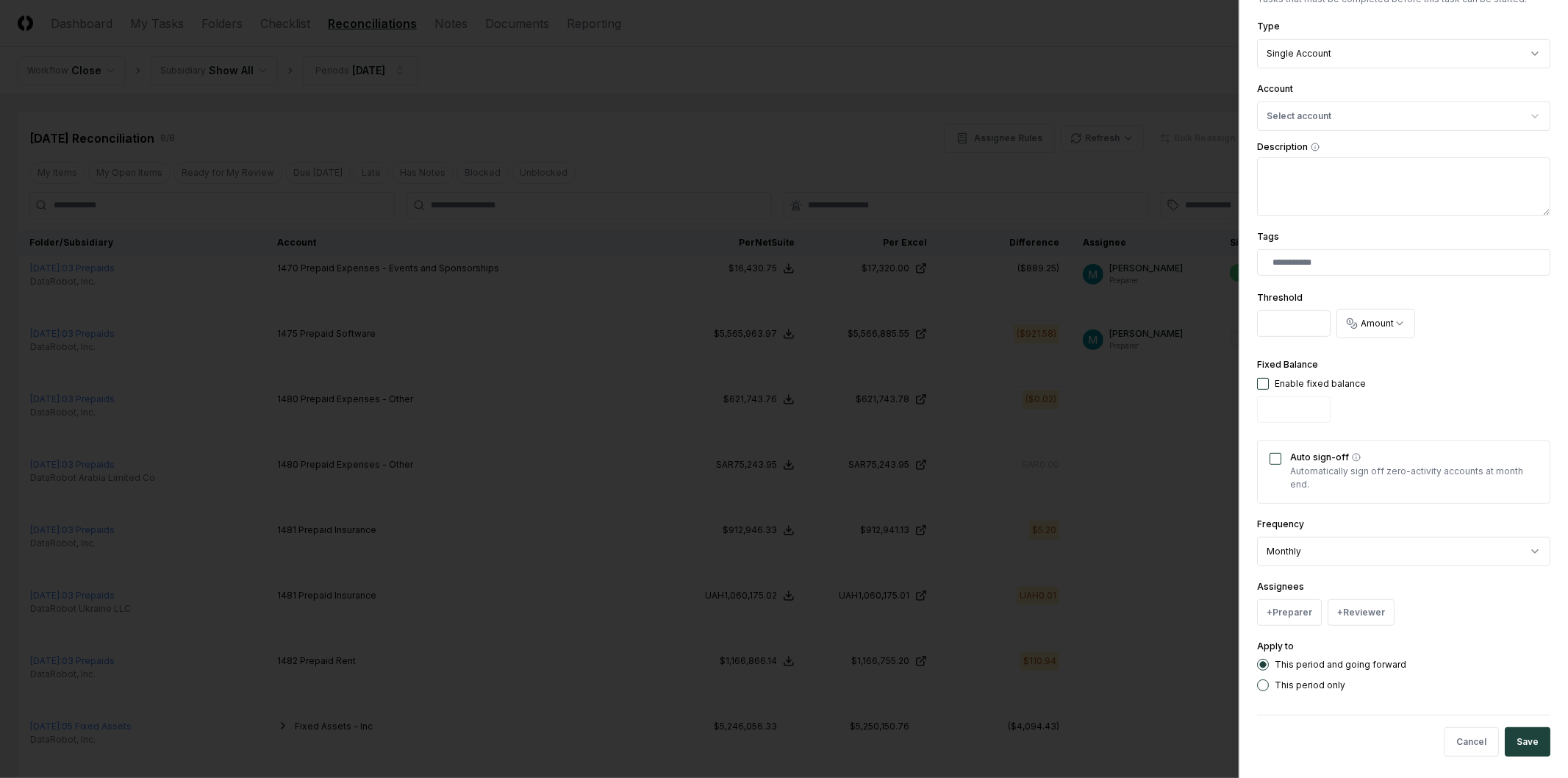
scroll to position [269, 0]
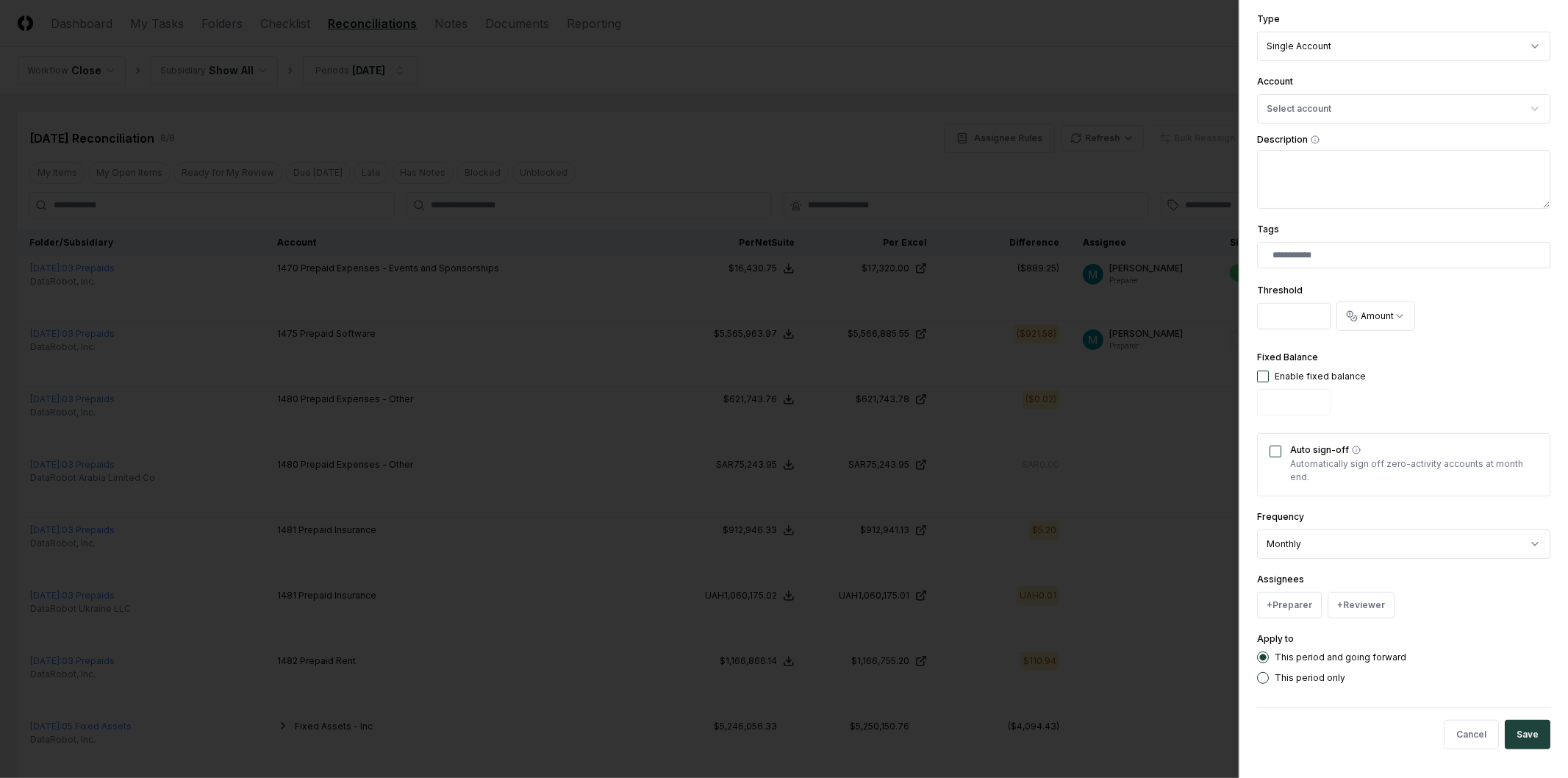
click at [1112, 519] on body "CloseCore Dashboard My Tasks Folders Checklist Reconciliations Notes Documents …" at bounding box center [778, 443] width 1556 height 885
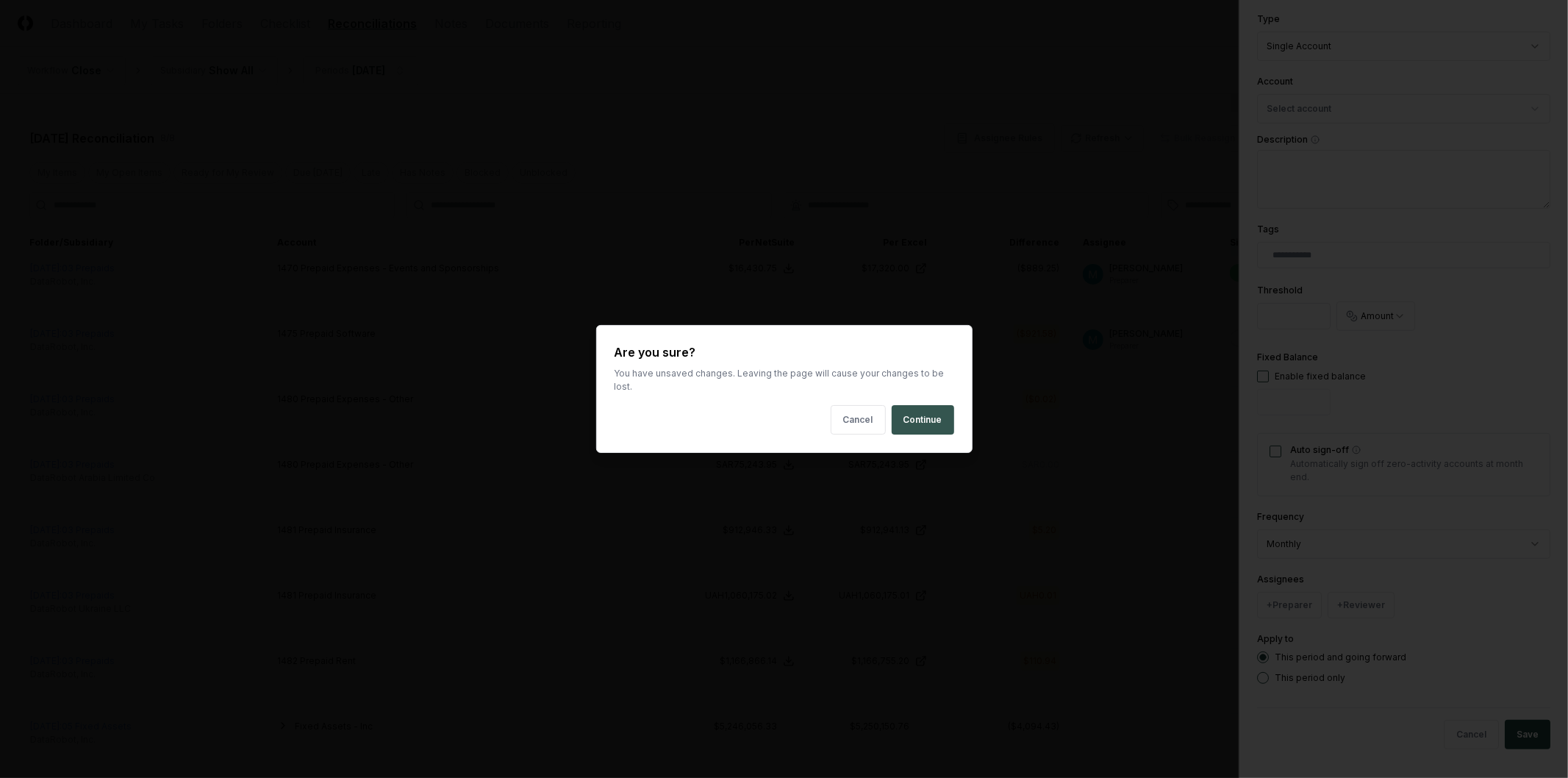
click at [923, 420] on button "Continue" at bounding box center [923, 420] width 63 height 29
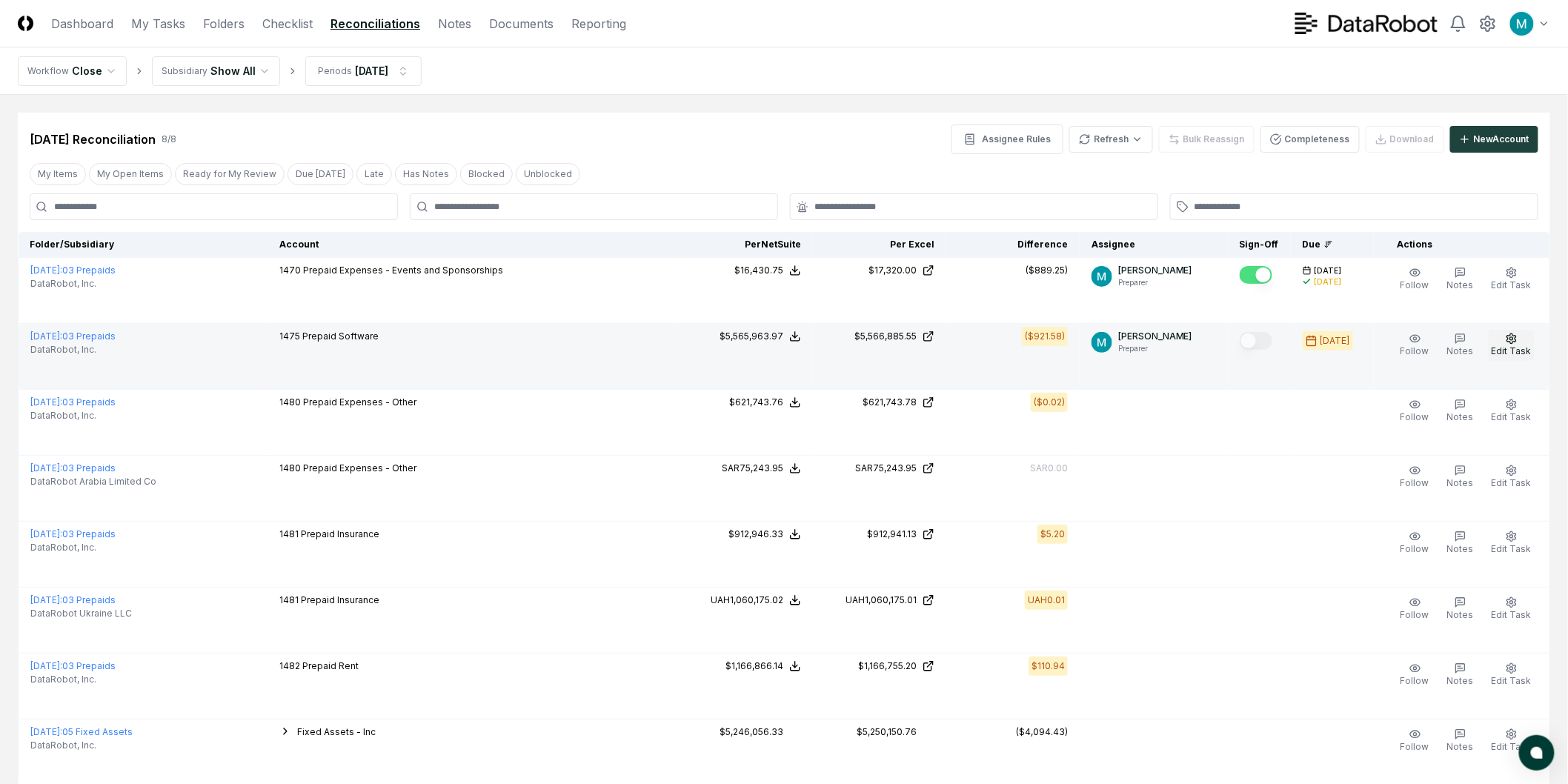
click at [1520, 343] on button "Edit Task" at bounding box center [1512, 346] width 46 height 32
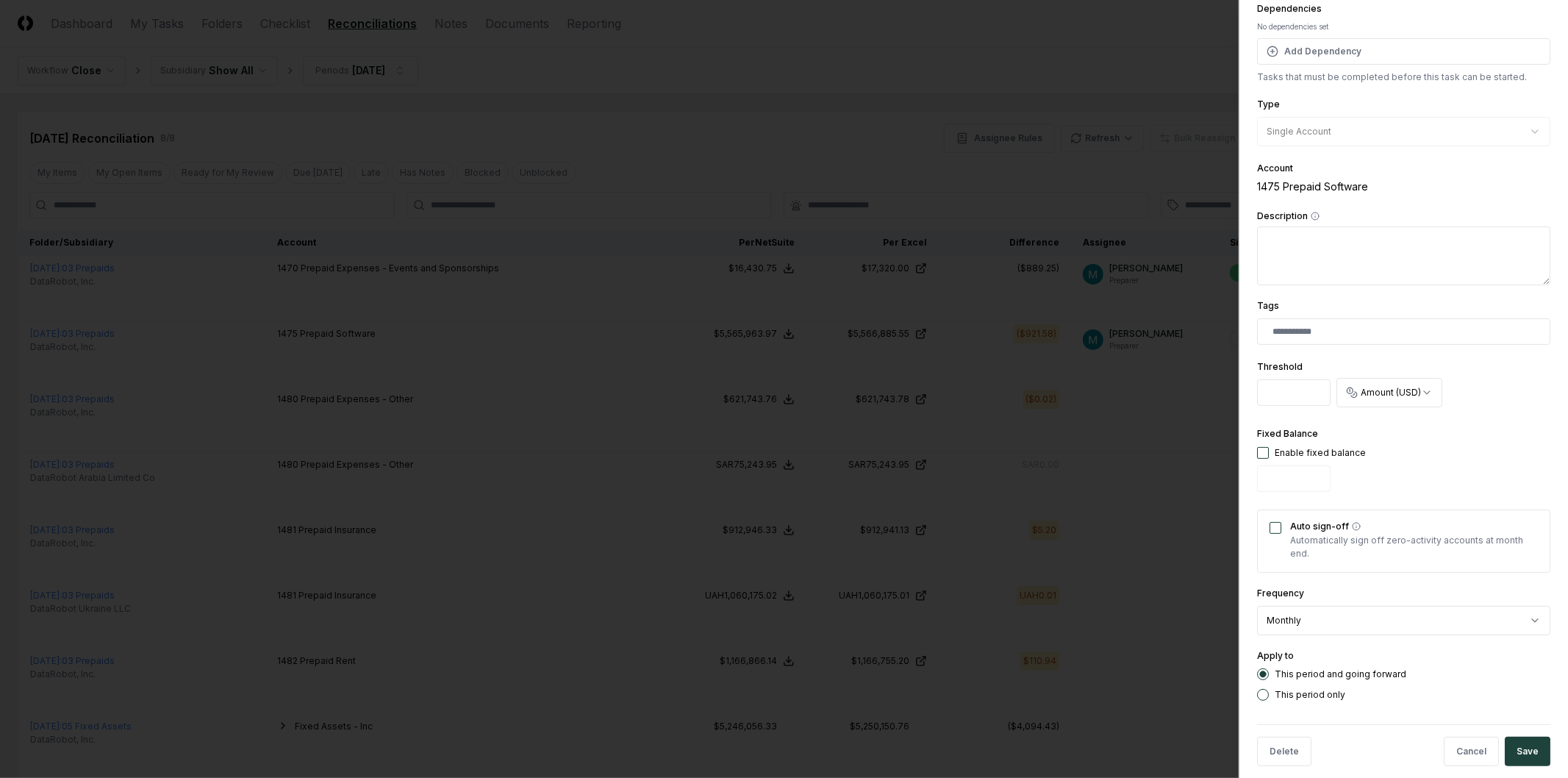
scroll to position [186, 0]
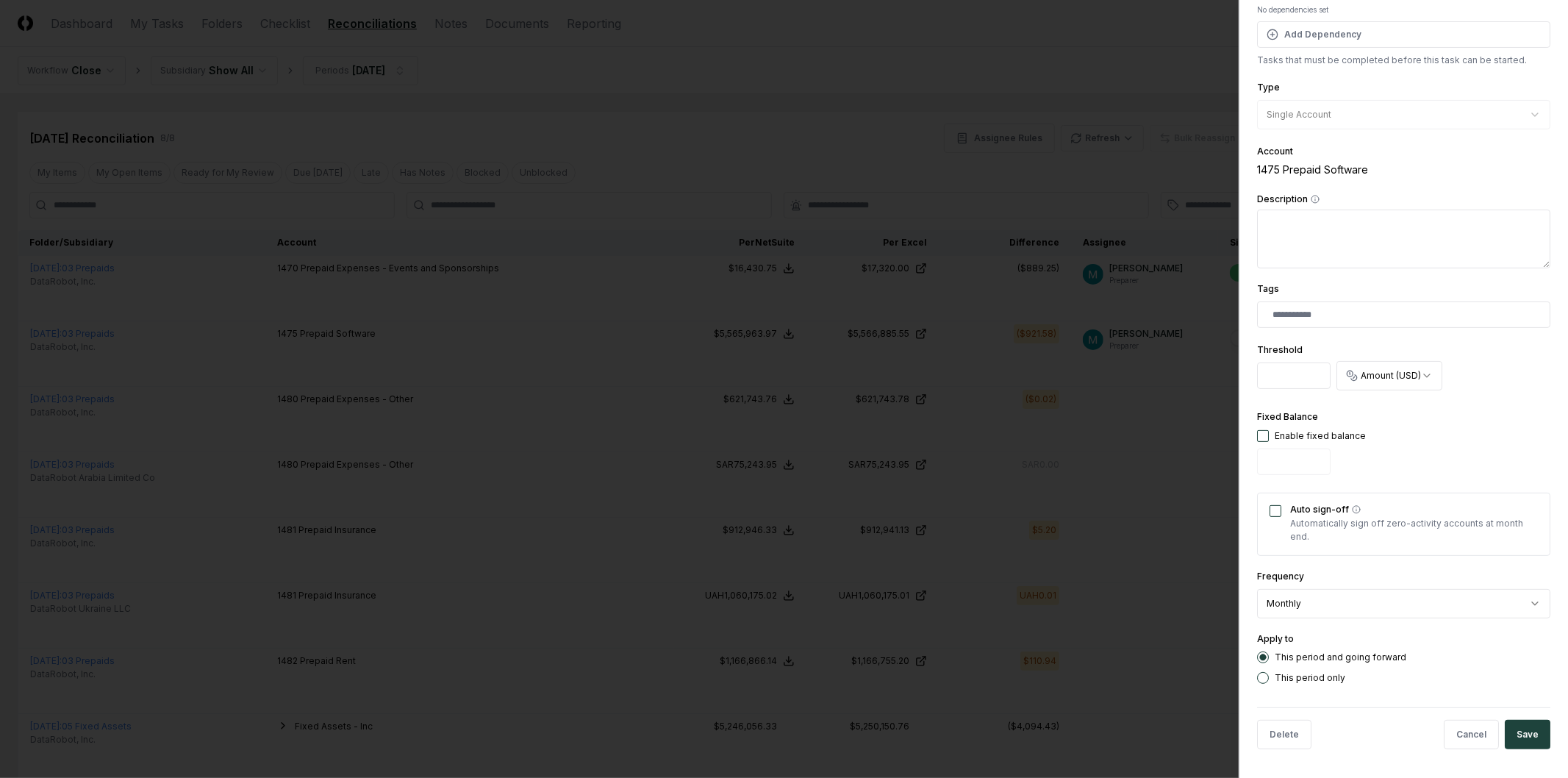
click at [1077, 465] on div at bounding box center [784, 389] width 1568 height 778
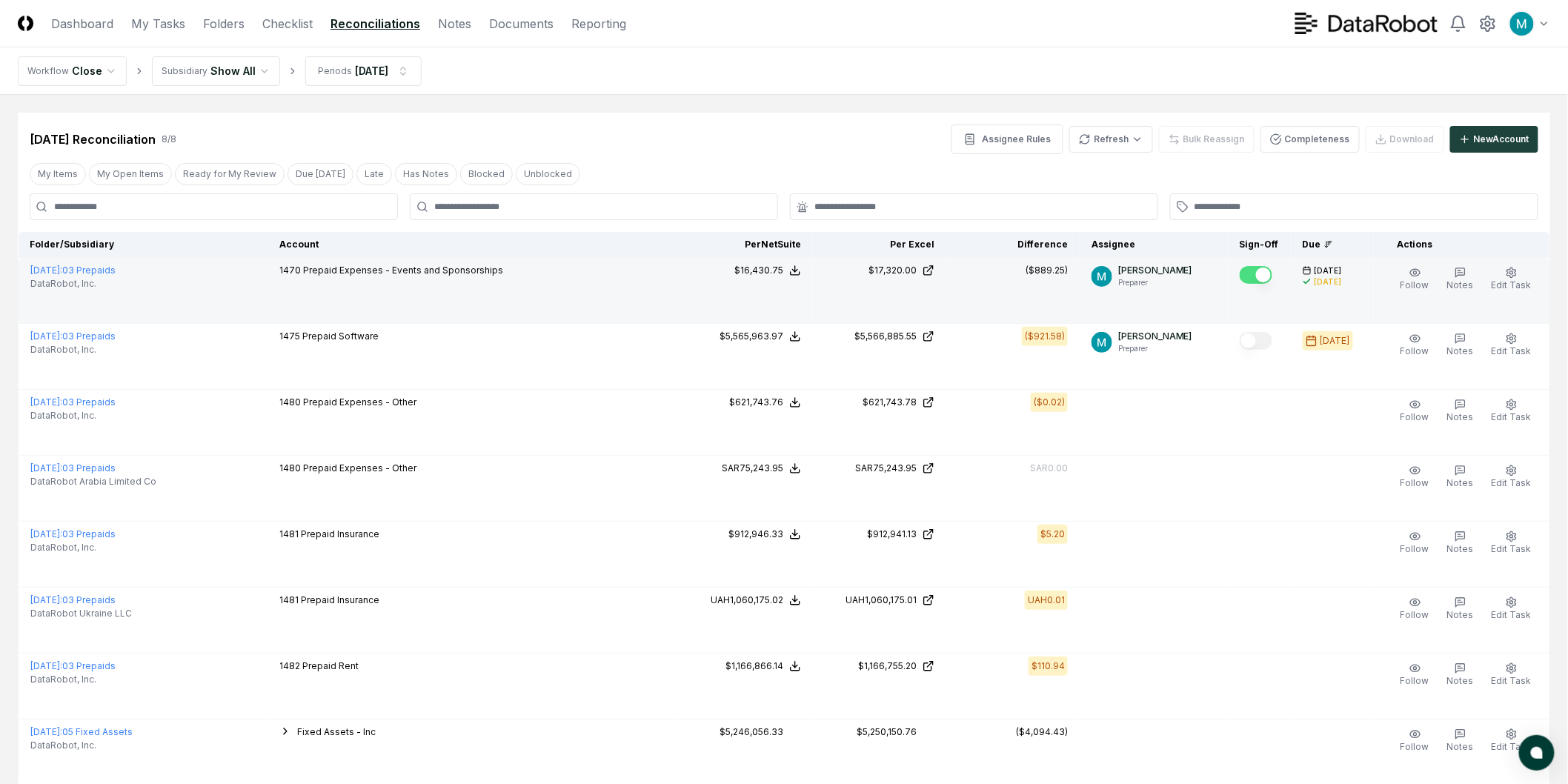
click at [1269, 274] on button "Mark complete" at bounding box center [1256, 275] width 33 height 18
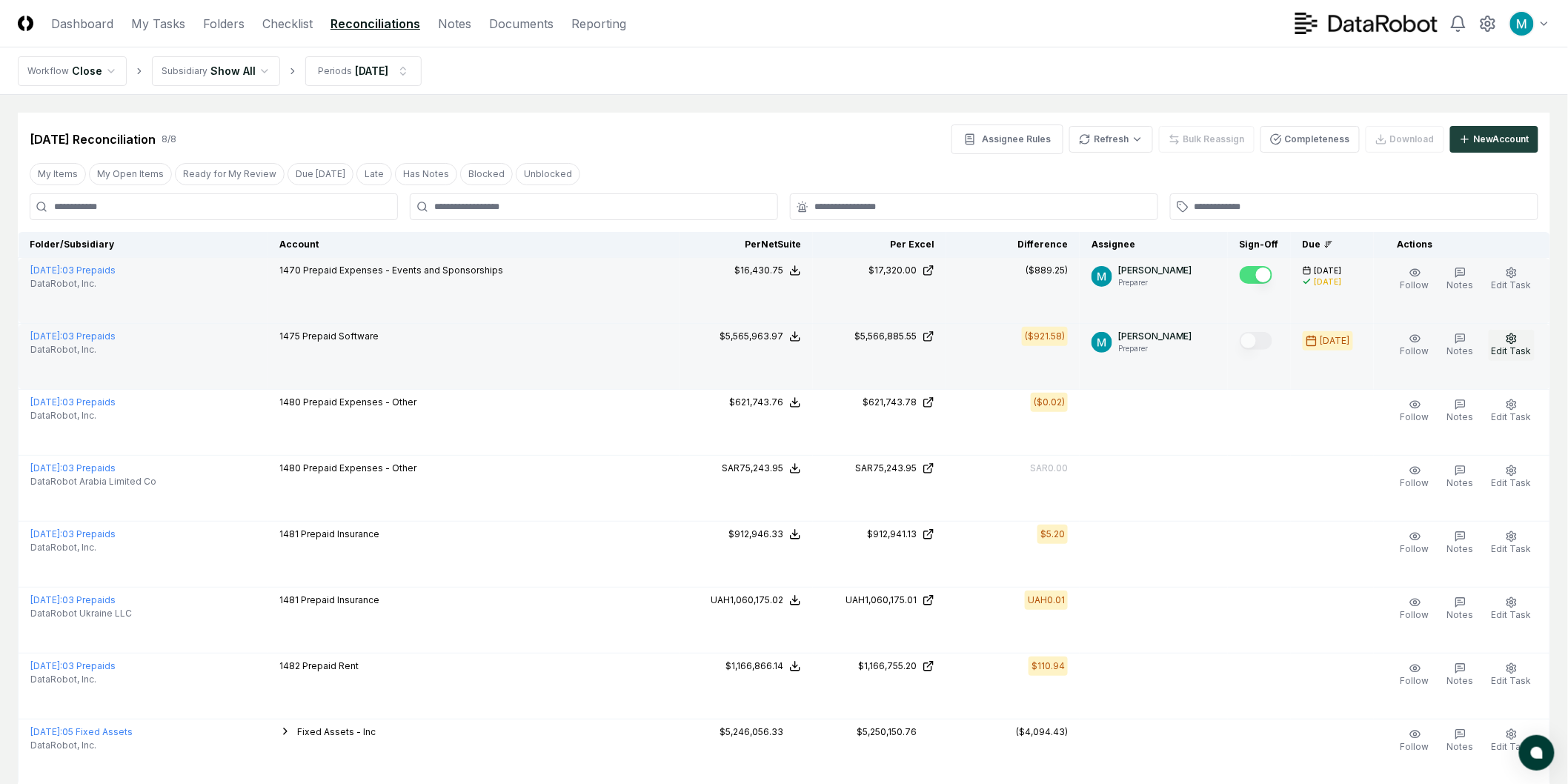
click at [1519, 348] on span "Edit Task" at bounding box center [1512, 351] width 40 height 11
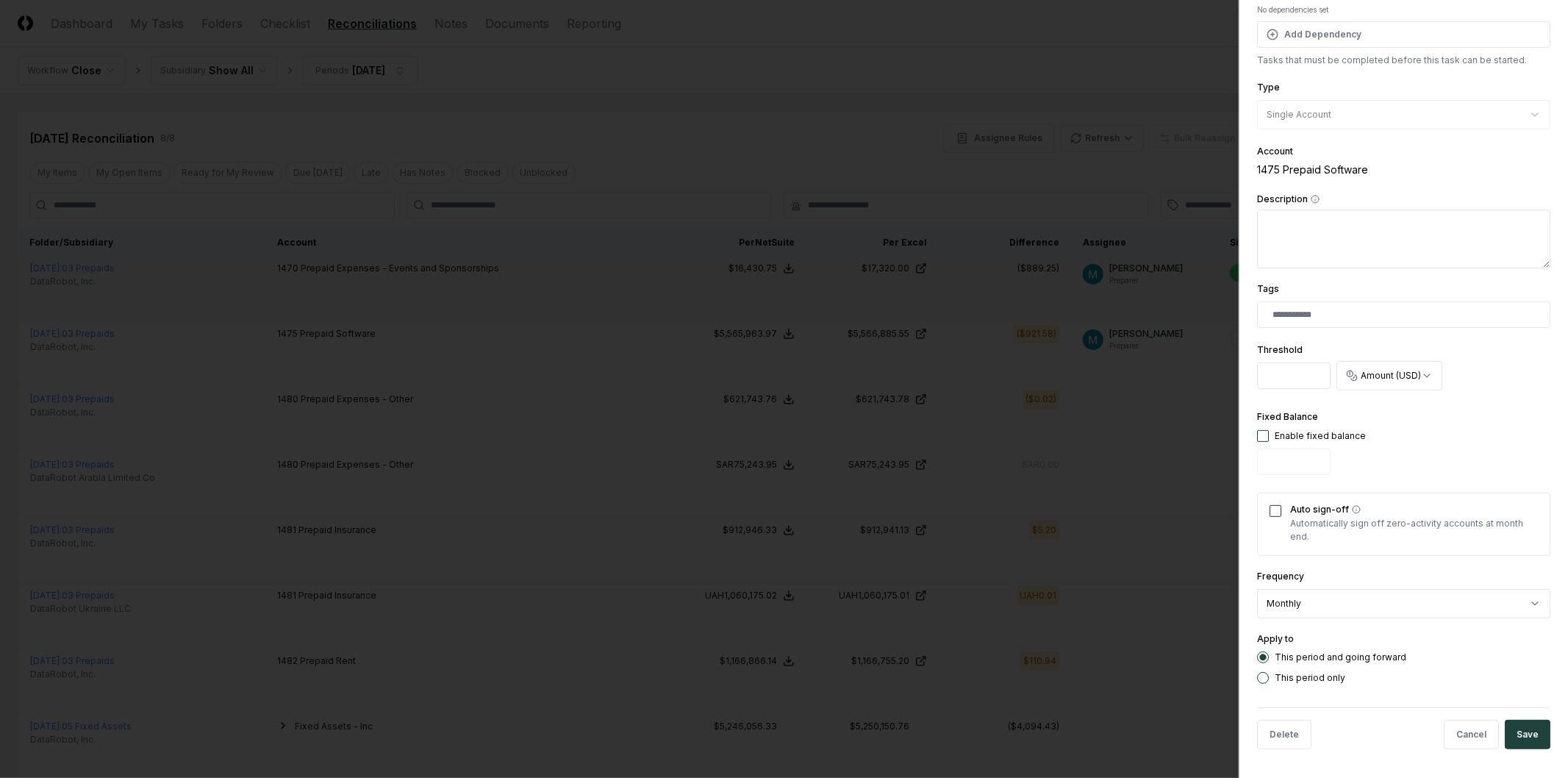
click at [914, 527] on div at bounding box center [784, 389] width 1568 height 778
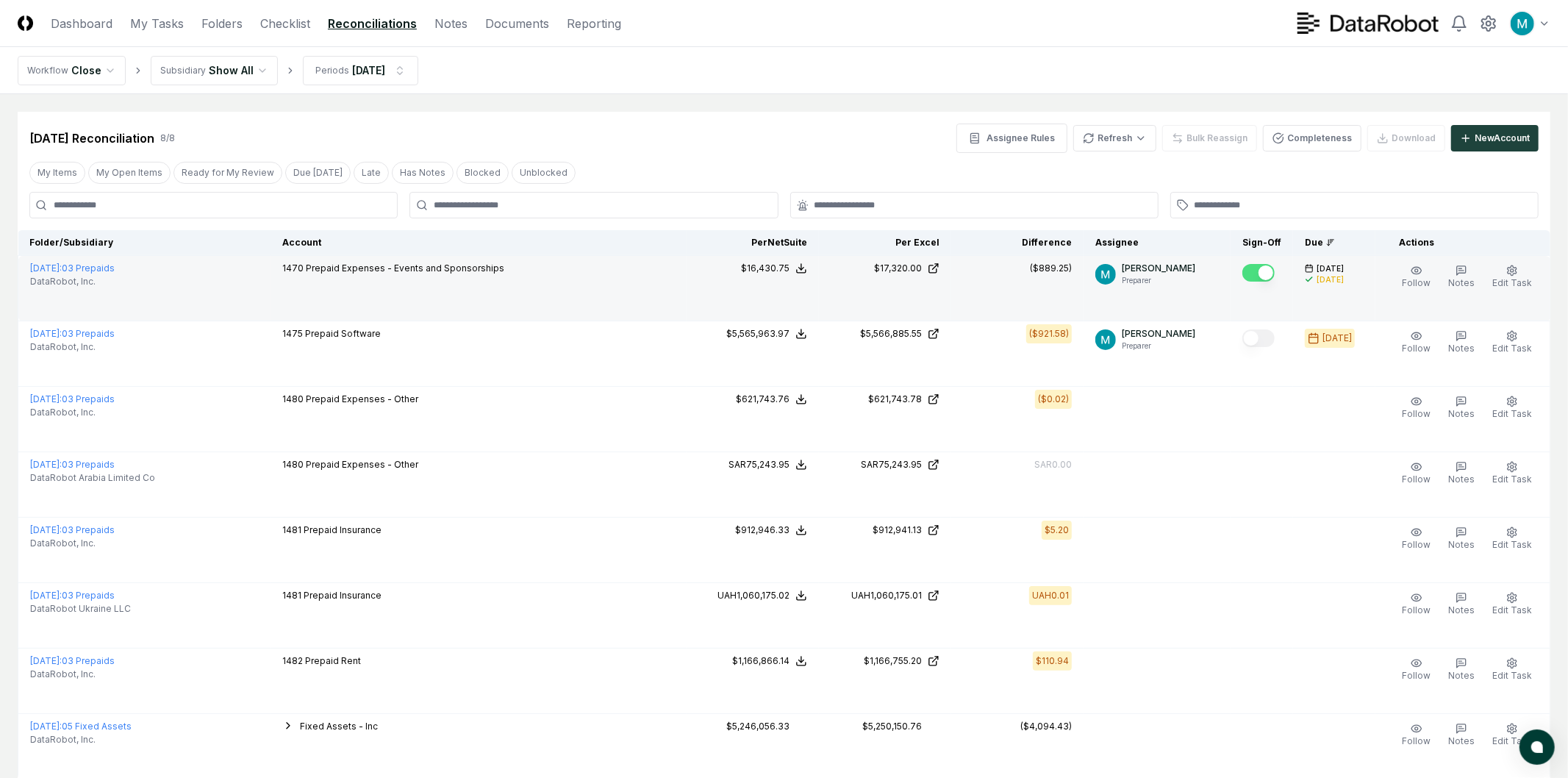
click at [209, 66] on html "CloseCore Dashboard My Tasks Folders Checklist Reconciliations Notes Documents …" at bounding box center [784, 443] width 1568 height 885
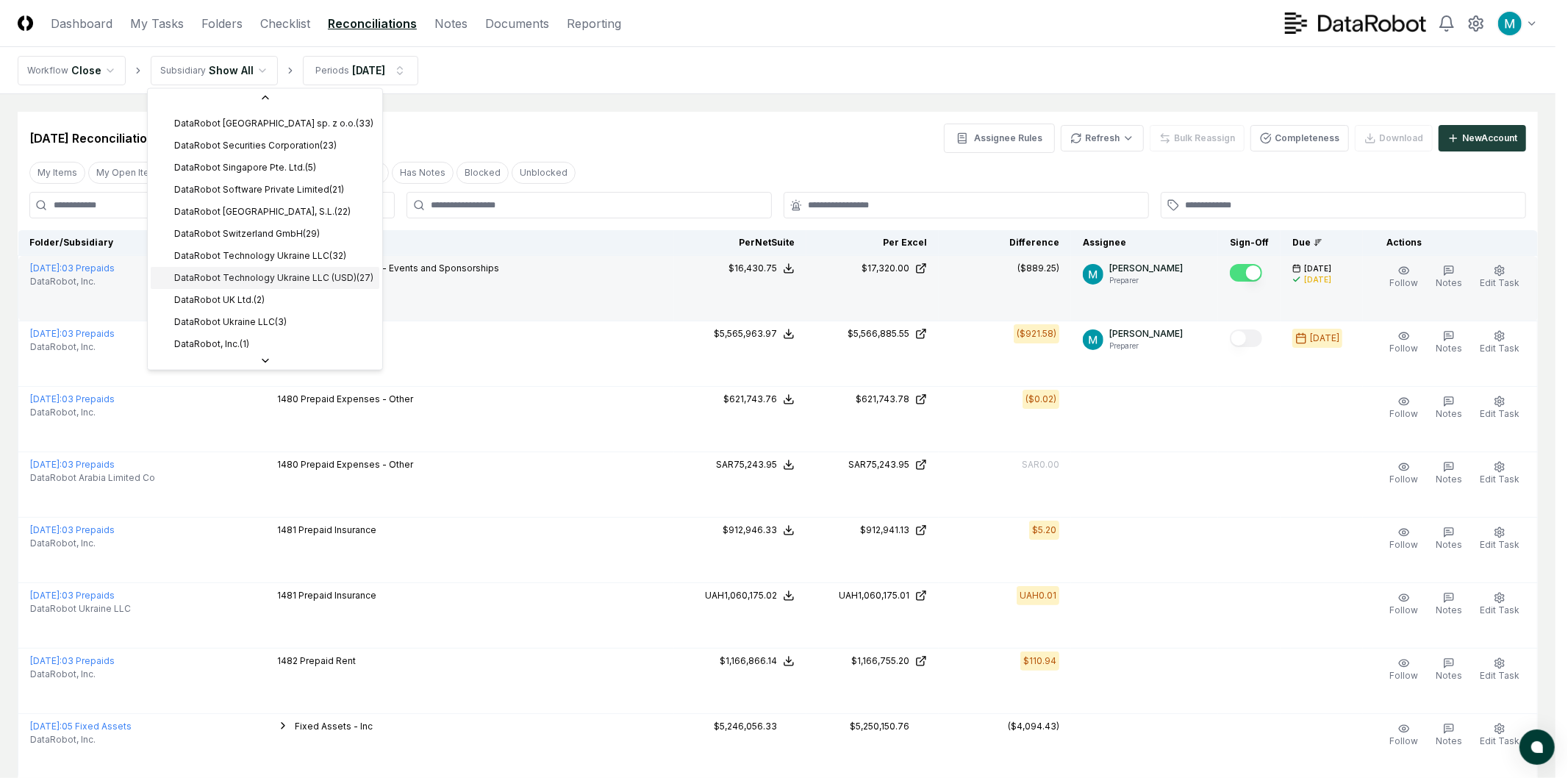
scroll to position [408, 0]
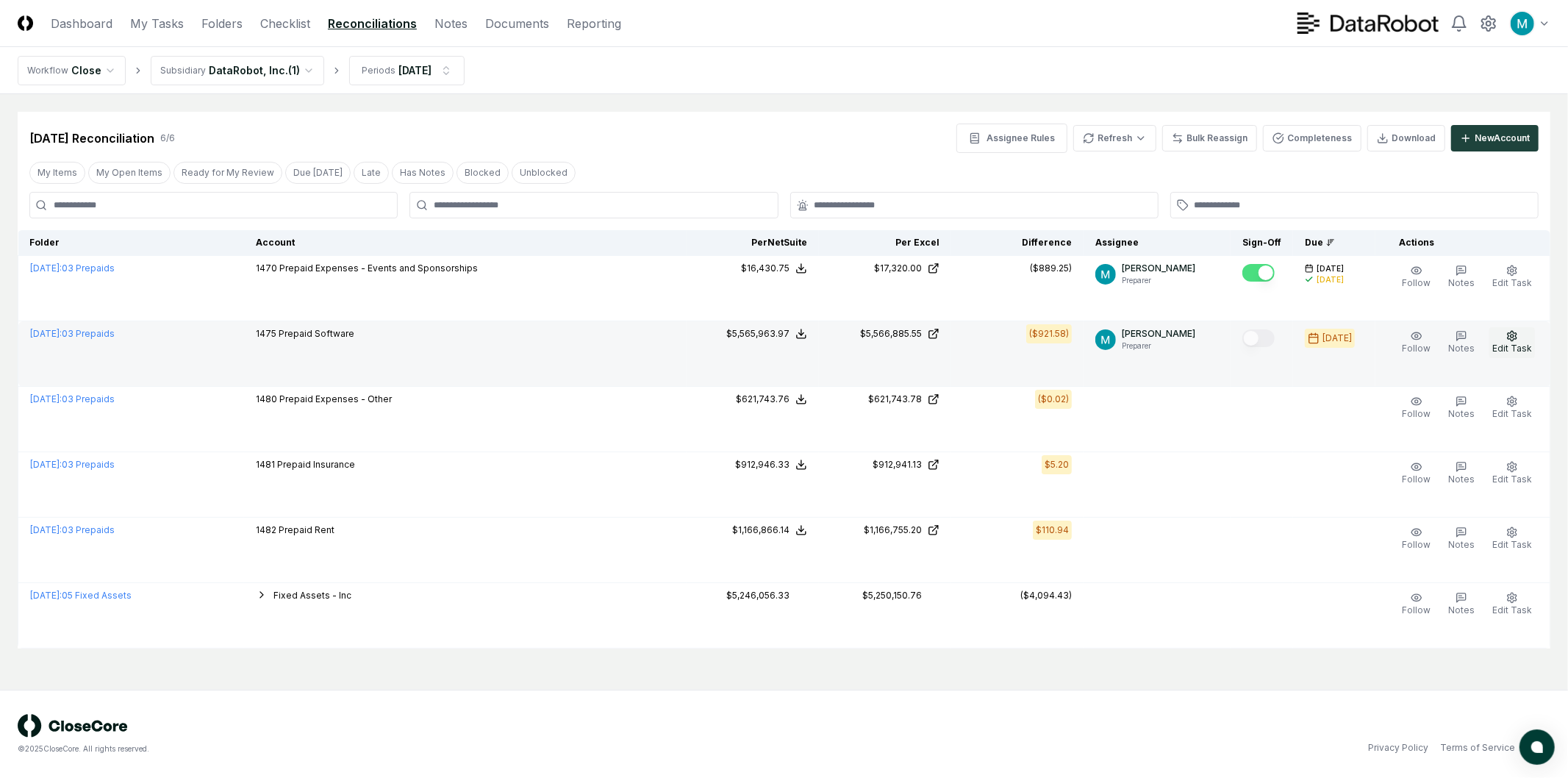
click at [1520, 344] on span "Edit Task" at bounding box center [1513, 349] width 40 height 11
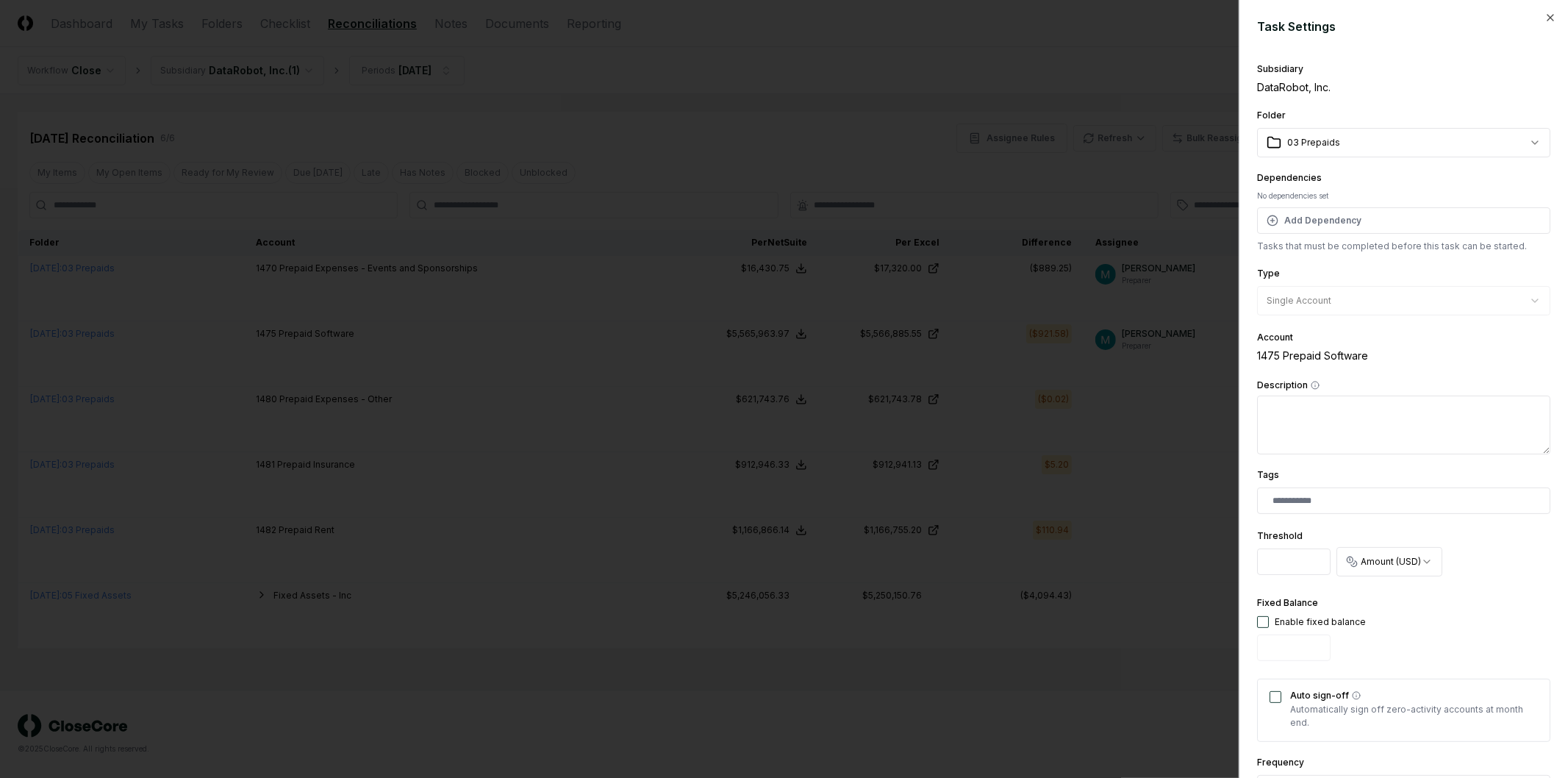
scroll to position [277, 0]
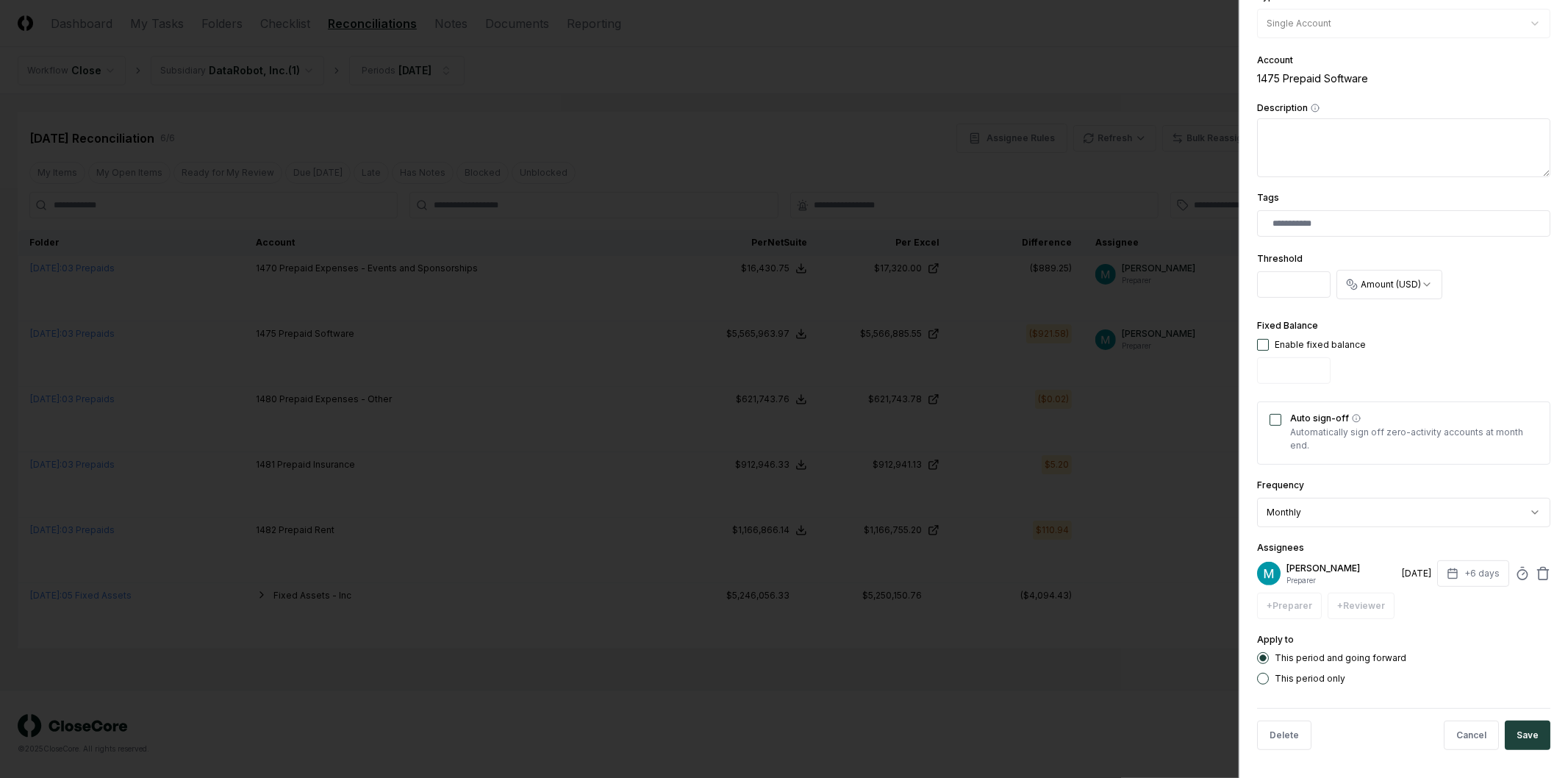
click at [1291, 614] on div "+ Preparer + Reviewer" at bounding box center [1404, 606] width 293 height 27
click at [1370, 609] on div "+ Preparer + Reviewer" at bounding box center [1404, 606] width 293 height 27
click at [1150, 603] on div at bounding box center [784, 389] width 1568 height 778
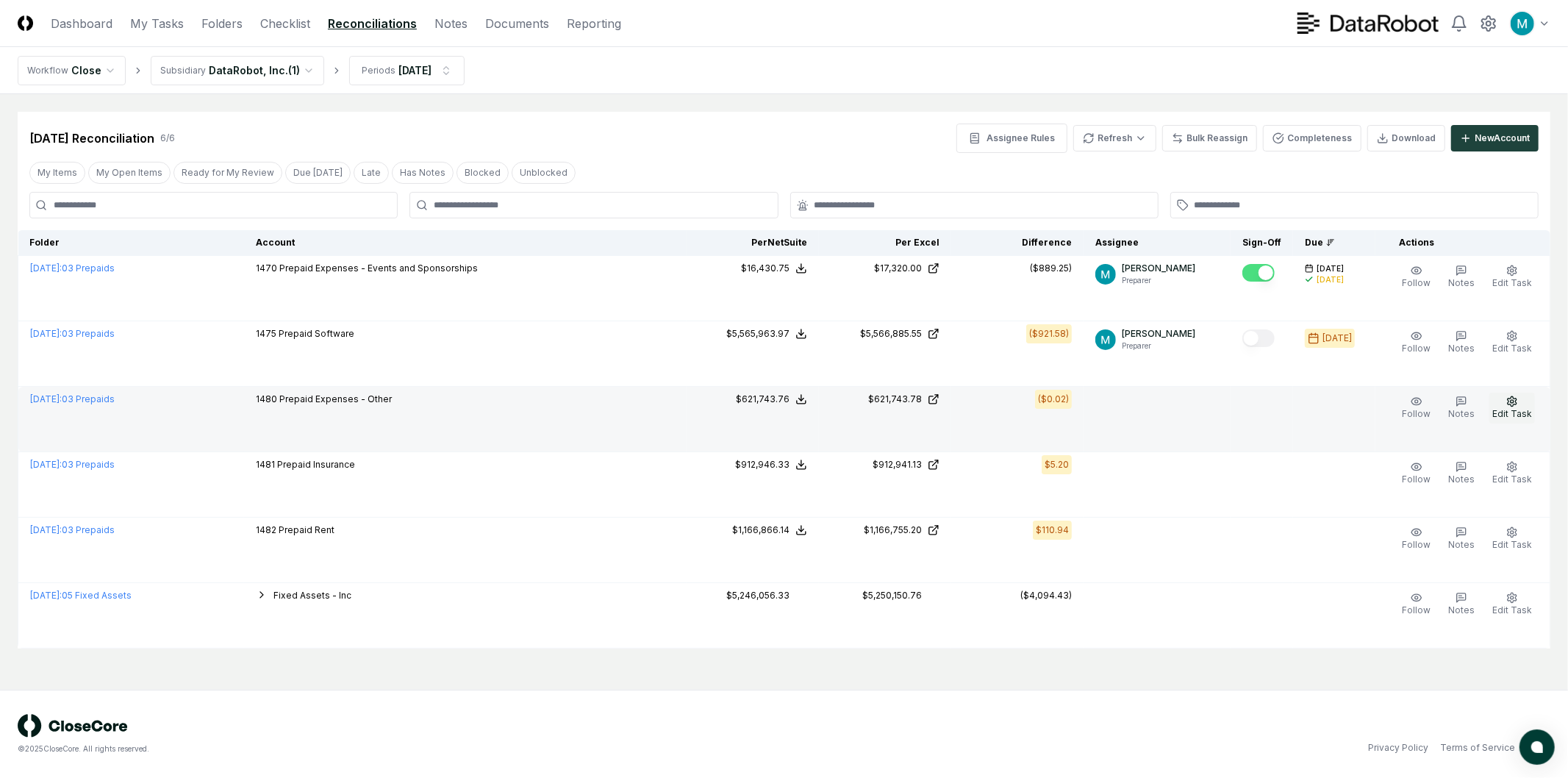
click at [1520, 407] on button "Edit Task" at bounding box center [1513, 408] width 46 height 31
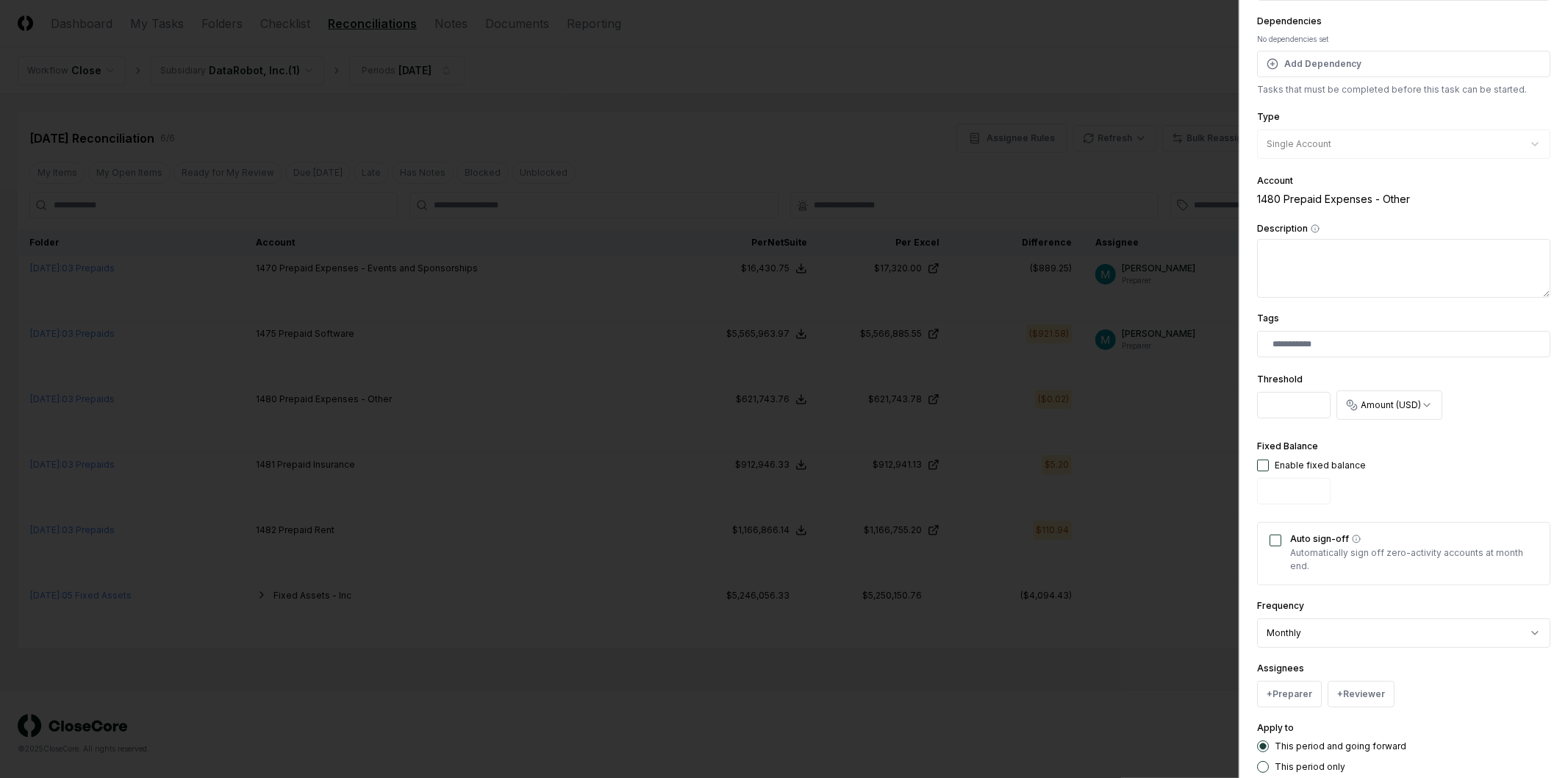
scroll to position [246, 0]
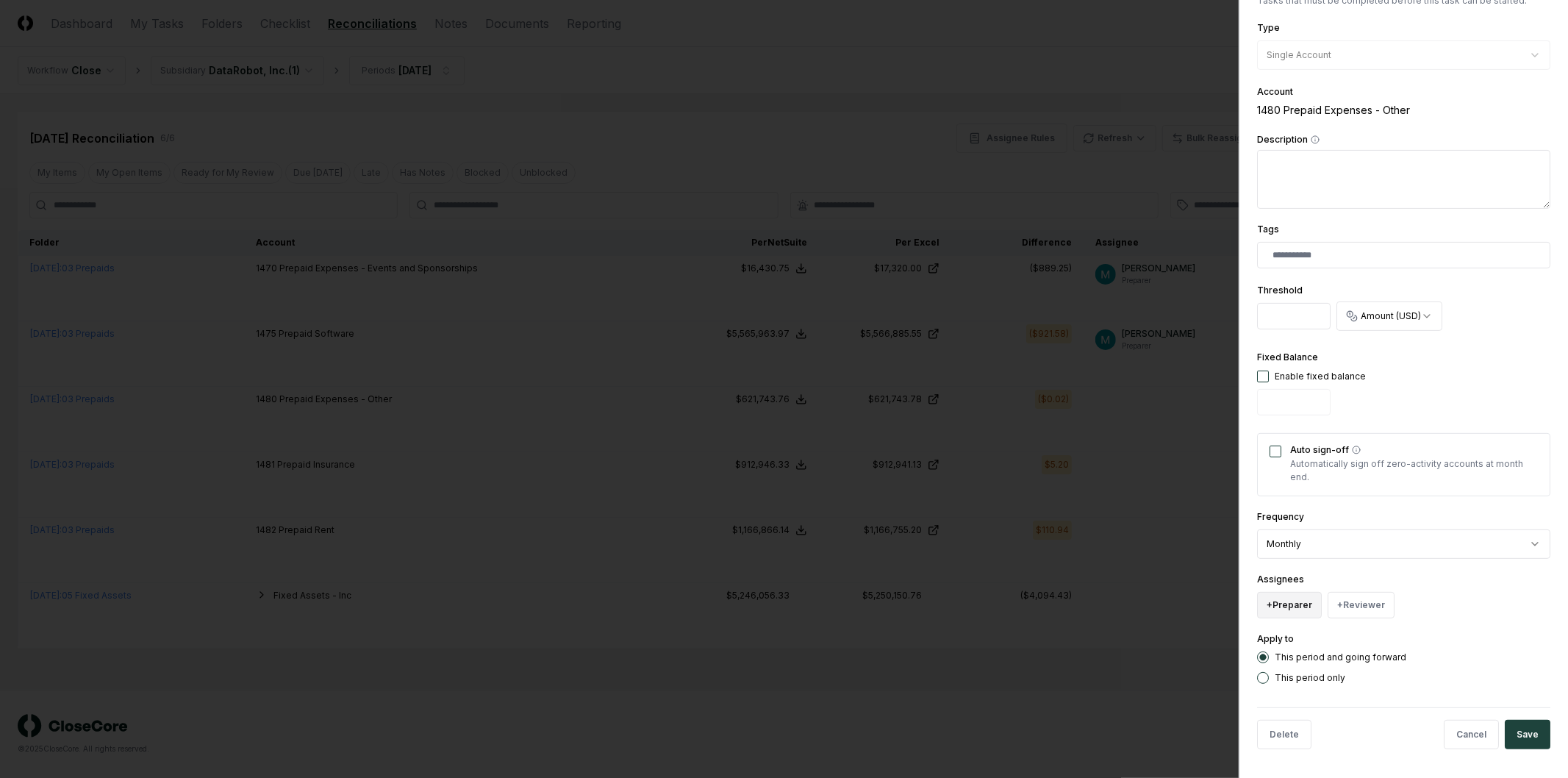
click at [1307, 612] on button "+ Preparer" at bounding box center [1290, 605] width 65 height 27
click at [1336, 552] on div "[PERSON_NAME]" at bounding box center [1327, 545] width 72 height 13
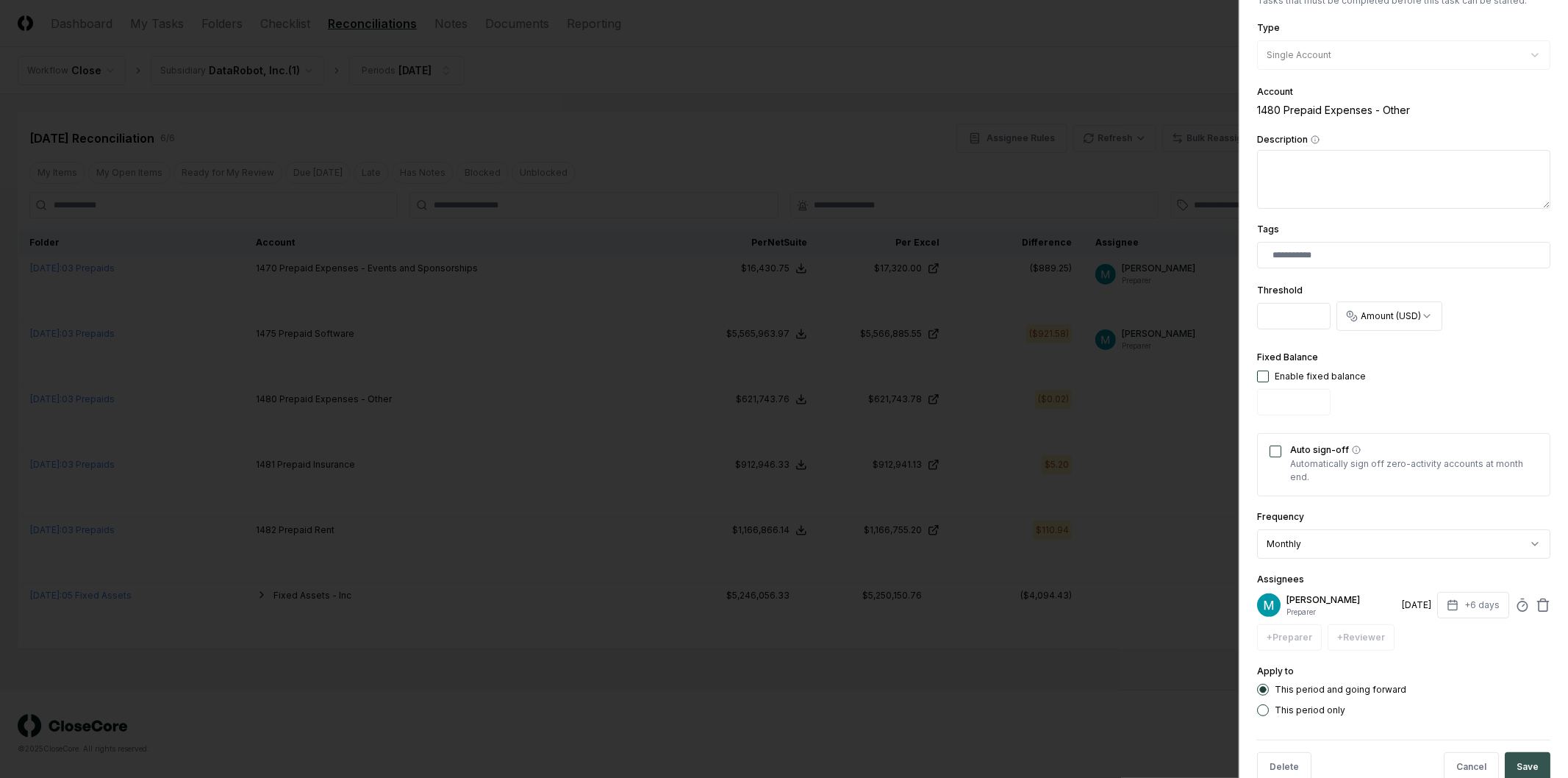
click at [1512, 756] on button "Save" at bounding box center [1528, 767] width 46 height 29
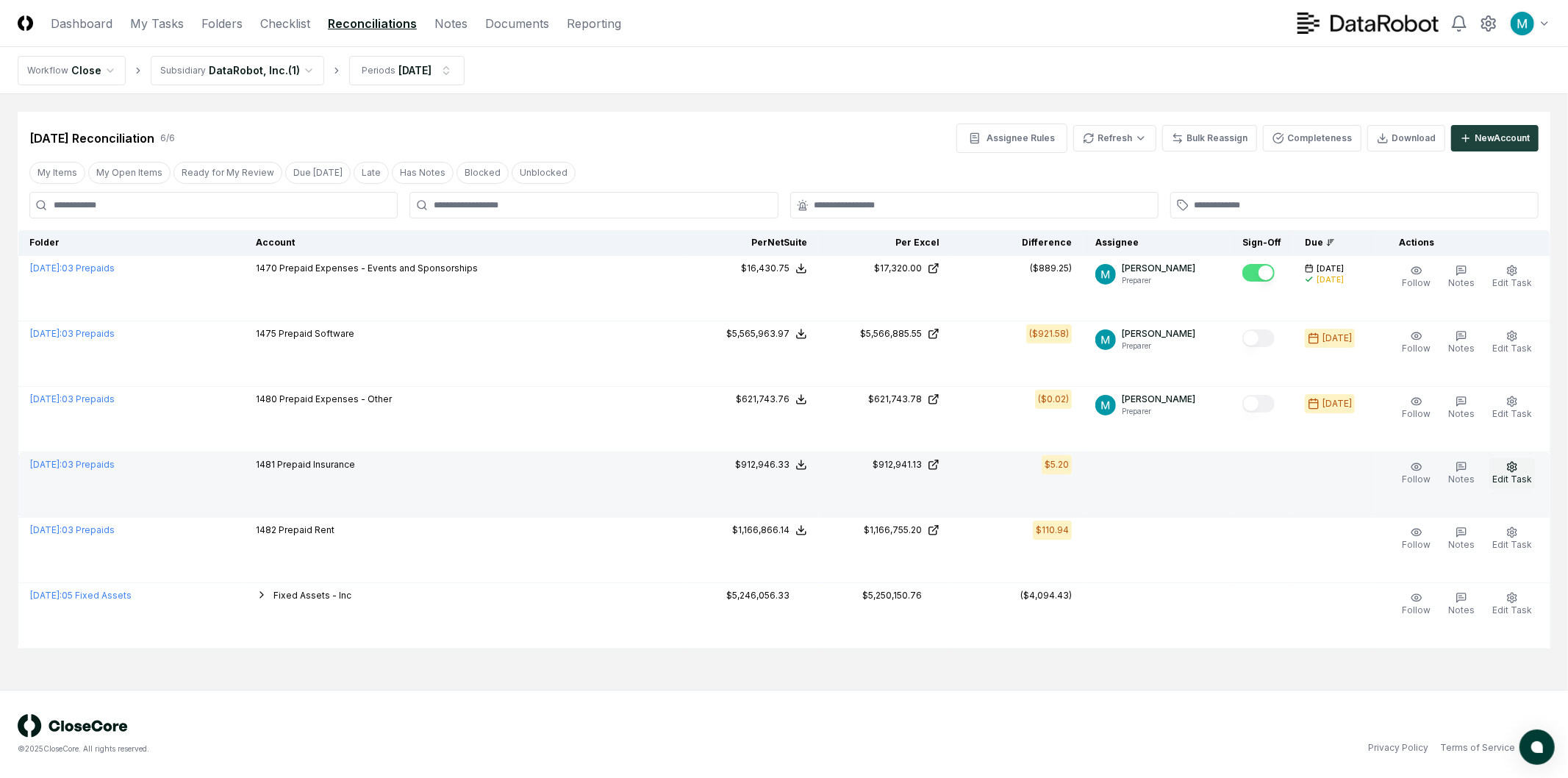
click at [1519, 471] on icon "button" at bounding box center [1512, 466] width 11 height 11
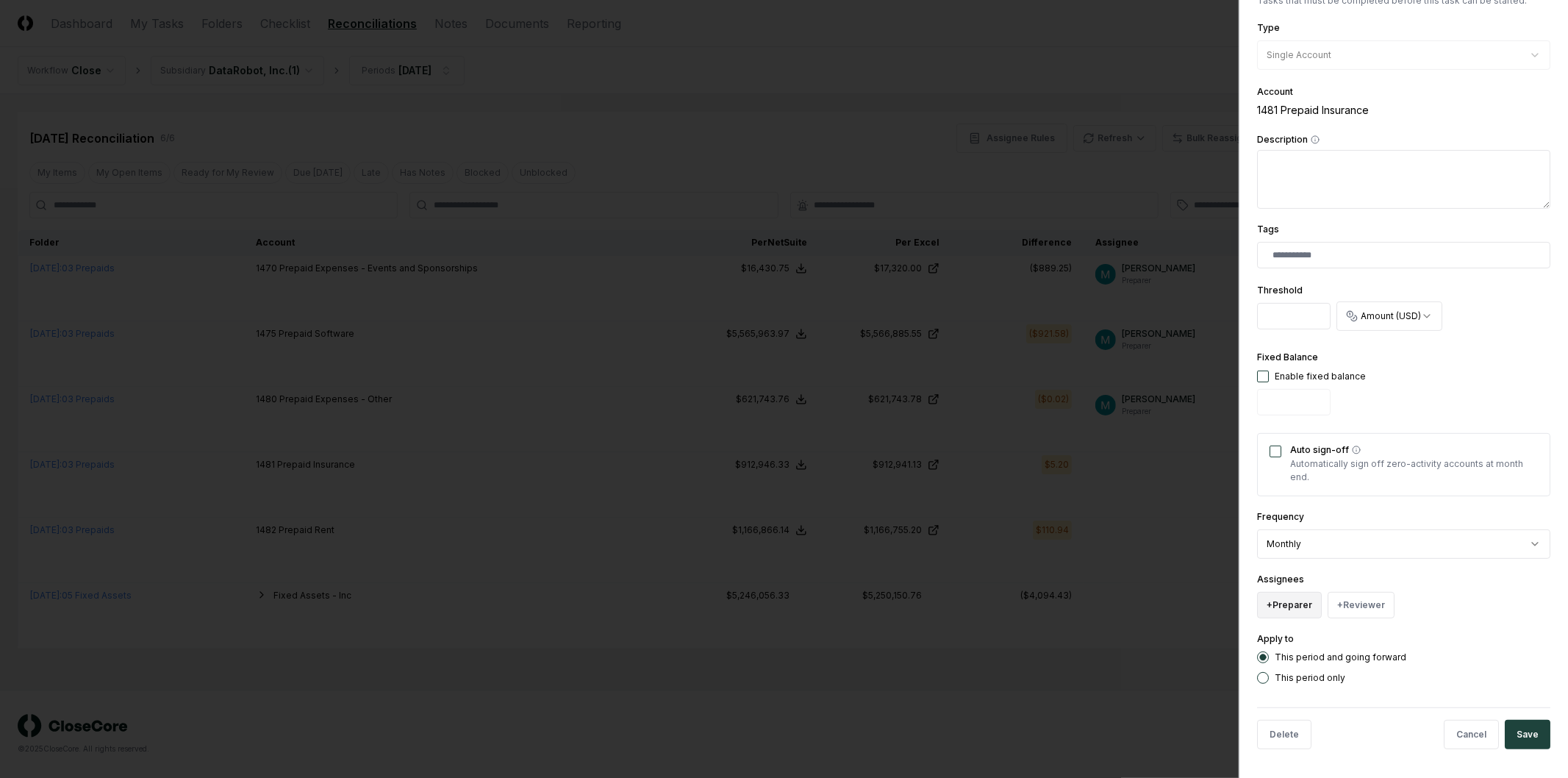
click at [1292, 601] on button "+ Preparer" at bounding box center [1290, 605] width 65 height 27
click at [1340, 537] on div "[PERSON_NAME]" at bounding box center [1363, 545] width 204 height 27
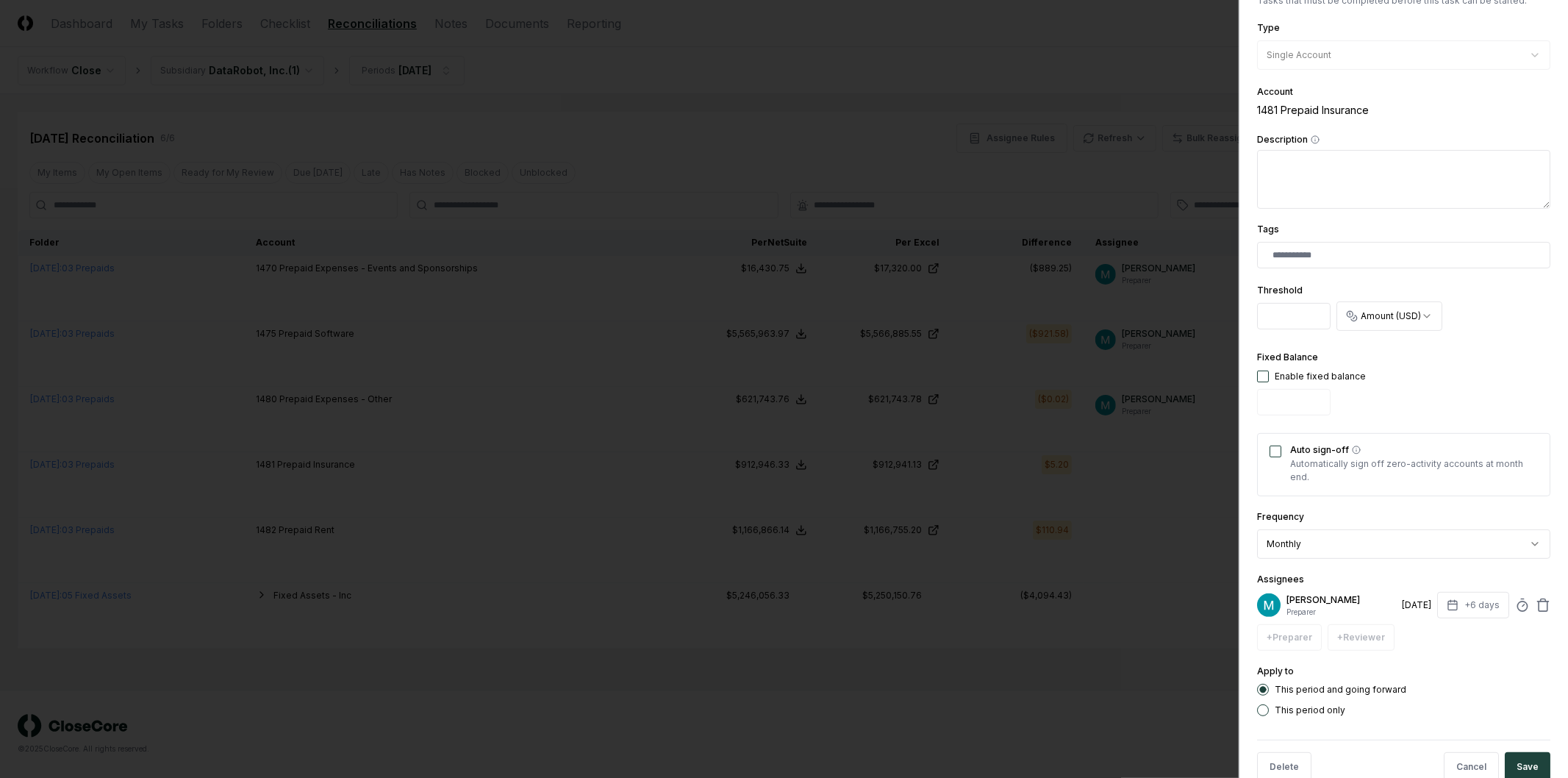
click at [1520, 772] on button "Save" at bounding box center [1528, 767] width 46 height 29
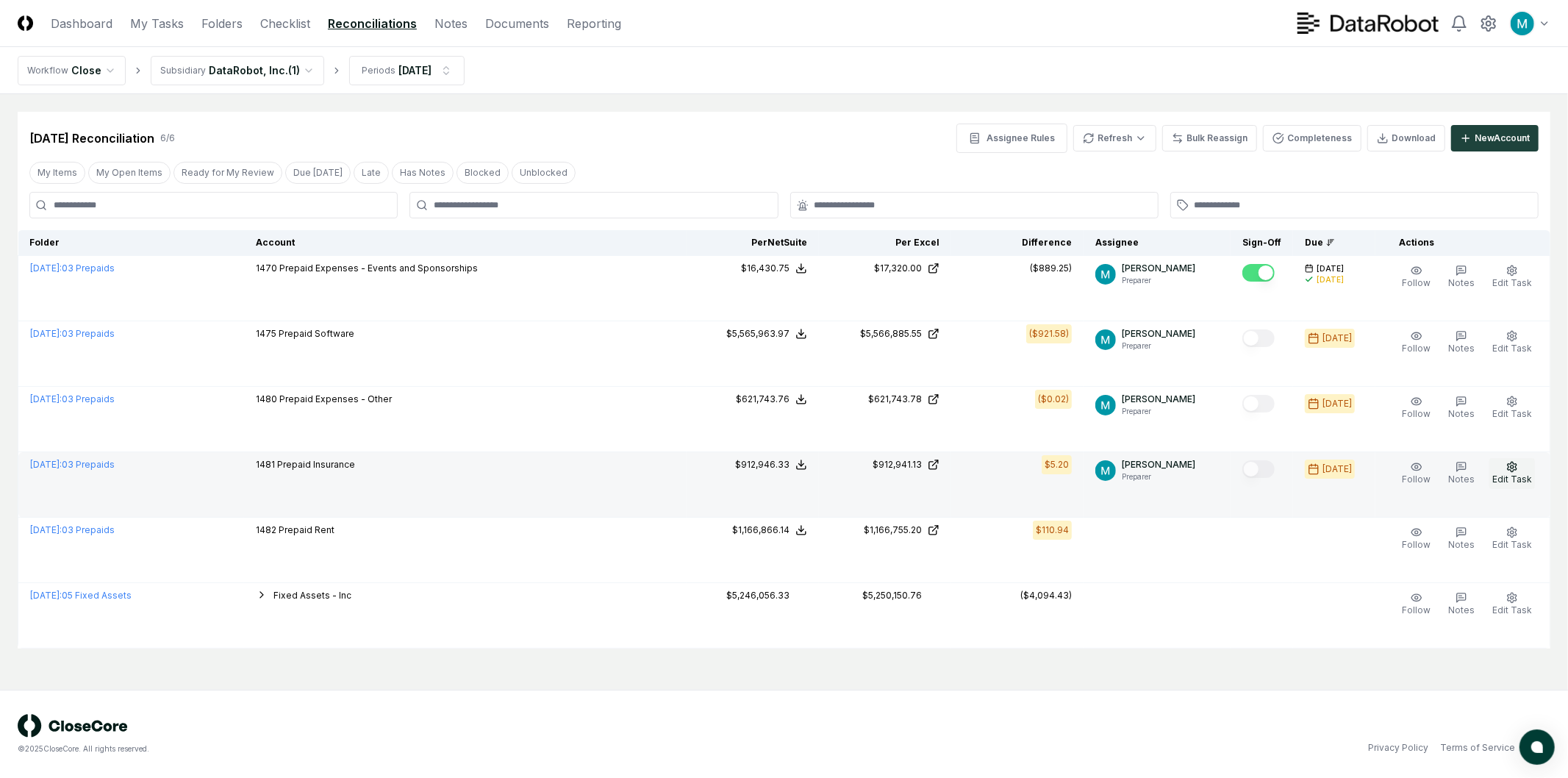
click at [1517, 472] on icon "button" at bounding box center [1512, 466] width 11 height 11
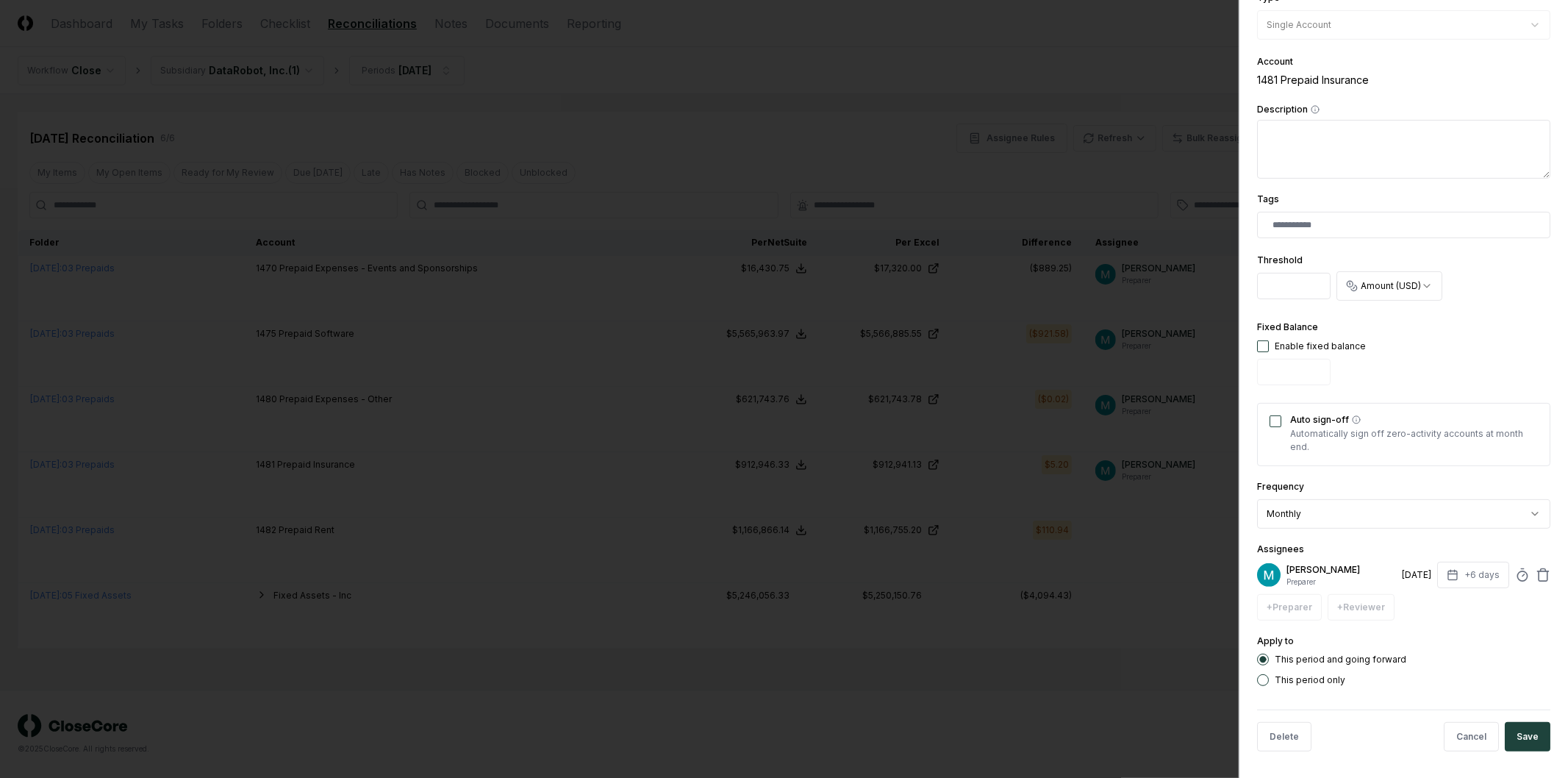
scroll to position [277, 0]
click at [1185, 652] on div at bounding box center [784, 389] width 1568 height 778
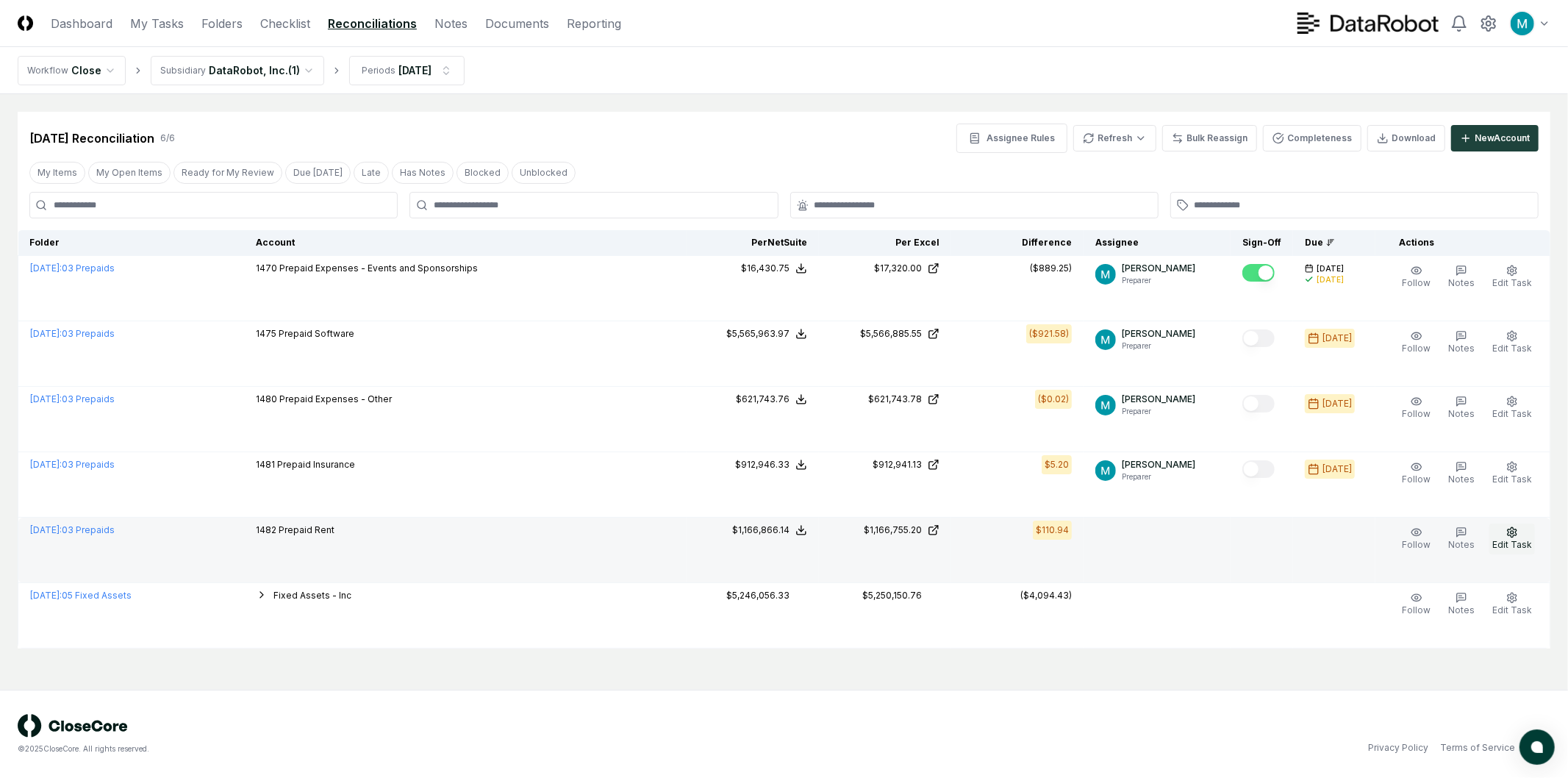
click at [1518, 541] on span "Edit Task" at bounding box center [1513, 545] width 40 height 11
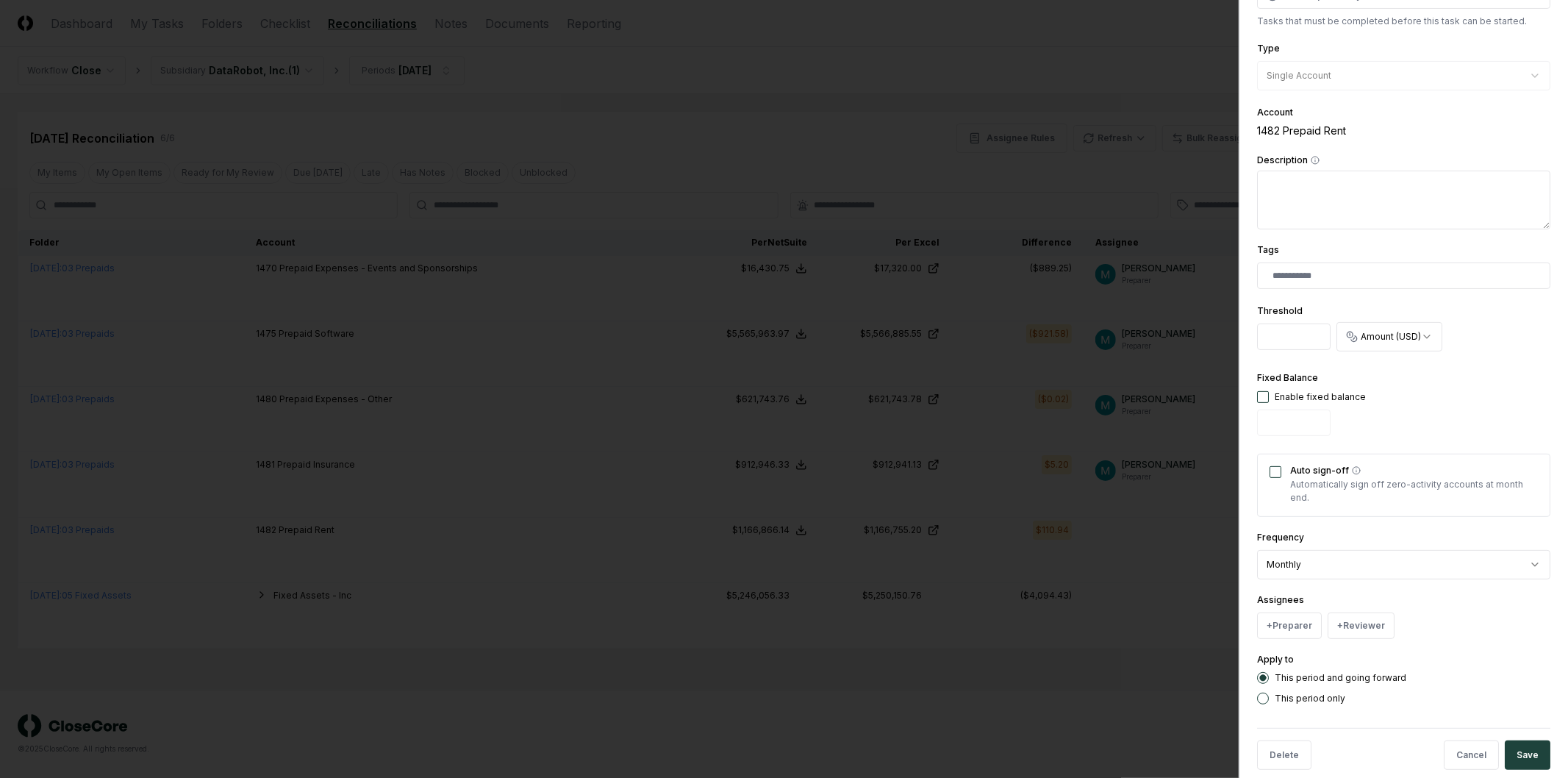
scroll to position [246, 0]
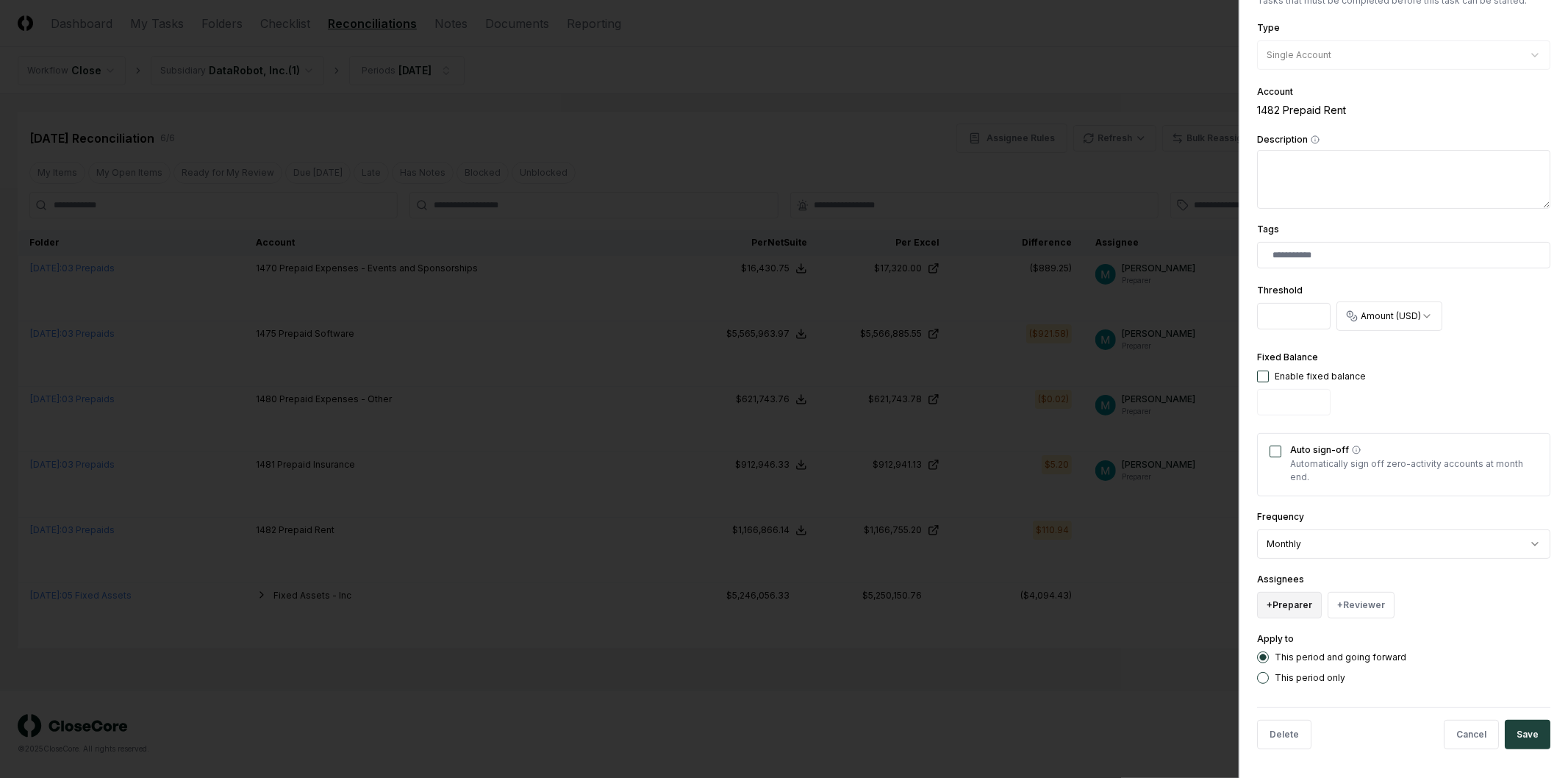
click at [1289, 607] on button "+ Preparer" at bounding box center [1290, 605] width 65 height 27
click at [1365, 554] on div "[PERSON_NAME]" at bounding box center [1363, 545] width 204 height 27
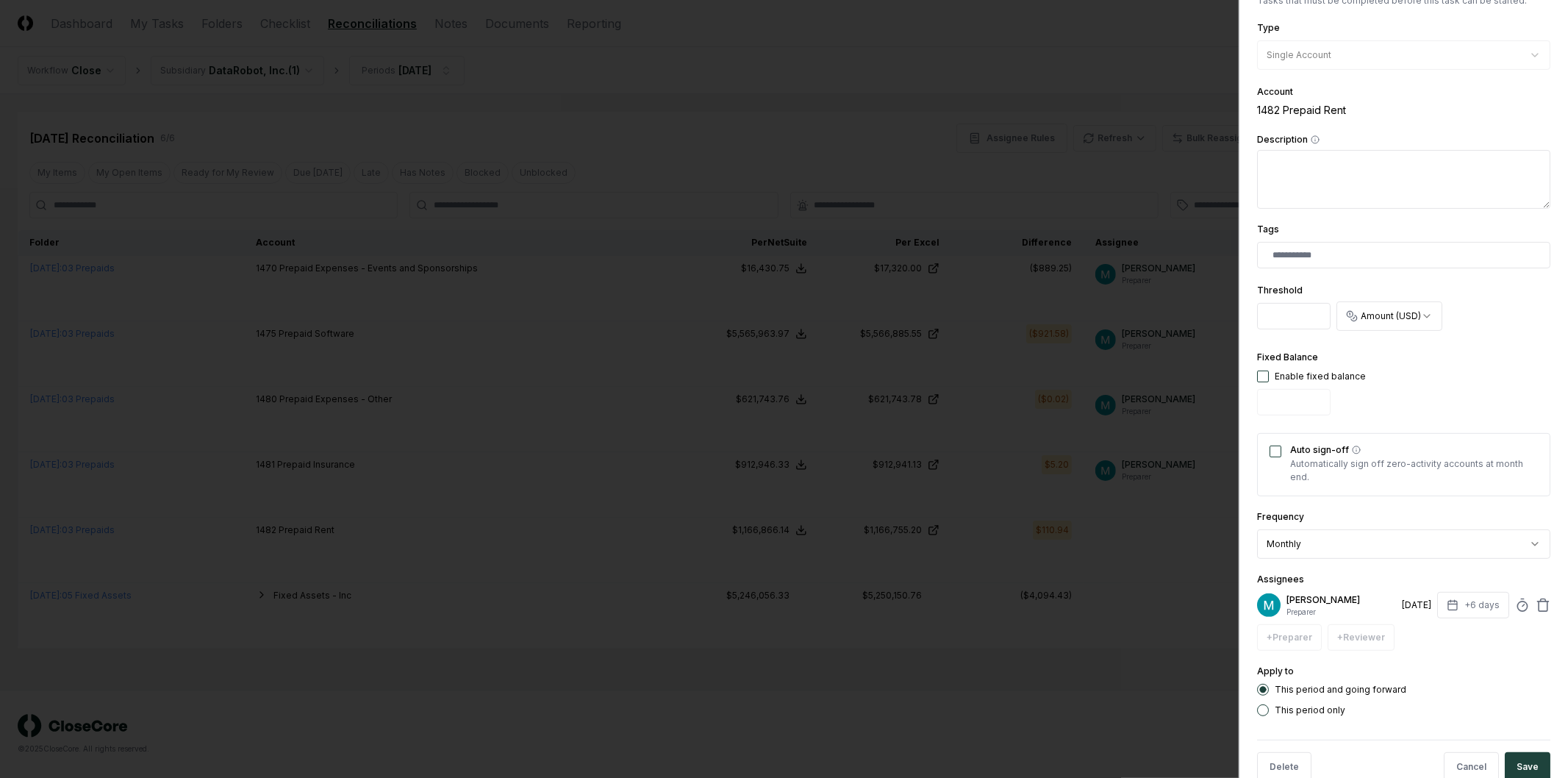
click at [1518, 756] on button "Save" at bounding box center [1528, 767] width 46 height 29
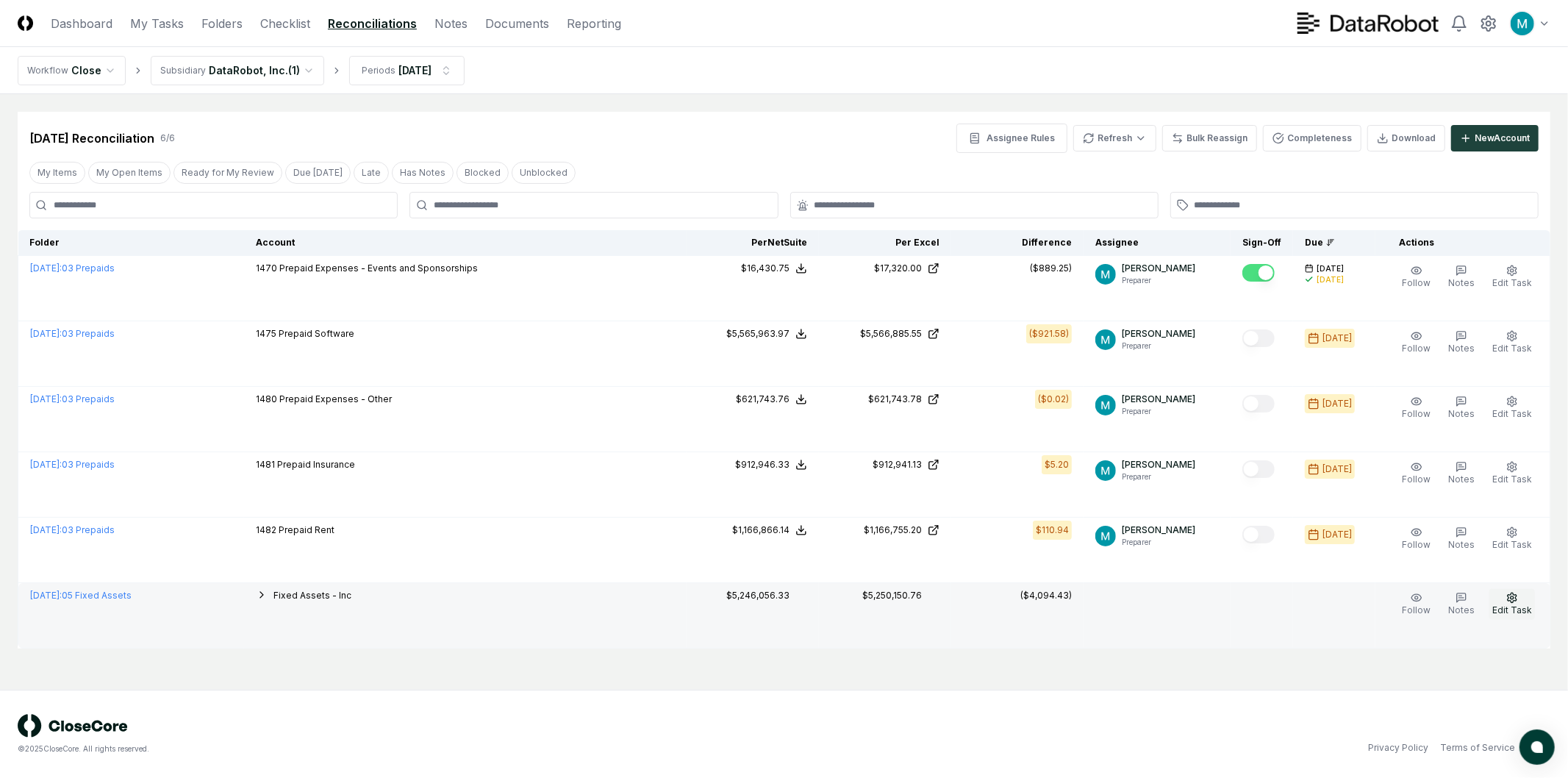
click at [1510, 603] on icon "button" at bounding box center [1512, 598] width 11 height 11
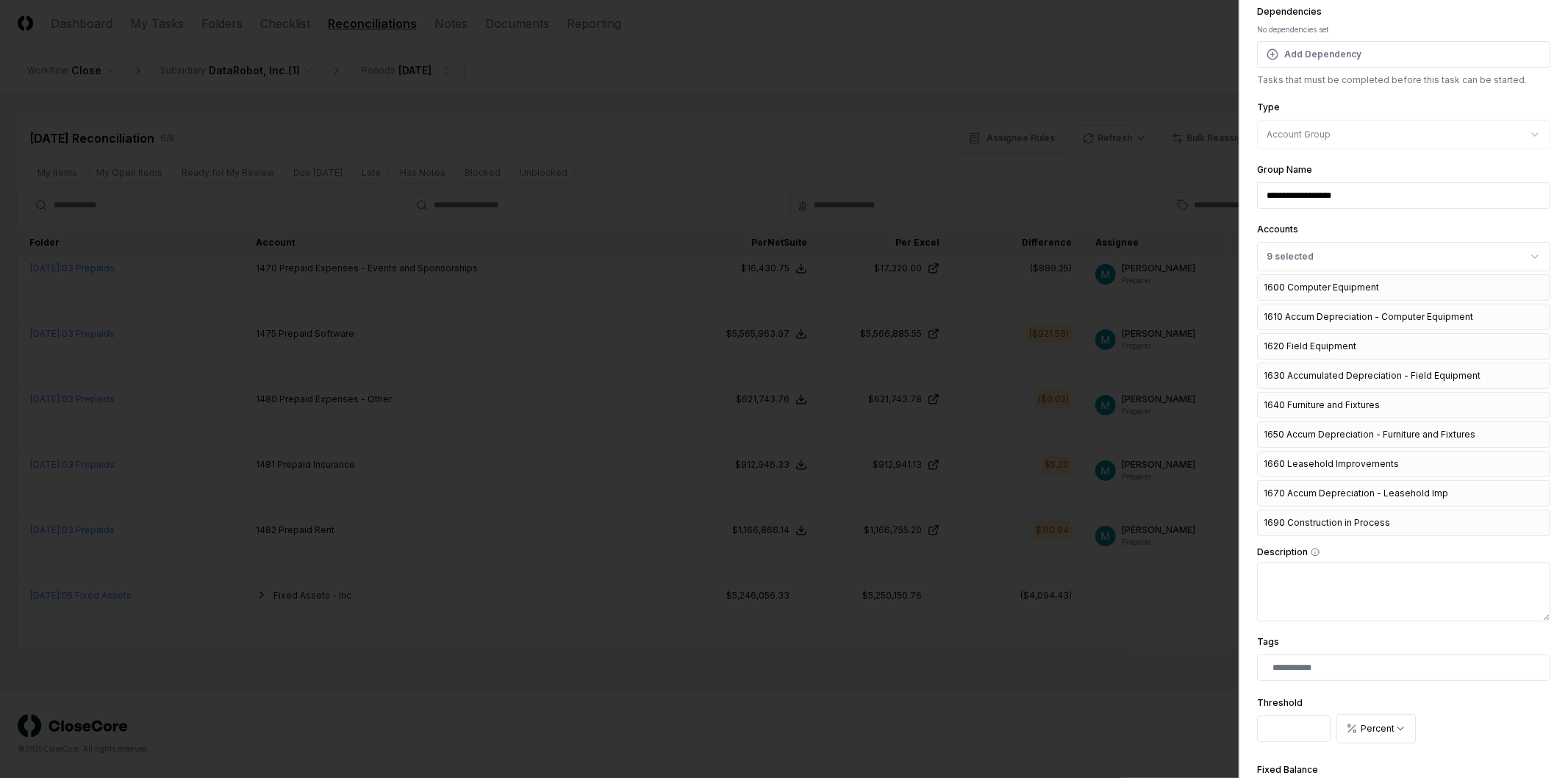
scroll to position [572, 0]
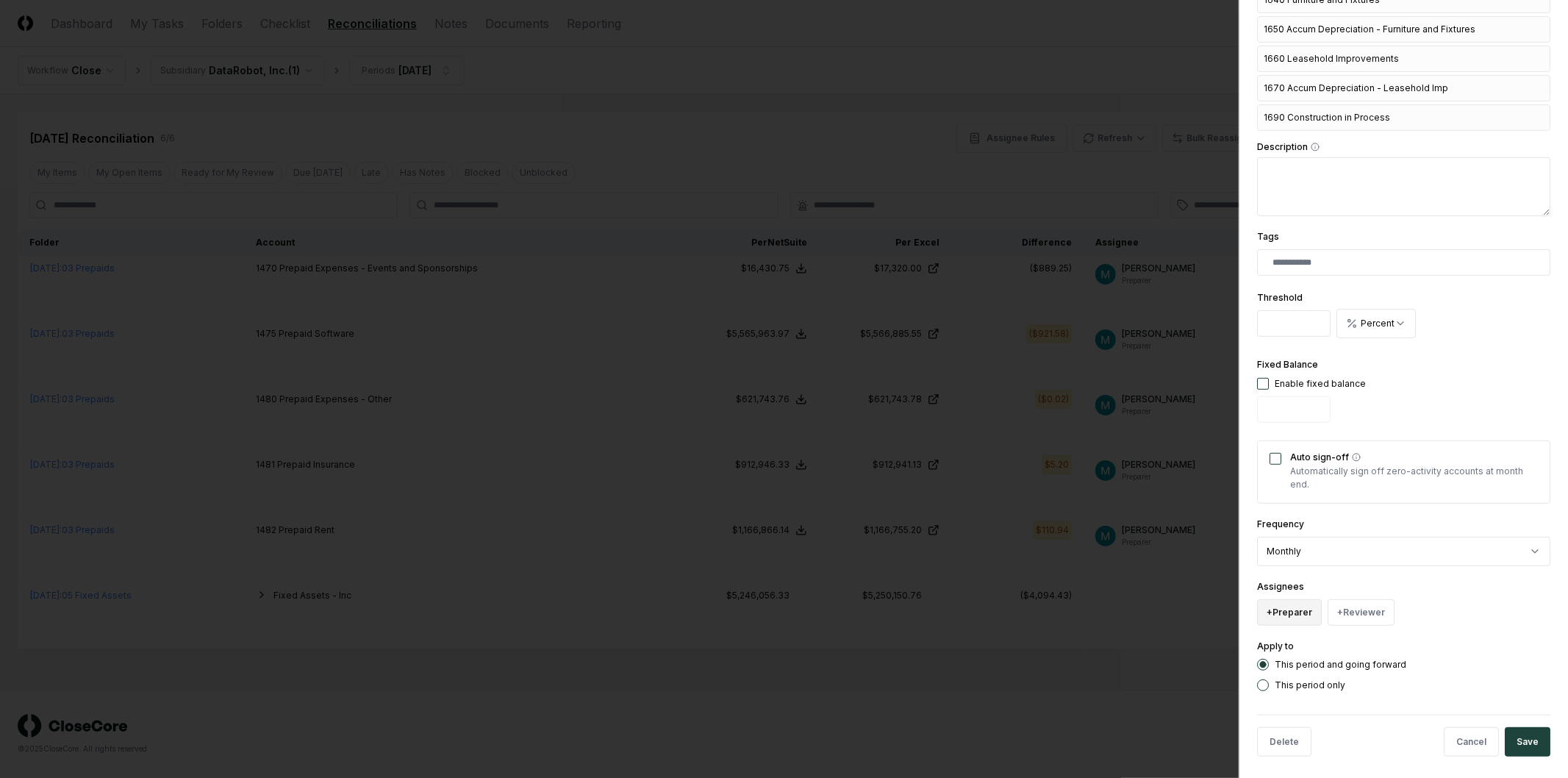
click at [1291, 617] on button "+ Preparer" at bounding box center [1290, 613] width 65 height 27
click at [1327, 542] on div "[PERSON_NAME]" at bounding box center [1363, 553] width 204 height 27
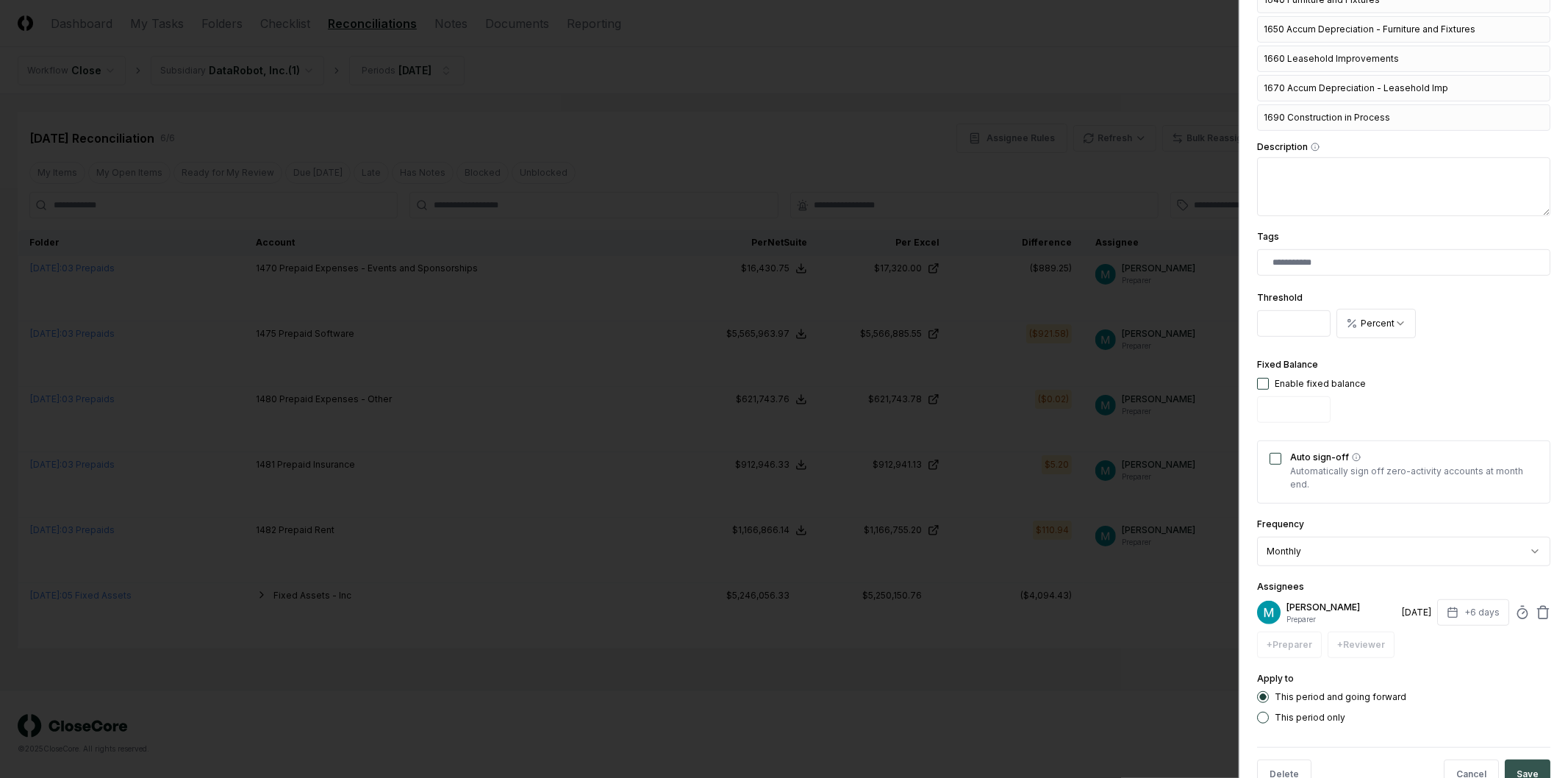
click at [1520, 761] on button "Save" at bounding box center [1528, 774] width 46 height 29
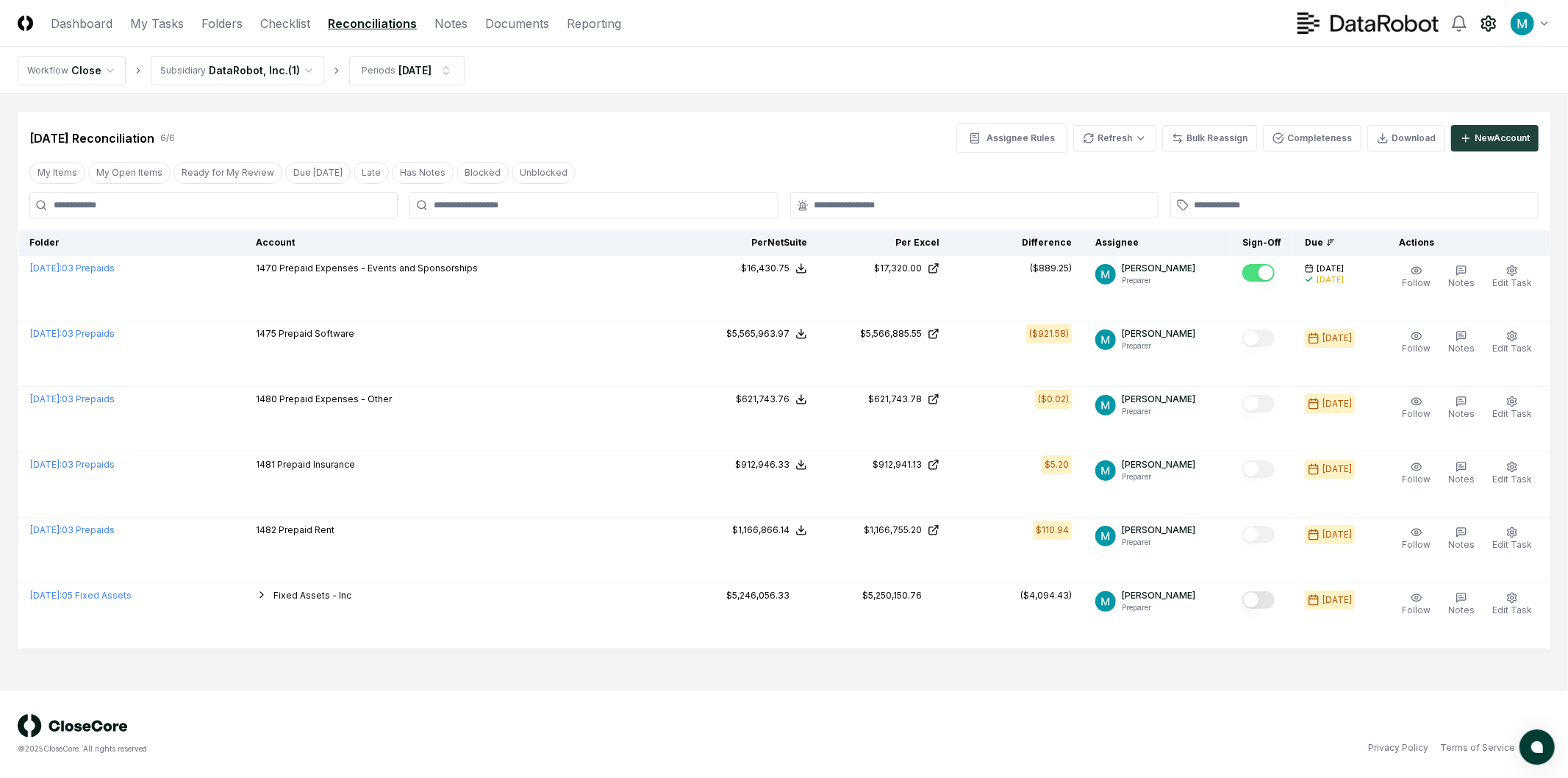
click at [1493, 27] on icon at bounding box center [1489, 23] width 13 height 14
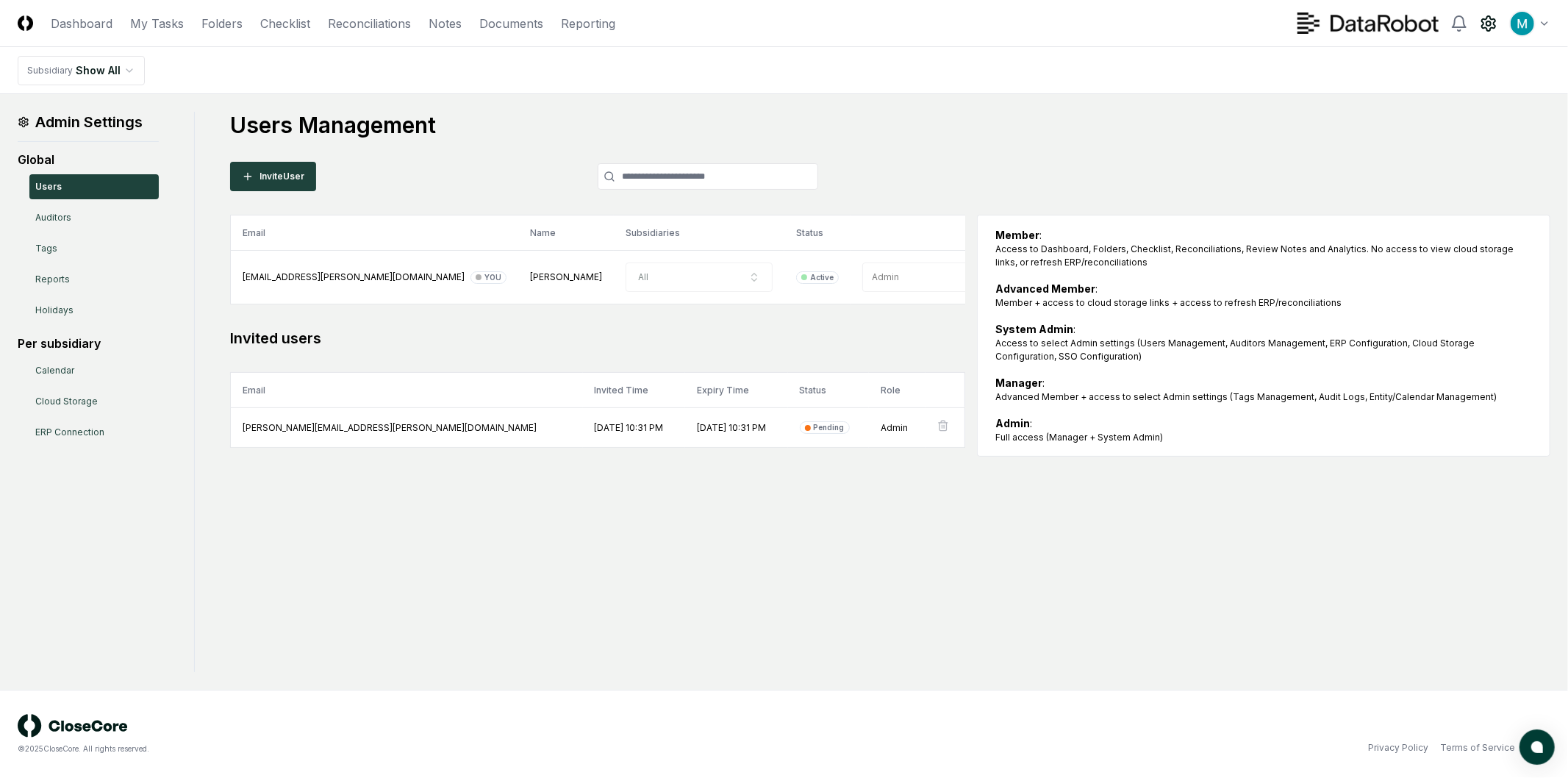
click at [528, 563] on div "Admin Settings Global Users Auditors Tags Reports Holidays Per subsidiary Calen…" at bounding box center [784, 392] width 1533 height 560
